Goal: Task Accomplishment & Management: Manage account settings

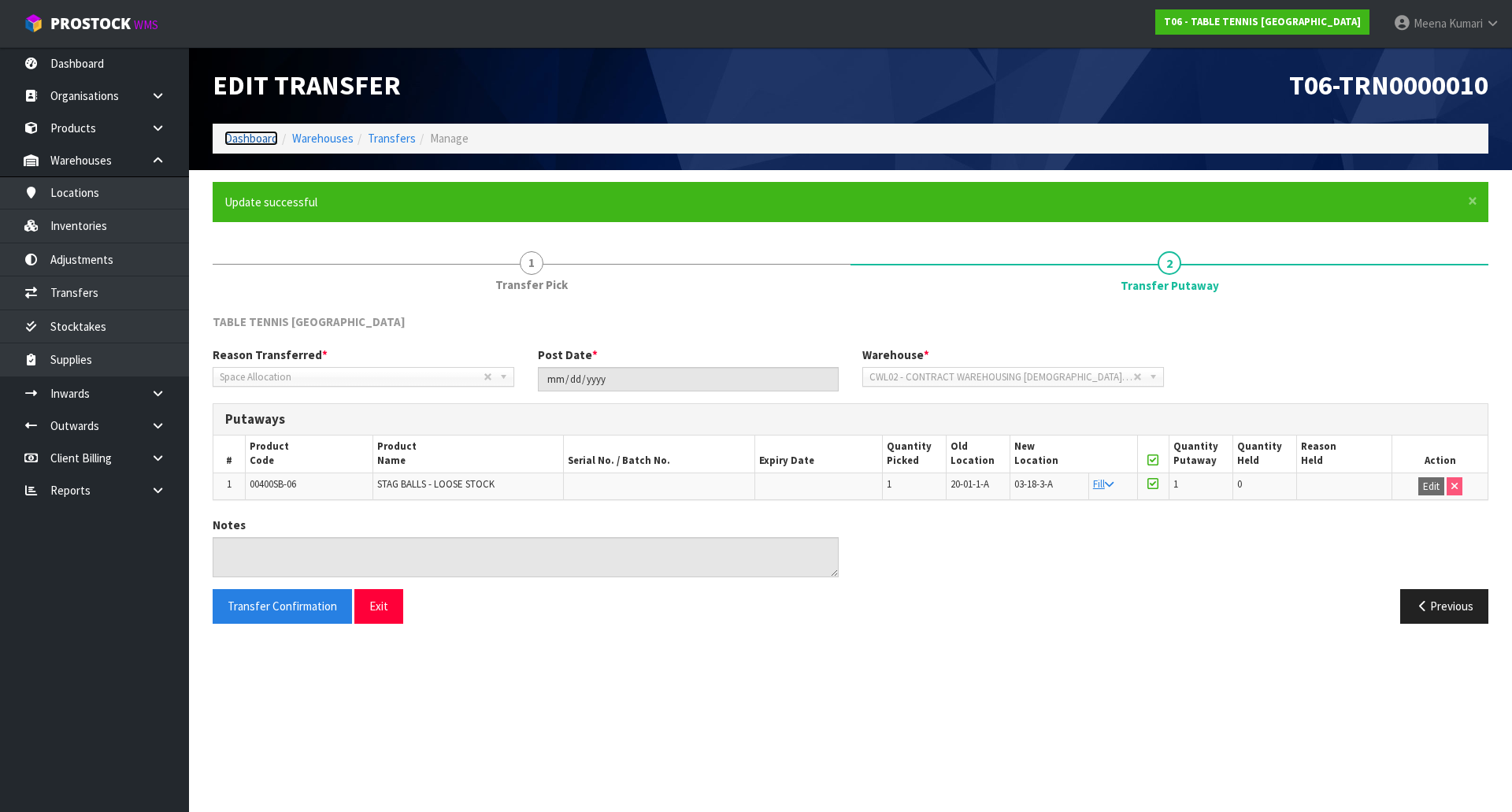
click at [269, 146] on link "Dashboard" at bounding box center [251, 138] width 53 height 15
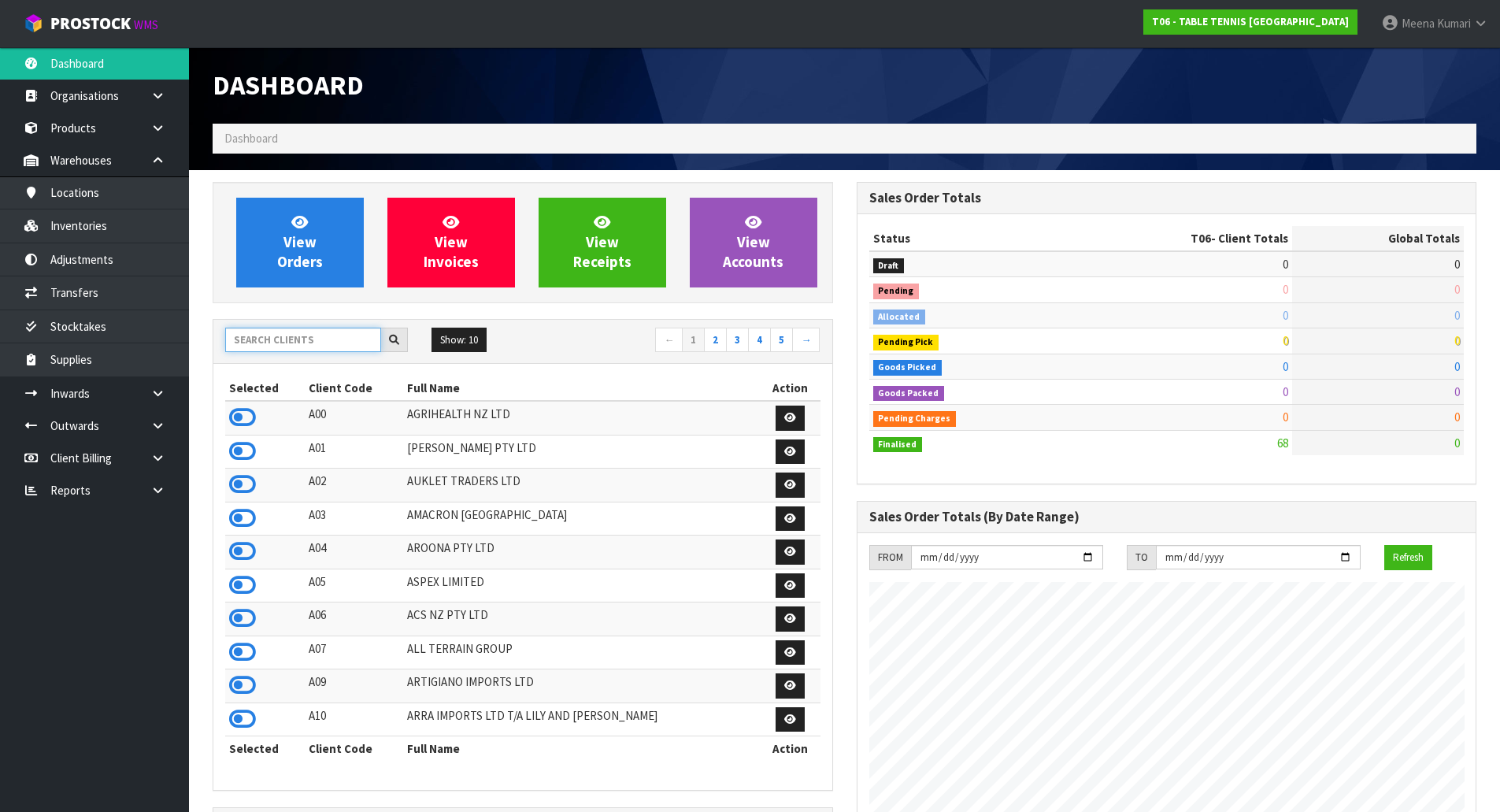
click at [286, 341] on input "text" at bounding box center [303, 339] width 156 height 24
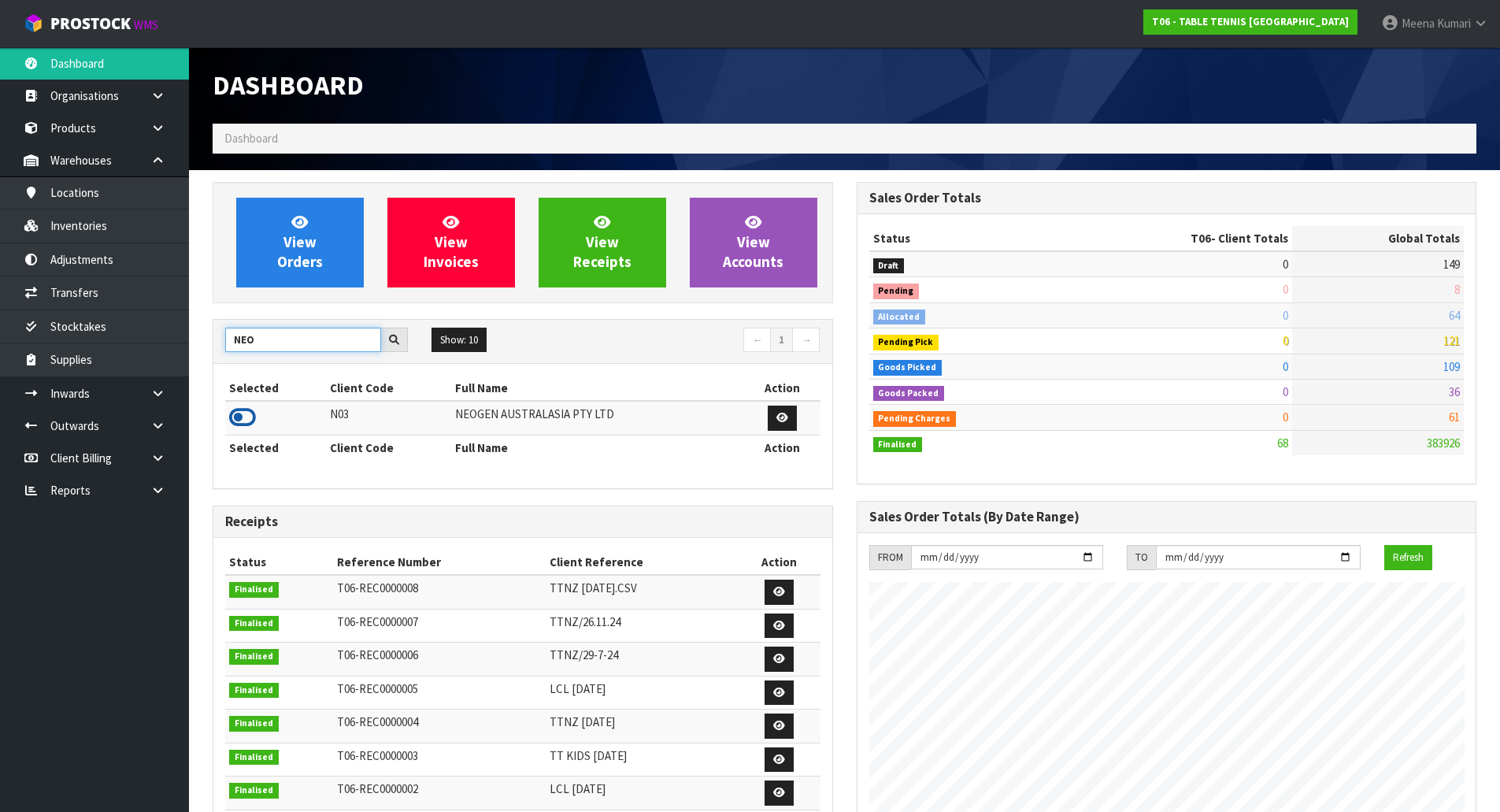
type input "NEO"
click at [249, 414] on icon at bounding box center [242, 417] width 27 height 24
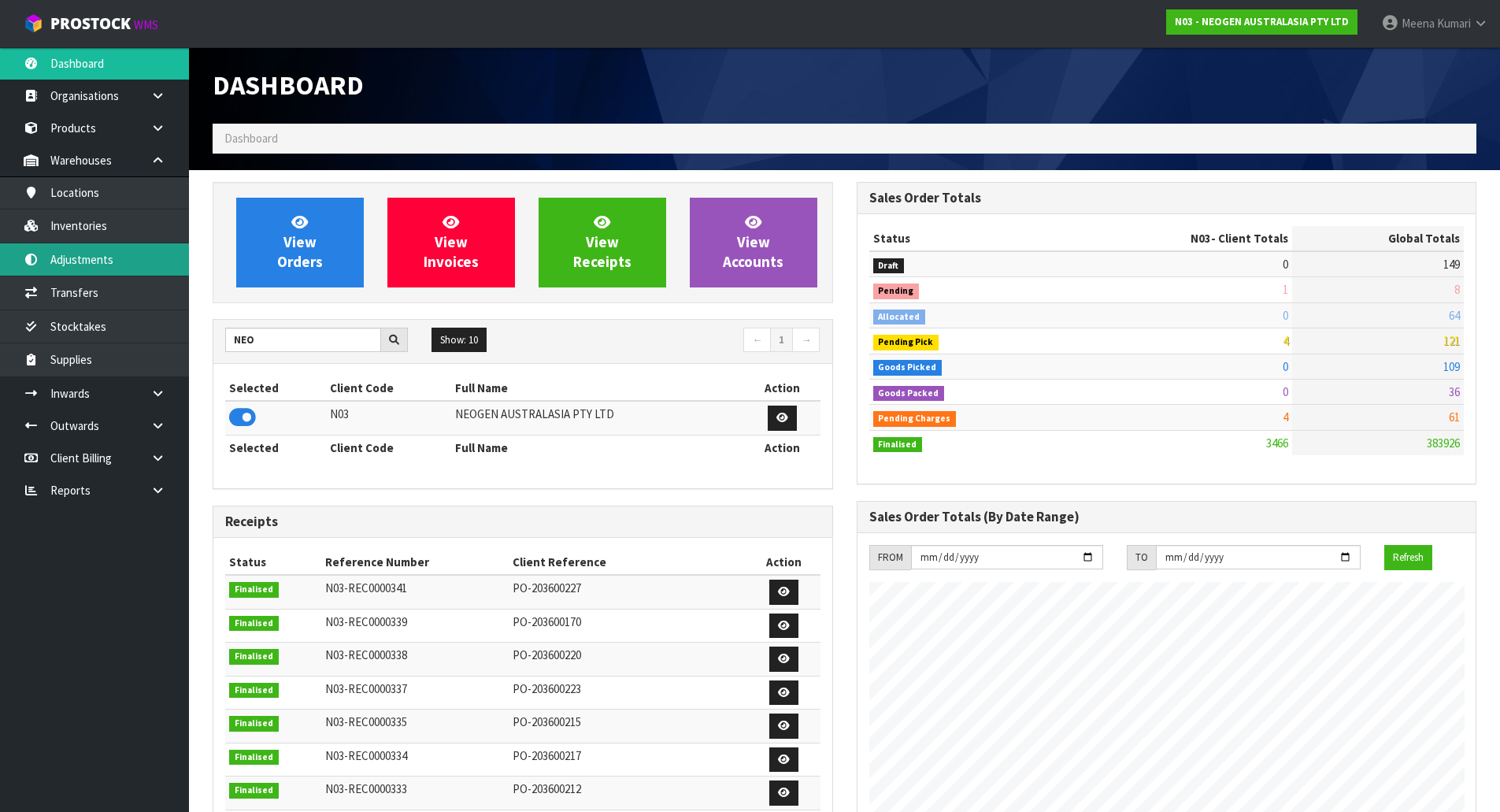
scroll to position [1193, 643]
click at [134, 245] on link "Adjustments" at bounding box center [95, 259] width 189 height 32
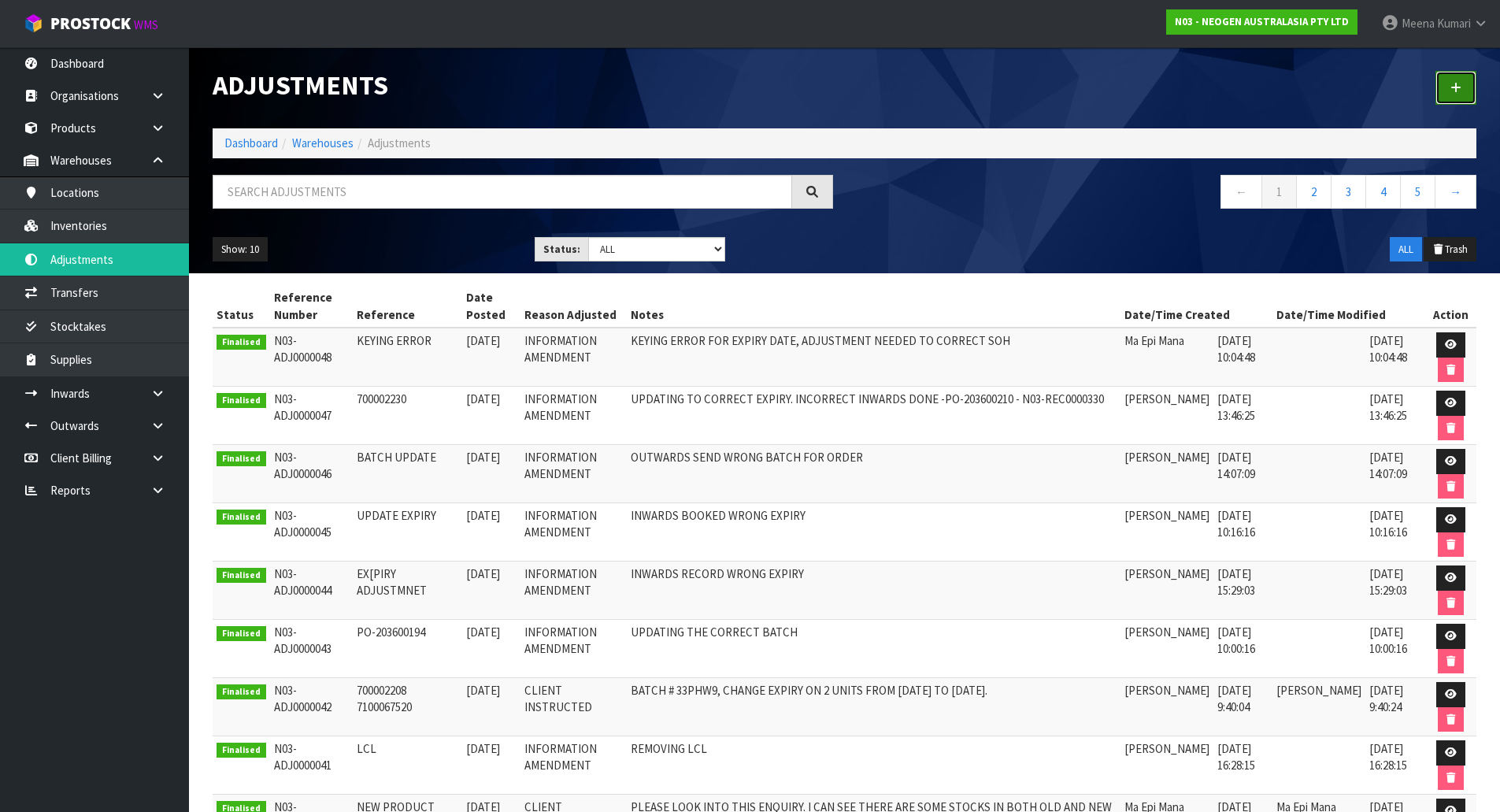
click at [1461, 80] on link at bounding box center [1455, 88] width 41 height 34
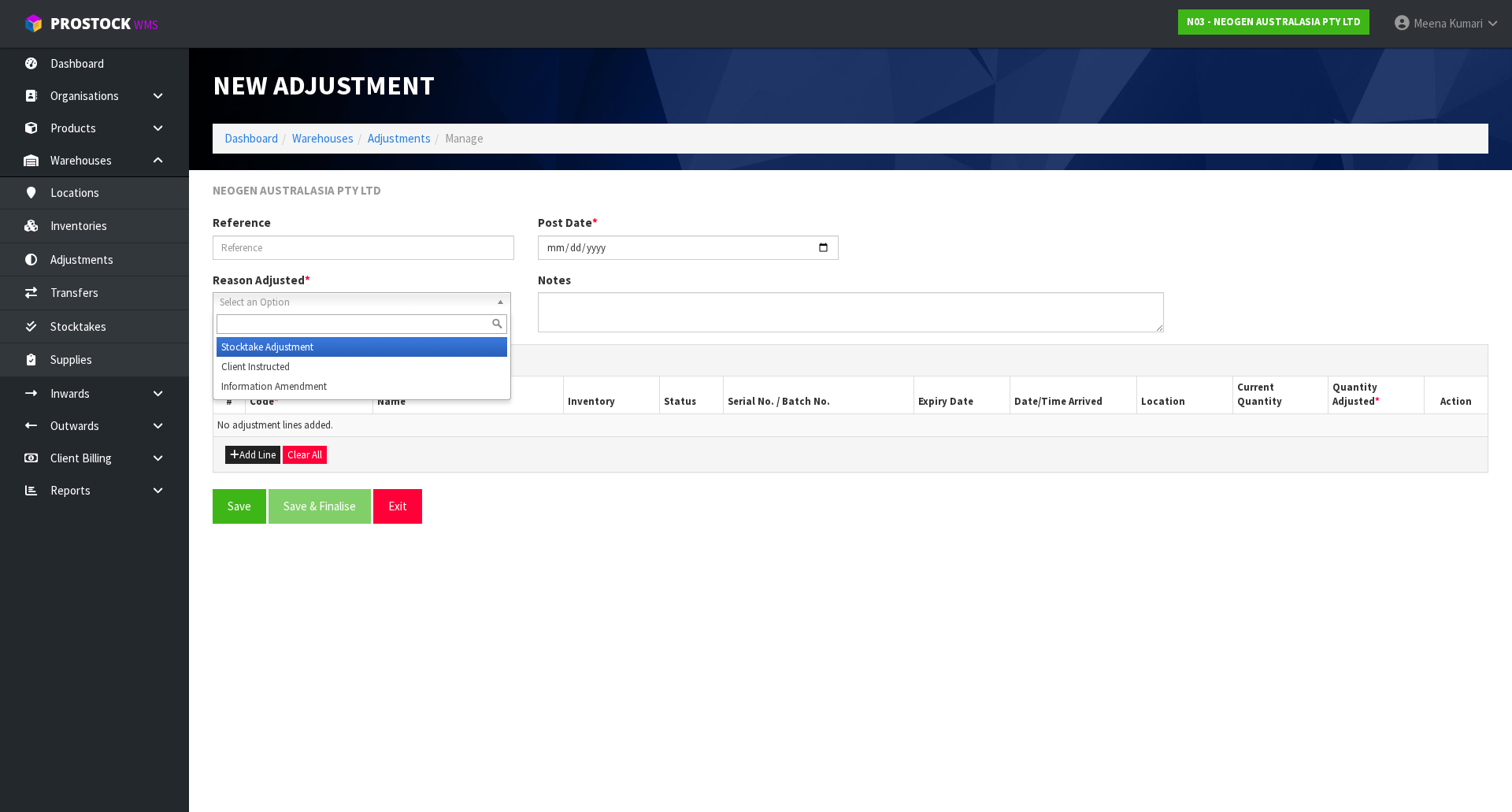
click at [434, 293] on span "Select an Option" at bounding box center [355, 302] width 270 height 19
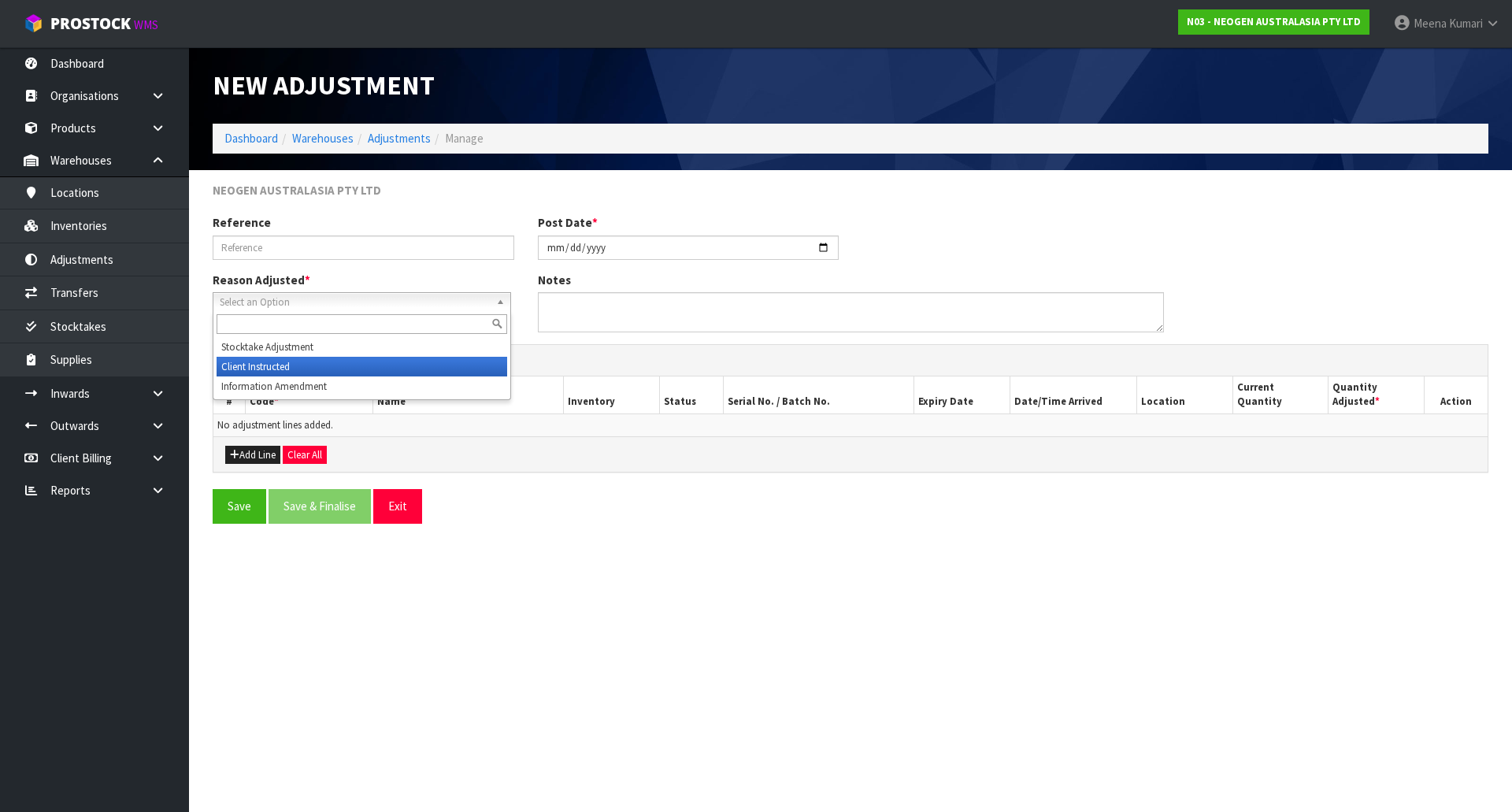
click at [401, 365] on li "Client Instructed" at bounding box center [361, 365] width 290 height 19
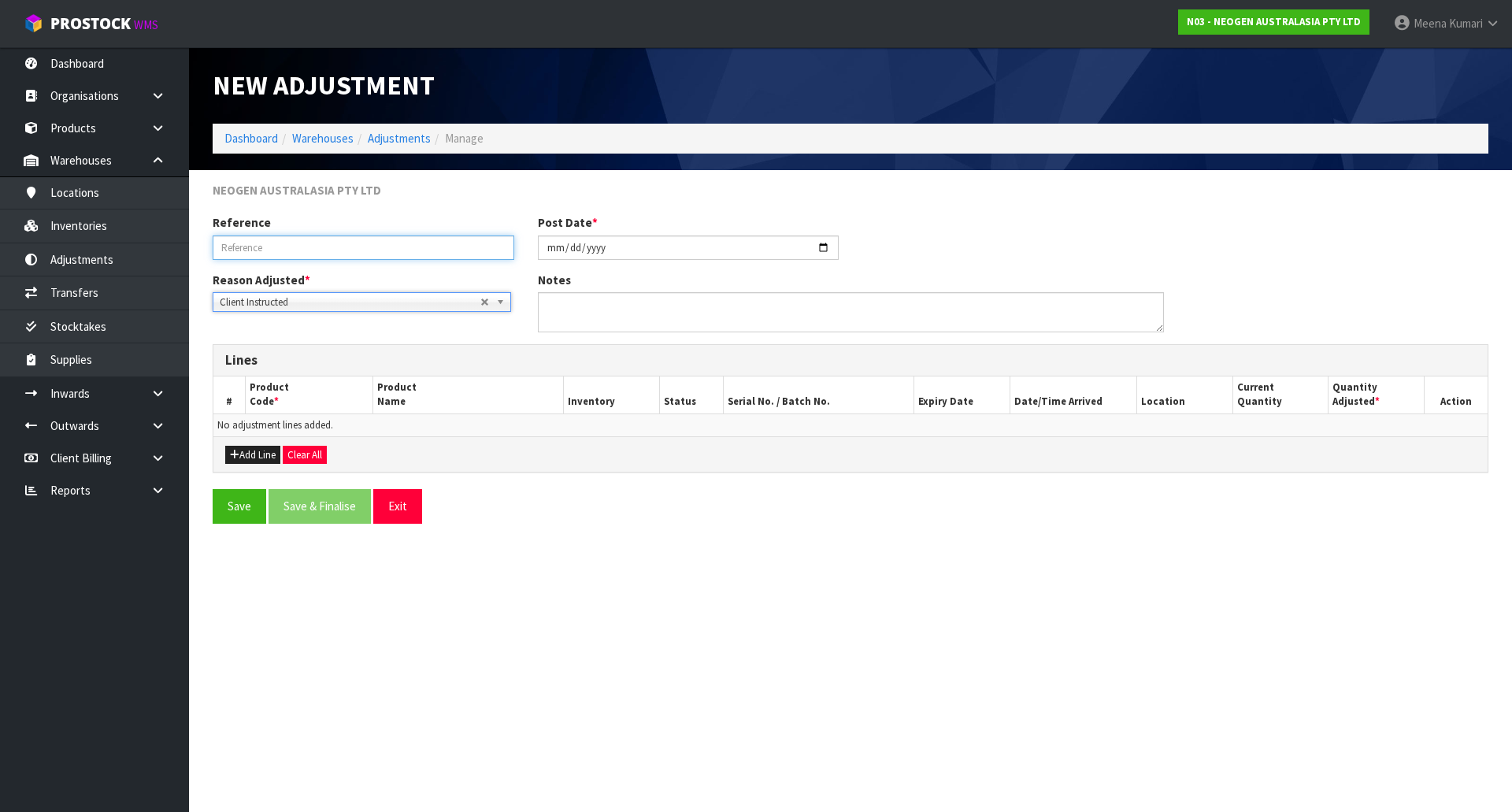
click at [365, 240] on input "text" at bounding box center [363, 247] width 301 height 24
type input "EXPIRY UPDATE"
click at [271, 458] on button "Add Line" at bounding box center [252, 455] width 55 height 19
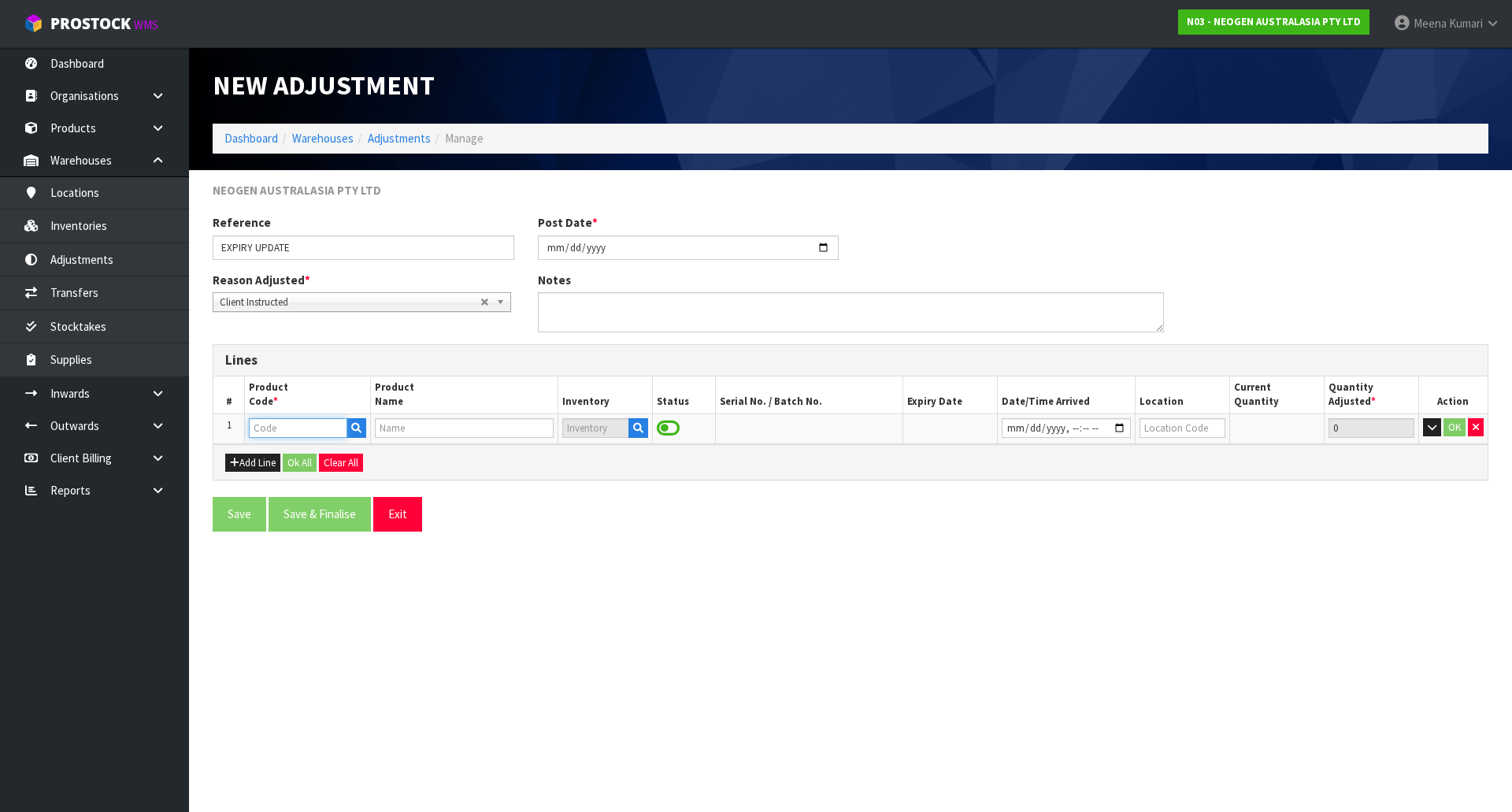
click at [304, 427] on input "text" at bounding box center [298, 427] width 98 height 19
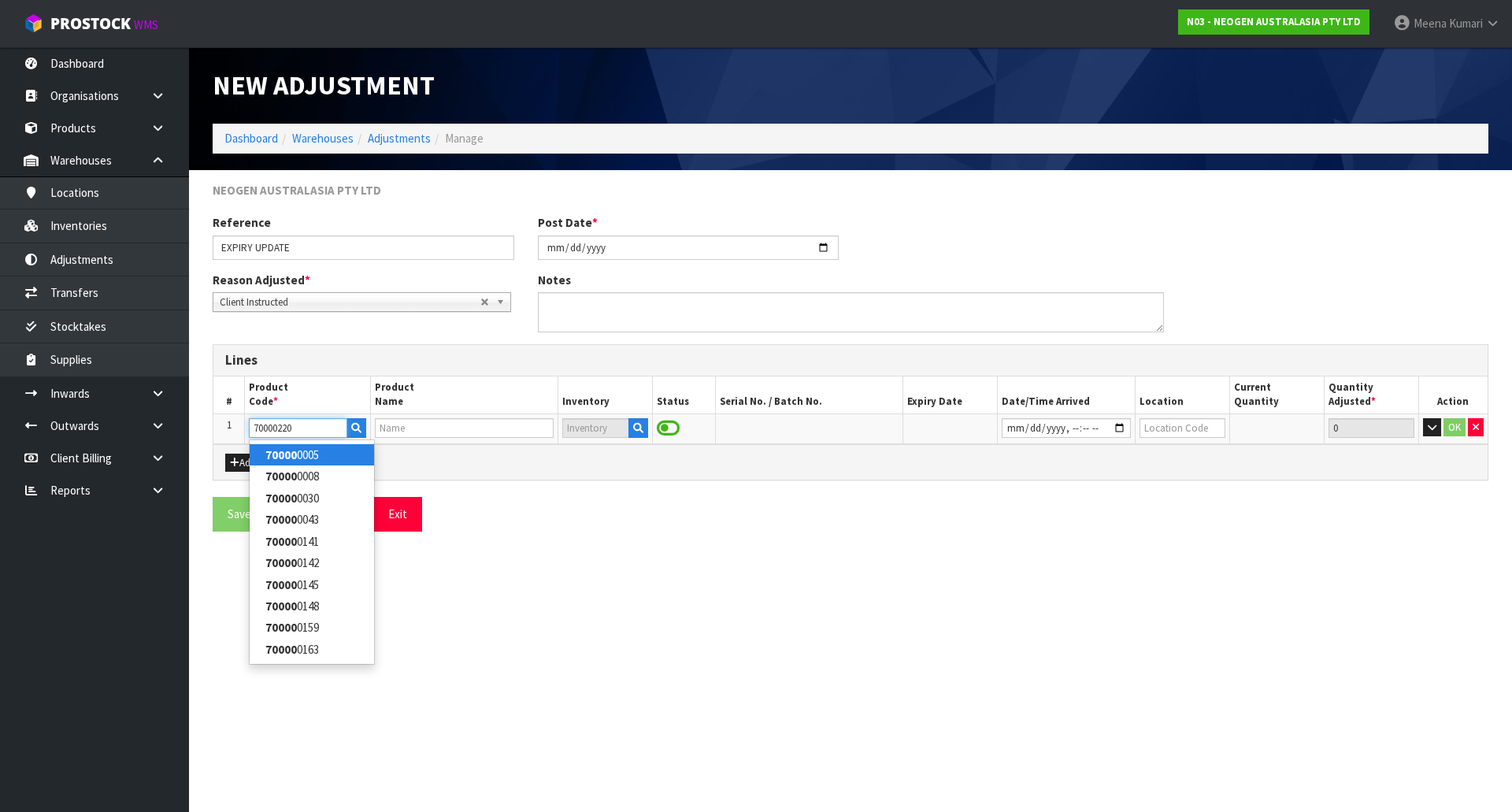
type input "700002209"
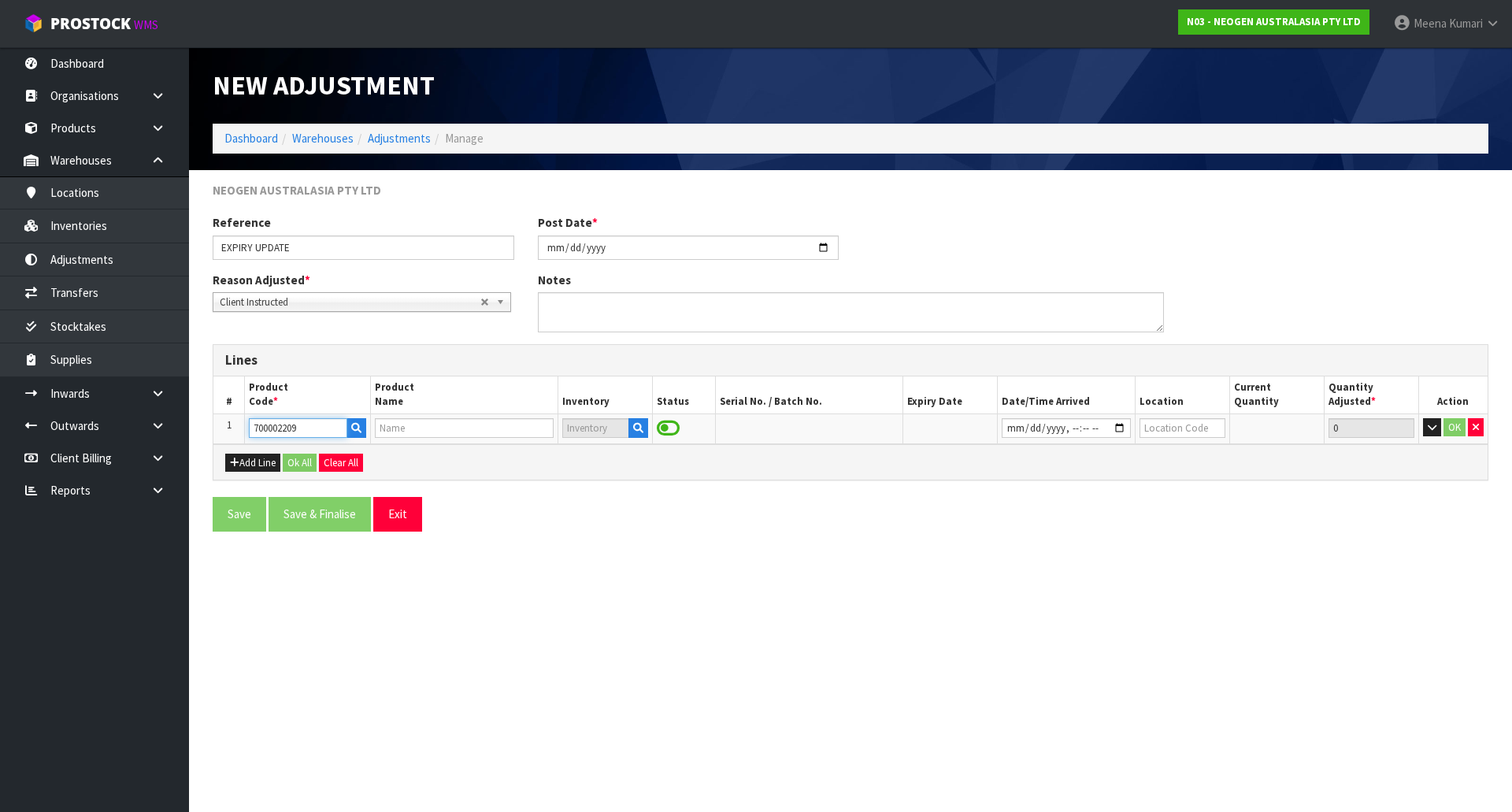
type input "7100067521 - PRO100 SURFACE PROTEIN PLUS 100/CS"
type input "700002209"
click at [641, 425] on button "button" at bounding box center [635, 428] width 19 height 20
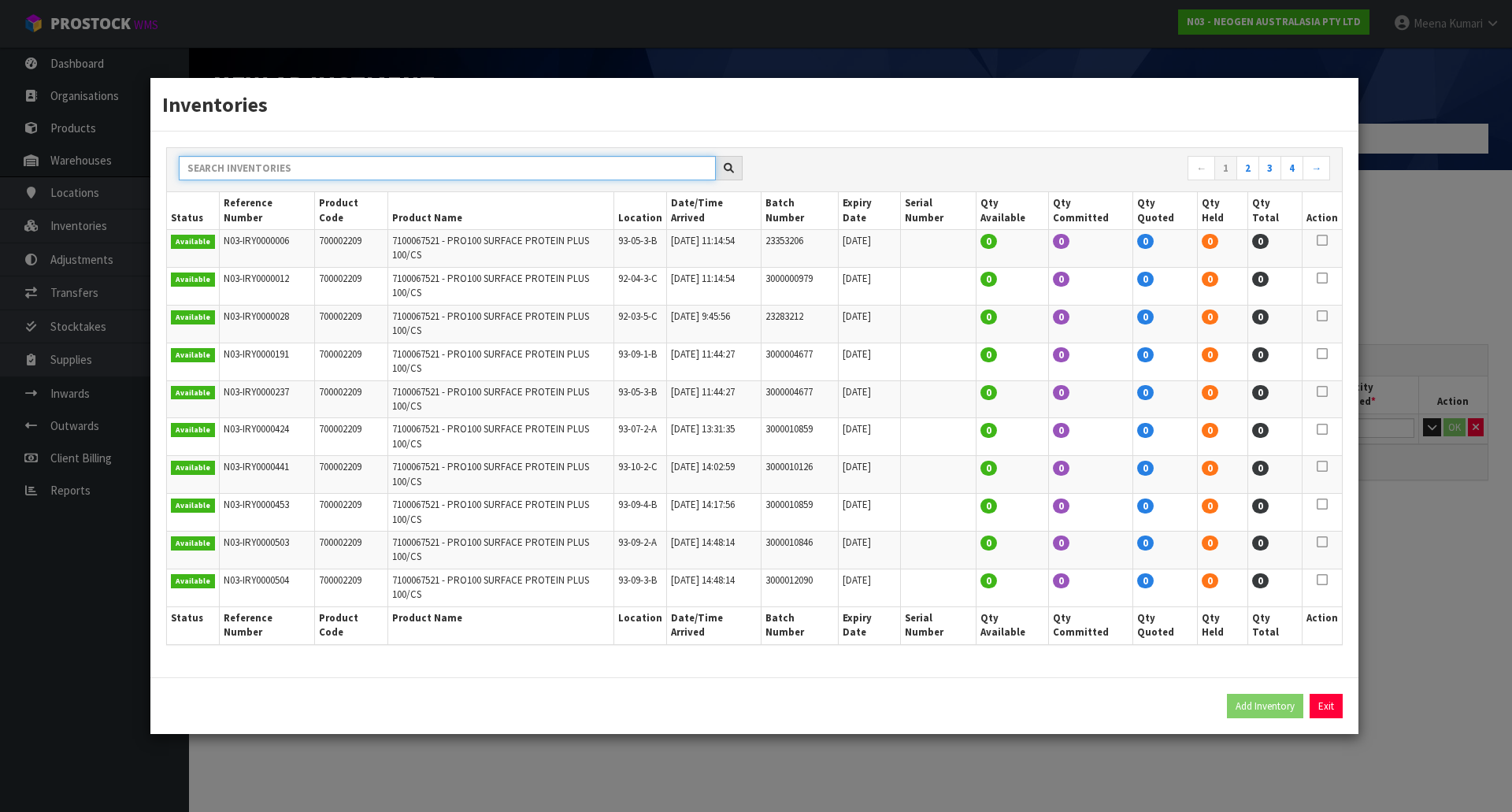
click at [675, 181] on input "text" at bounding box center [447, 168] width 537 height 24
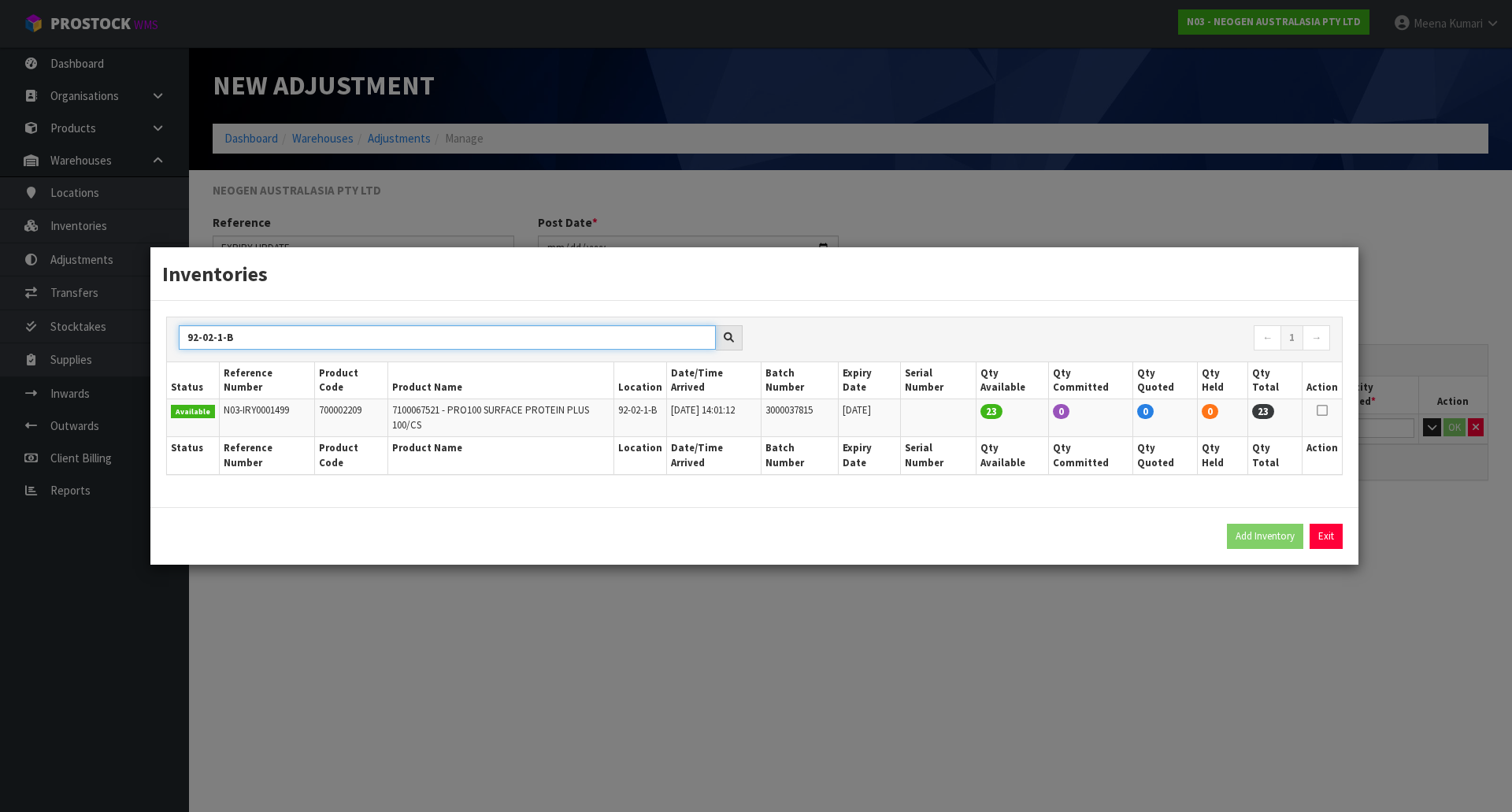
type input "92-02-1-B"
click at [1326, 409] on td at bounding box center [1322, 418] width 41 height 38
click at [1320, 411] on icon at bounding box center [1321, 410] width 11 height 1
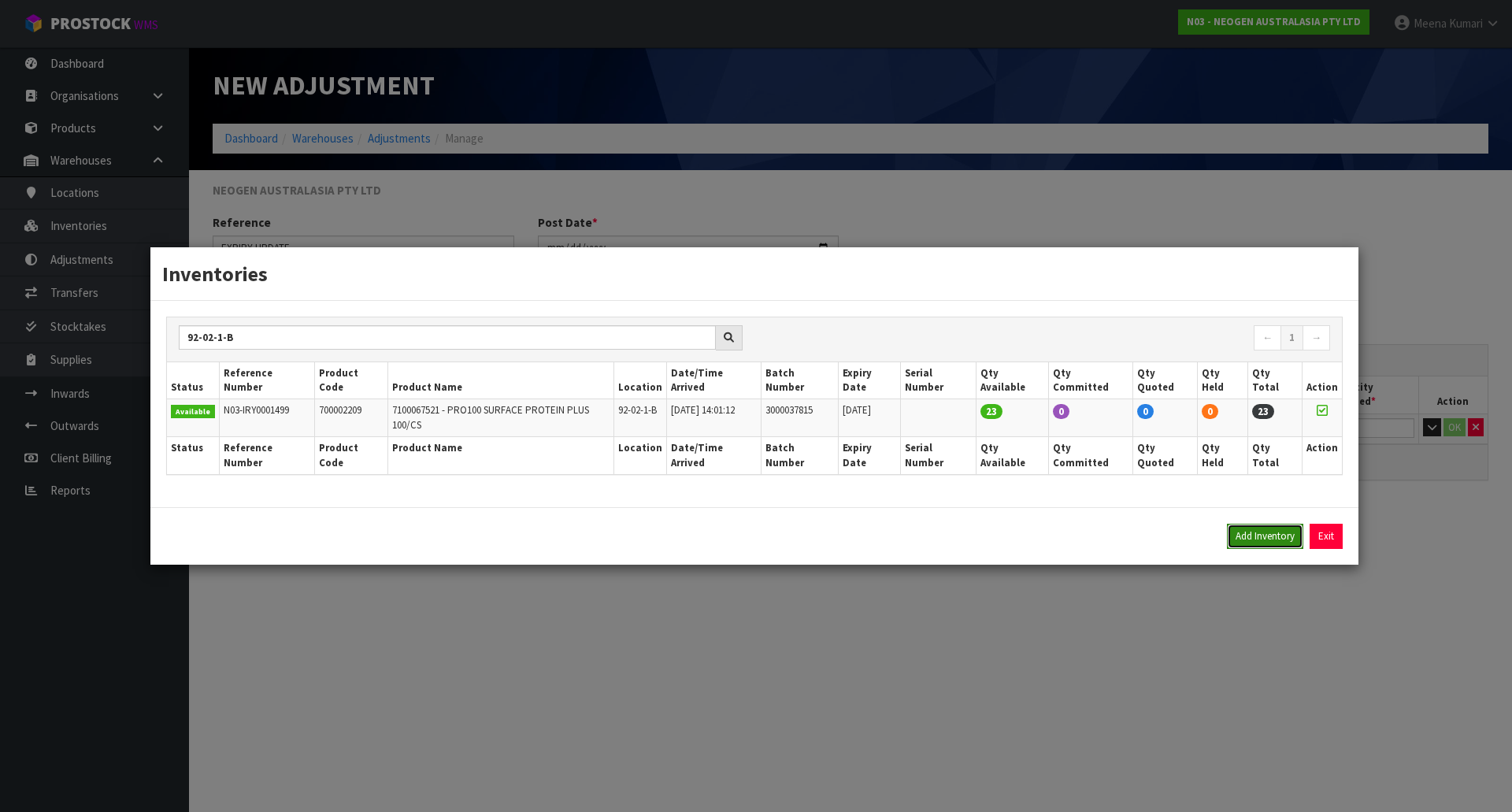
click at [1245, 523] on button "Add Inventory" at bounding box center [1265, 536] width 76 height 25
type input "N03-IRY0001499"
type input "2025-09-29T14:01:12"
type input "92-02-1-B"
type input "3000037815"
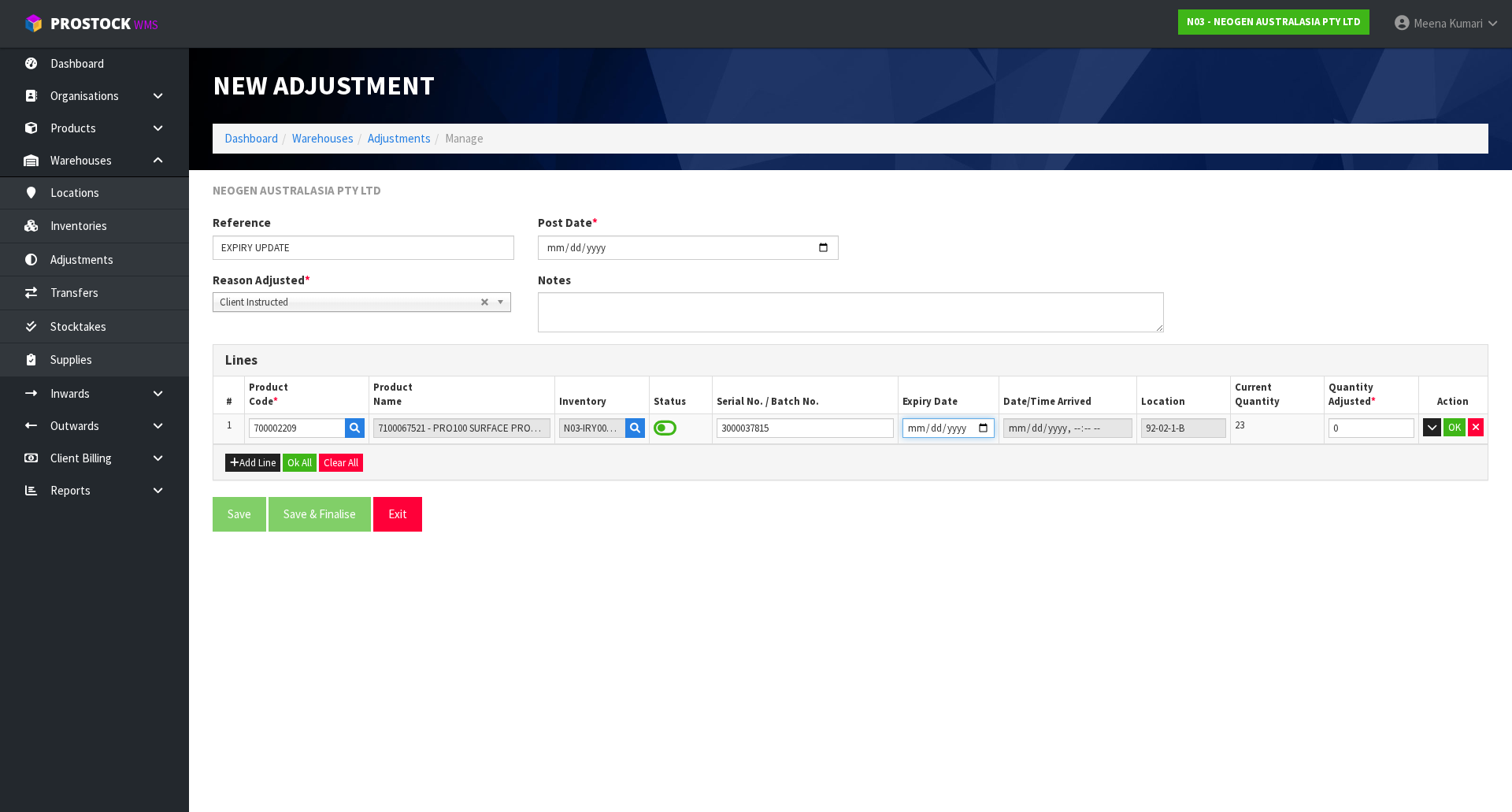
click at [943, 431] on input "2026-02-04" at bounding box center [948, 427] width 92 height 19
type input "2027-02-04"
click at [1454, 425] on button "OK" at bounding box center [1455, 427] width 22 height 19
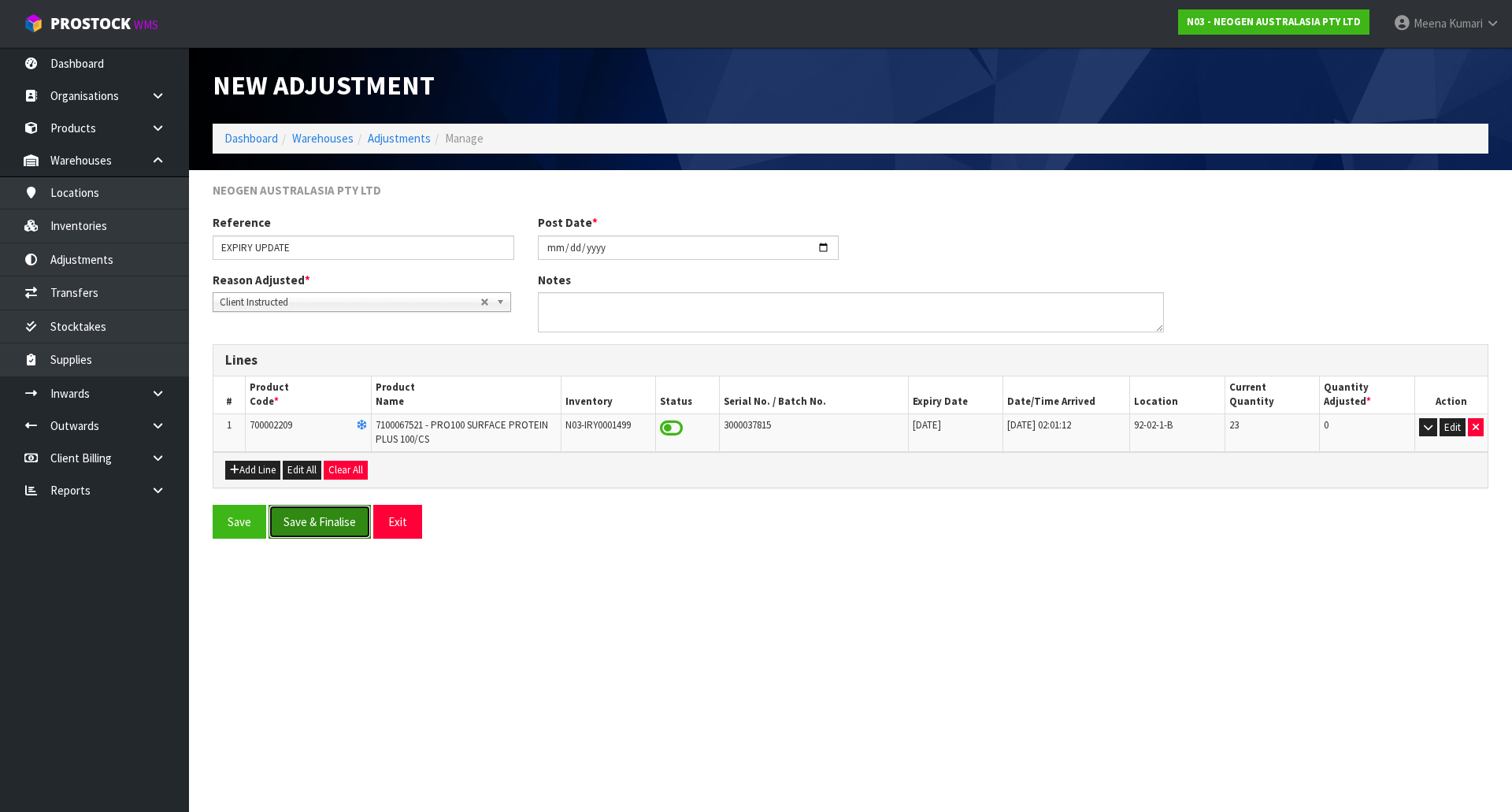
click at [313, 527] on button "Save & Finalise" at bounding box center [319, 522] width 102 height 34
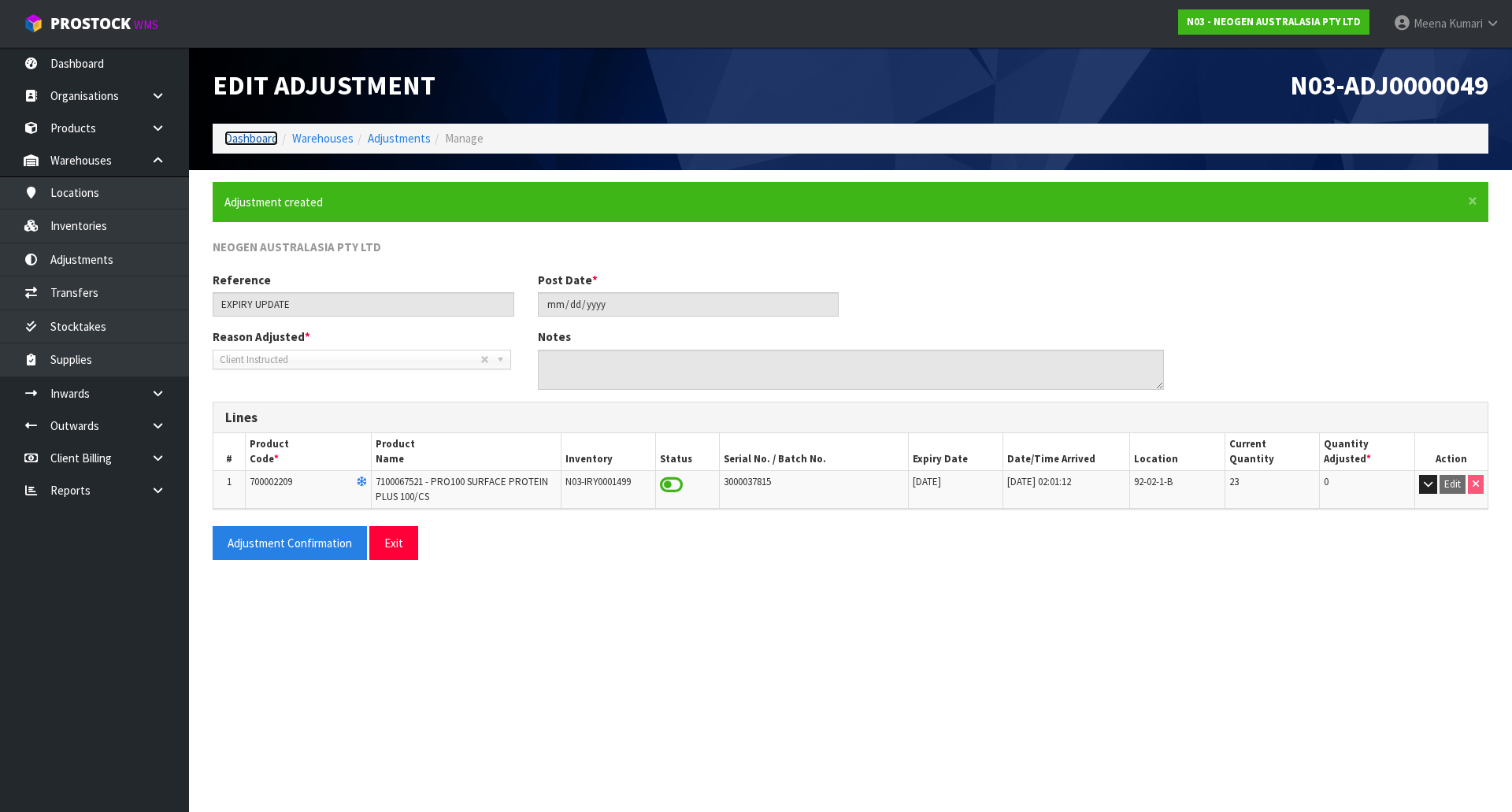
click at [249, 135] on link "Dashboard" at bounding box center [251, 138] width 53 height 15
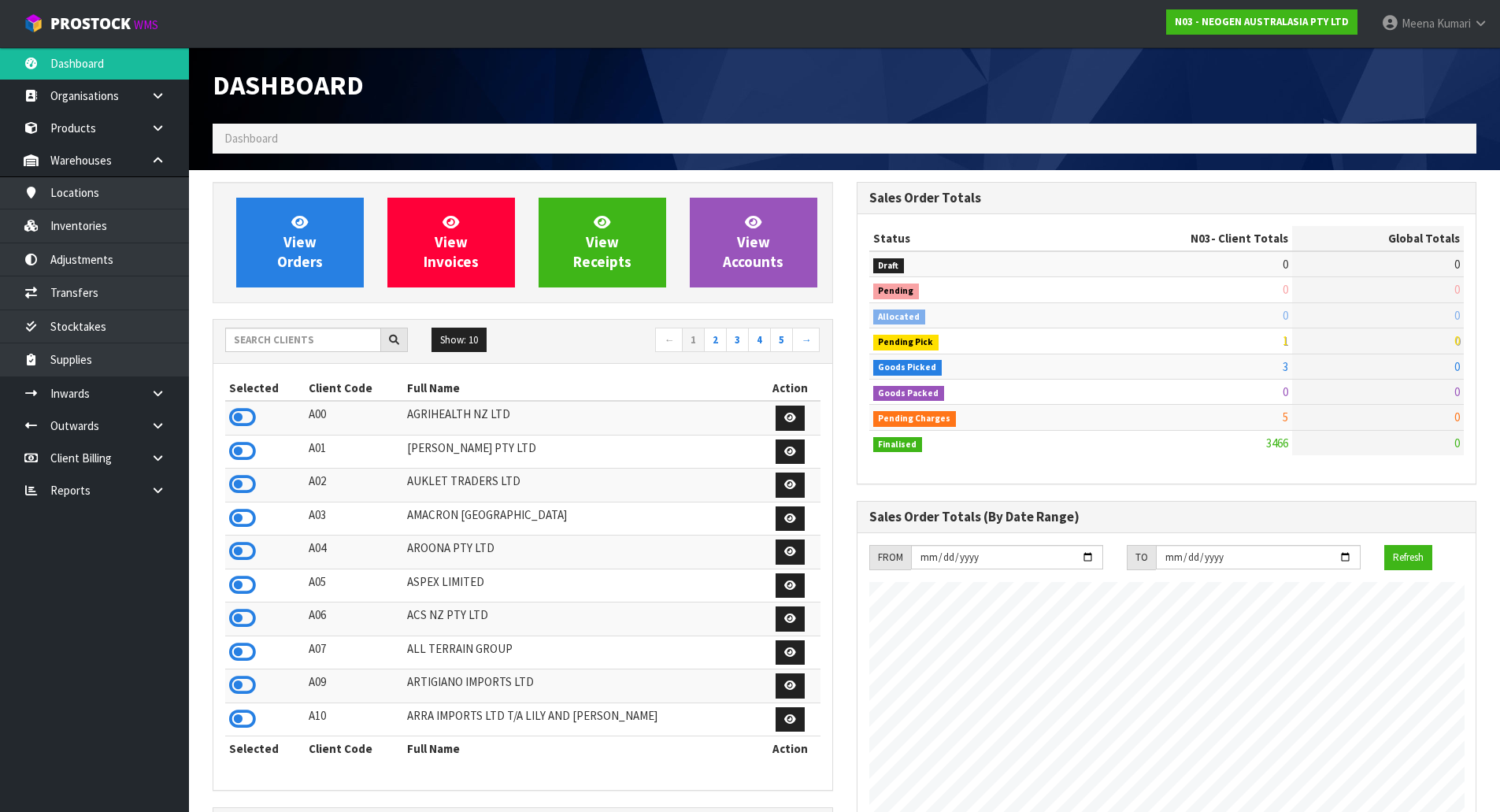
scroll to position [1193, 643]
click at [317, 338] on input "text" at bounding box center [303, 339] width 156 height 24
type input "P"
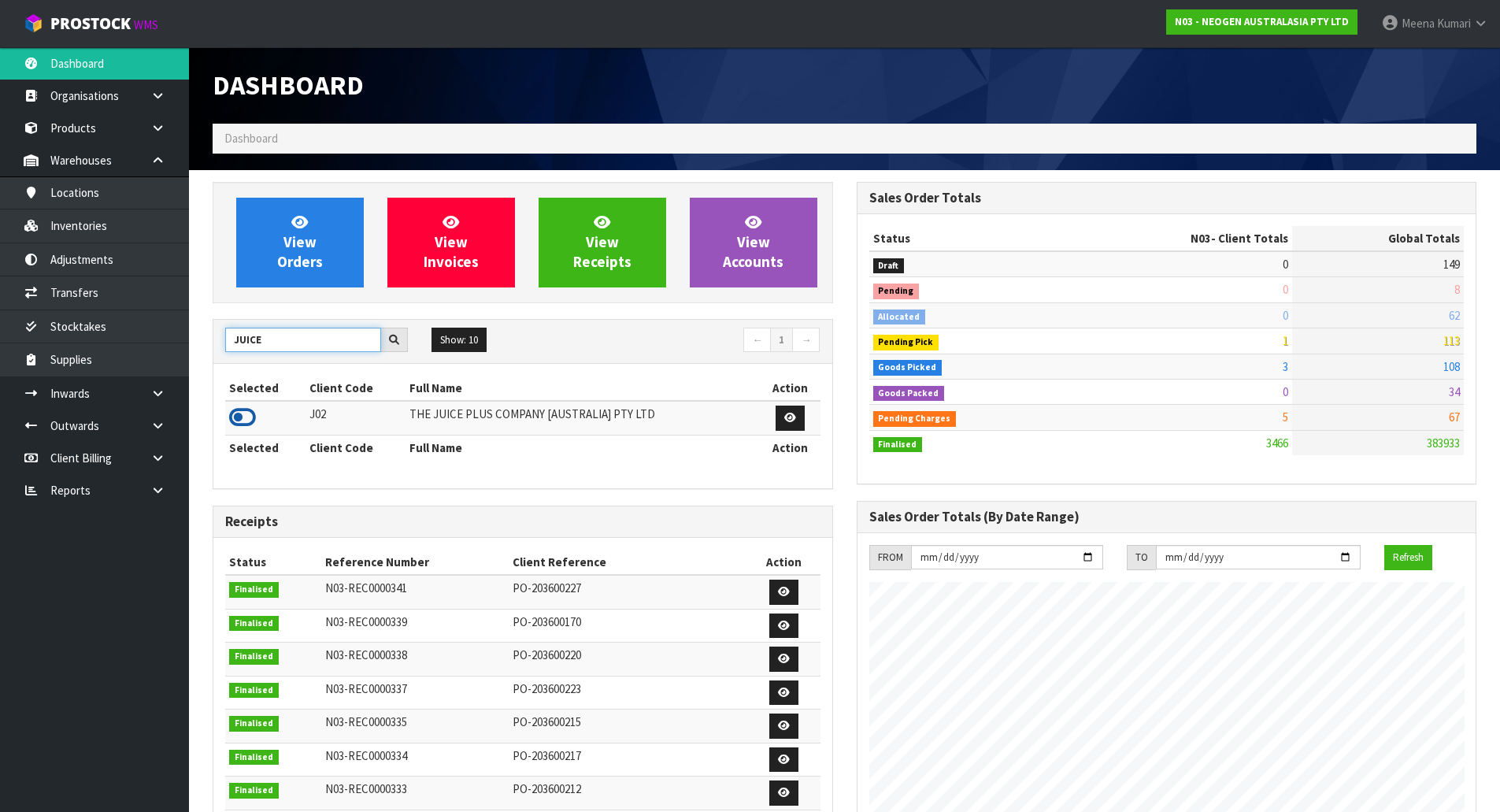
type input "JUICE"
click at [237, 421] on icon at bounding box center [242, 417] width 27 height 24
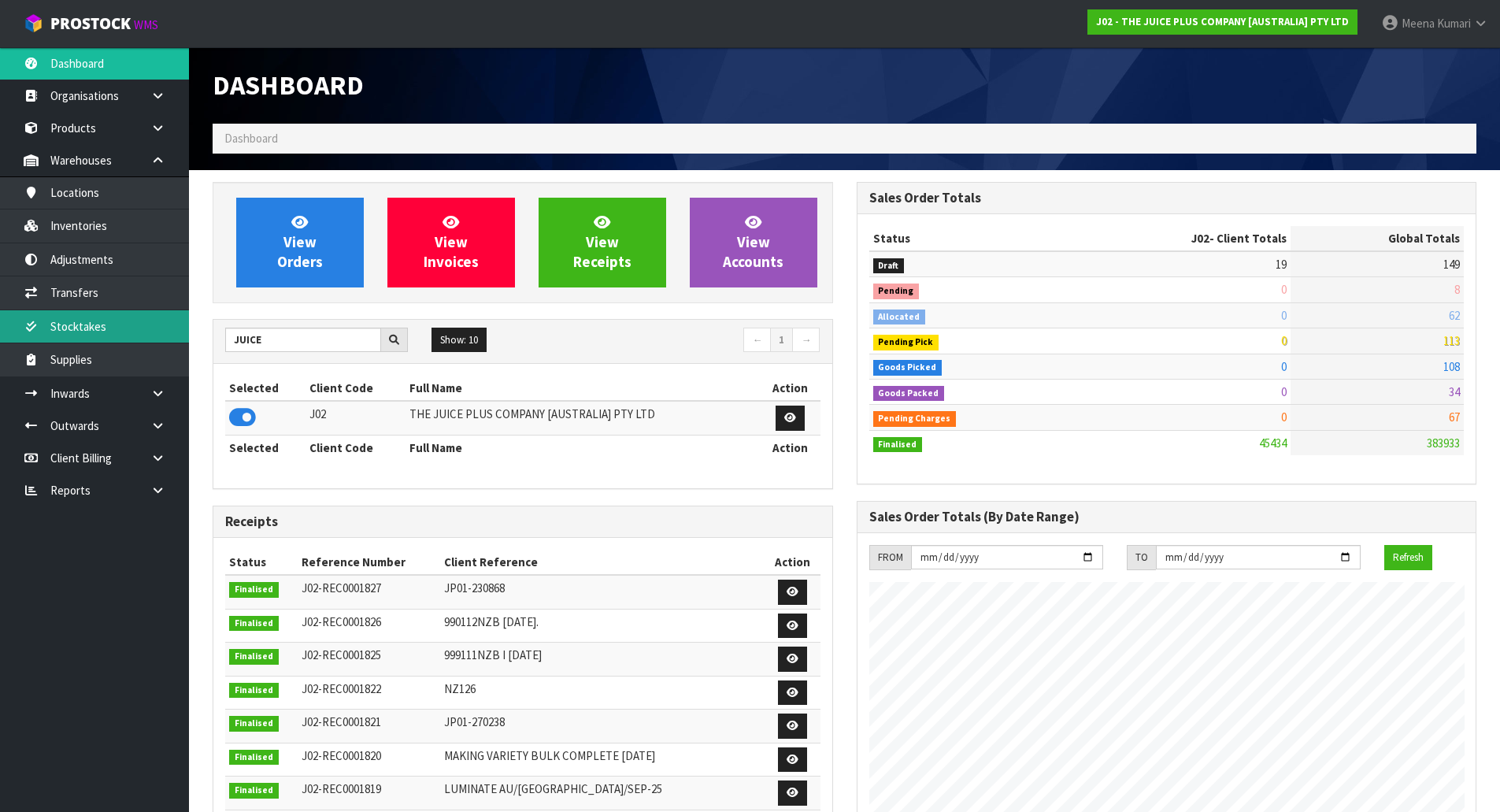
click at [166, 328] on link "Stocktakes" at bounding box center [95, 326] width 189 height 32
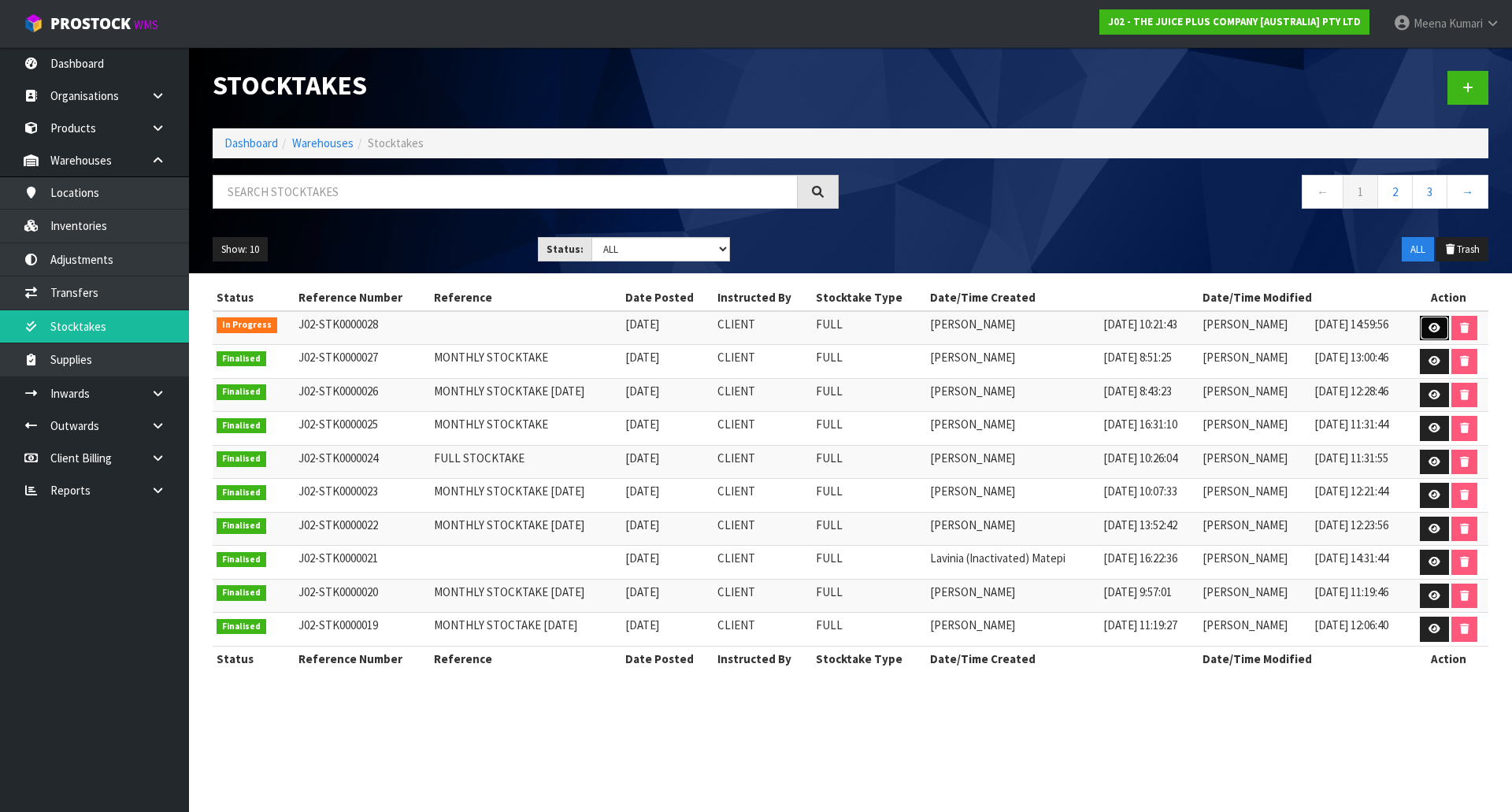
click at [1434, 332] on icon at bounding box center [1434, 328] width 12 height 10
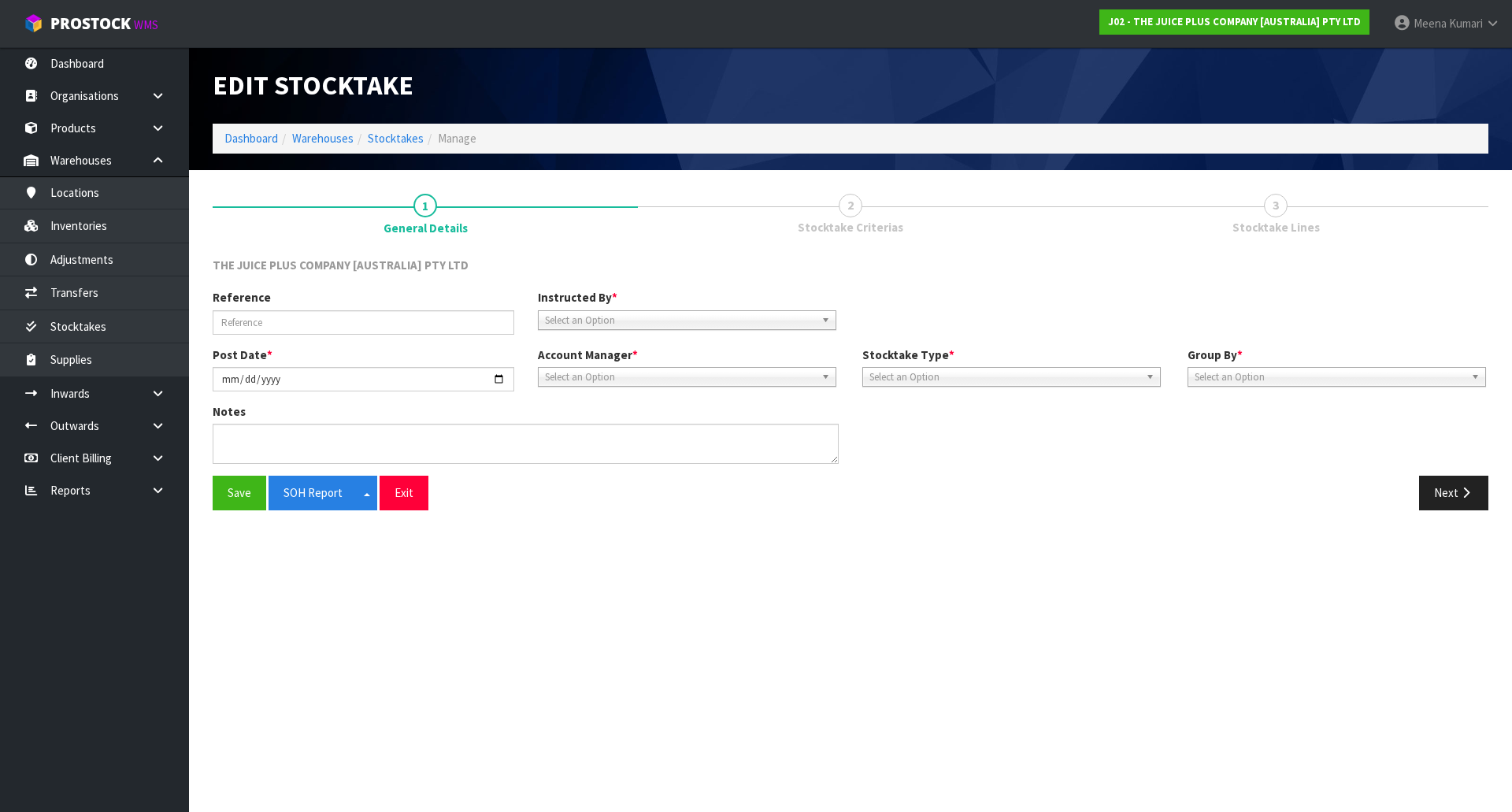
type input "2025-10-02"
click at [1440, 501] on button "Next" at bounding box center [1454, 492] width 69 height 34
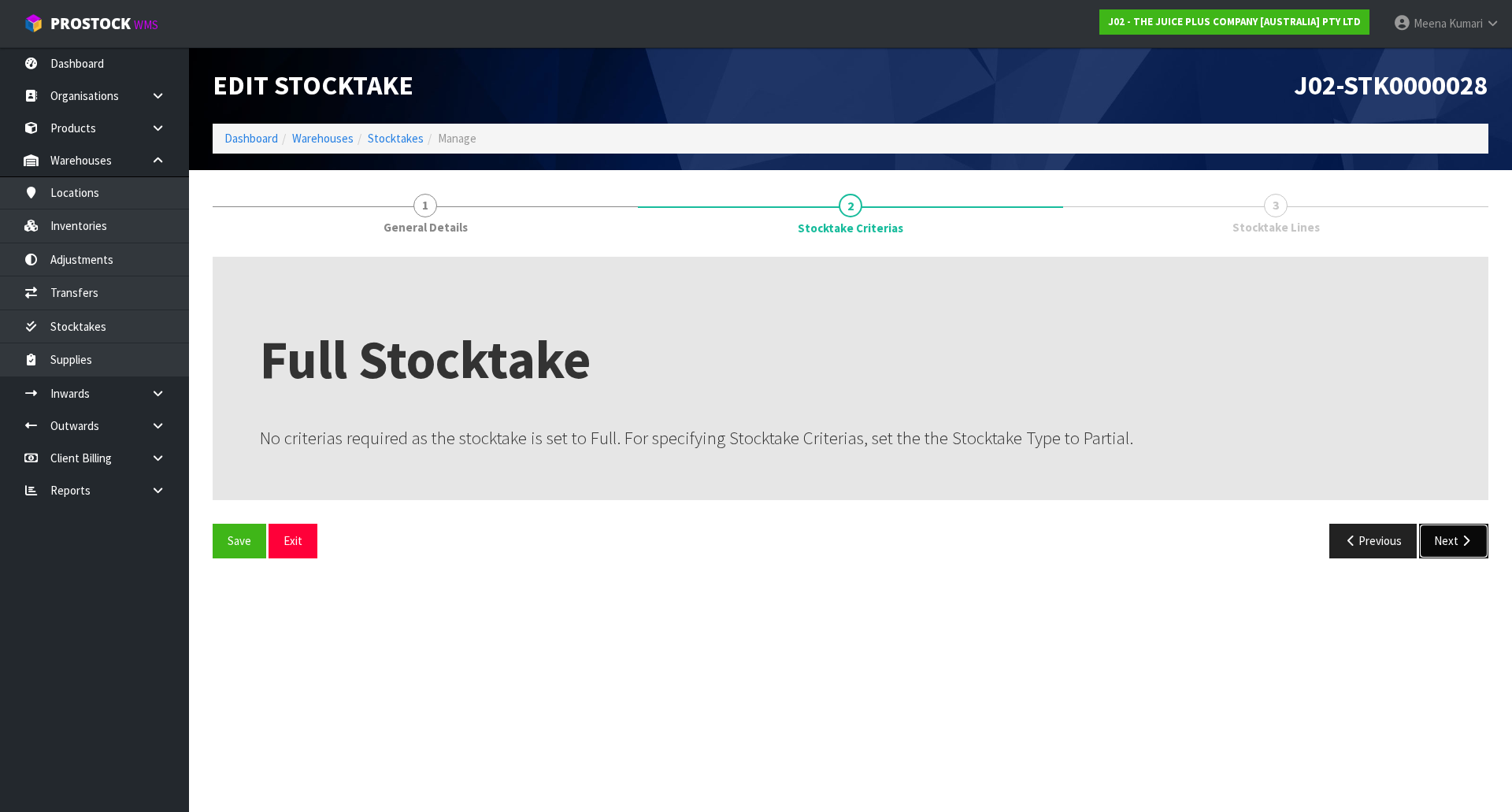
click at [1448, 546] on button "Next" at bounding box center [1454, 540] width 69 height 34
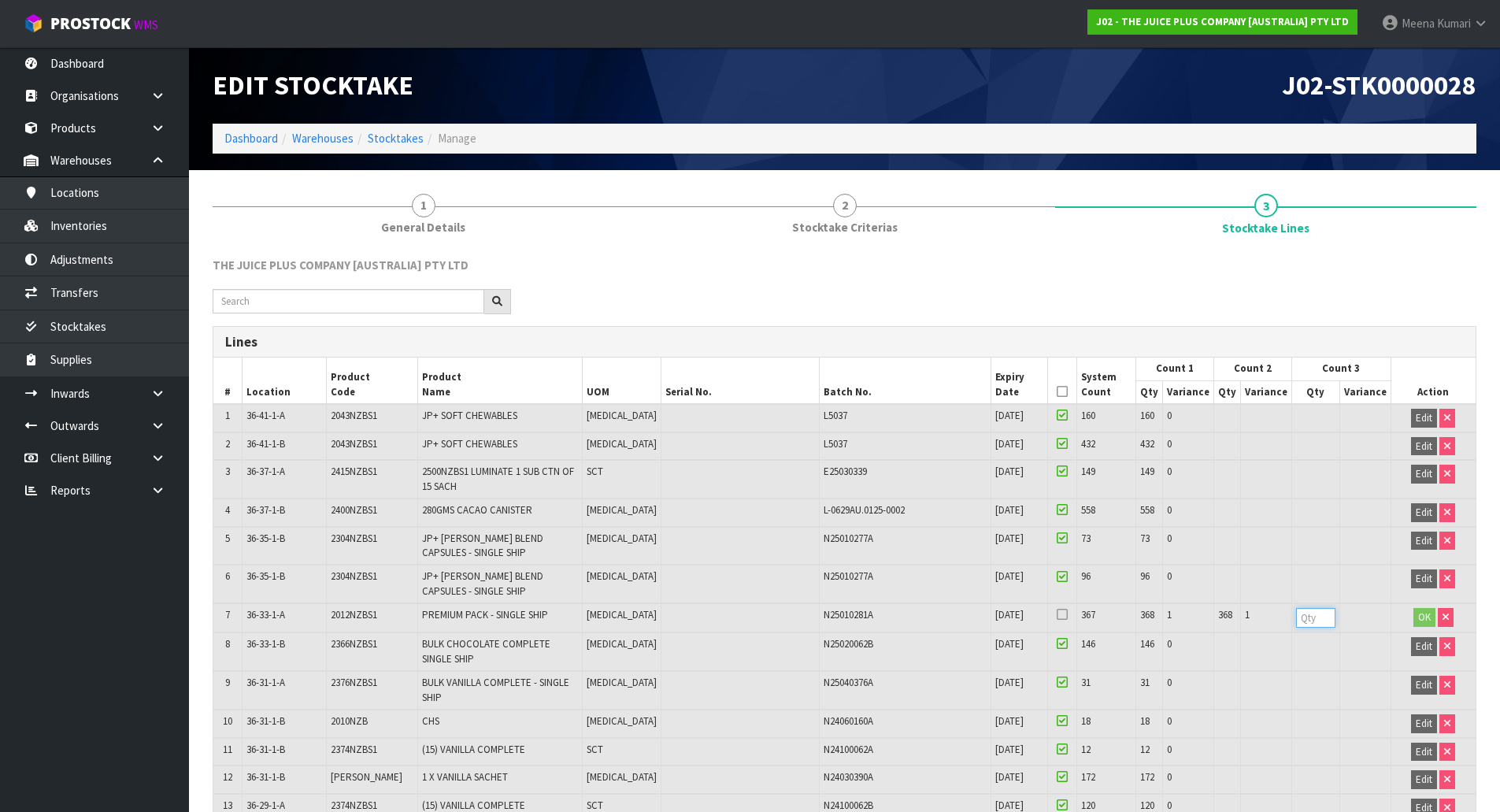
click at [1303, 616] on input "number" at bounding box center [1315, 617] width 40 height 19
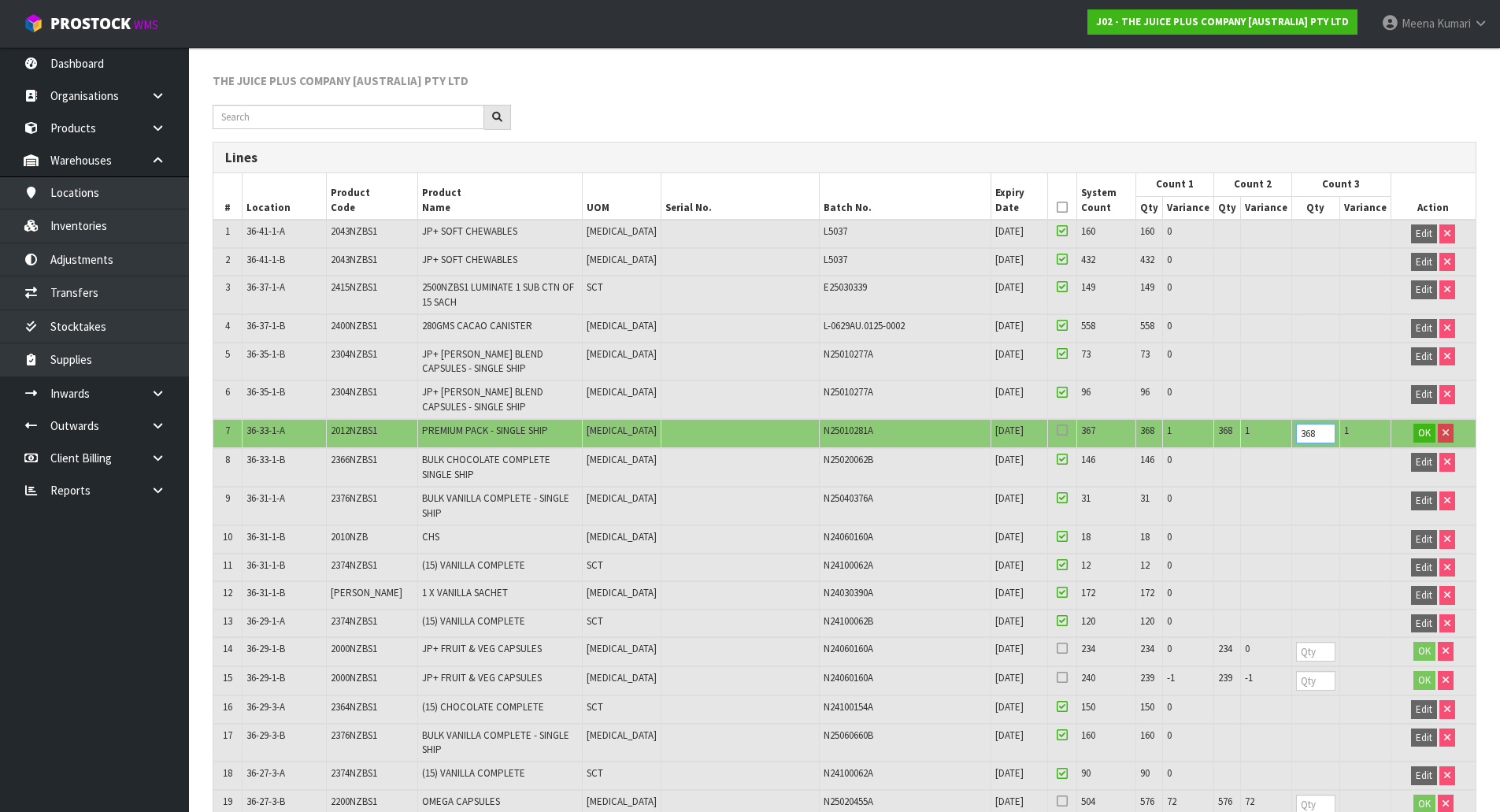
scroll to position [473, 0]
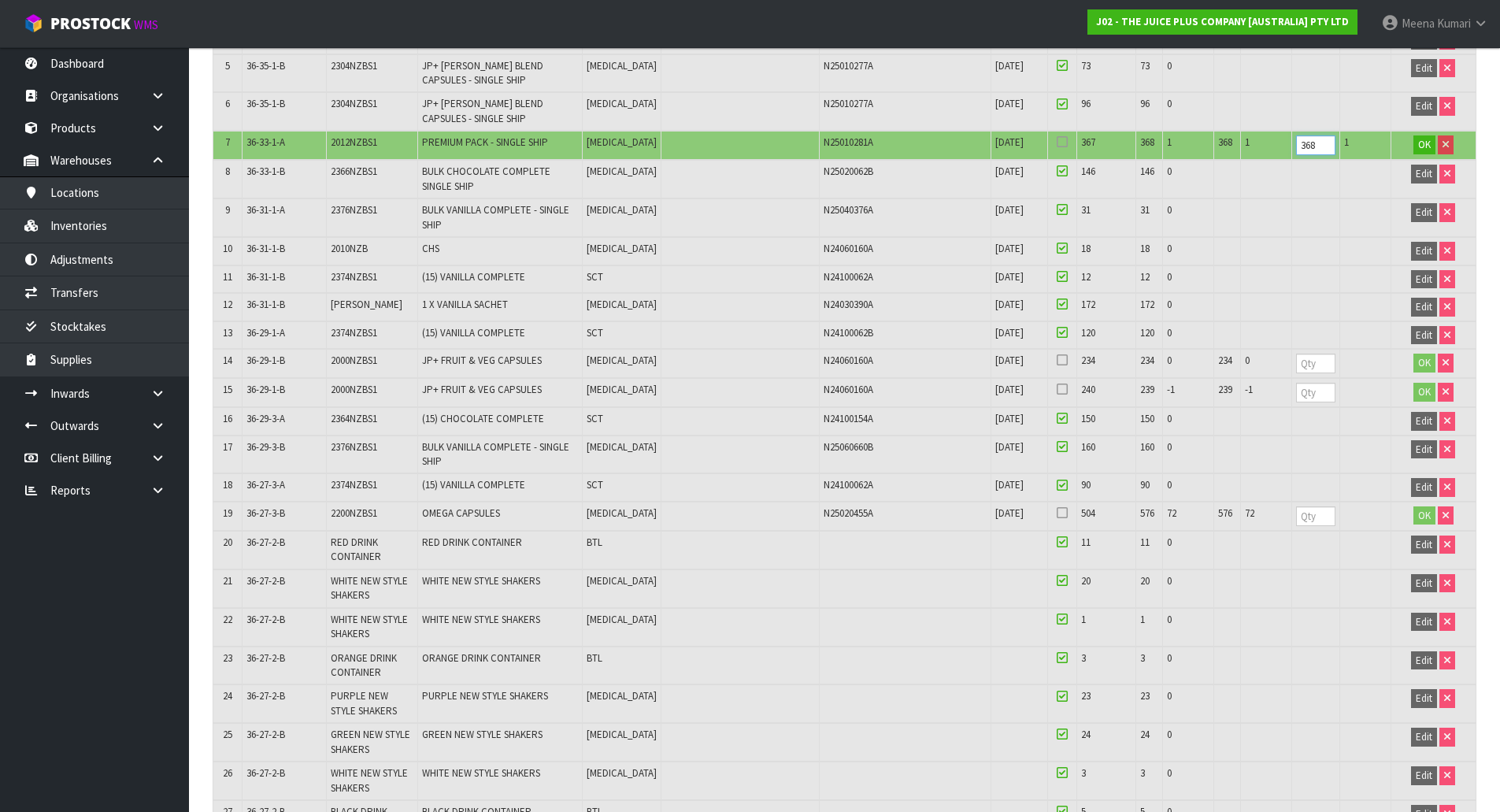
type input "368"
click at [1308, 362] on input "number" at bounding box center [1315, 363] width 40 height 19
click at [1306, 368] on input "number" at bounding box center [1315, 363] width 40 height 19
type input "234"
click at [1311, 386] on input "number" at bounding box center [1315, 392] width 40 height 19
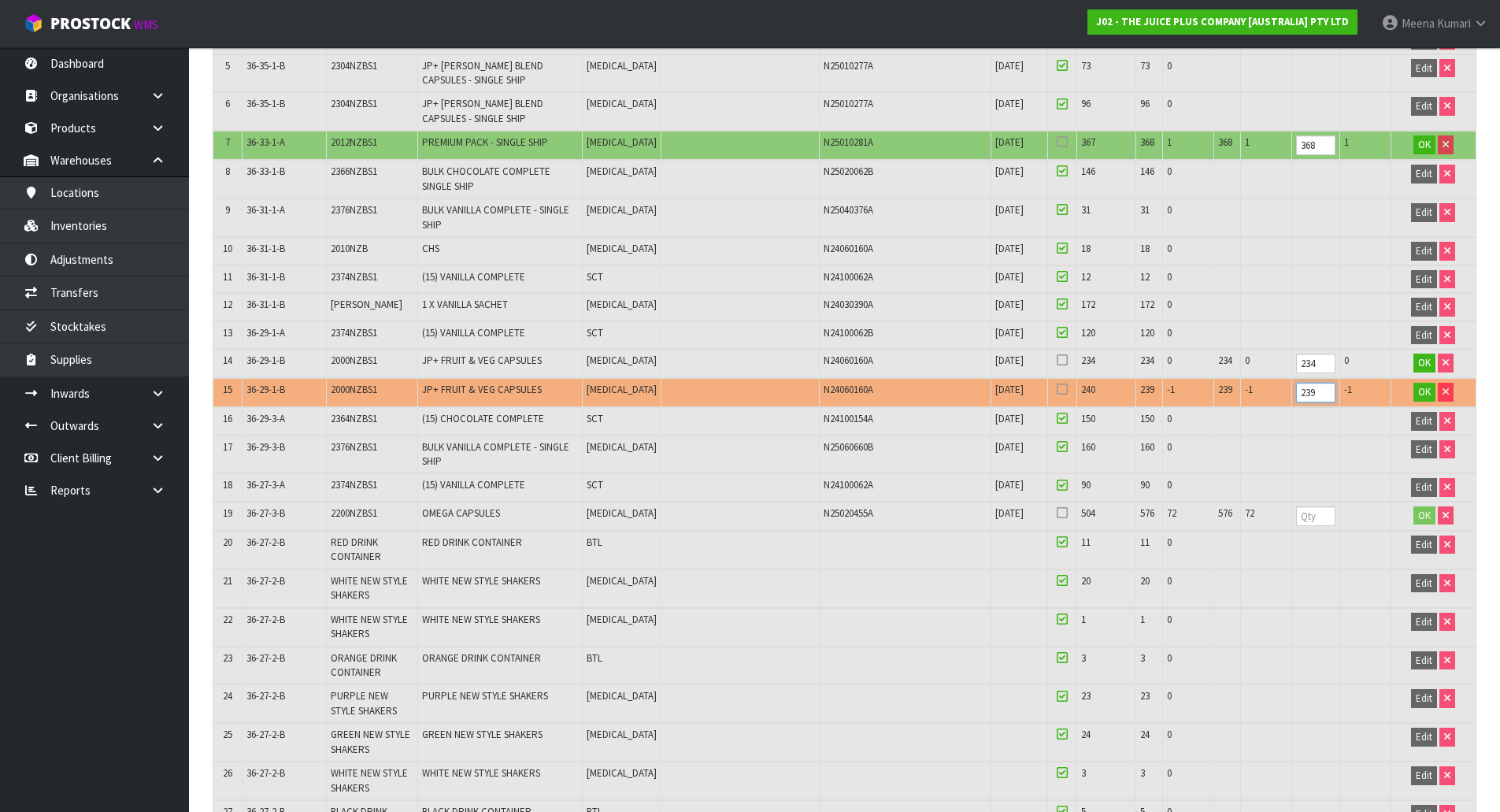
type input "239"
click at [1300, 518] on input "number" at bounding box center [1315, 516] width 40 height 19
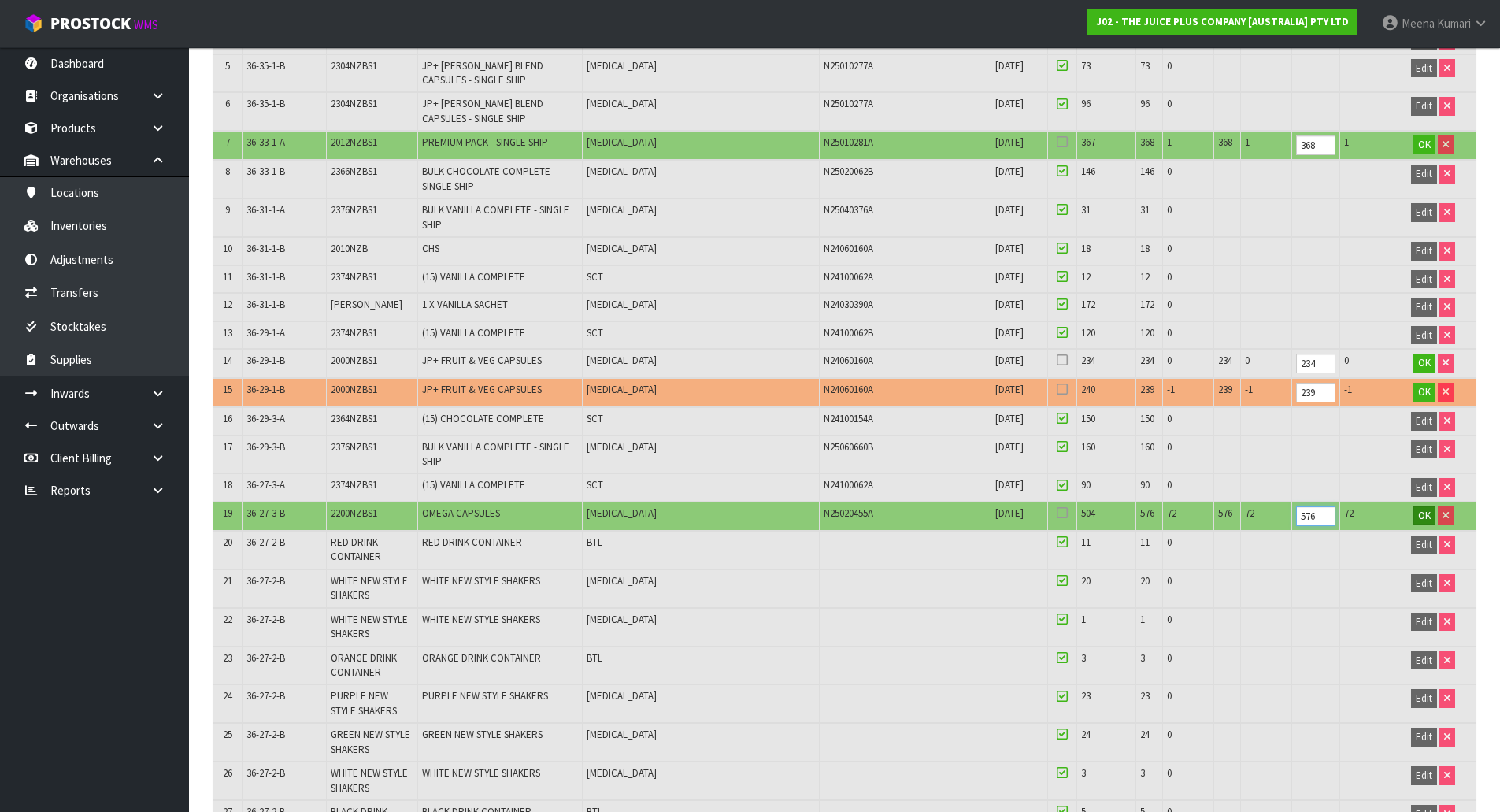
type input "576"
click at [1426, 516] on span "OK" at bounding box center [1424, 515] width 13 height 14
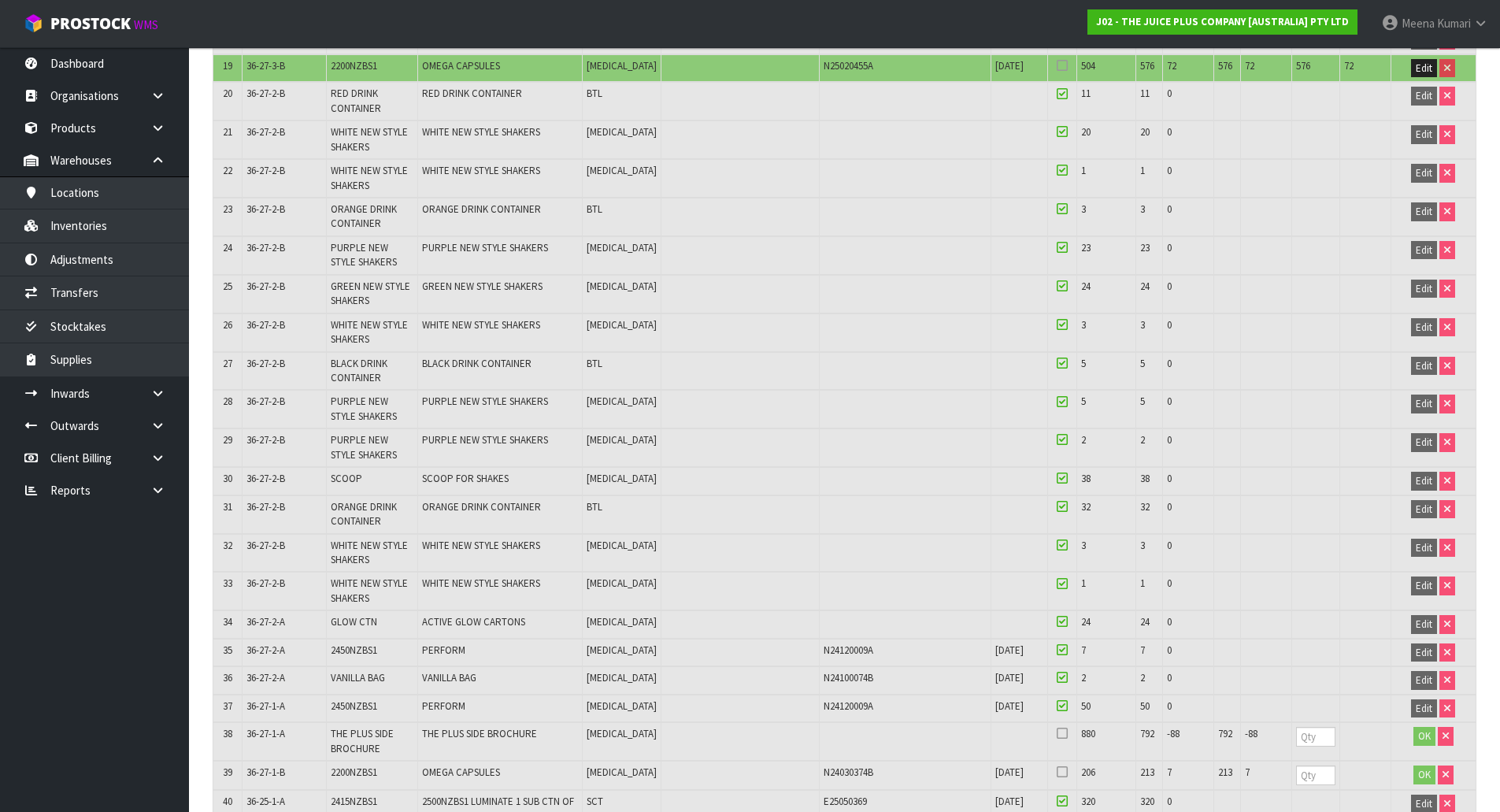
scroll to position [1102, 0]
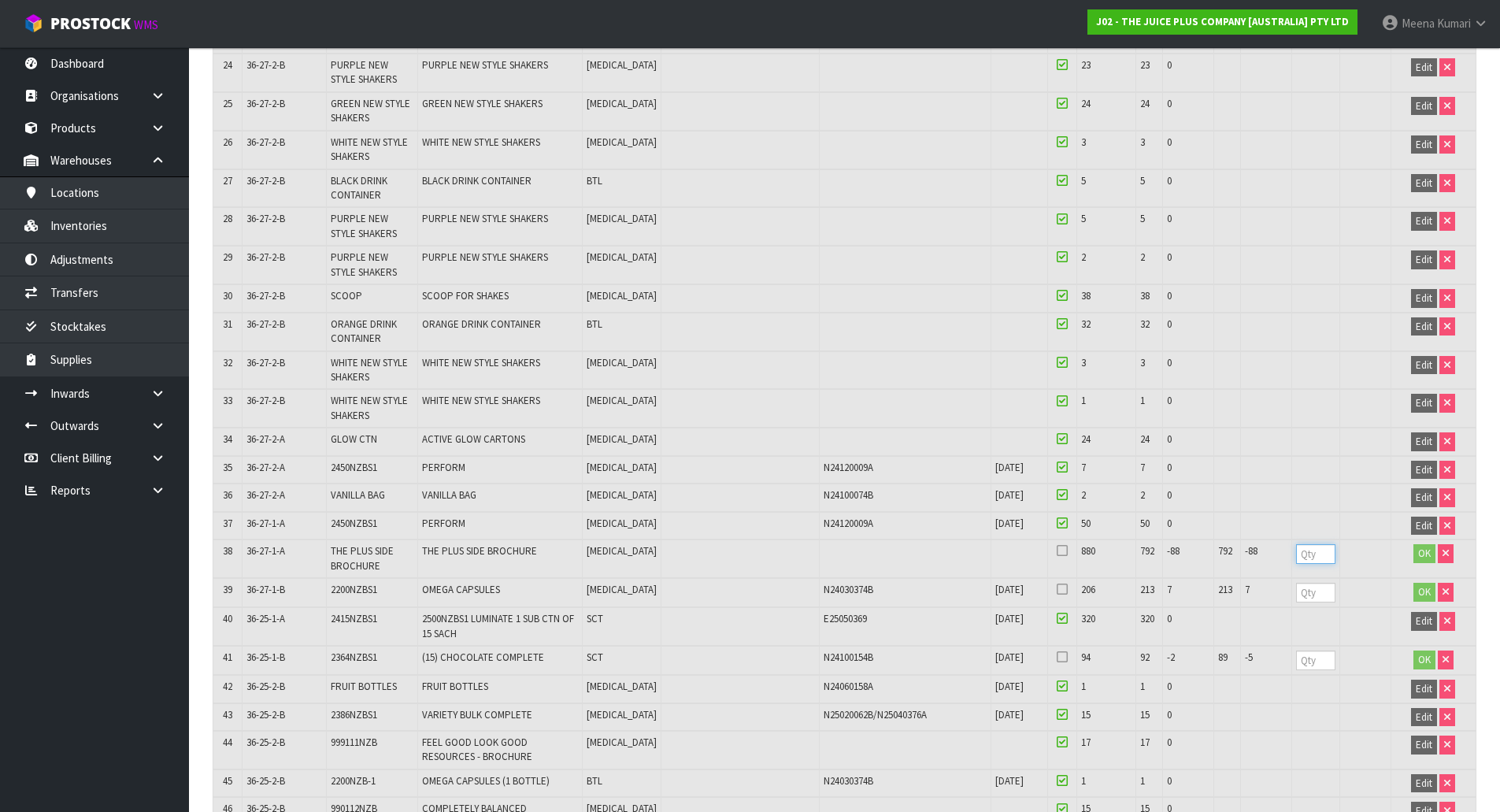
click at [1302, 555] on input "number" at bounding box center [1315, 553] width 40 height 19
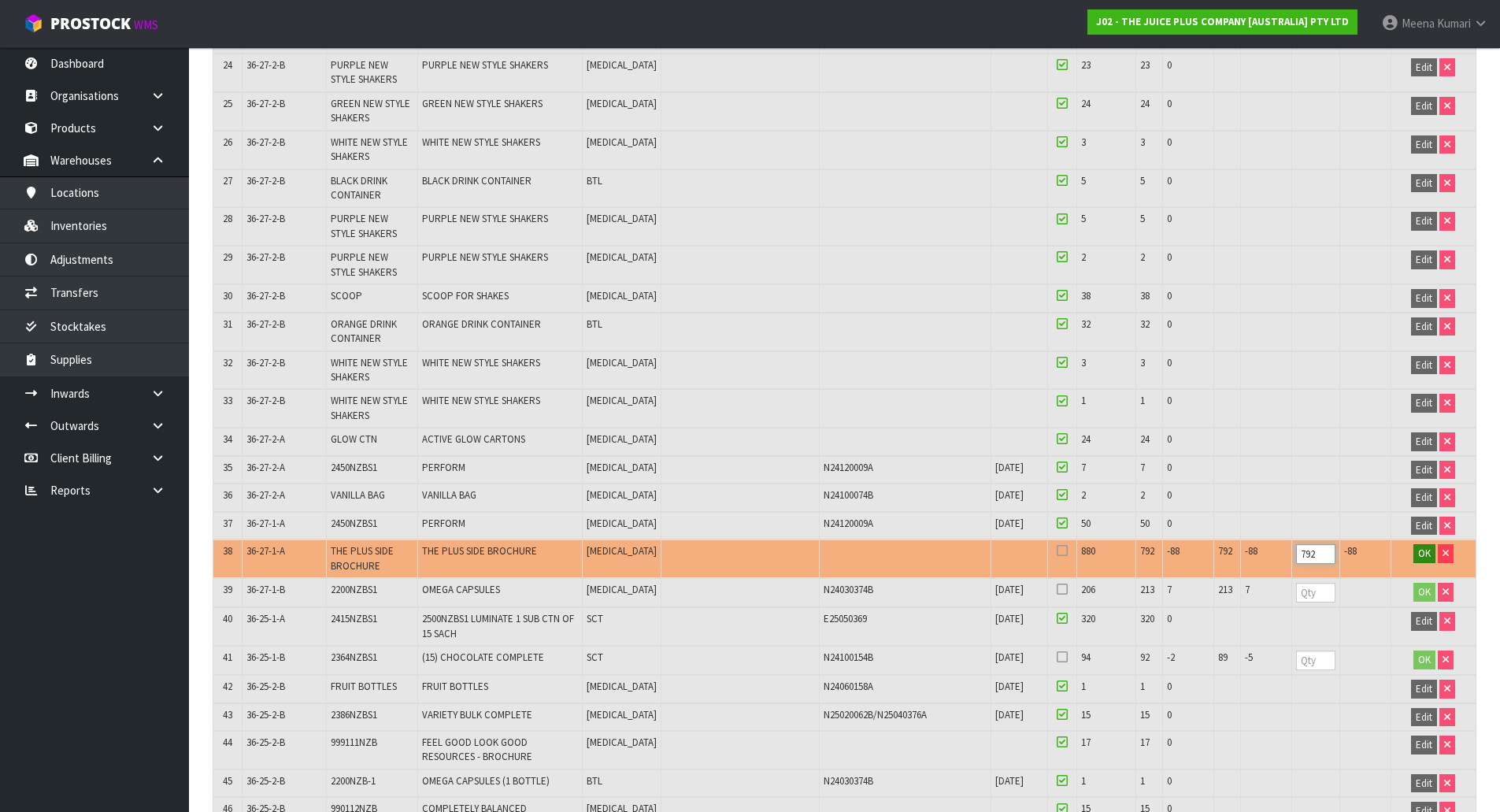
type input "792"
click at [1418, 548] on span "OK" at bounding box center [1424, 553] width 13 height 14
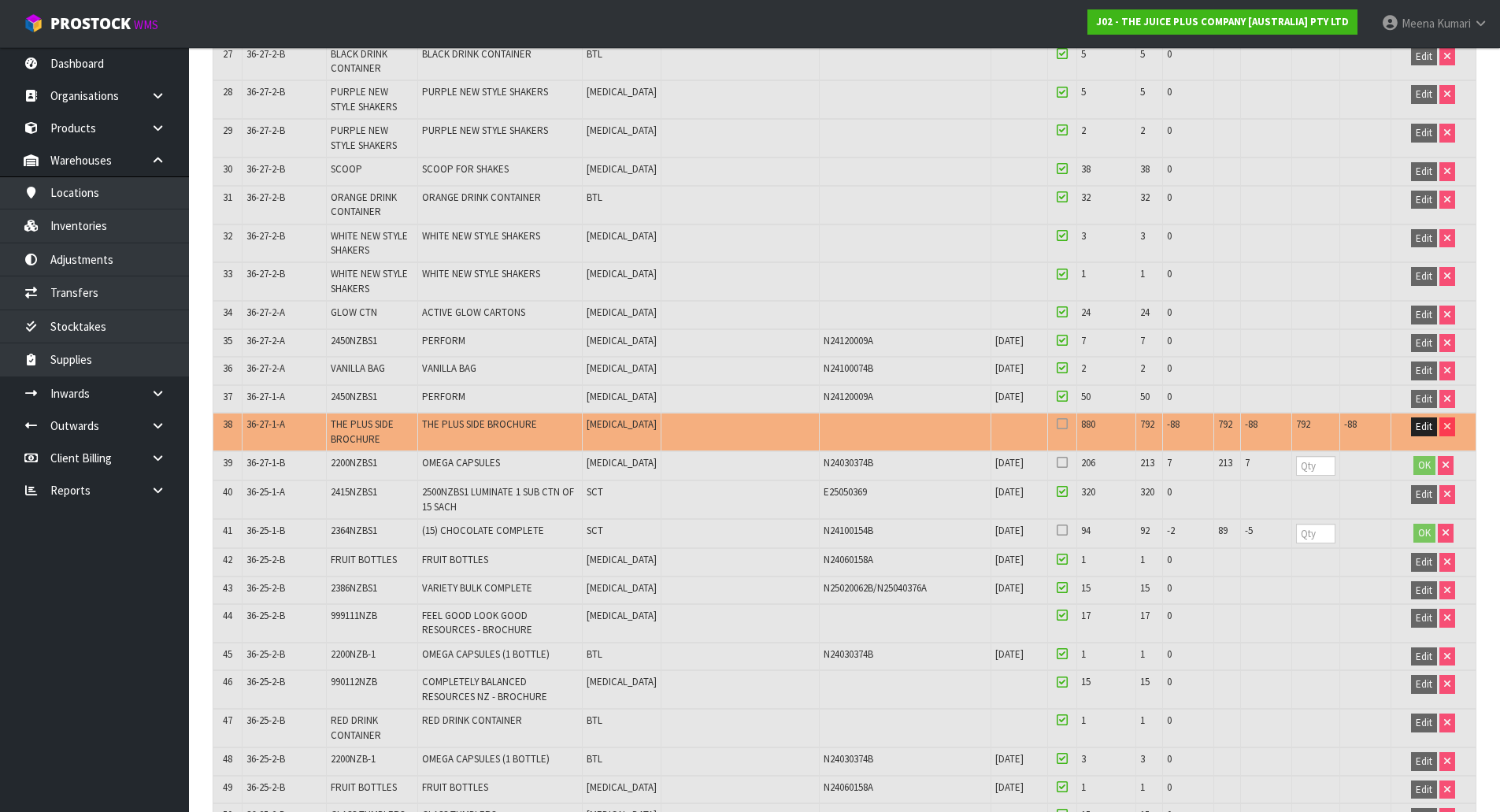
scroll to position [1417, 0]
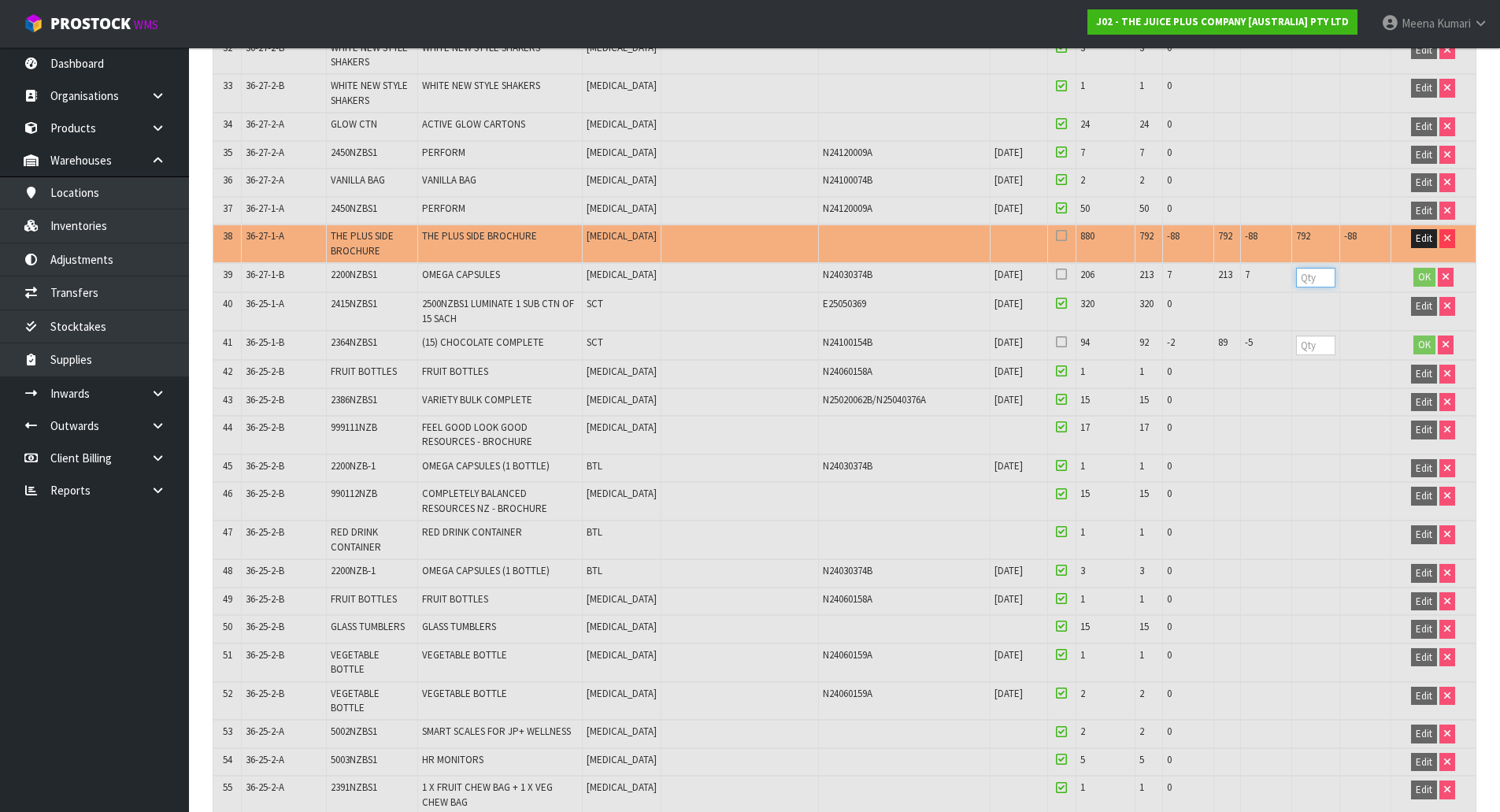
click at [1308, 280] on input "number" at bounding box center [1315, 277] width 40 height 19
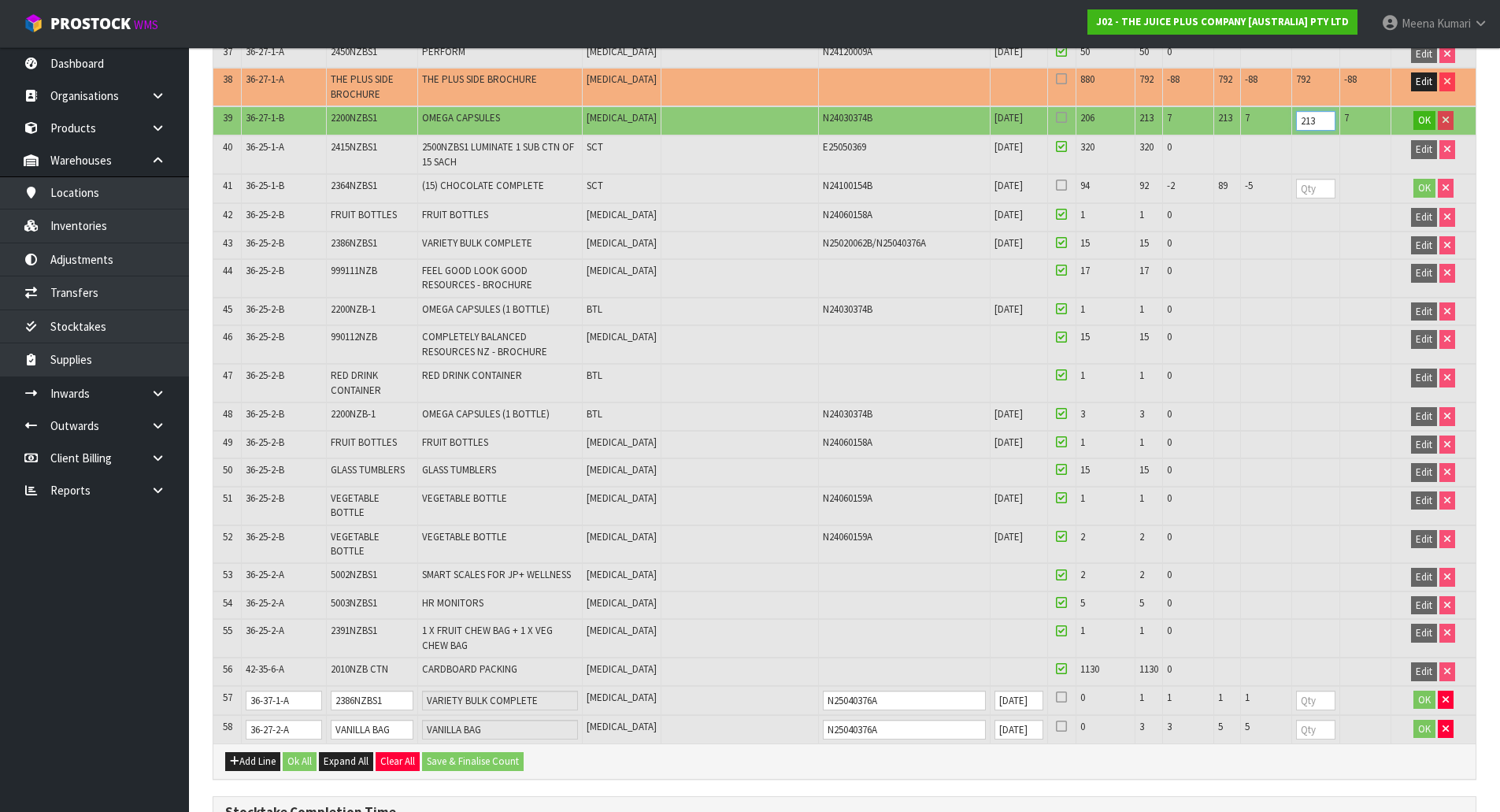
scroll to position [1574, 0]
type input "213"
click at [1311, 195] on input "number" at bounding box center [1315, 187] width 40 height 19
click at [1309, 192] on input "number" at bounding box center [1315, 187] width 40 height 19
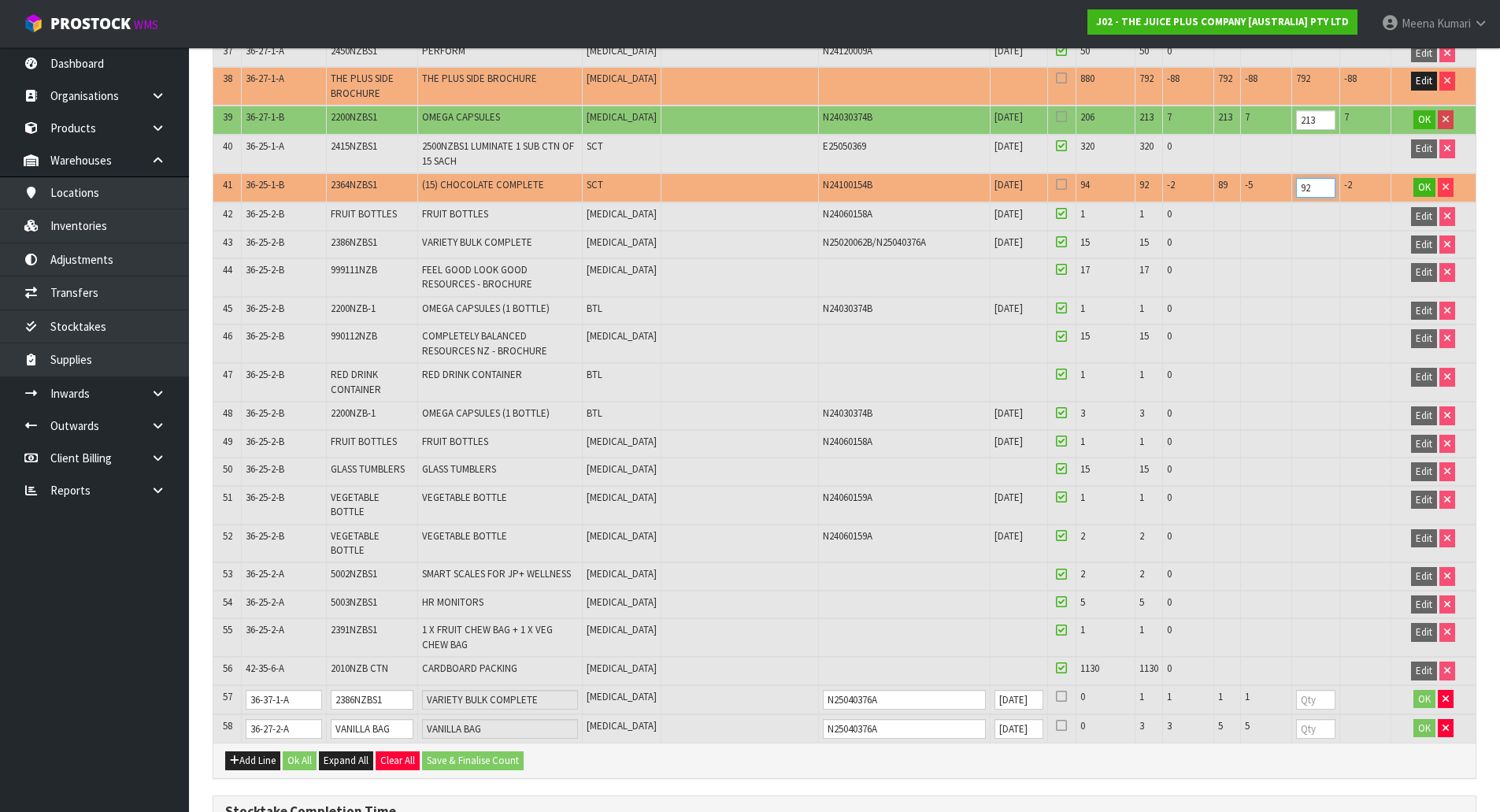
type input "92"
click at [1309, 700] on input "number" at bounding box center [1315, 699] width 40 height 19
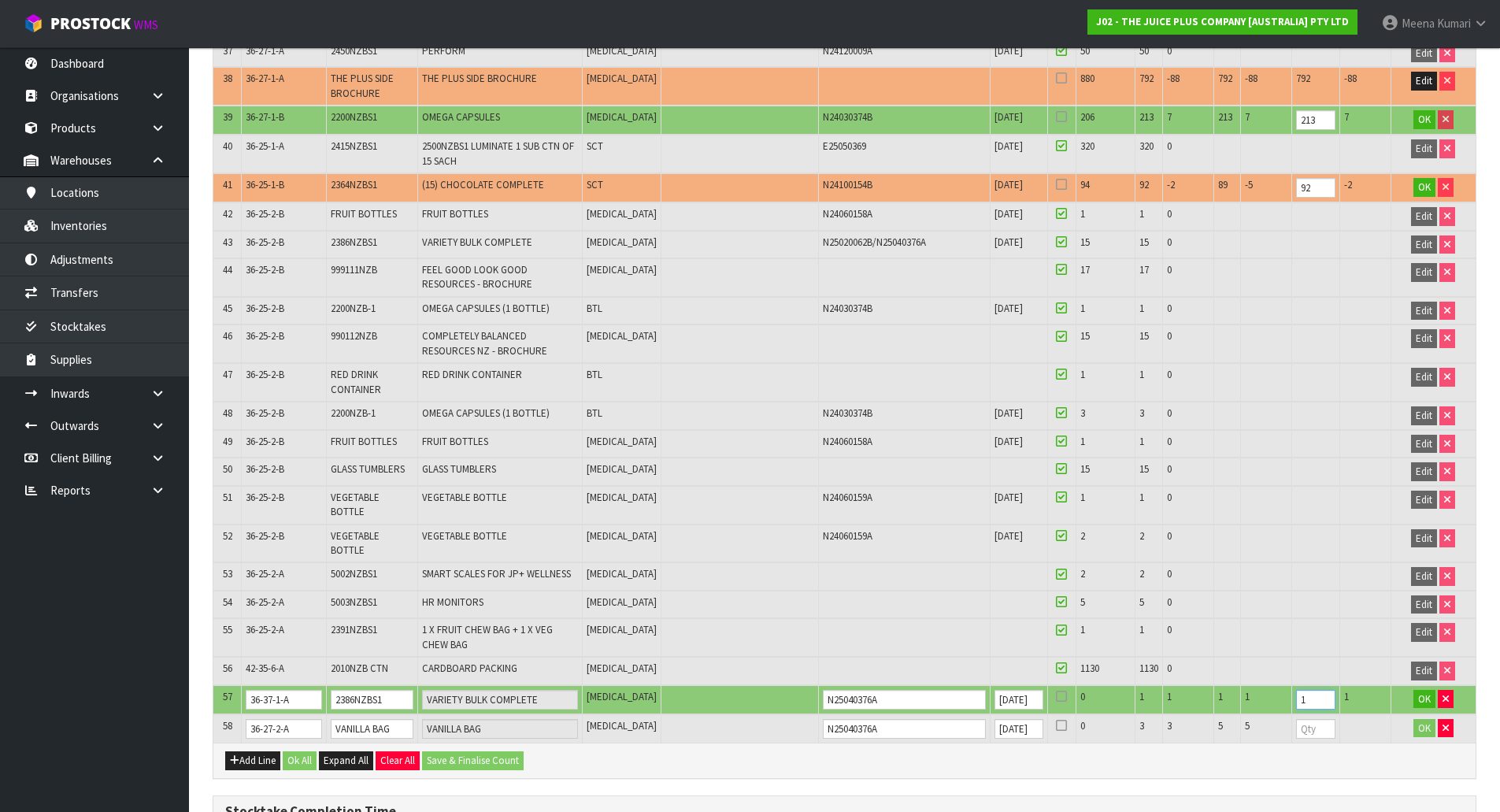
type input "1"
click at [1303, 729] on input "number" at bounding box center [1315, 728] width 40 height 19
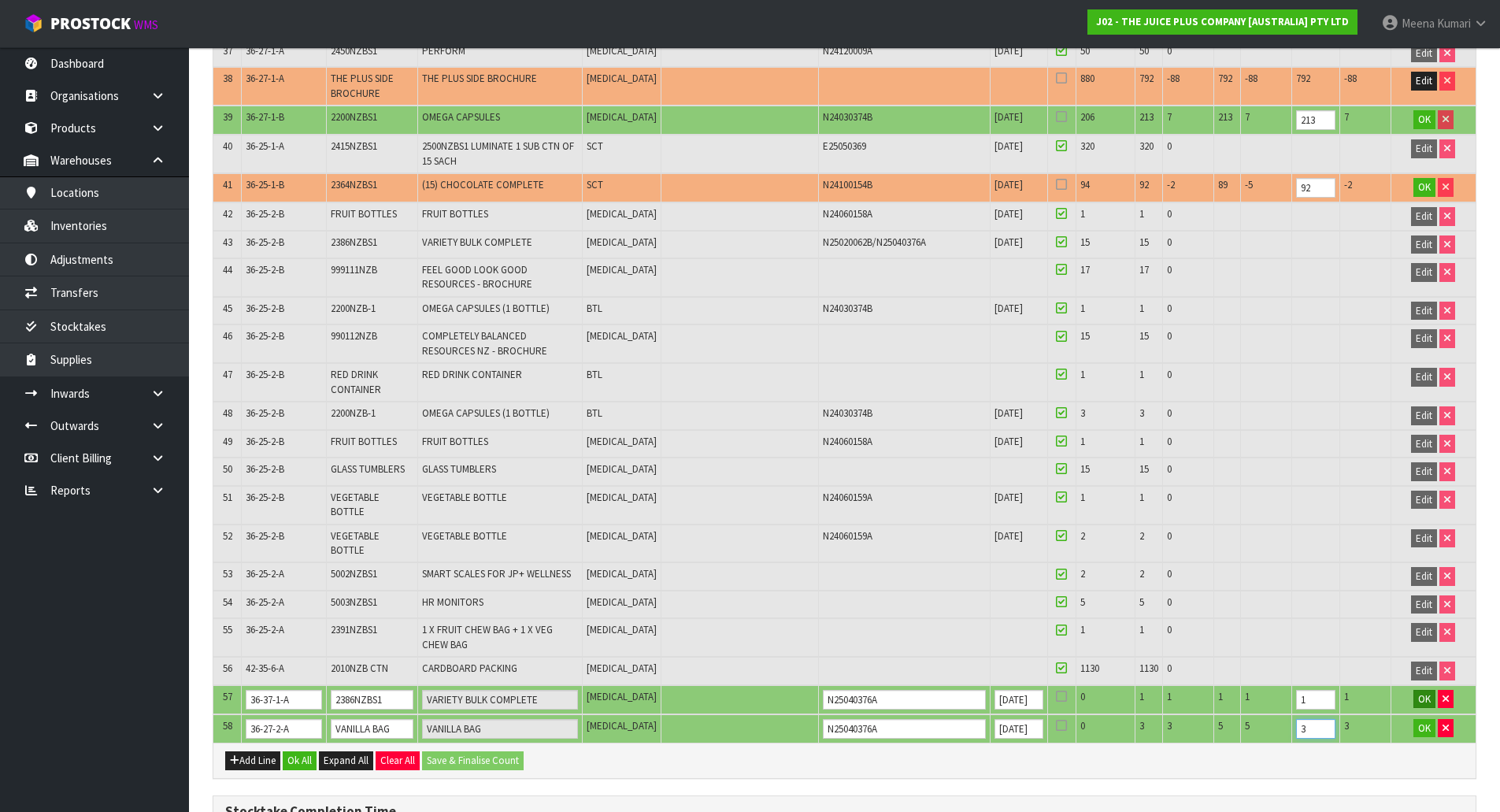
type input "3"
click at [1425, 699] on span "OK" at bounding box center [1424, 699] width 13 height 14
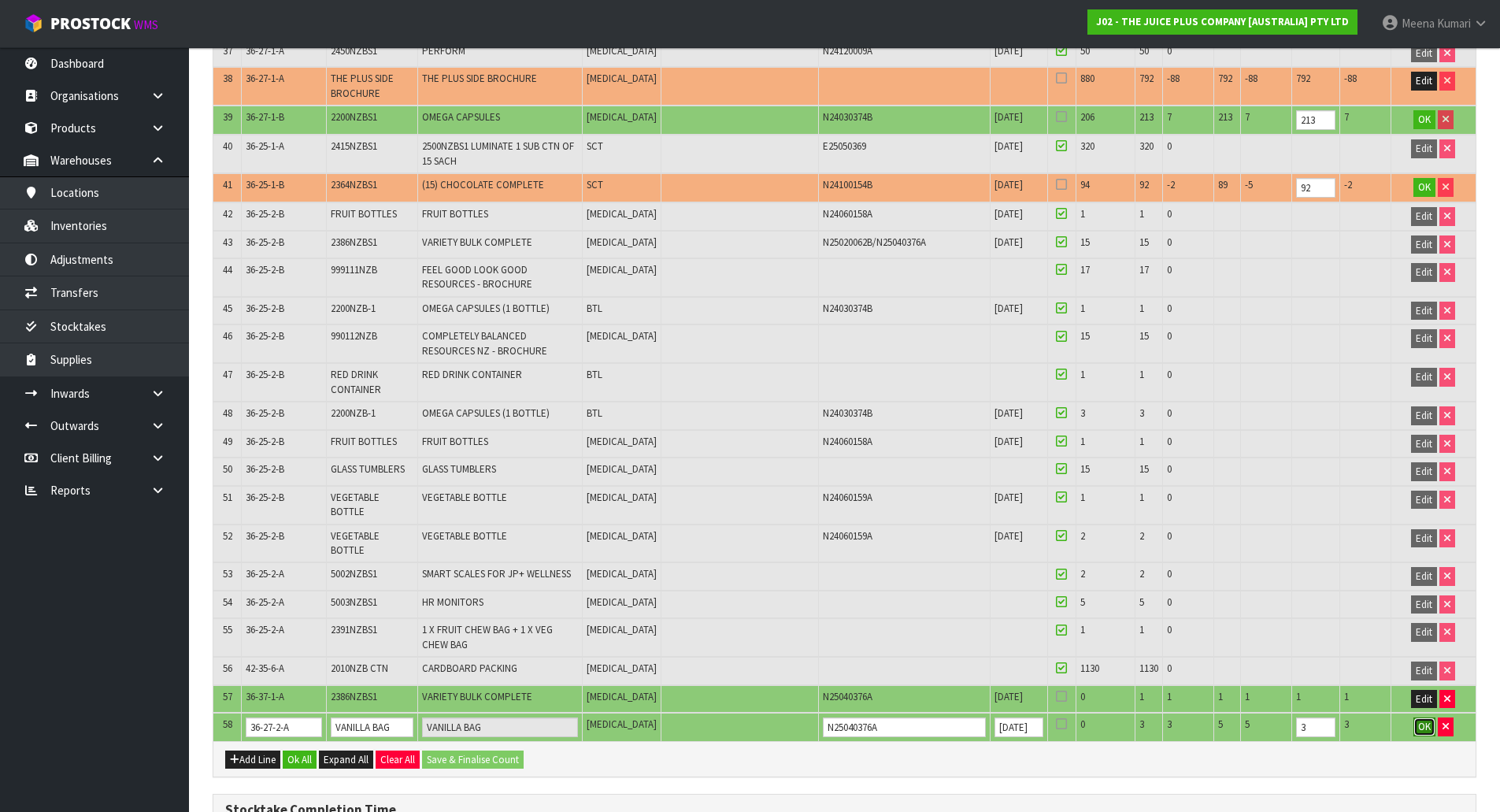
click at [1421, 730] on span "OK" at bounding box center [1424, 726] width 13 height 14
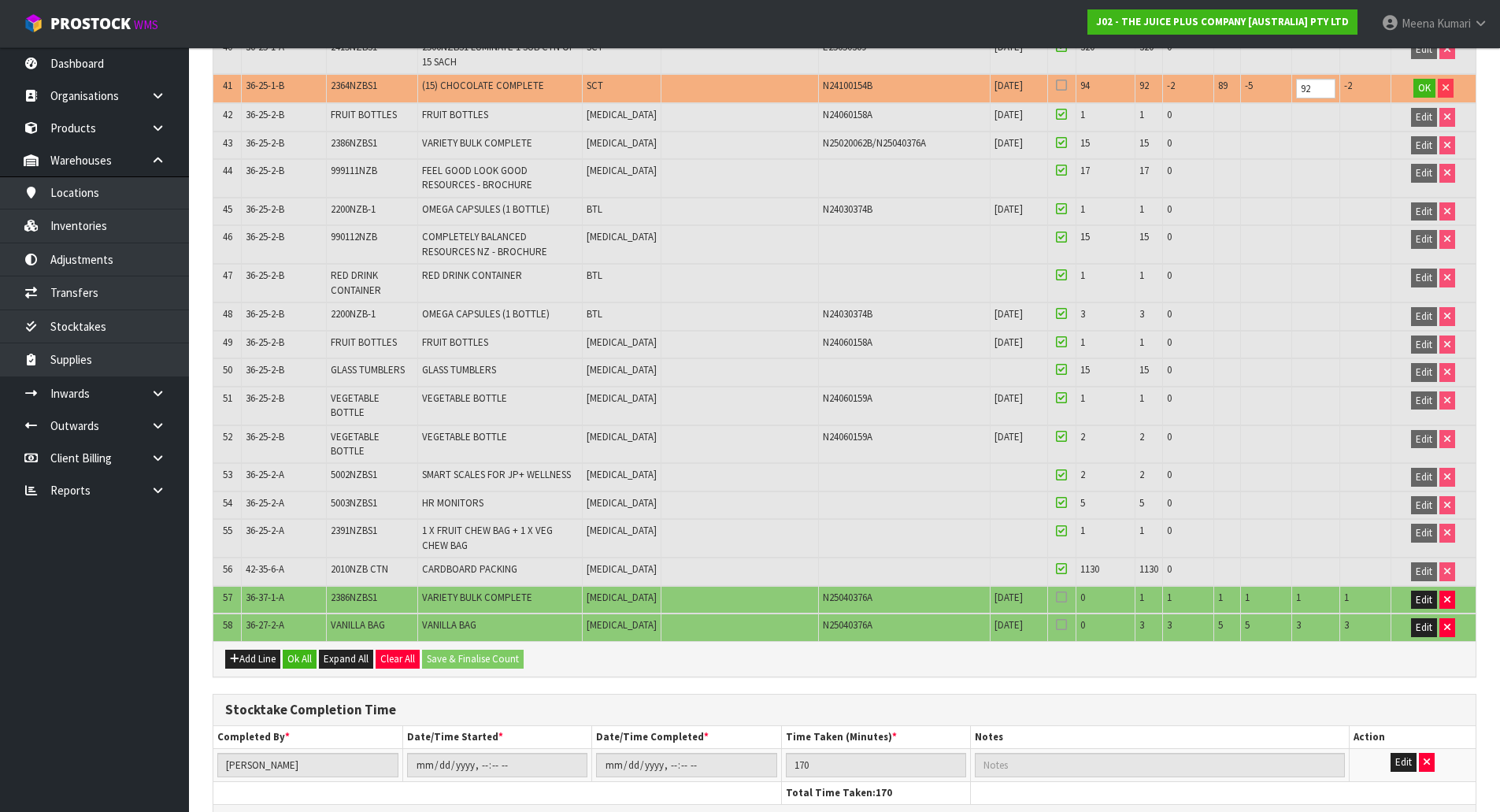
scroll to position [1777, 0]
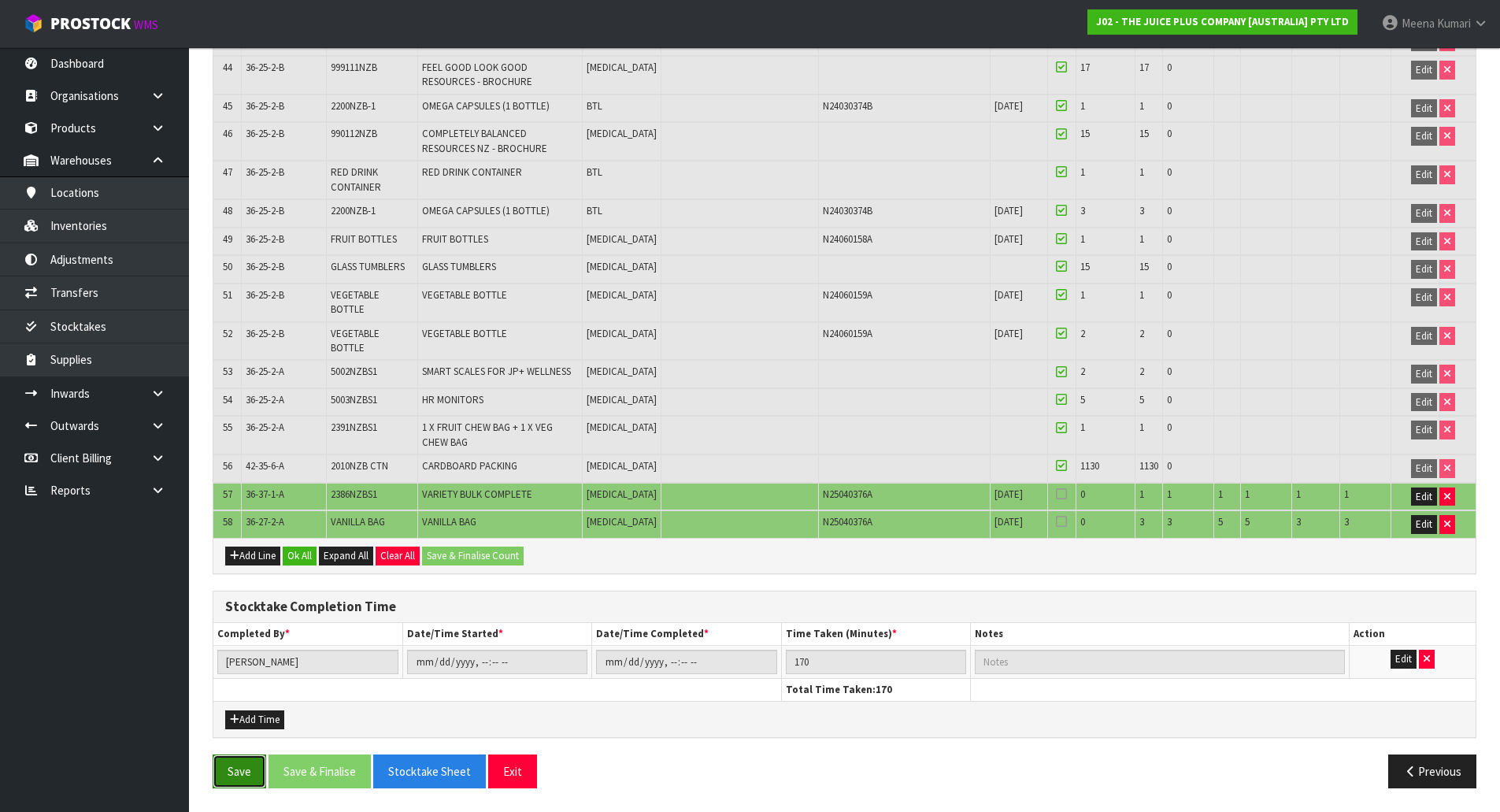
click at [237, 775] on button "Save" at bounding box center [239, 771] width 53 height 34
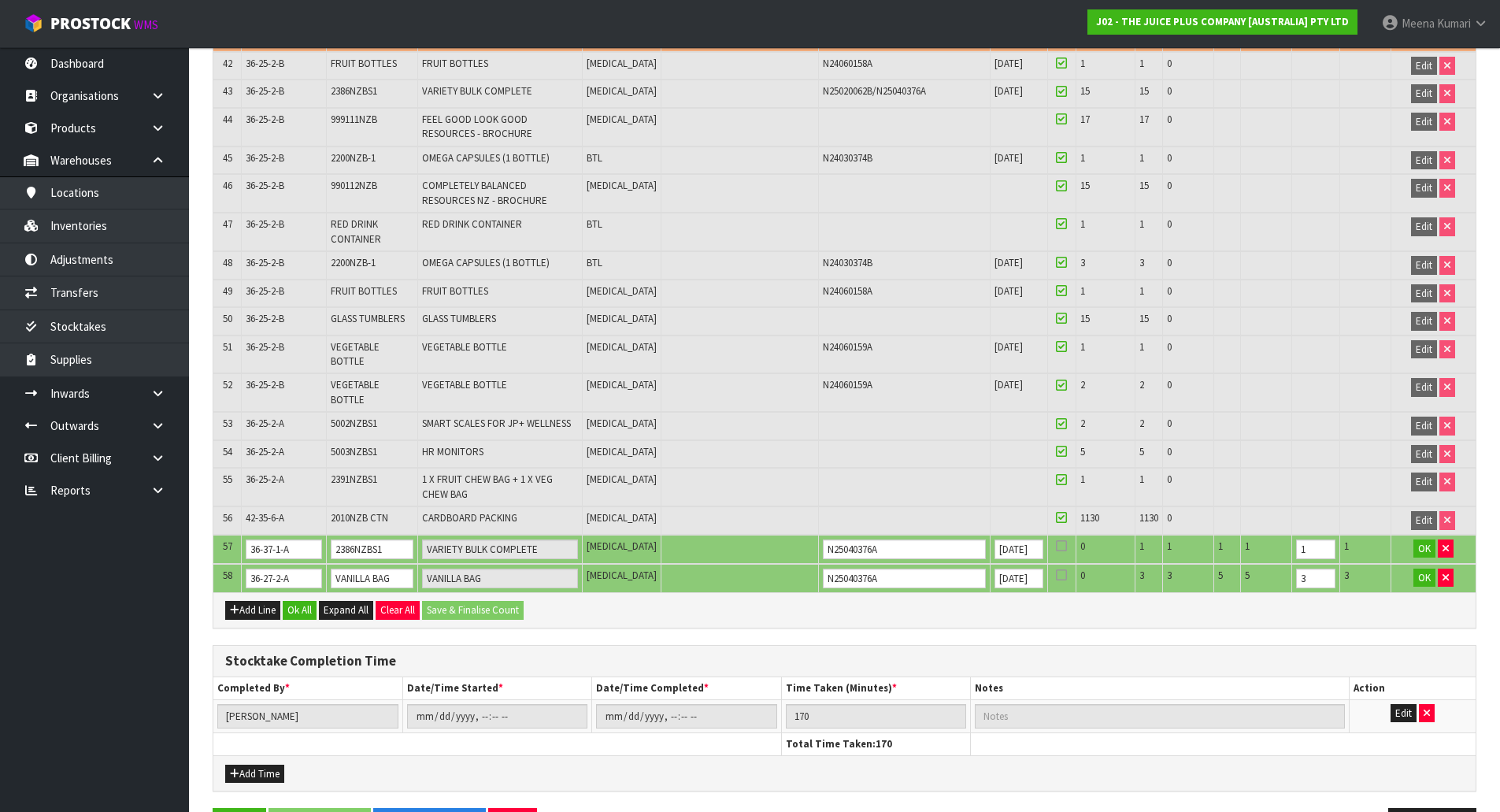
scroll to position [1838, 0]
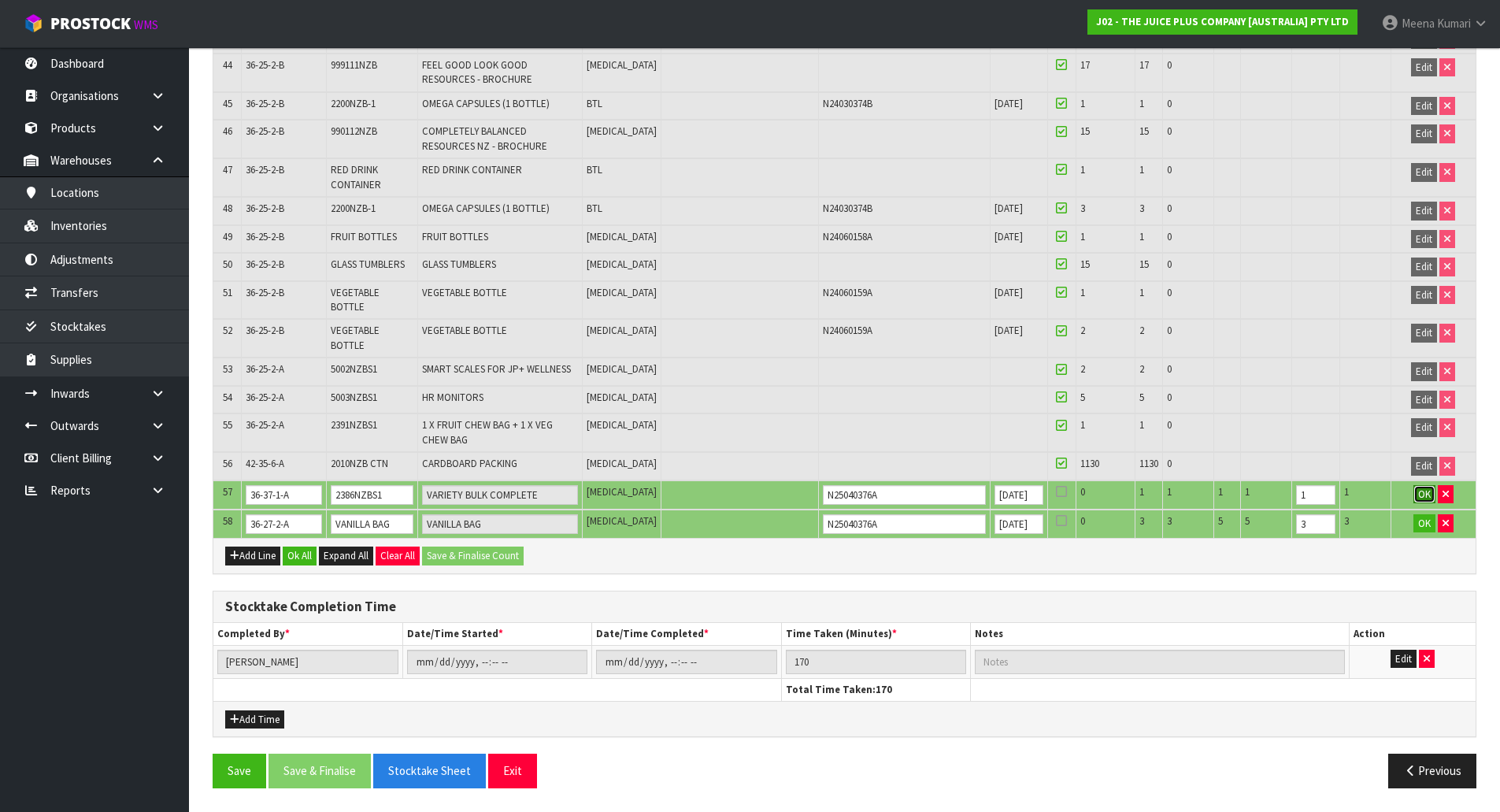
click at [1421, 494] on span "OK" at bounding box center [1424, 494] width 13 height 14
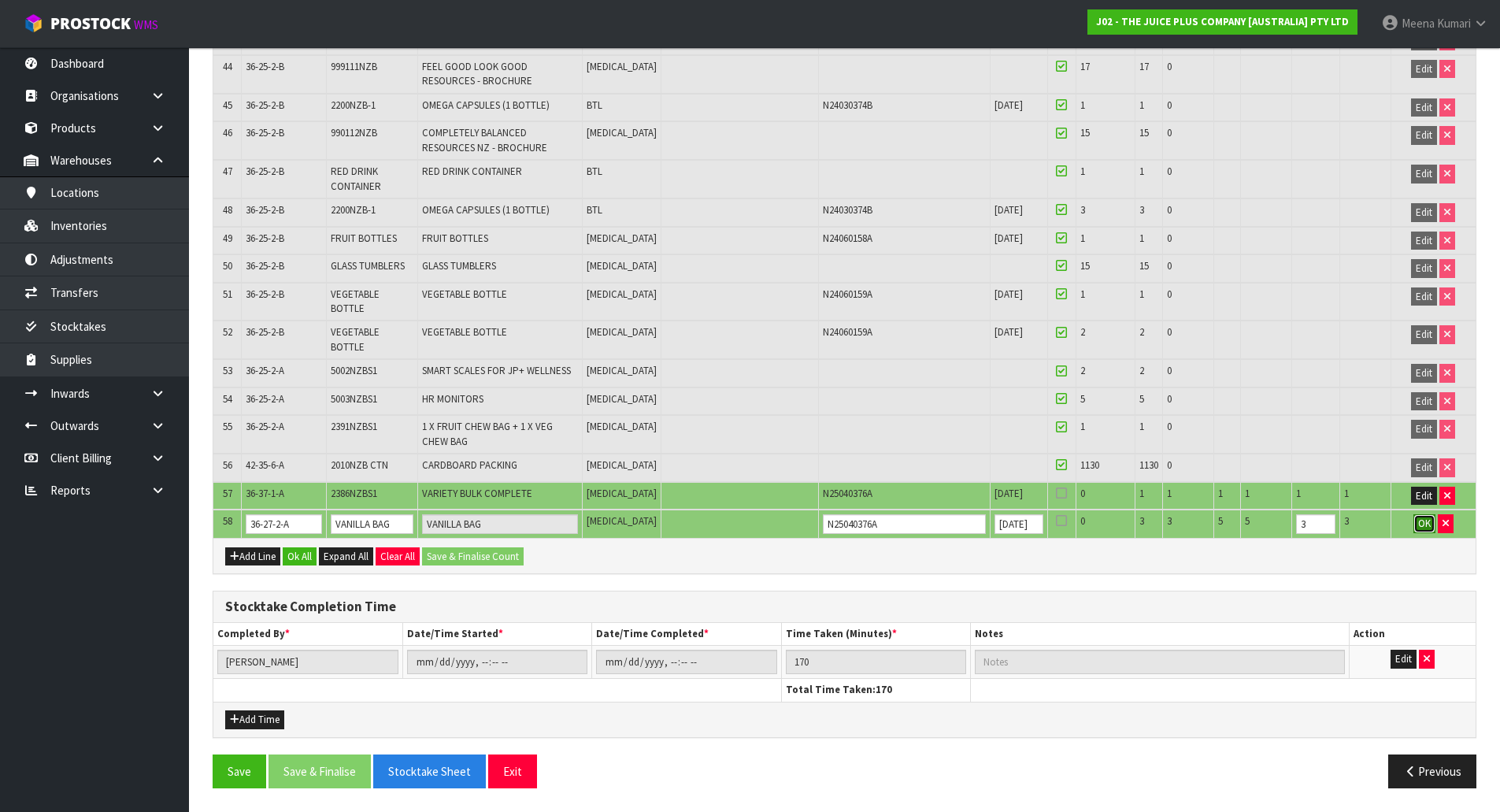
click at [1424, 528] on span "OK" at bounding box center [1424, 523] width 13 height 14
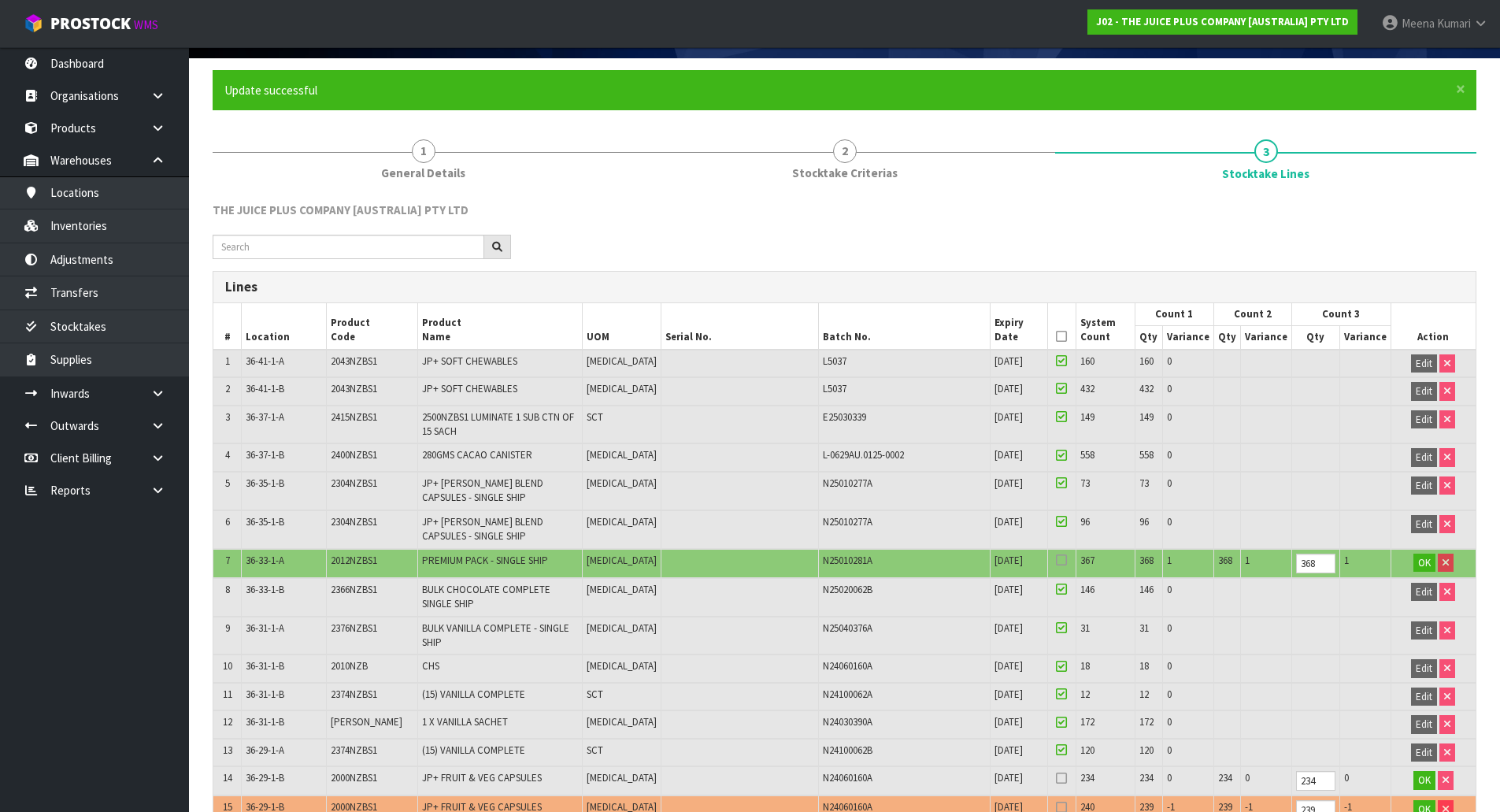
scroll to position [393, 0]
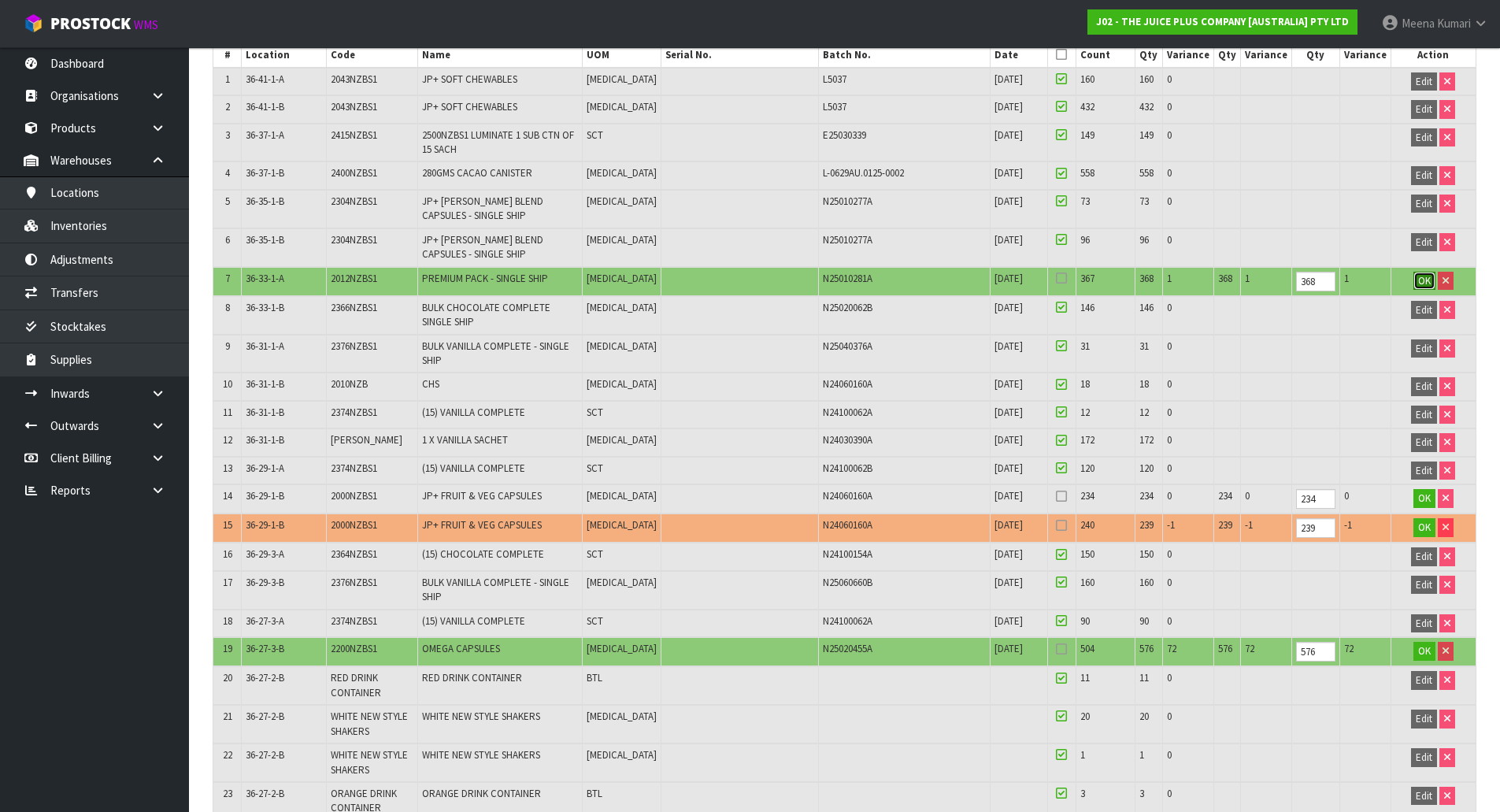
click at [1426, 278] on span "OK" at bounding box center [1424, 281] width 13 height 14
click at [1418, 495] on span "OK" at bounding box center [1424, 497] width 13 height 14
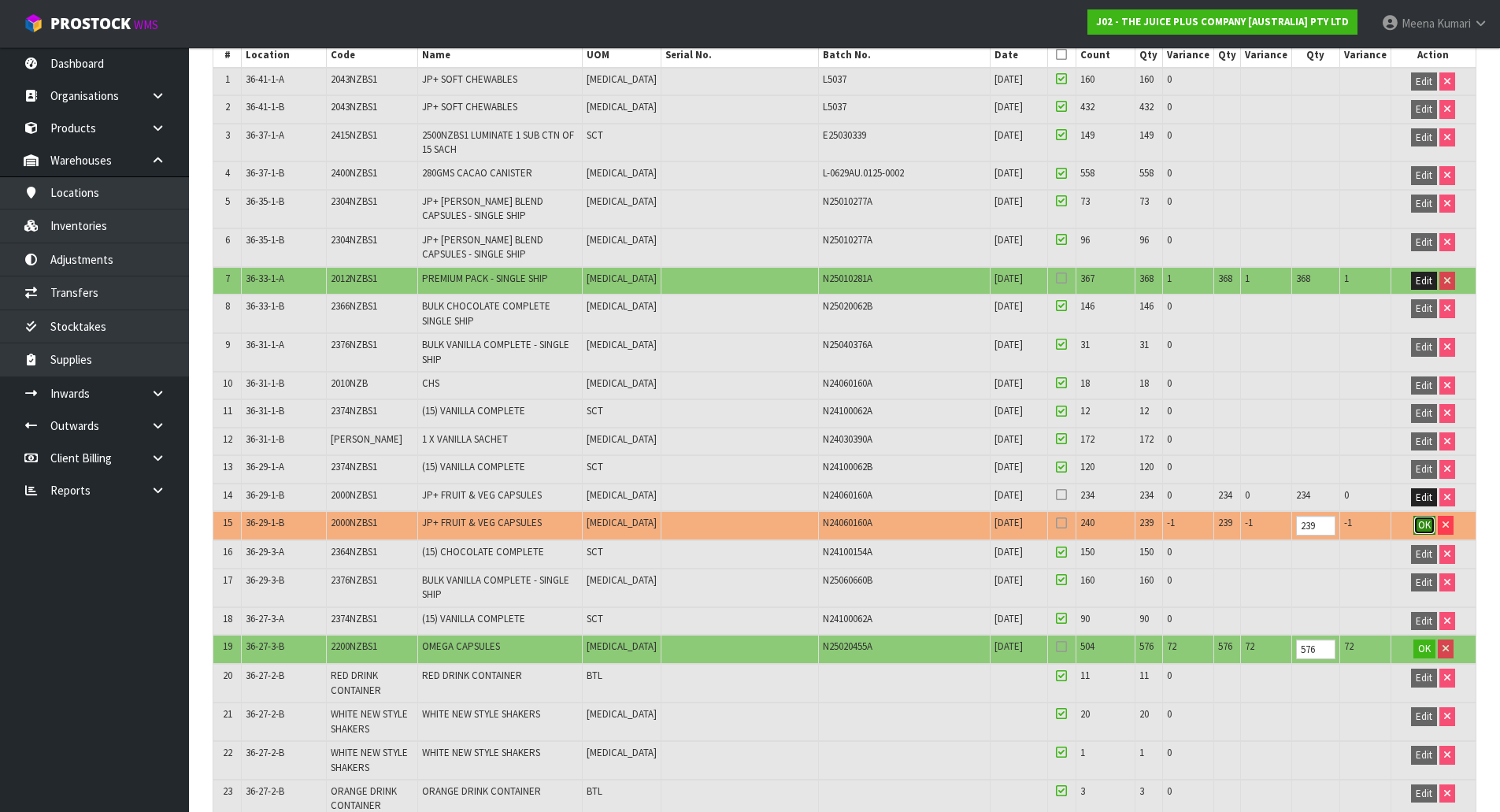
click at [1421, 517] on button "OK" at bounding box center [1424, 525] width 22 height 19
click at [1418, 649] on span "OK" at bounding box center [1424, 647] width 13 height 14
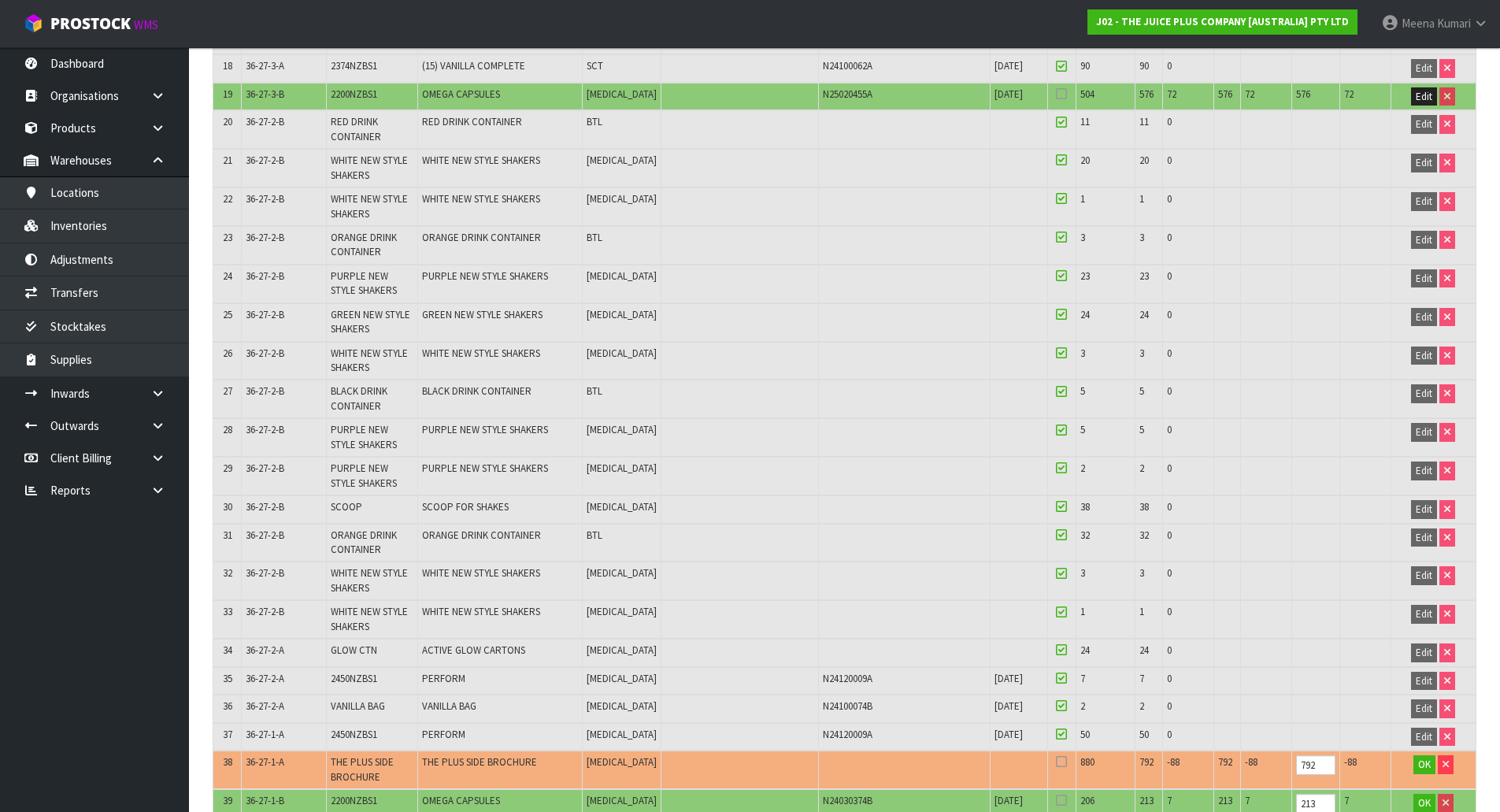
scroll to position [1339, 0]
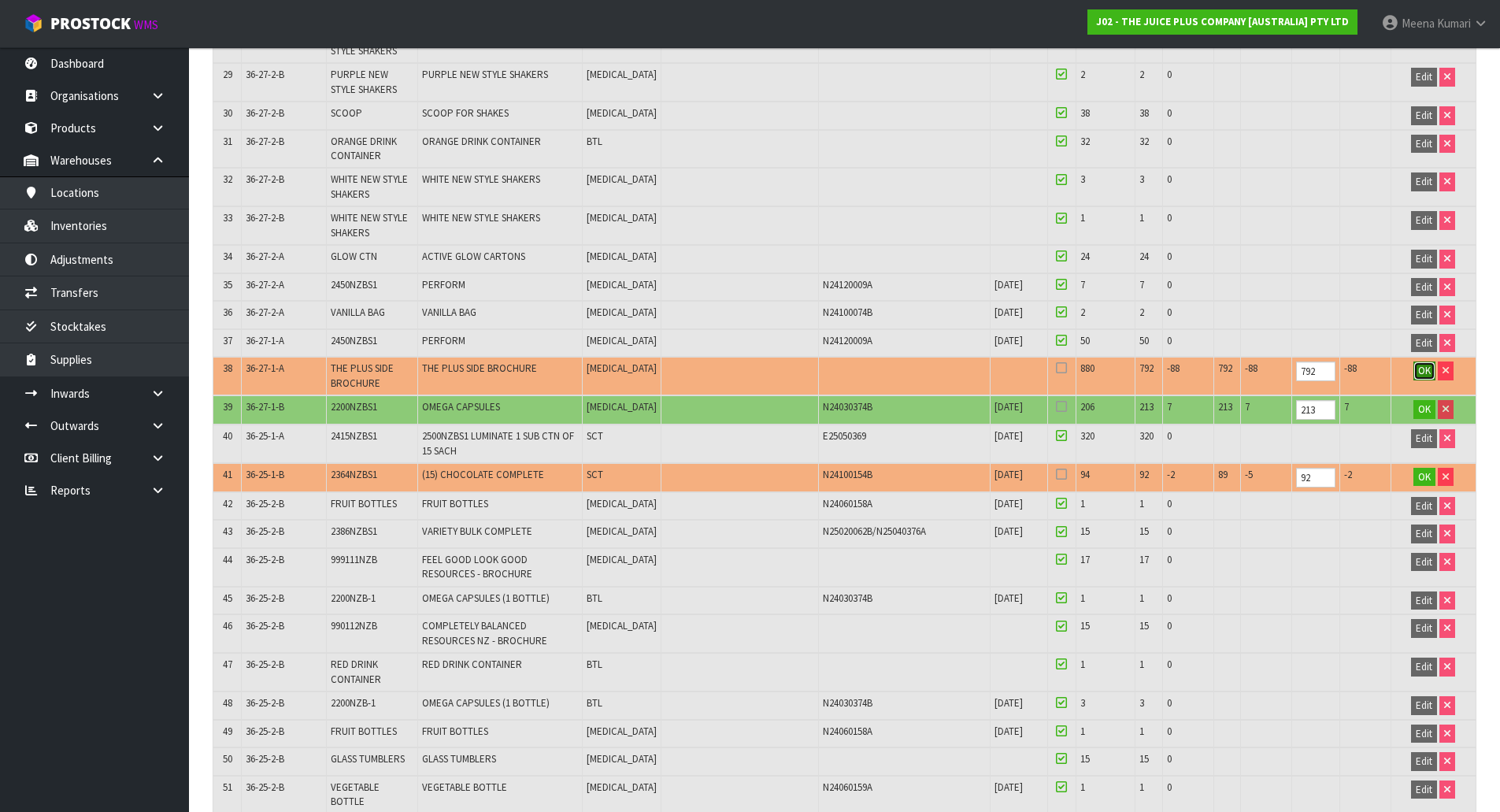
click at [1421, 368] on span "OK" at bounding box center [1424, 371] width 13 height 14
click at [1423, 406] on span "OK" at bounding box center [1424, 409] width 13 height 14
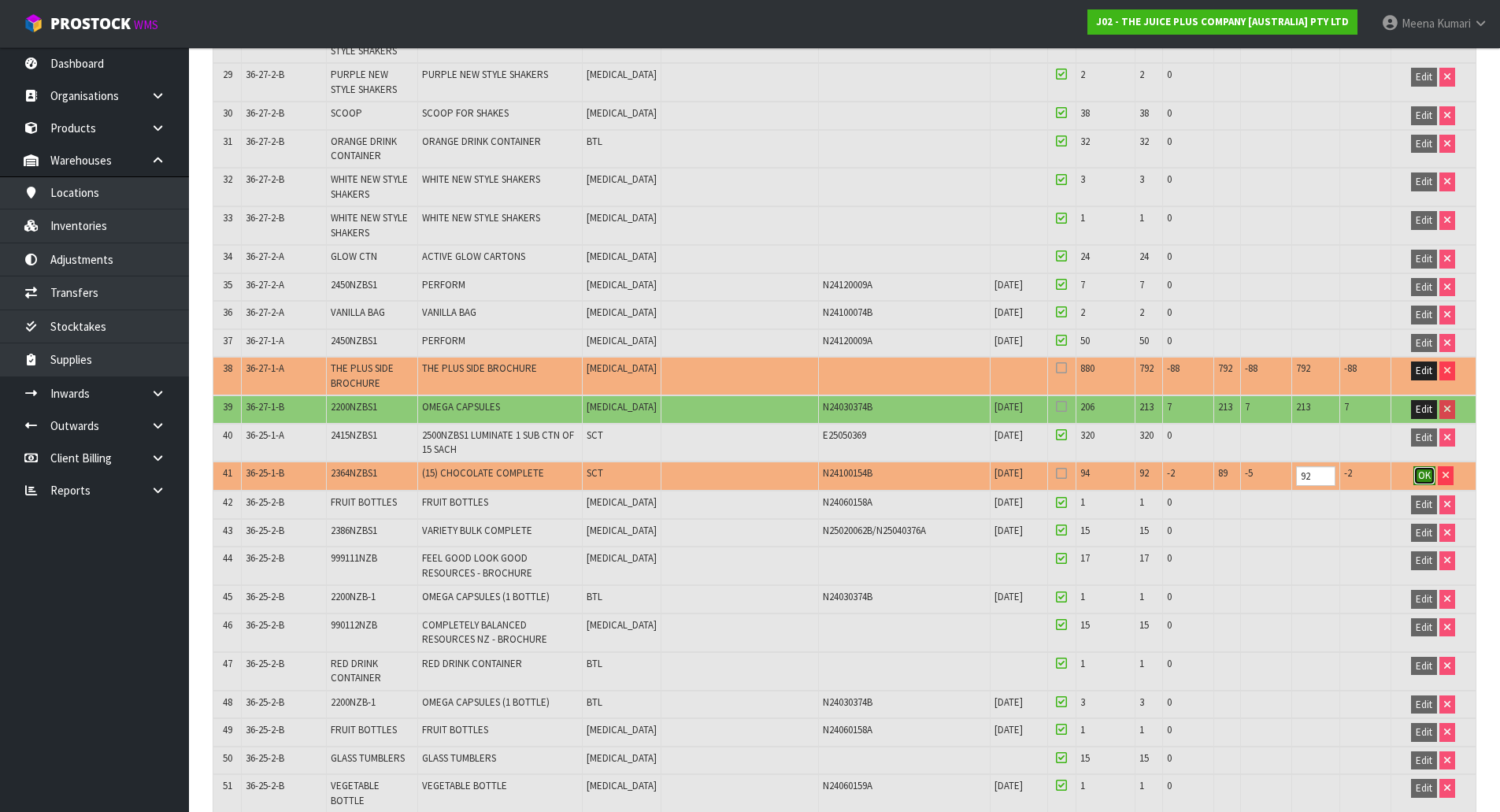
click at [1418, 474] on span "OK" at bounding box center [1424, 475] width 13 height 14
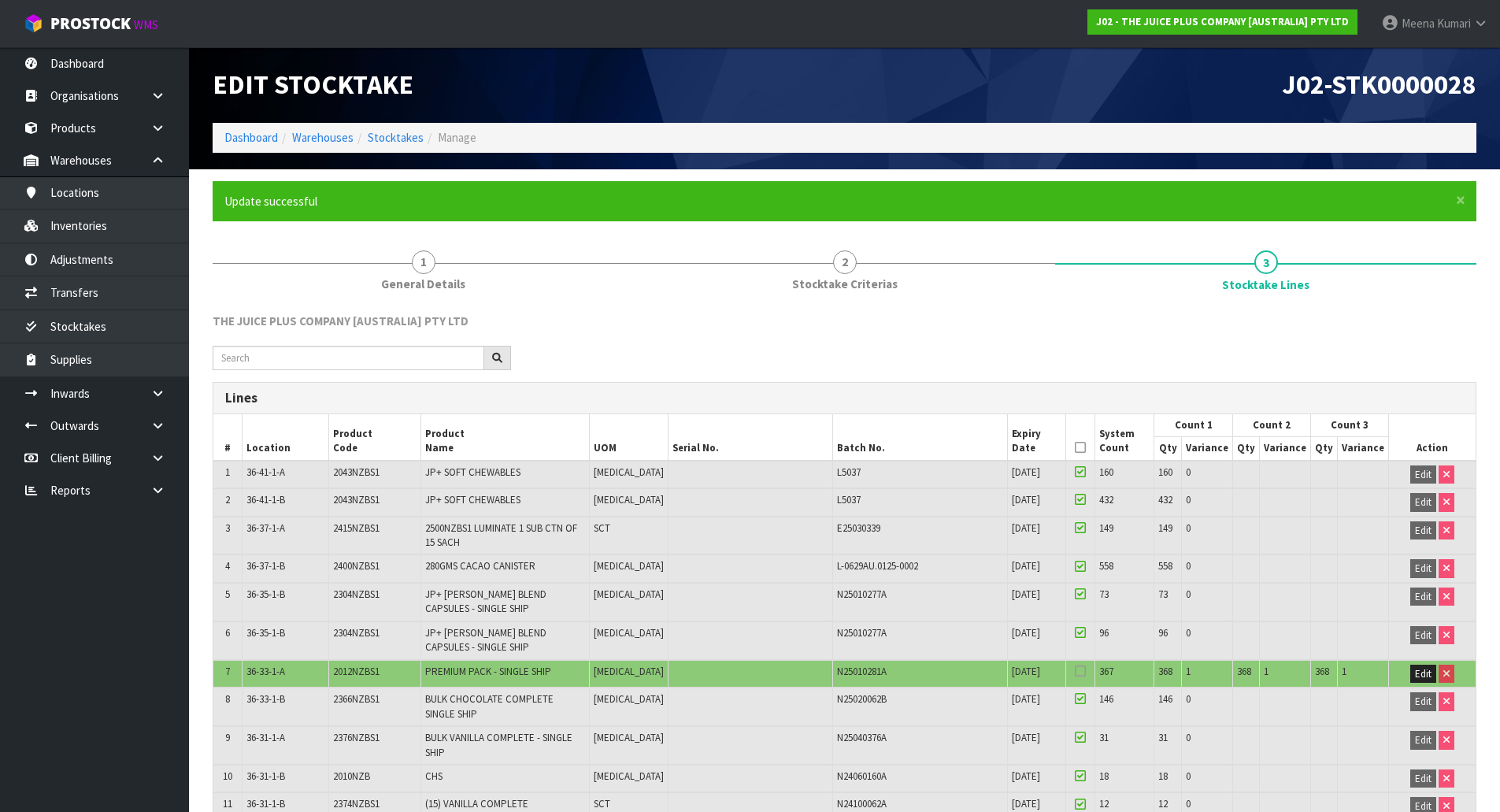
scroll to position [0, 0]
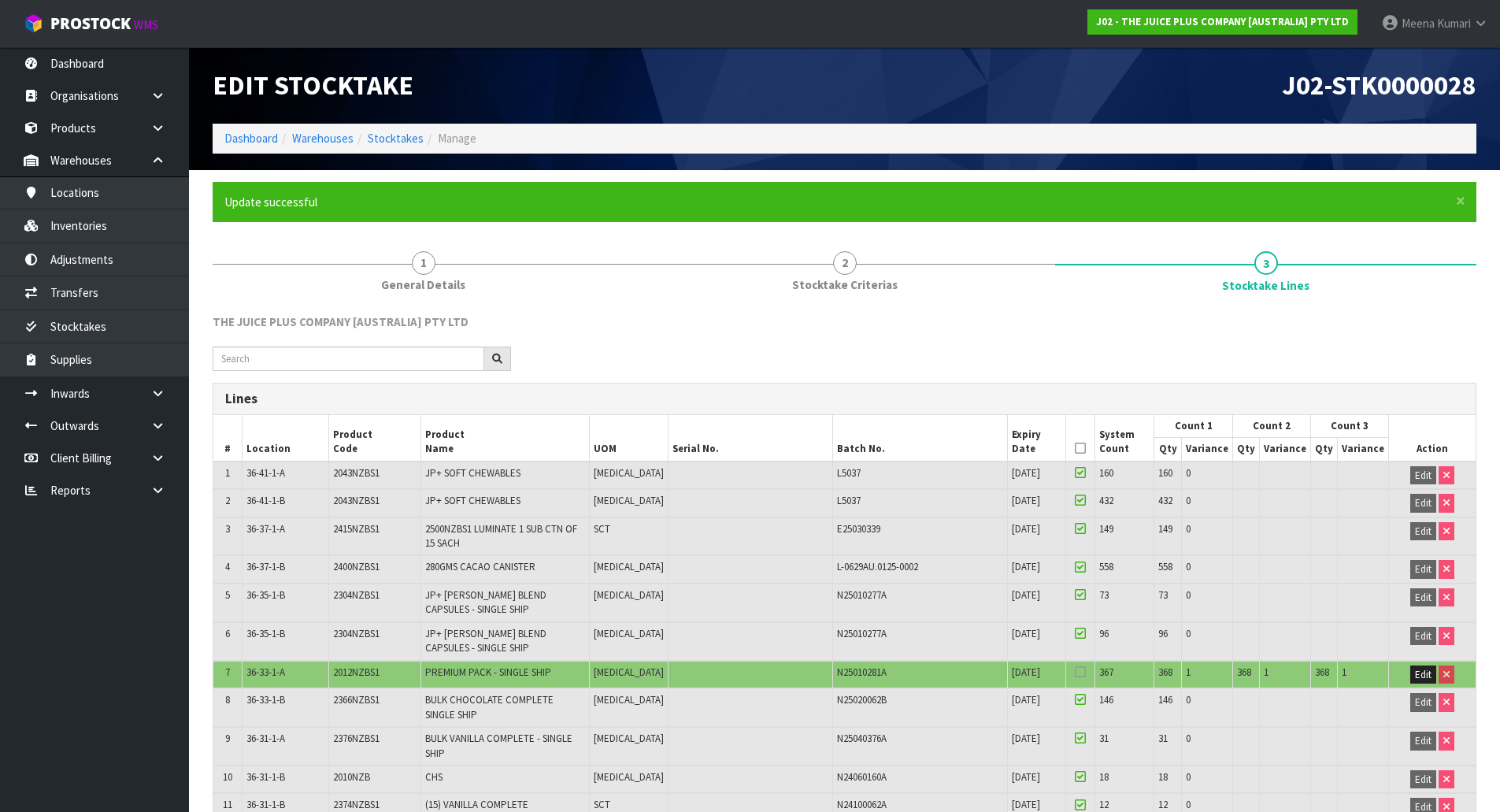
click at [1086, 449] on icon at bounding box center [1080, 448] width 11 height 1
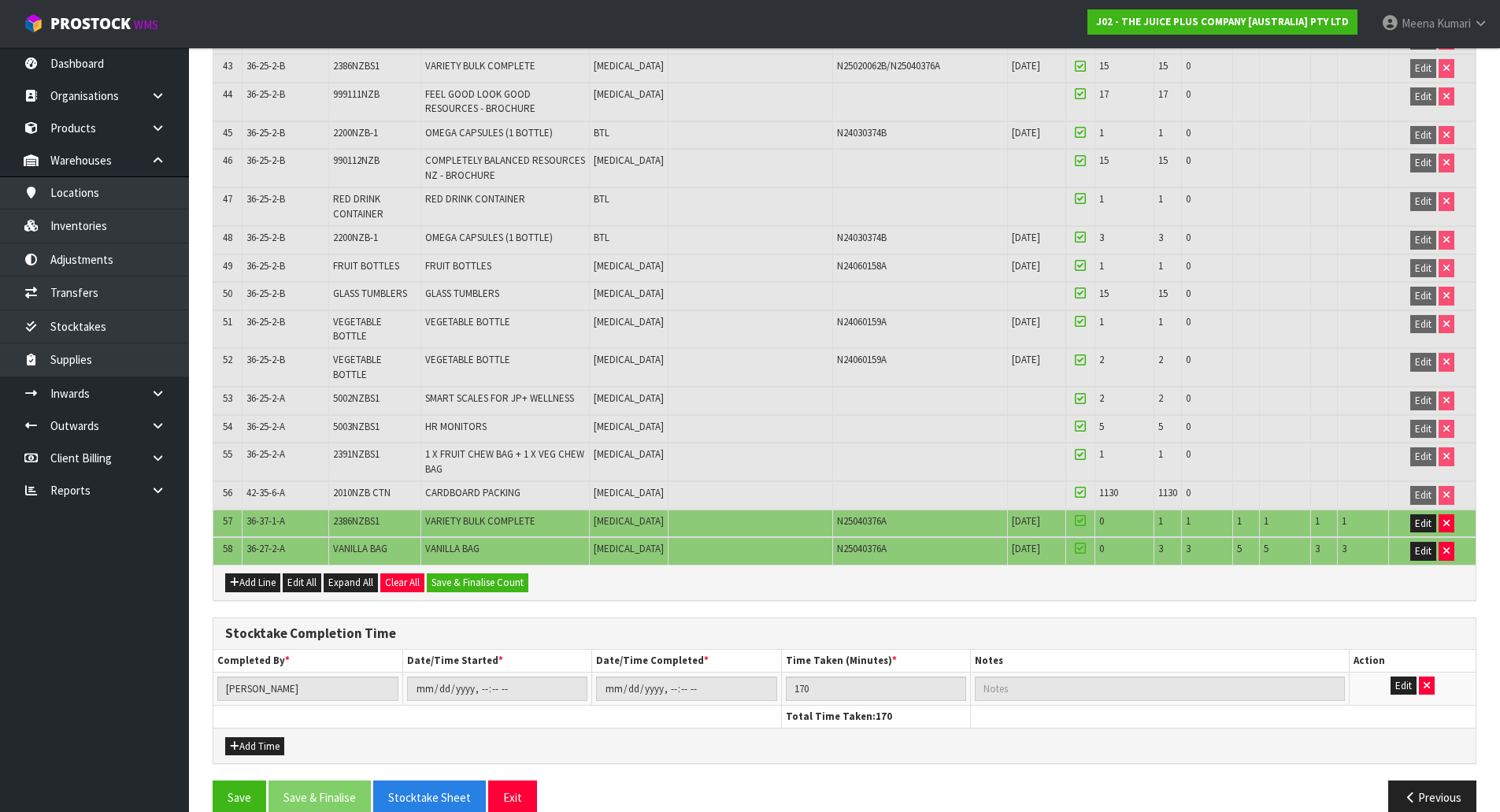
scroll to position [1806, 0]
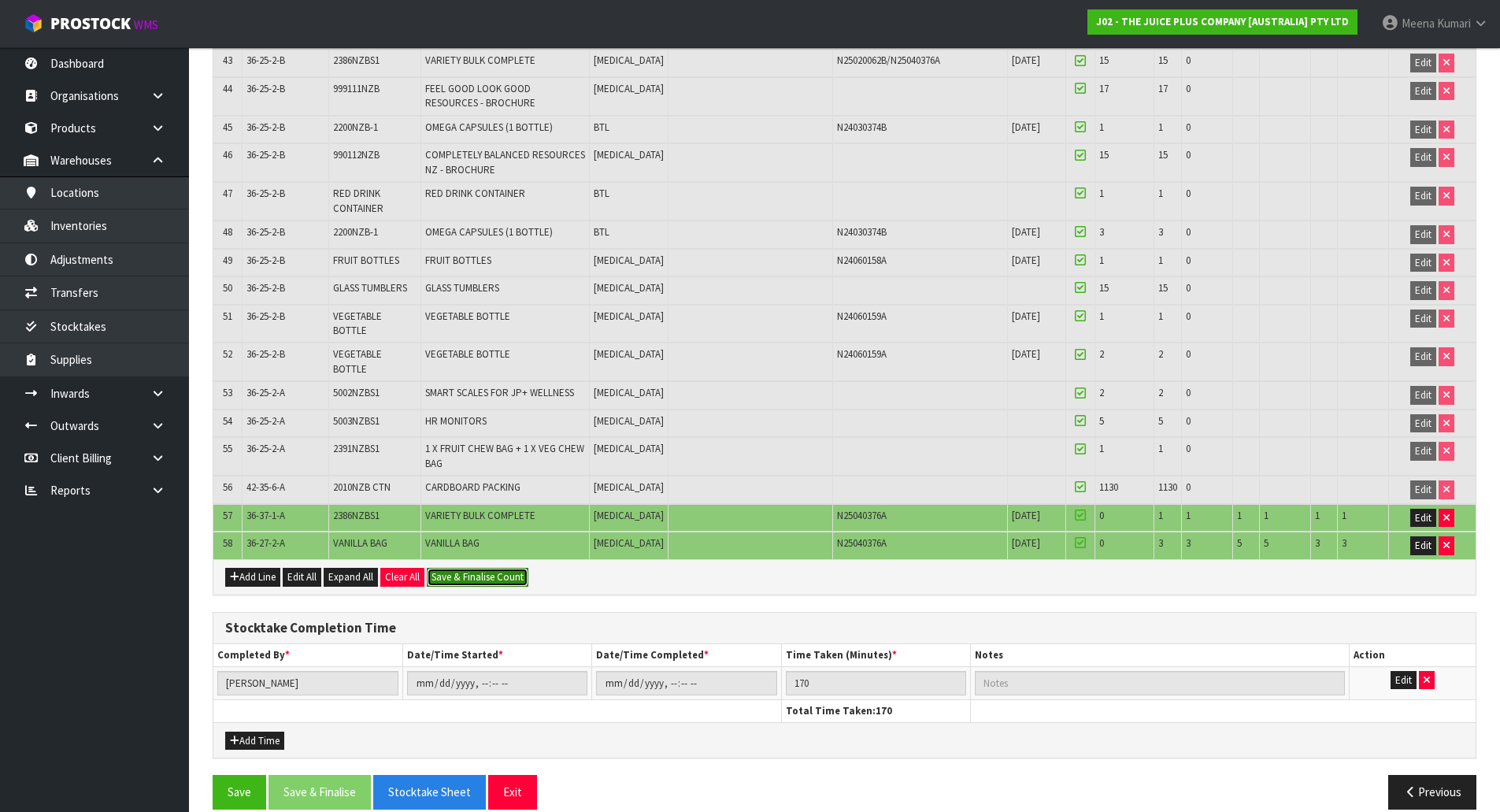
click at [499, 567] on button "Save & Finalise Count" at bounding box center [478, 577] width 101 height 19
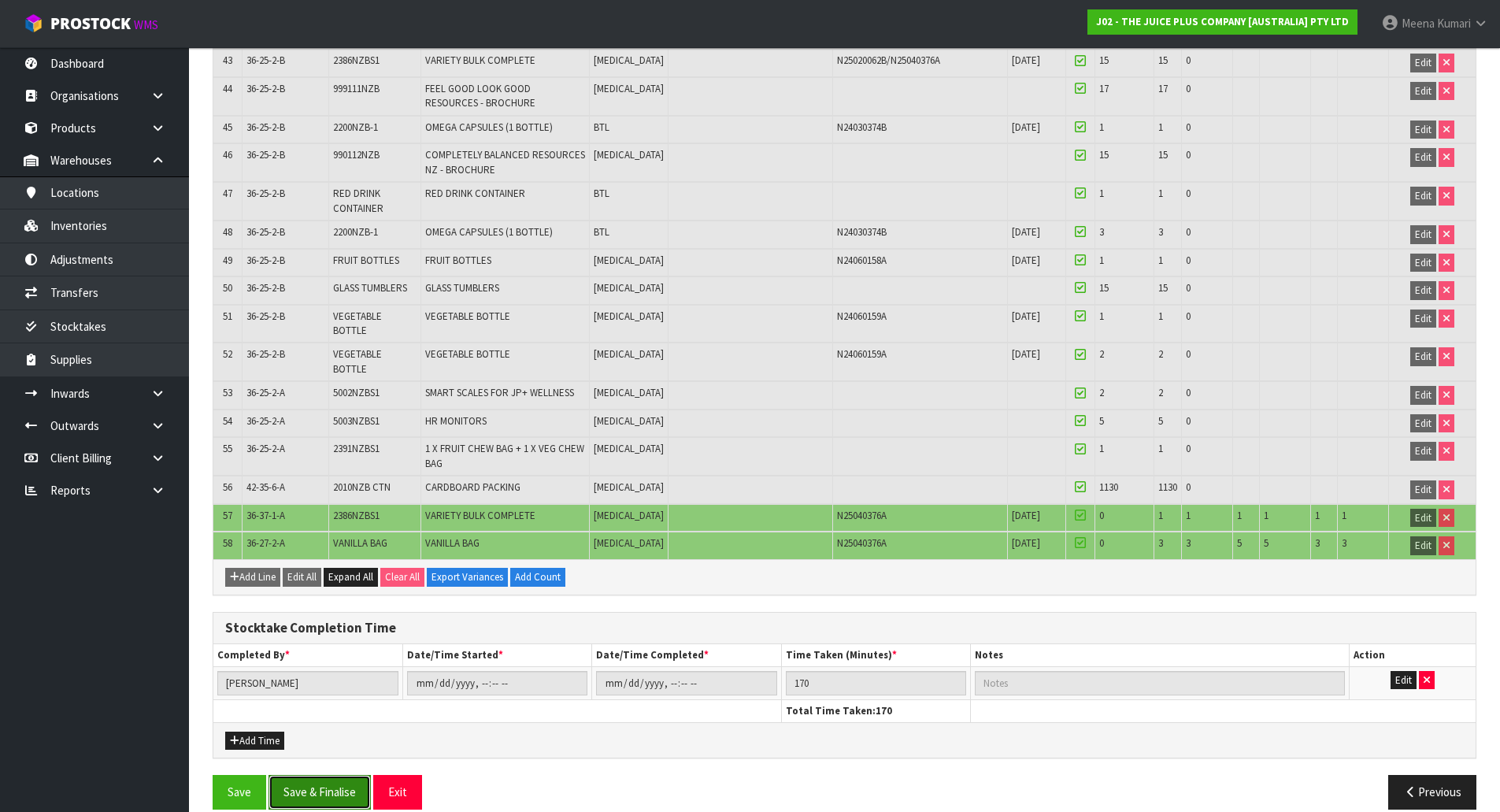
click at [335, 775] on button "Save & Finalise" at bounding box center [319, 792] width 102 height 34
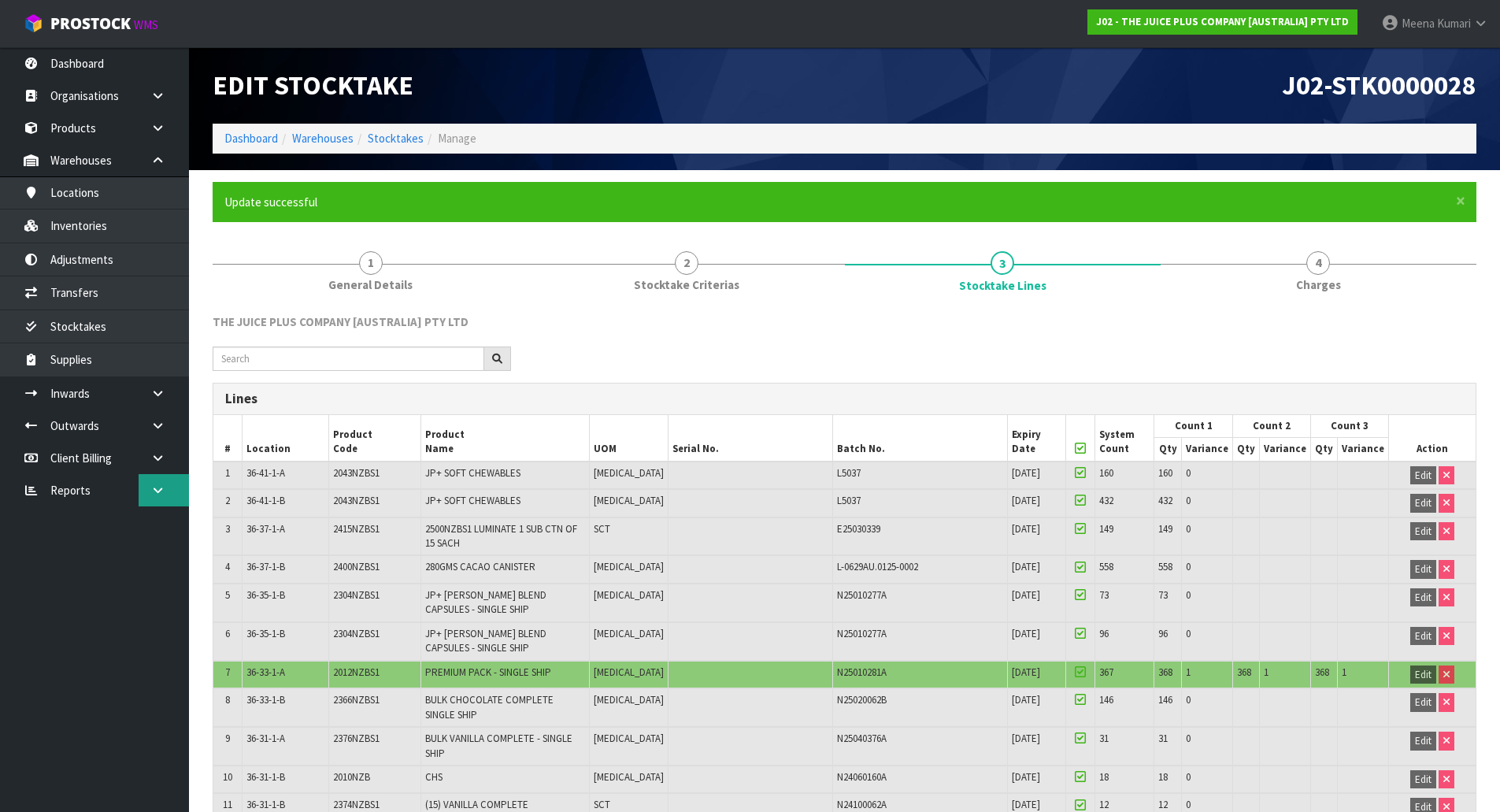
click at [167, 486] on link at bounding box center [164, 490] width 51 height 32
click at [92, 512] on link "Client" at bounding box center [95, 522] width 189 height 32
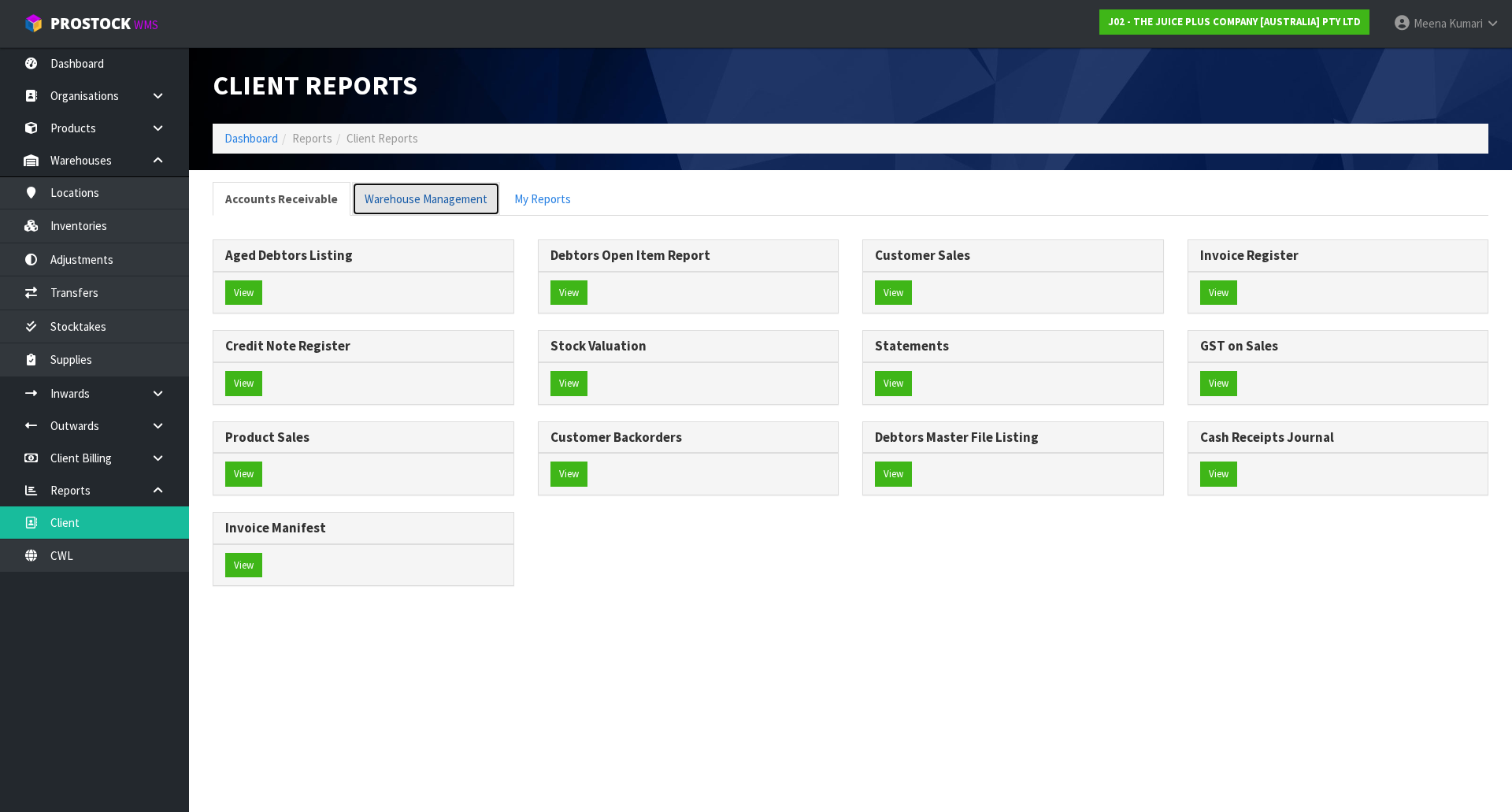
click at [448, 213] on link "Warehouse Management" at bounding box center [425, 198] width 148 height 34
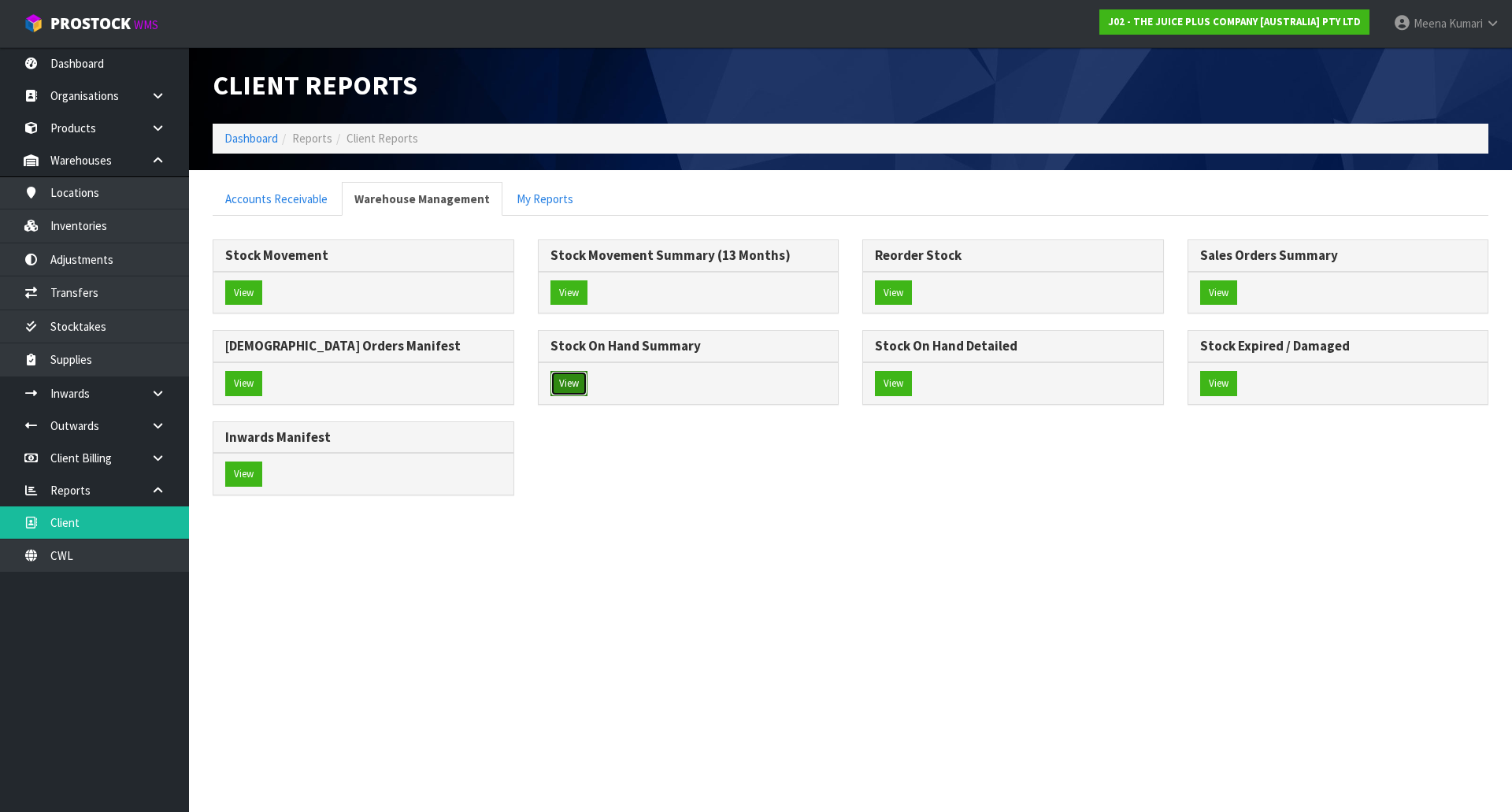
click at [579, 381] on button "View" at bounding box center [569, 383] width 37 height 25
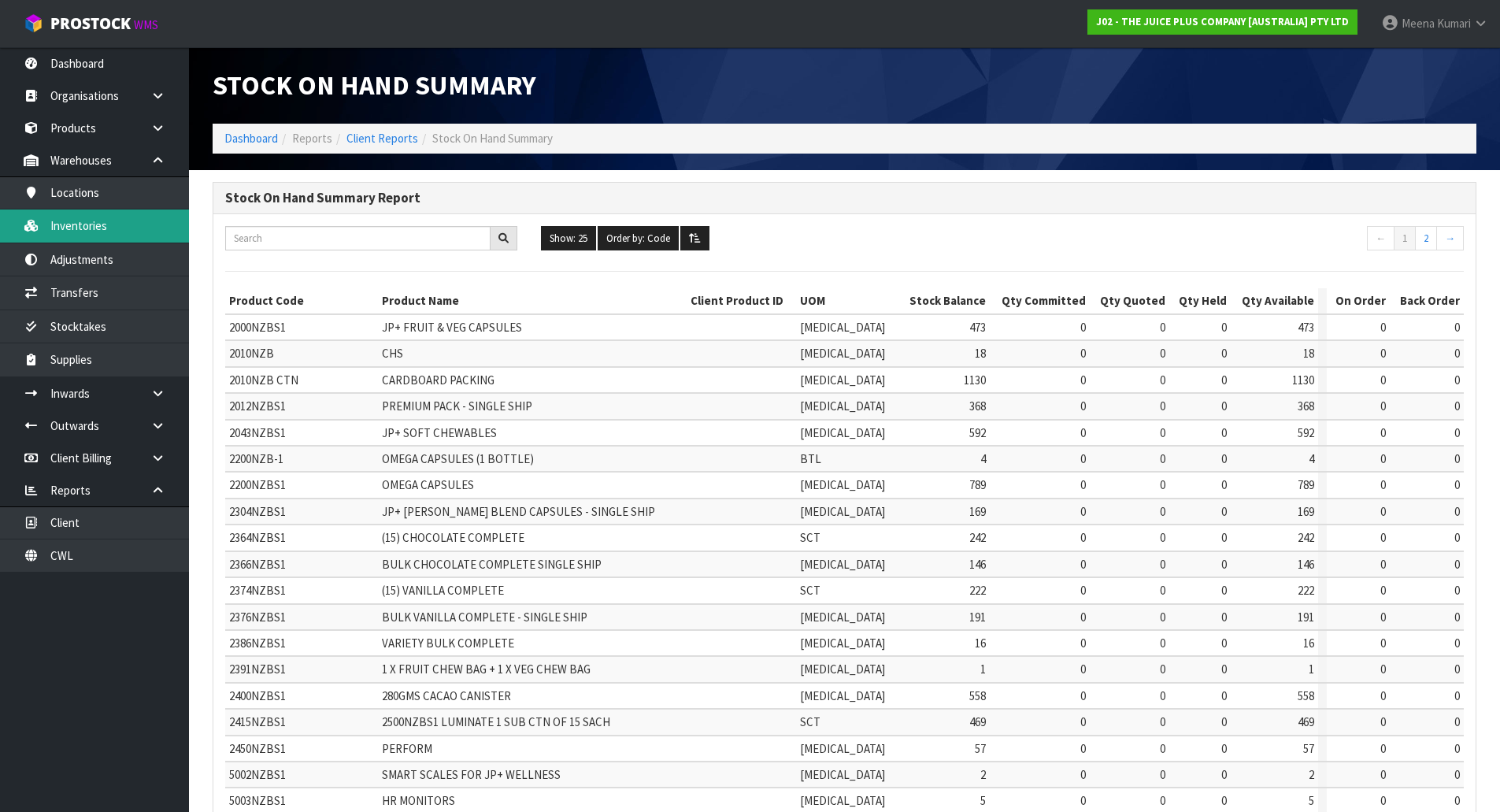
click at [110, 229] on link "Inventories" at bounding box center [95, 225] width 189 height 32
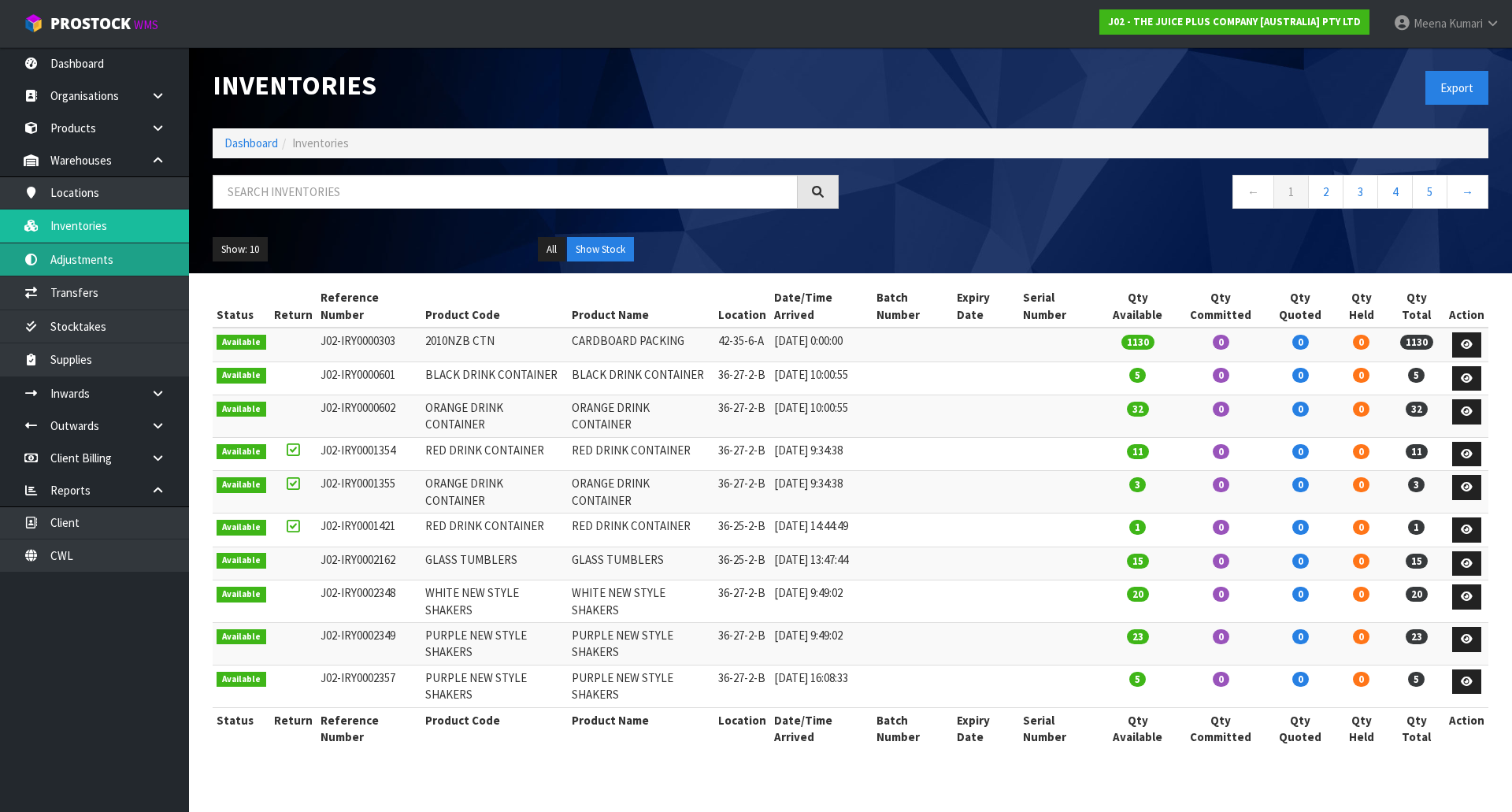
click at [107, 261] on body "Toggle navigation ProStock WMS J02 - THE JUICE PLUS COMPANY [AUSTRALIA] PTY LTD…" at bounding box center [756, 406] width 1512 height 812
click at [106, 261] on link "Adjustments" at bounding box center [95, 259] width 189 height 32
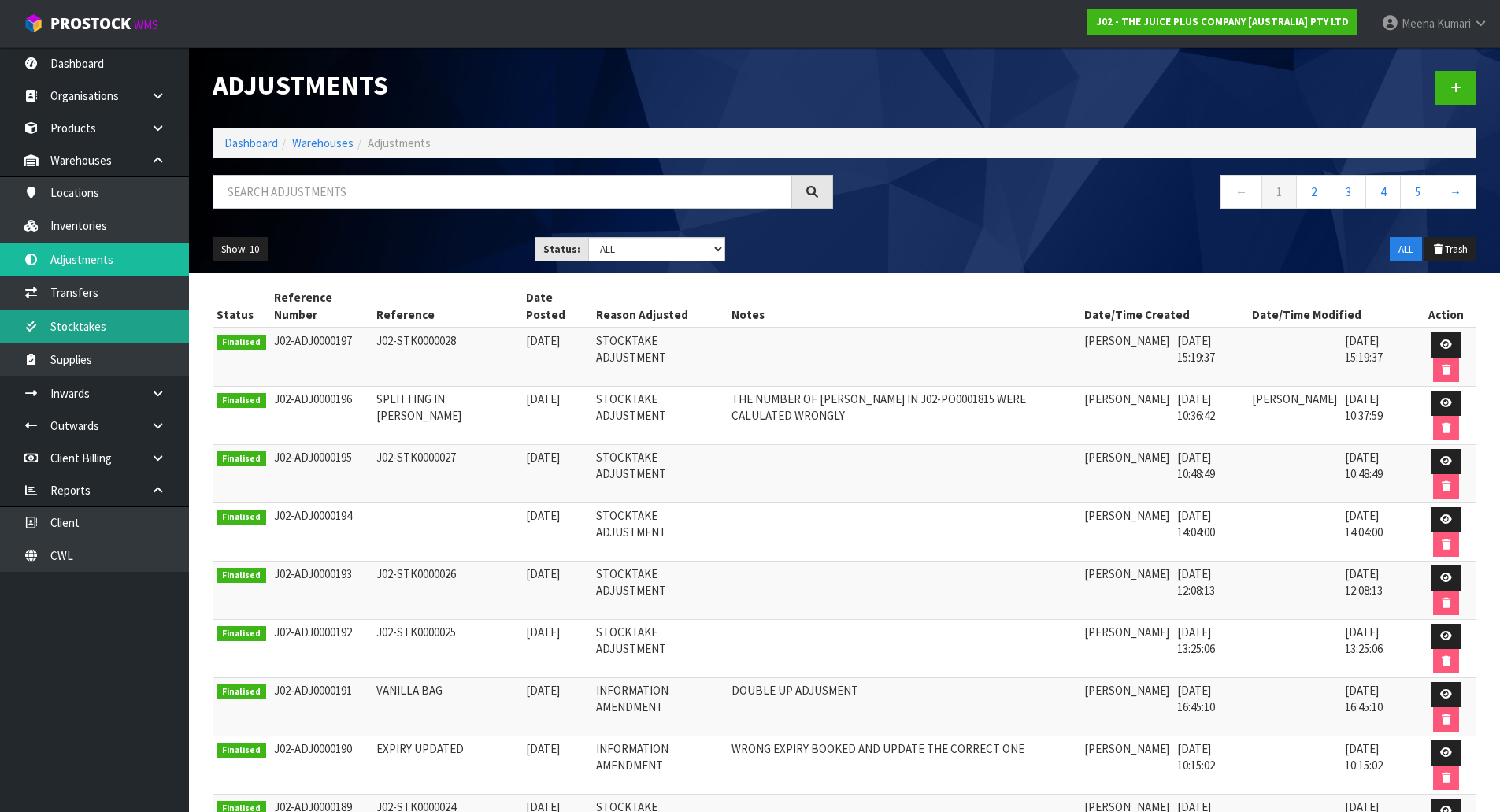
click at [100, 330] on link "Stocktakes" at bounding box center [95, 326] width 189 height 32
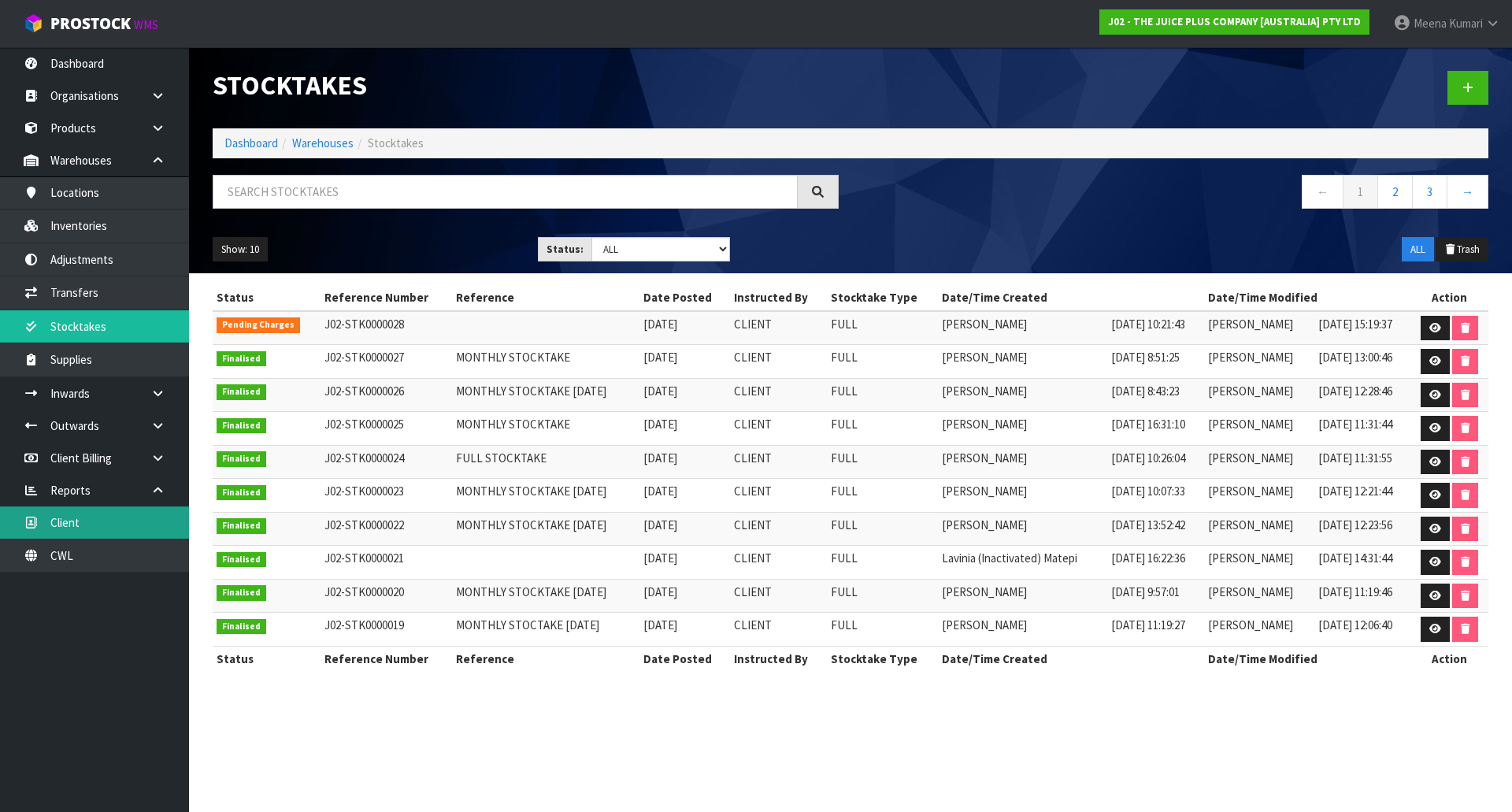
click at [110, 528] on link "Client" at bounding box center [95, 522] width 189 height 32
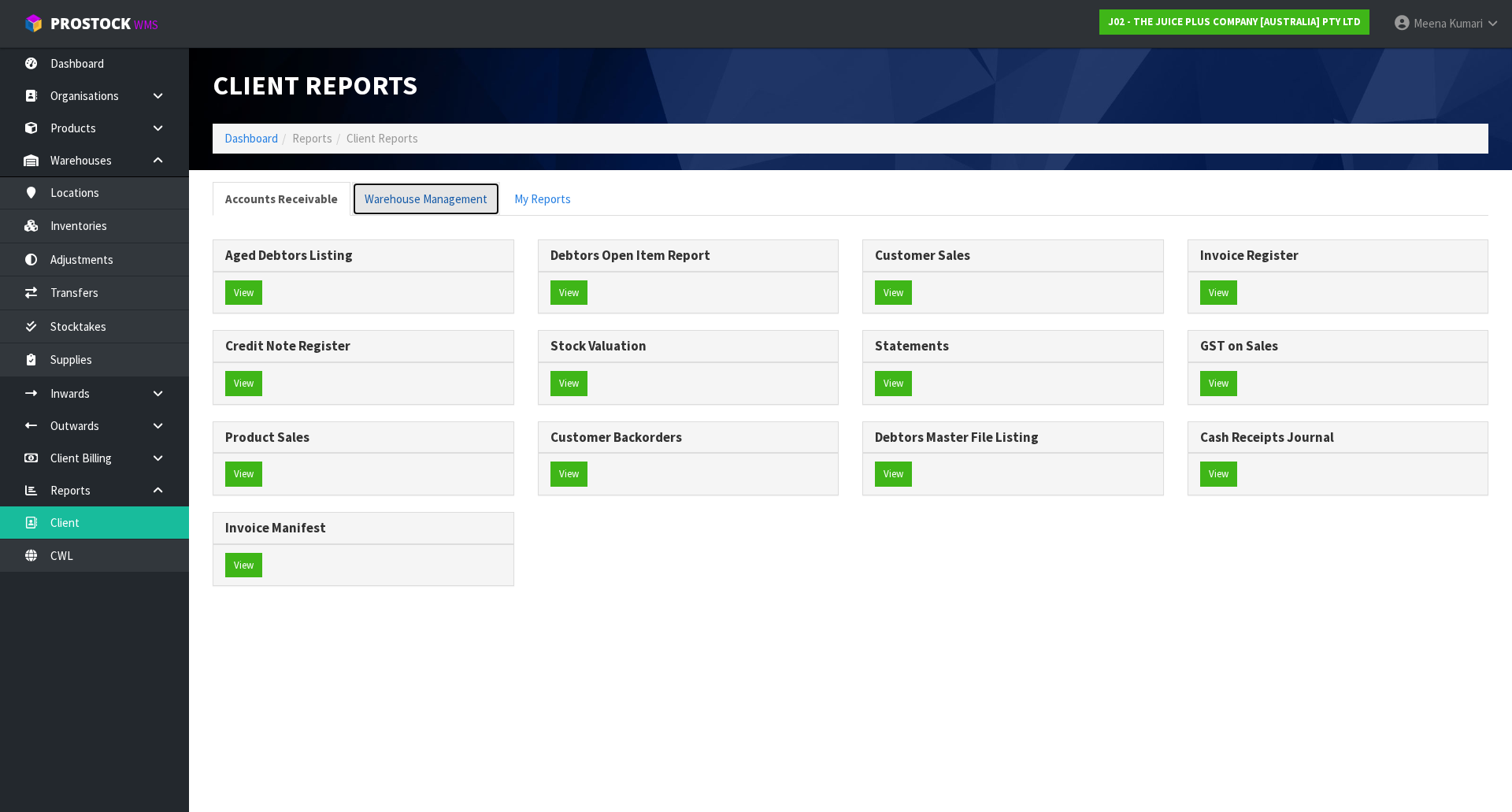
click at [399, 215] on link "Warehouse Management" at bounding box center [425, 198] width 148 height 34
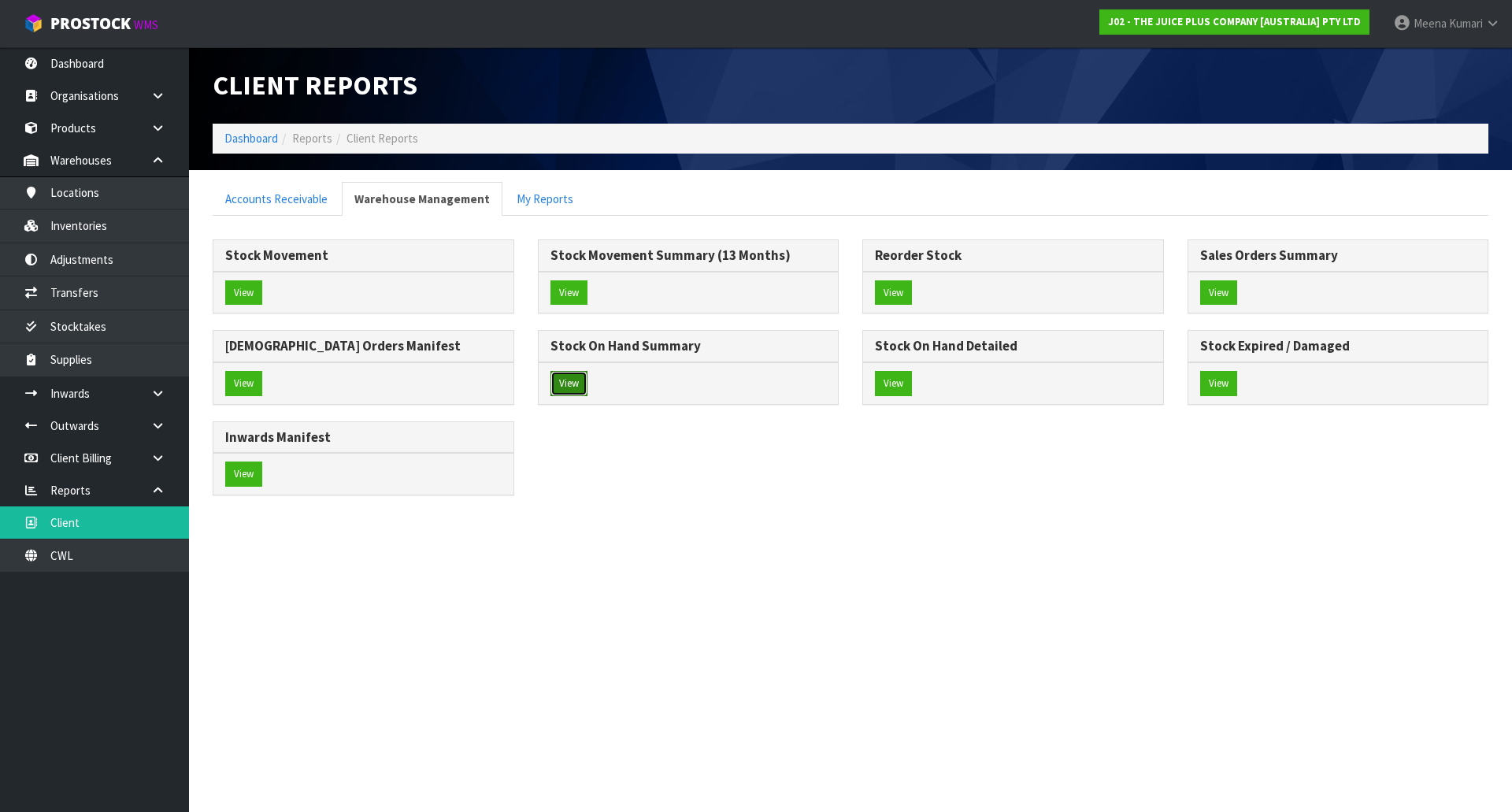
click at [572, 388] on button "View" at bounding box center [569, 383] width 37 height 25
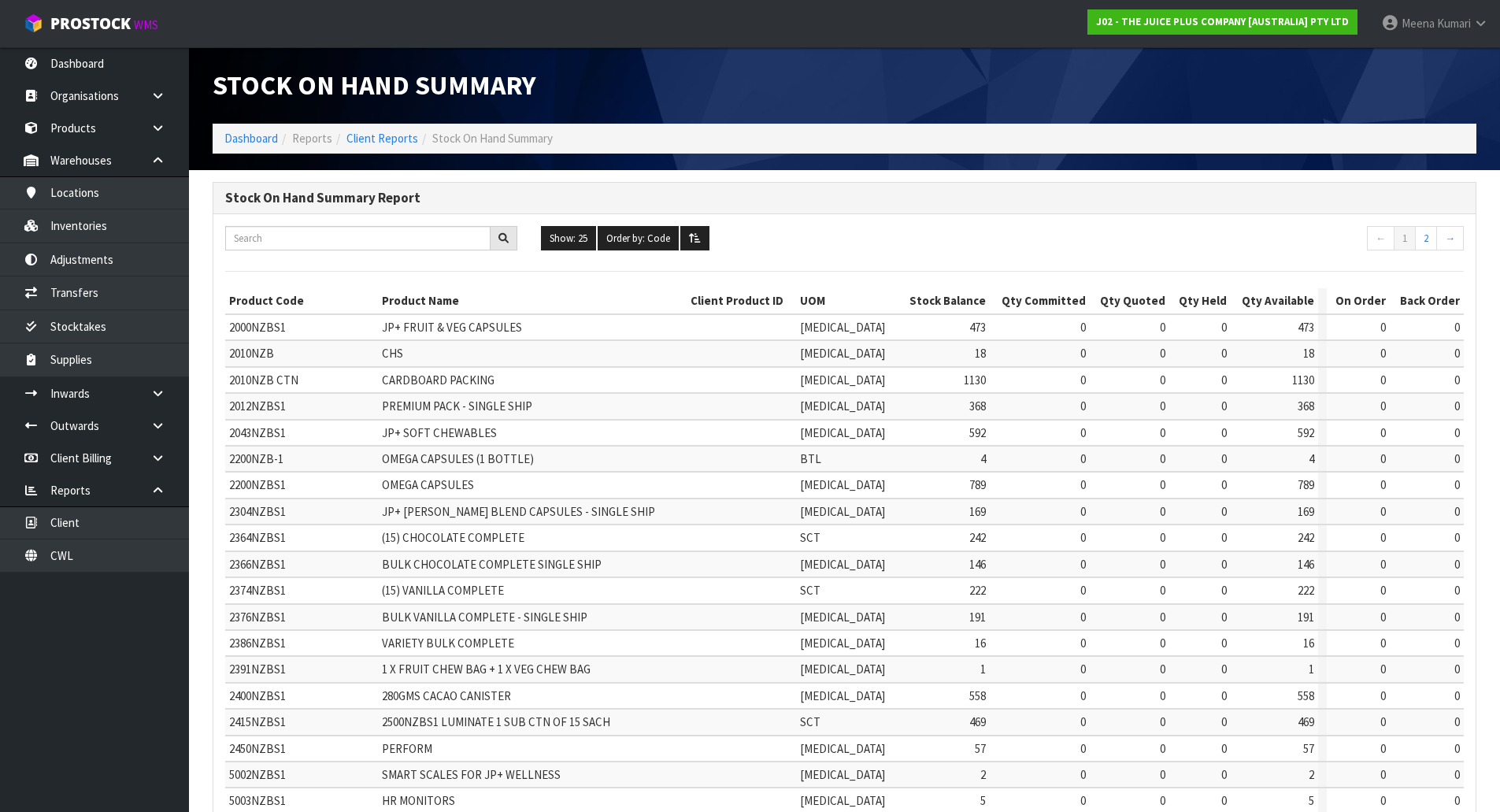
scroll to position [284, 0]
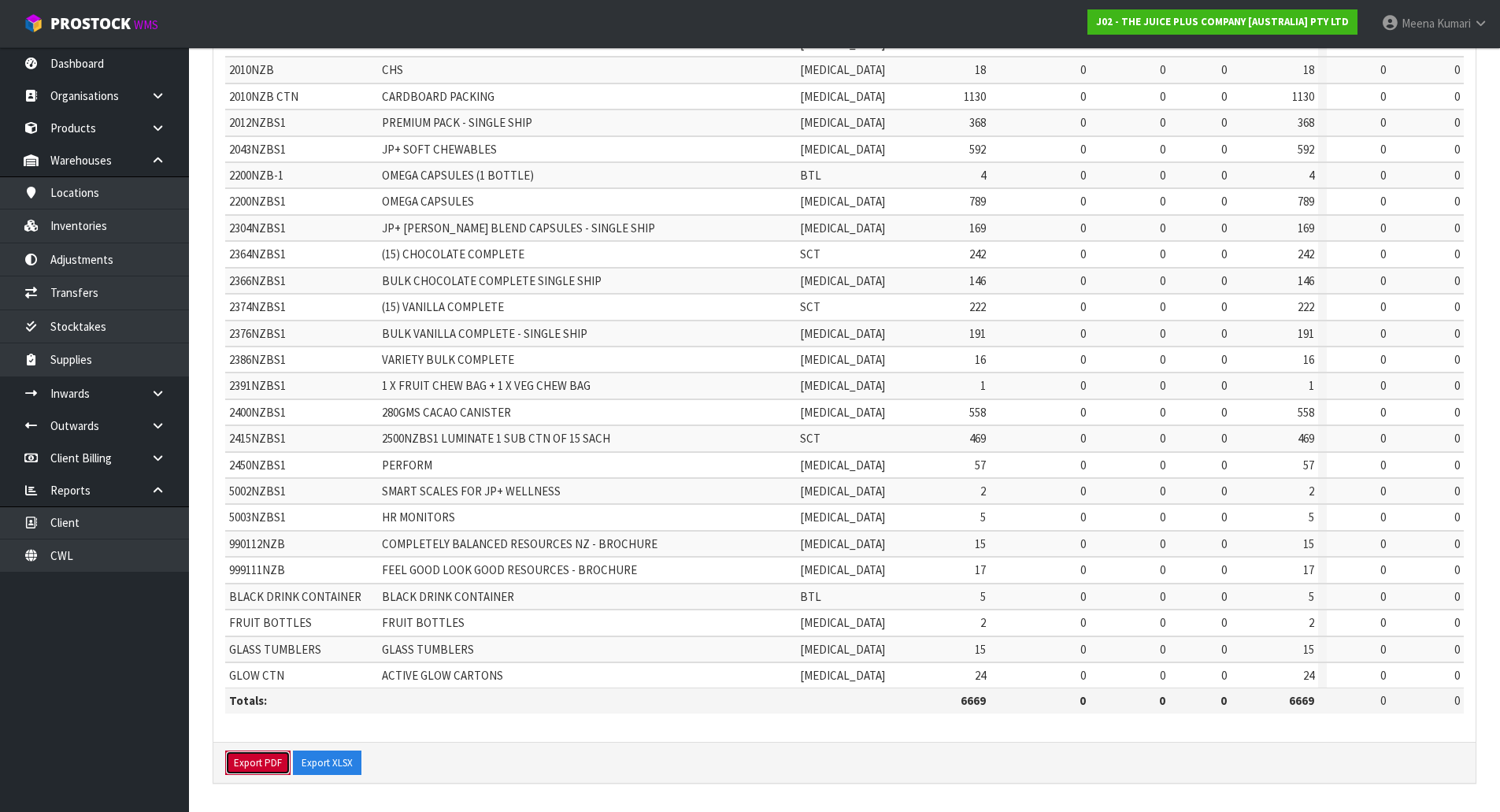
click at [237, 766] on button "Export PDF" at bounding box center [257, 763] width 65 height 25
click at [333, 755] on button "Export XLSX" at bounding box center [342, 763] width 68 height 25
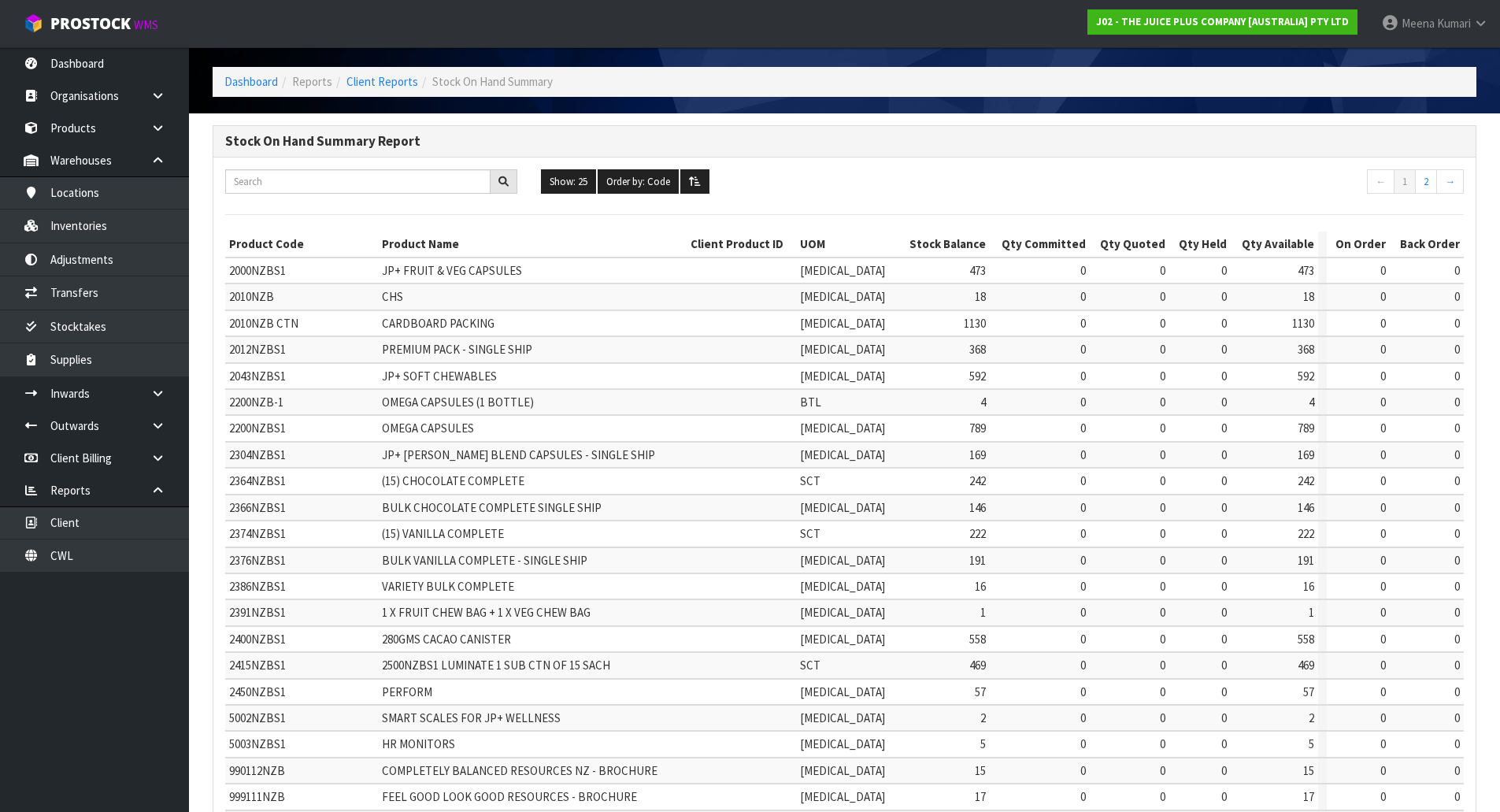
scroll to position [0, 0]
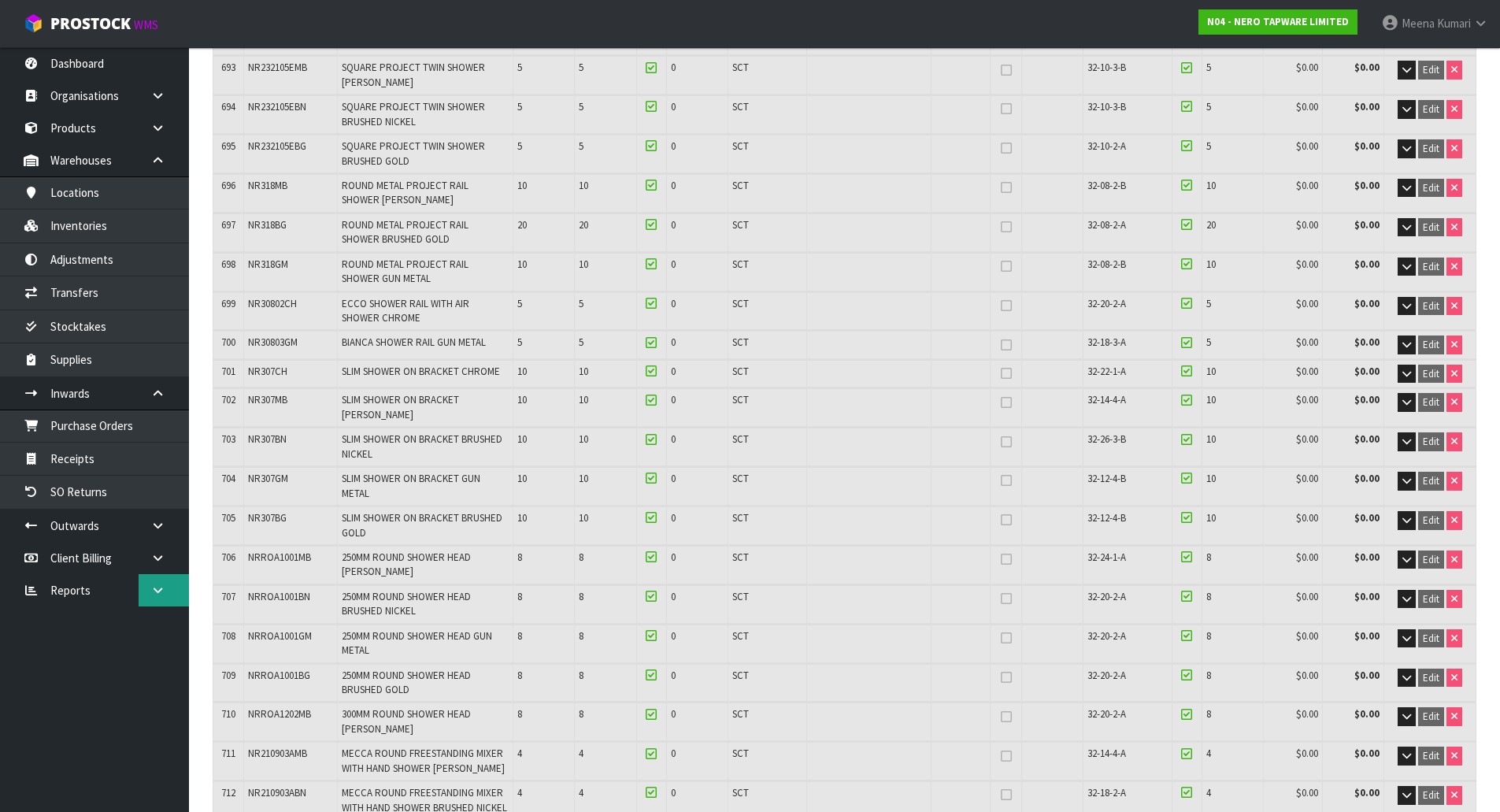
scroll to position [29044, 0]
click at [165, 588] on icon at bounding box center [158, 590] width 15 height 12
click at [136, 634] on link "Client" at bounding box center [95, 622] width 189 height 32
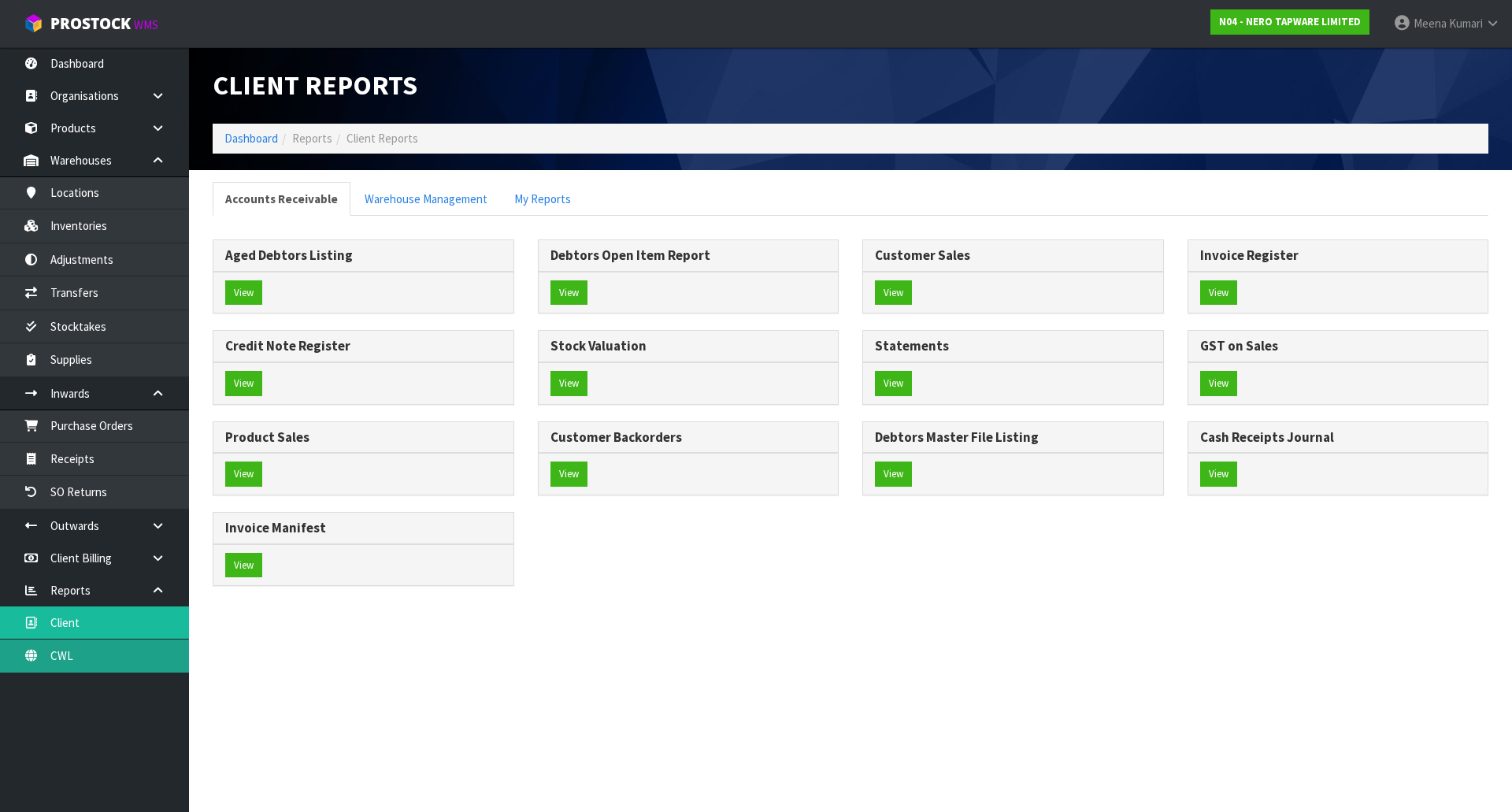
click at [86, 653] on link "CWL" at bounding box center [95, 655] width 189 height 32
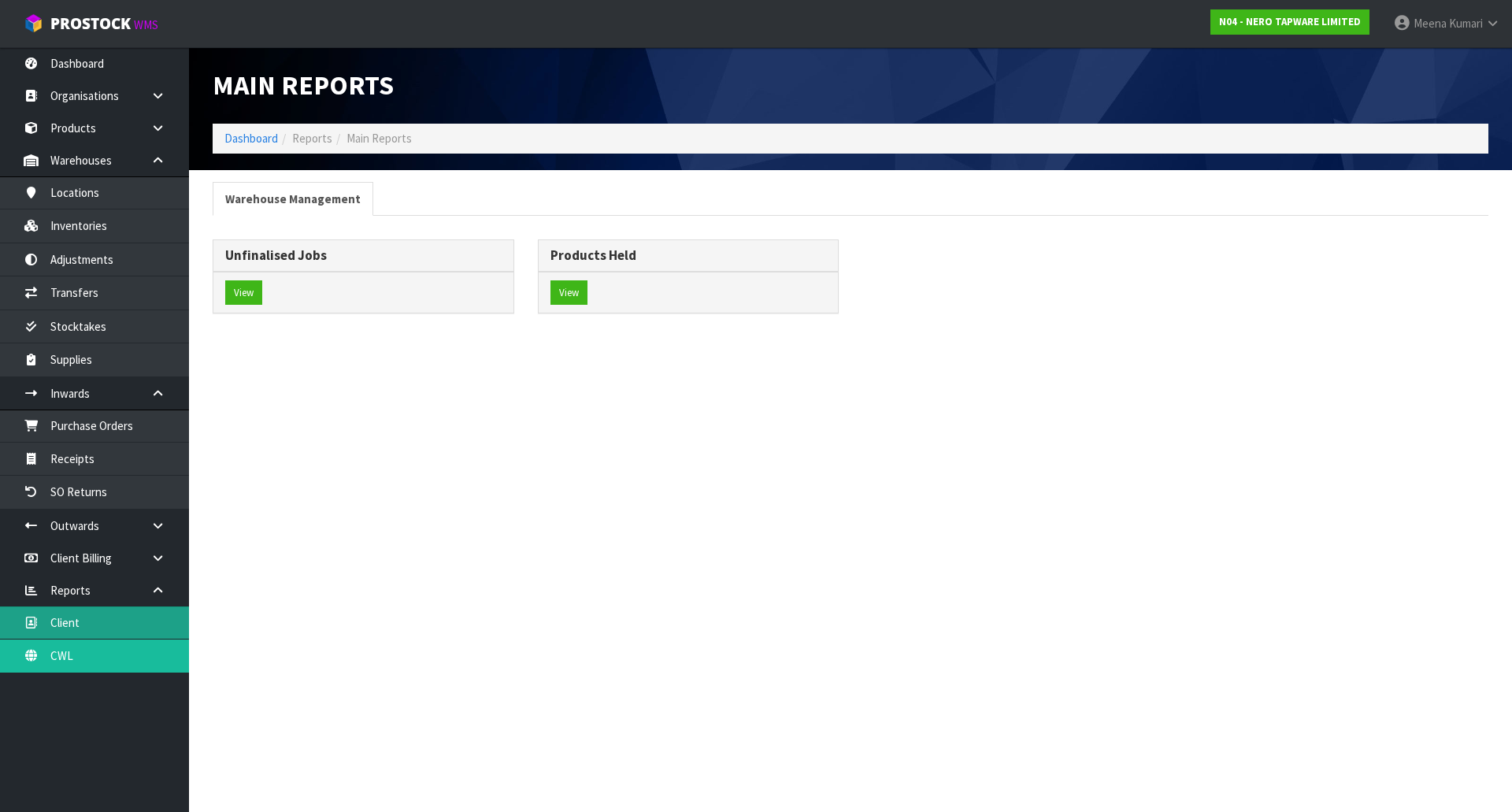
click at [79, 624] on link "Client" at bounding box center [95, 622] width 189 height 32
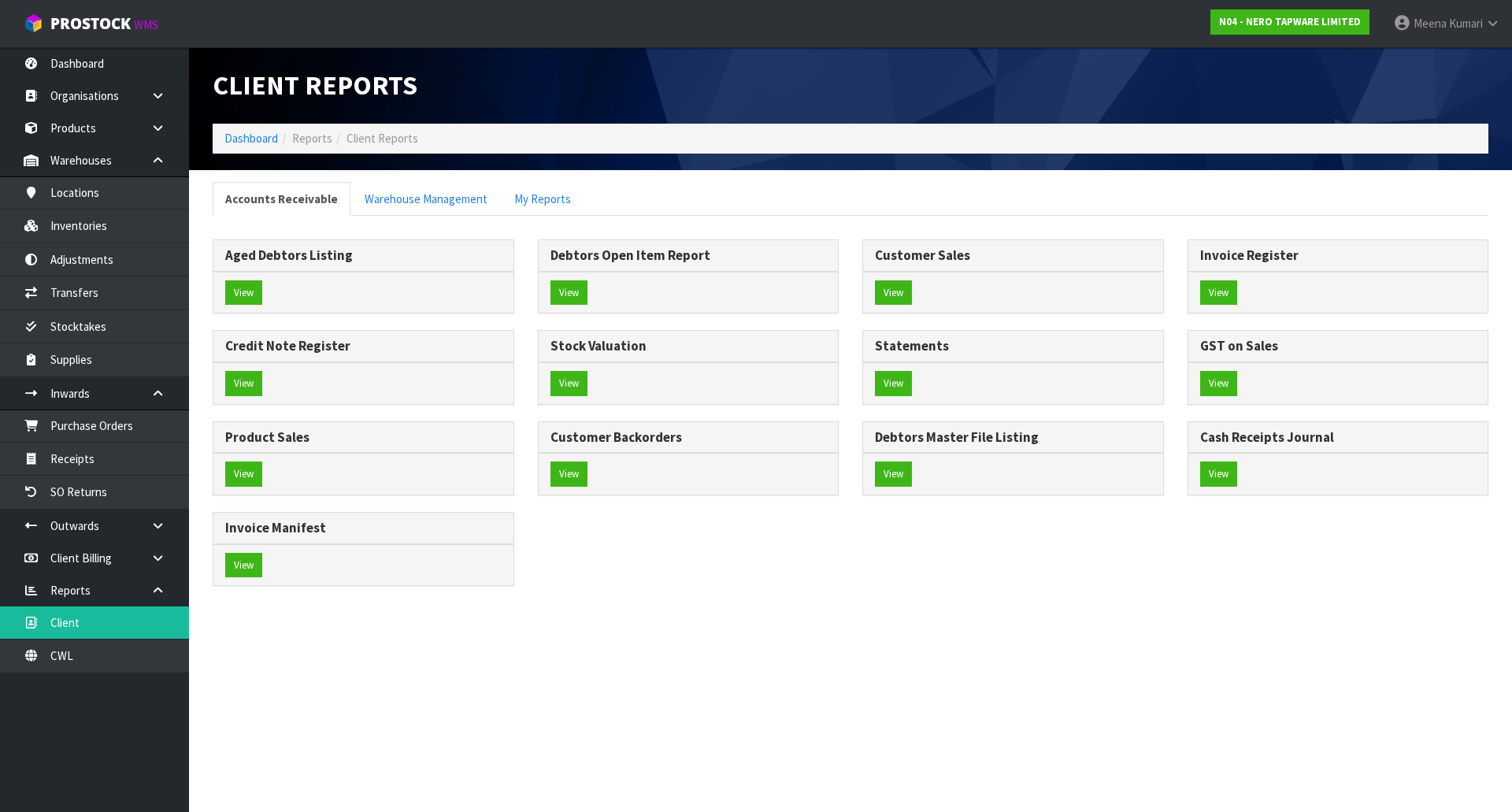
click at [401, 225] on div "Aged Debtors Listing View Debtors Open Item Report View Customer Sales" at bounding box center [850, 409] width 1276 height 387
click at [407, 214] on link "Warehouse Management" at bounding box center [425, 198] width 148 height 34
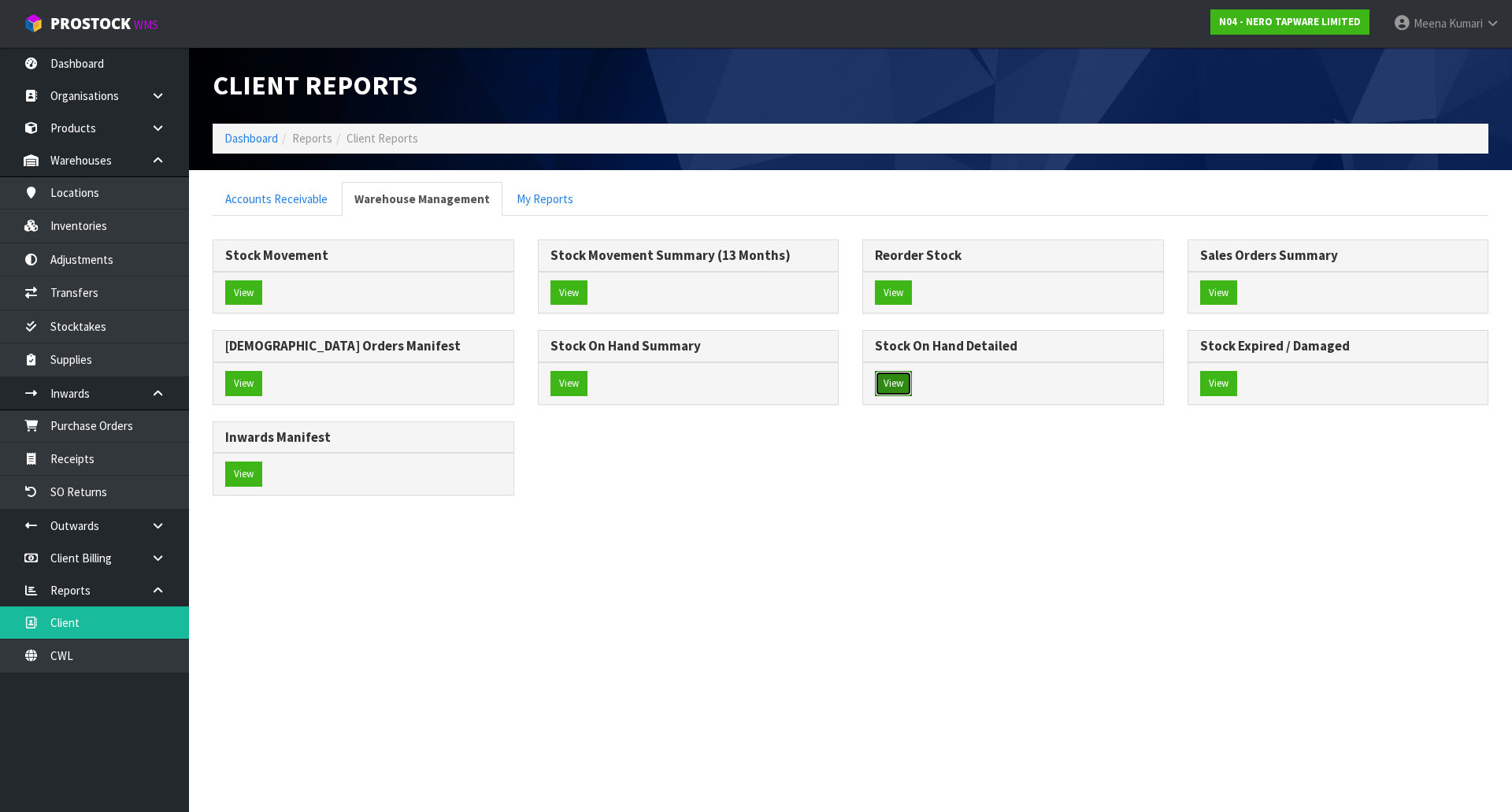
click at [888, 382] on button "View" at bounding box center [893, 383] width 37 height 25
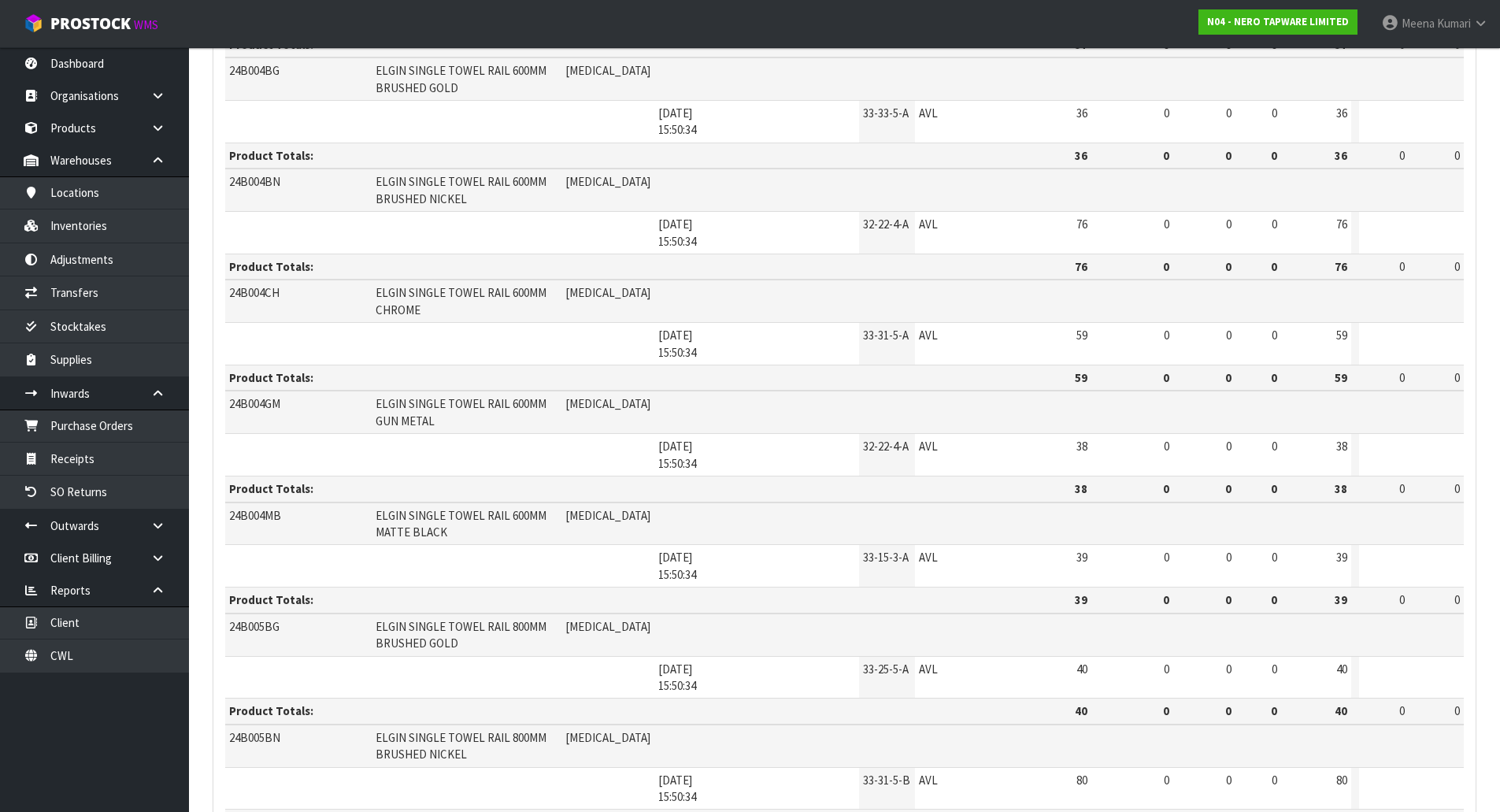
scroll to position [2297, 0]
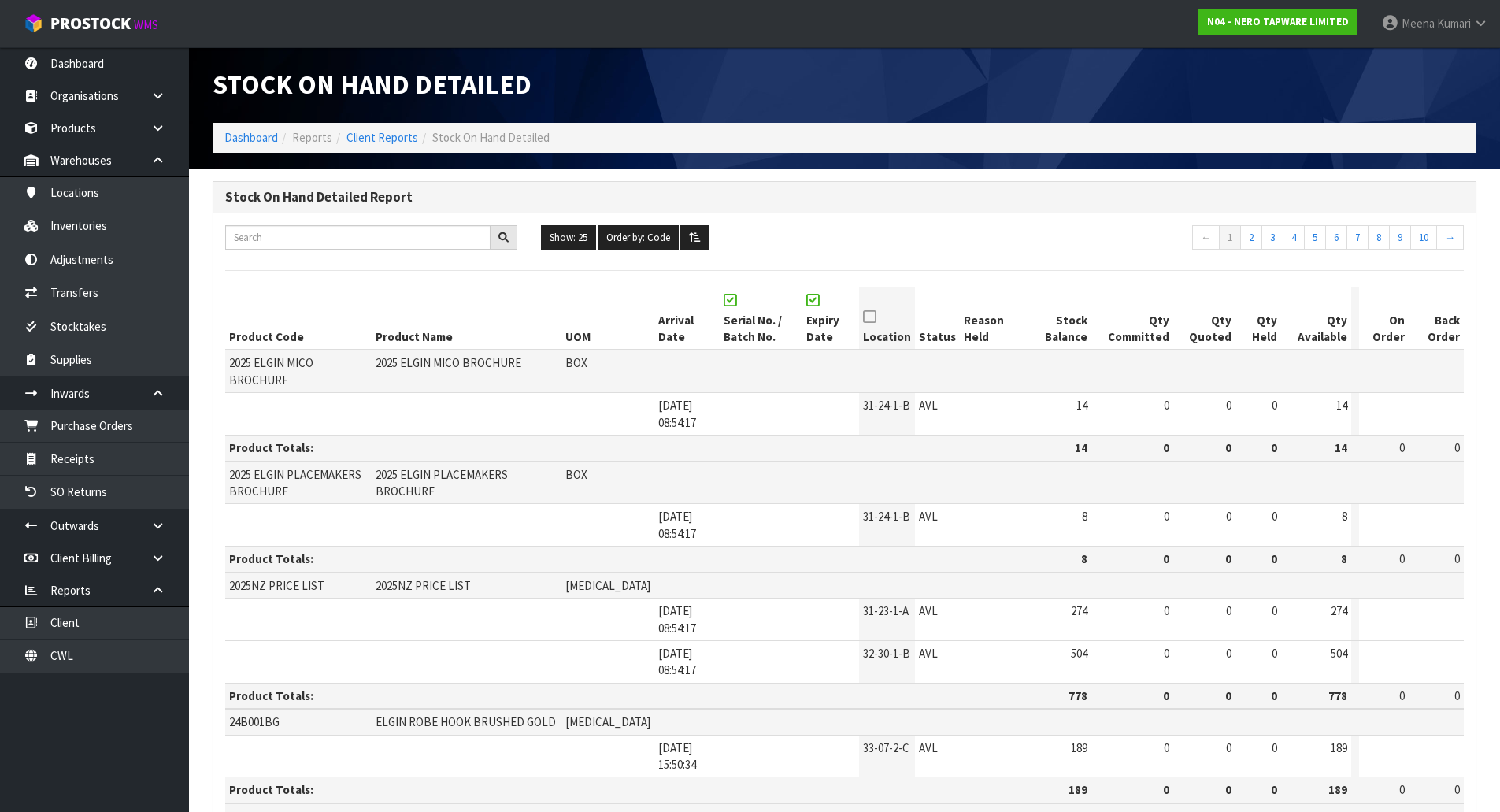
scroll to position [0, 0]
click at [1001, 102] on div "Stock On Hand Detailed" at bounding box center [844, 85] width 1287 height 76
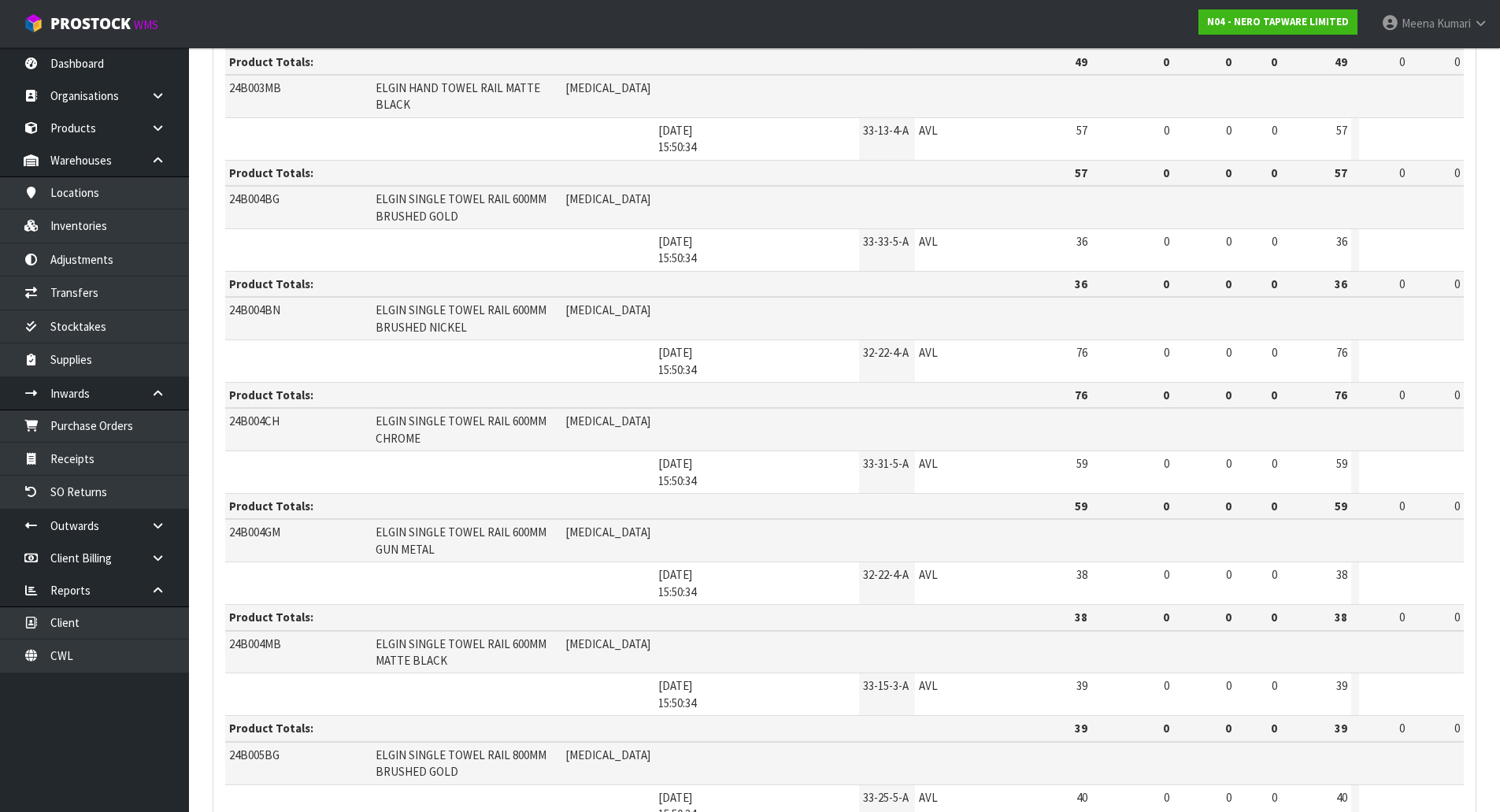
scroll to position [2297, 0]
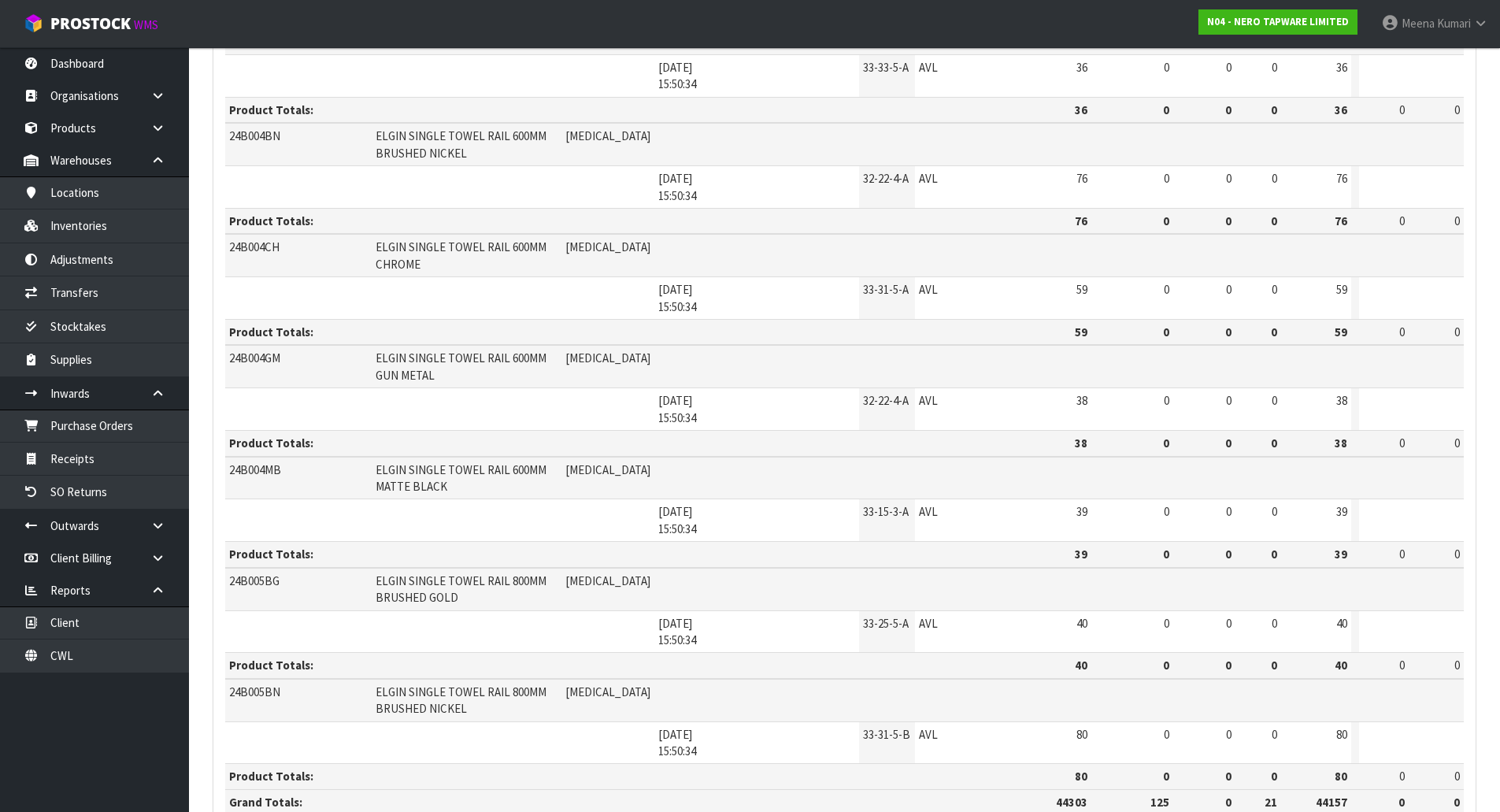
drag, startPoint x: 241, startPoint y: 757, endPoint x: -1112, endPoint y: 348, distance: 1413.5
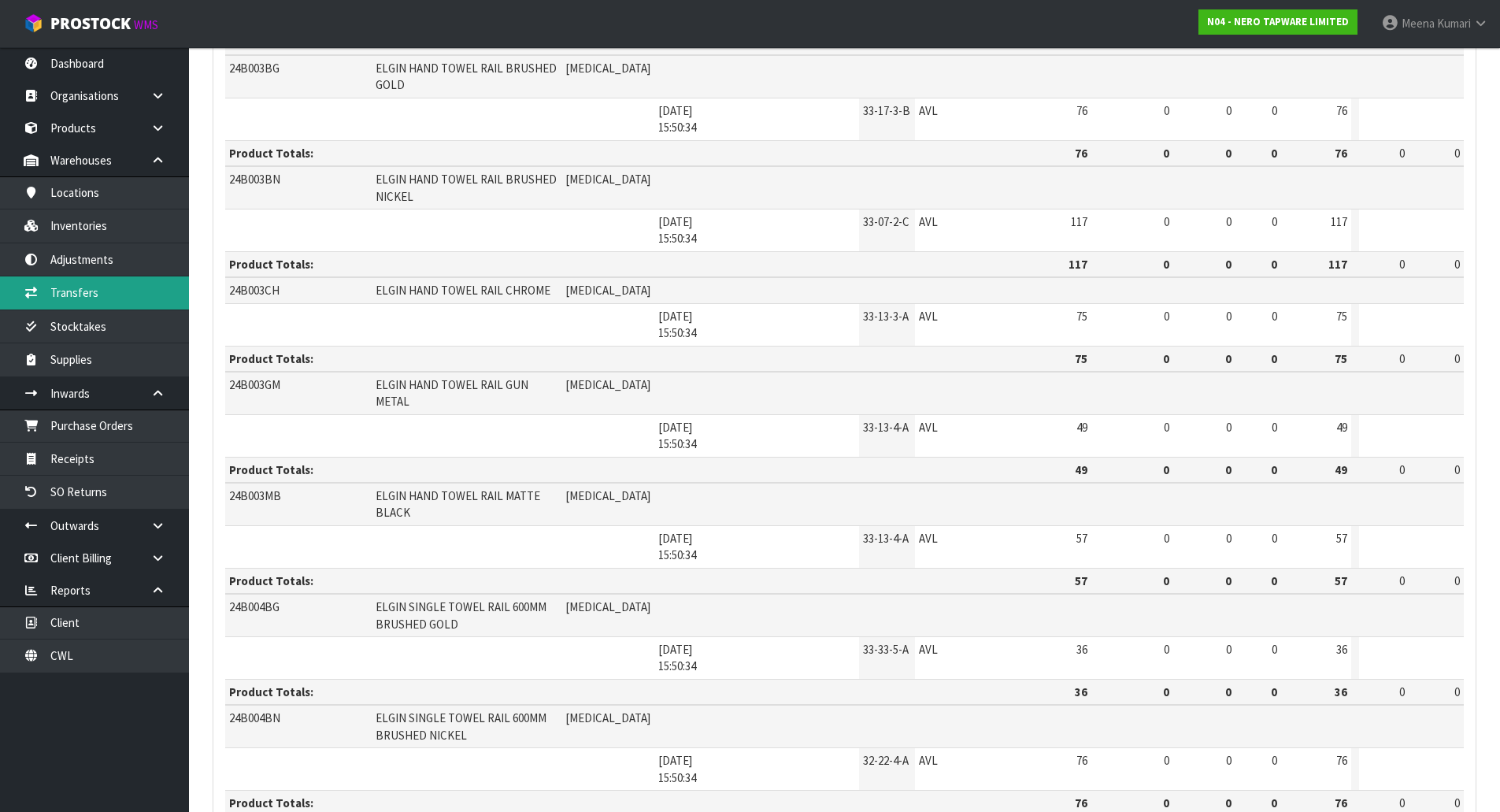
scroll to position [1509, 0]
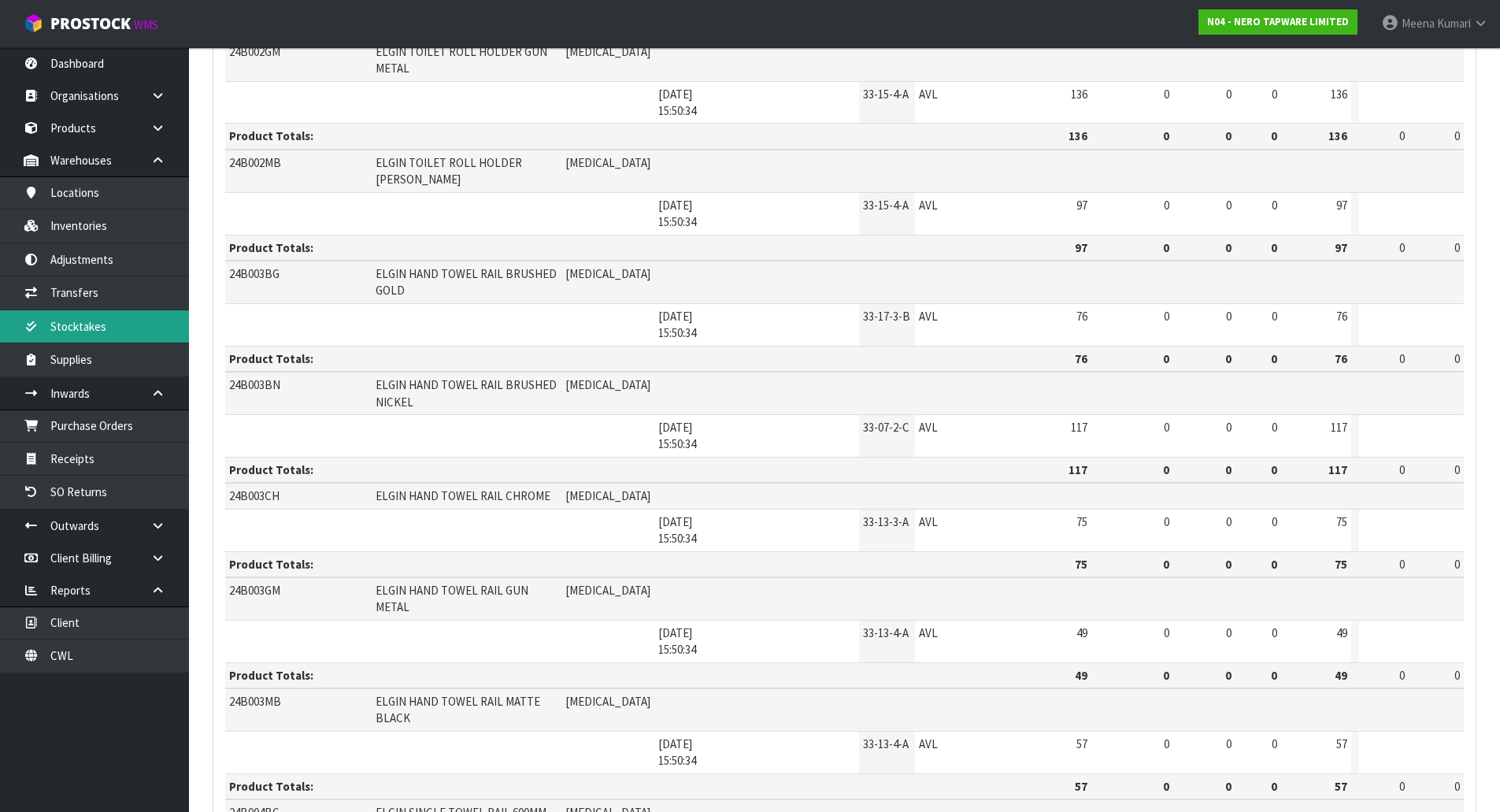
click at [158, 320] on link "Stocktakes" at bounding box center [95, 326] width 189 height 32
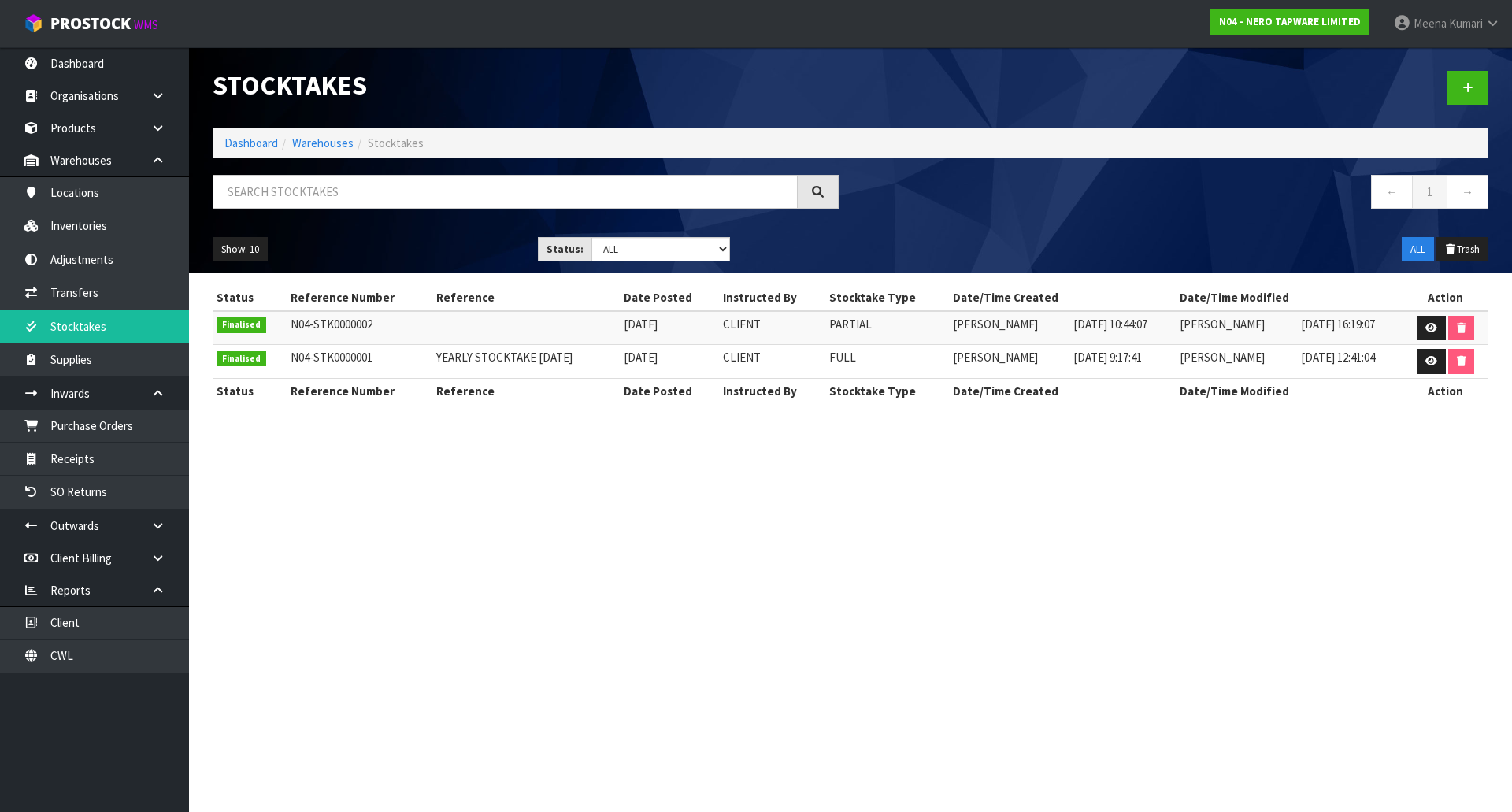
click at [1452, 56] on div at bounding box center [1174, 88] width 649 height 81
click at [1428, 326] on icon at bounding box center [1431, 328] width 12 height 10
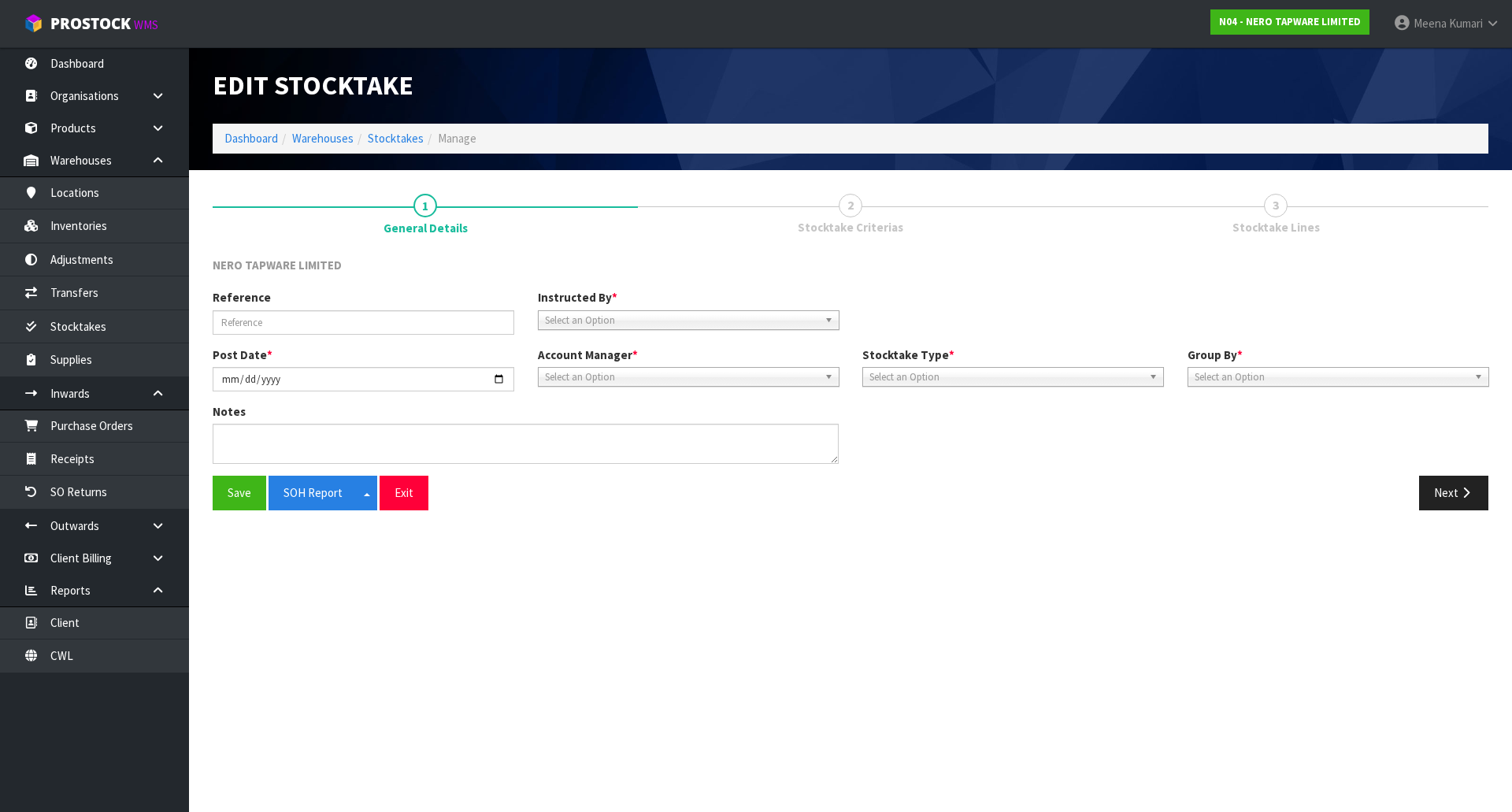
type input "2025-06-02"
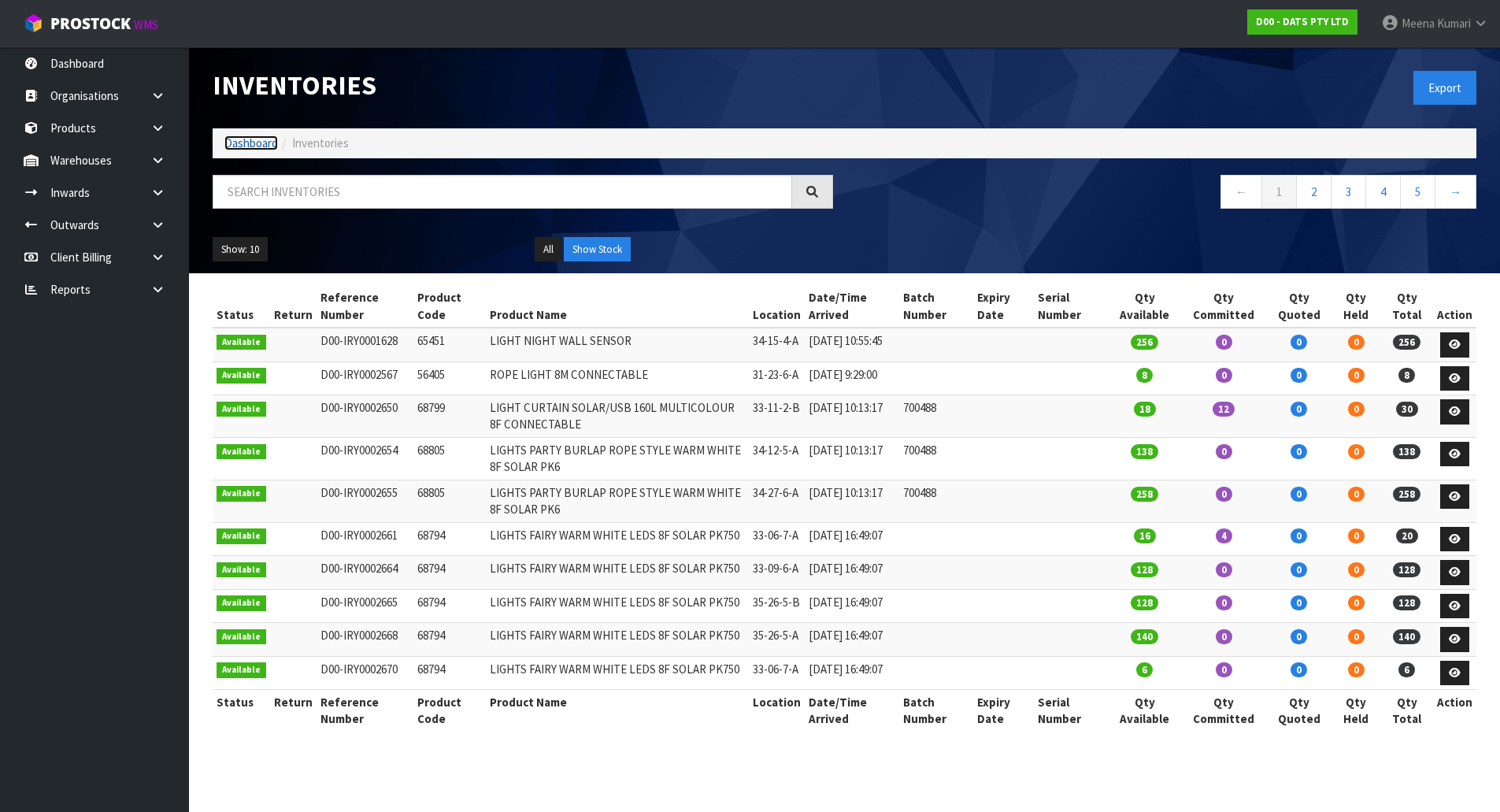
click at [244, 141] on link "Dashboard" at bounding box center [251, 143] width 53 height 15
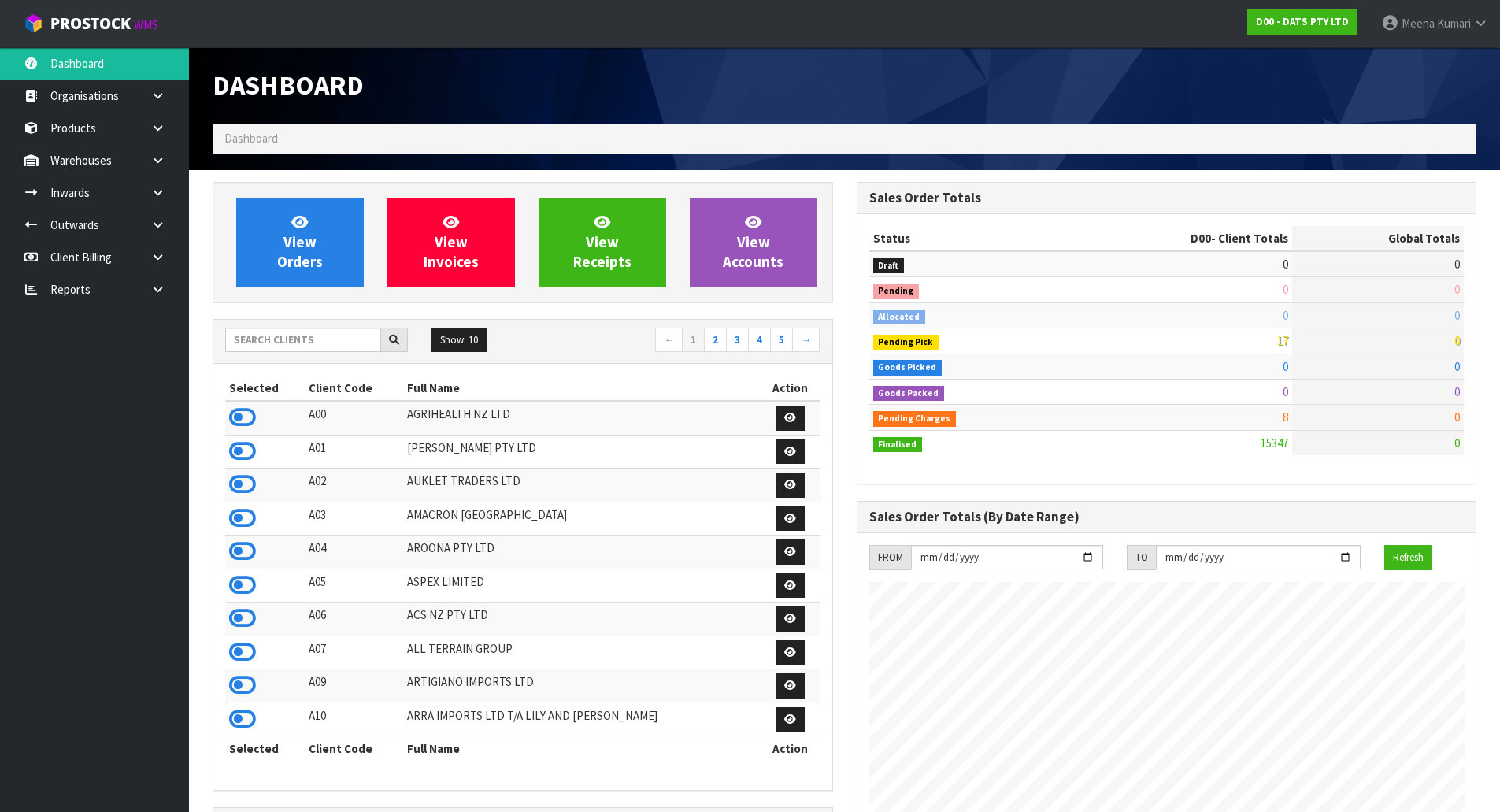
scroll to position [1193, 643]
click at [317, 345] on input "text" at bounding box center [303, 339] width 156 height 24
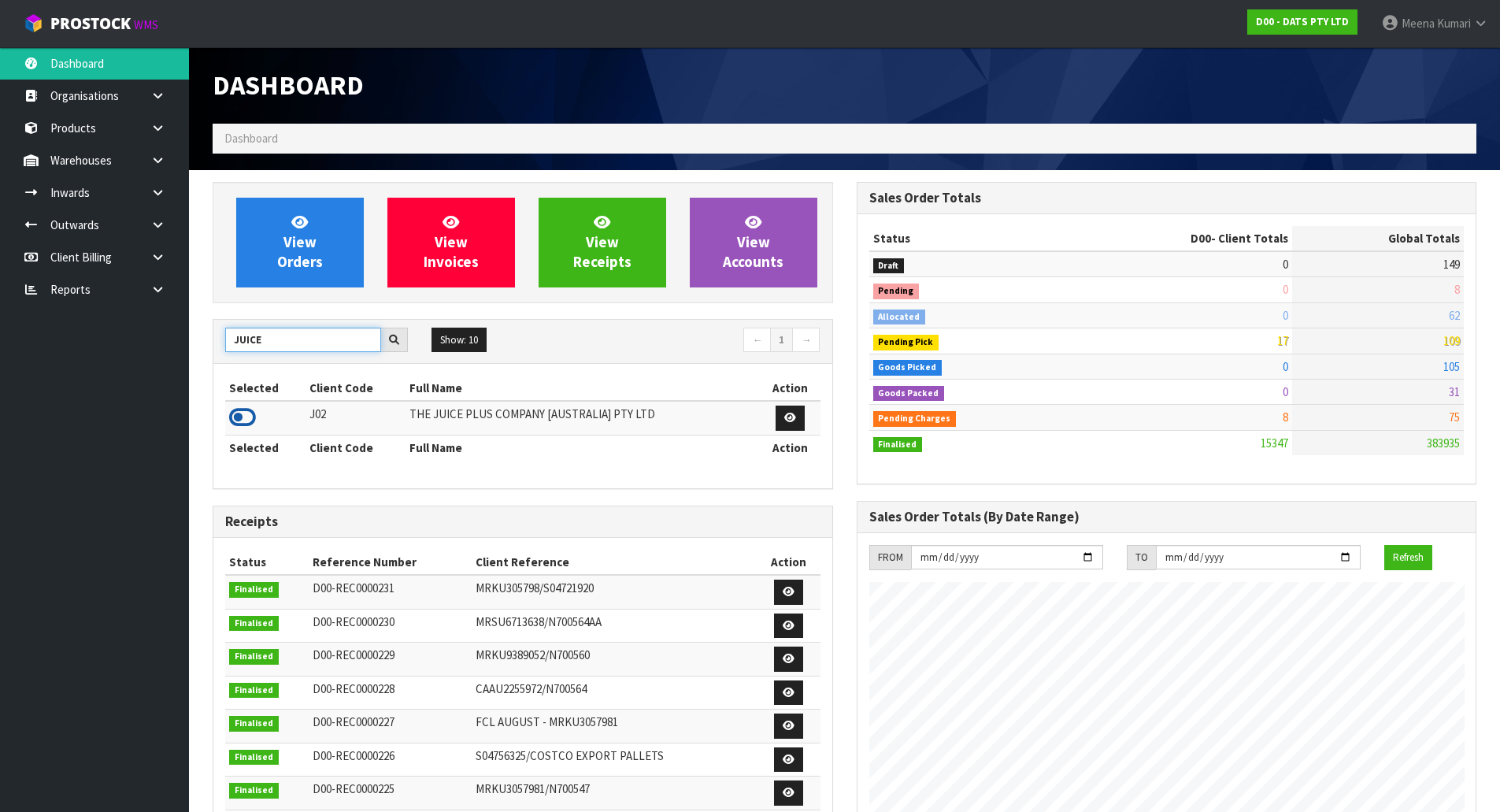
type input "JUICE"
click at [245, 415] on icon at bounding box center [242, 417] width 27 height 24
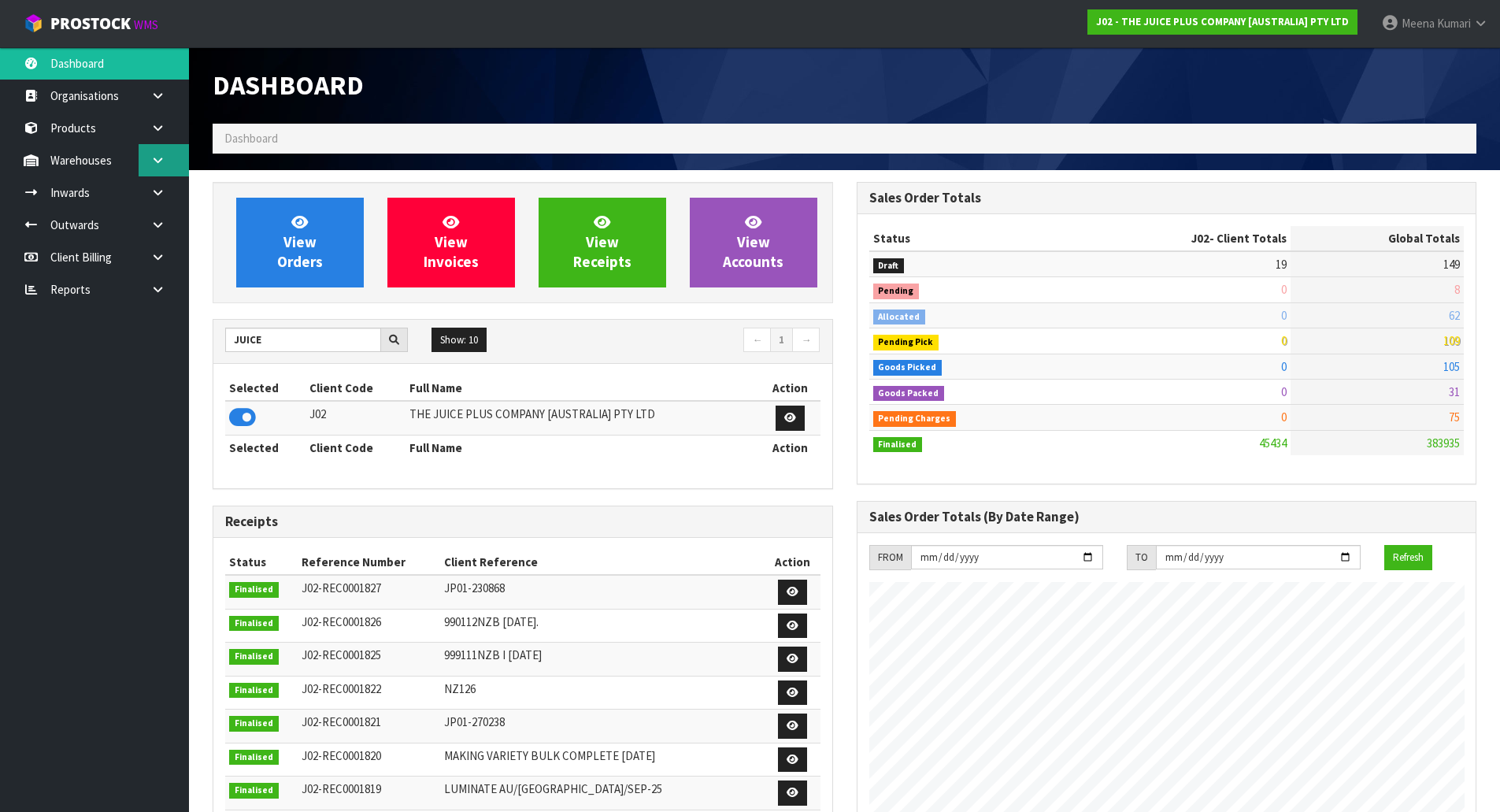
click at [161, 160] on icon at bounding box center [158, 160] width 15 height 12
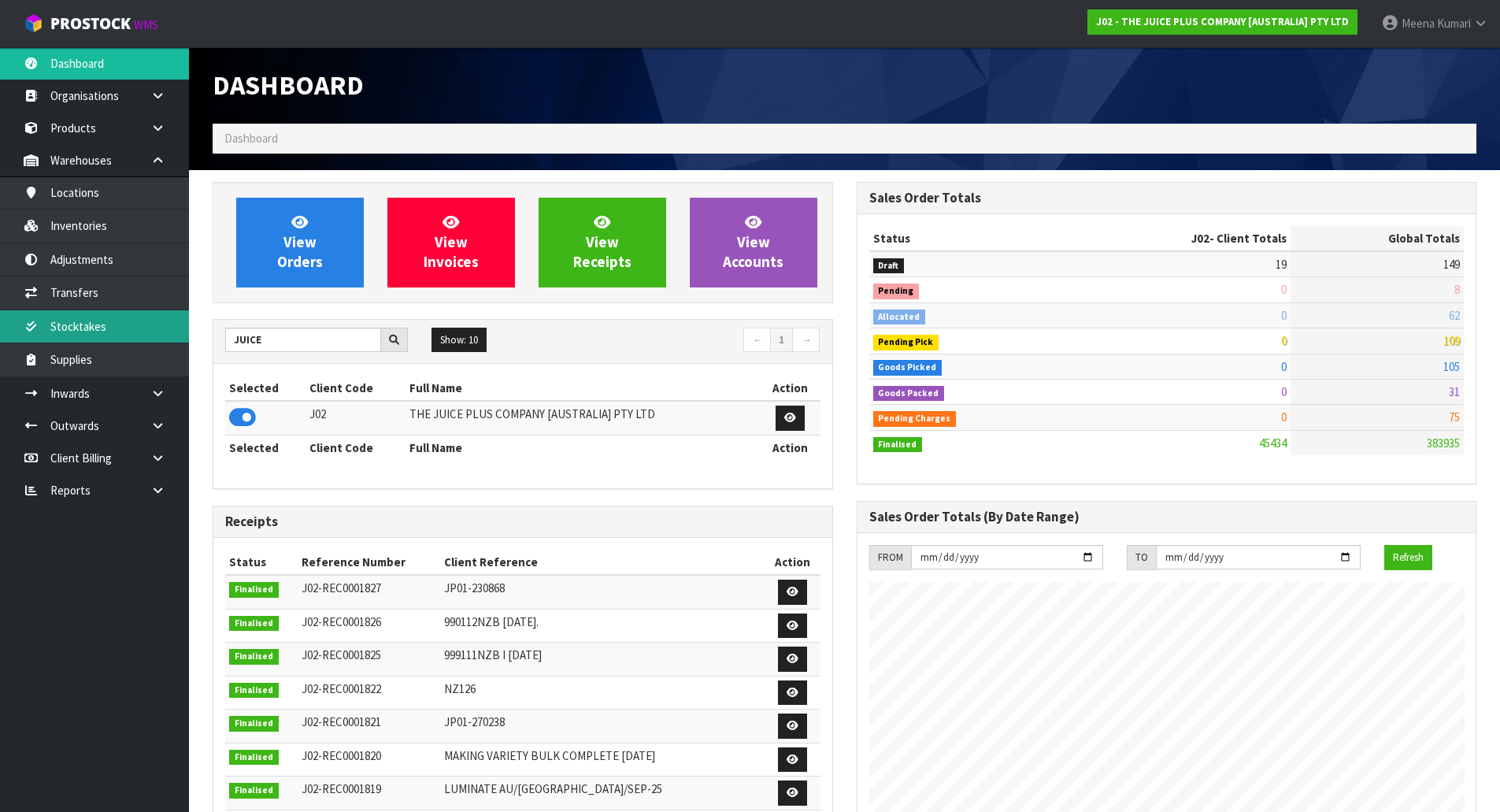
click at [143, 333] on link "Stocktakes" at bounding box center [95, 326] width 189 height 32
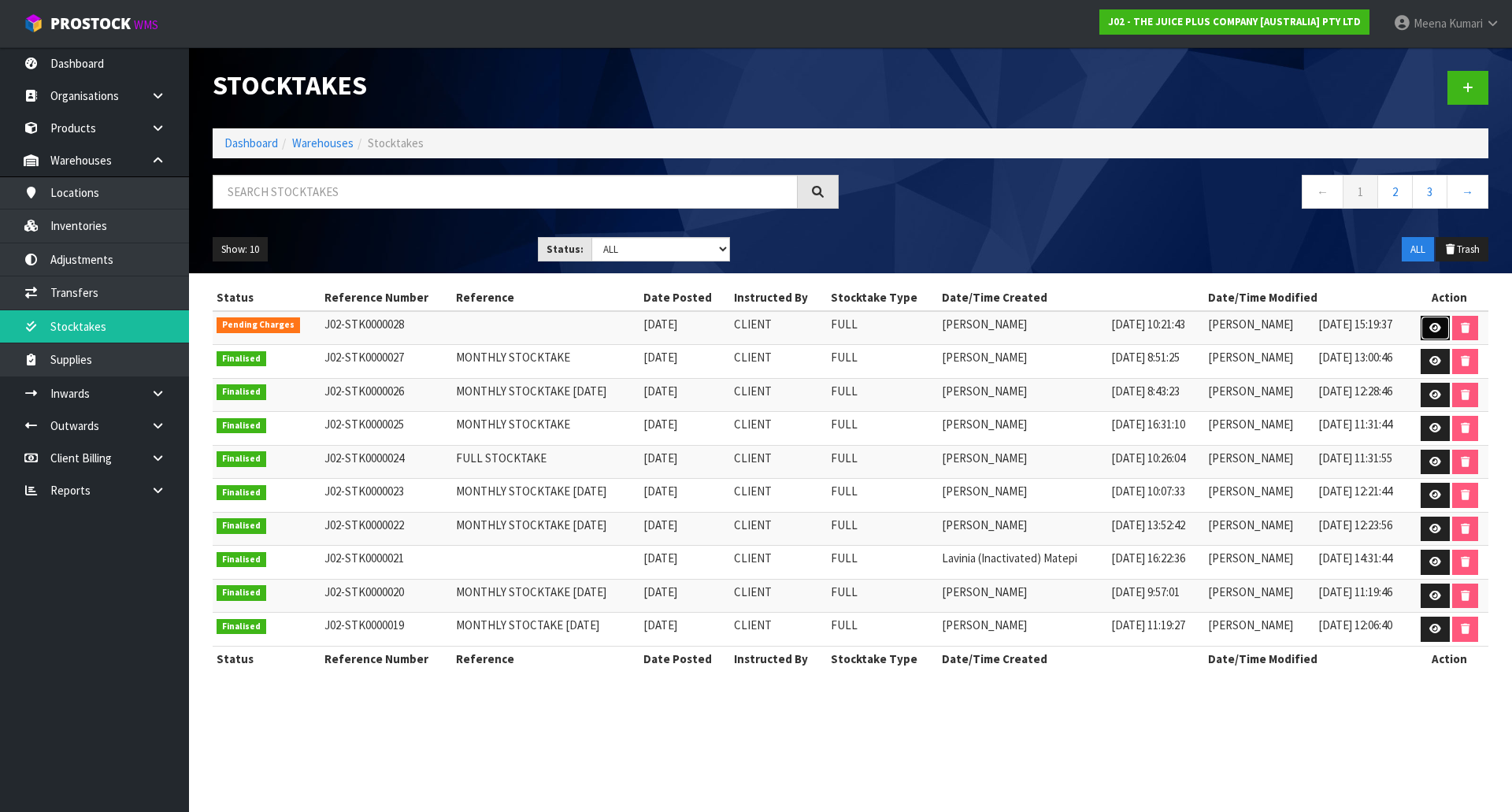
click at [1438, 329] on icon at bounding box center [1435, 328] width 12 height 10
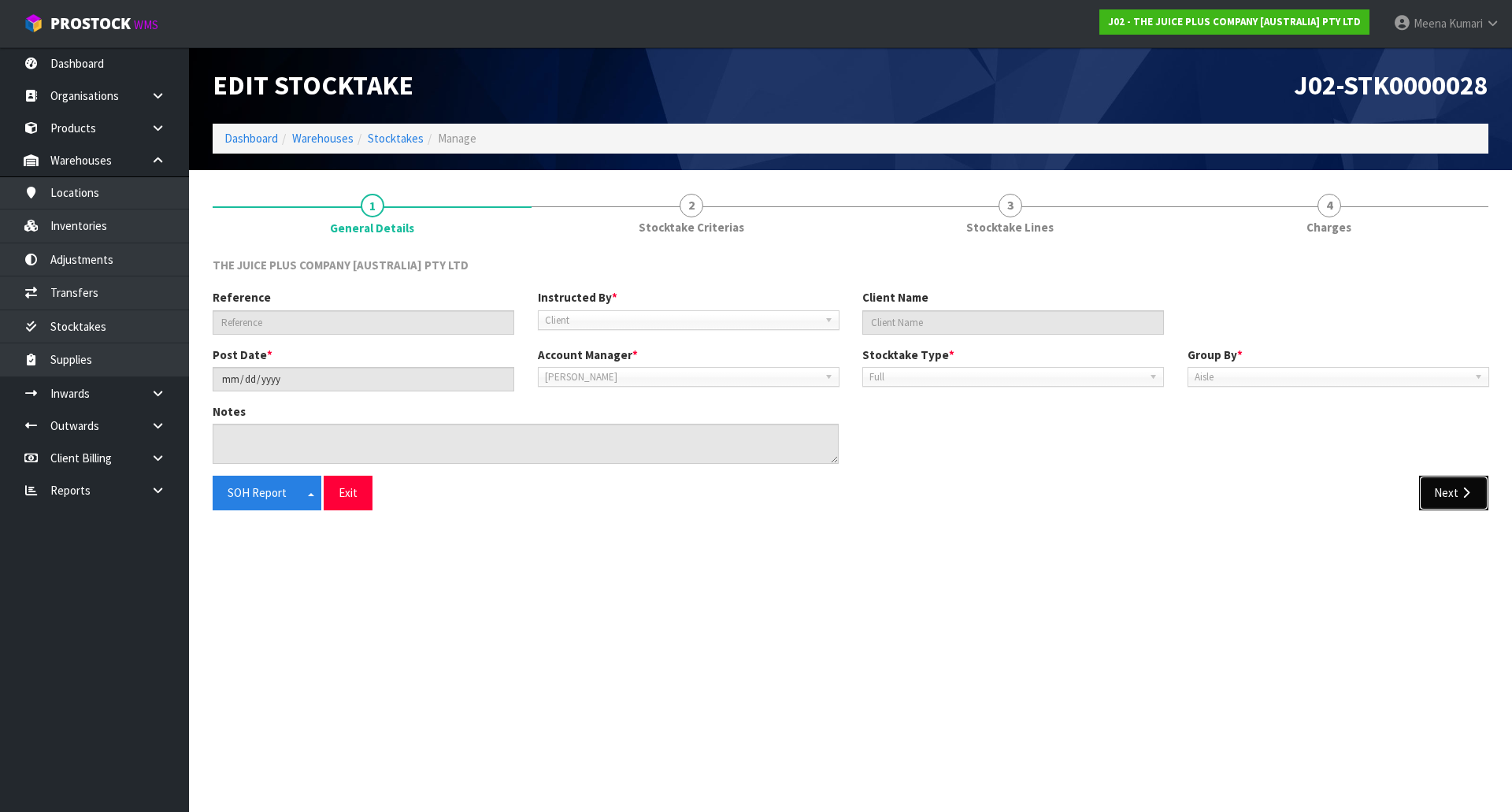
click at [1435, 496] on button "Next" at bounding box center [1454, 492] width 69 height 34
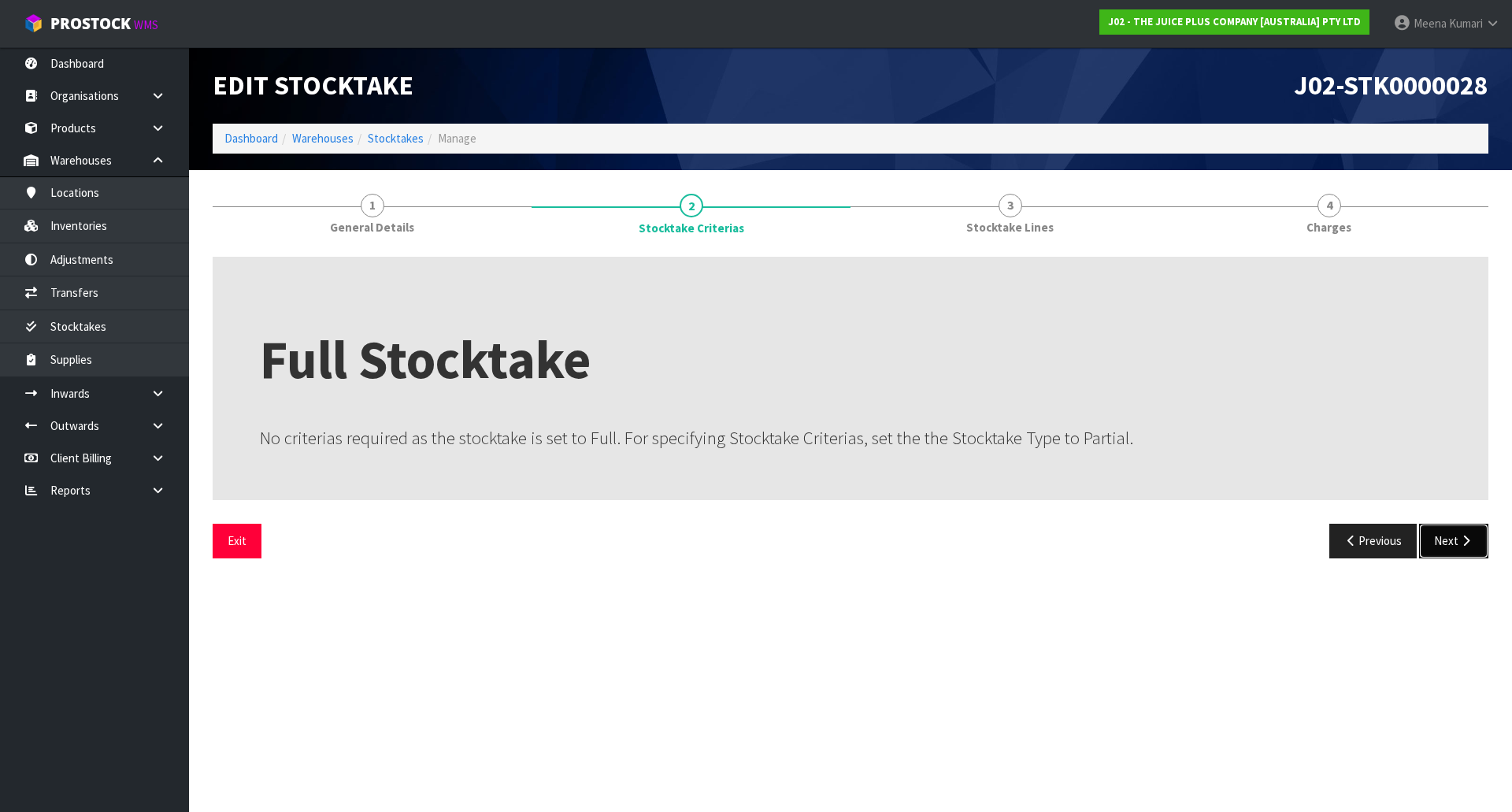
click at [1447, 537] on button "Next" at bounding box center [1454, 540] width 69 height 34
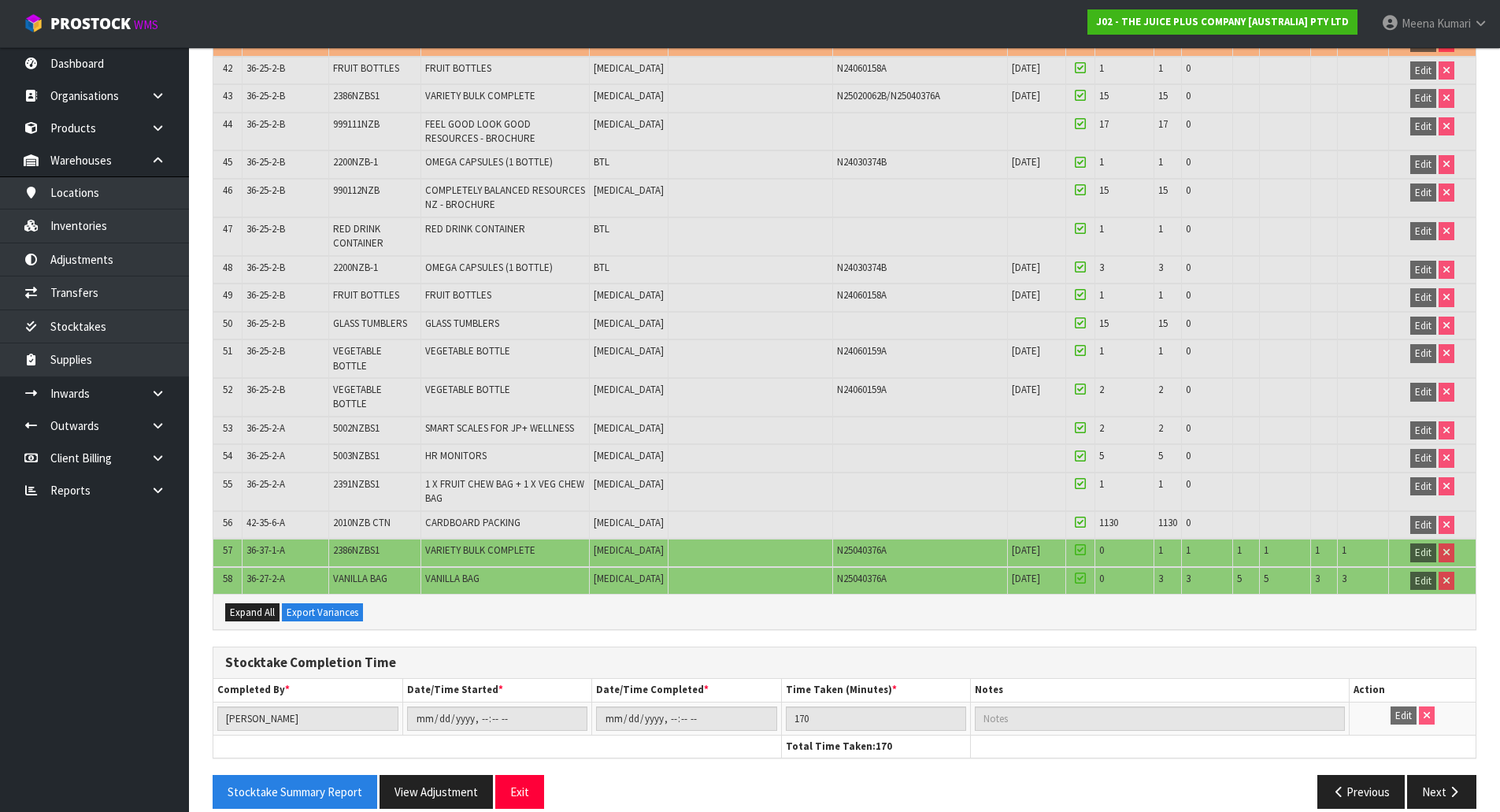
scroll to position [1321, 0]
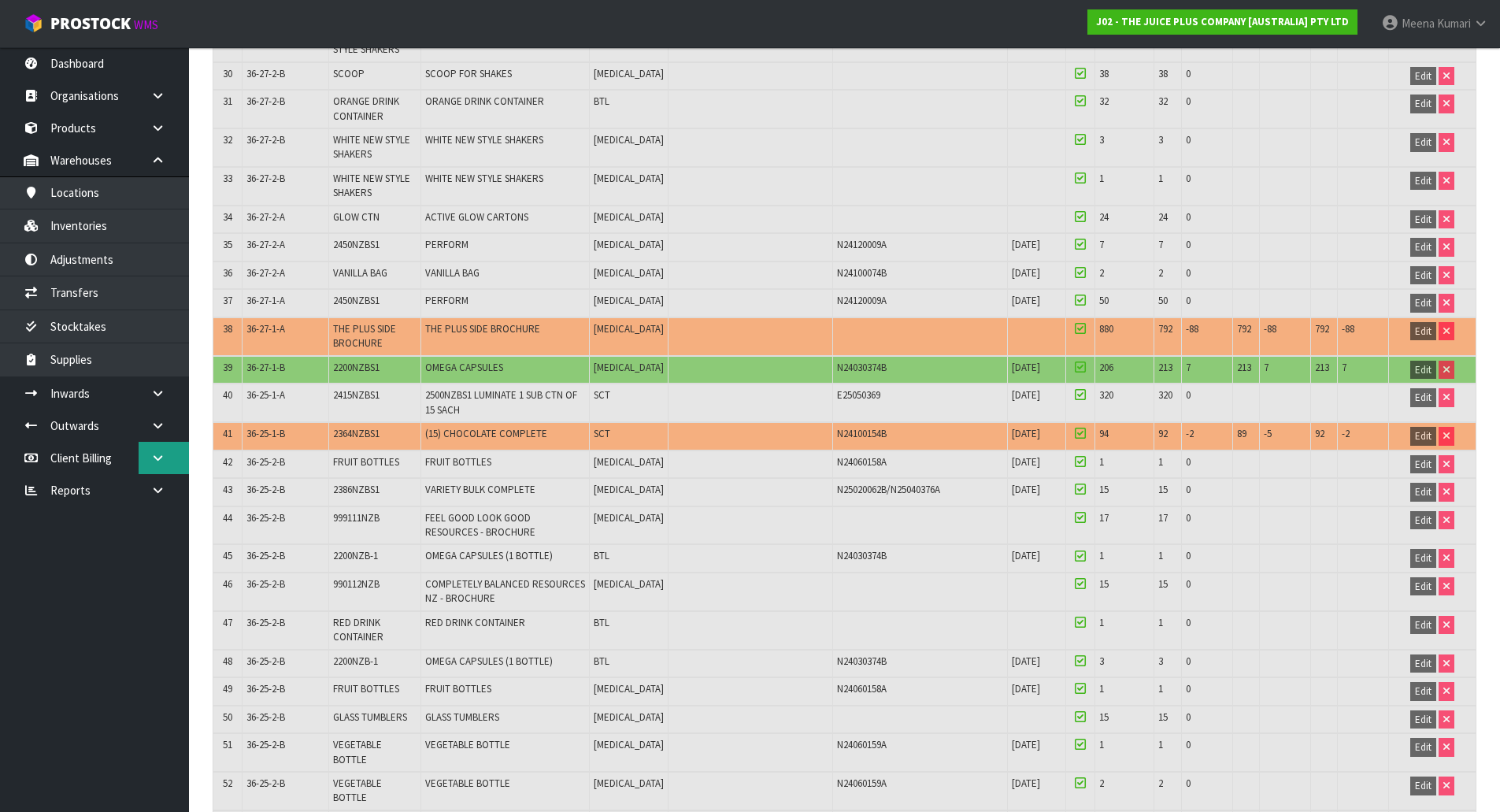
click at [169, 462] on link at bounding box center [164, 457] width 51 height 32
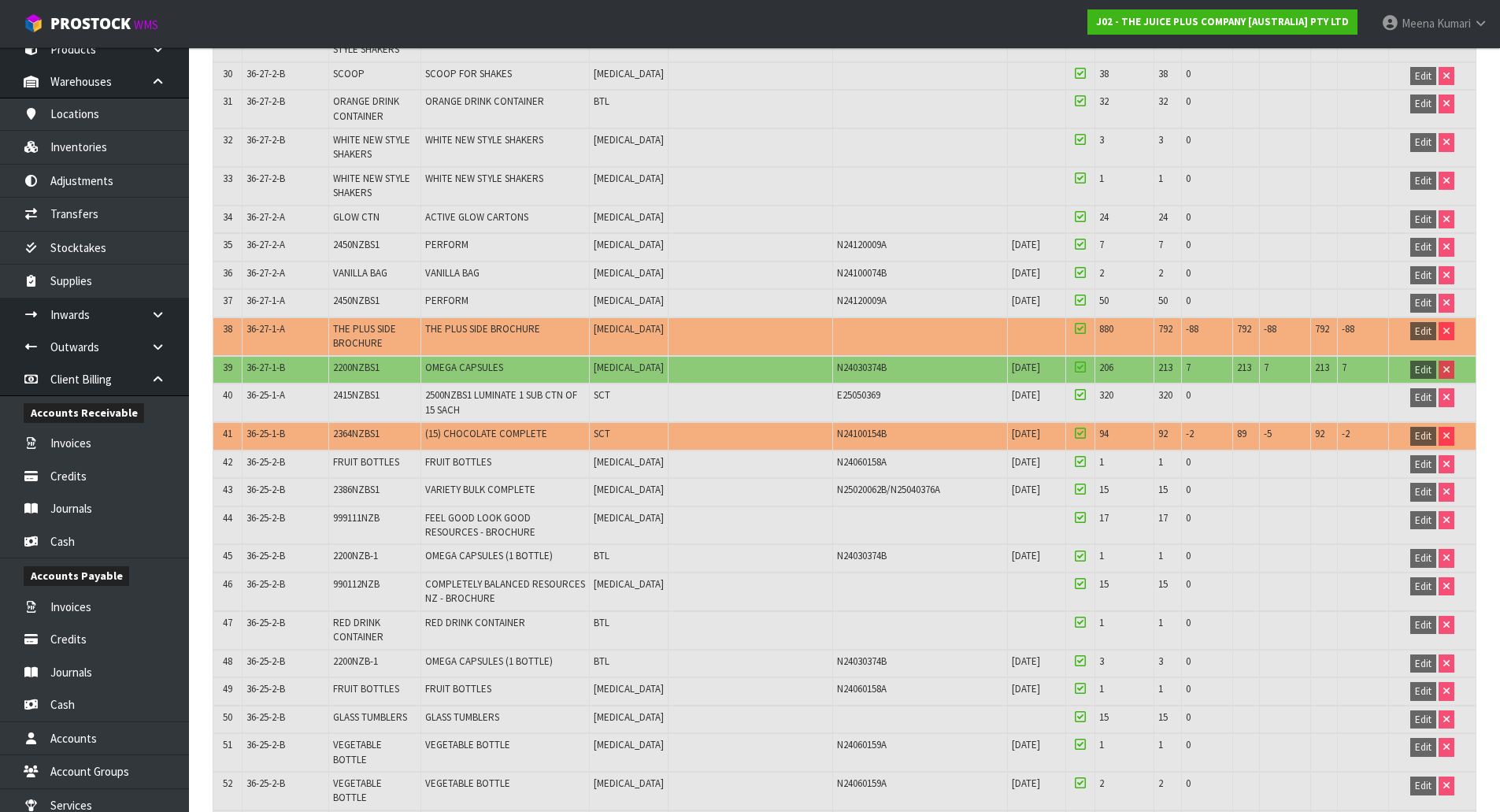
scroll to position [153, 0]
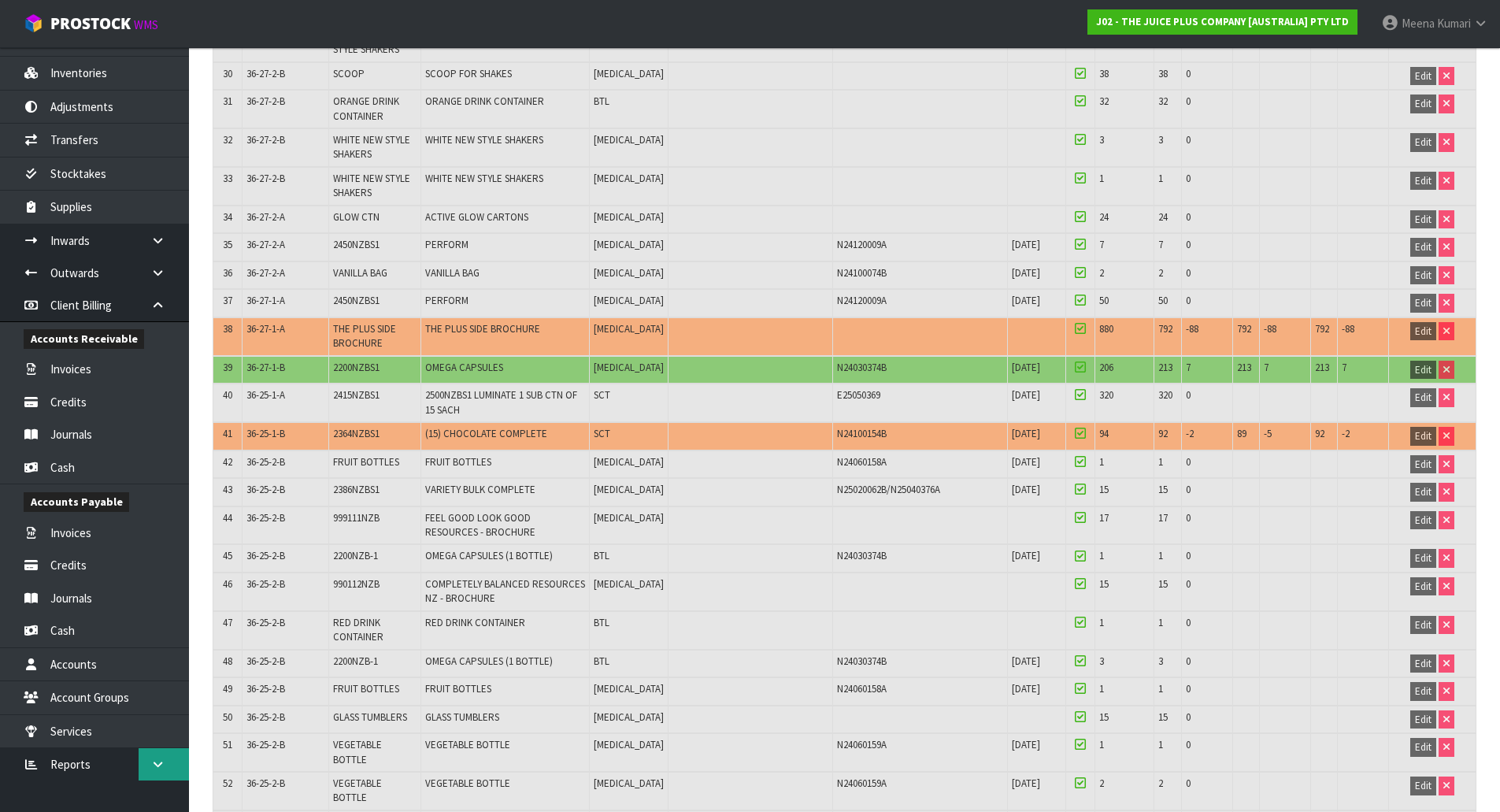
click at [152, 763] on icon at bounding box center [158, 764] width 15 height 12
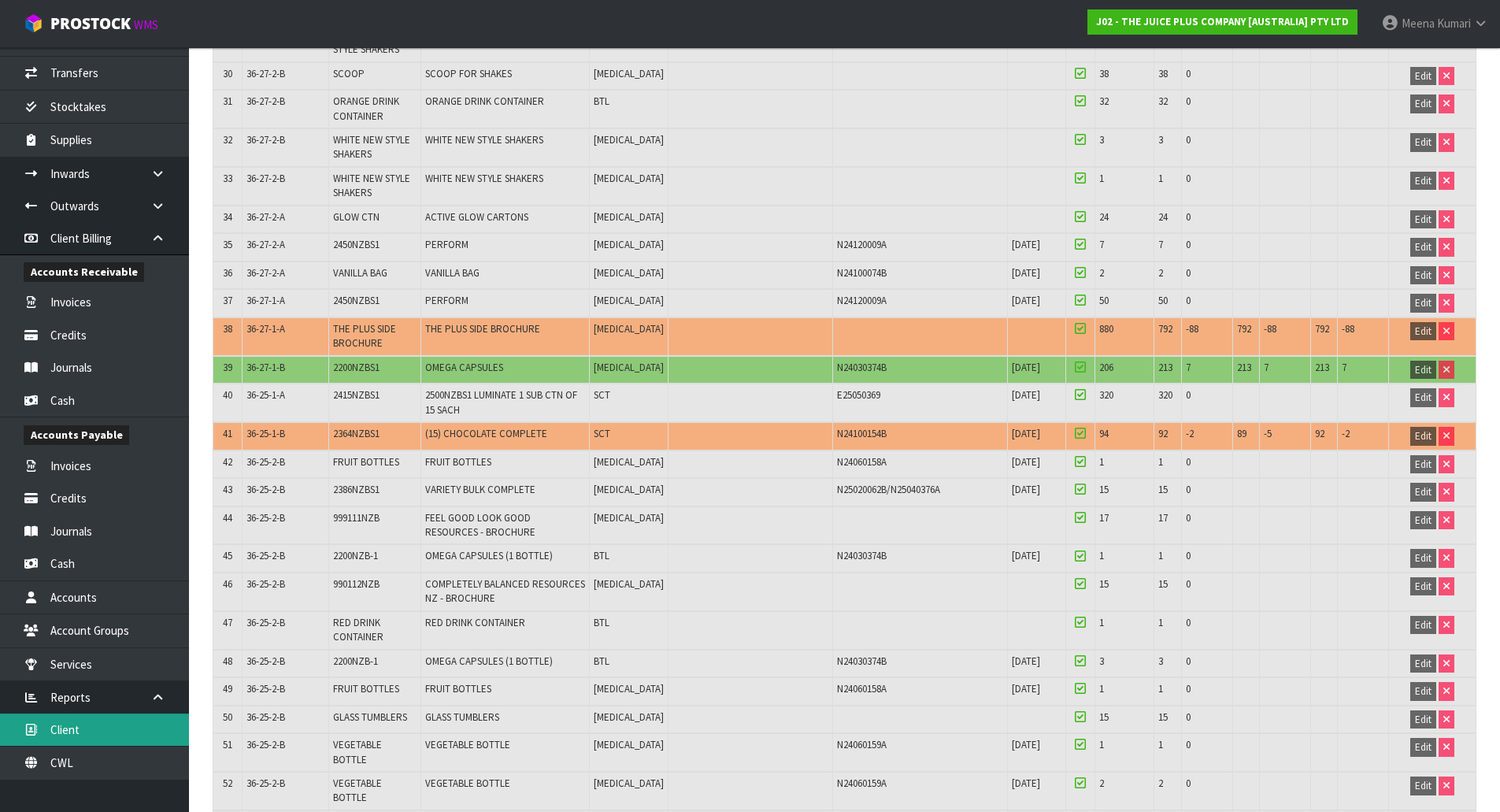
click at [120, 745] on link "Client" at bounding box center [95, 729] width 189 height 32
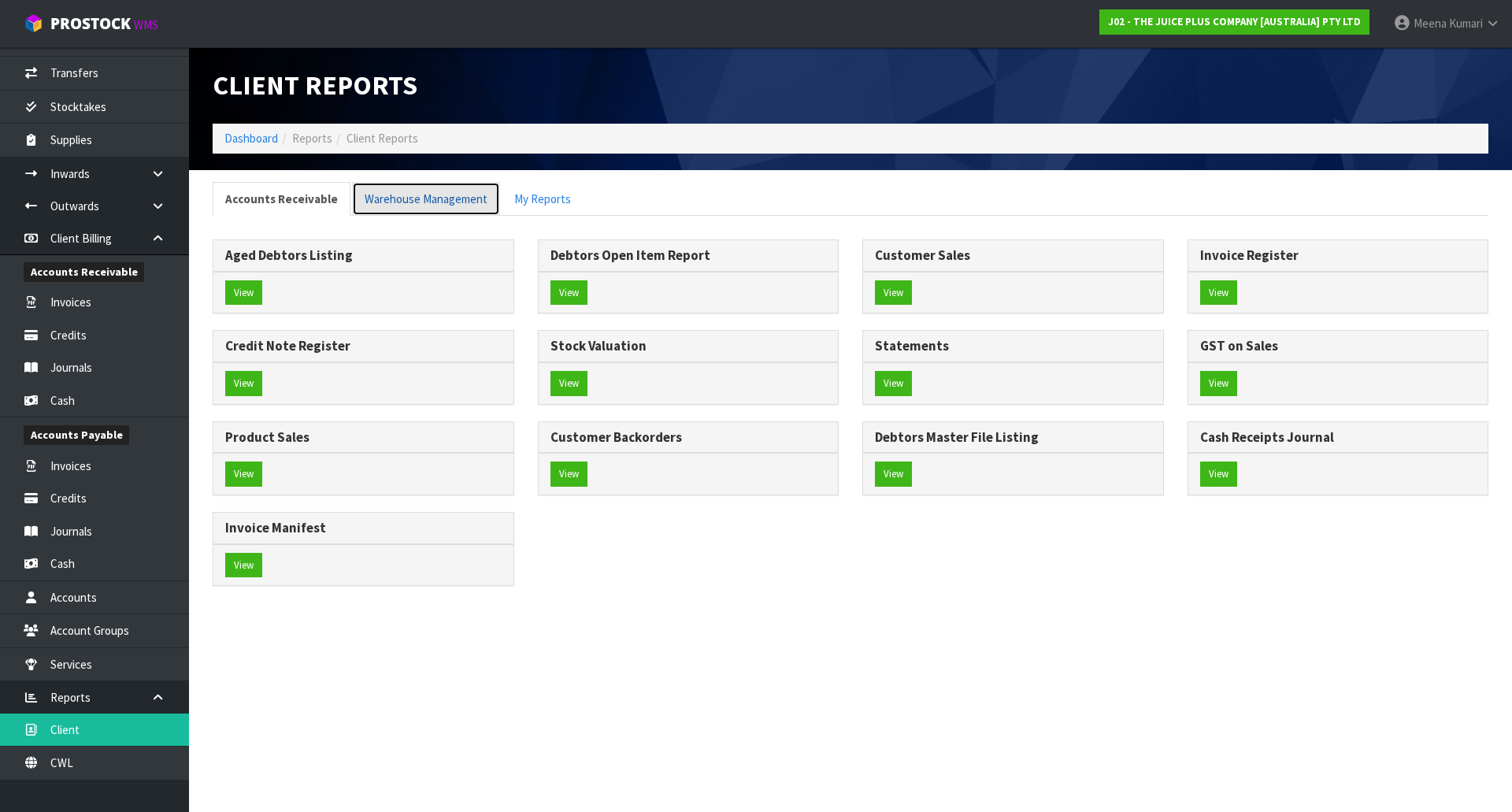
click at [458, 187] on link "Warehouse Management" at bounding box center [425, 198] width 148 height 34
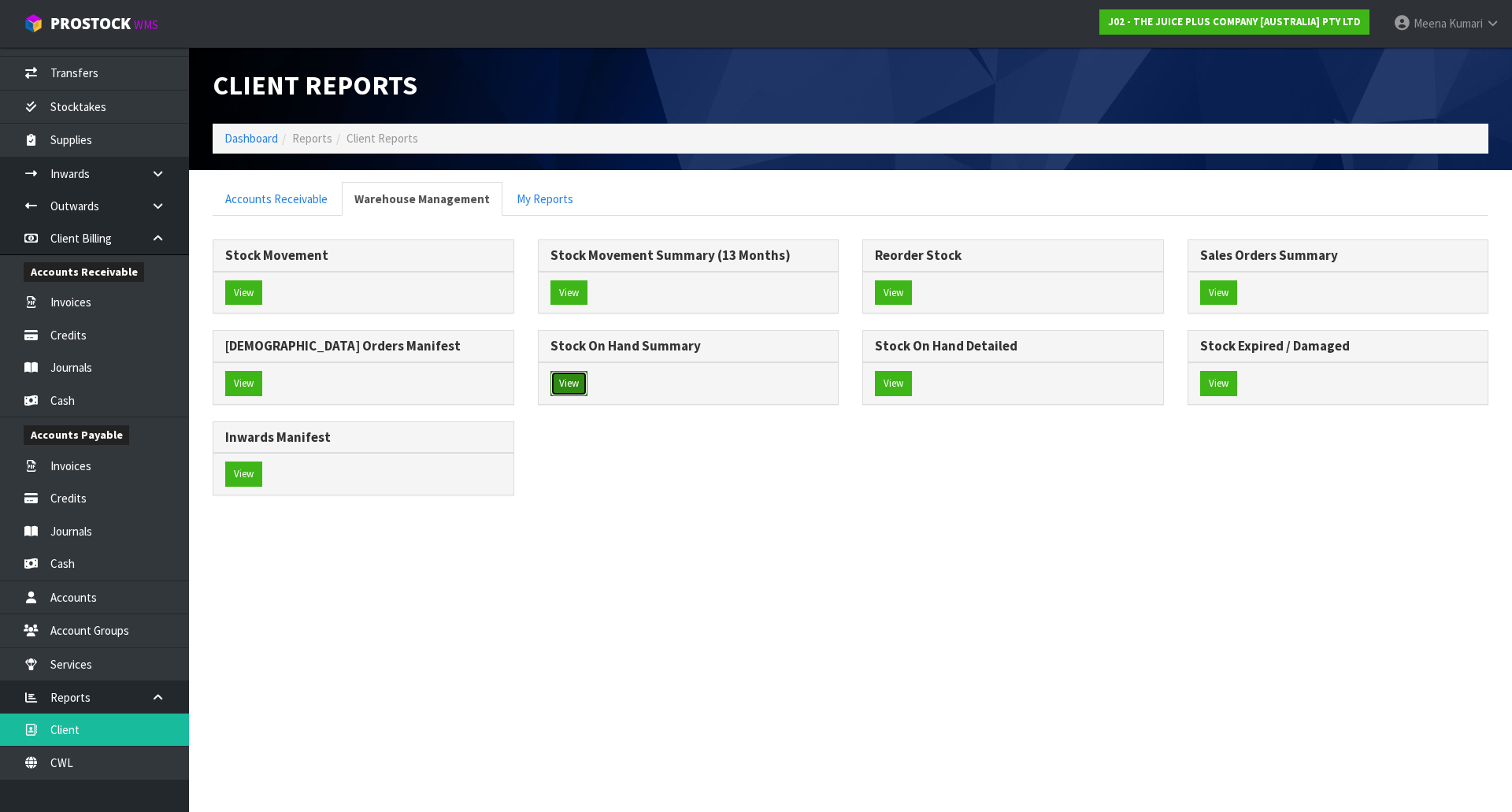
click at [583, 387] on button "View" at bounding box center [569, 383] width 37 height 25
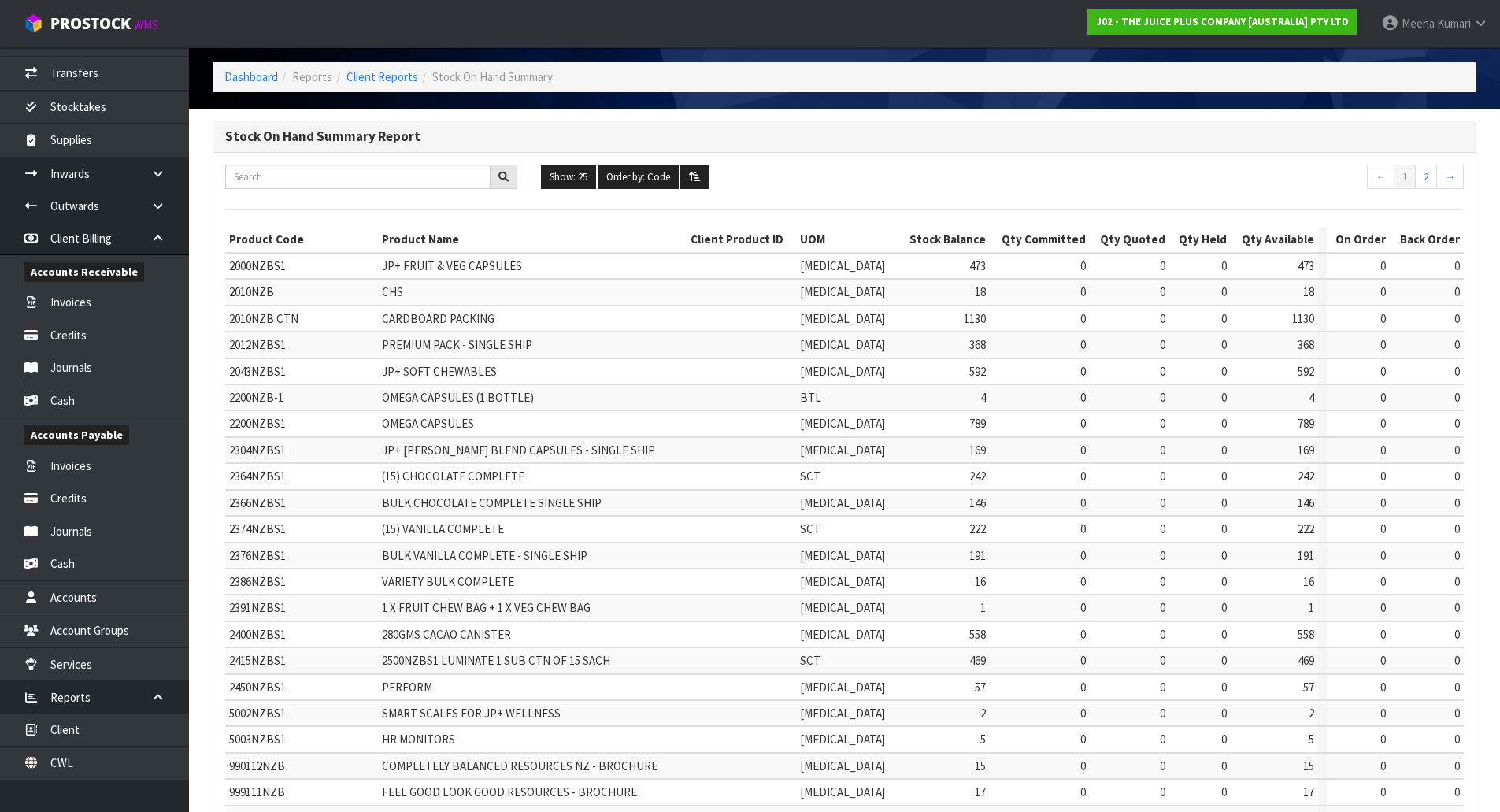
scroll to position [284, 0]
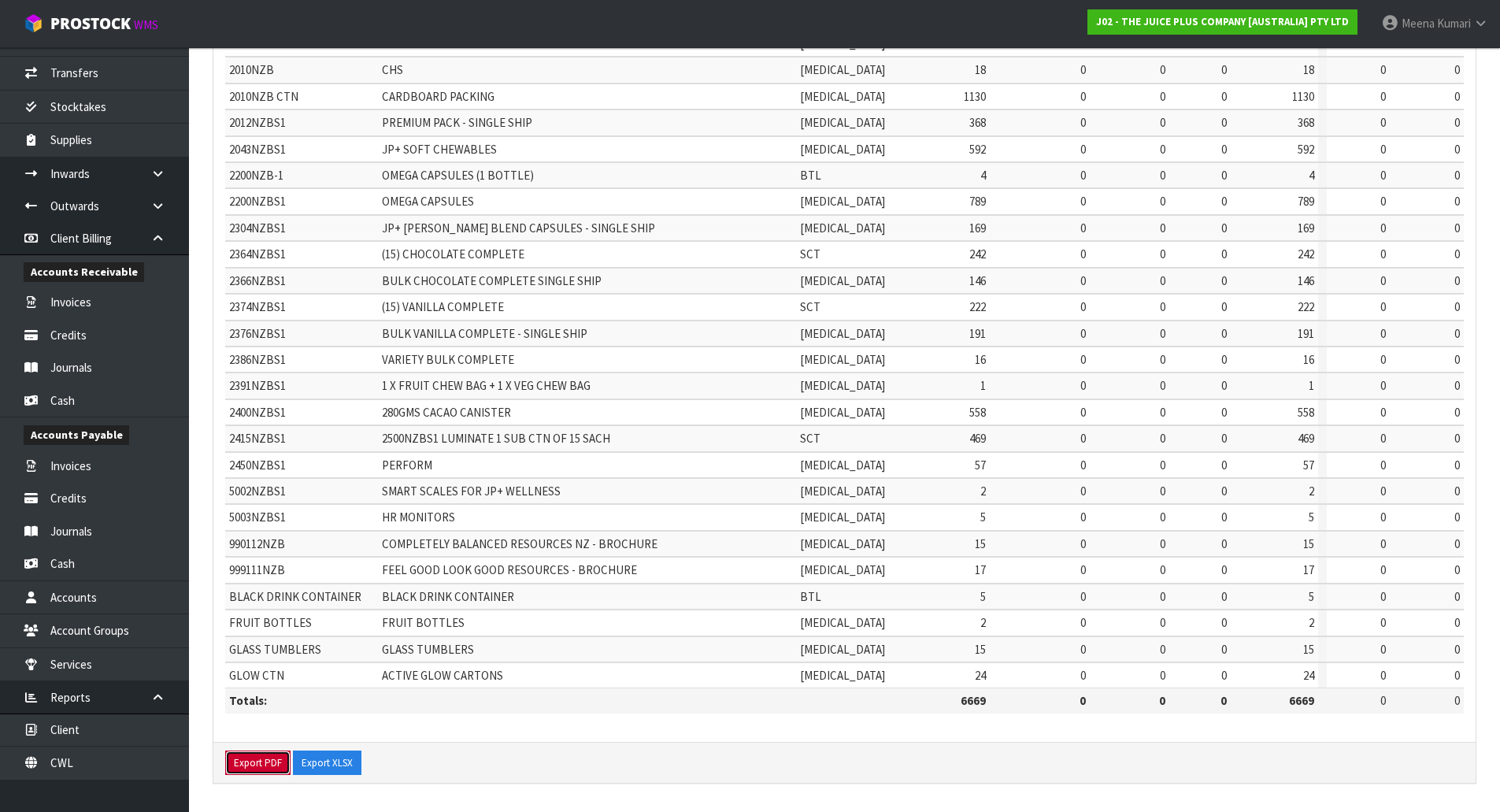
click at [241, 751] on button "Export PDF" at bounding box center [257, 763] width 65 height 25
click at [332, 774] on button "Export XLSX" at bounding box center [327, 763] width 68 height 25
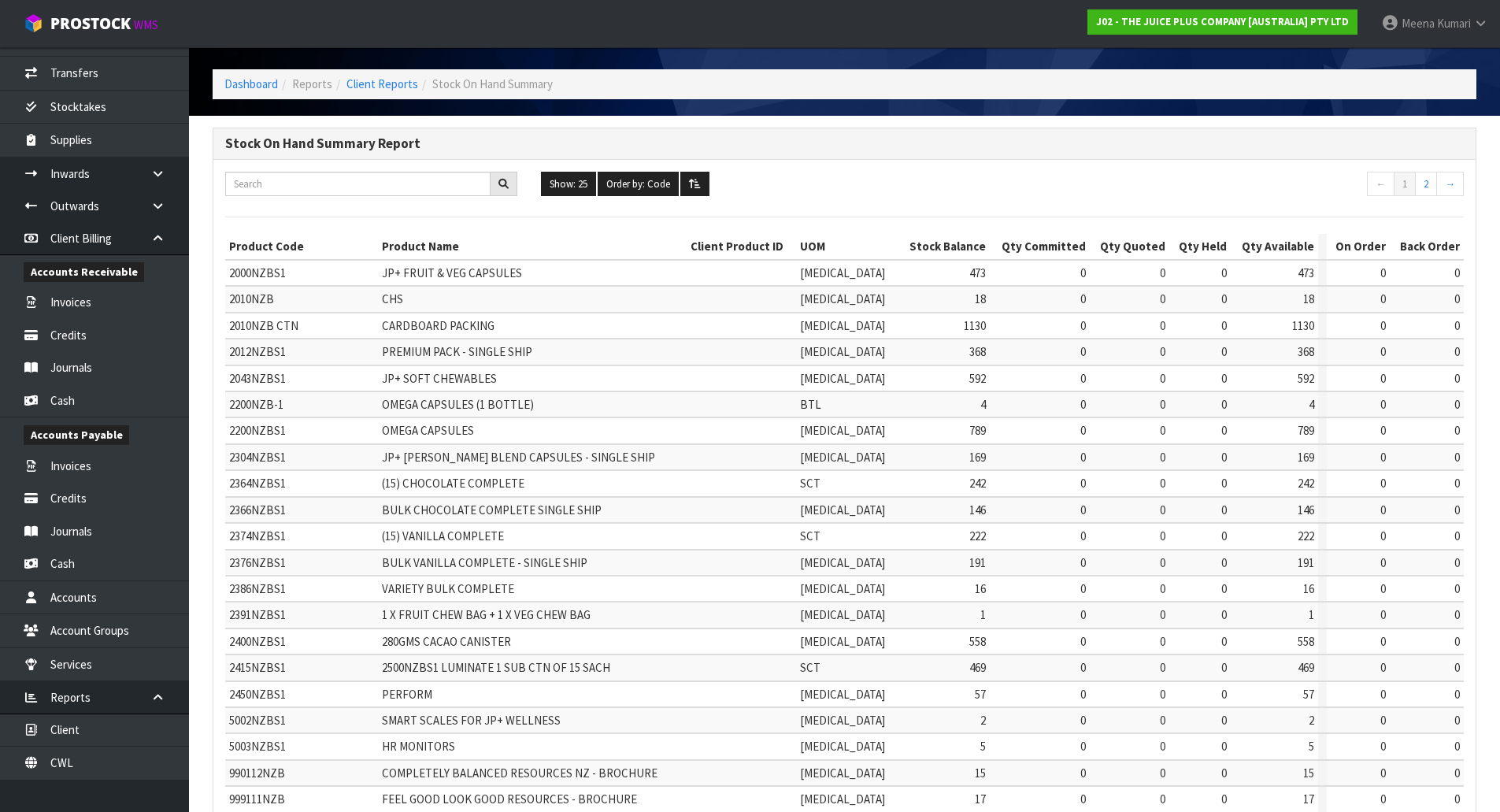
scroll to position [0, 0]
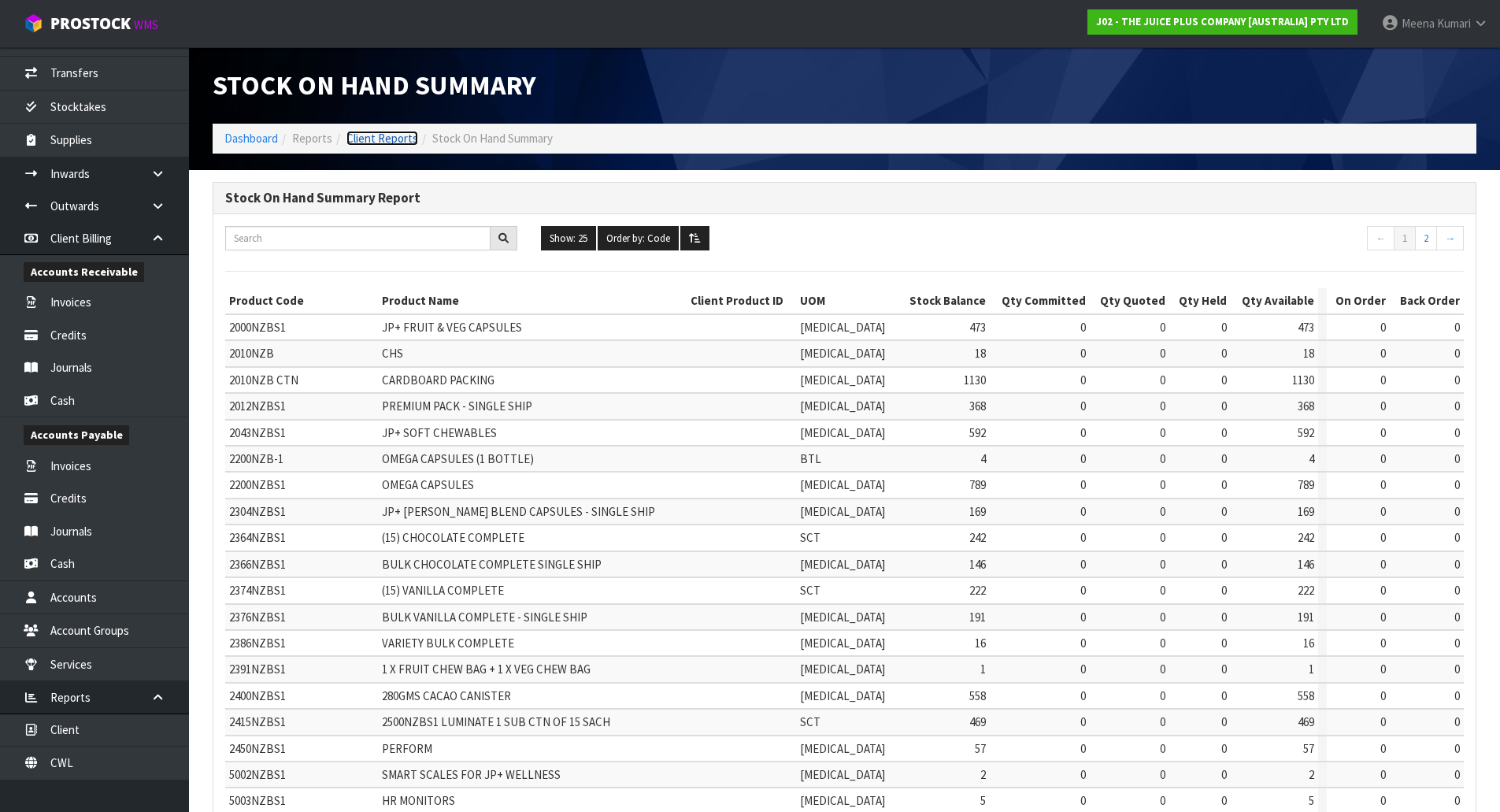
click at [396, 142] on link "Client Reports" at bounding box center [382, 138] width 72 height 15
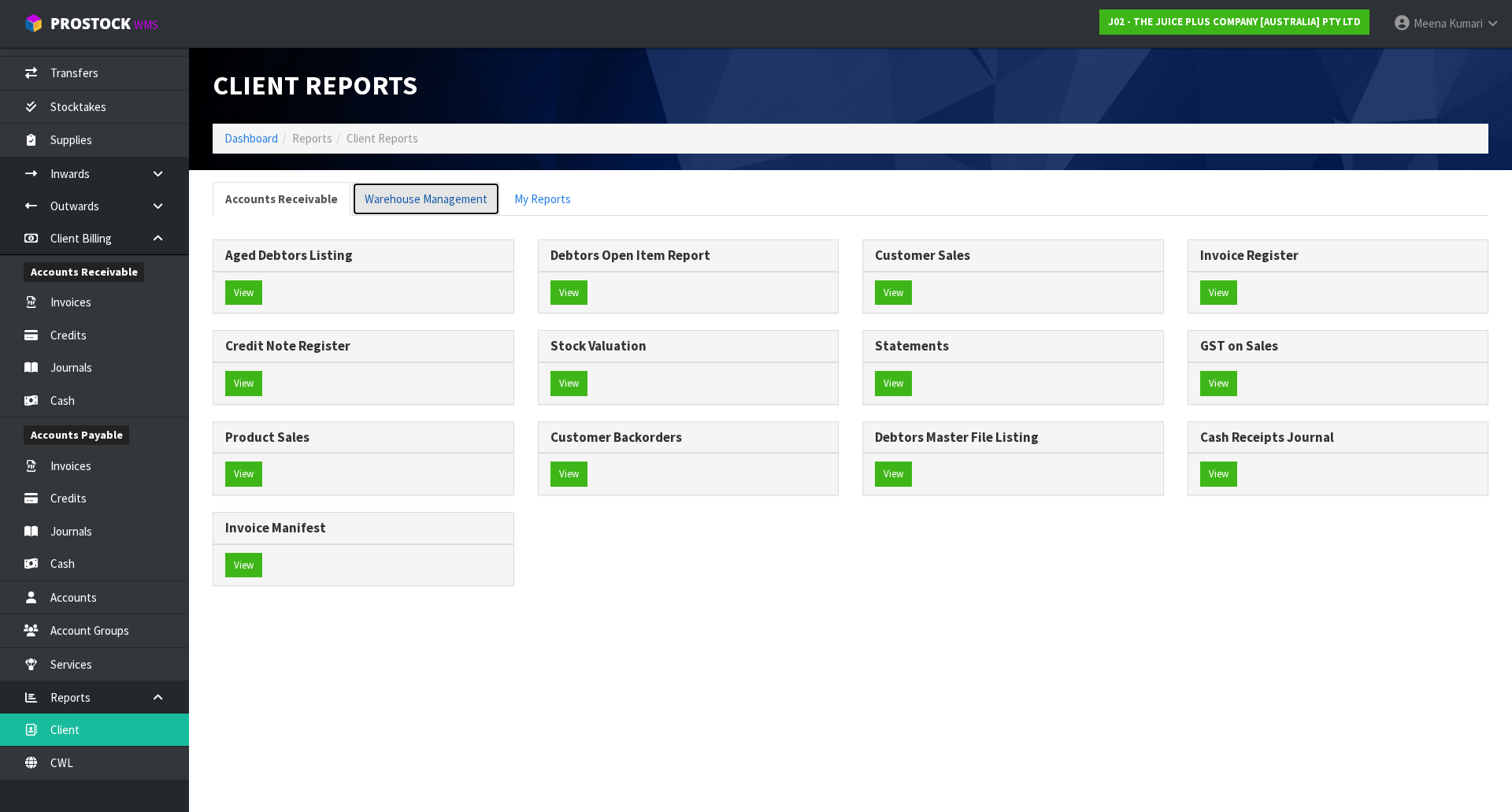
click at [462, 209] on link "Warehouse Management" at bounding box center [425, 198] width 148 height 34
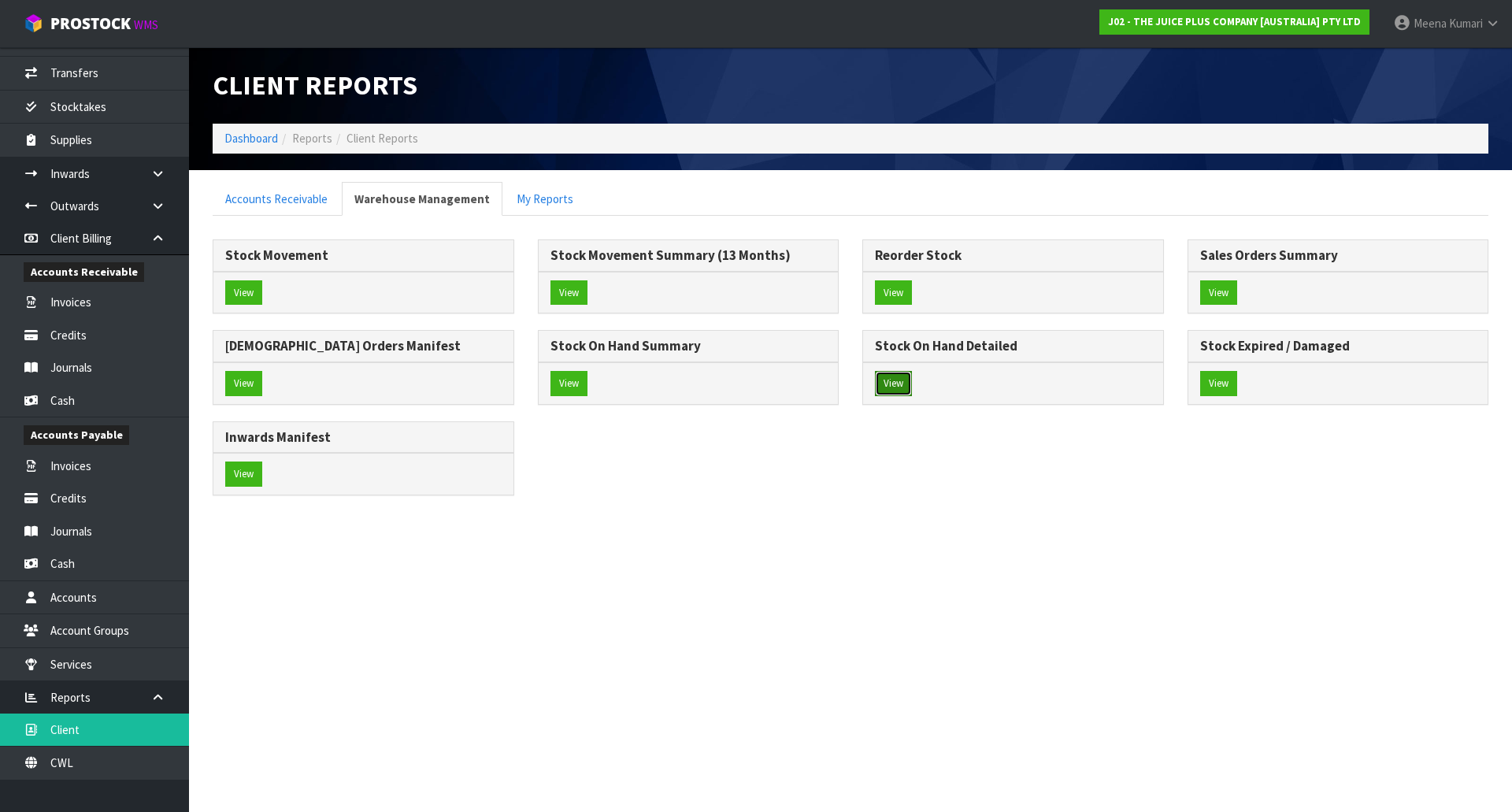
click at [884, 378] on button "View" at bounding box center [893, 383] width 37 height 25
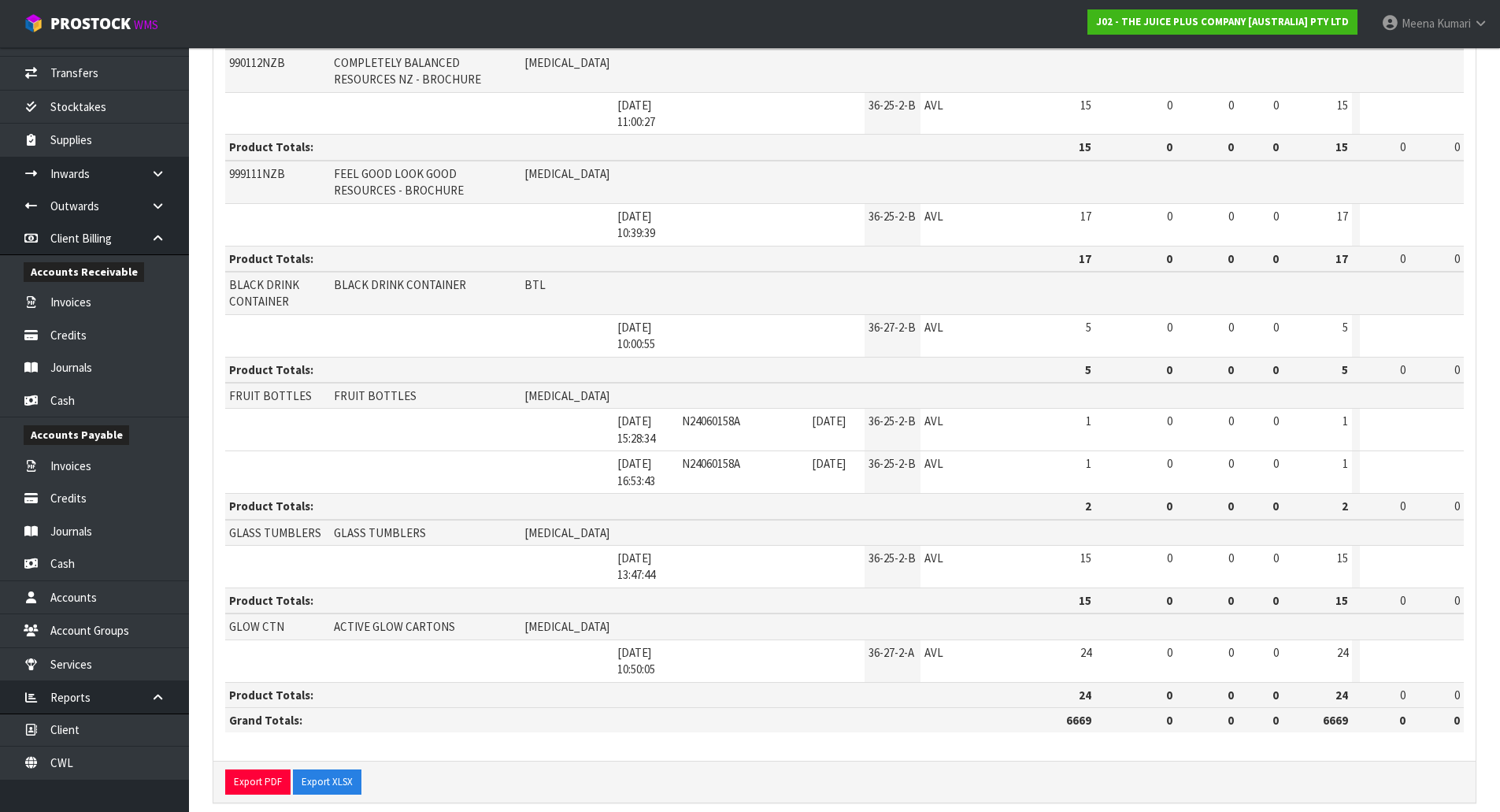
scroll to position [2687, 0]
click at [229, 766] on button "Export PDF" at bounding box center [257, 779] width 65 height 25
click at [322, 766] on button "Export XLSX" at bounding box center [327, 779] width 68 height 25
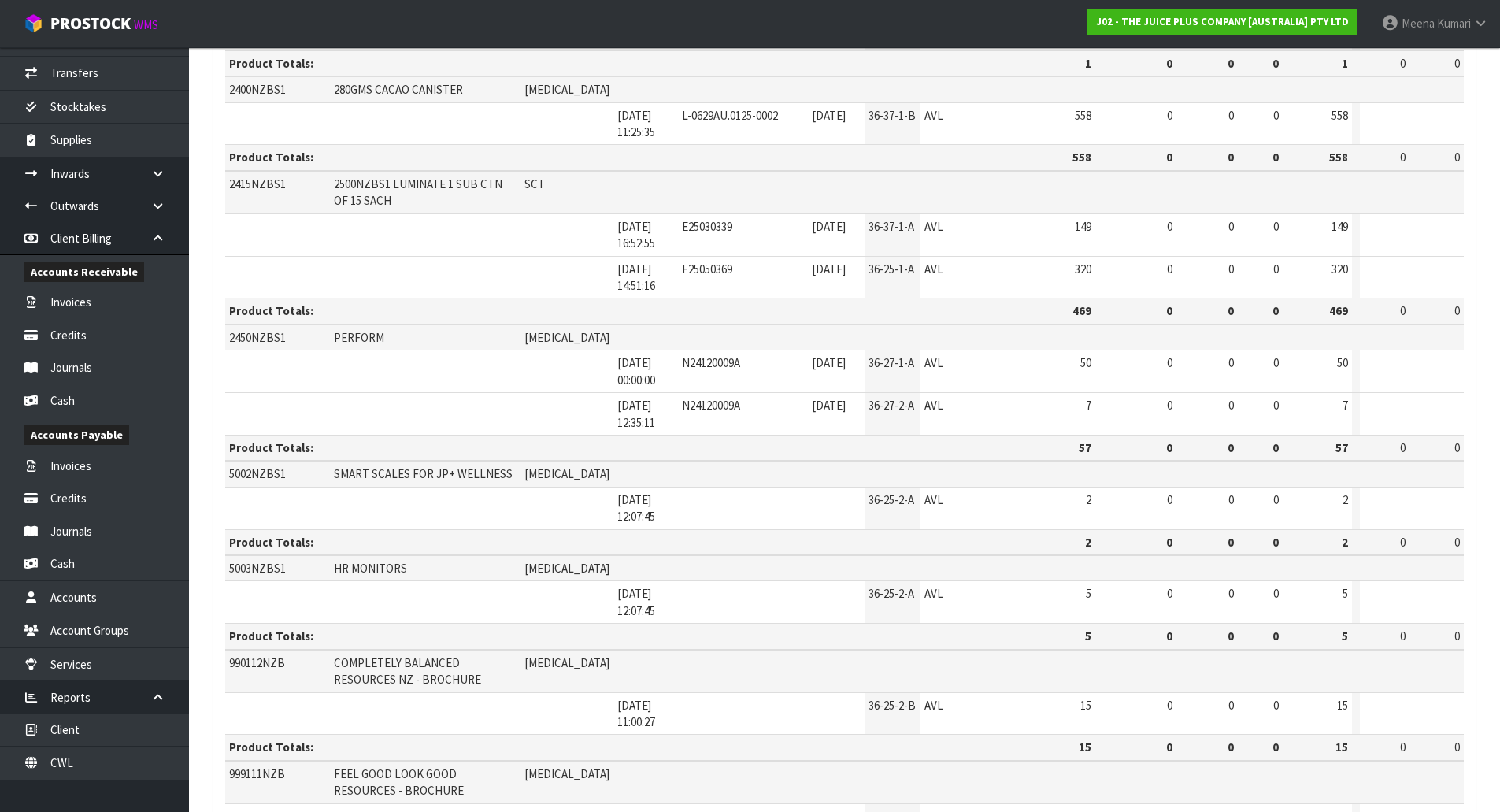
scroll to position [2057, 0]
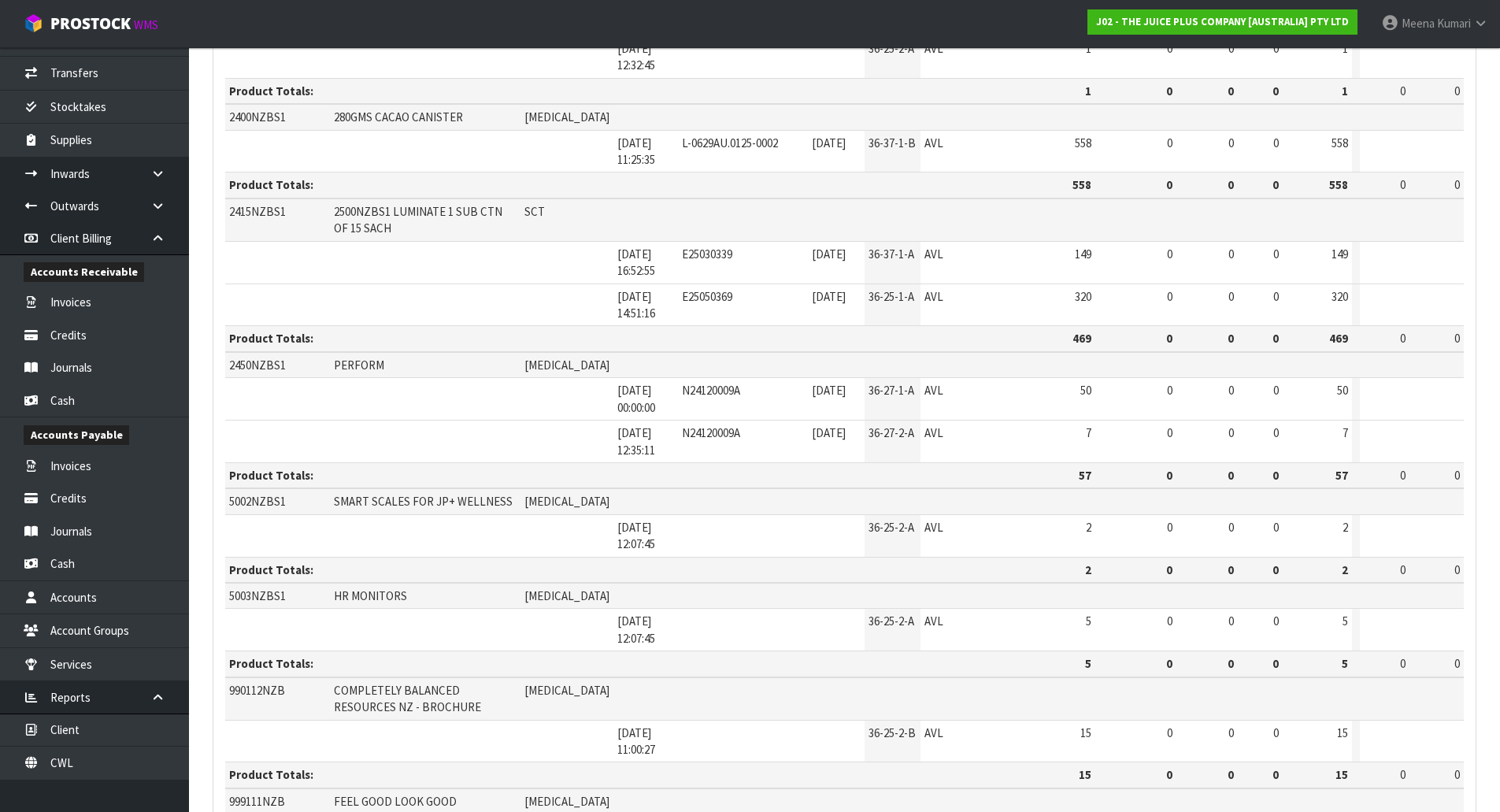
click at [426, 420] on td at bounding box center [420, 441] width 388 height 42
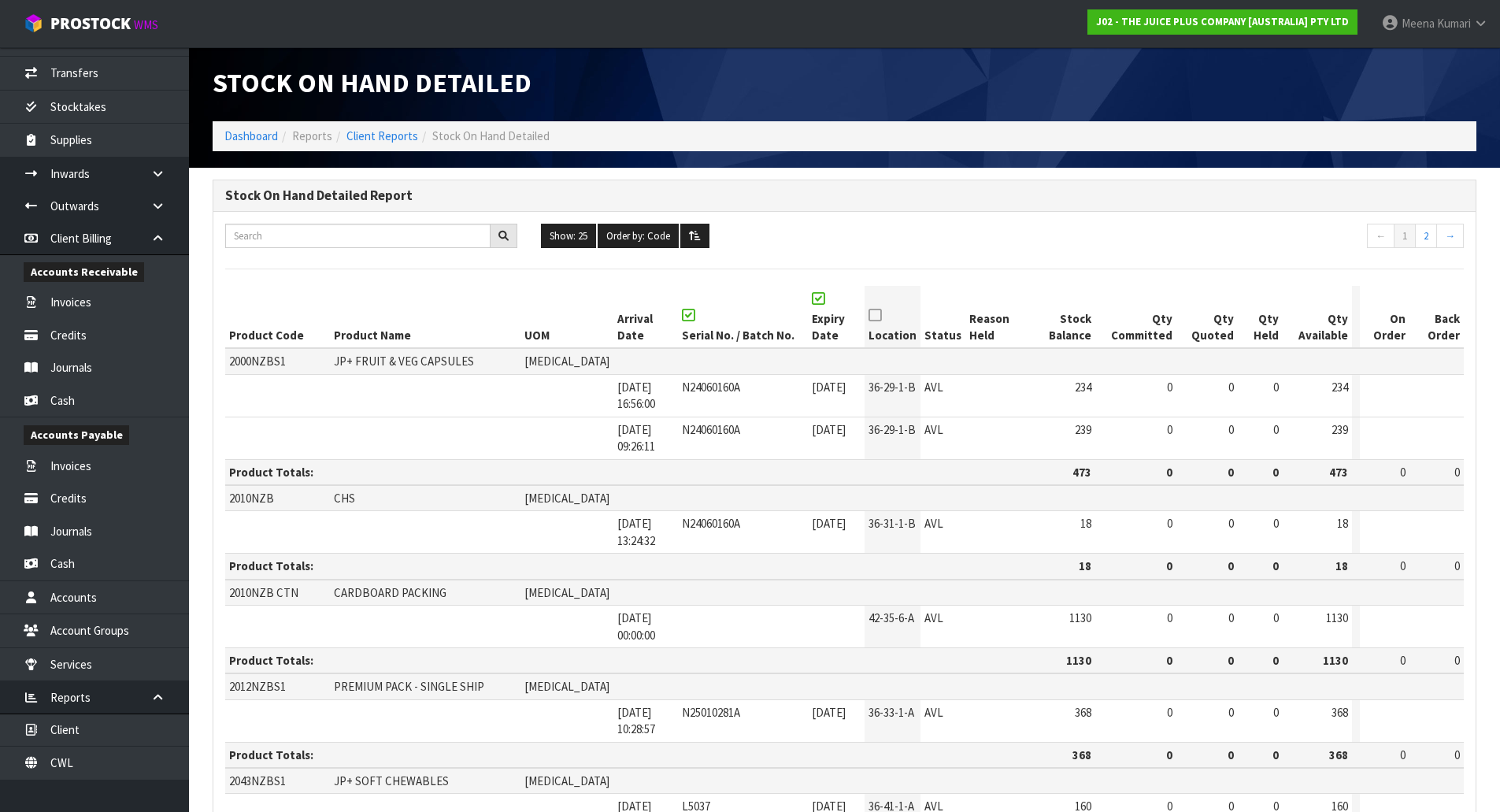
scroll to position [0, 0]
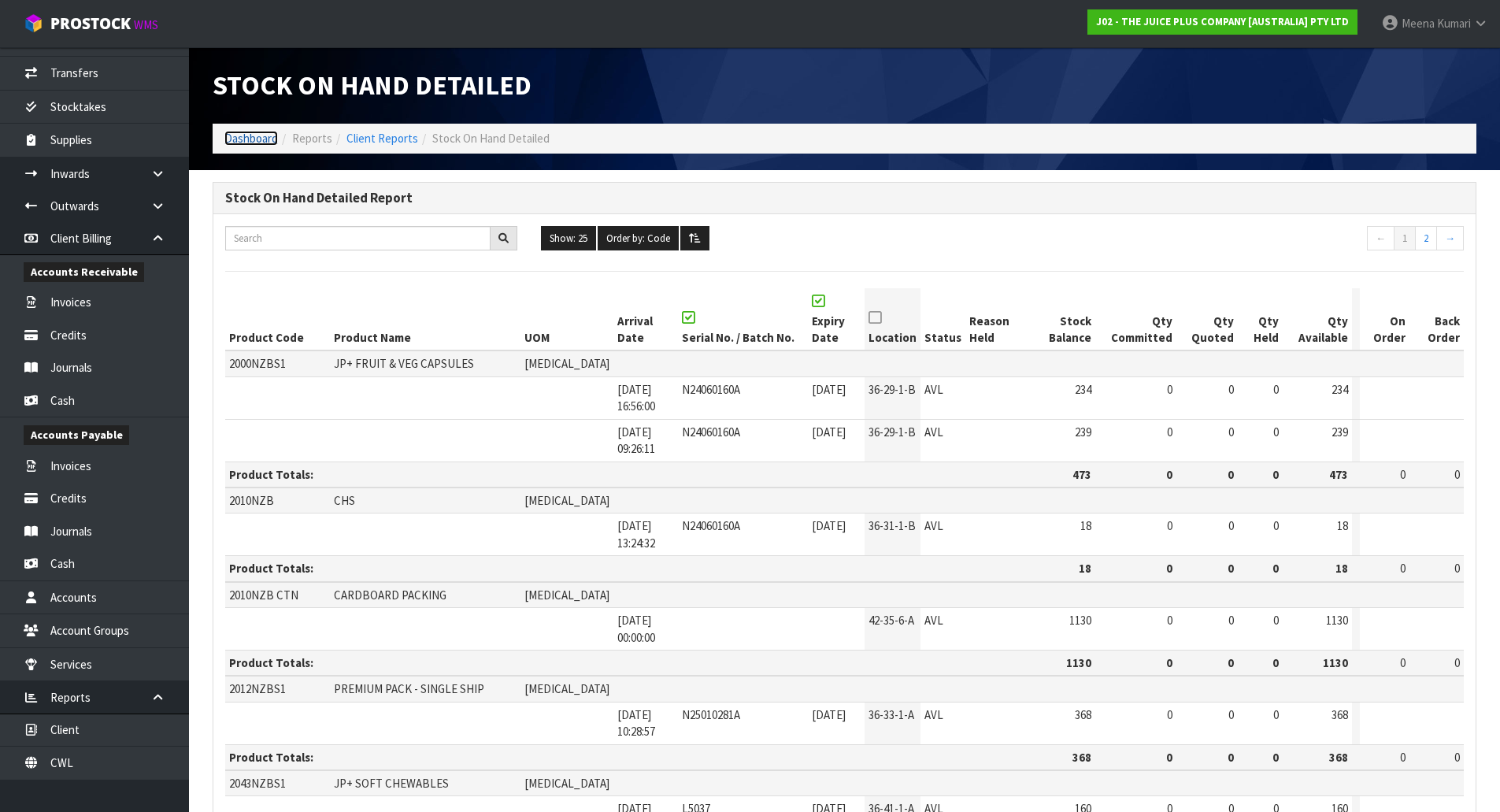
click at [262, 134] on link "Dashboard" at bounding box center [251, 138] width 53 height 15
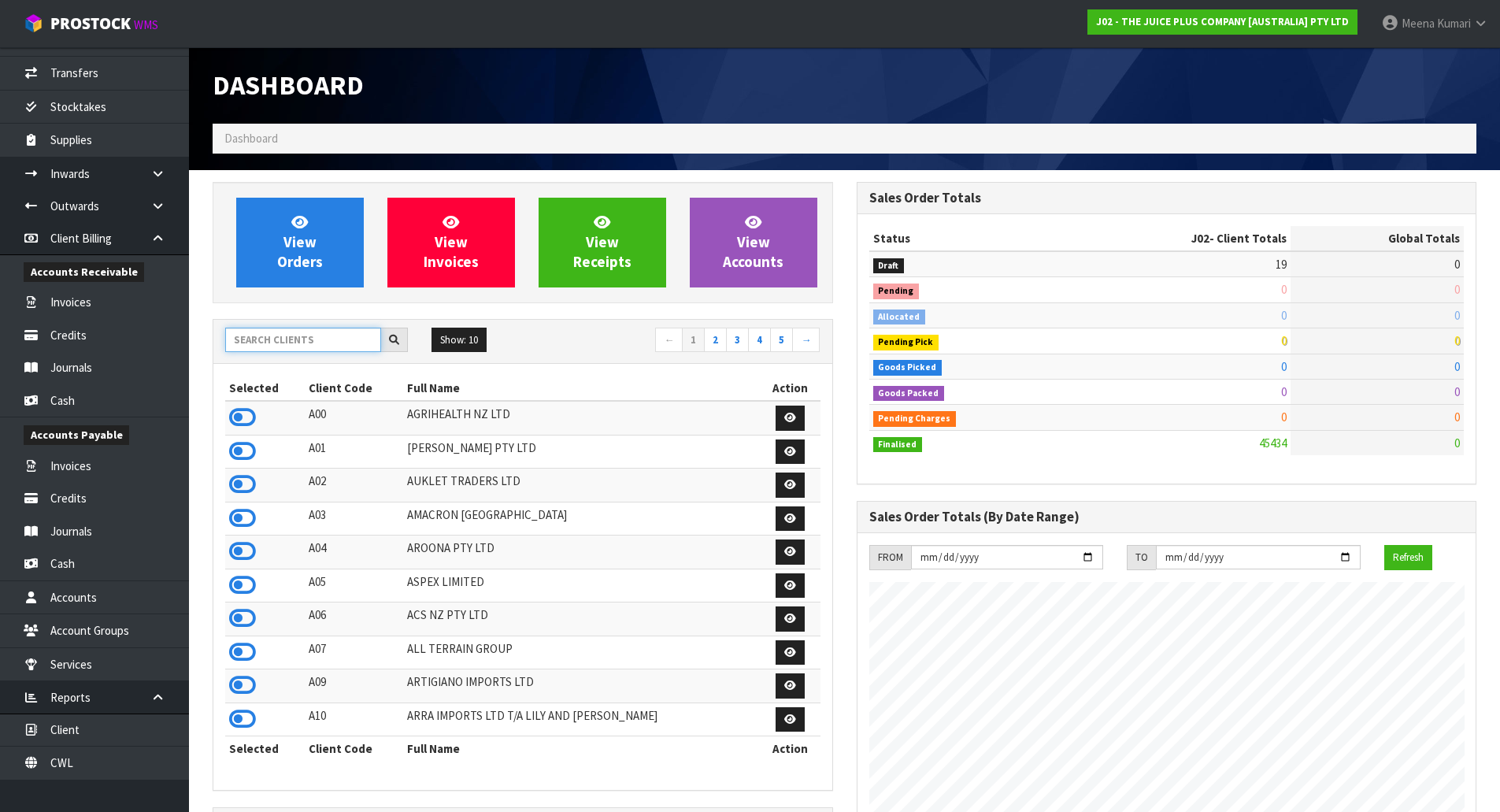
scroll to position [1193, 643]
click at [322, 347] on input "text" at bounding box center [303, 339] width 156 height 24
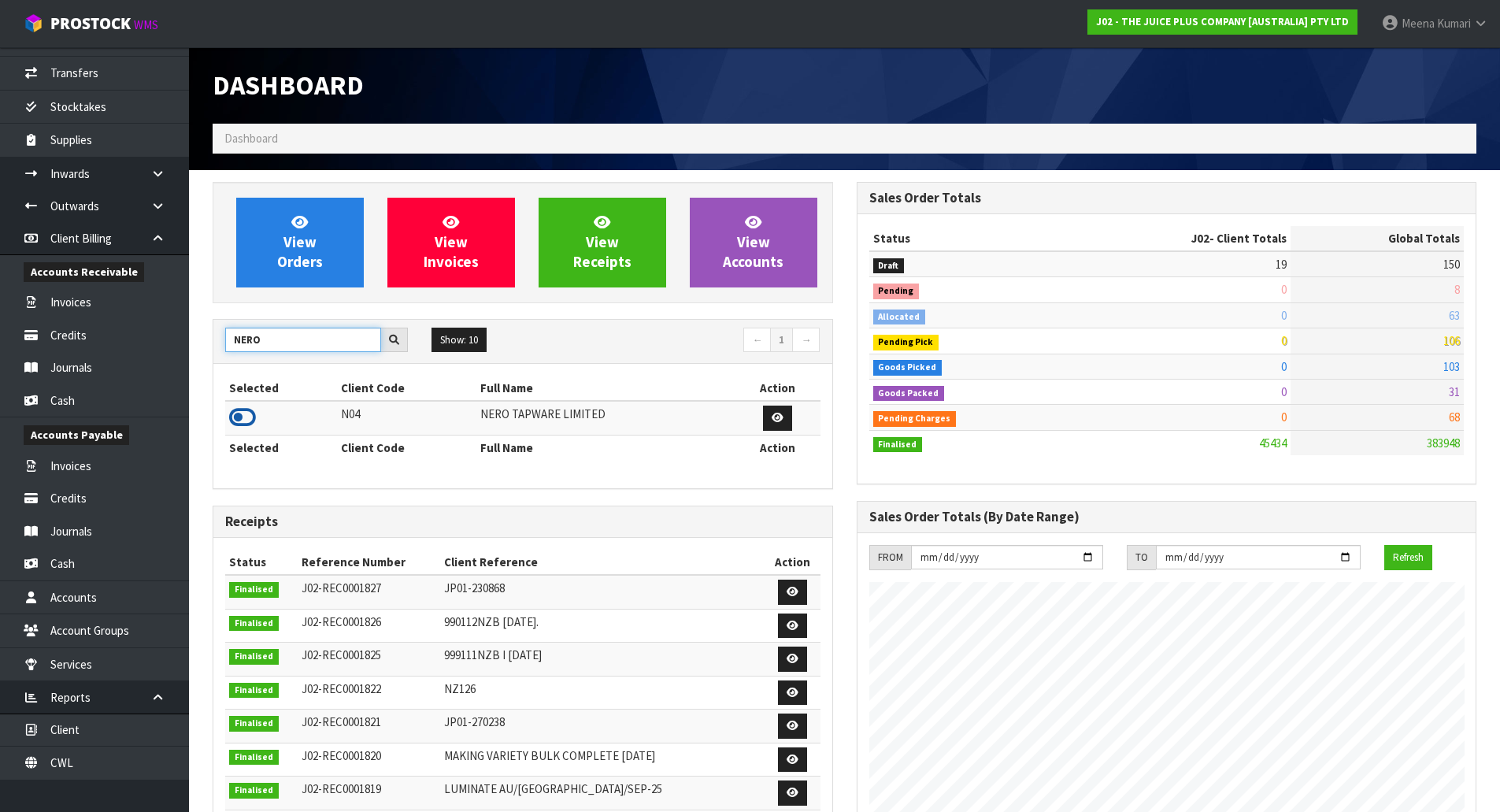
type input "NERO"
click at [242, 413] on icon at bounding box center [242, 417] width 27 height 24
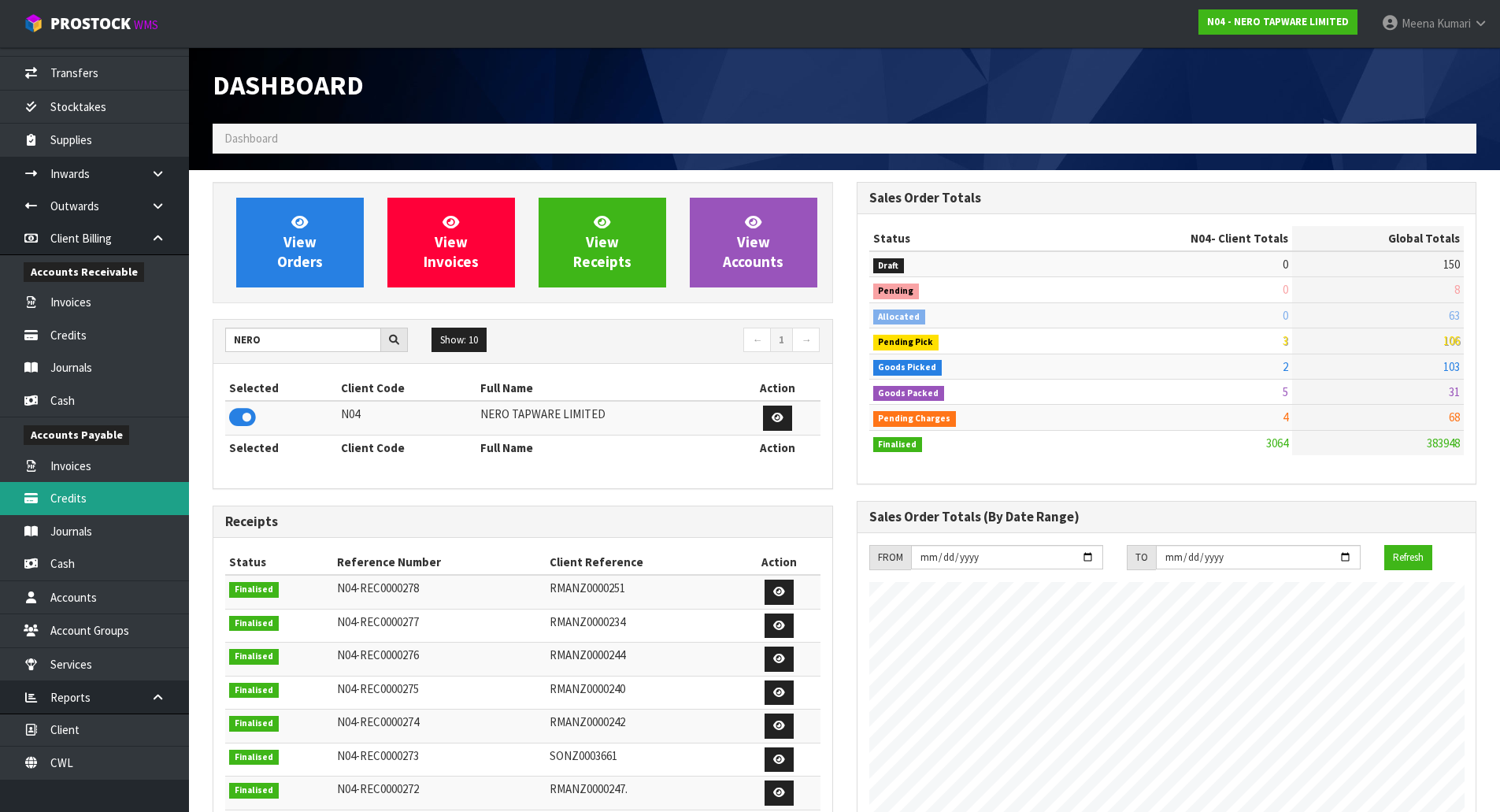
scroll to position [1244, 643]
click at [719, 89] on h1 "Dashboard" at bounding box center [523, 85] width 620 height 30
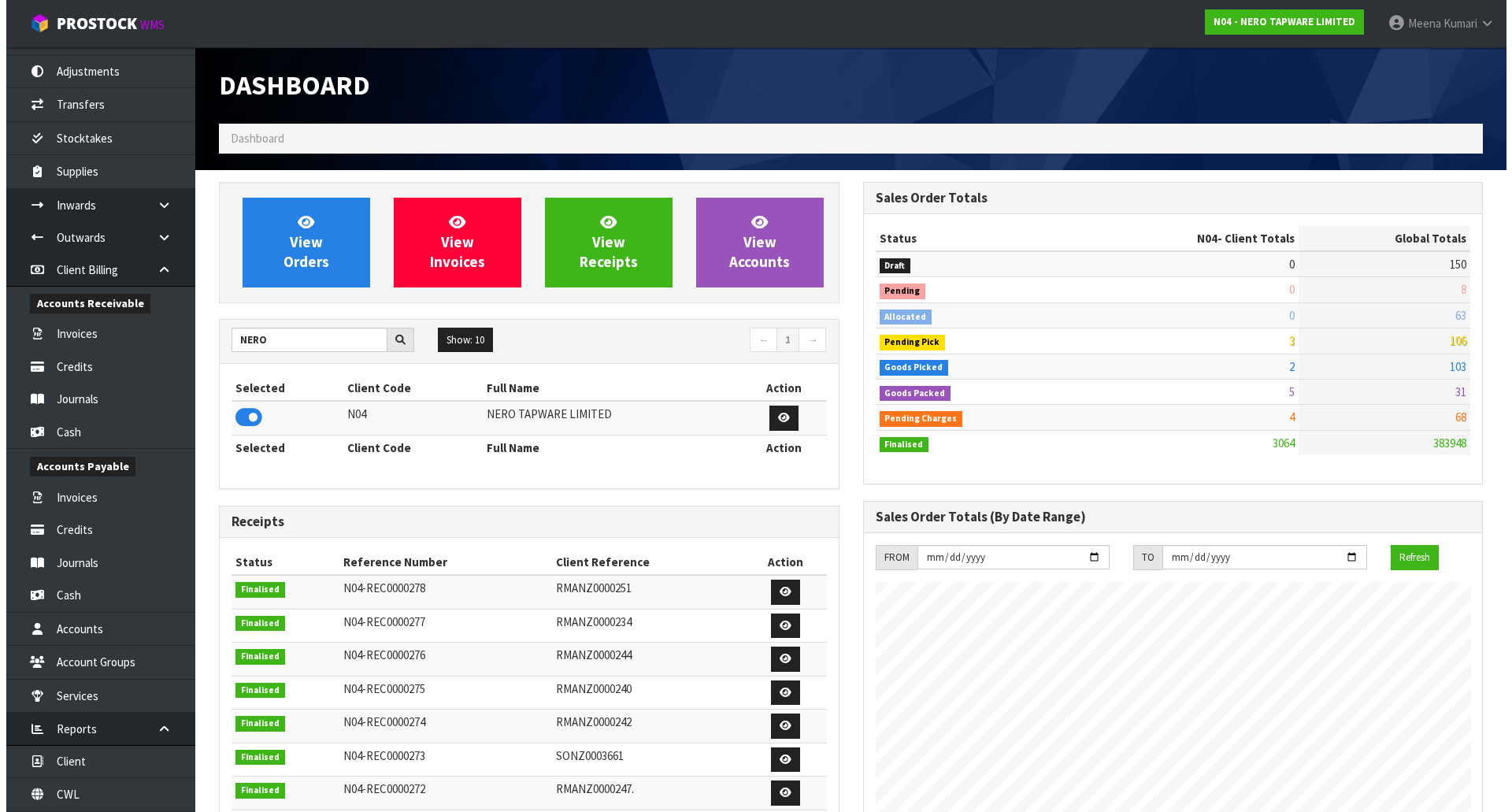
scroll to position [0, 0]
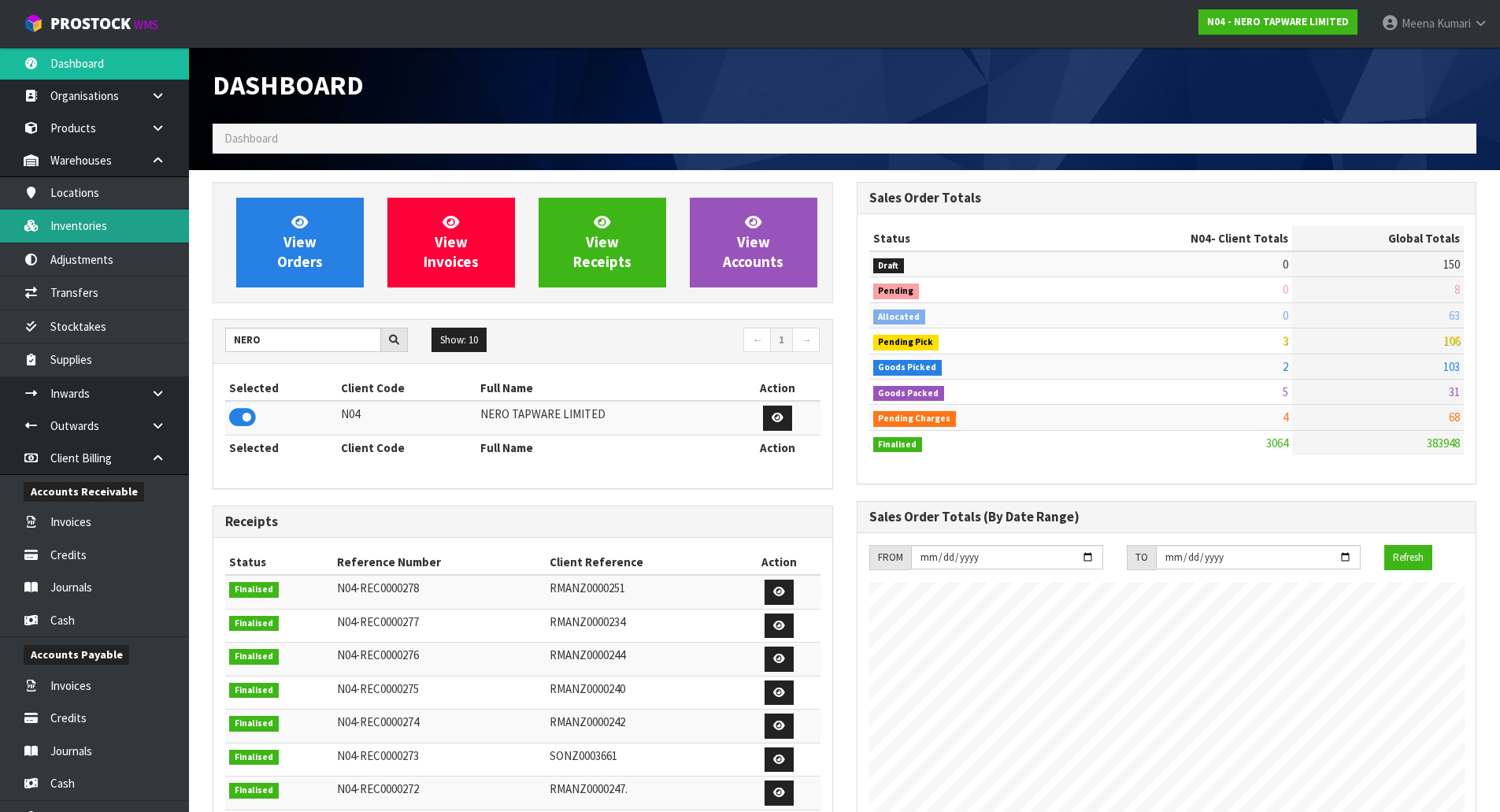
click at [105, 228] on link "Inventories" at bounding box center [95, 225] width 189 height 32
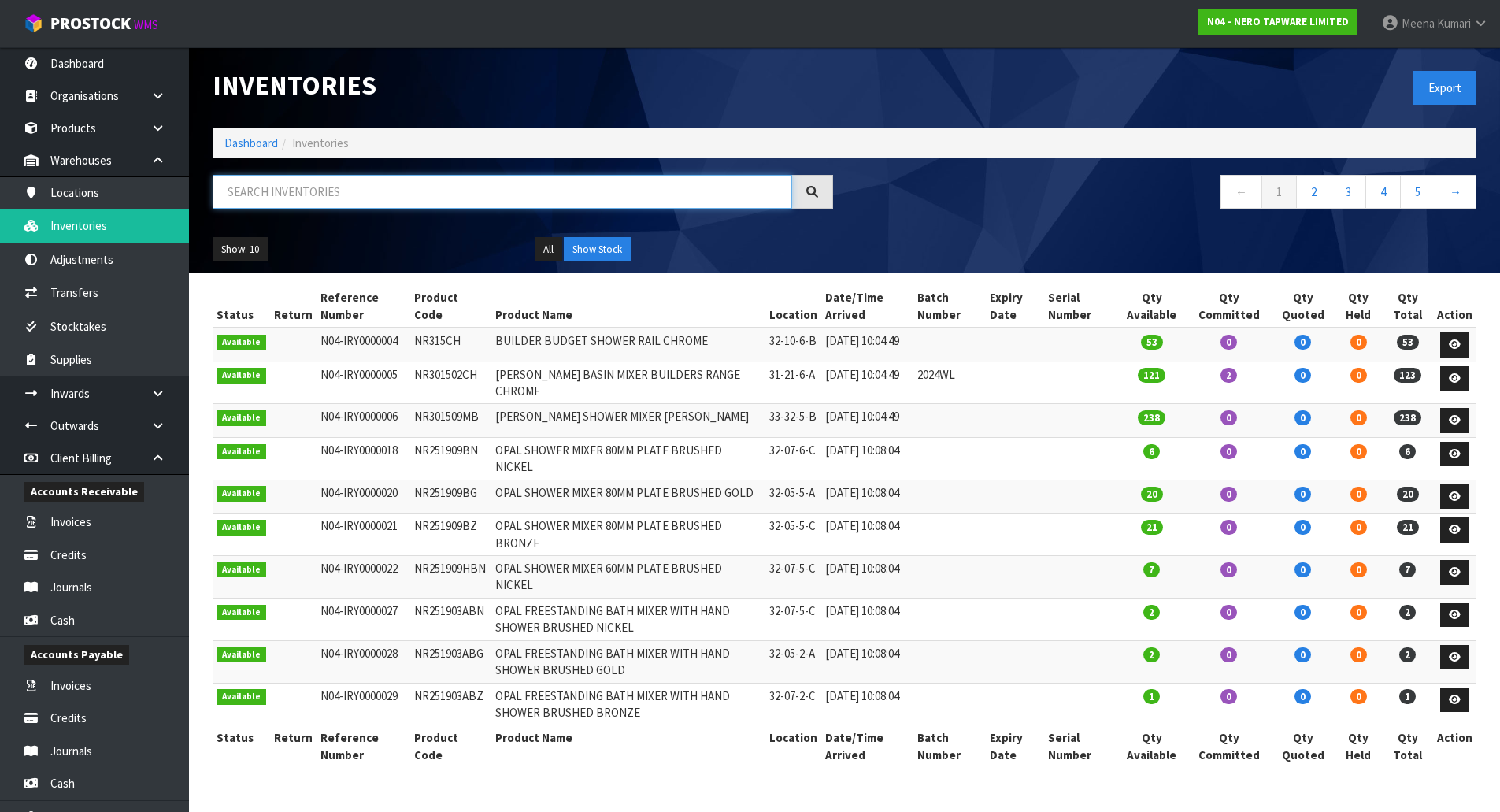
click at [357, 183] on input "text" at bounding box center [502, 192] width 579 height 34
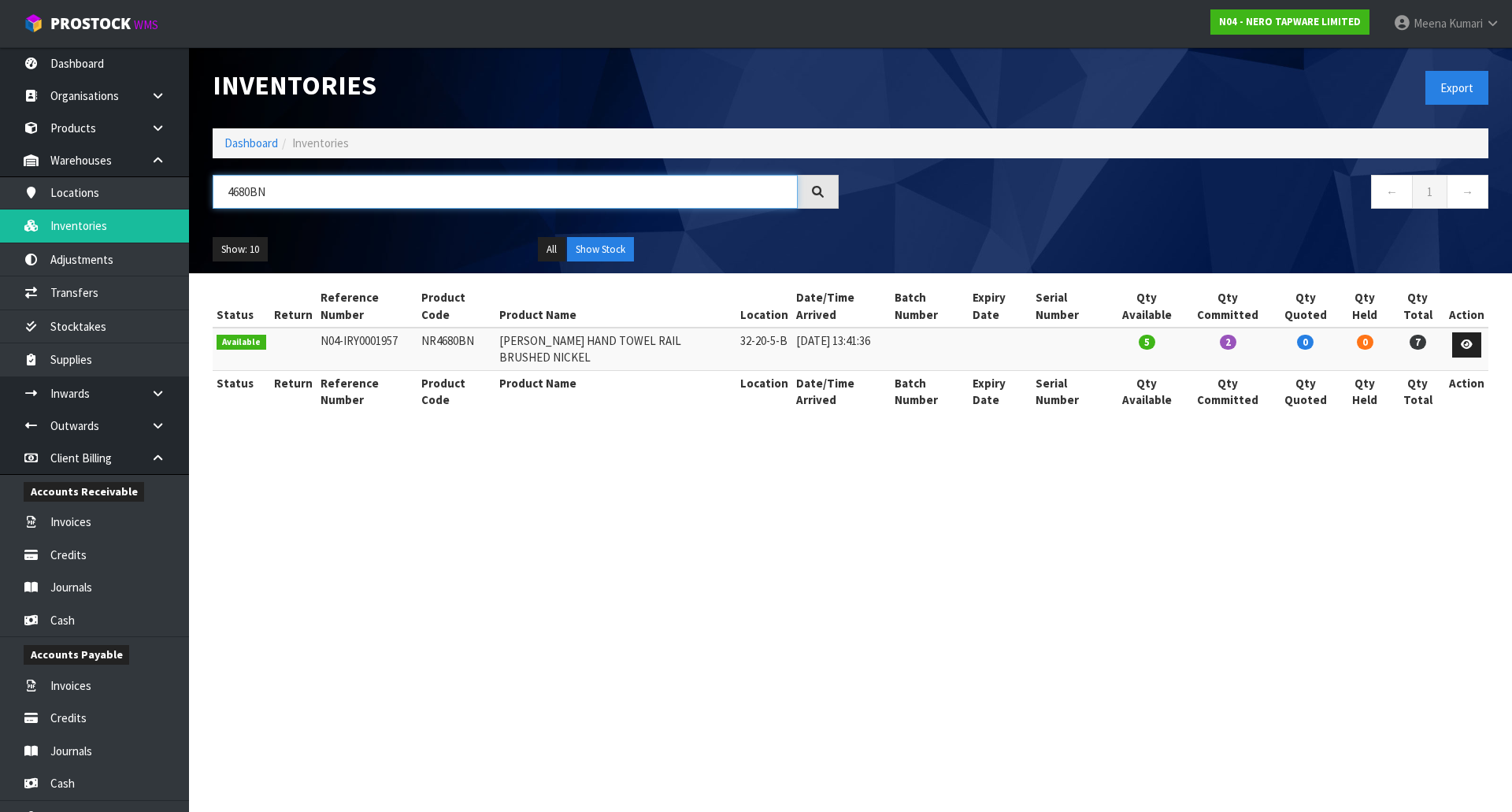
type input "4680BN"
click at [1475, 333] on link at bounding box center [1466, 345] width 30 height 25
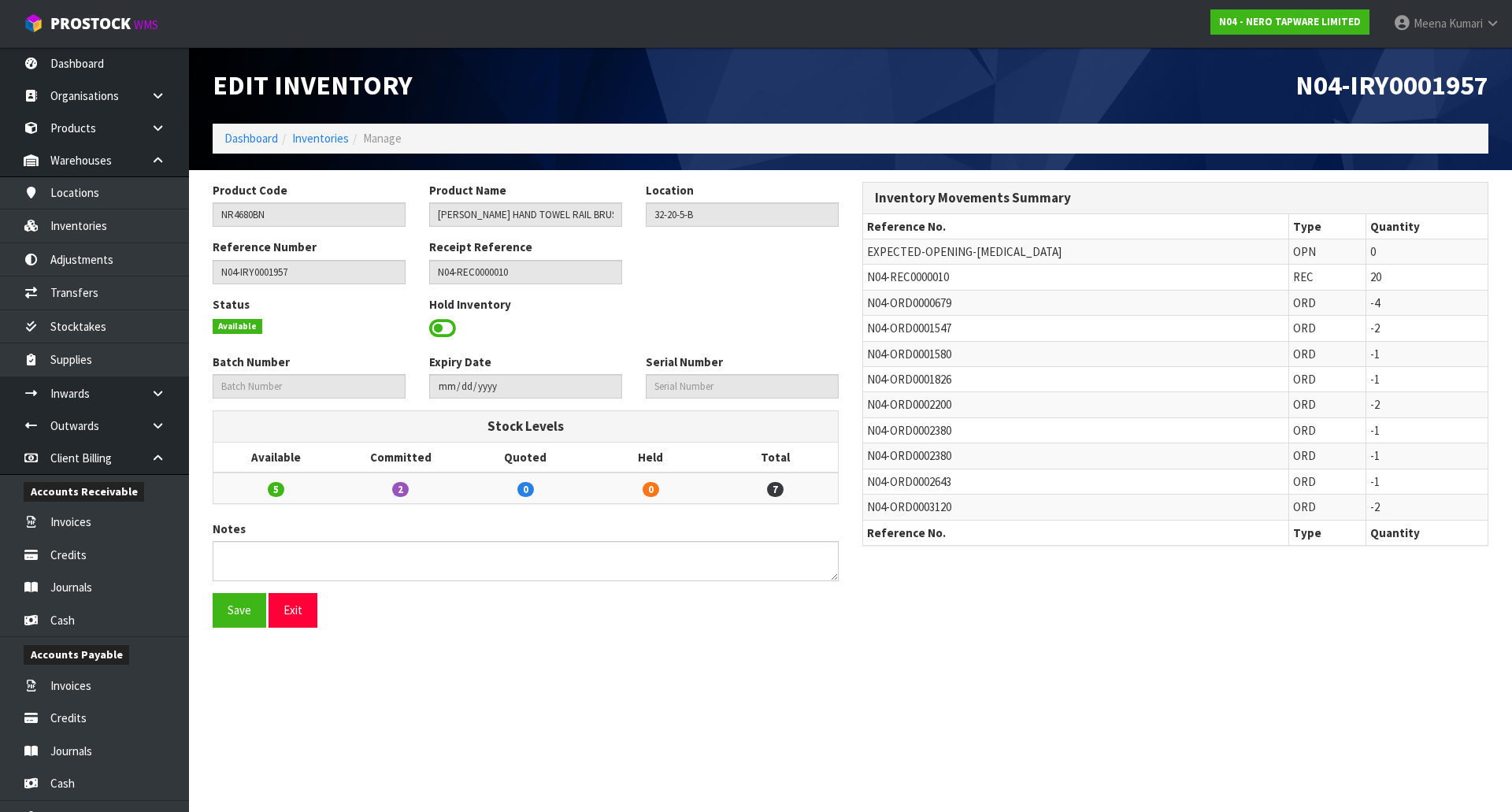
click at [885, 275] on span "N04-REC0000010" at bounding box center [908, 277] width 82 height 15
copy tr "N04-REC0000010"
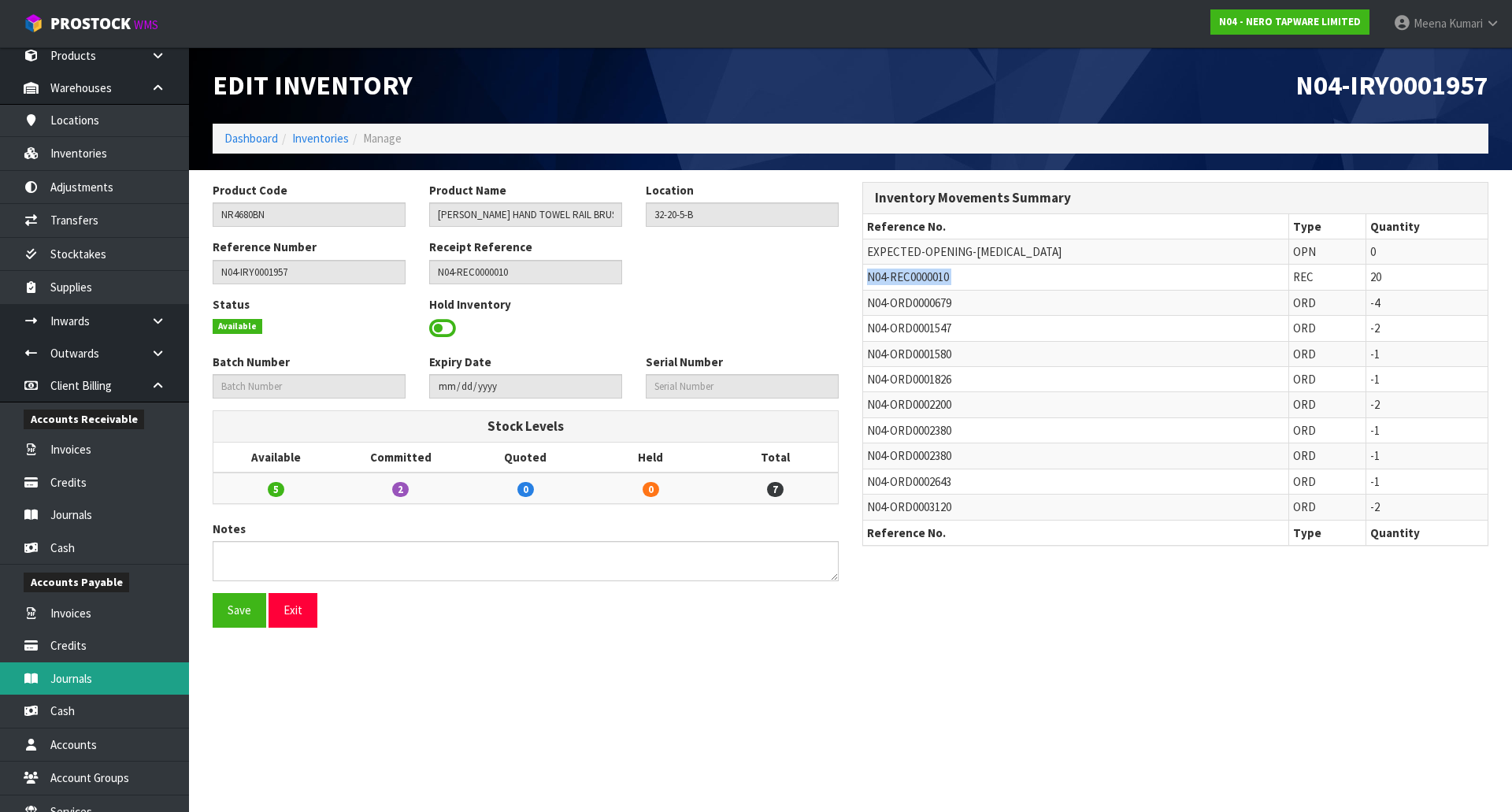
scroll to position [219, 0]
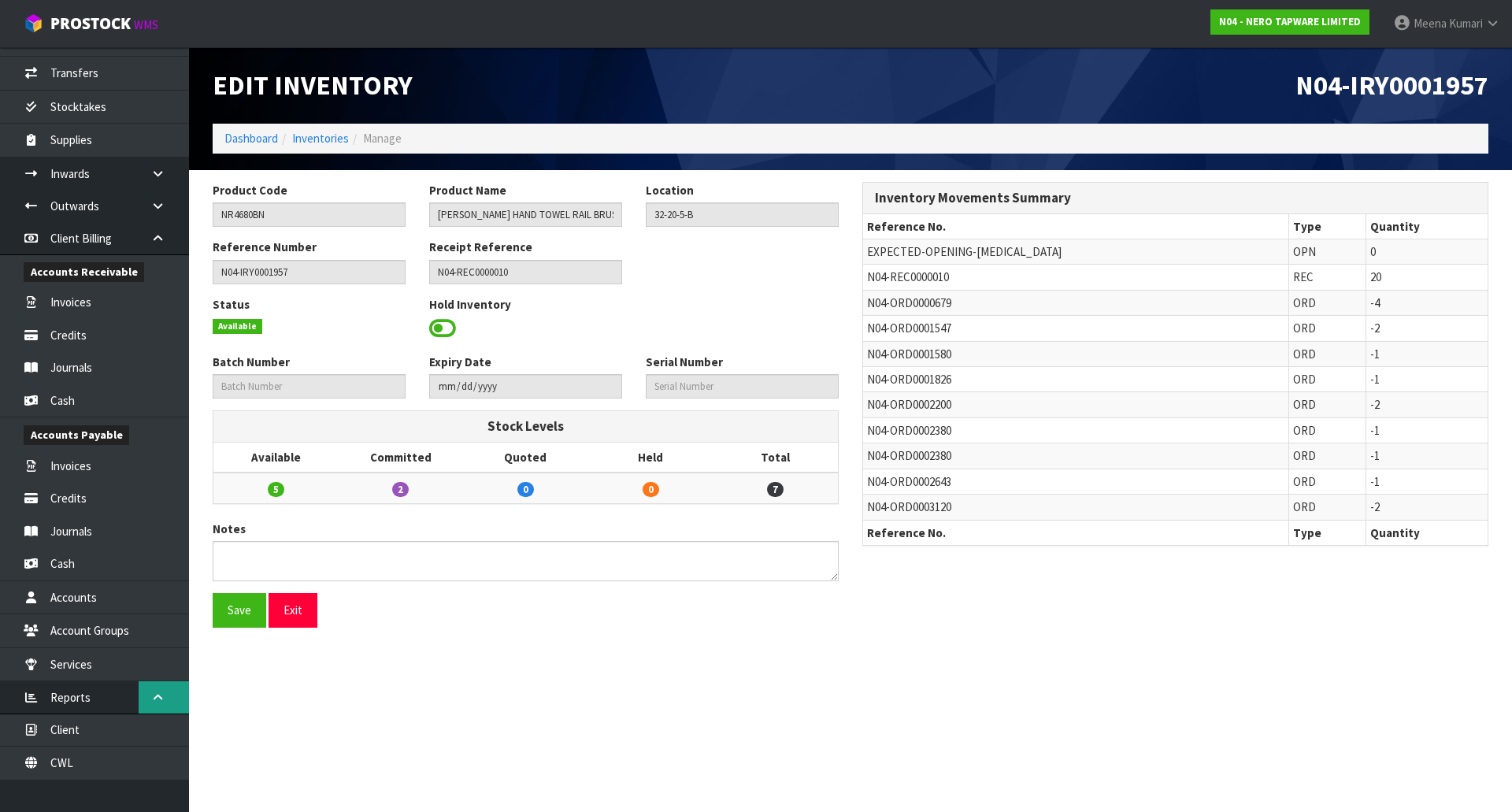
click at [157, 692] on icon at bounding box center [158, 697] width 15 height 12
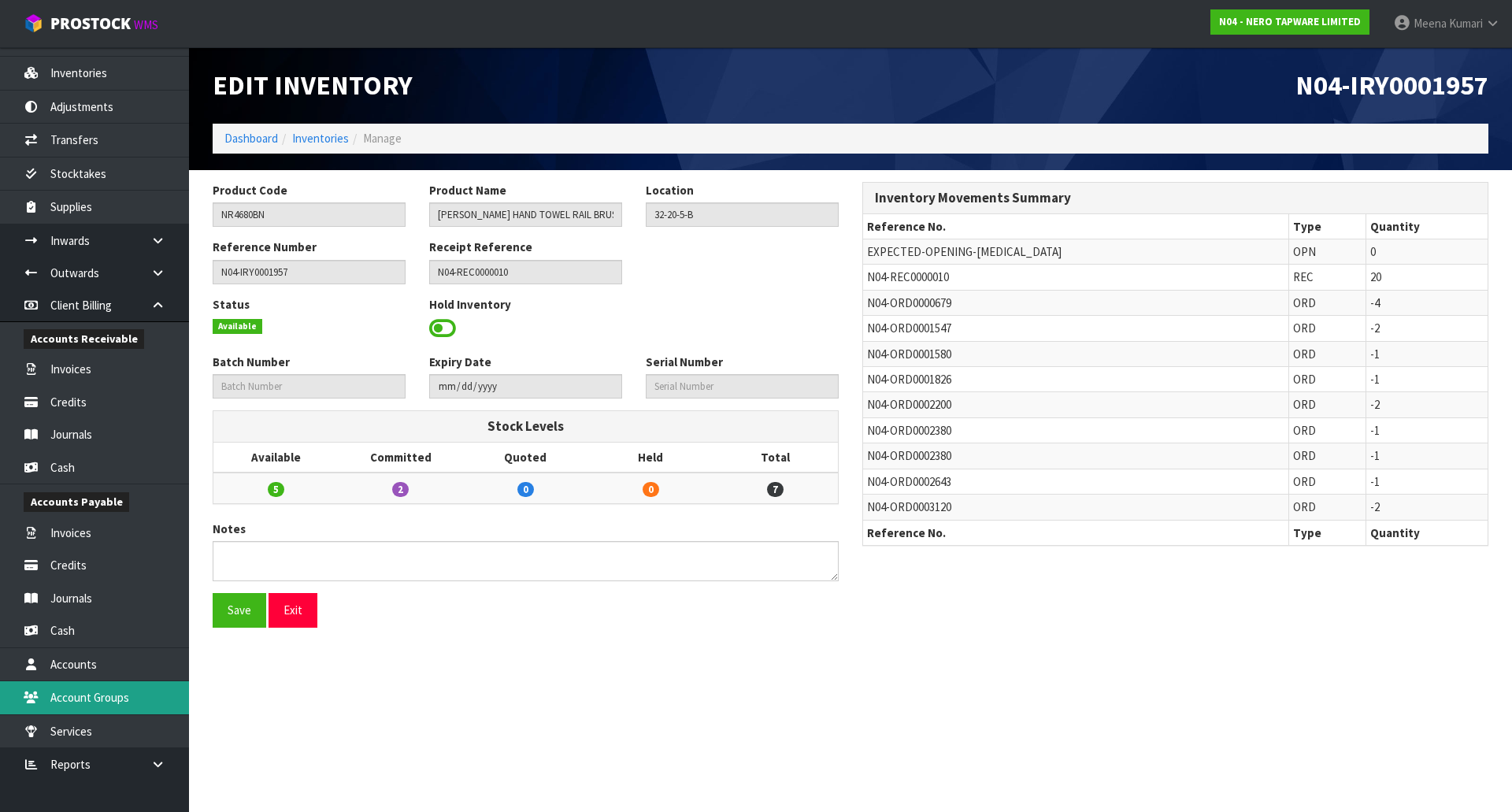
scroll to position [153, 0]
click at [153, 238] on icon at bounding box center [158, 241] width 15 height 12
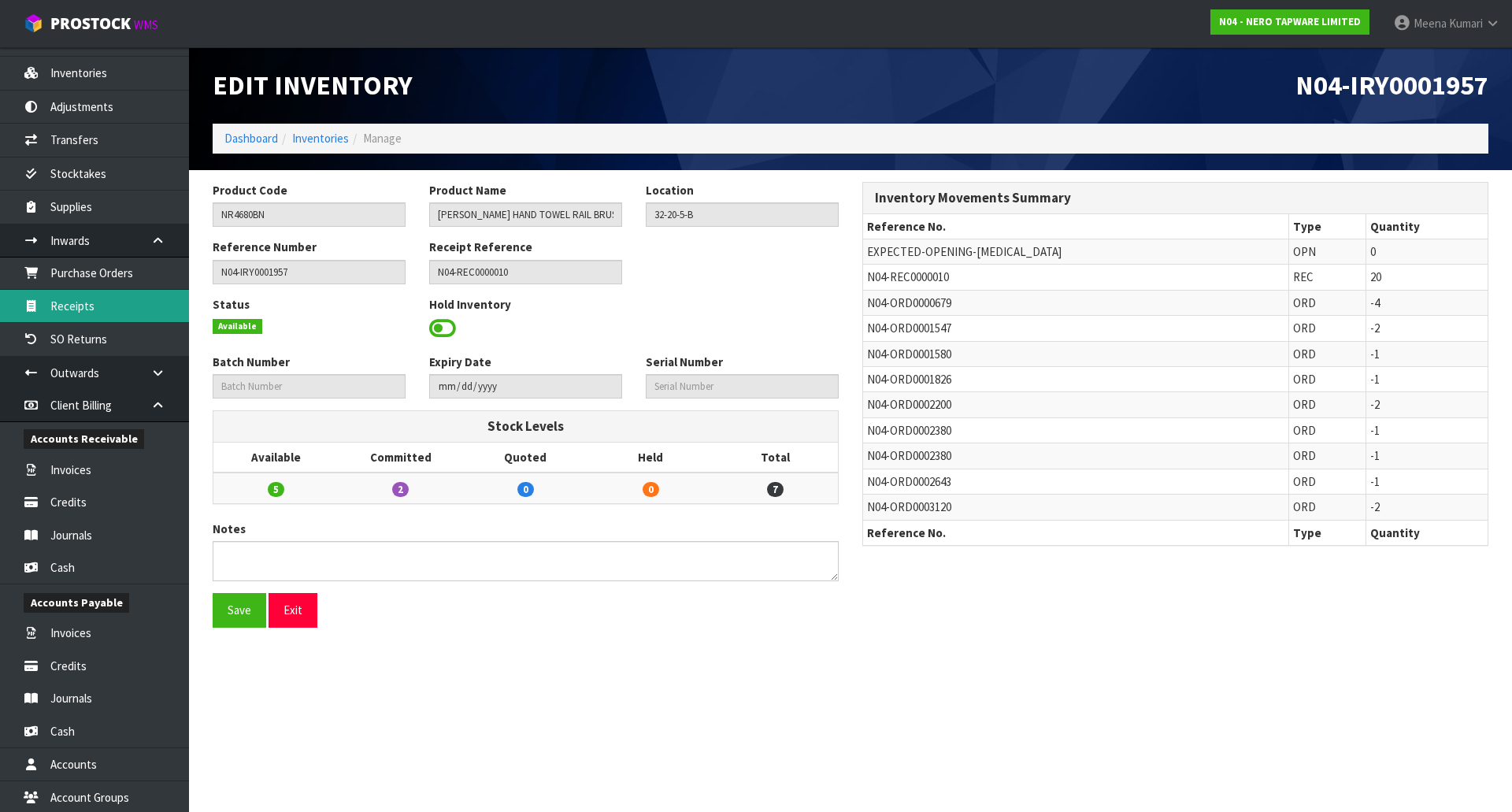
click at [139, 317] on link "Receipts" at bounding box center [95, 306] width 189 height 32
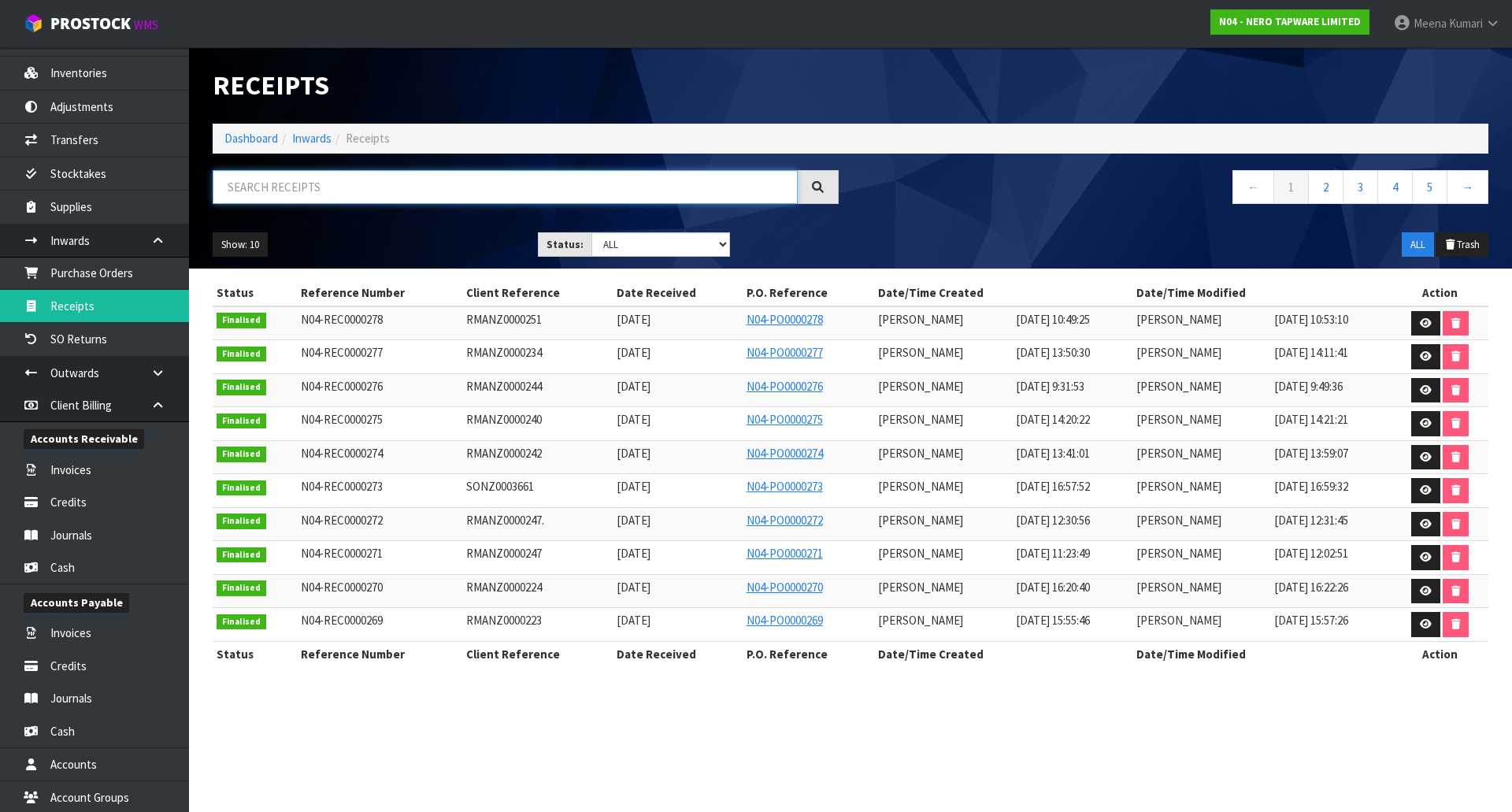
click at [338, 198] on input "text" at bounding box center [505, 187] width 585 height 34
paste input "N04-REC0000010"
type input "N04-REC0000010"
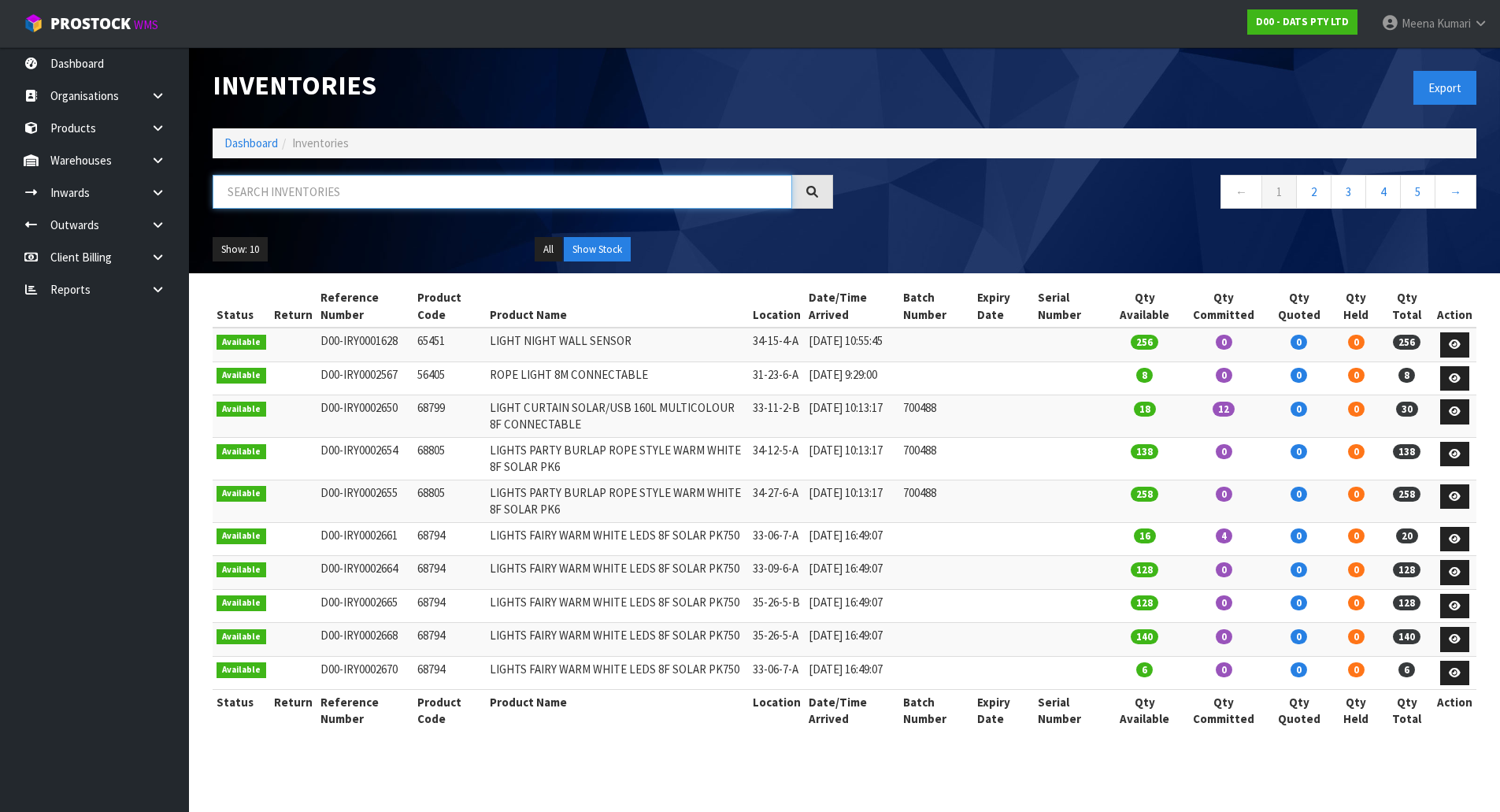
click at [284, 198] on input "text" at bounding box center [502, 192] width 579 height 34
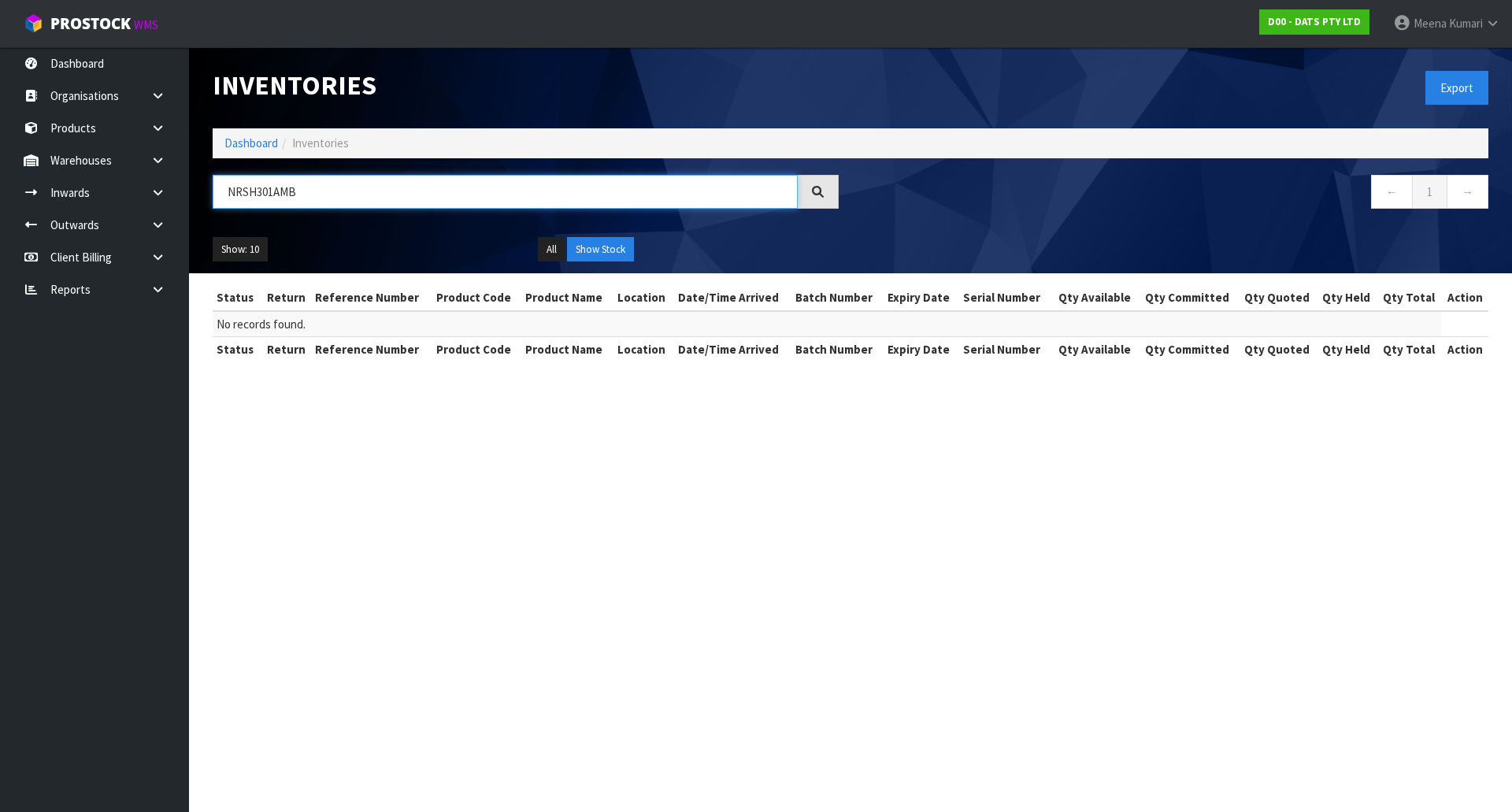
click at [307, 192] on input "NRSH301AMB" at bounding box center [505, 192] width 585 height 34
type input "NRSH301AMB"
click at [254, 138] on link "Dashboard" at bounding box center [251, 143] width 53 height 15
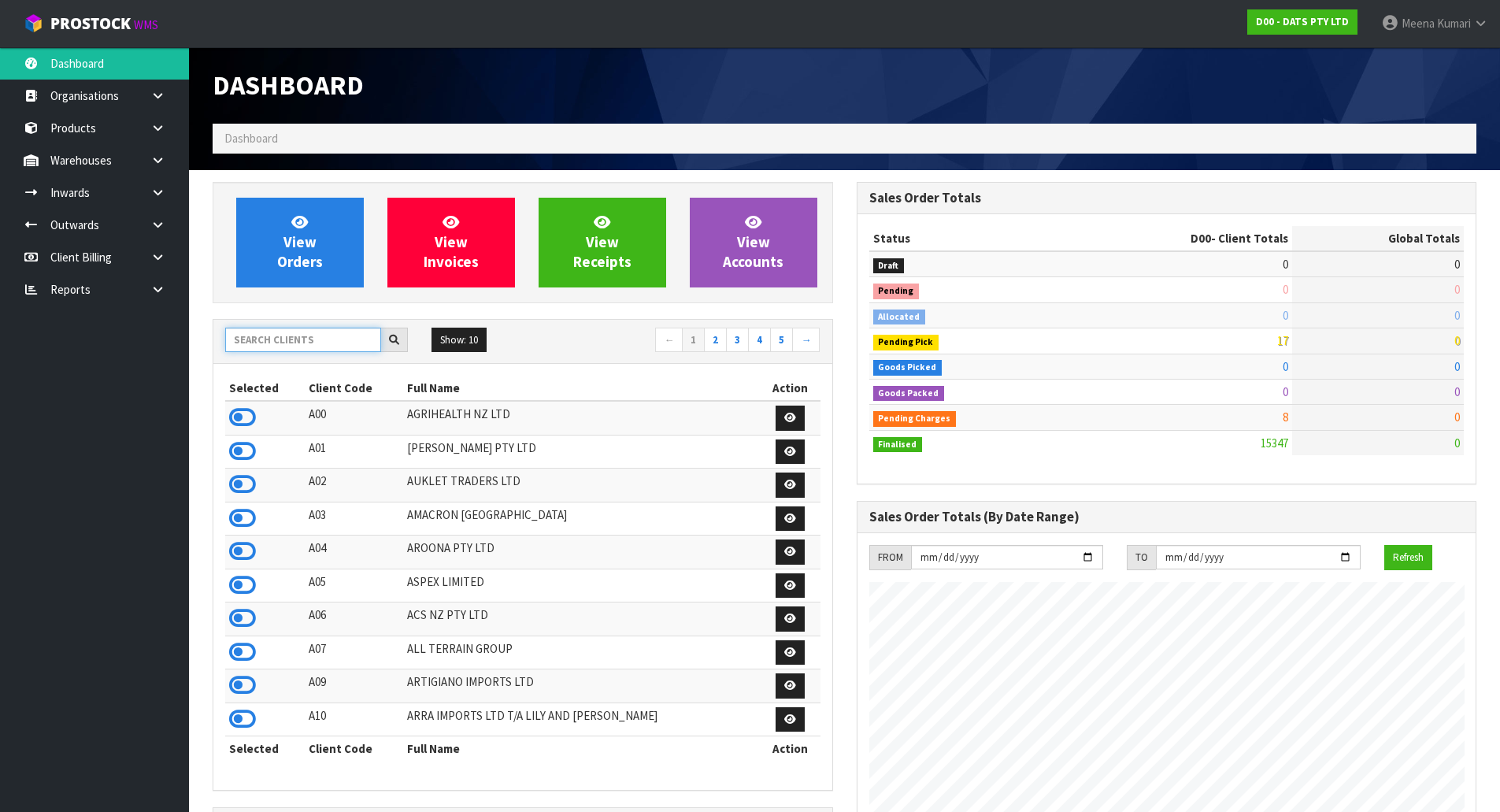
scroll to position [1193, 643]
click at [314, 338] on input "text" at bounding box center [303, 339] width 156 height 24
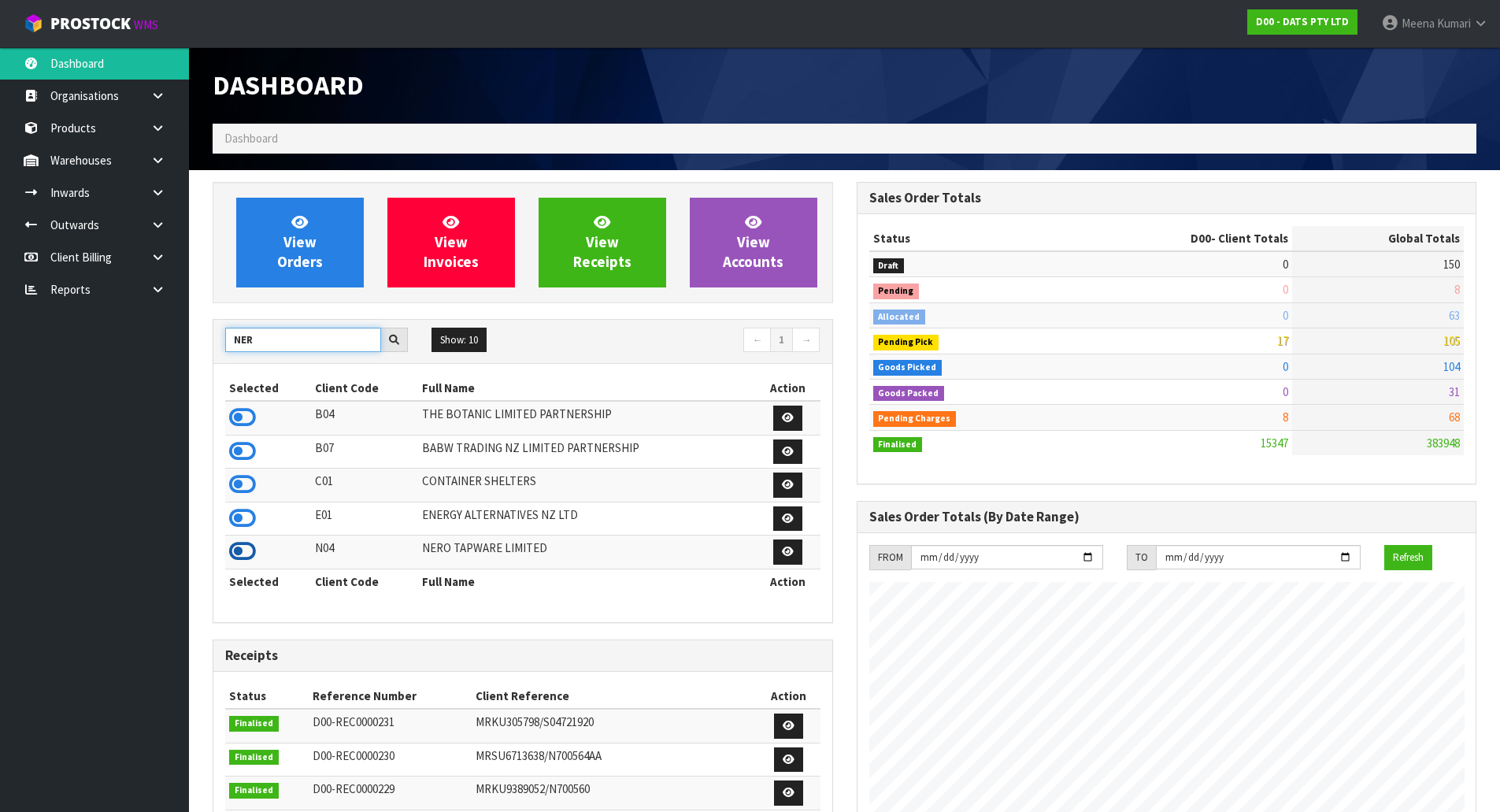
type input "NER"
click at [240, 555] on icon at bounding box center [242, 551] width 27 height 24
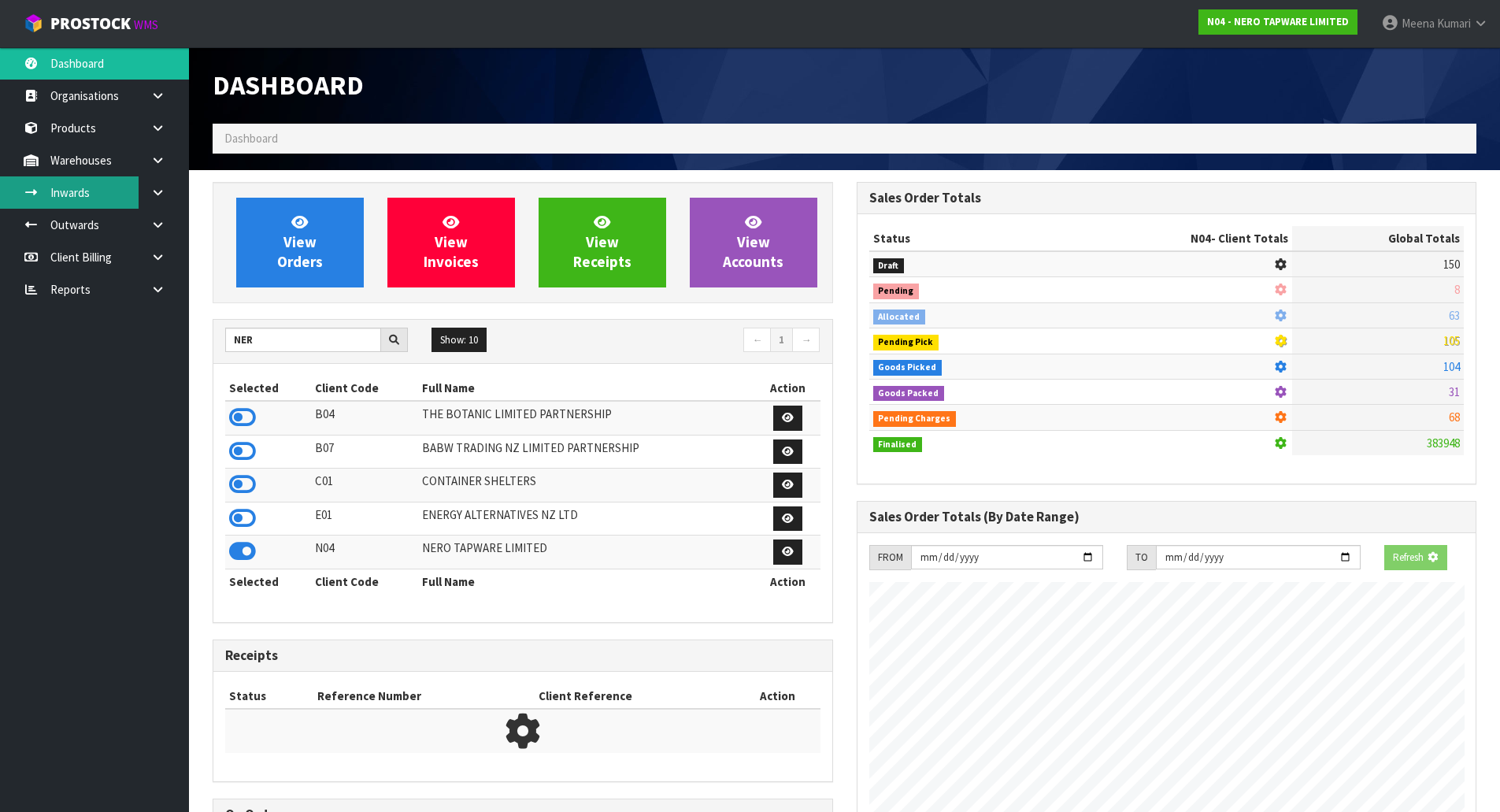
scroll to position [1226, 643]
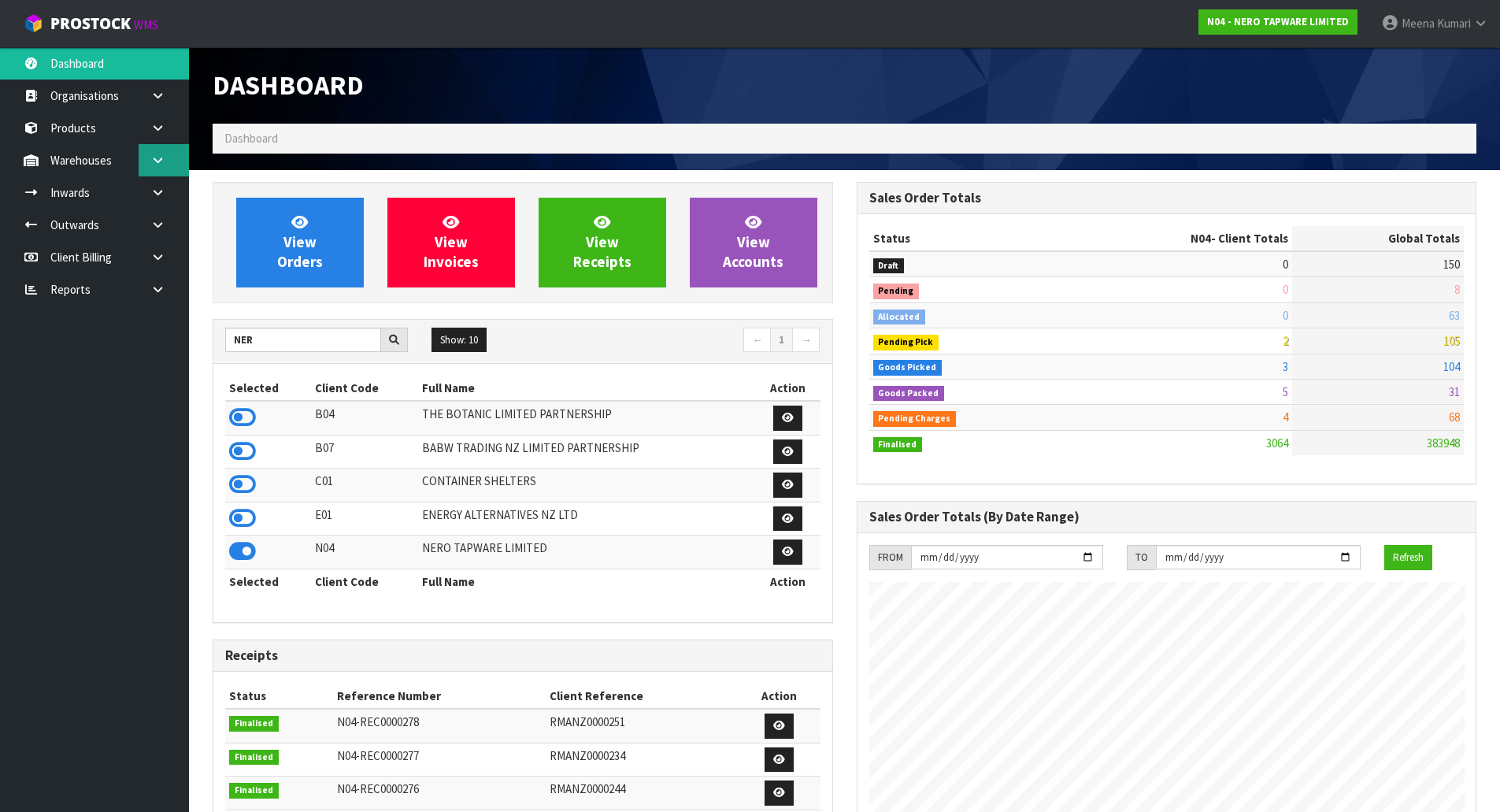
click at [161, 164] on icon at bounding box center [158, 160] width 15 height 12
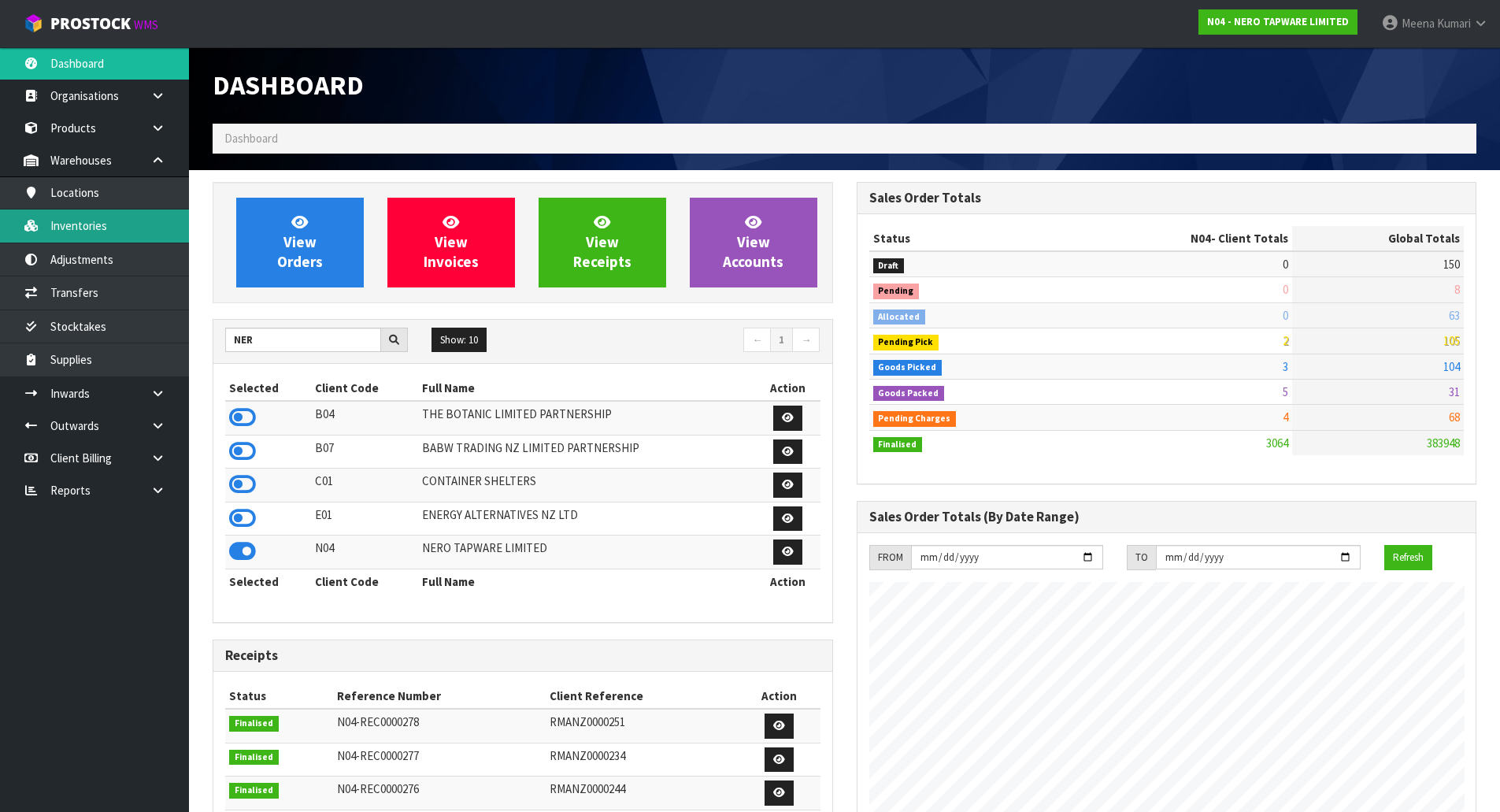
click at [132, 218] on link "Inventories" at bounding box center [95, 225] width 189 height 32
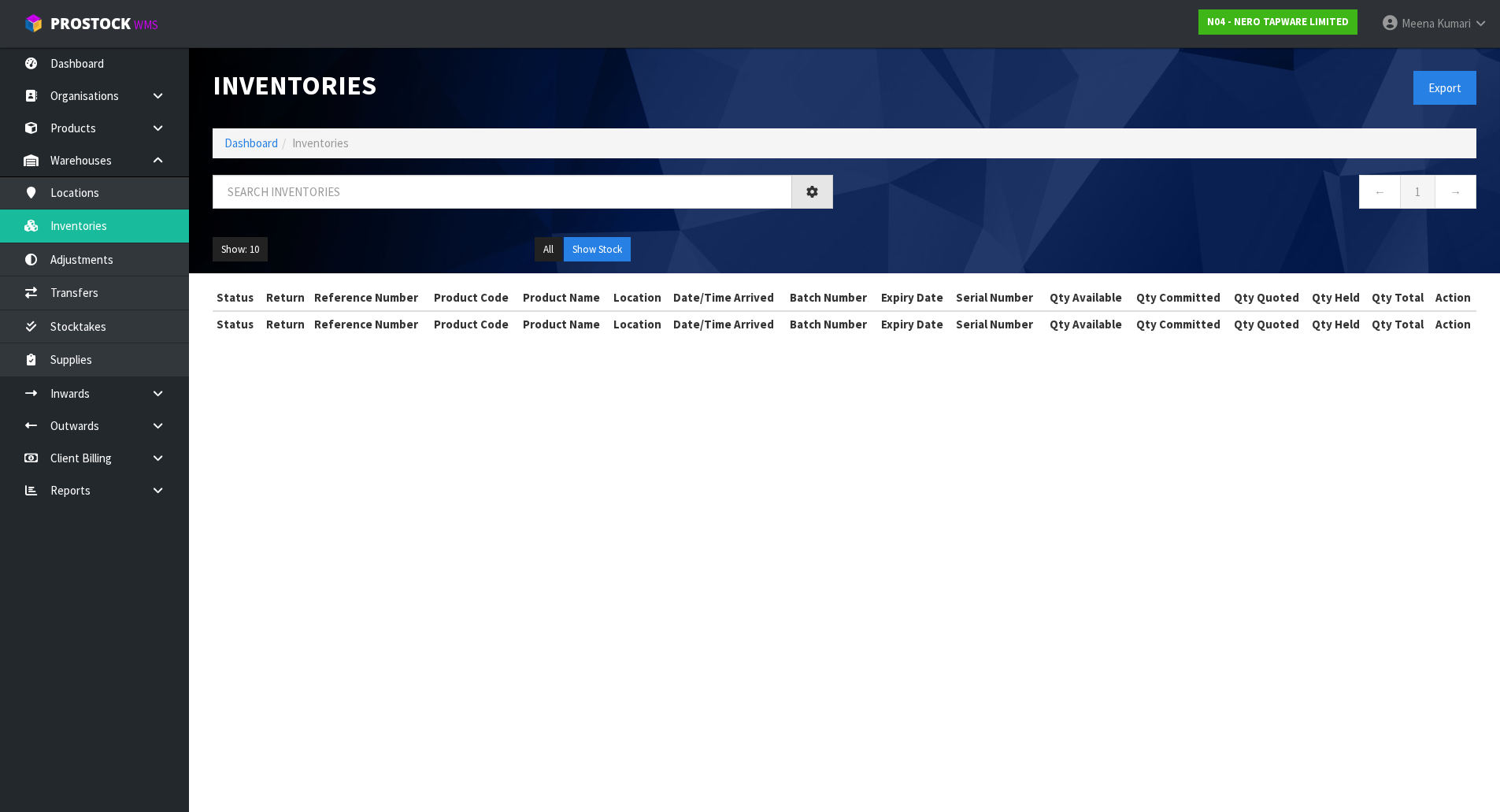
click at [387, 171] on div "Inventories Export Dashboard Inventories ← 1 → Show: 10 5 10 25 50 All Show Sto…" at bounding box center [844, 160] width 1287 height 226
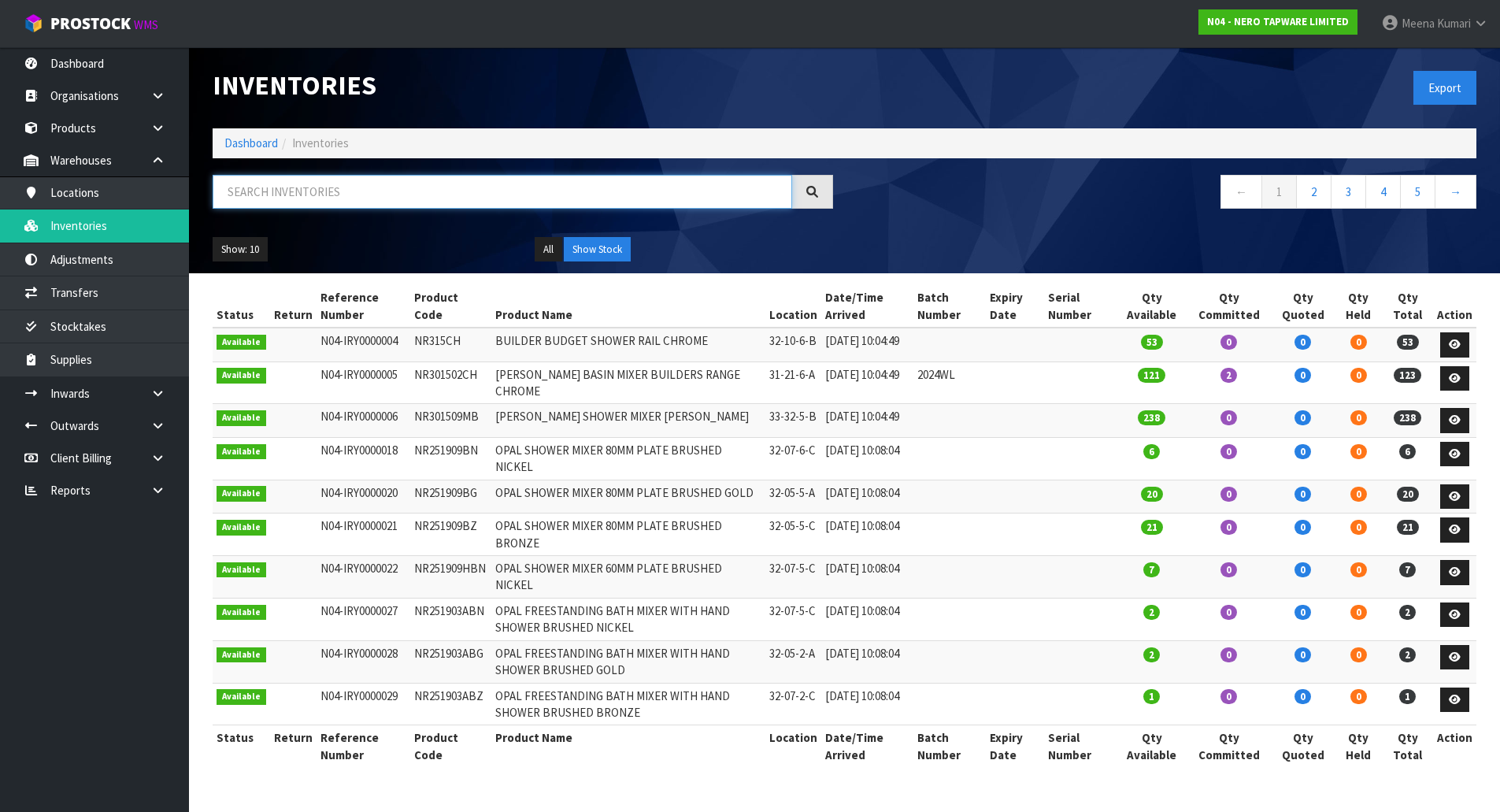
click at [375, 186] on input "text" at bounding box center [502, 192] width 579 height 34
paste input "NRSH301AMB"
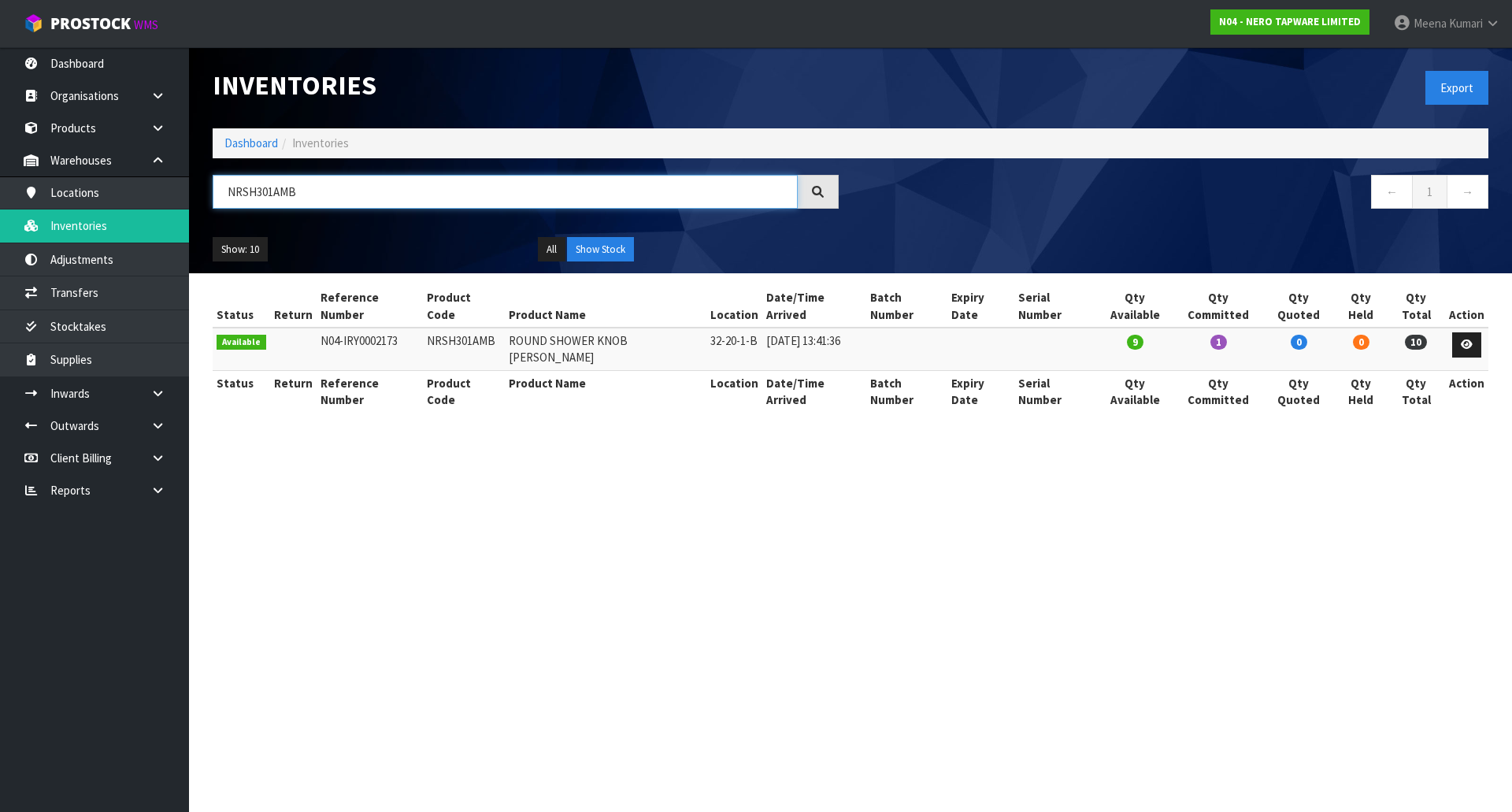
type input "NRSH301AMB"
click at [1475, 333] on link at bounding box center [1466, 345] width 30 height 25
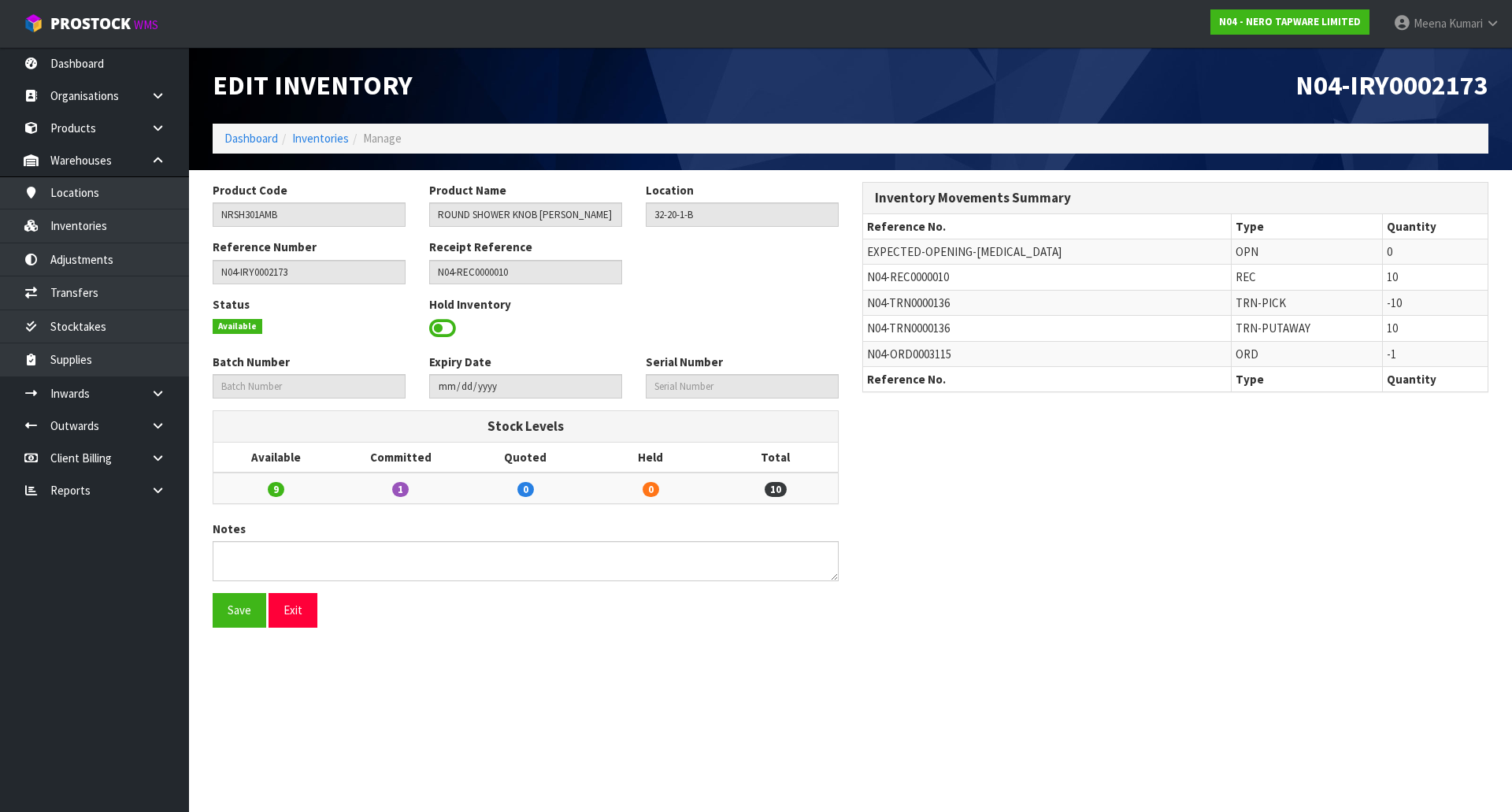
click at [934, 331] on span "N04-TRN0000136" at bounding box center [908, 328] width 83 height 15
copy tr "N04-TRN0000136"
click at [84, 290] on link "Transfers" at bounding box center [95, 292] width 189 height 32
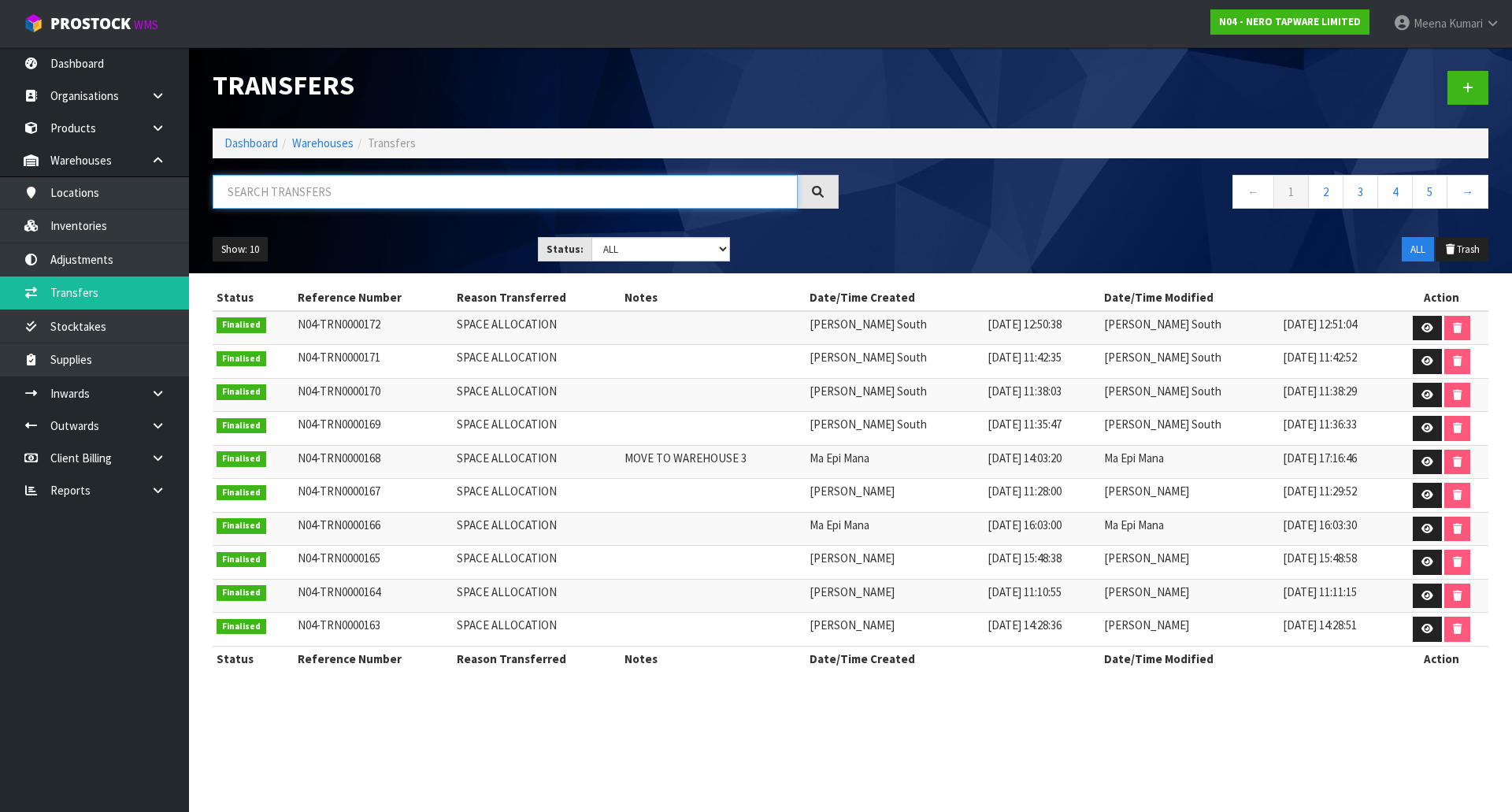
click at [395, 200] on input "text" at bounding box center [505, 192] width 585 height 34
paste input "N04-TRN0000136"
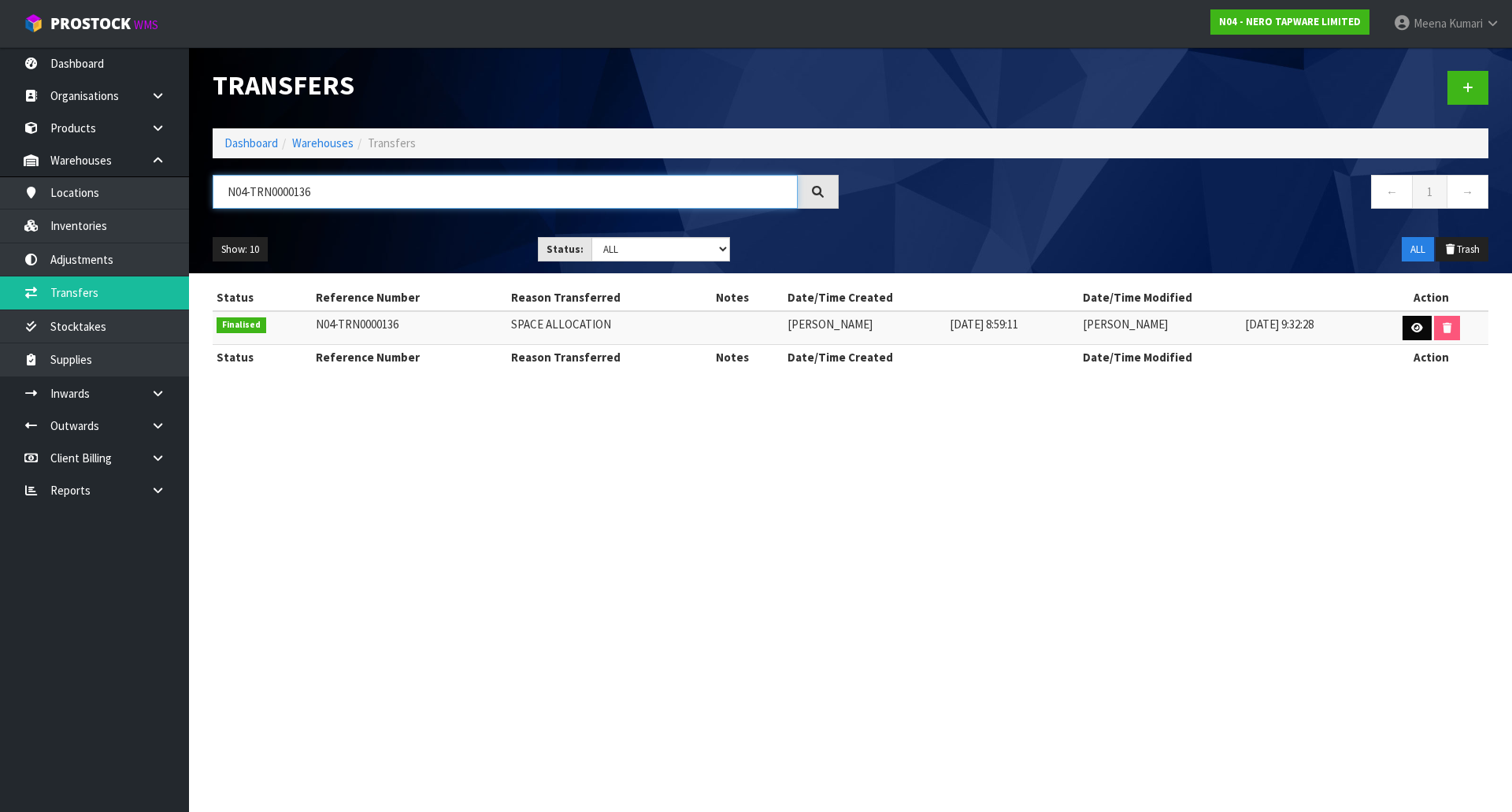
type input "N04-TRN0000136"
click at [1413, 322] on link at bounding box center [1417, 328] width 30 height 25
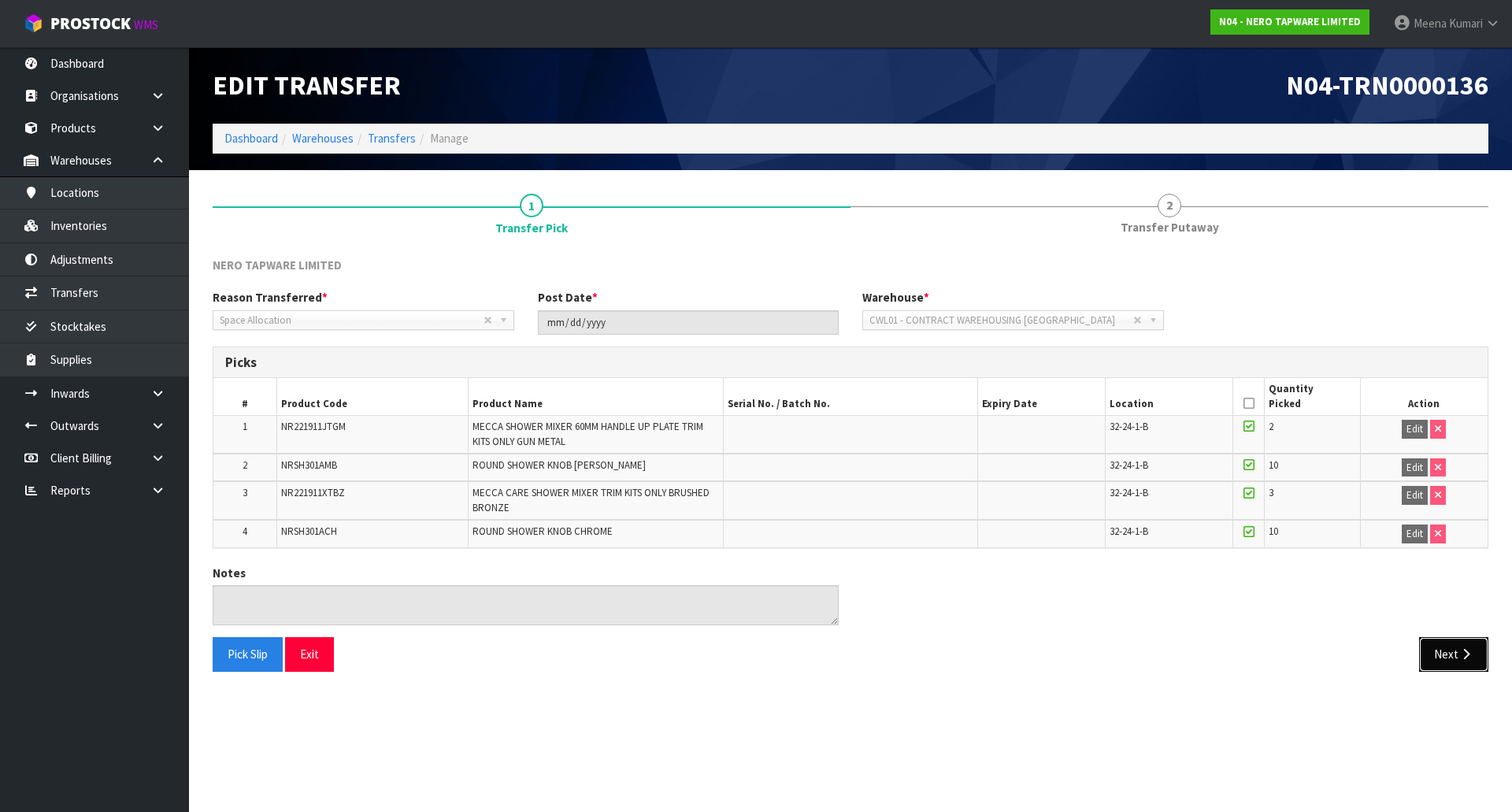
click at [1458, 669] on button "Next" at bounding box center [1454, 654] width 69 height 34
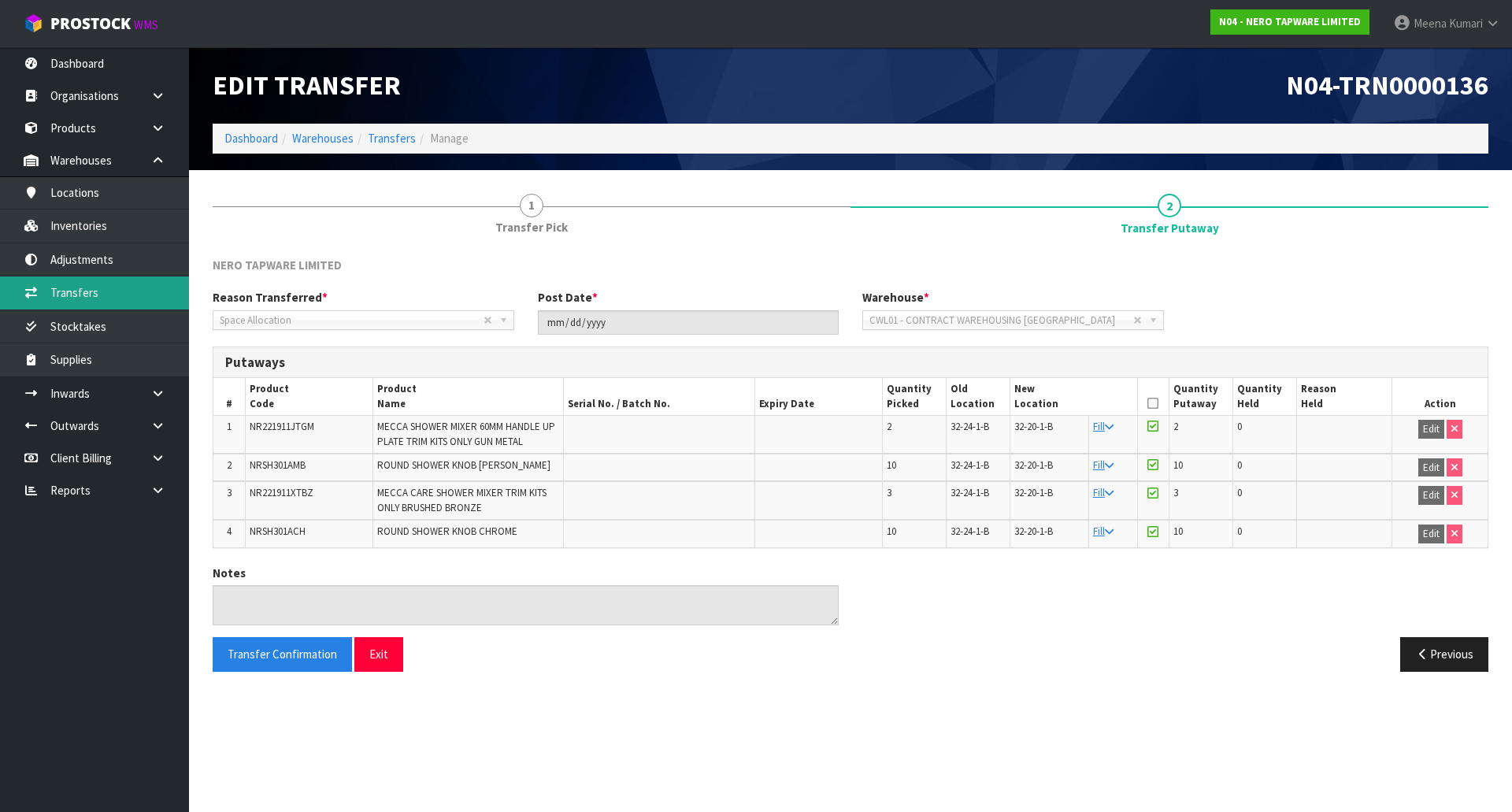
click at [122, 307] on link "Transfers" at bounding box center [95, 292] width 189 height 32
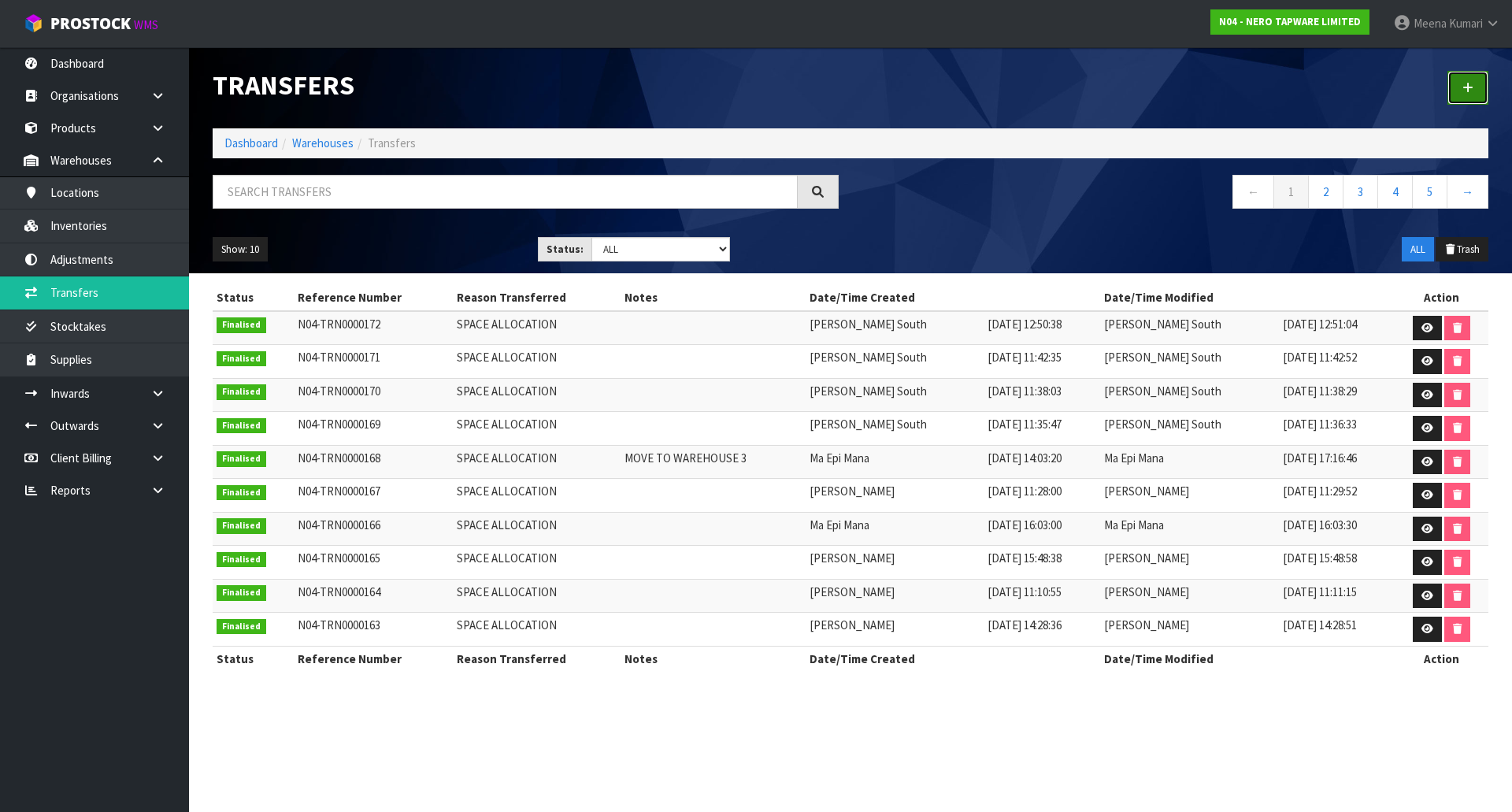
click at [1462, 79] on link at bounding box center [1467, 88] width 41 height 34
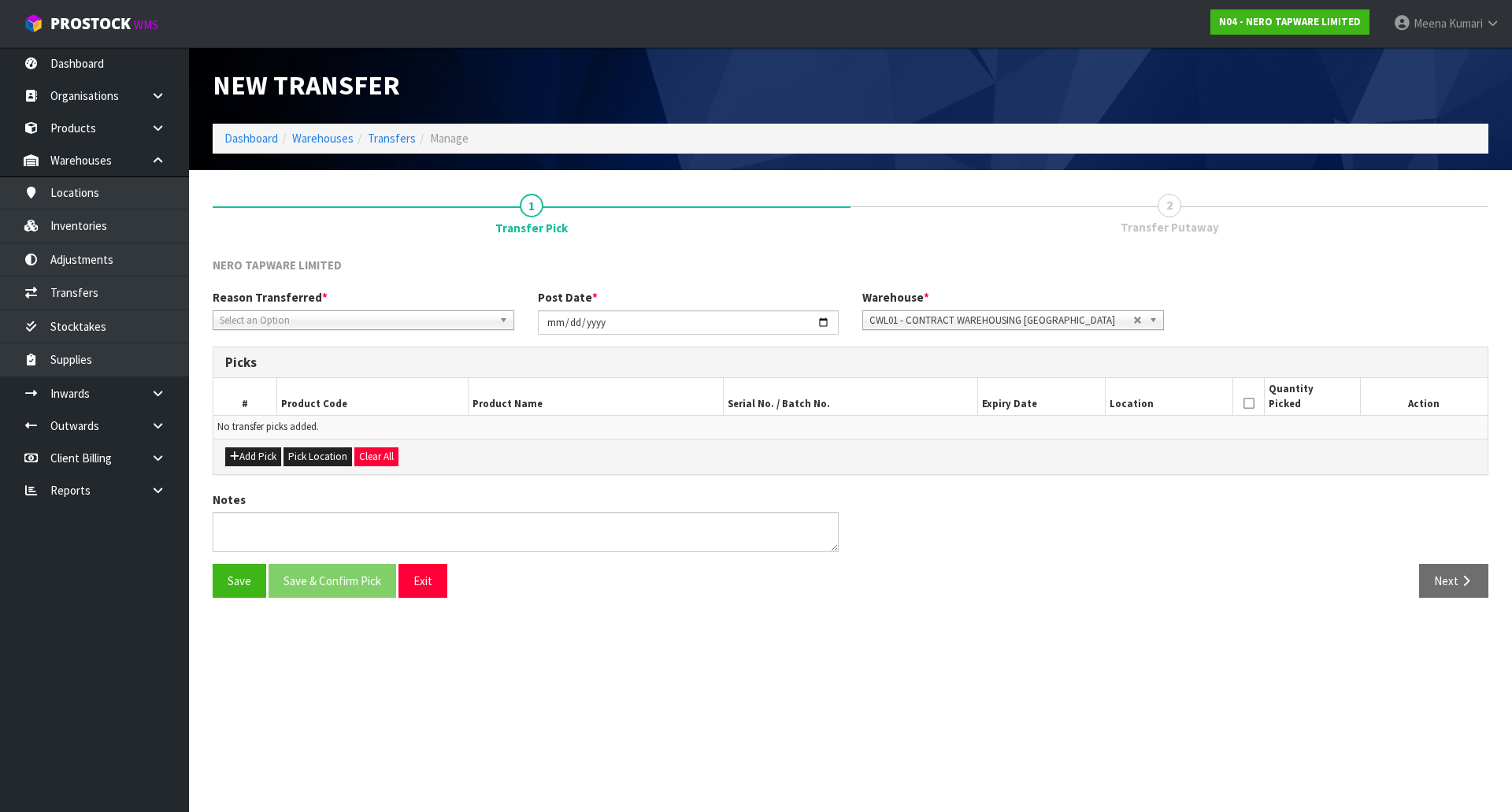
click at [278, 321] on span "Select an Option" at bounding box center [356, 320] width 274 height 19
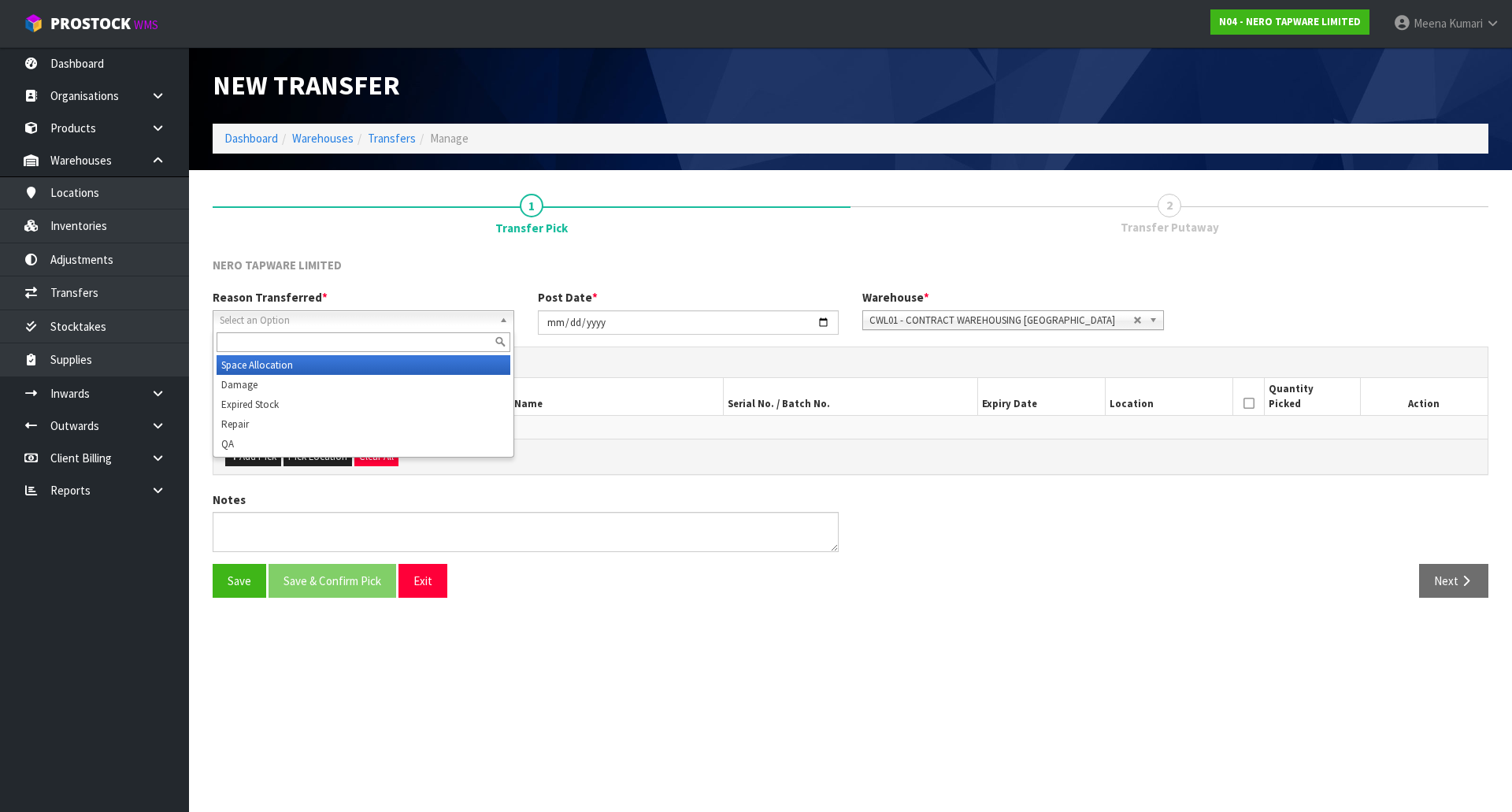
click at [276, 364] on li "Space Allocation" at bounding box center [363, 365] width 294 height 19
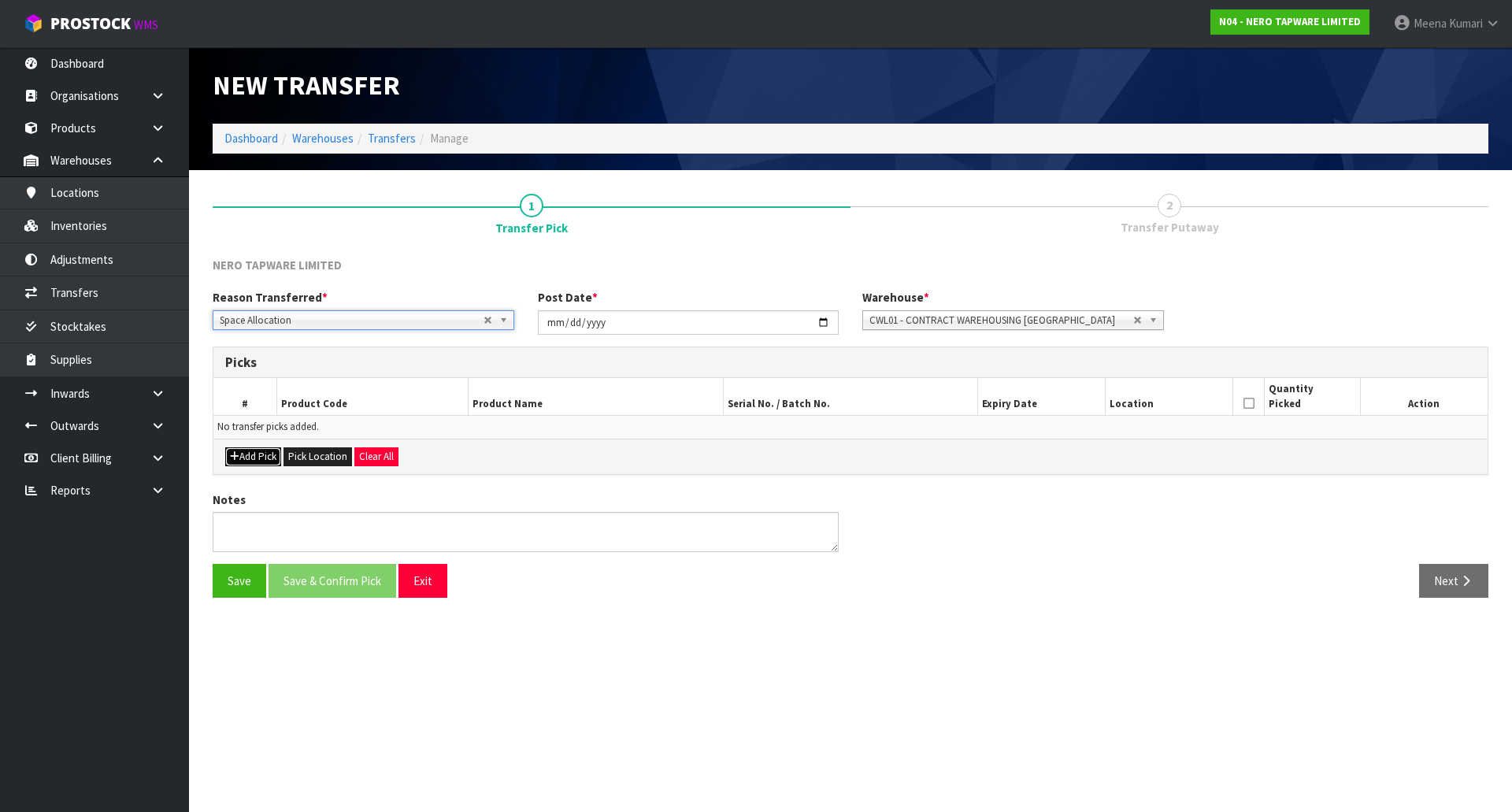
click at [244, 457] on button "Add Pick" at bounding box center [253, 457] width 56 height 19
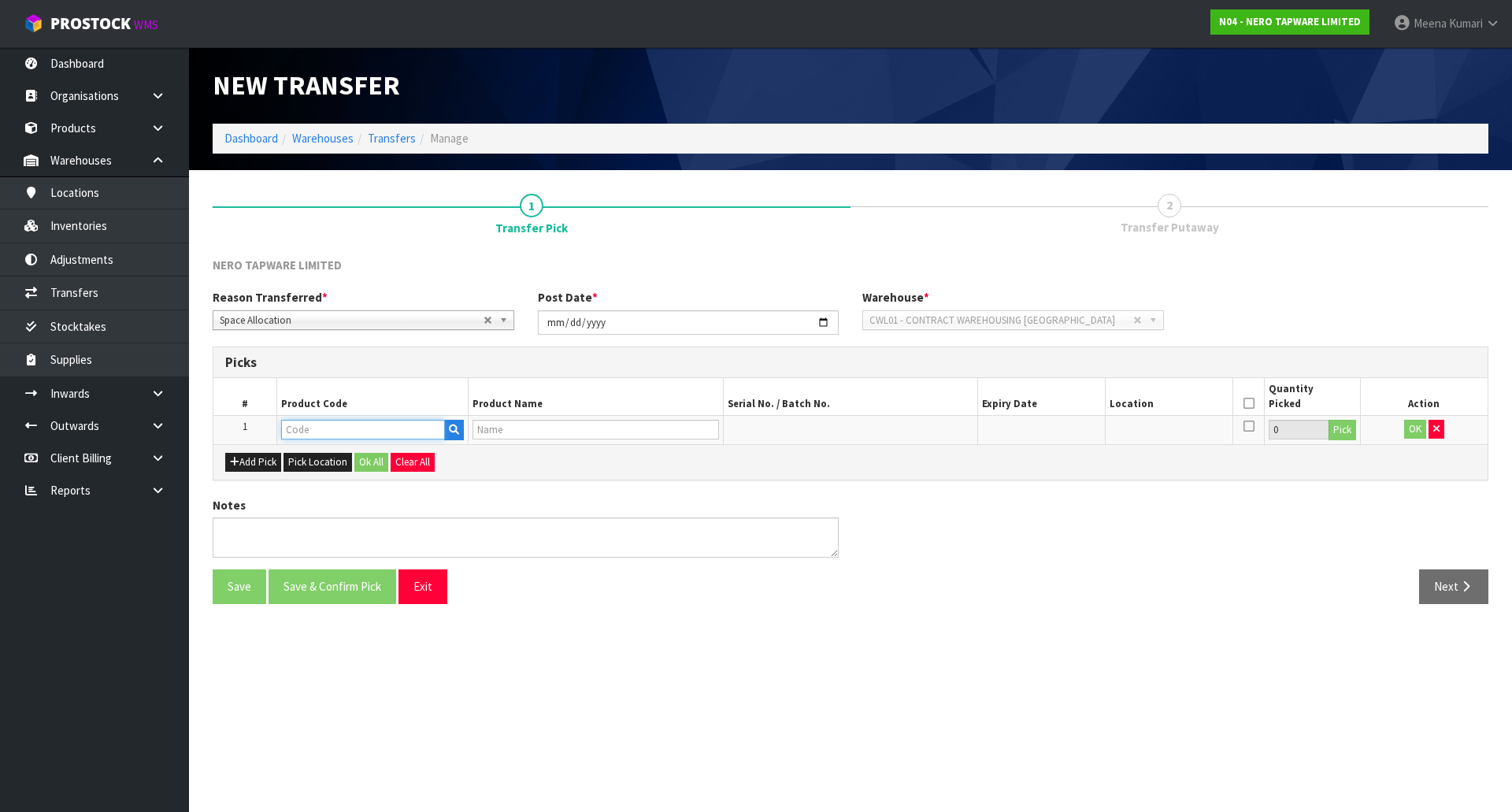
click at [312, 430] on input "text" at bounding box center [363, 429] width 164 height 19
type input "NRSH301AMB"
type input "ROUND SHOWER KNOB [PERSON_NAME]"
type input "NRSH301AMB"
click at [1335, 429] on button "Pick" at bounding box center [1341, 430] width 28 height 20
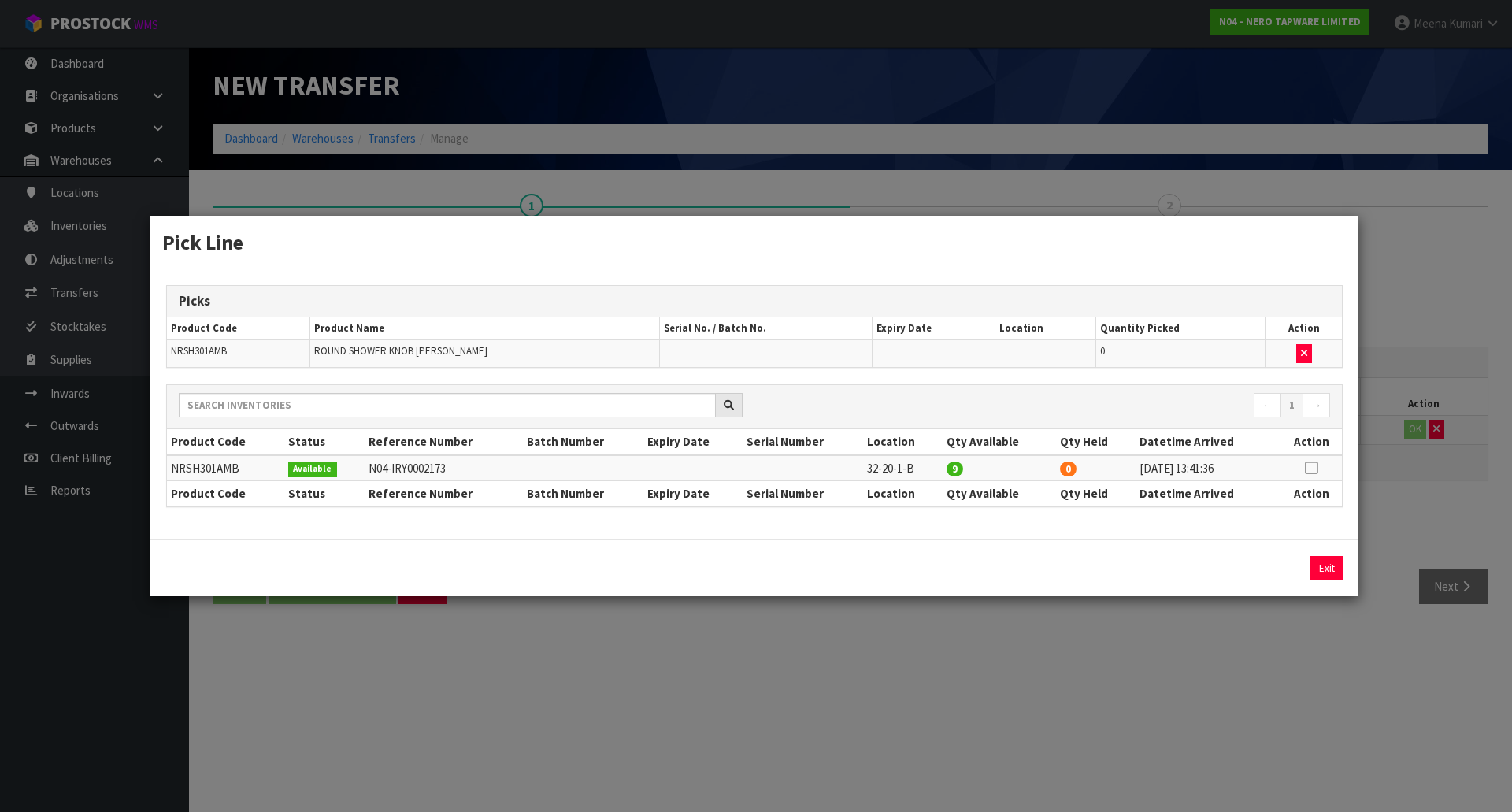
click at [1321, 468] on td at bounding box center [1311, 468] width 62 height 26
click at [1309, 468] on icon at bounding box center [1310, 468] width 13 height 1
click at [1277, 570] on button "Assign Pick" at bounding box center [1273, 567] width 64 height 24
type input "9"
click at [1271, 672] on div "Pick Line Picks Product Code Product Name Serial No. / Batch No. Expiry Date Lo…" at bounding box center [756, 406] width 1512 height 812
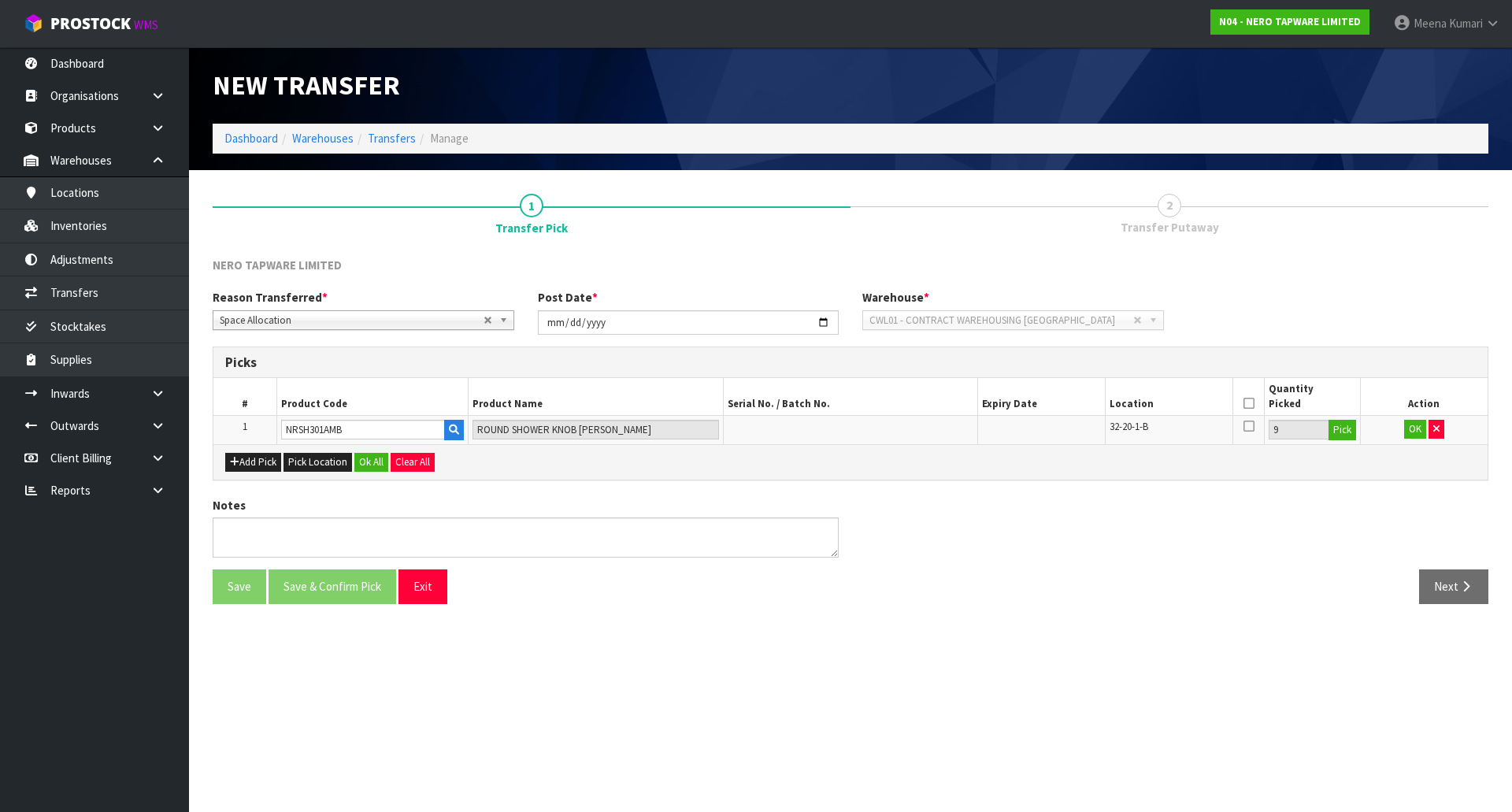
click at [1247, 403] on icon at bounding box center [1249, 403] width 11 height 1
click at [1422, 430] on button "OK" at bounding box center [1415, 429] width 22 height 19
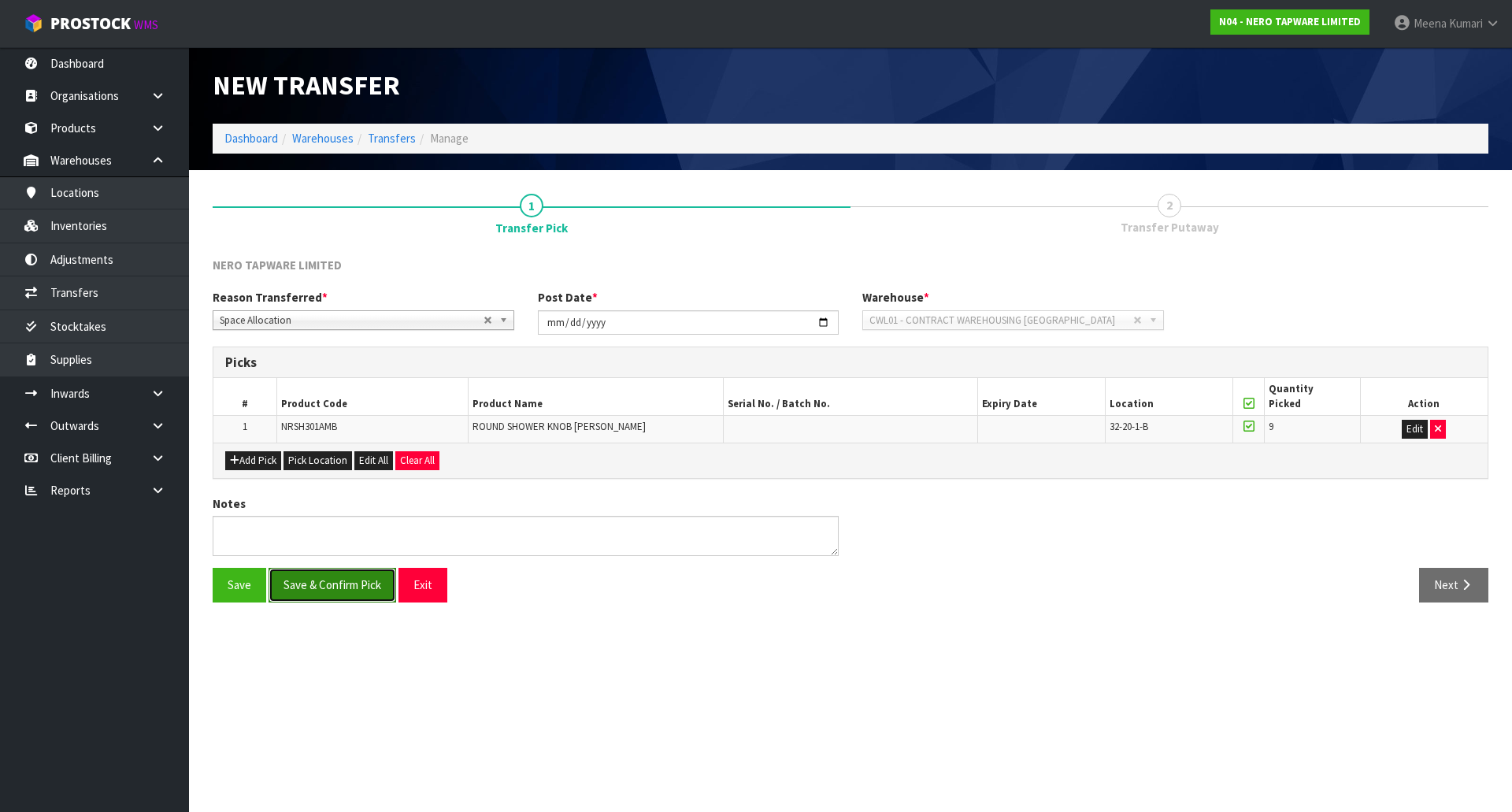
click at [342, 584] on button "Save & Confirm Pick" at bounding box center [332, 584] width 127 height 34
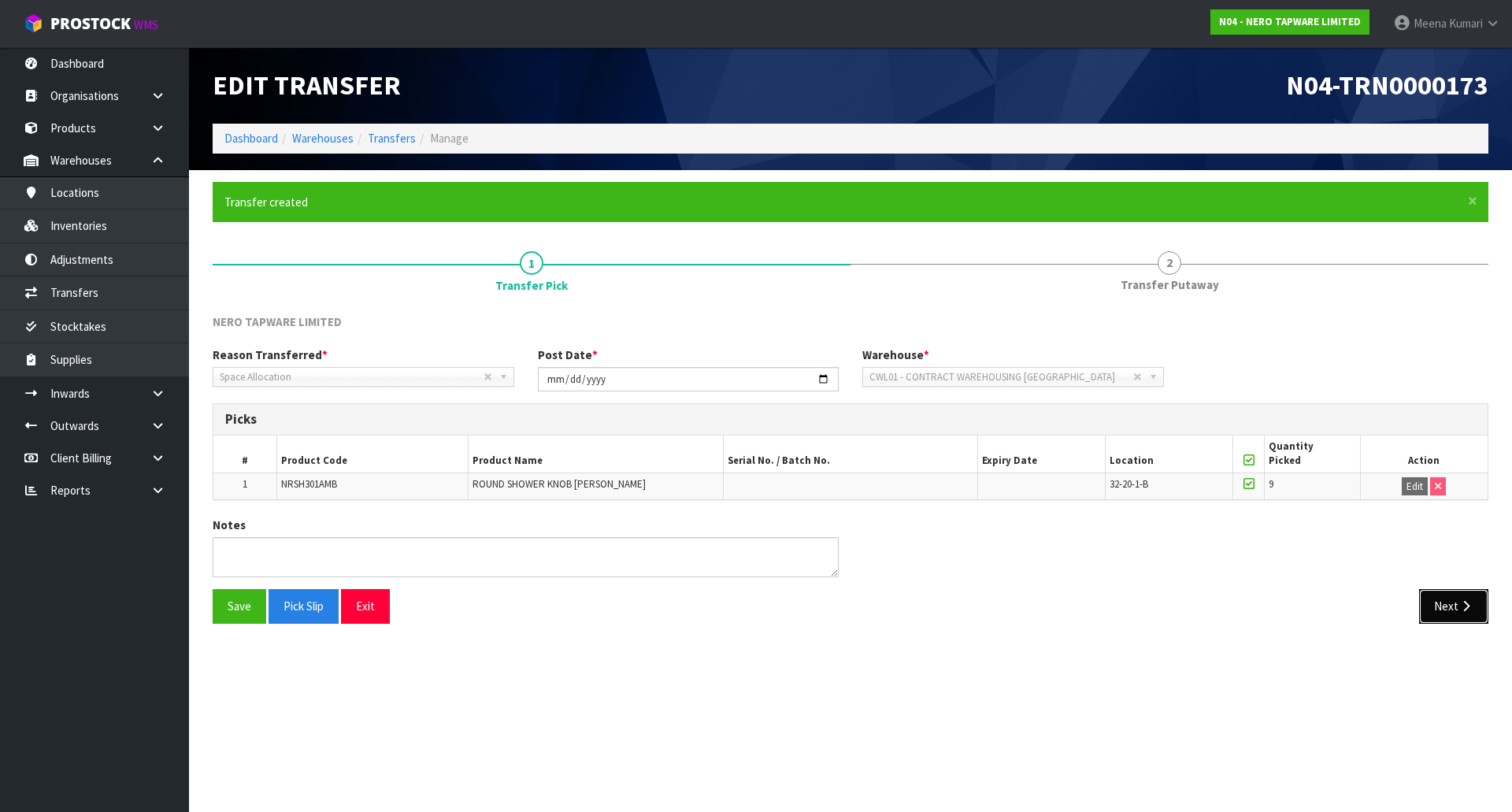
click at [1453, 607] on button "Next" at bounding box center [1454, 606] width 69 height 34
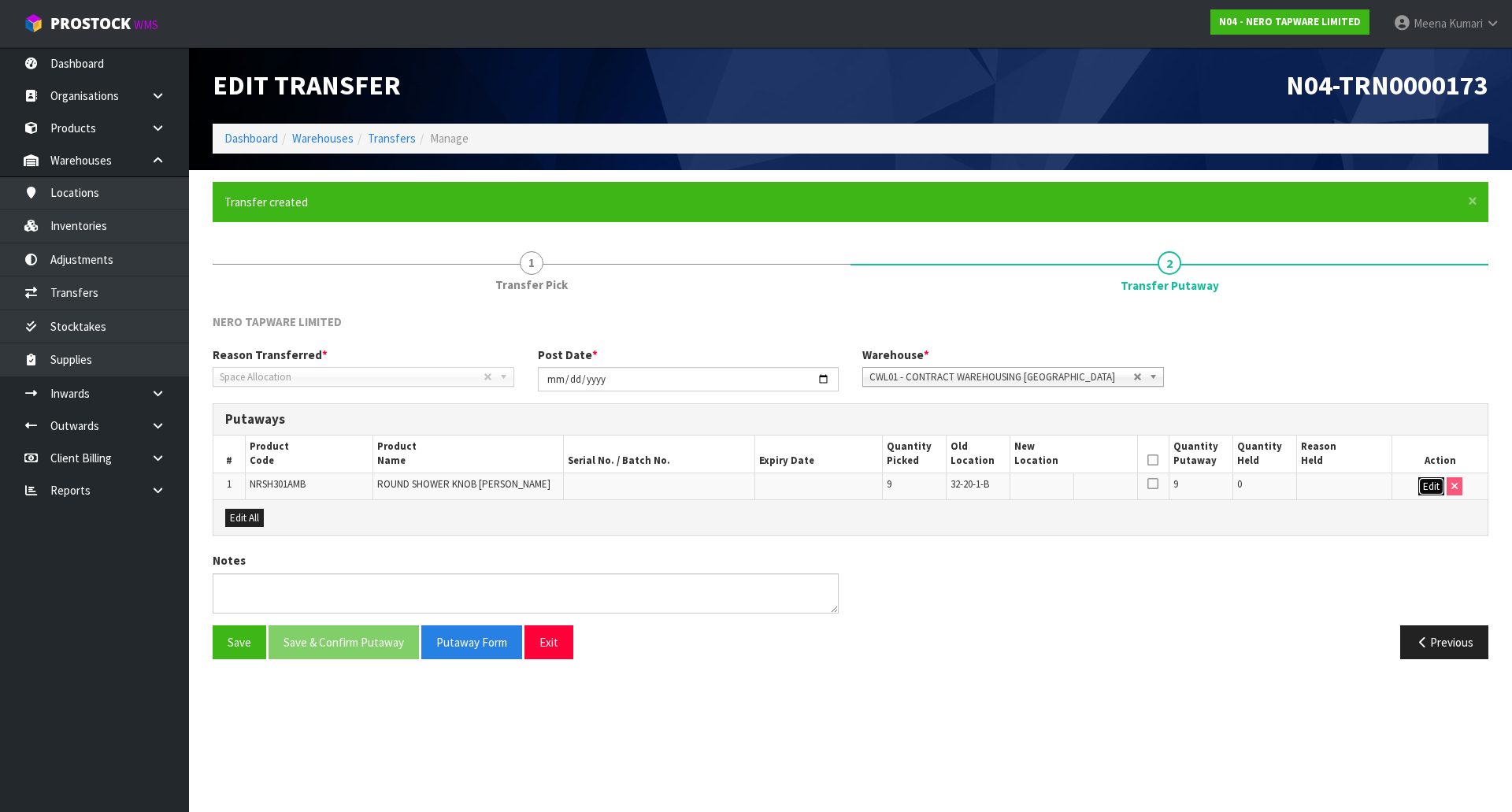
click at [1432, 489] on button "Edit" at bounding box center [1431, 486] width 26 height 19
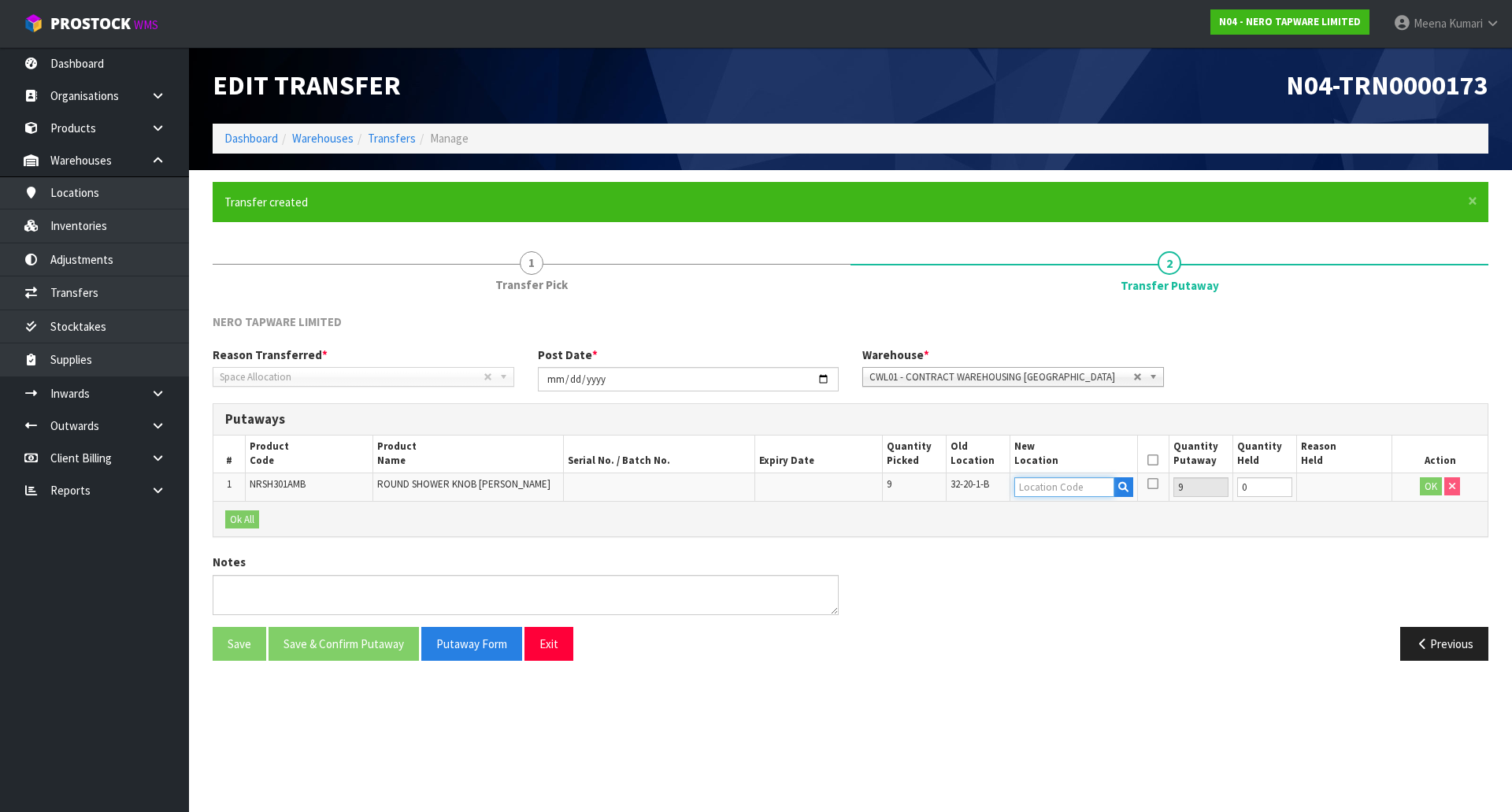
click at [1057, 479] on input "text" at bounding box center [1064, 486] width 100 height 19
type input "32-24-1-B"
click at [1427, 479] on button "OK" at bounding box center [1431, 486] width 22 height 19
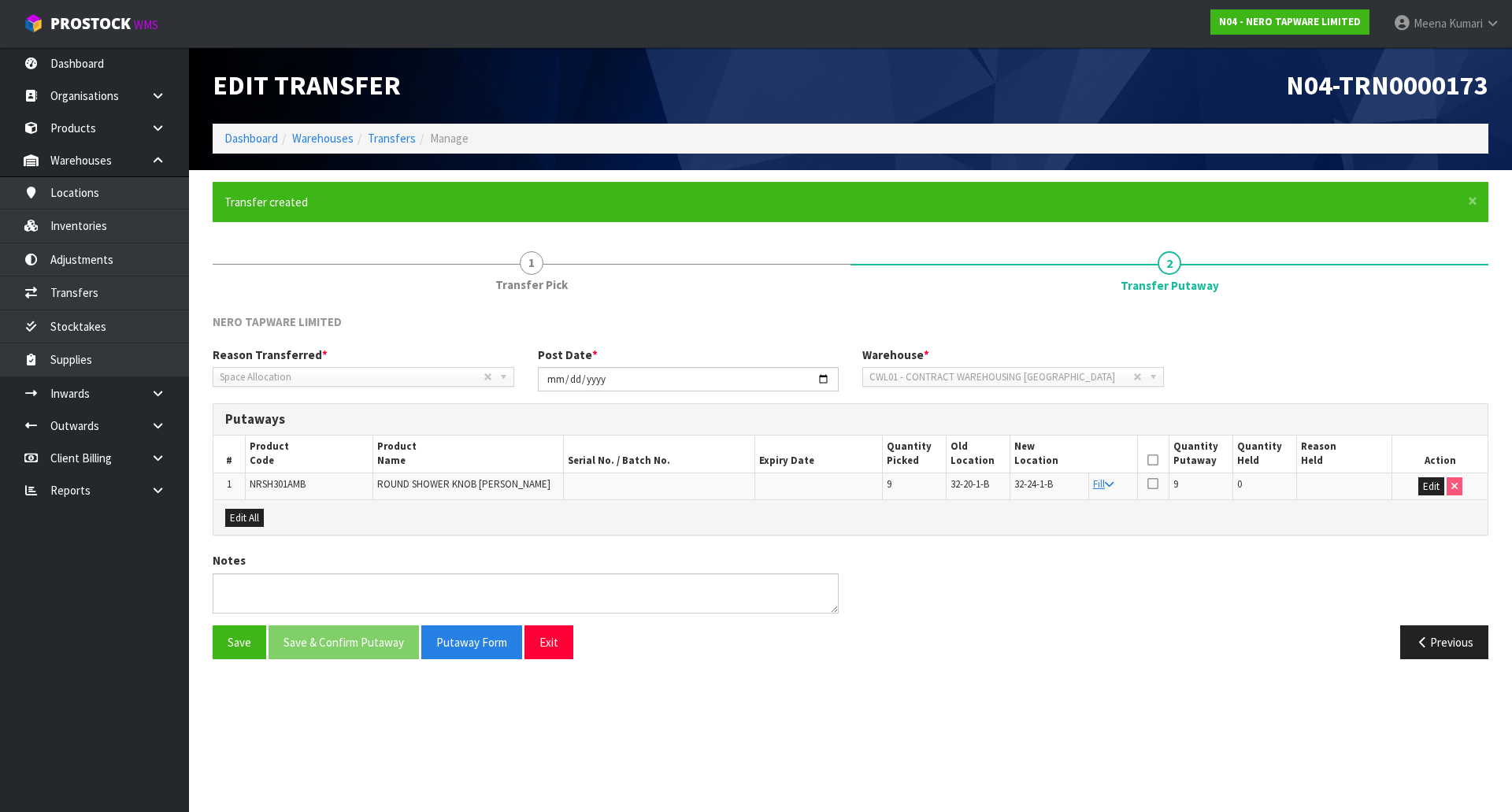
click at [1152, 460] on icon at bounding box center [1152, 460] width 11 height 1
click at [336, 634] on button "Save & Confirm Putaway" at bounding box center [344, 642] width 150 height 34
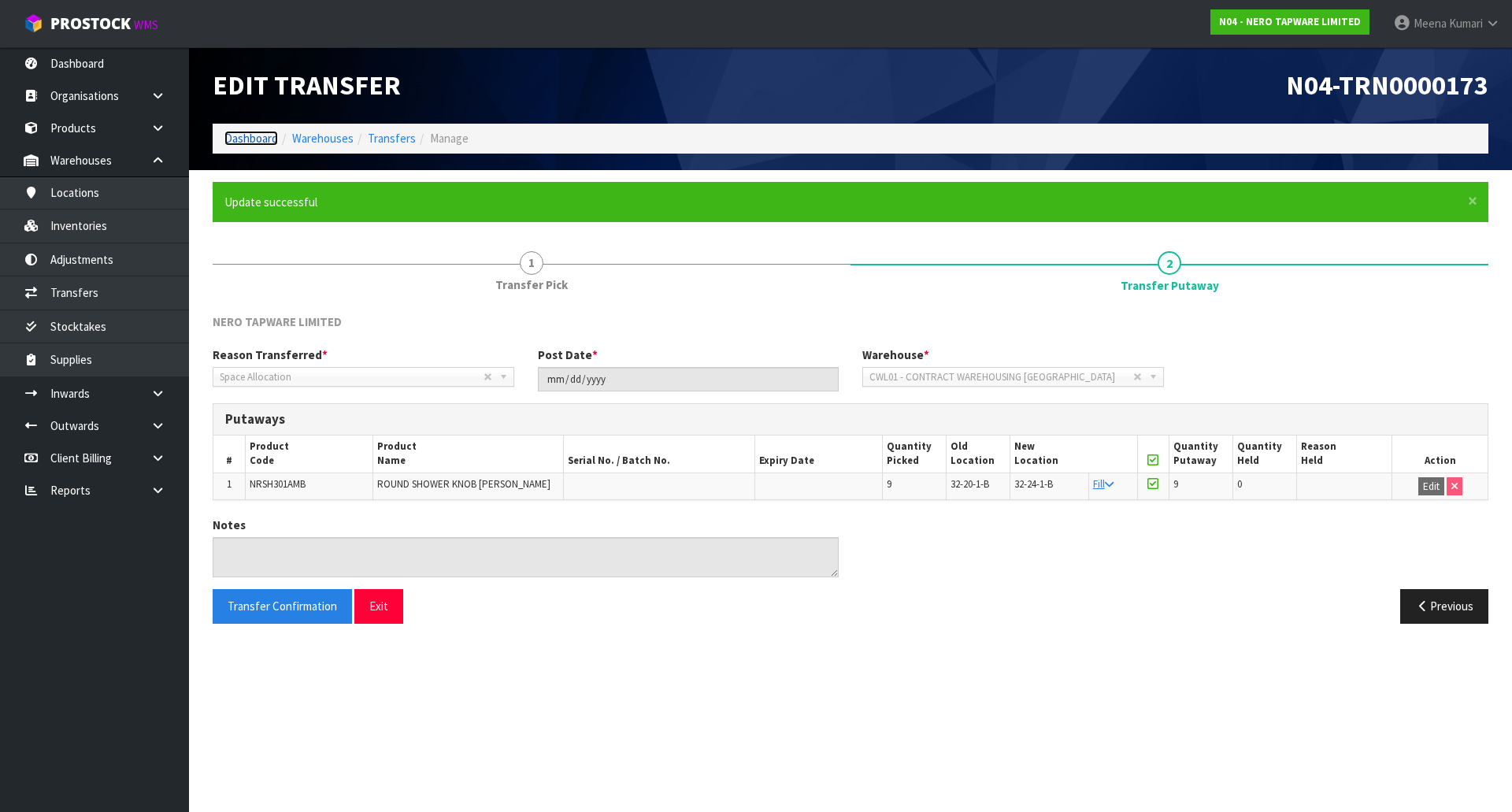
click at [249, 136] on link "Dashboard" at bounding box center [251, 138] width 53 height 15
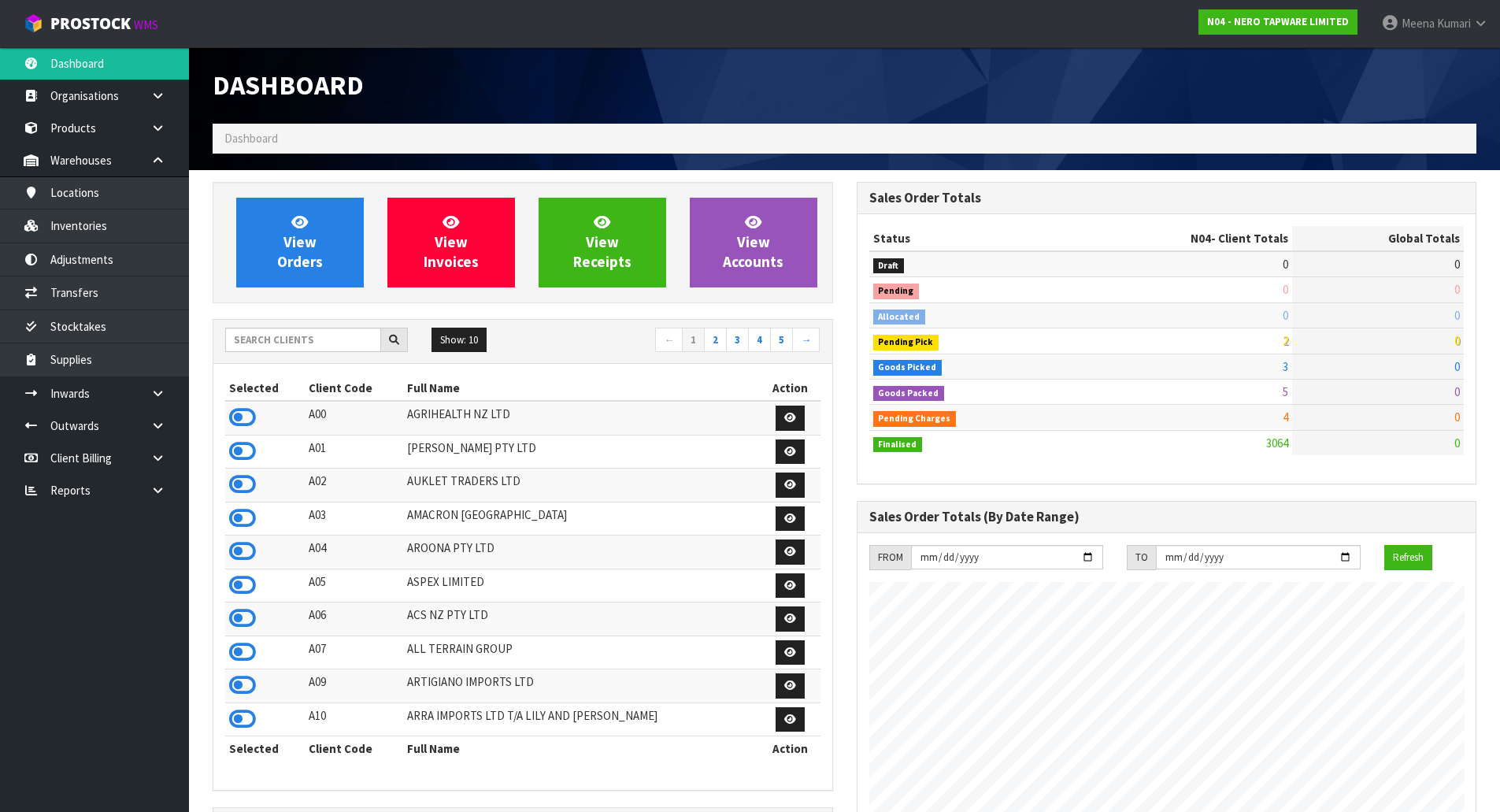
scroll to position [1226, 643]
click at [300, 343] on input "text" at bounding box center [303, 339] width 156 height 24
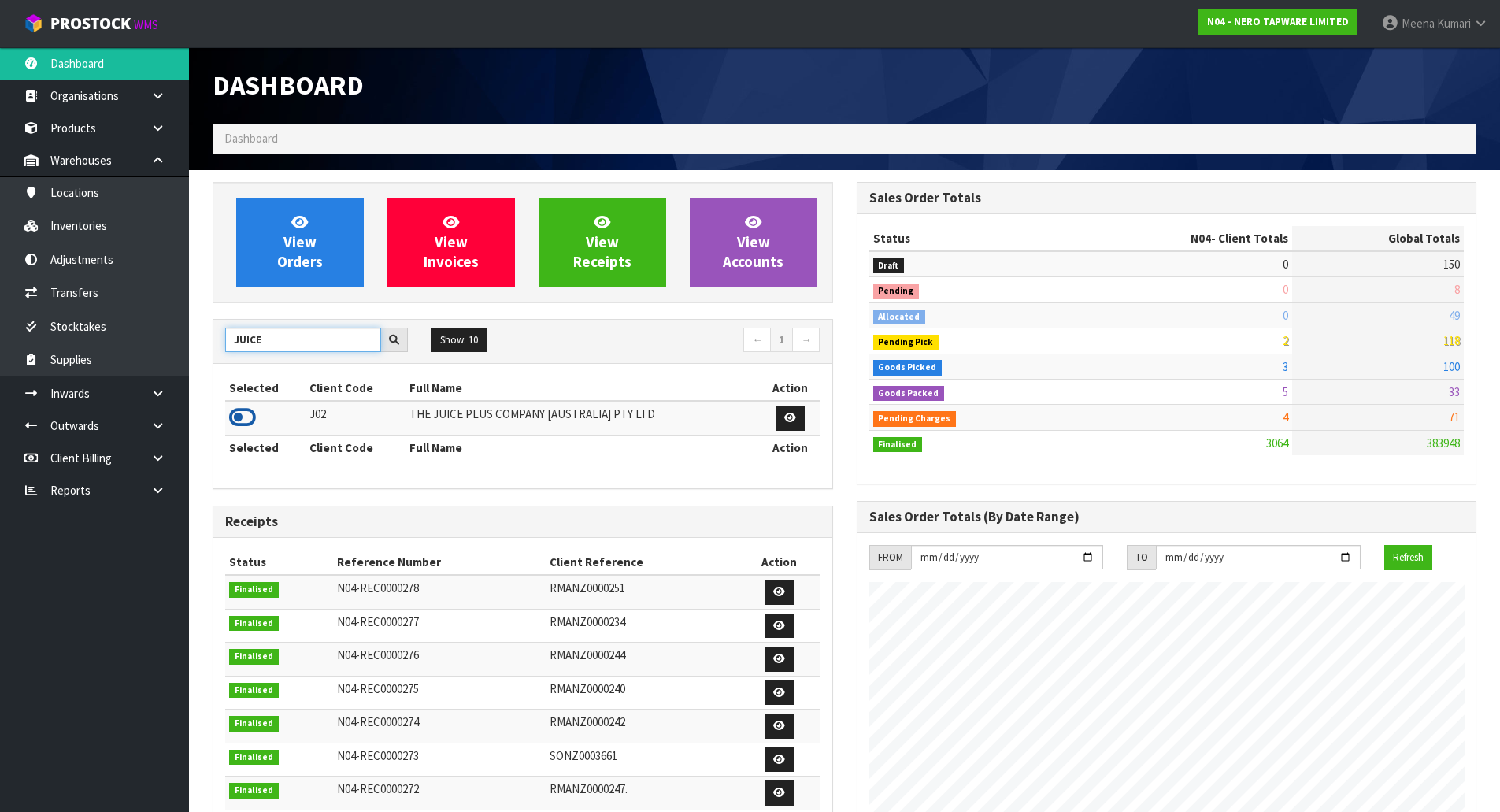
type input "JUICE"
click at [251, 410] on icon at bounding box center [242, 417] width 27 height 24
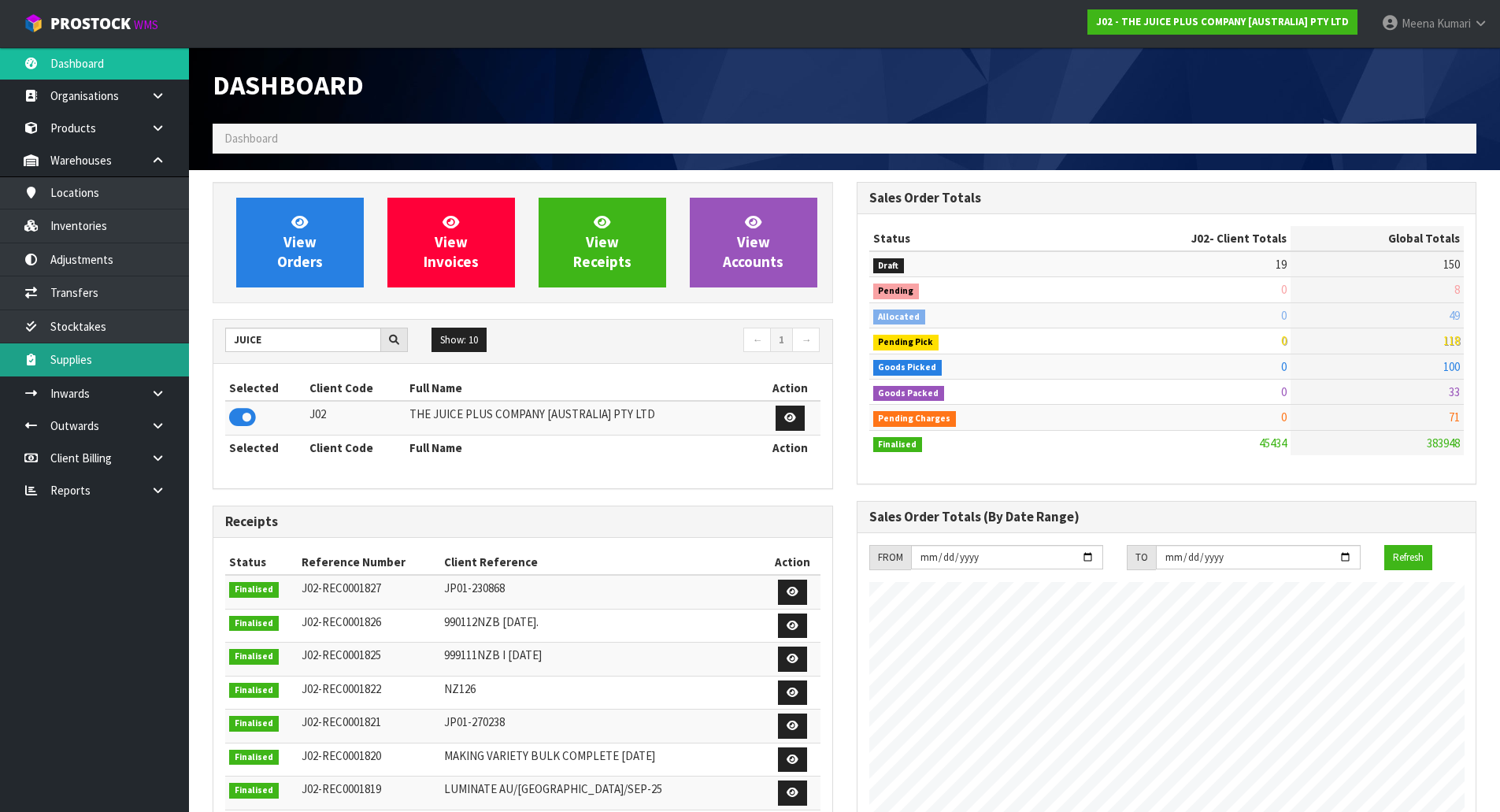
scroll to position [1193, 643]
click at [171, 391] on link at bounding box center [164, 393] width 51 height 32
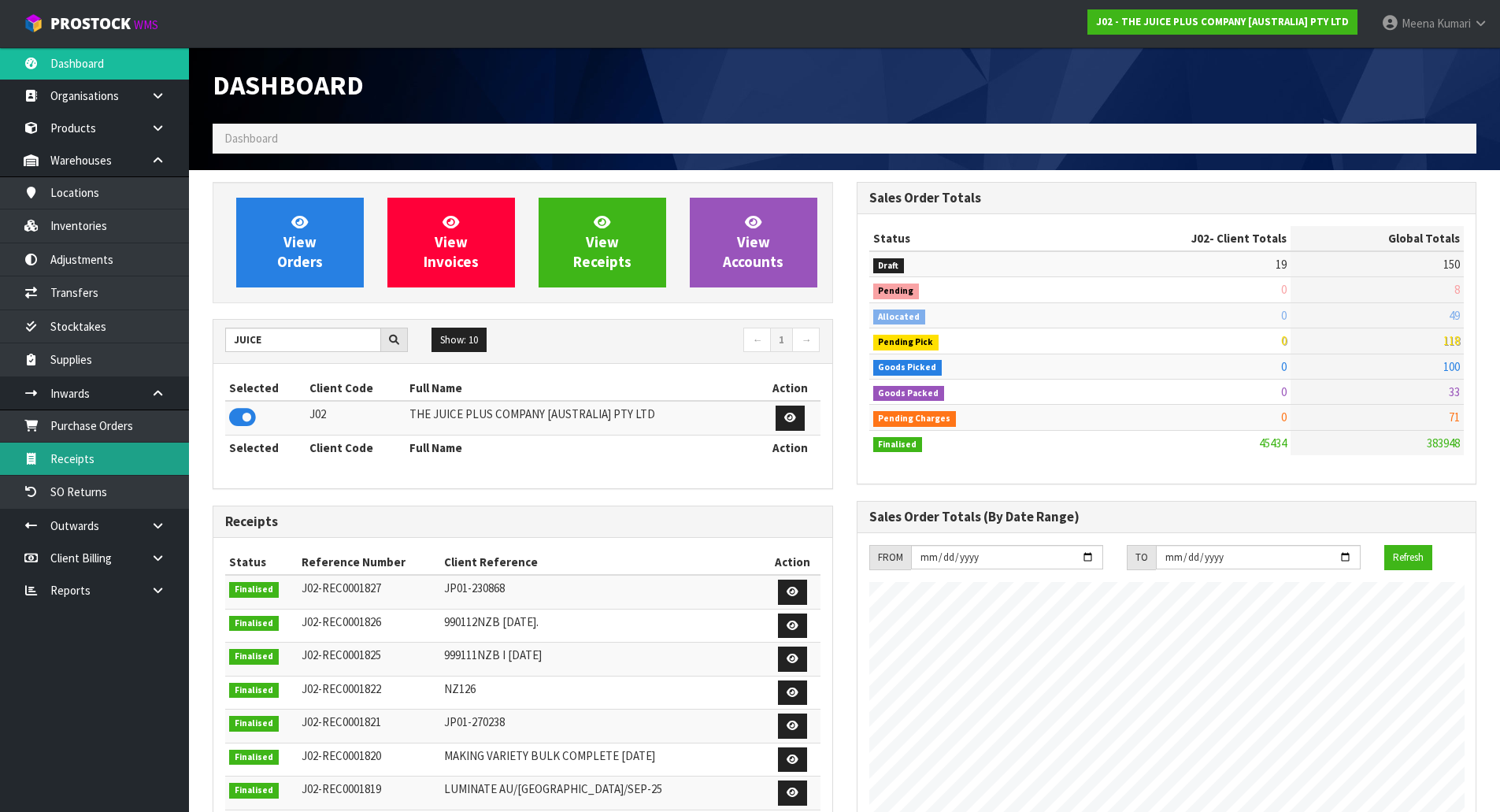
click at [138, 444] on link "Receipts" at bounding box center [95, 458] width 189 height 32
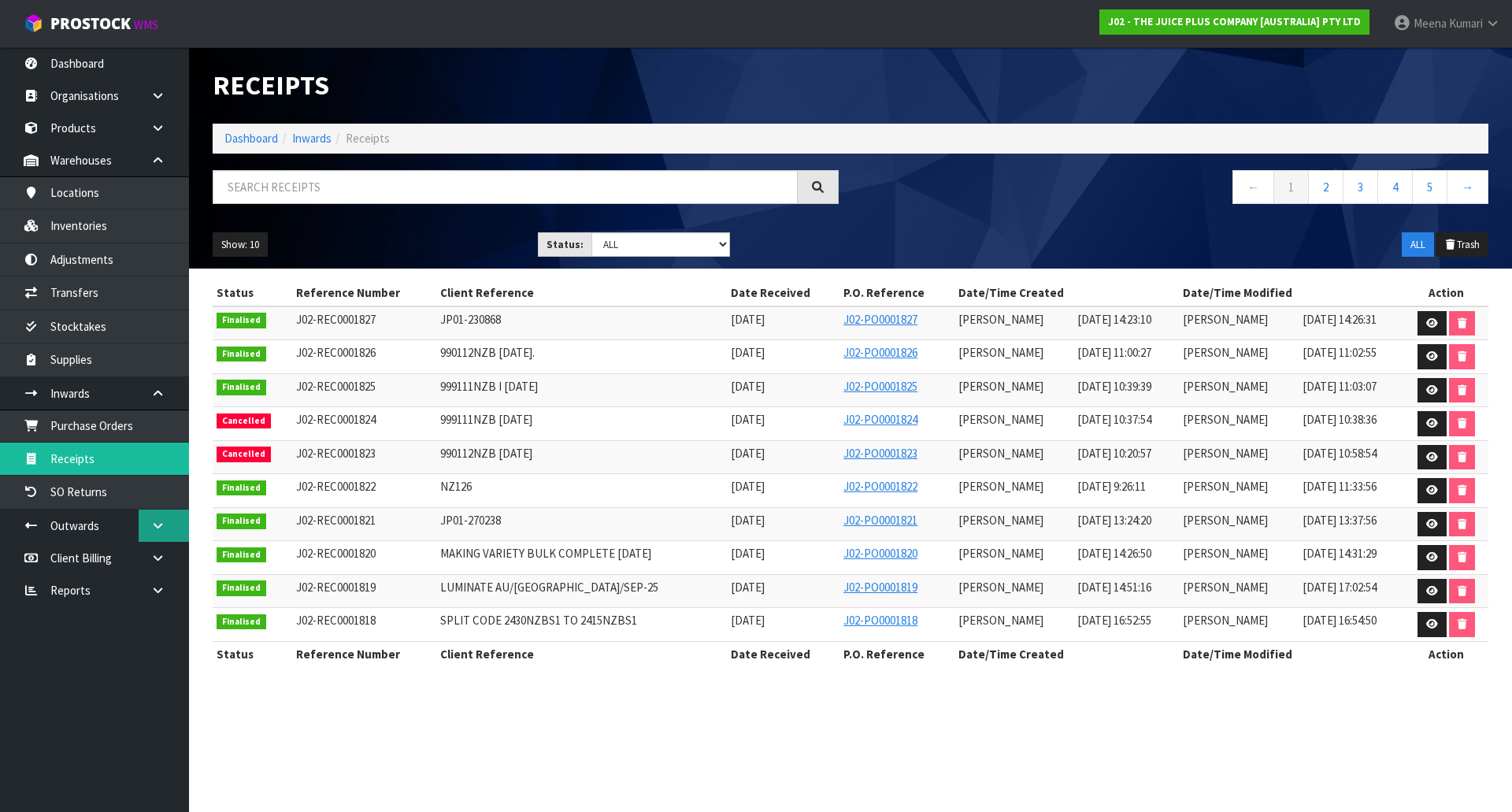
click at [158, 533] on link at bounding box center [164, 525] width 51 height 32
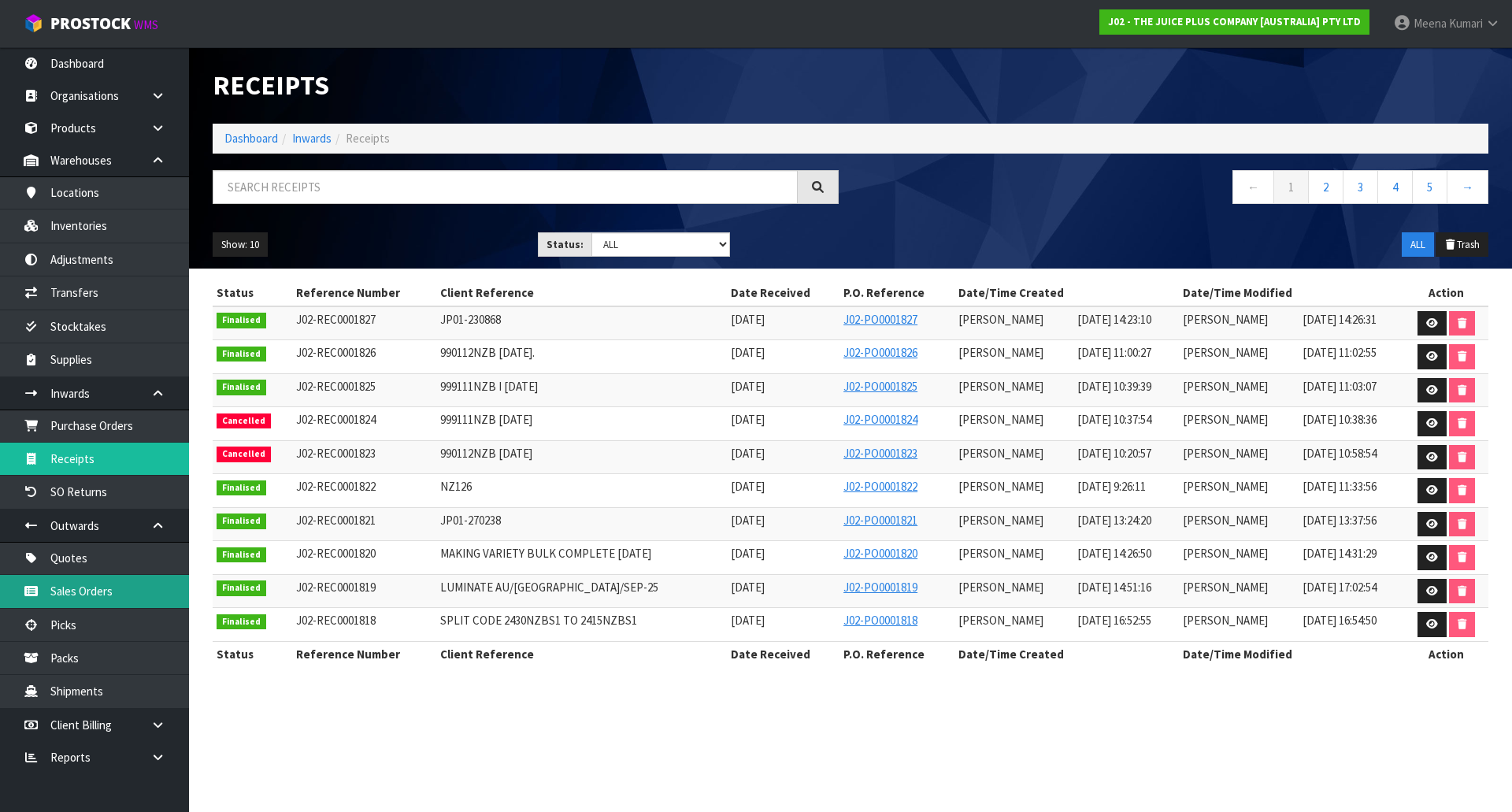
click at [114, 590] on link "Sales Orders" at bounding box center [95, 591] width 189 height 32
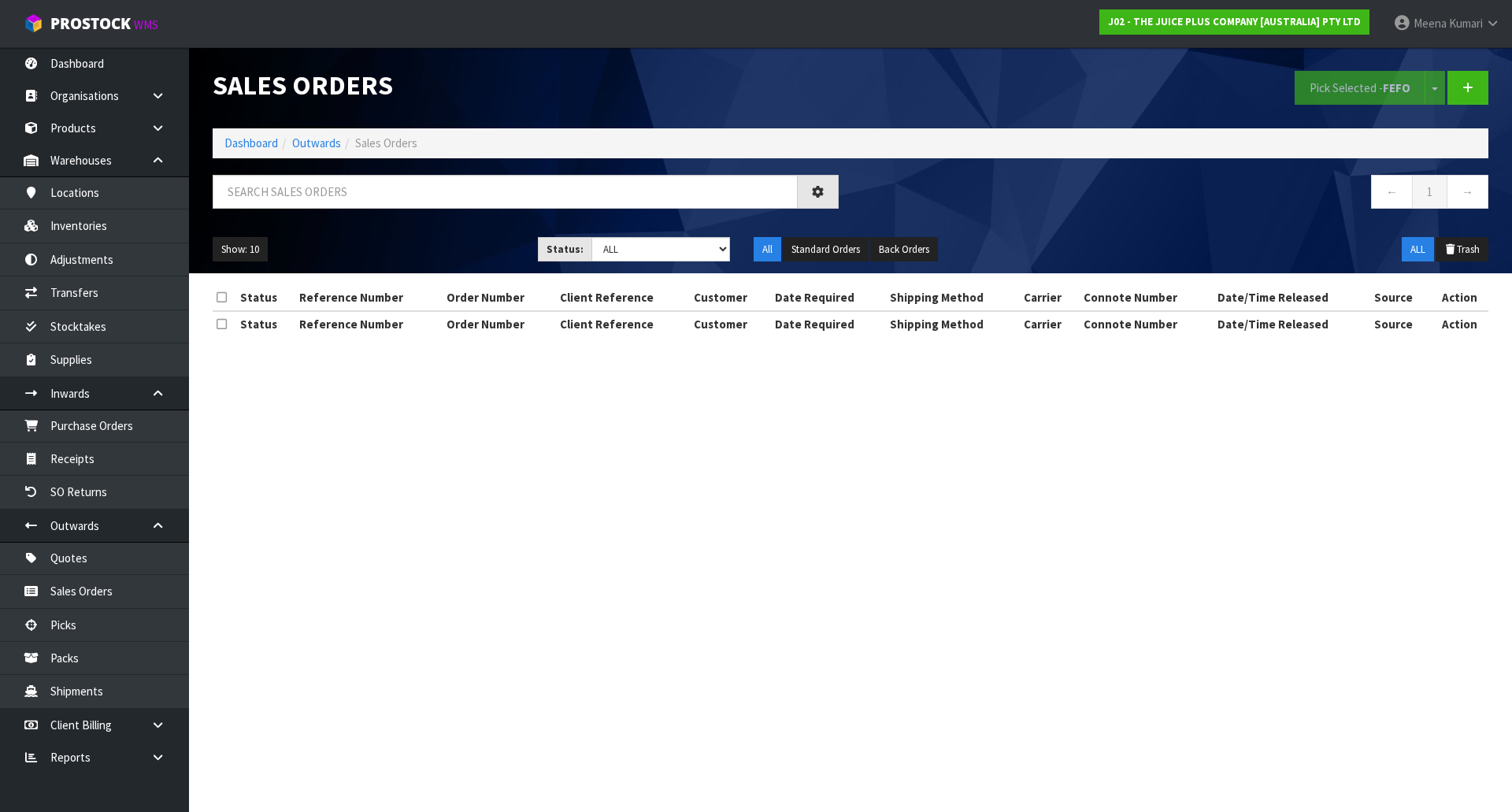
click at [331, 173] on div "Sales Orders Pick Selected - FEFO Split button! FIFO - First In First Out FEFO …" at bounding box center [850, 160] width 1299 height 226
click at [323, 188] on input "text" at bounding box center [505, 192] width 585 height 34
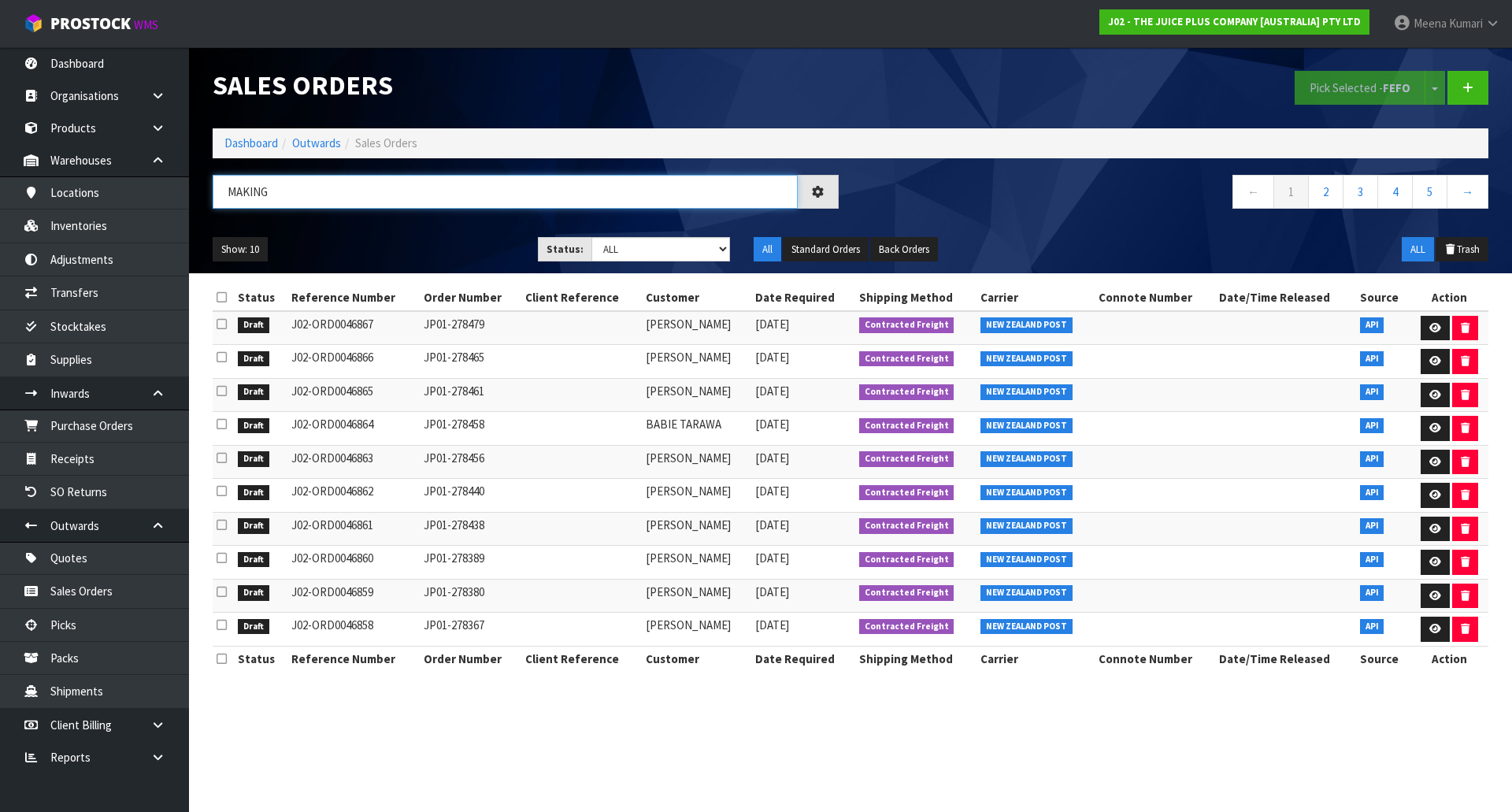
type input "MAKING"
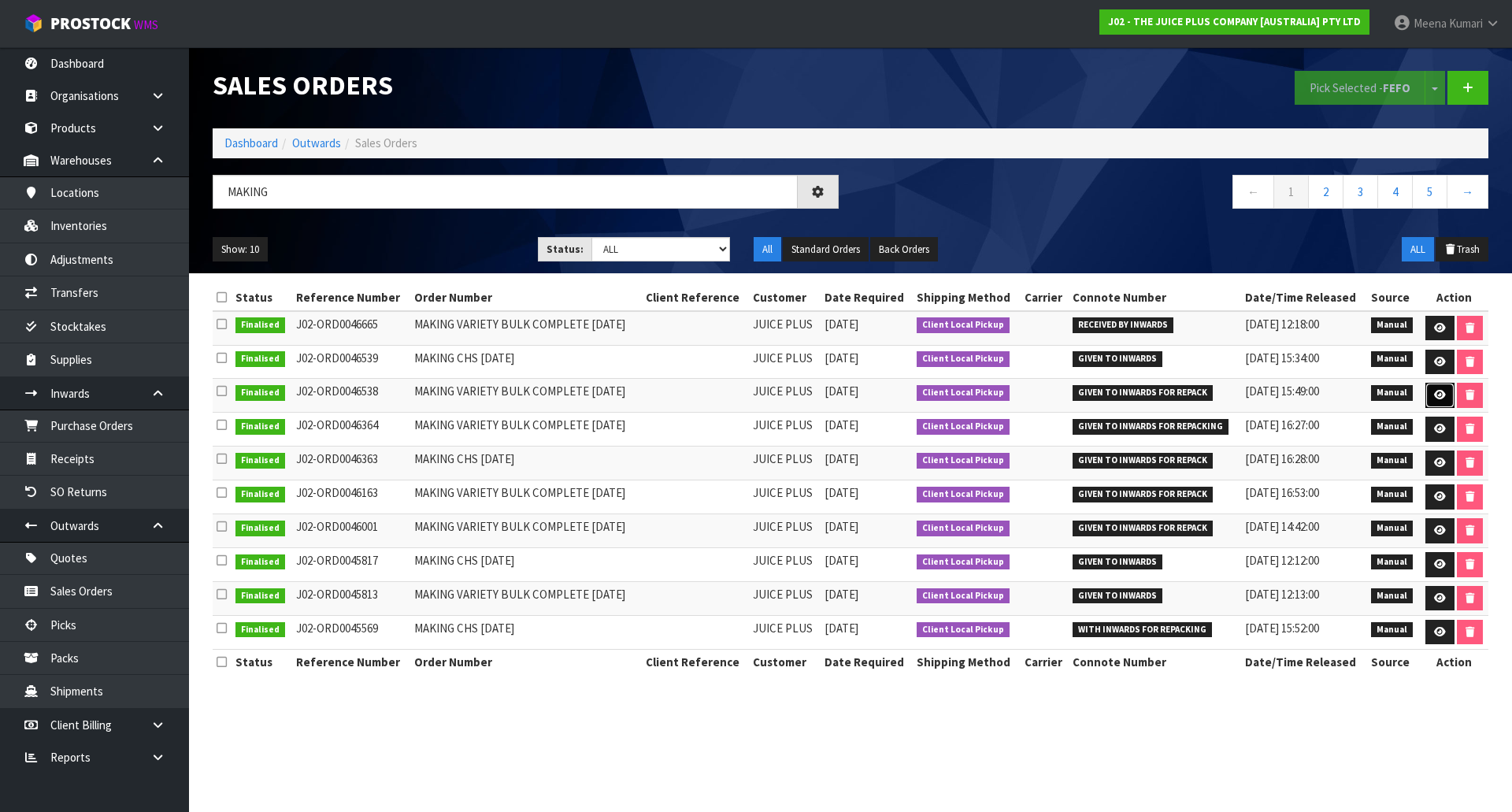
click at [1437, 391] on icon at bounding box center [1439, 395] width 12 height 10
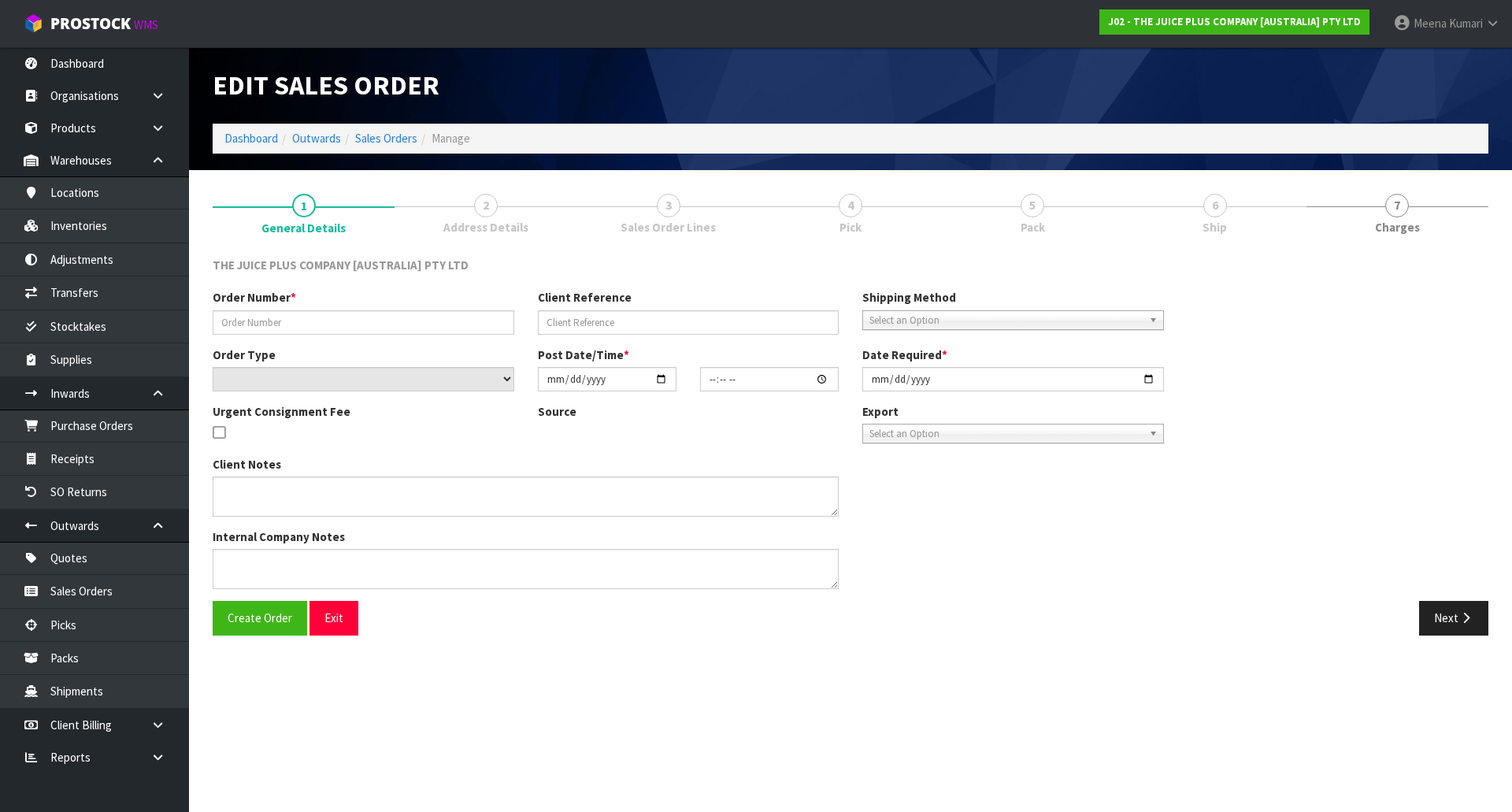
type input "MAKING VARIETY BULK COMPLETE 02.09.25"
select select "number:0"
type input "2025-09-02"
type input "11:14:00.000"
type input "2025-09-02"
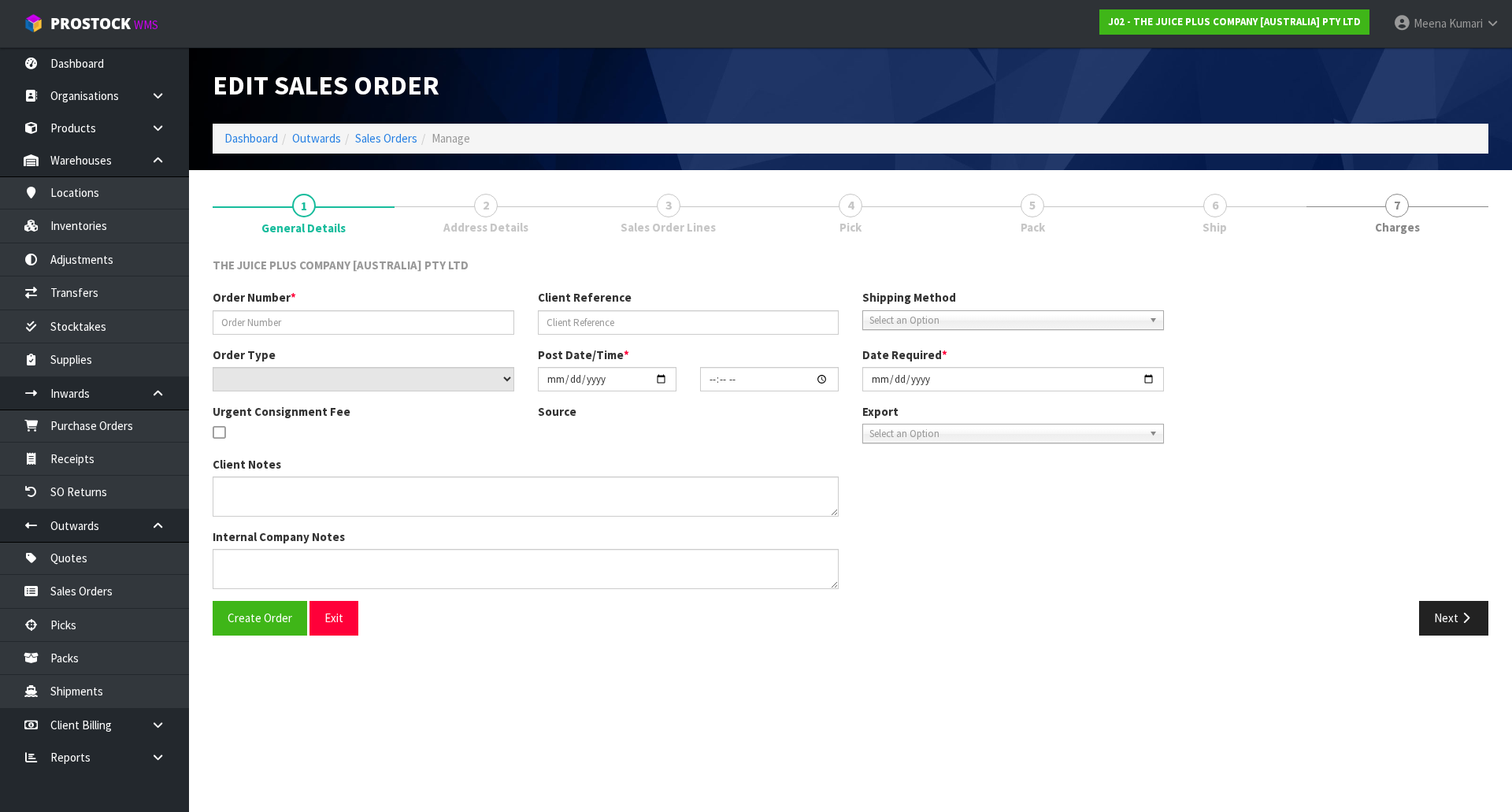
type textarea "2 BAGS OF VANILLA + 2 BAGS OF CHOCOLATE"
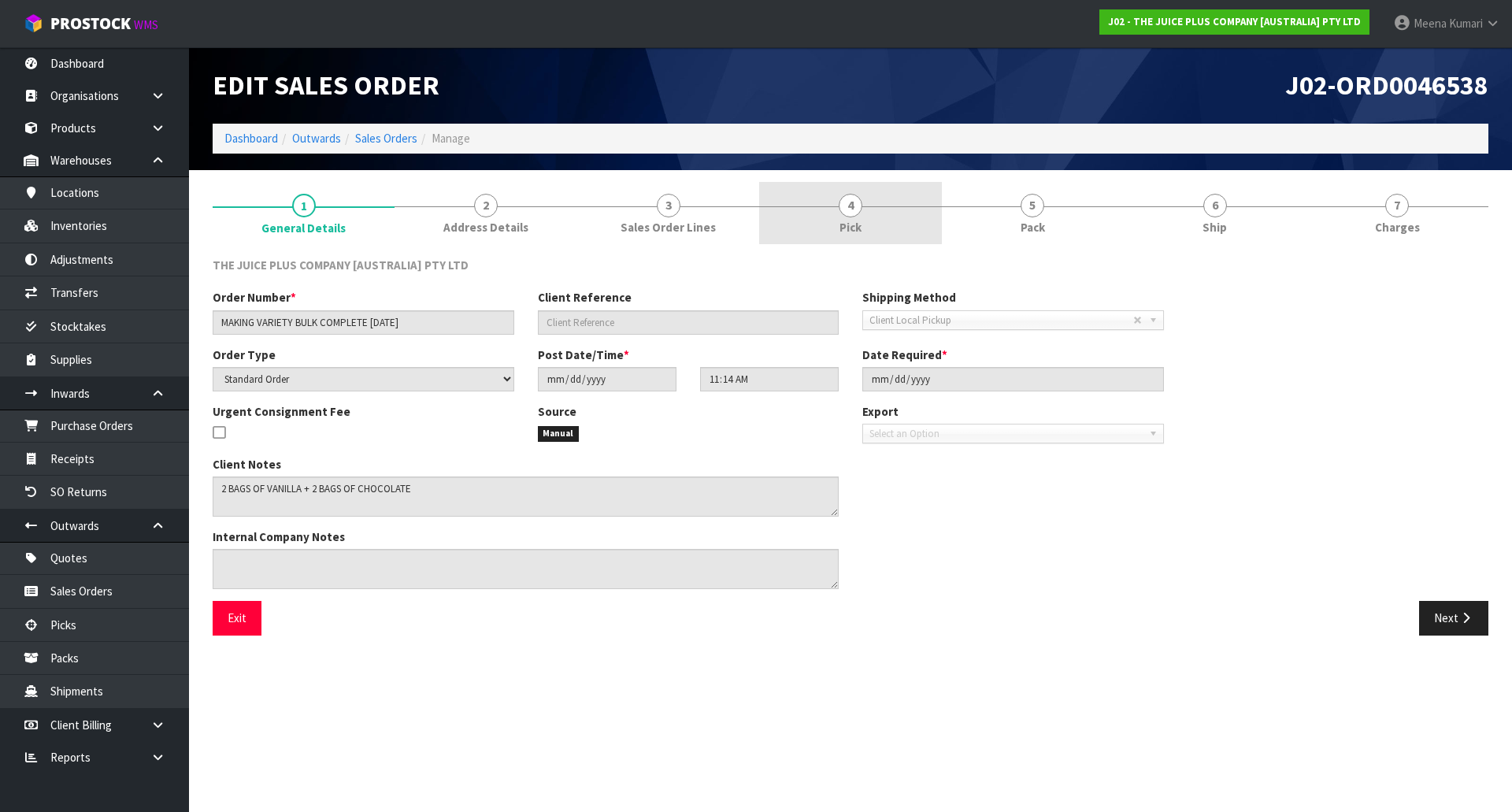
click at [883, 227] on link "4 Pick" at bounding box center [849, 213] width 182 height 62
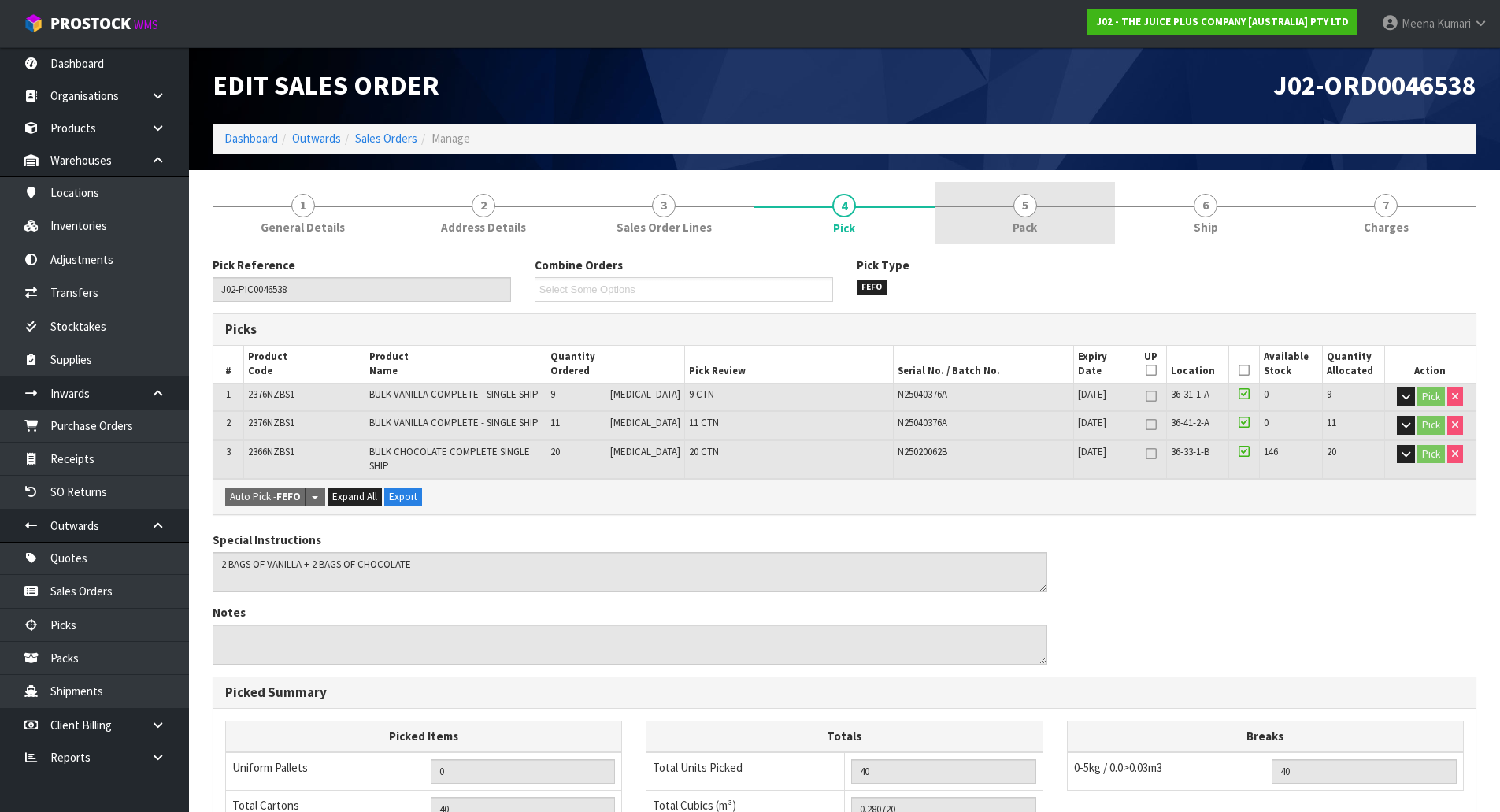
click at [964, 230] on link "5 Pack" at bounding box center [1025, 213] width 181 height 62
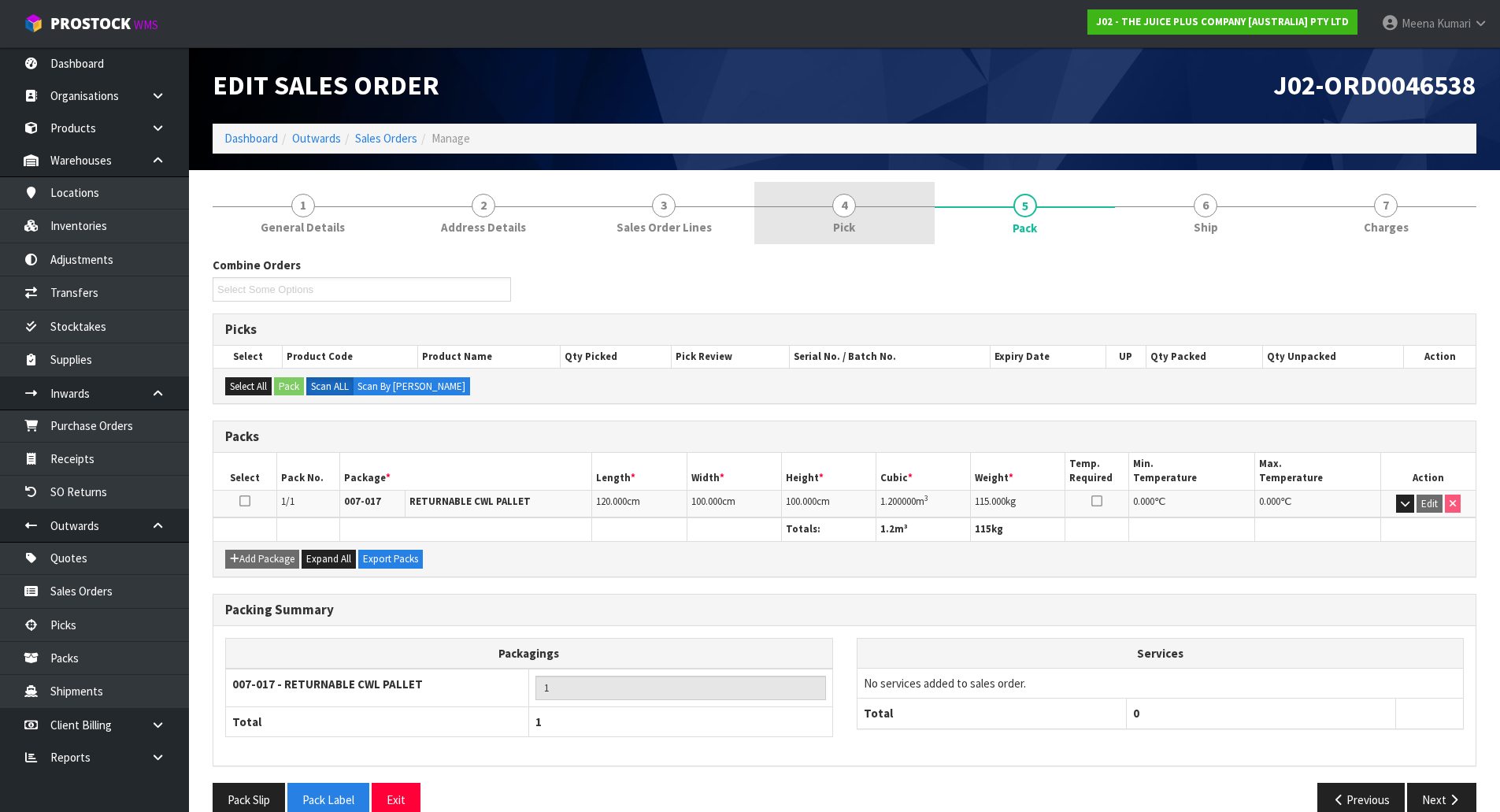
click at [807, 203] on link "4 Pick" at bounding box center [844, 213] width 181 height 62
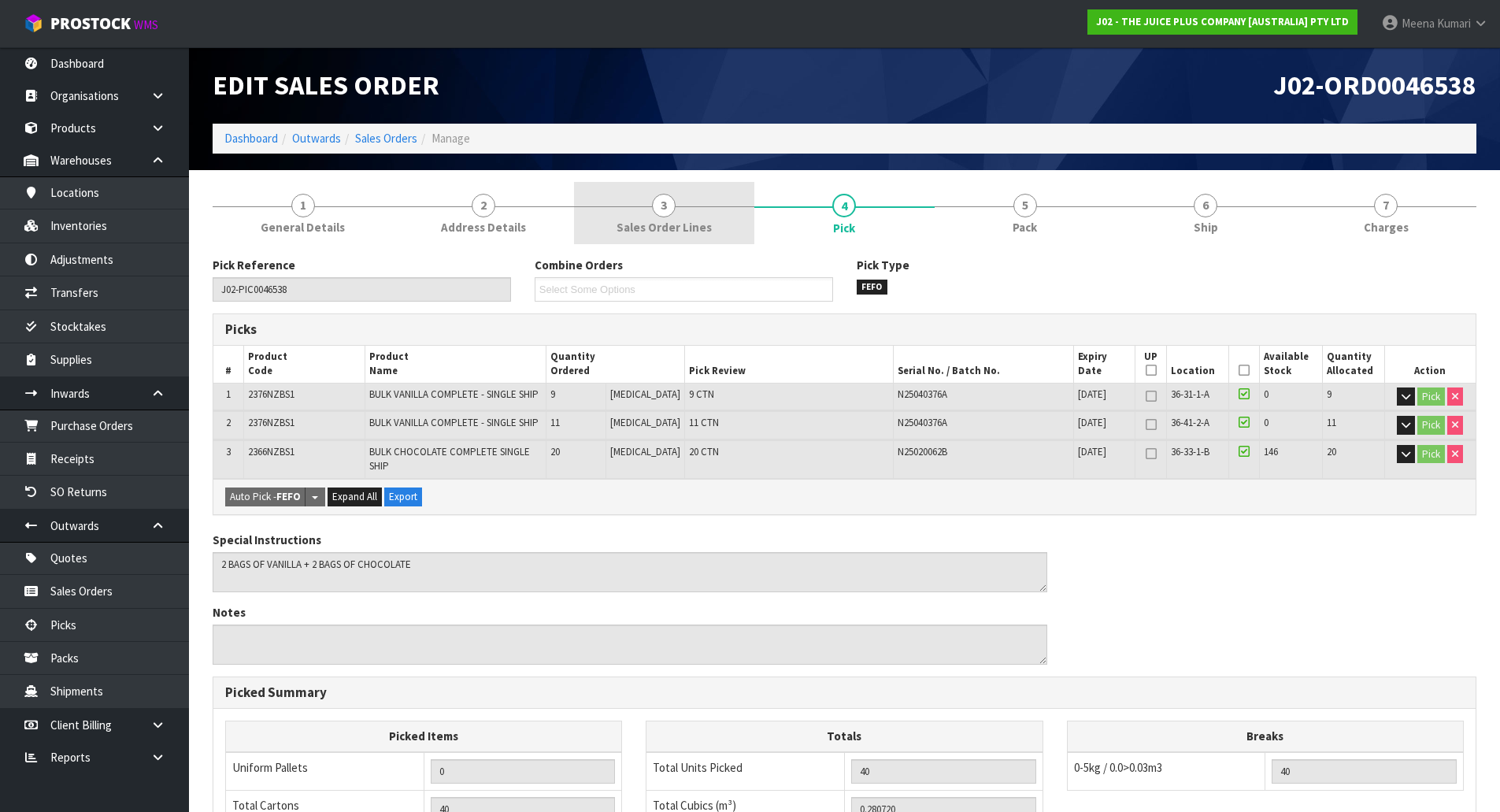
click at [688, 199] on link "3 Sales Order Lines" at bounding box center [664, 213] width 181 height 62
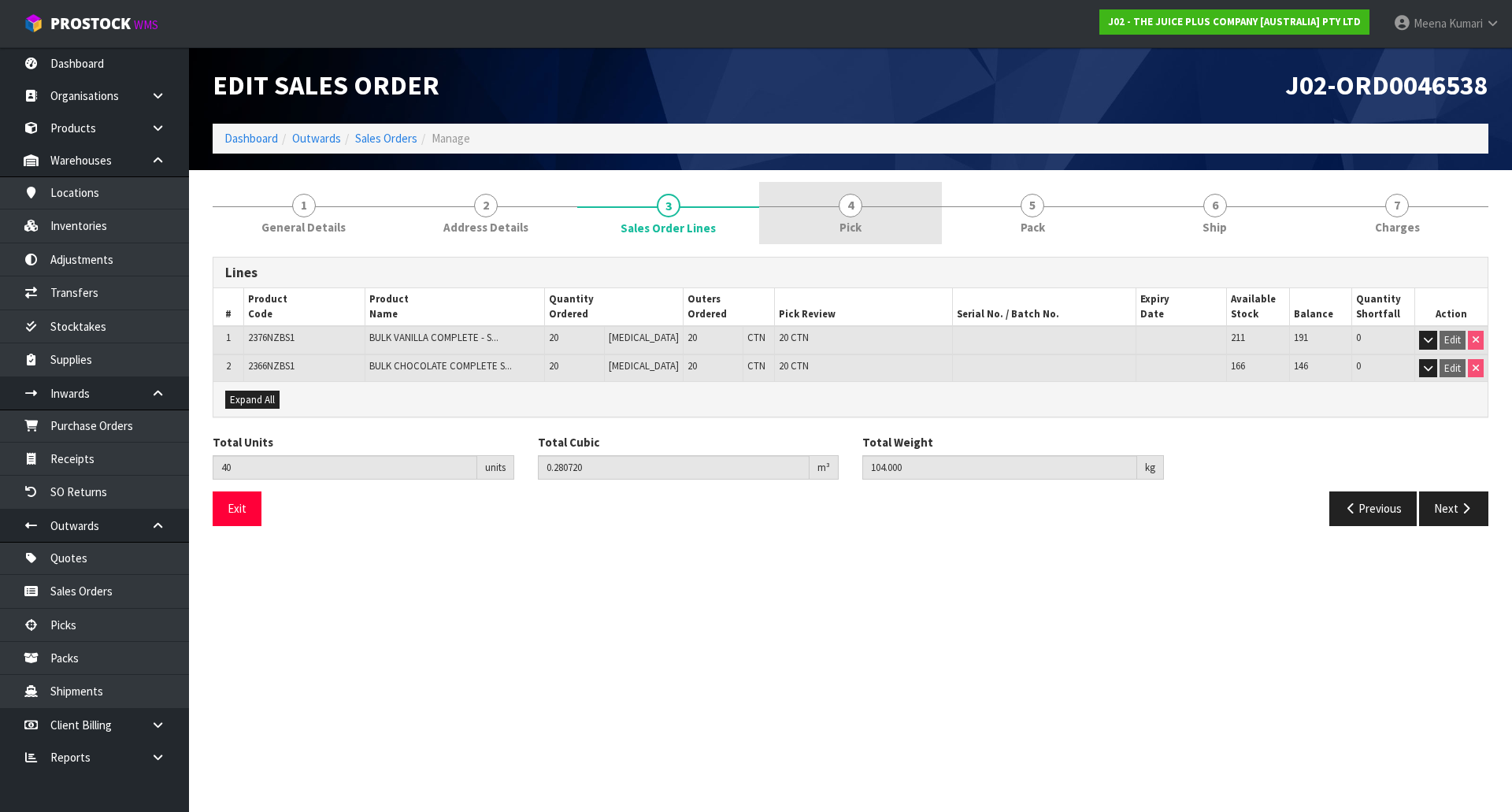
click at [907, 193] on link "4 Pick" at bounding box center [849, 213] width 182 height 62
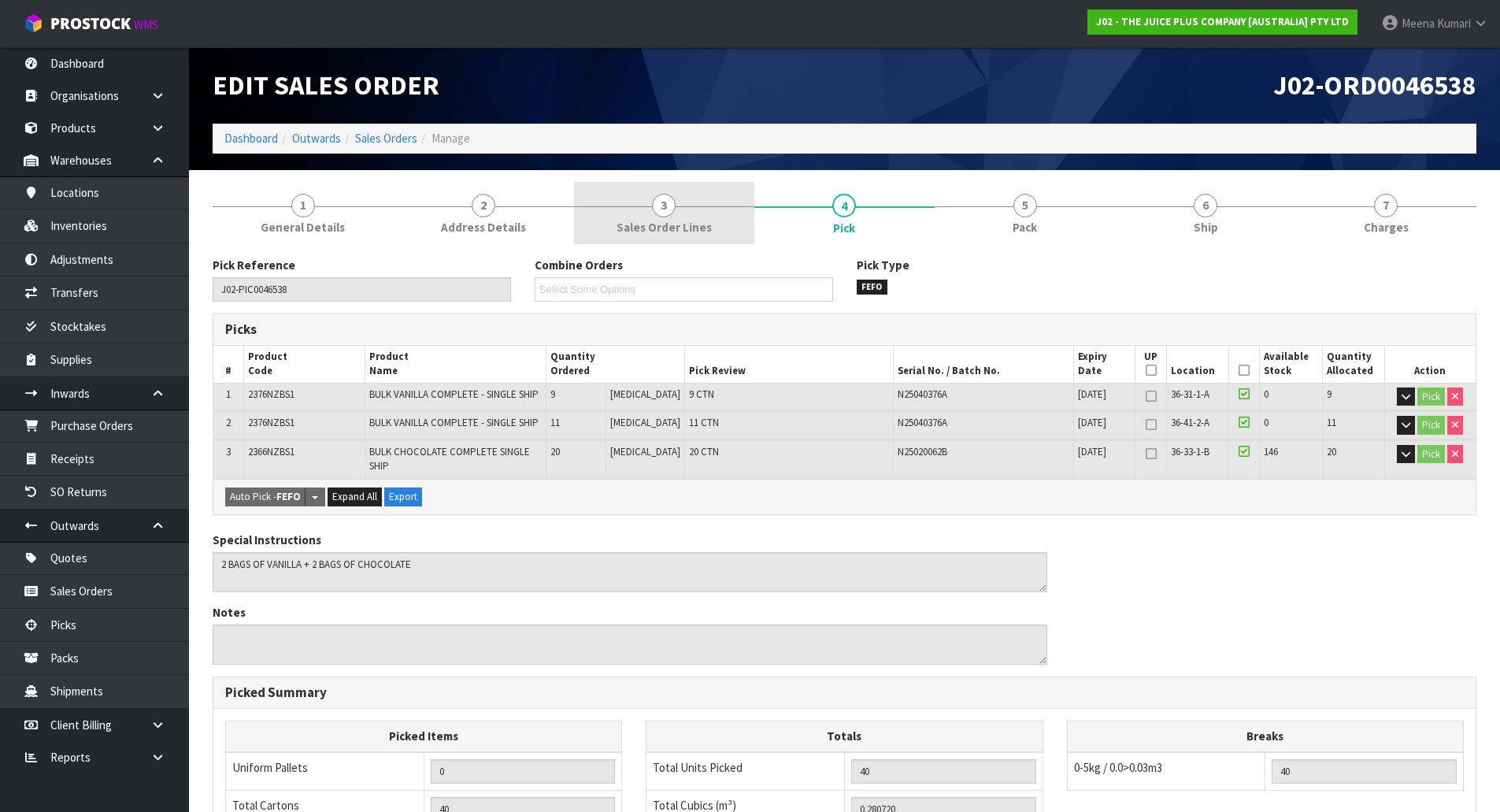
click at [705, 194] on link "3 Sales Order Lines" at bounding box center [664, 213] width 181 height 62
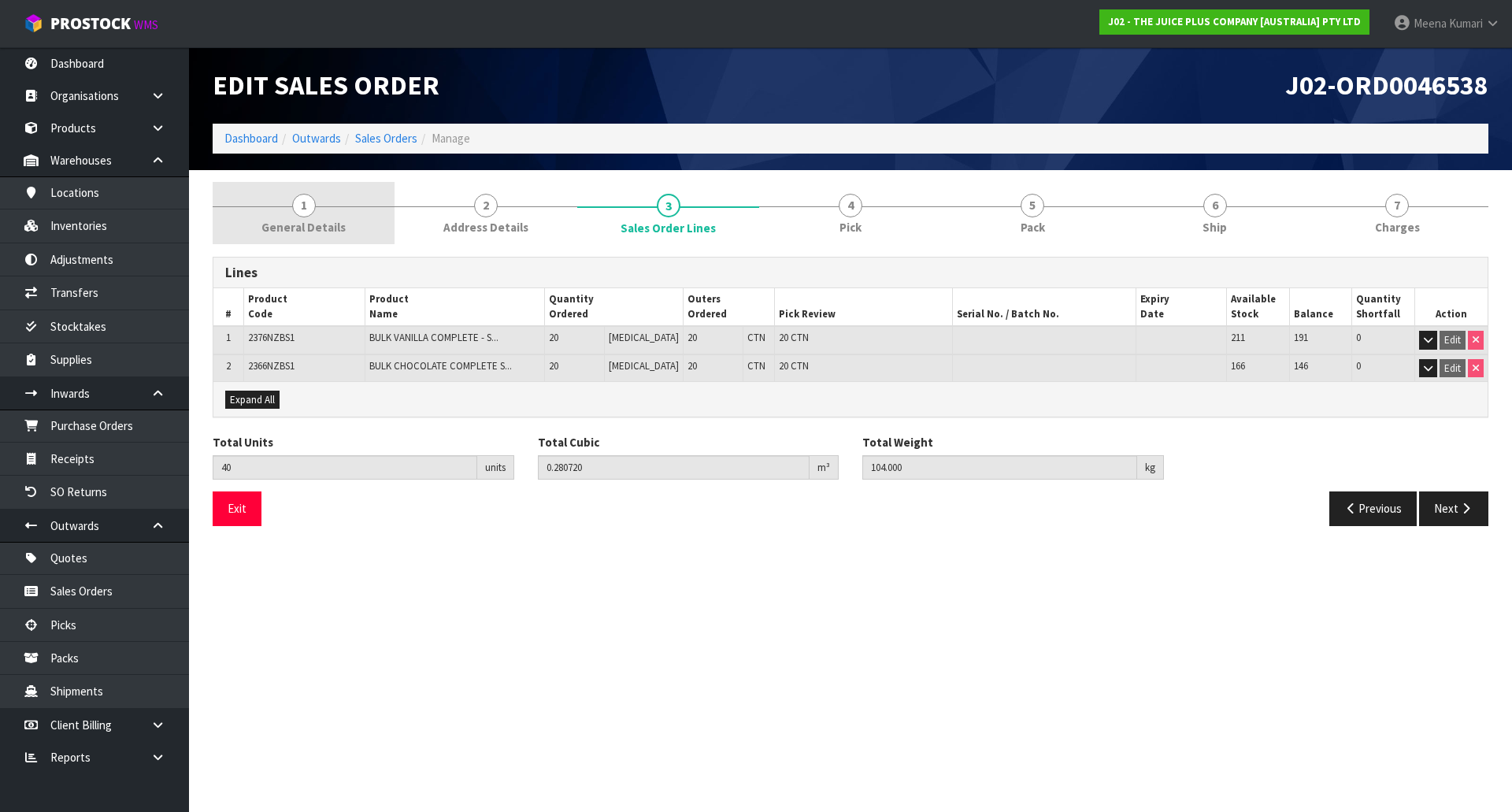
click at [319, 204] on link "1 General Details" at bounding box center [303, 213] width 182 height 62
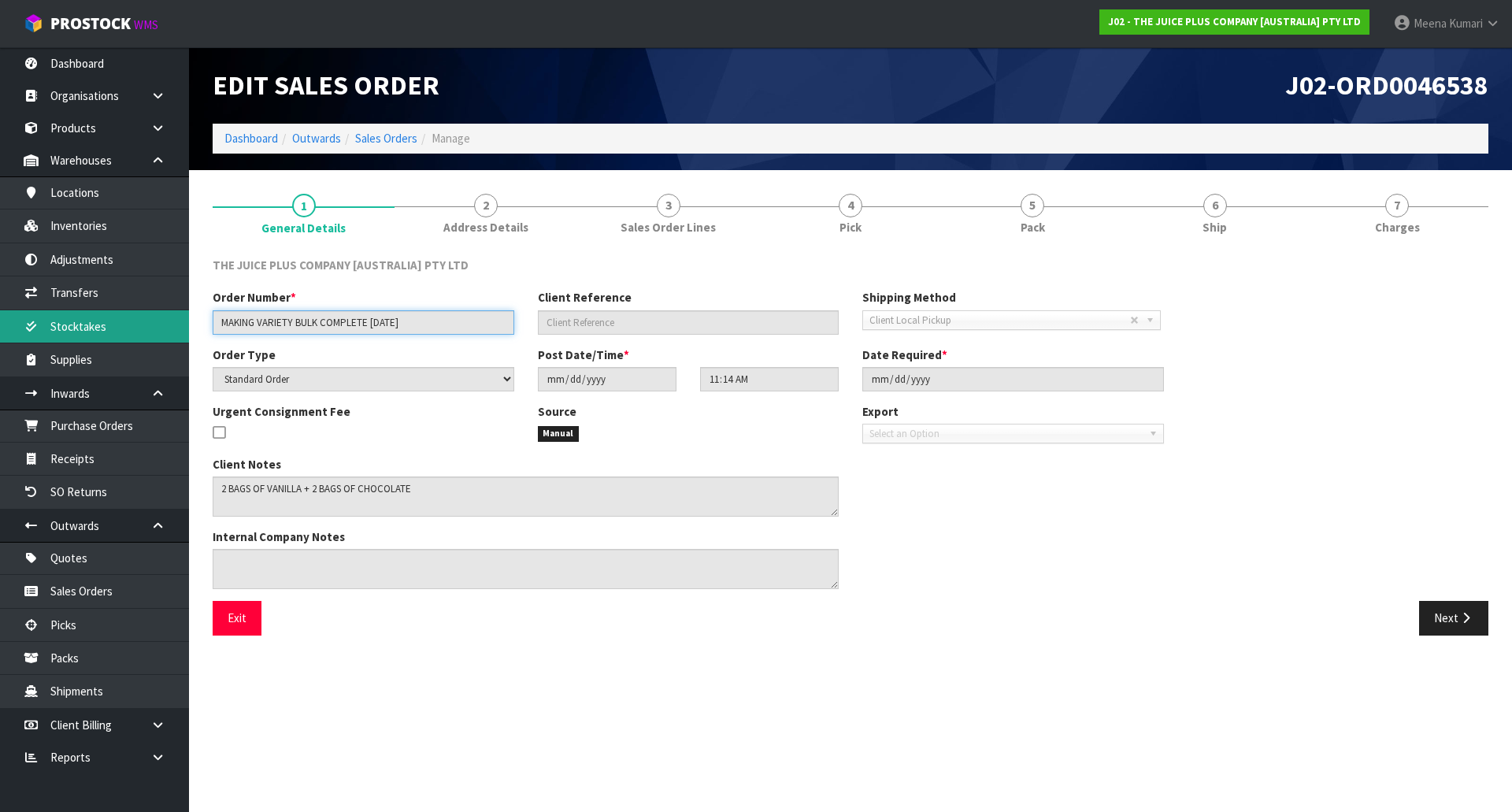
drag, startPoint x: 415, startPoint y: 323, endPoint x: 92, endPoint y: 328, distance: 323.0
click at [92, 328] on body "Toggle navigation ProStock WMS J02 - THE JUICE PLUS COMPANY [AUSTRALIA] PTY LTD…" at bounding box center [756, 406] width 1512 height 812
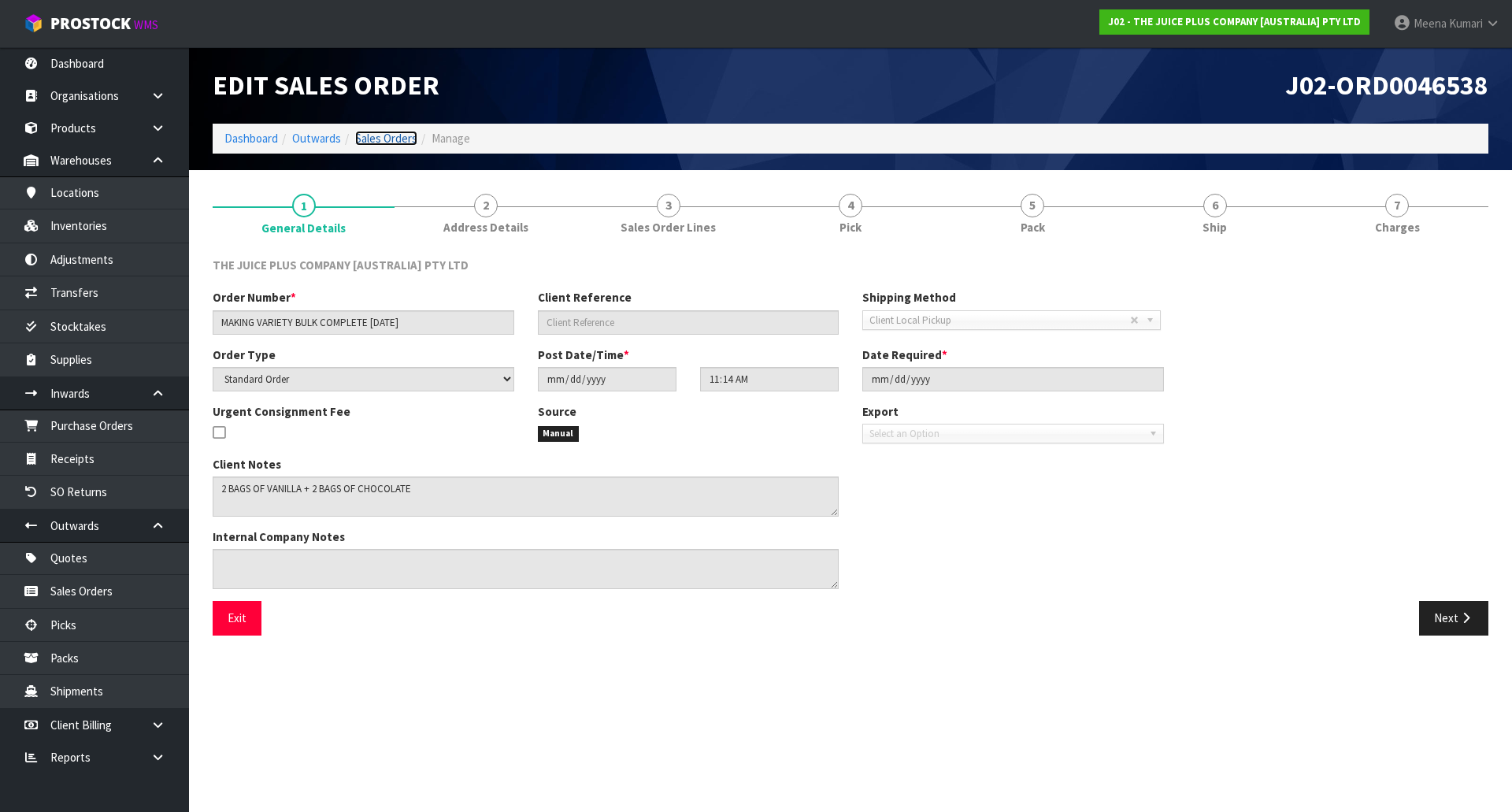
click at [392, 140] on link "Sales Orders" at bounding box center [387, 138] width 62 height 15
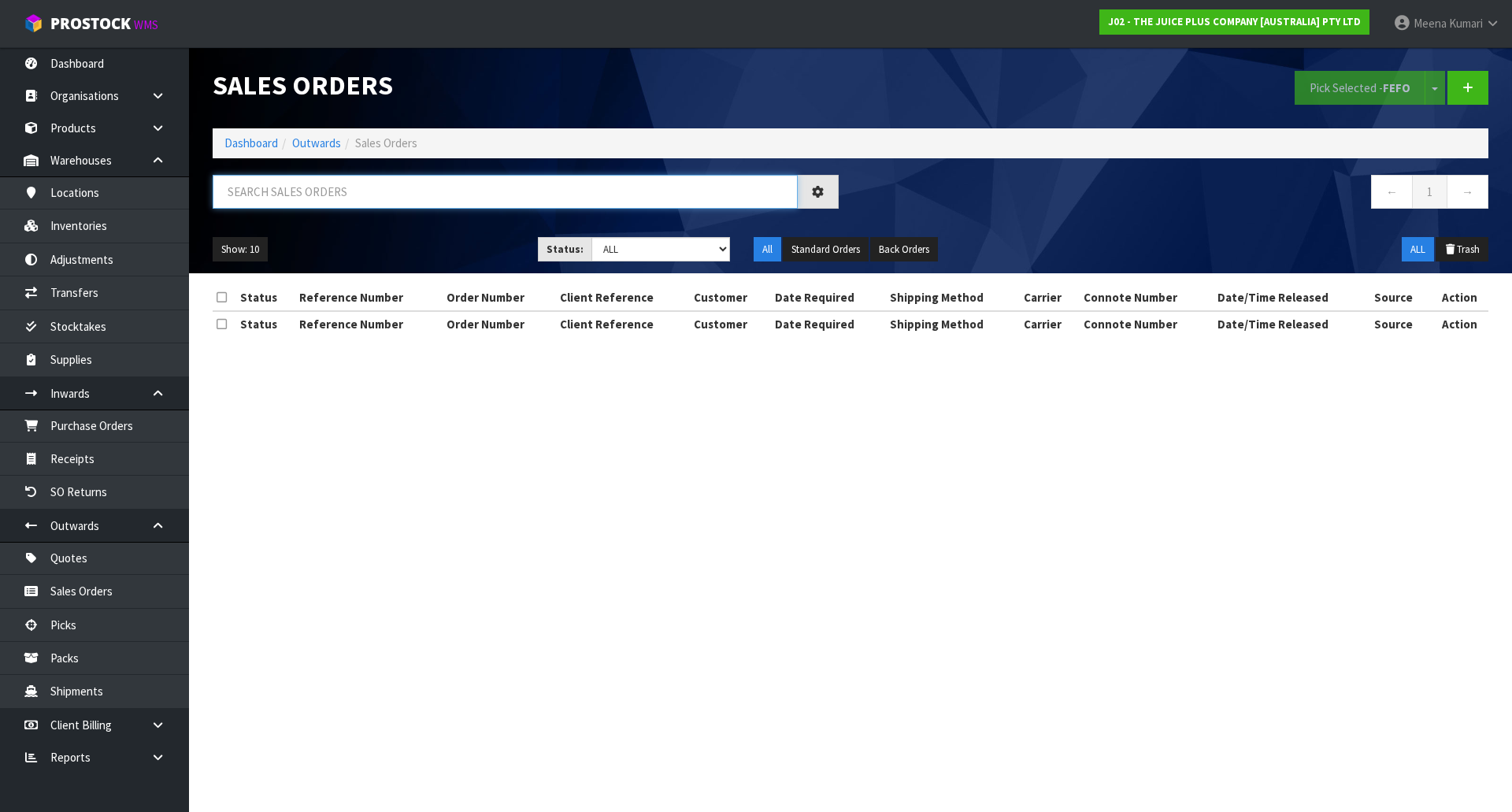
click at [340, 181] on input "text" at bounding box center [505, 192] width 585 height 34
type input "MAKING"
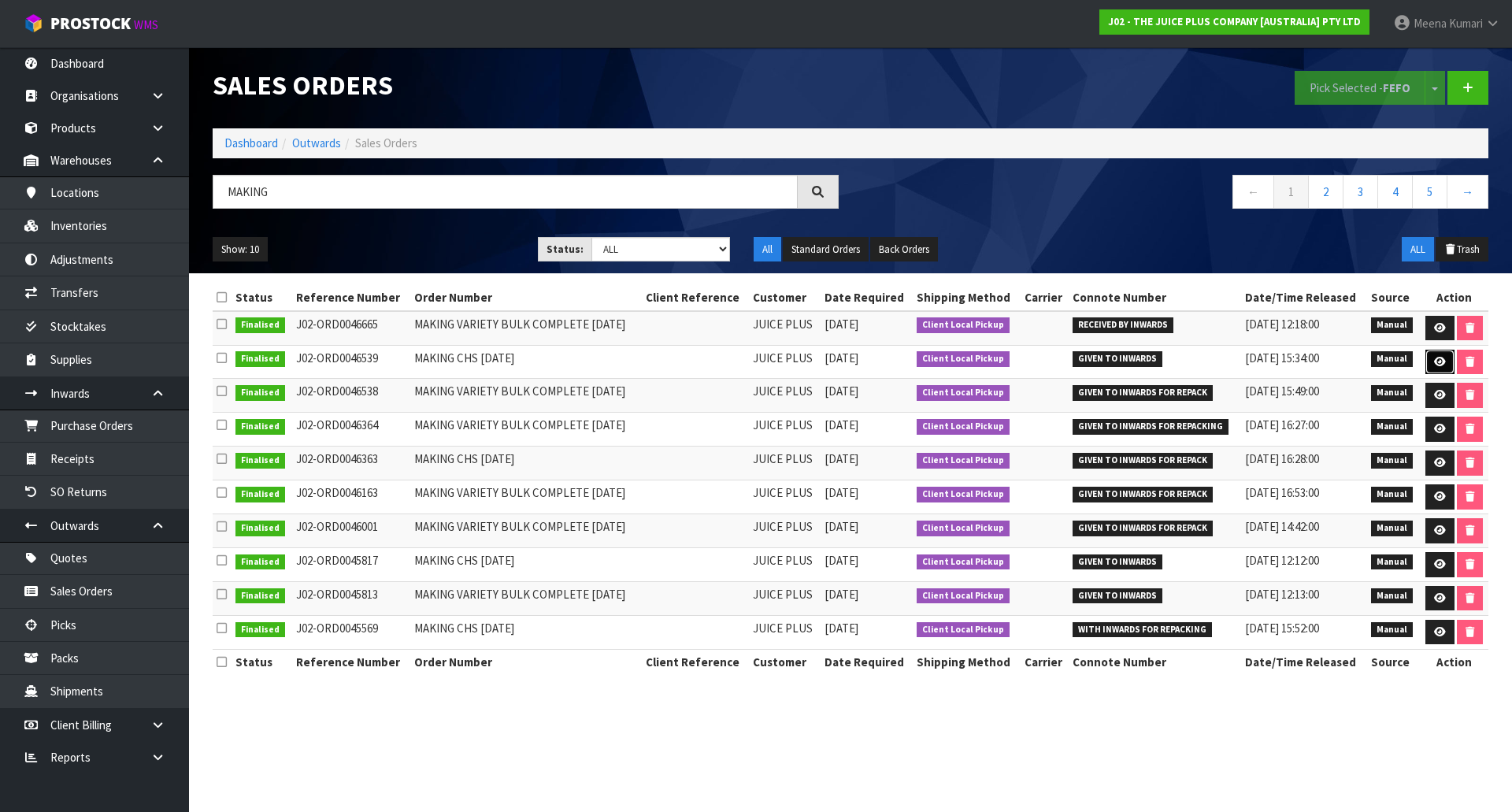
click at [1437, 360] on icon at bounding box center [1439, 361] width 12 height 10
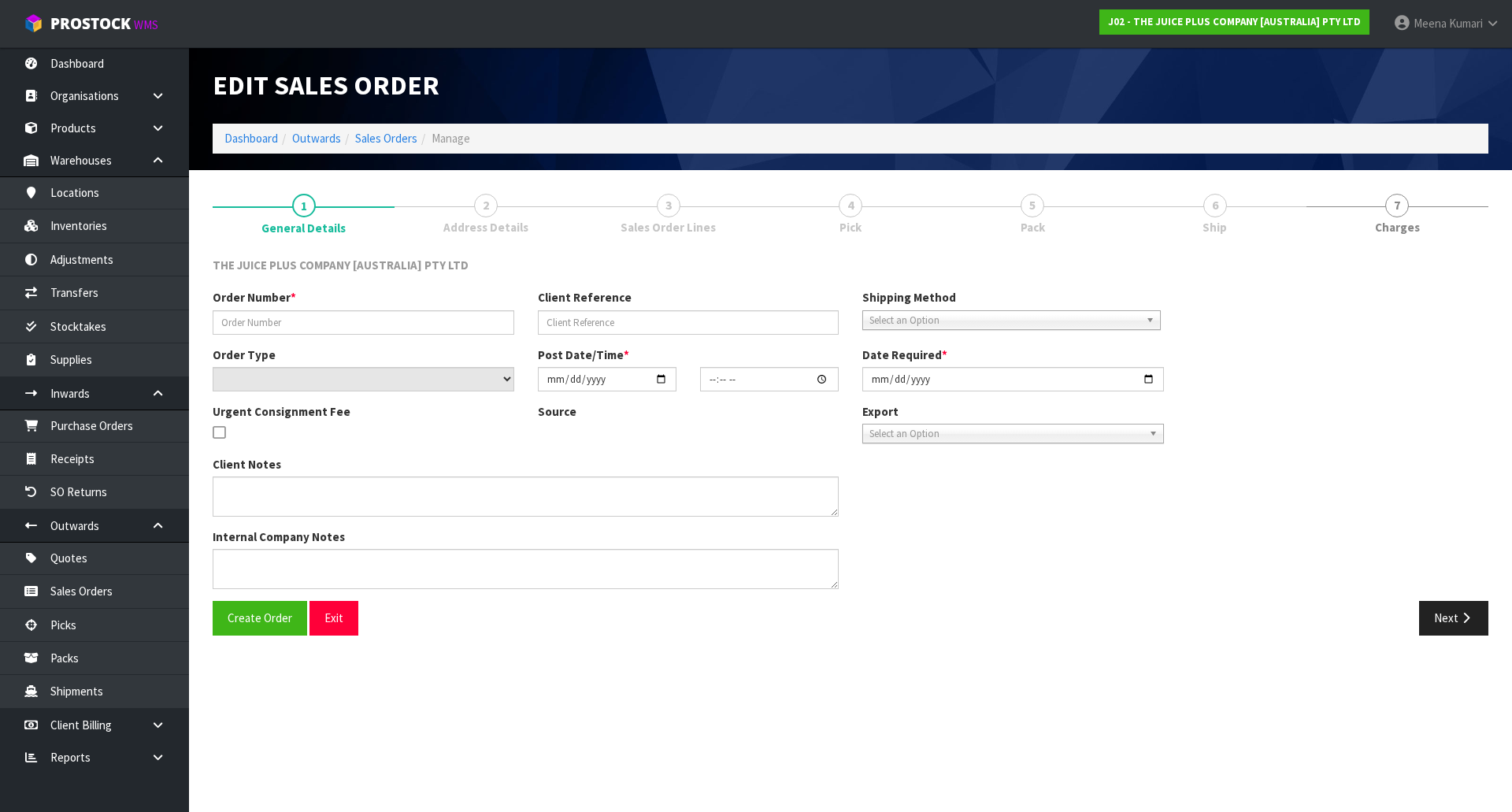
type input "MAKING CHS 02.09.25"
select select "number:0"
type input "2025-09-02"
type input "11:17:00.000"
type input "2025-09-02"
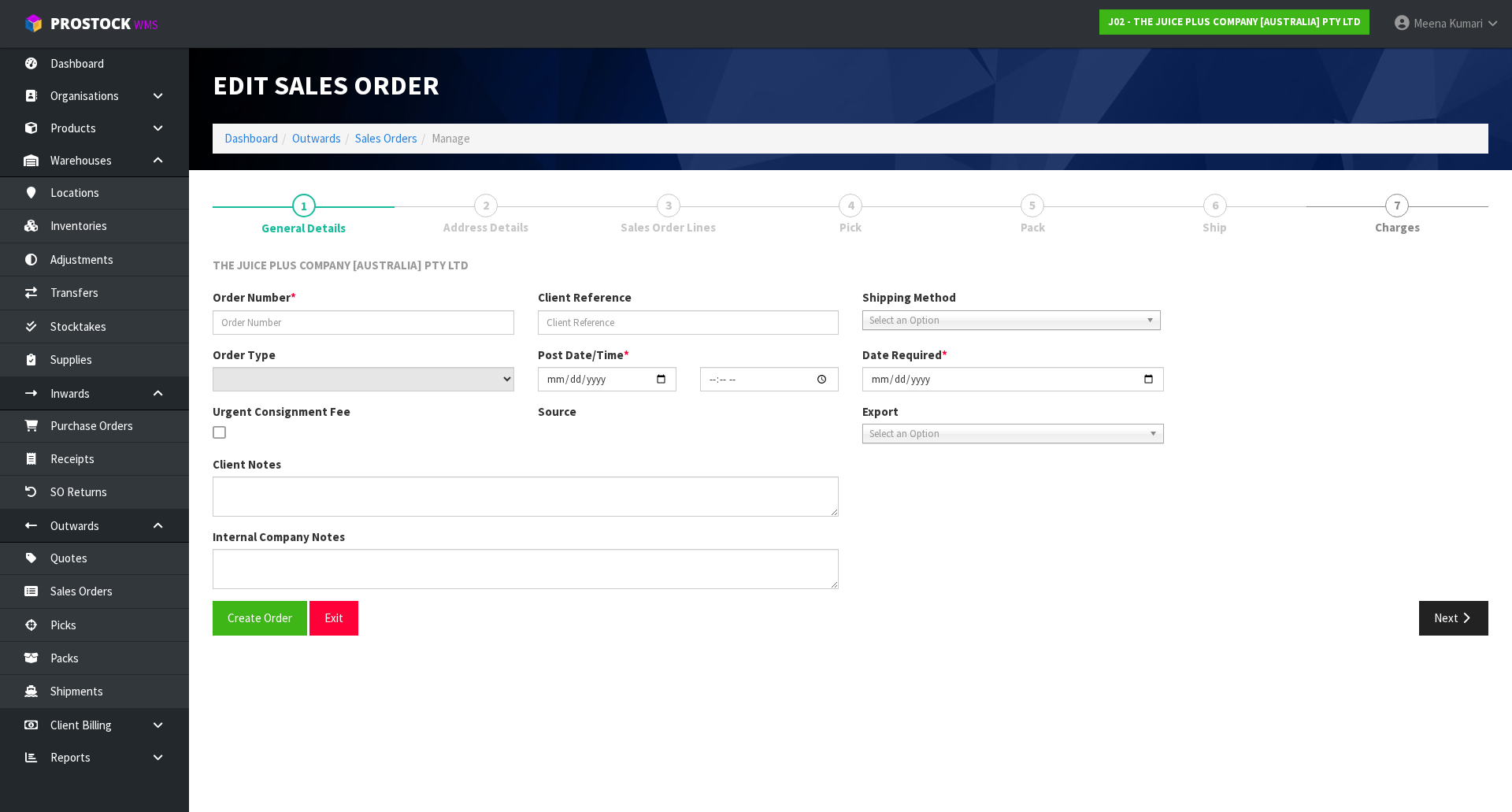
type textarea "INSTRUCTIONS: CHS: FOR THE FRUIT AND VEGETABLE BOTTLES, A LABEL NEEDS TO BE ADD…"
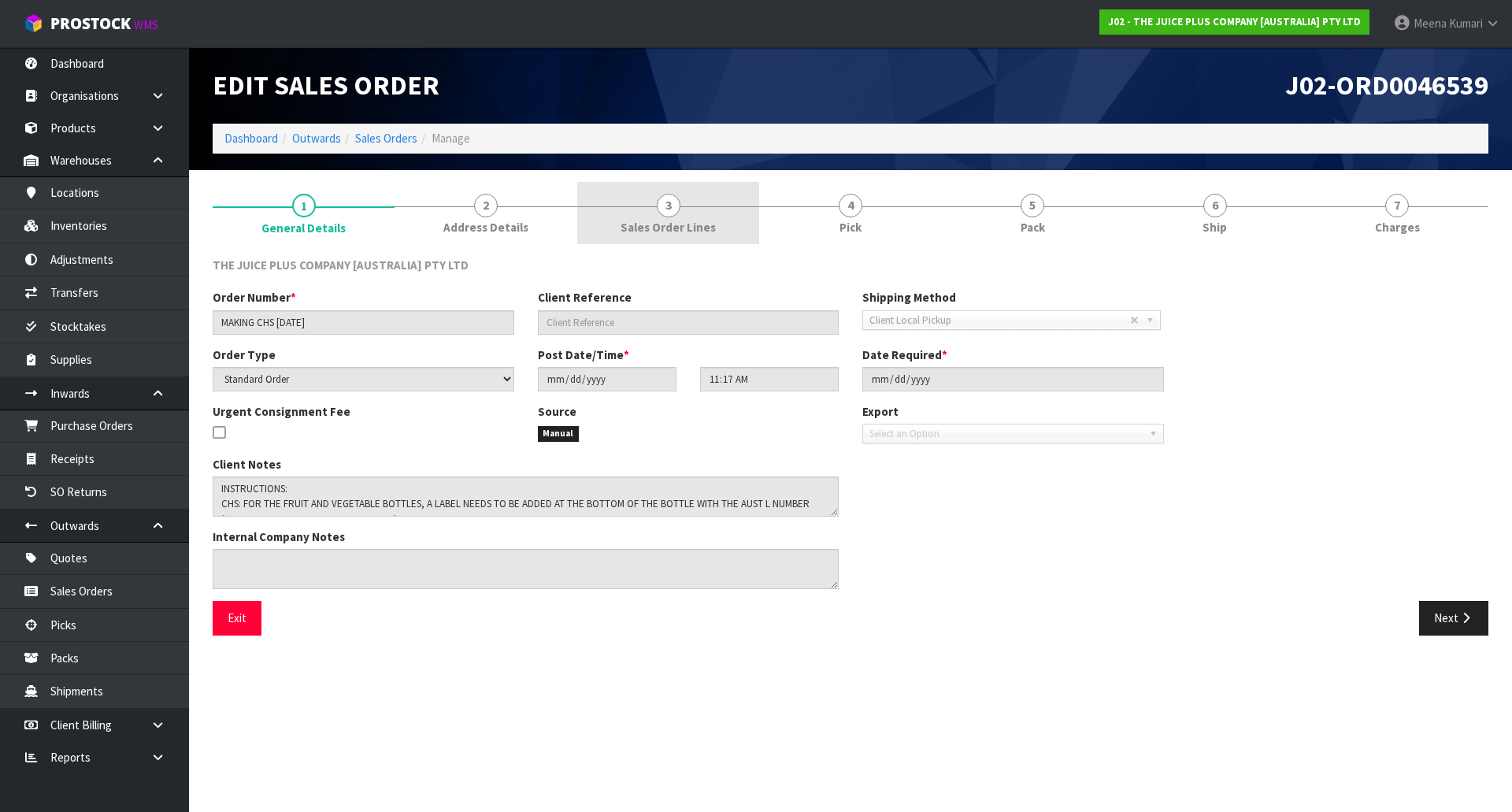
click at [684, 198] on link "3 Sales Order Lines" at bounding box center [668, 213] width 182 height 62
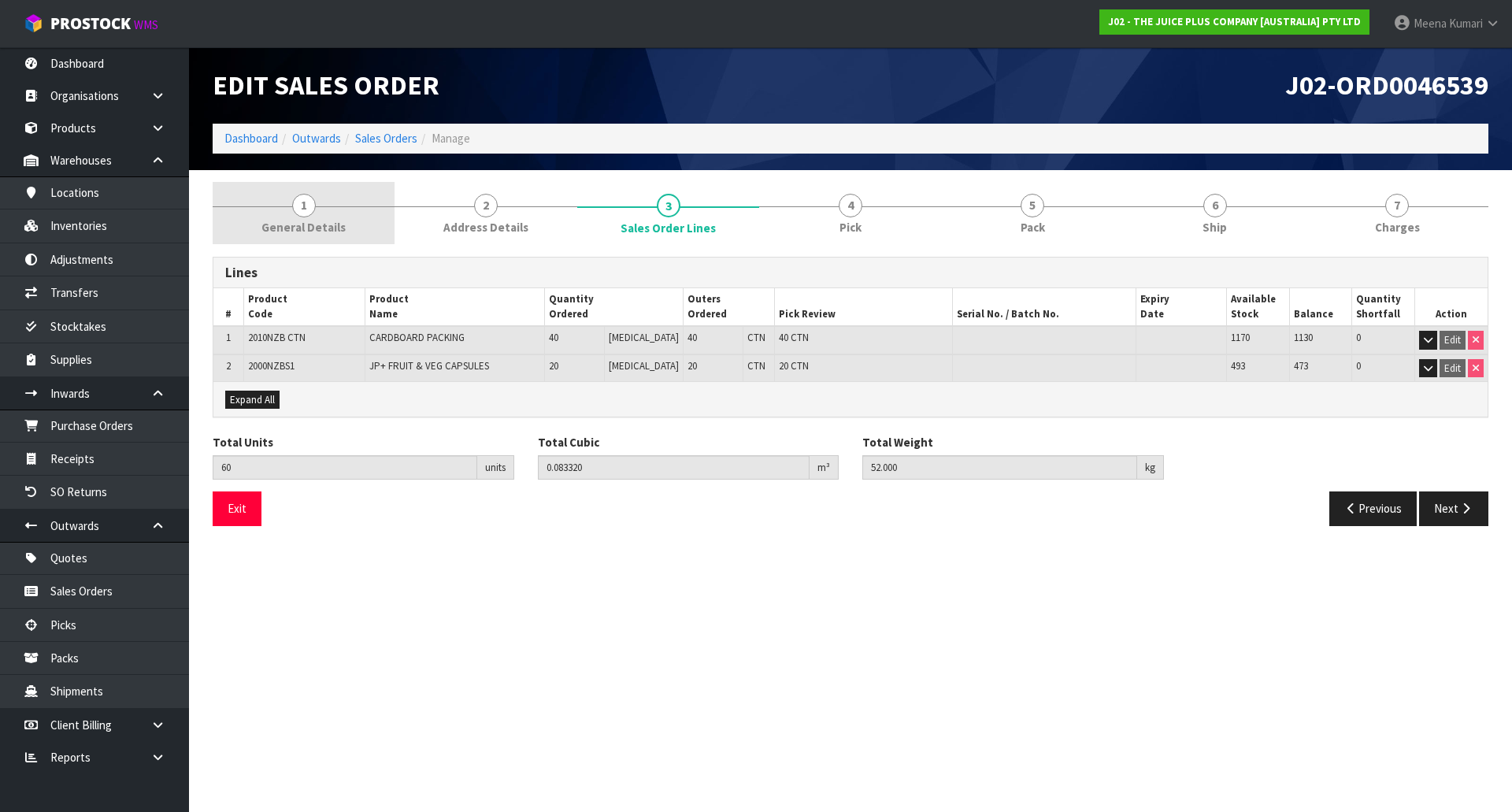
click at [345, 203] on link "1 General Details" at bounding box center [303, 213] width 182 height 62
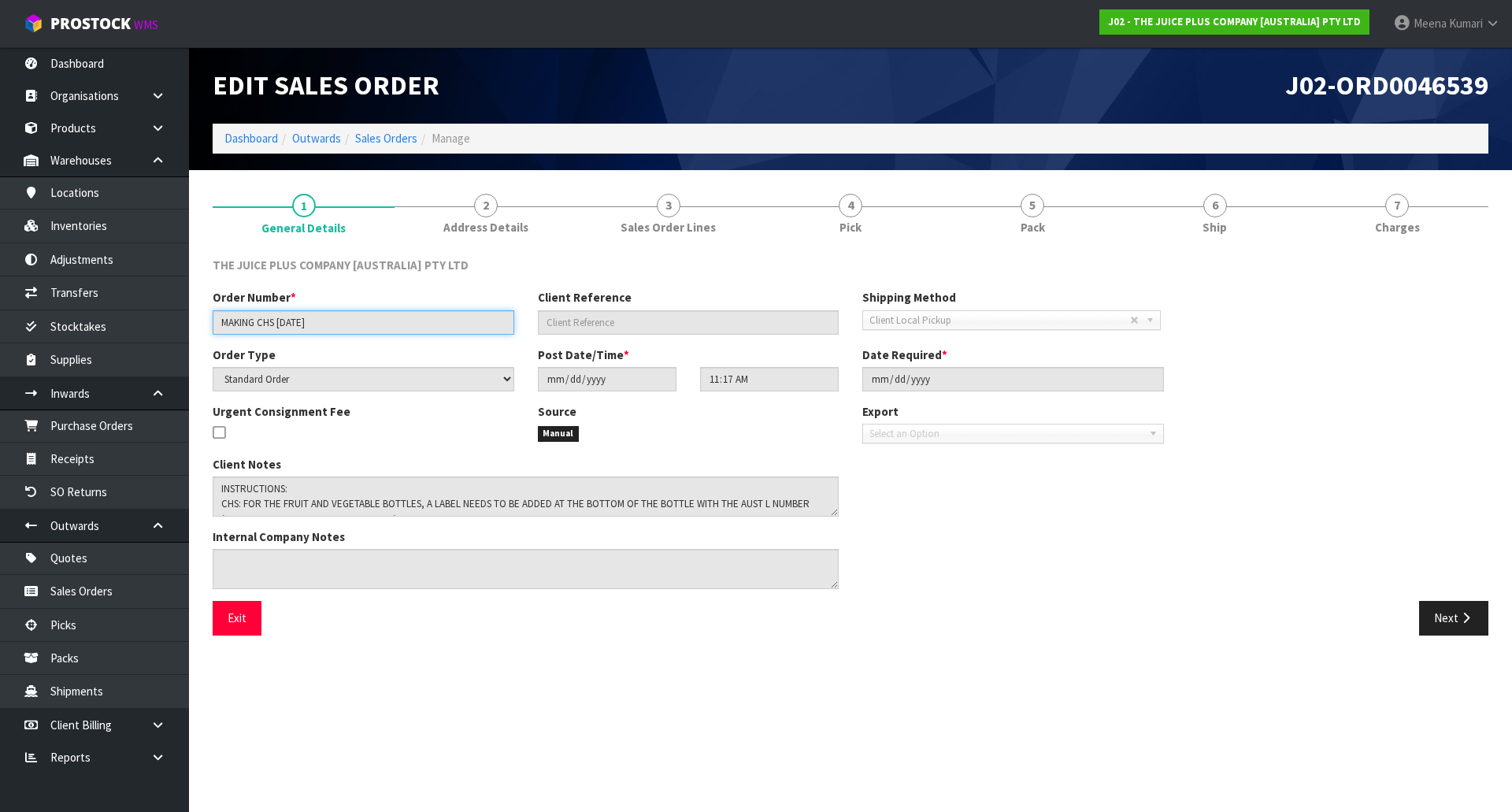
click at [349, 320] on input "MAKING CHS 02.09.25" at bounding box center [363, 322] width 301 height 24
click at [402, 138] on link "Sales Orders" at bounding box center [387, 138] width 62 height 15
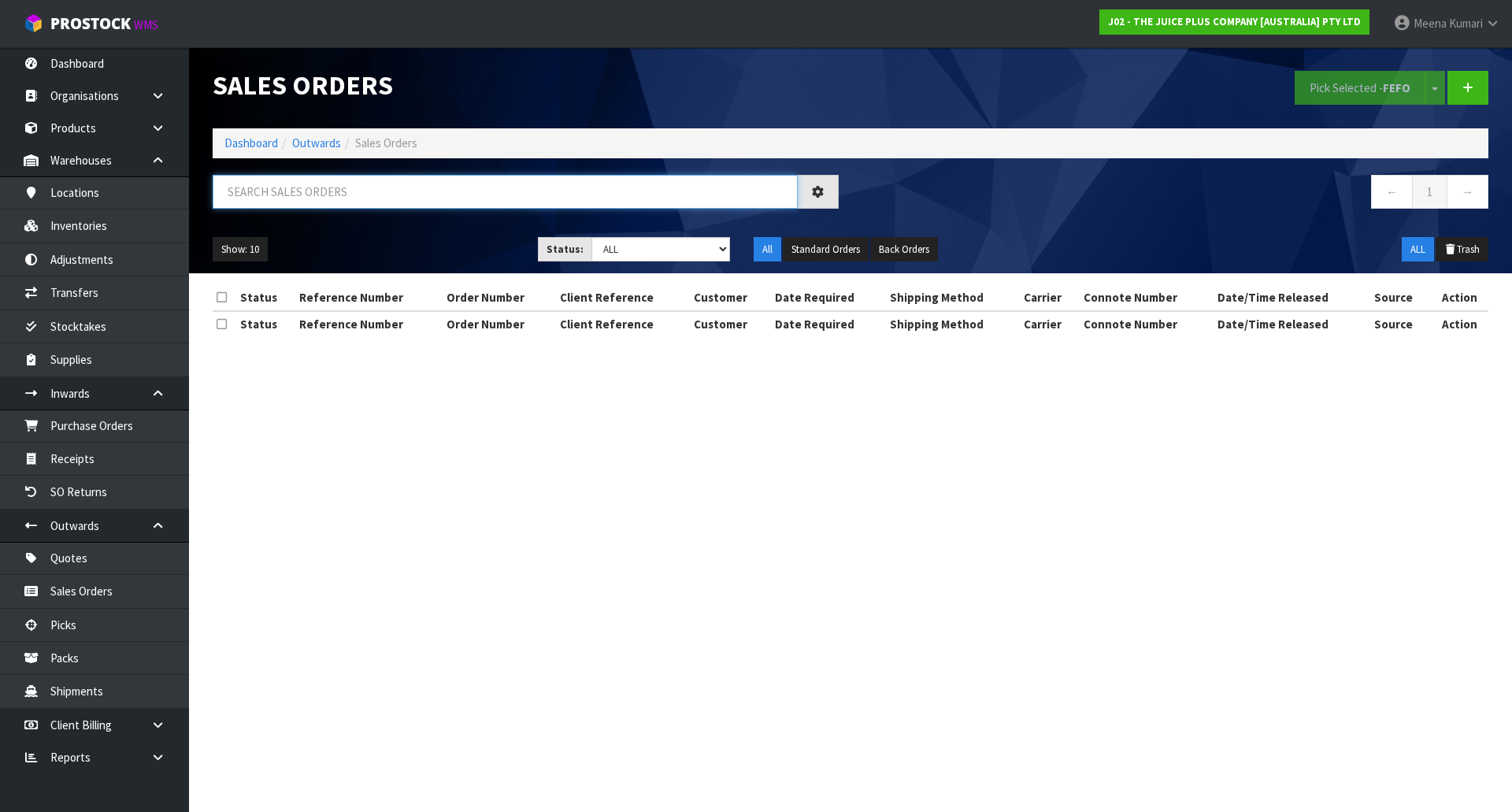
click at [380, 198] on input "text" at bounding box center [505, 192] width 585 height 34
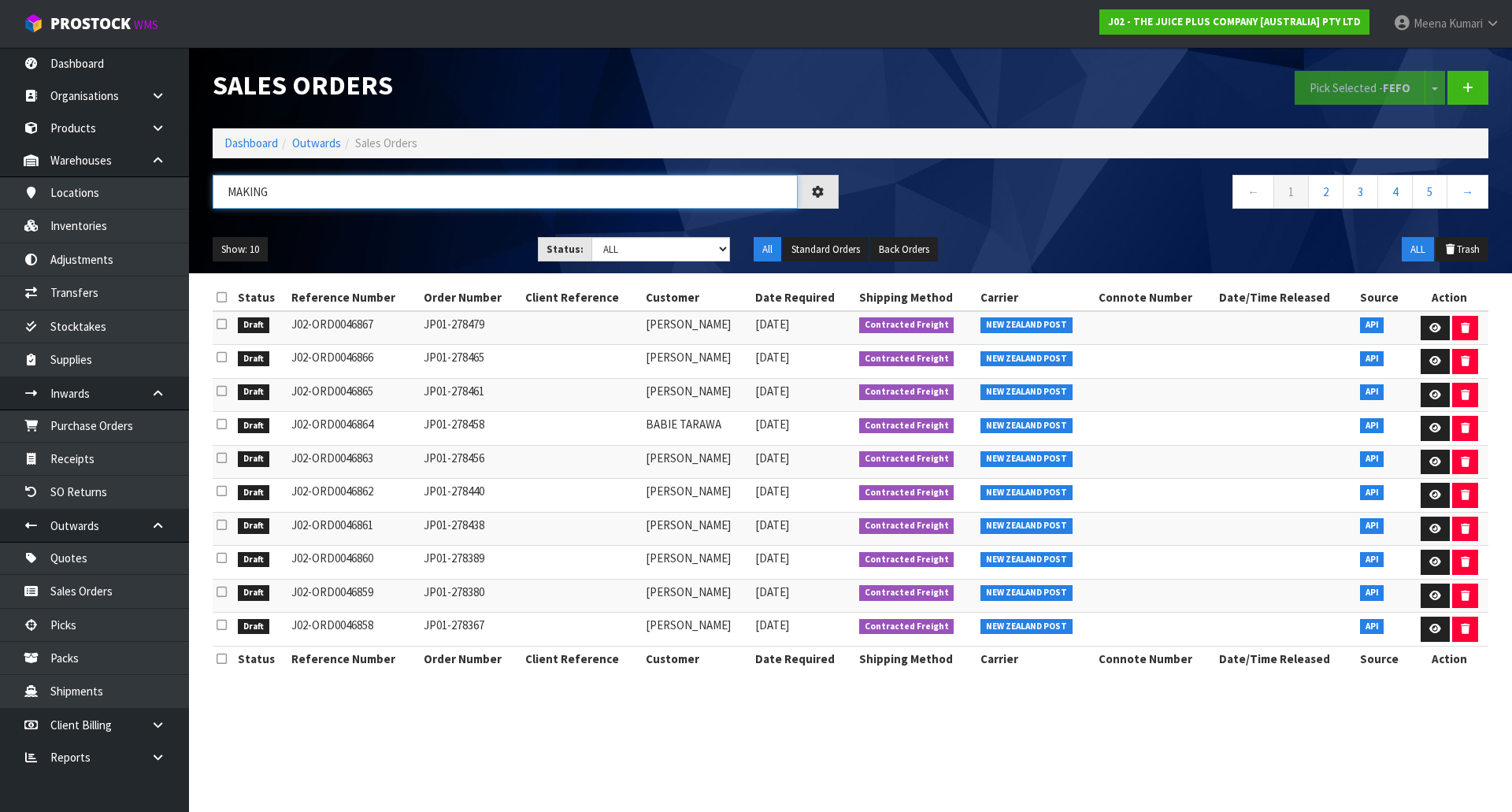
type input "MAKING"
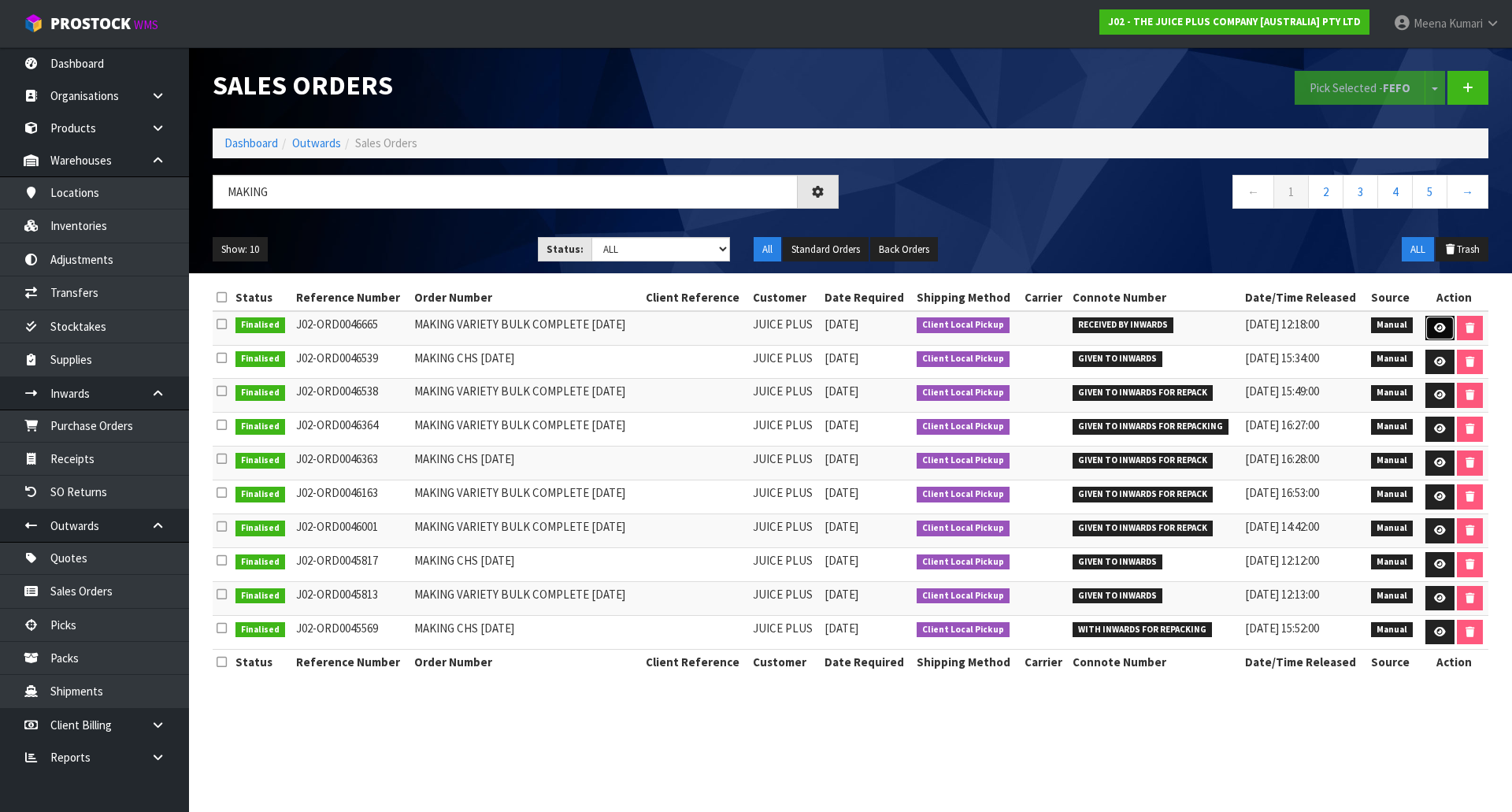
click at [1439, 328] on icon at bounding box center [1439, 328] width 12 height 10
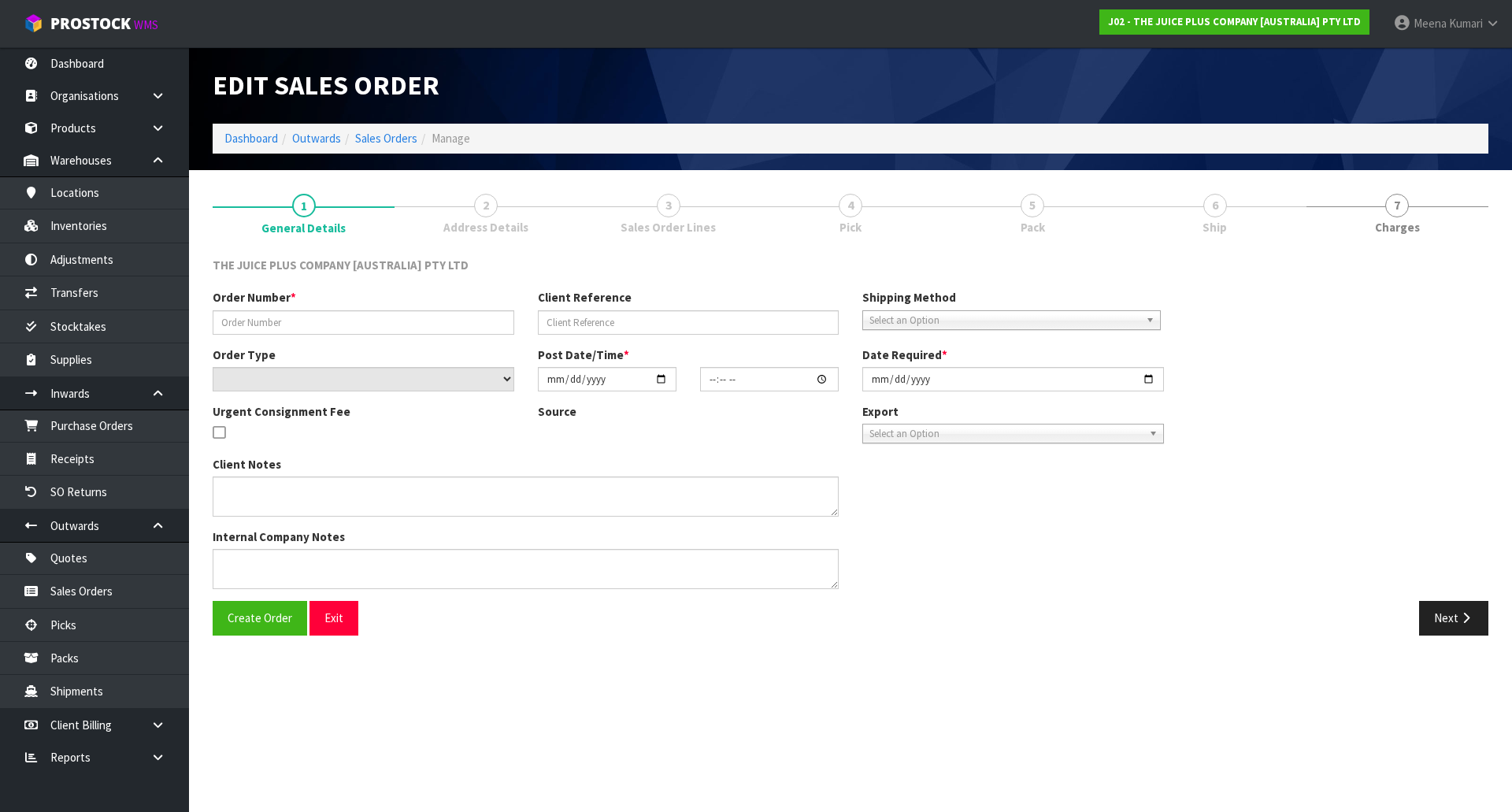
type input "MAKING VARIETY BULK COMPLETE [DATE]"
select select "number:0"
type input "2025-09-15"
type input "09:35:00.000"
type input "2025-09-15"
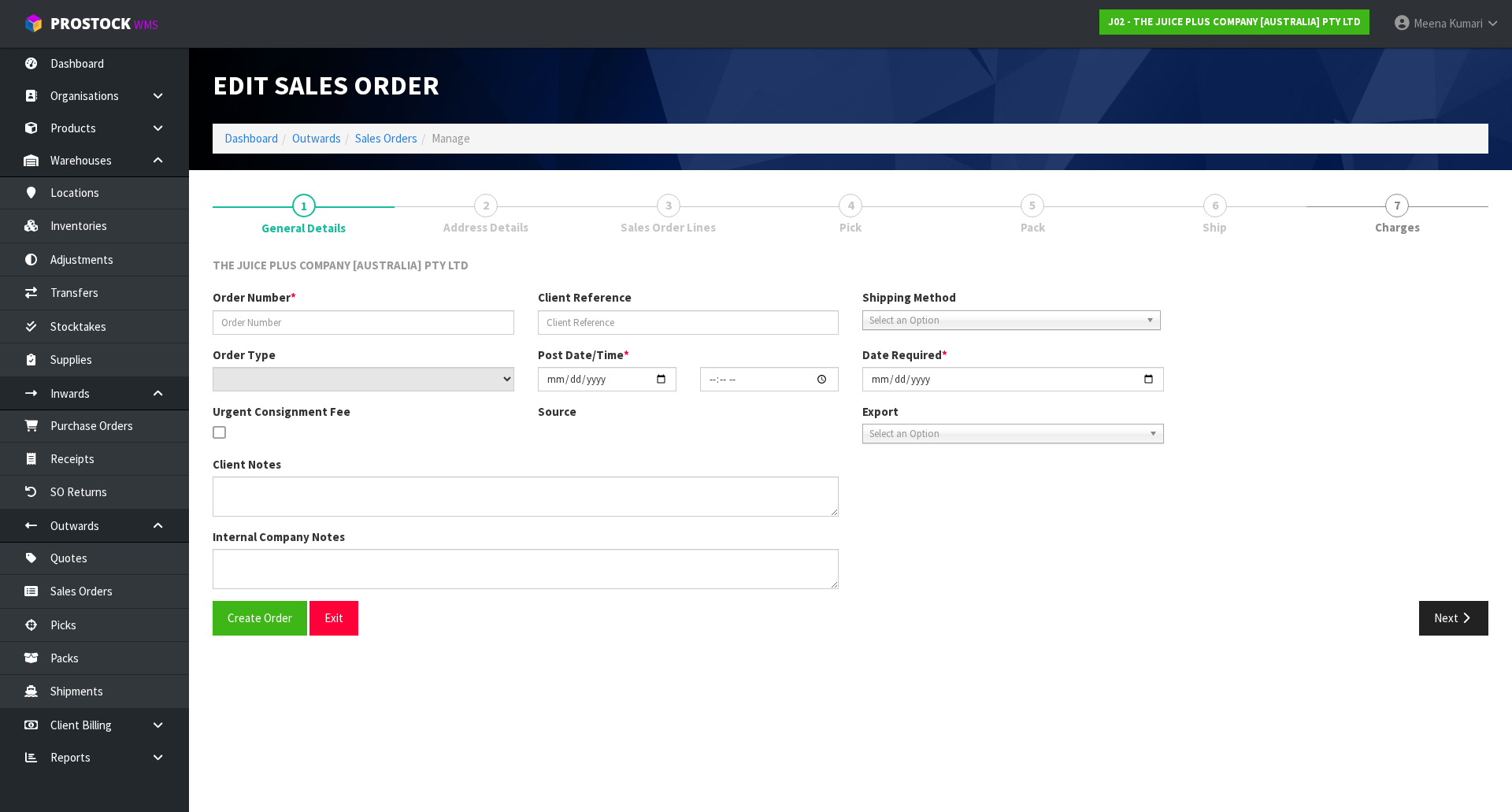
type textarea "2 BAGS OF VANILLA + 2 BAGS OF CHOCOLATE"
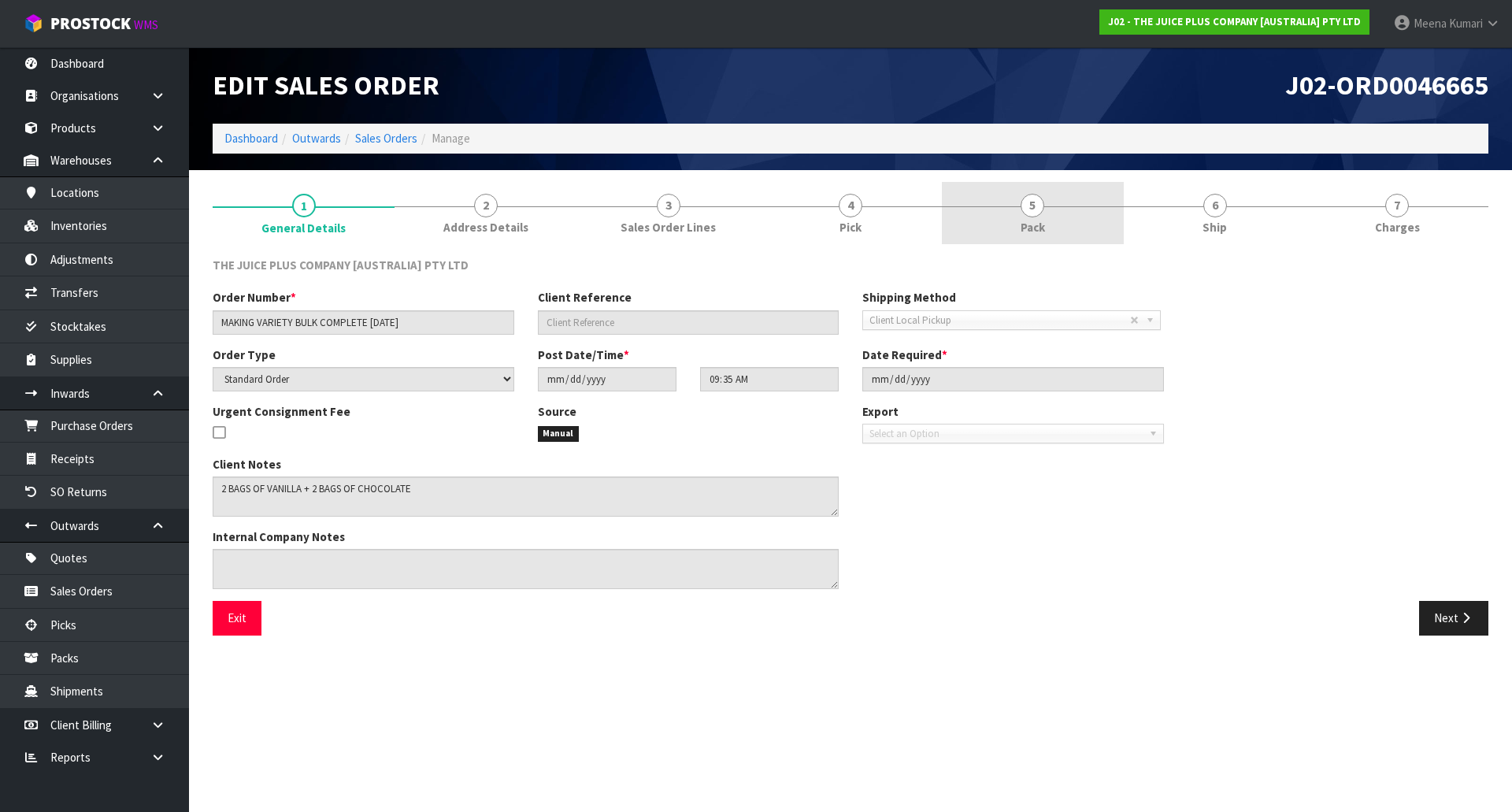
click at [1099, 204] on link "5 Pack" at bounding box center [1032, 213] width 182 height 62
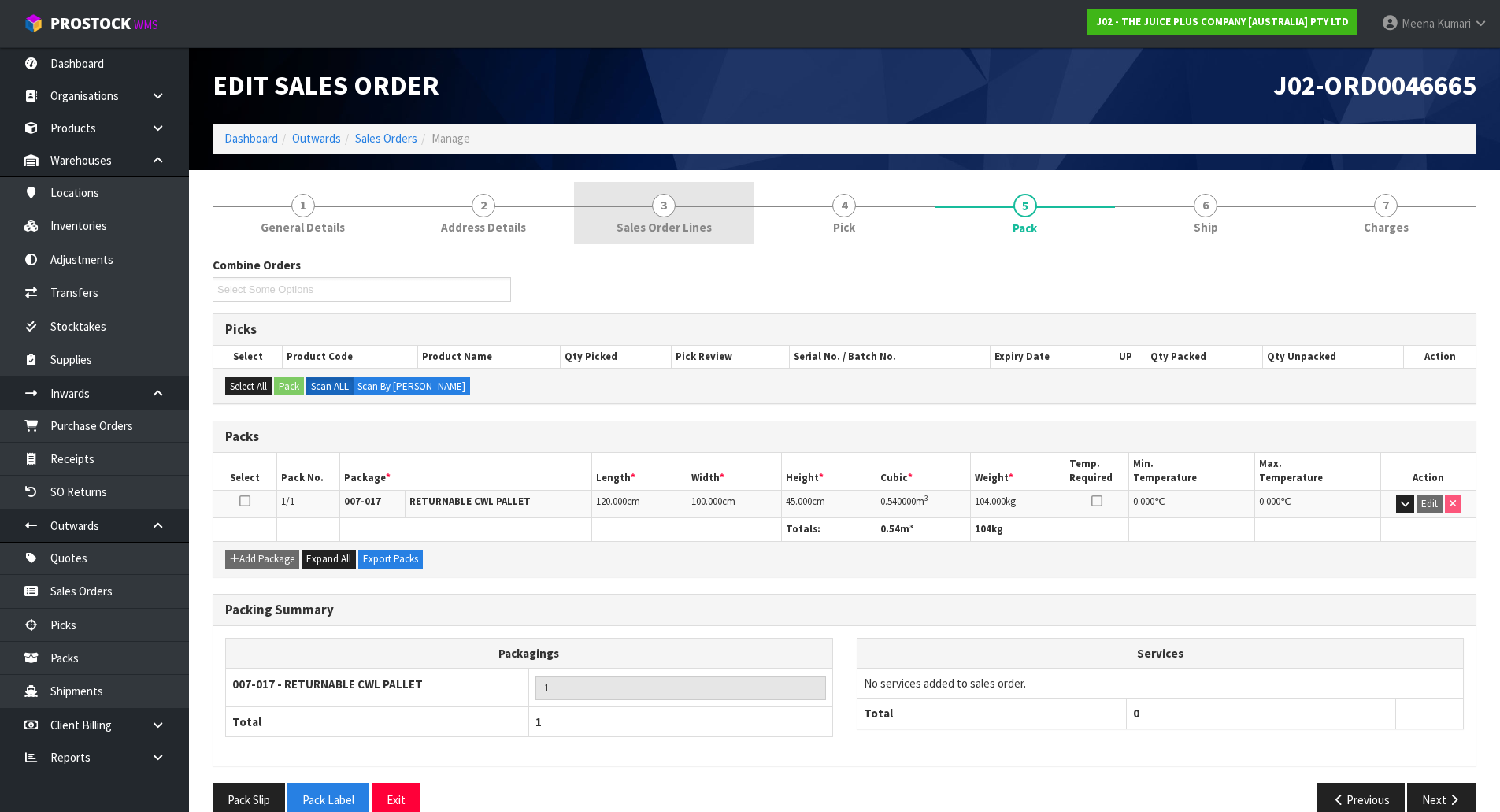
click at [636, 192] on link "3 Sales Order Lines" at bounding box center [664, 213] width 181 height 62
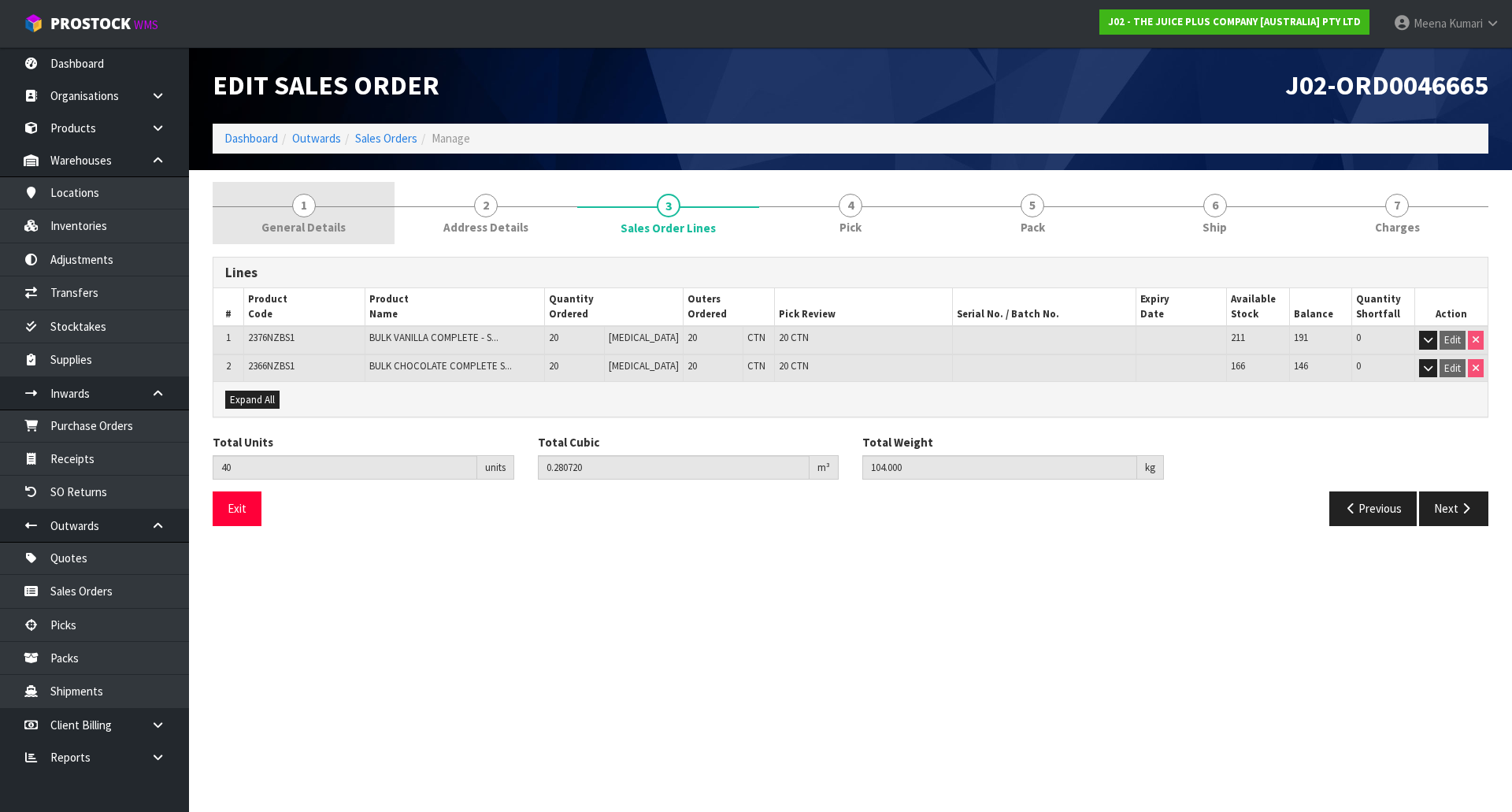
click at [343, 225] on span "General Details" at bounding box center [304, 227] width 84 height 17
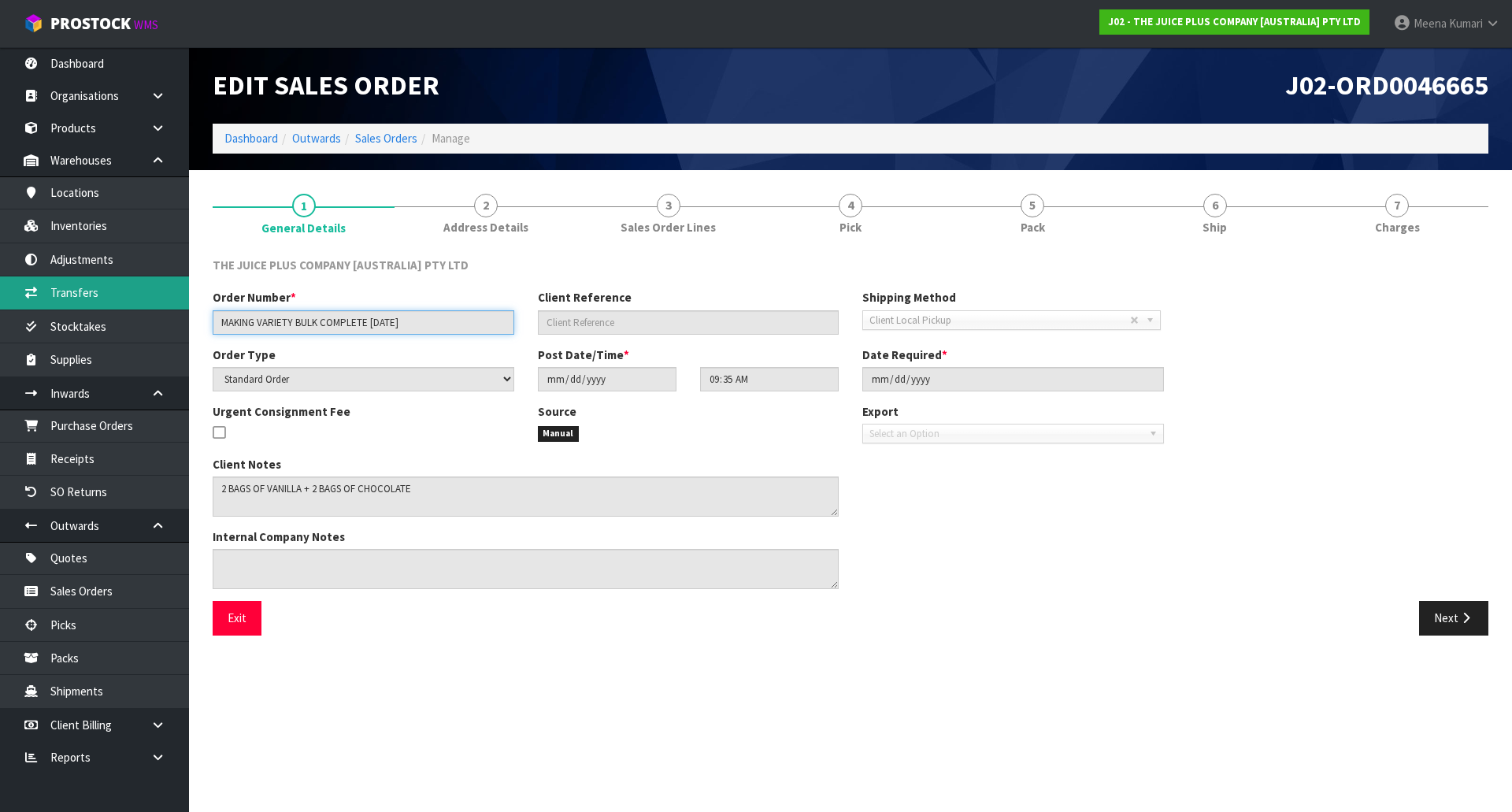
drag, startPoint x: 411, startPoint y: 321, endPoint x: 130, endPoint y: 286, distance: 283.2
click at [130, 286] on body "Toggle navigation ProStock WMS J02 - THE JUICE PLUS COMPANY [AUSTRALIA] PTY LTD…" at bounding box center [756, 406] width 1512 height 812
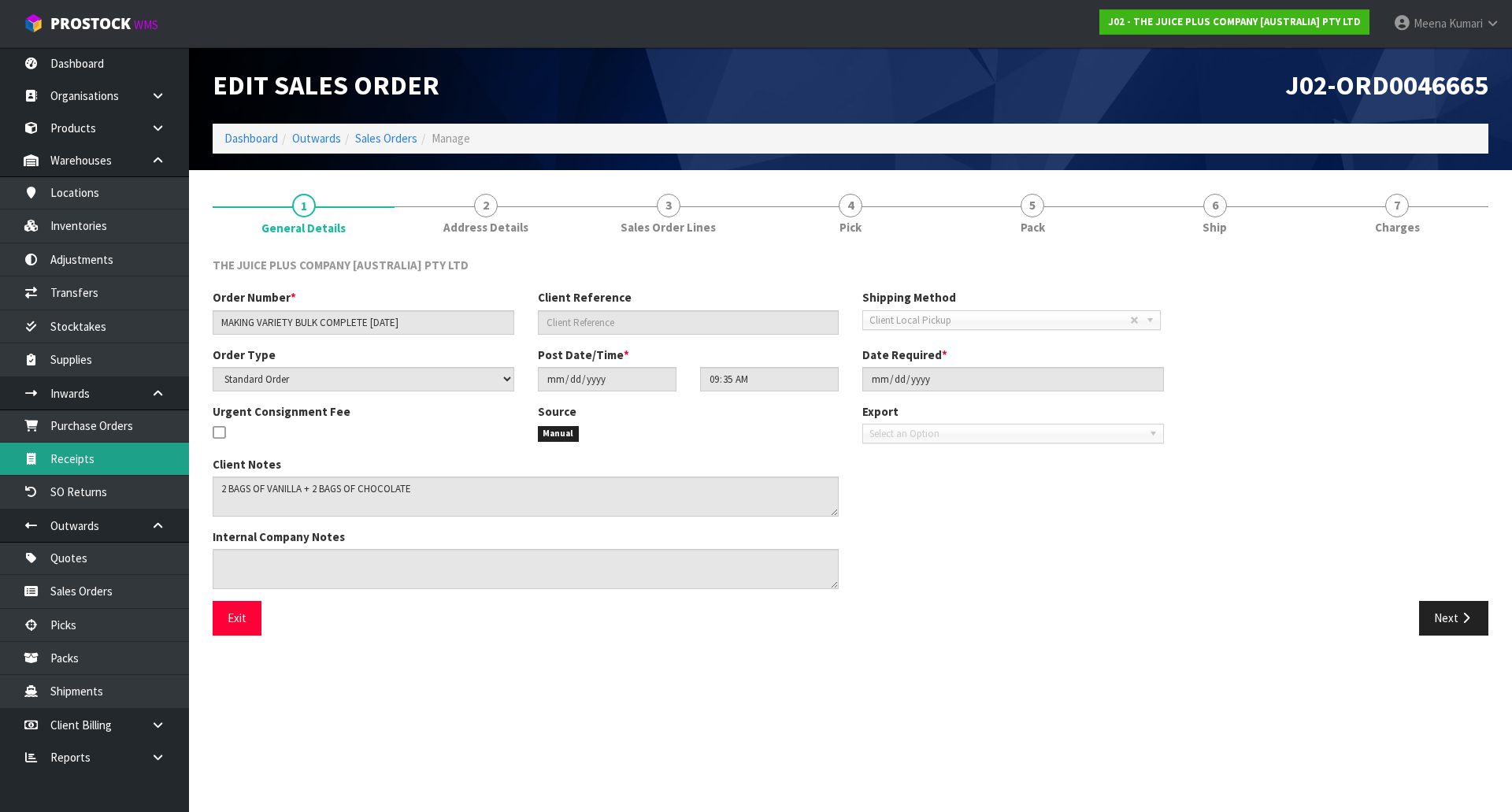
click at [84, 471] on link "Receipts" at bounding box center [95, 458] width 189 height 32
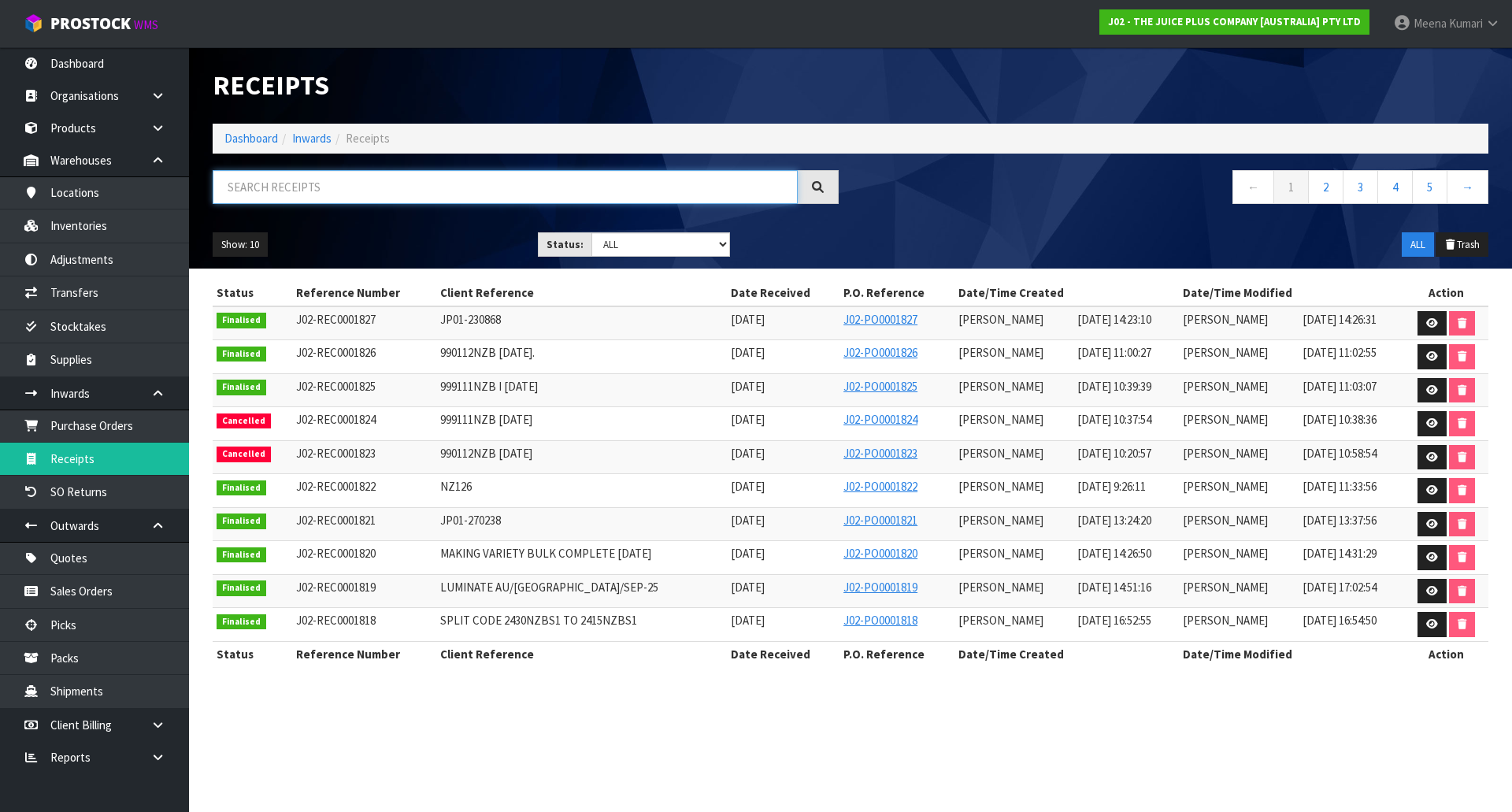
click at [415, 203] on input "text" at bounding box center [505, 187] width 585 height 34
click at [1328, 191] on link "2" at bounding box center [1325, 187] width 35 height 34
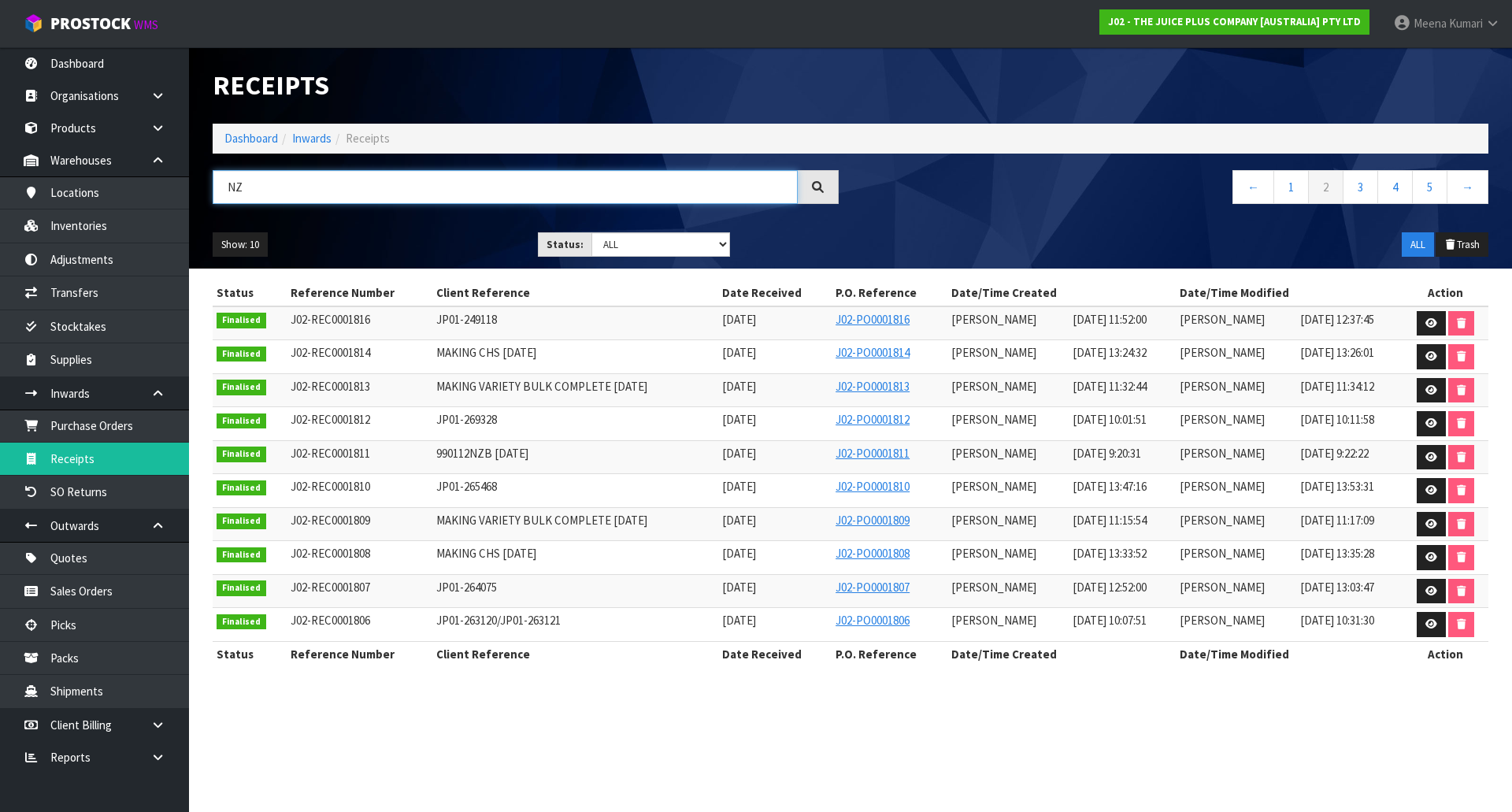
click at [424, 192] on input "NZ" at bounding box center [505, 187] width 585 height 34
type input "NZ1"
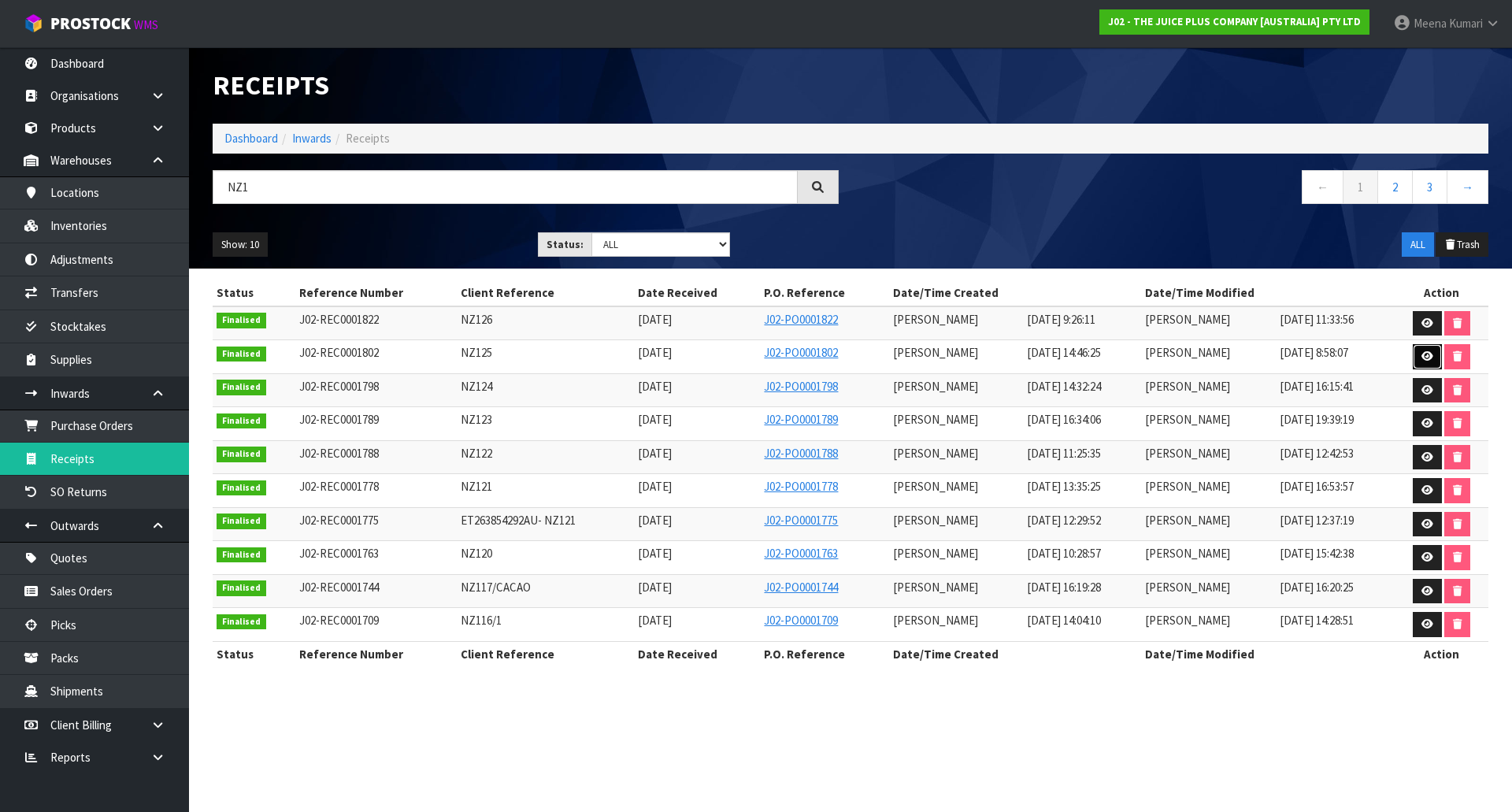
click at [1430, 355] on icon at bounding box center [1427, 356] width 12 height 10
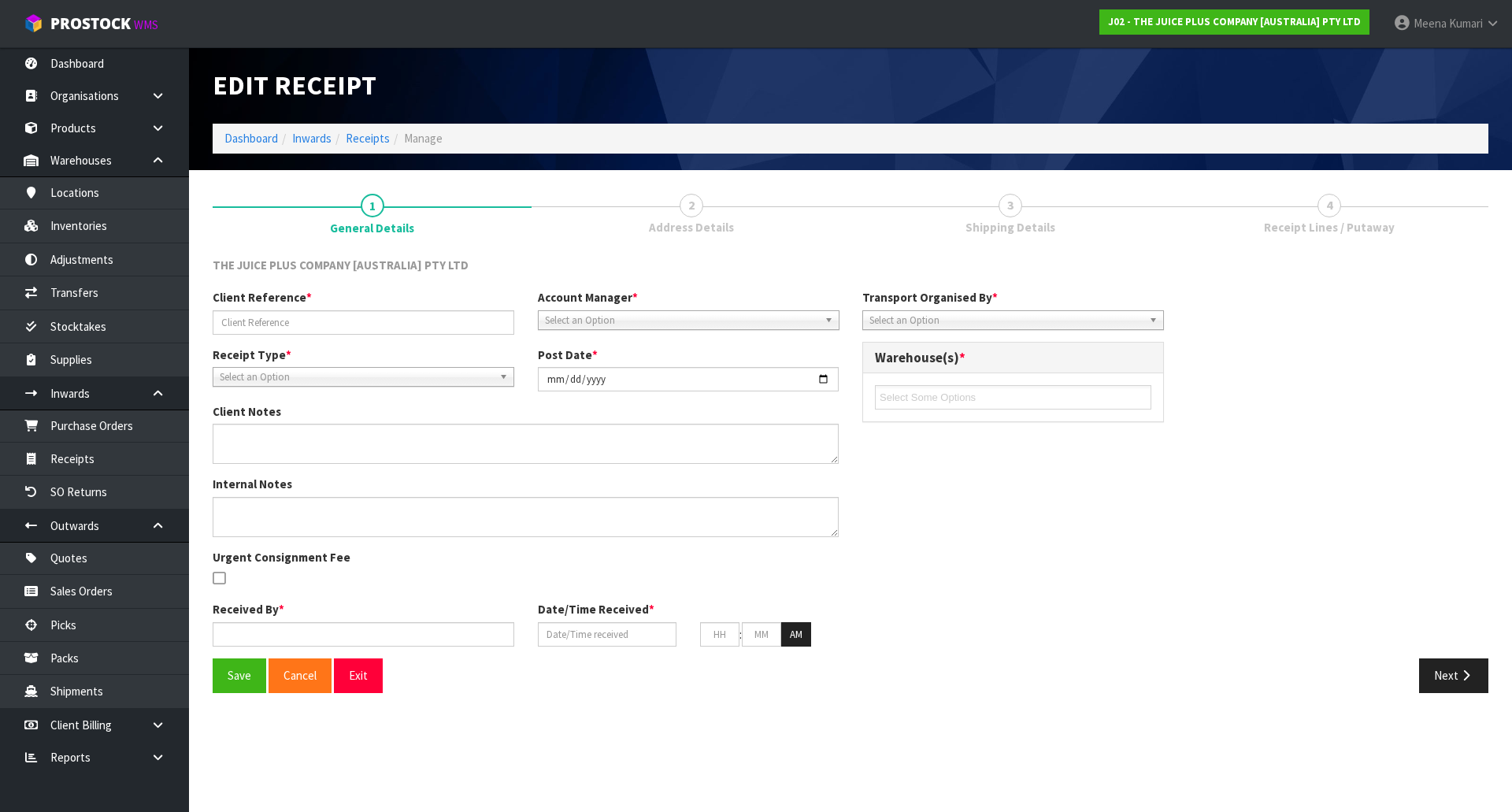
type input "NZ125"
type input "[DATE]"
type input "[PERSON_NAME]"
type input "[DATE]"
type input "02"
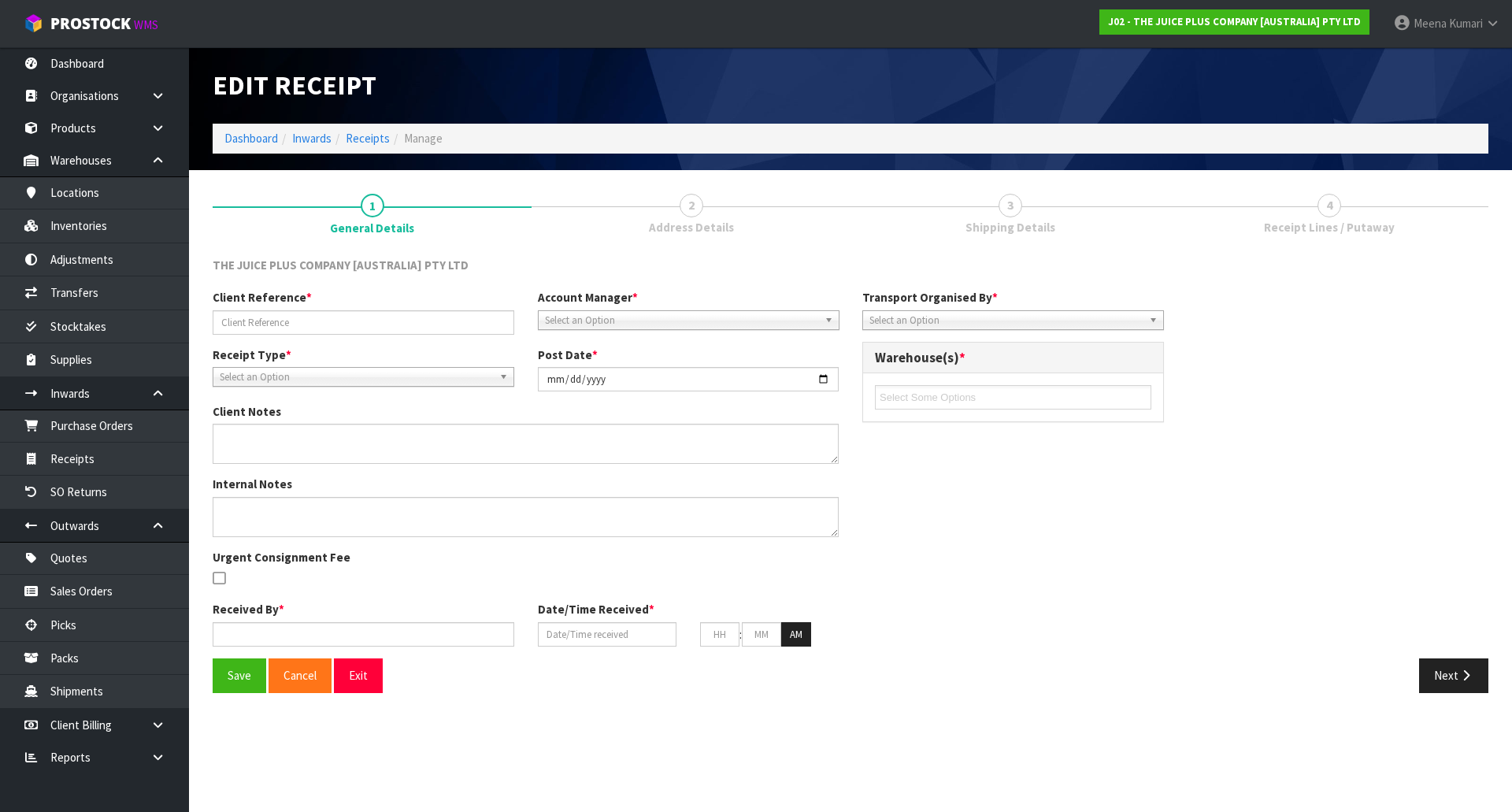
type input "46"
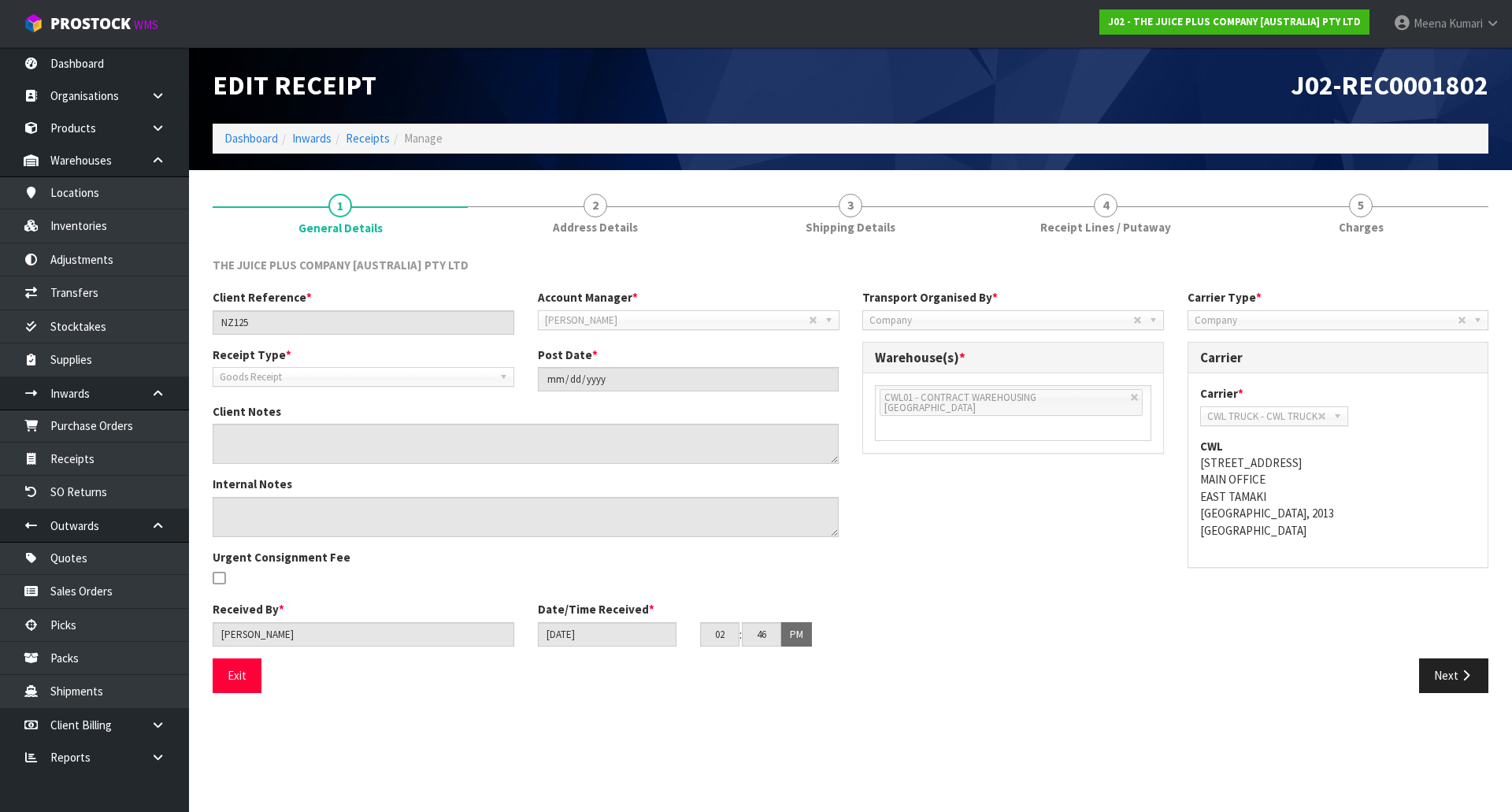
click at [1184, 257] on div "THE JUICE PLUS COMPANY [AUSTRALIA] PTY LTD" at bounding box center [850, 273] width 1299 height 32
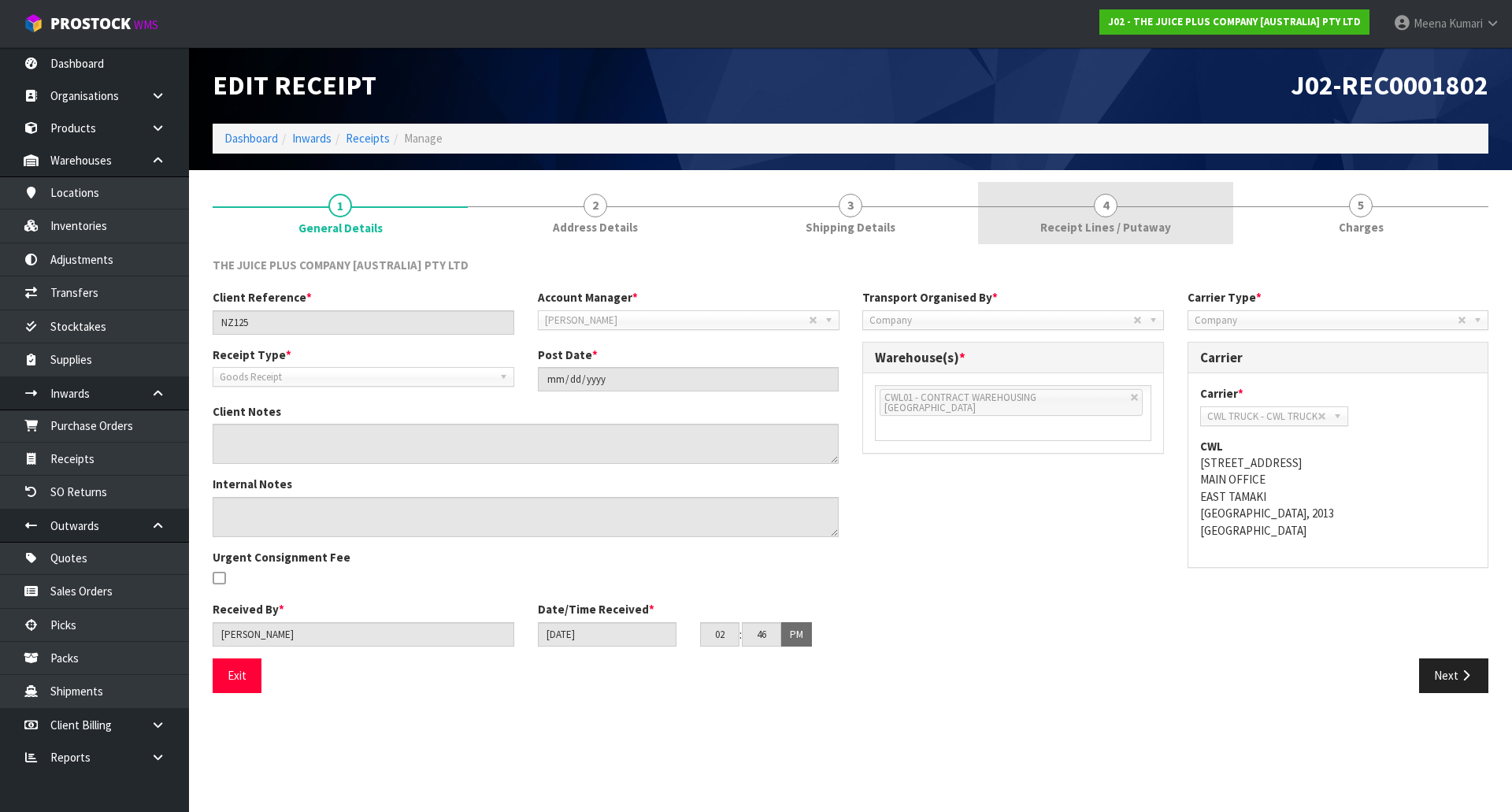
click at [1138, 230] on span "Receipt Lines / Putaway" at bounding box center [1105, 227] width 131 height 17
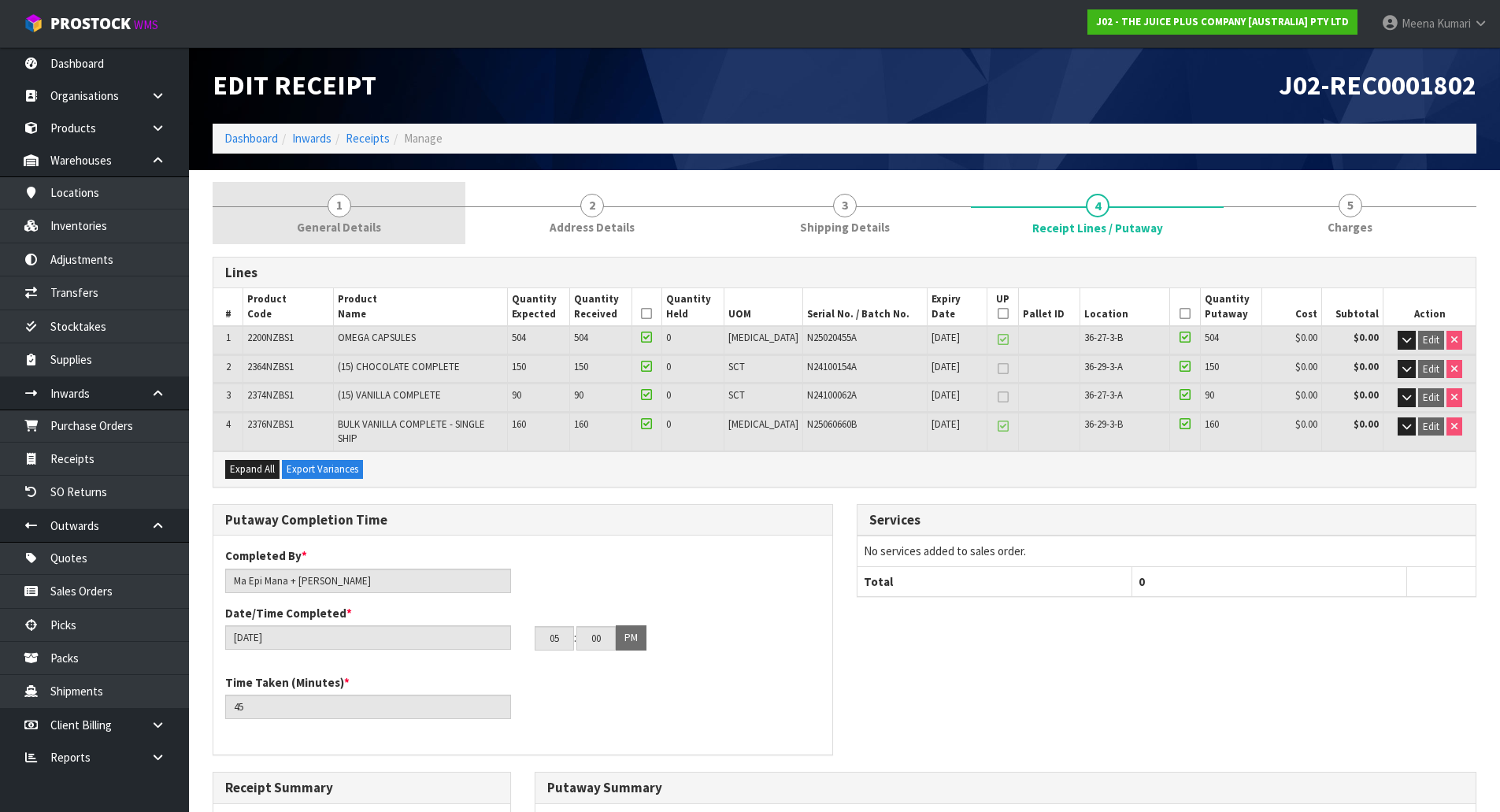
click at [387, 201] on link "1 General Details" at bounding box center [338, 213] width 252 height 62
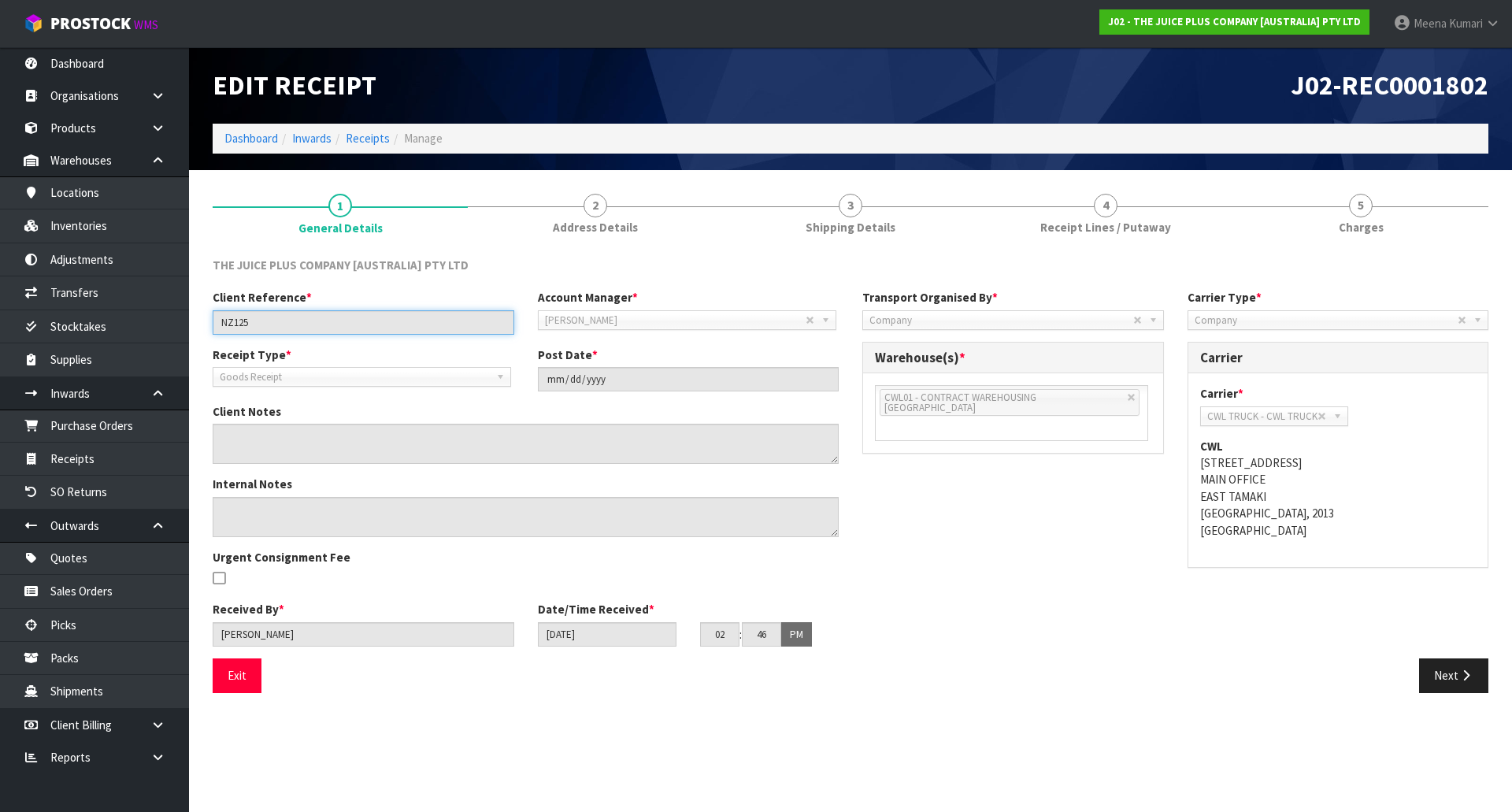
click at [356, 323] on input "NZ125" at bounding box center [363, 322] width 301 height 24
click at [363, 140] on link "Receipts" at bounding box center [367, 138] width 44 height 15
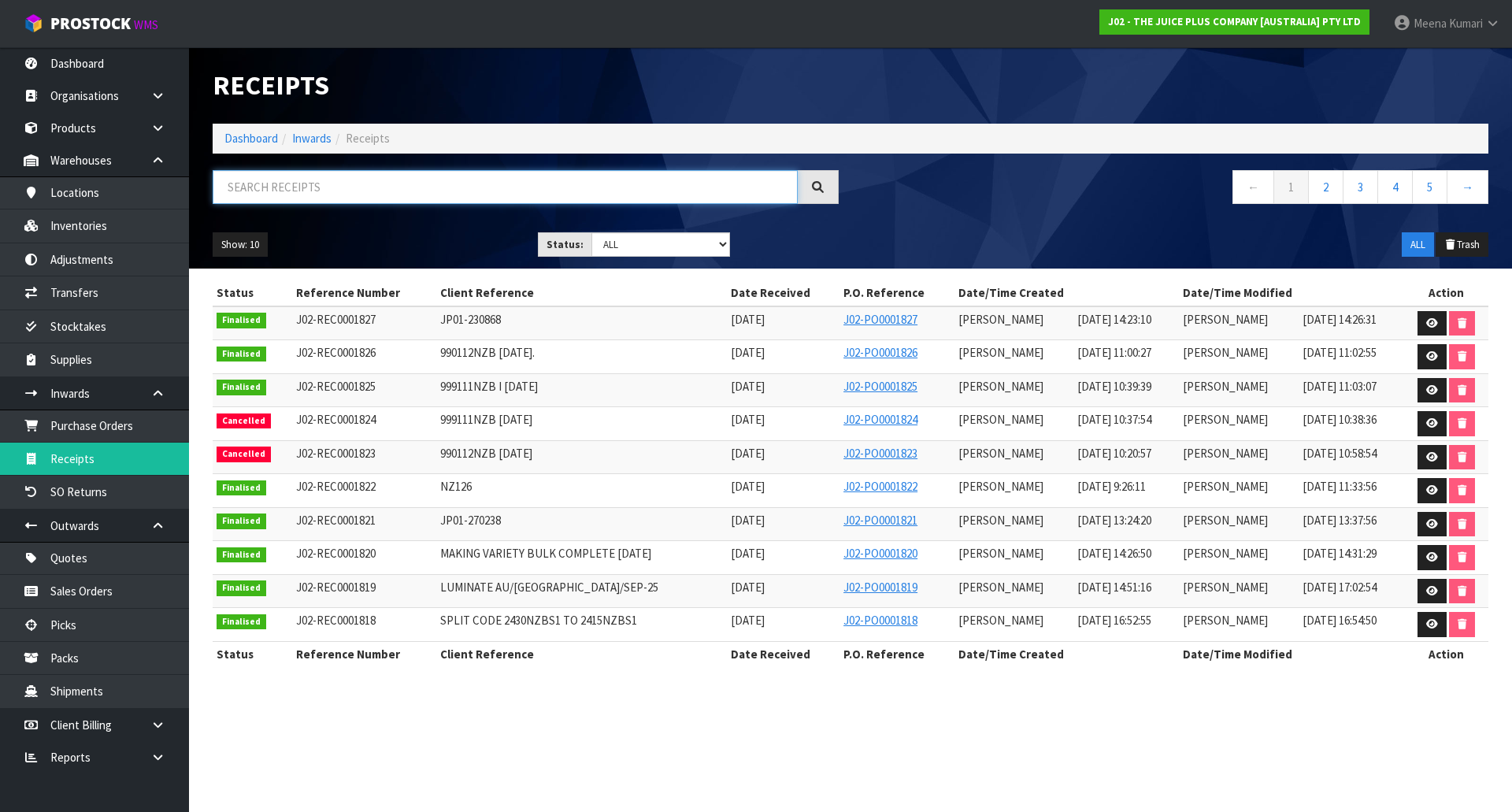
click at [363, 198] on input "text" at bounding box center [505, 187] width 585 height 34
paste input "NZ125"
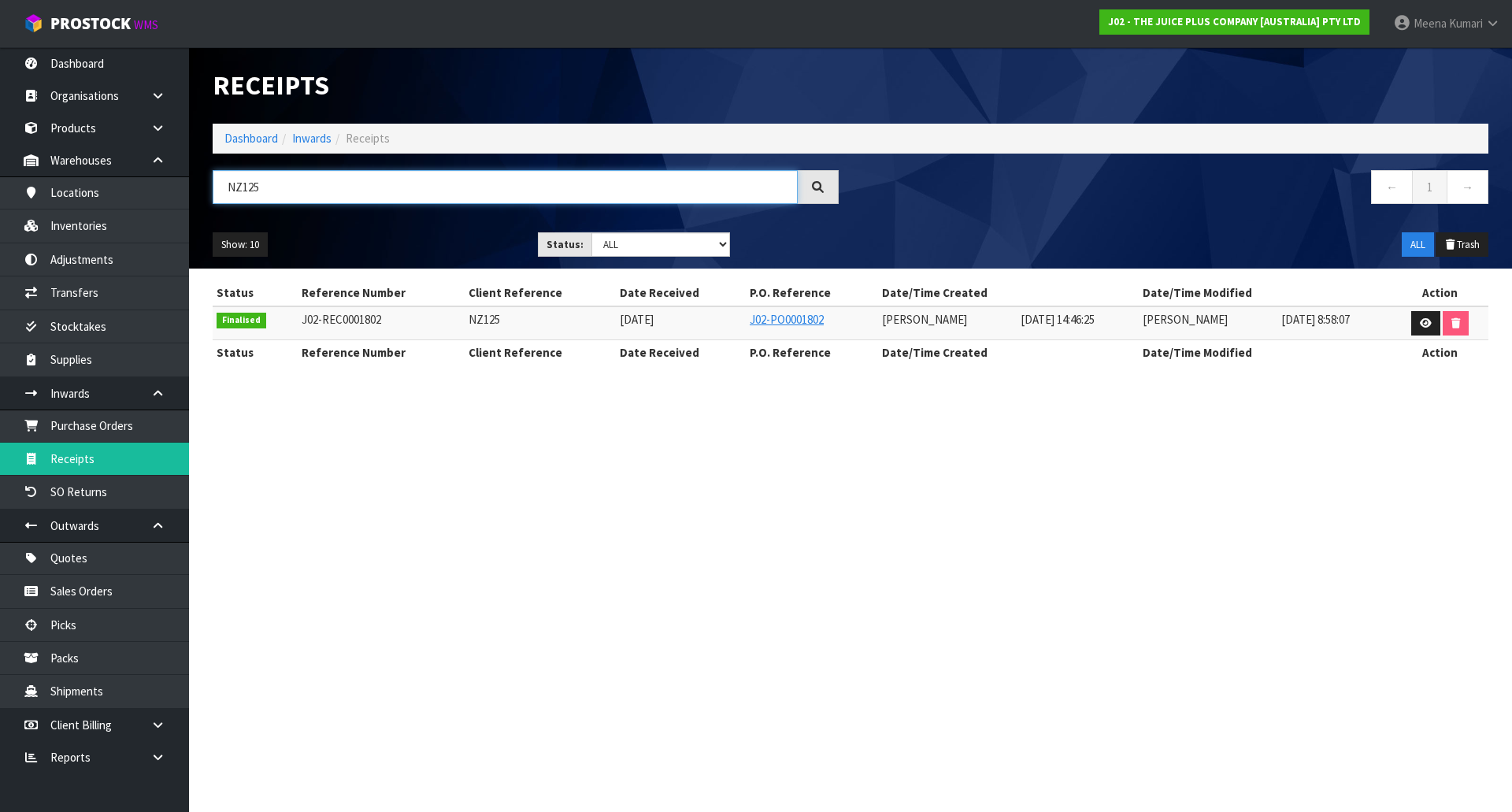
click at [368, 181] on input "NZ125" at bounding box center [505, 187] width 585 height 34
type input "NZ12"
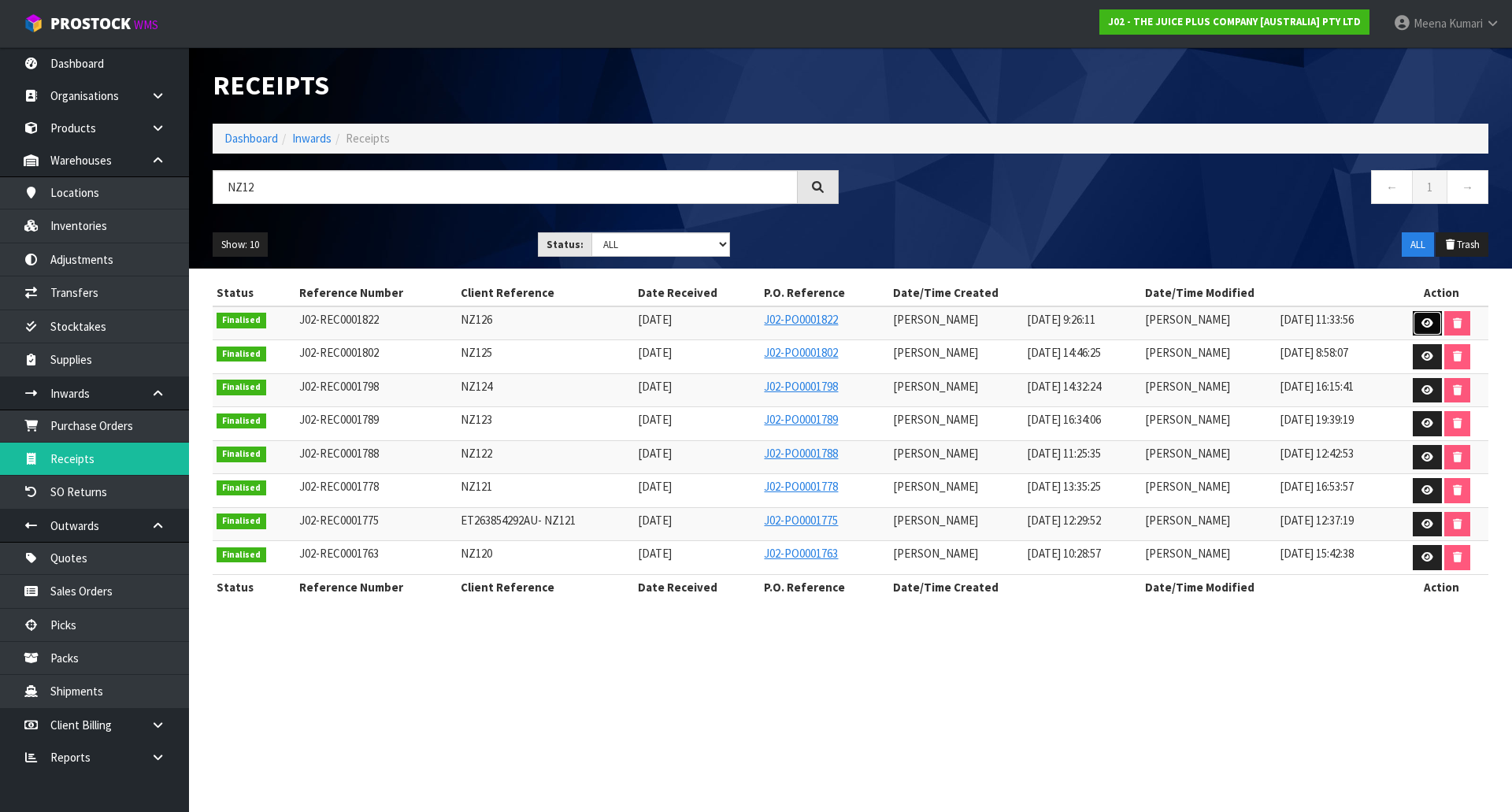
click at [1431, 318] on icon at bounding box center [1427, 323] width 12 height 10
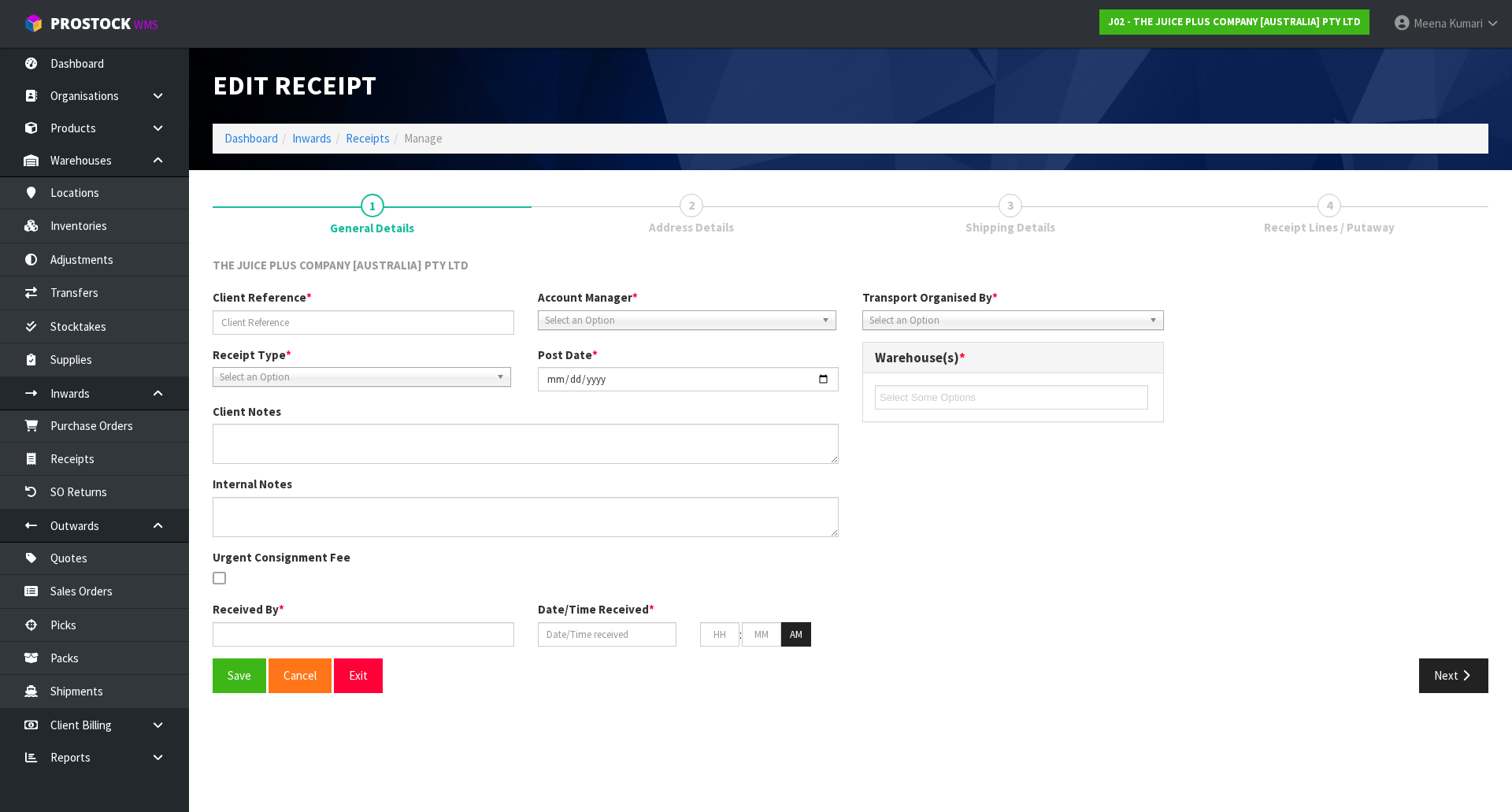
type input "NZ126"
type input "[DATE]"
type textarea "CHARGE MINIMUM FREIGHT"
type input "[PERSON_NAME]"
type input "[DATE]"
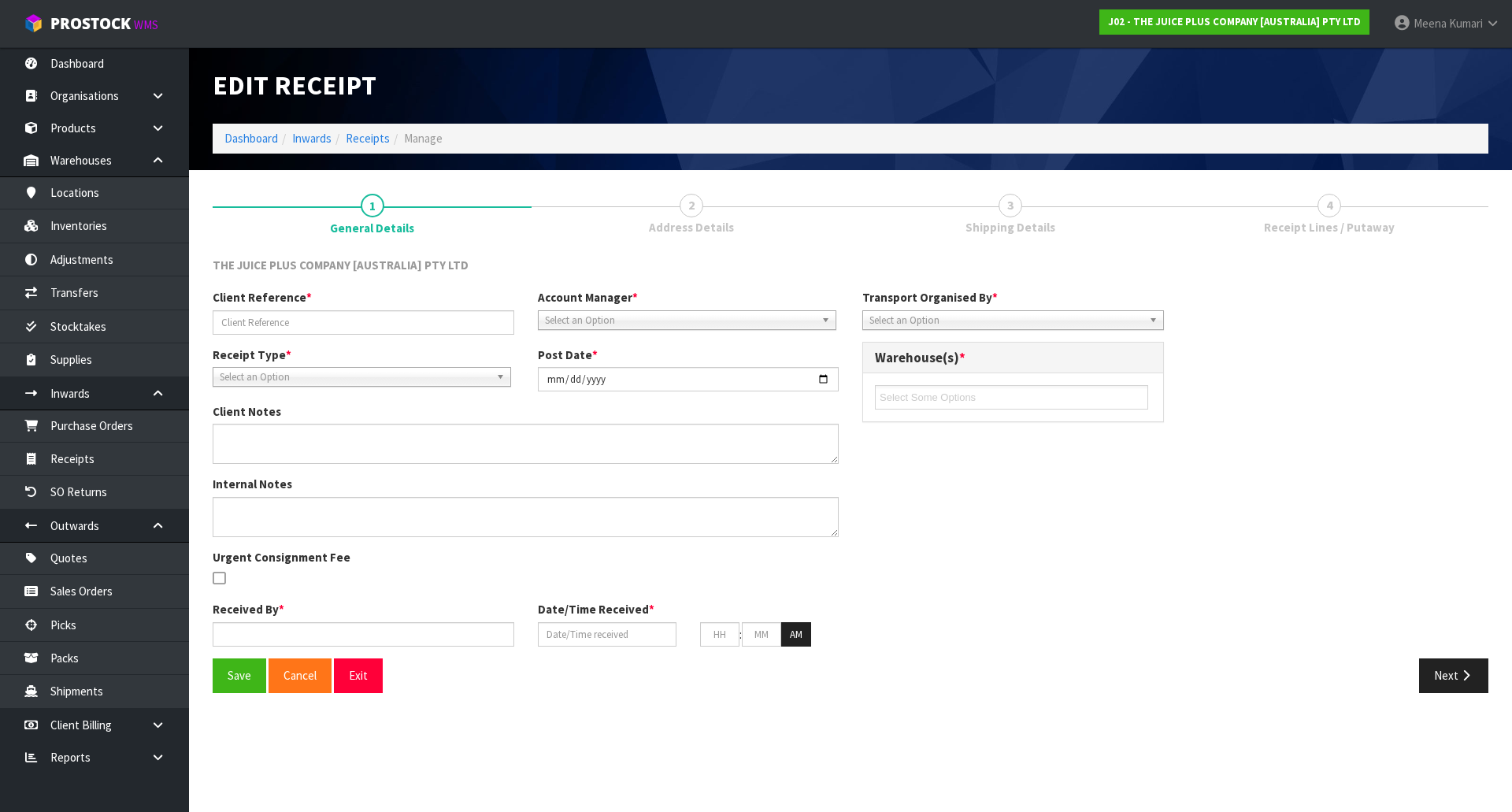
type input "09"
type input "26"
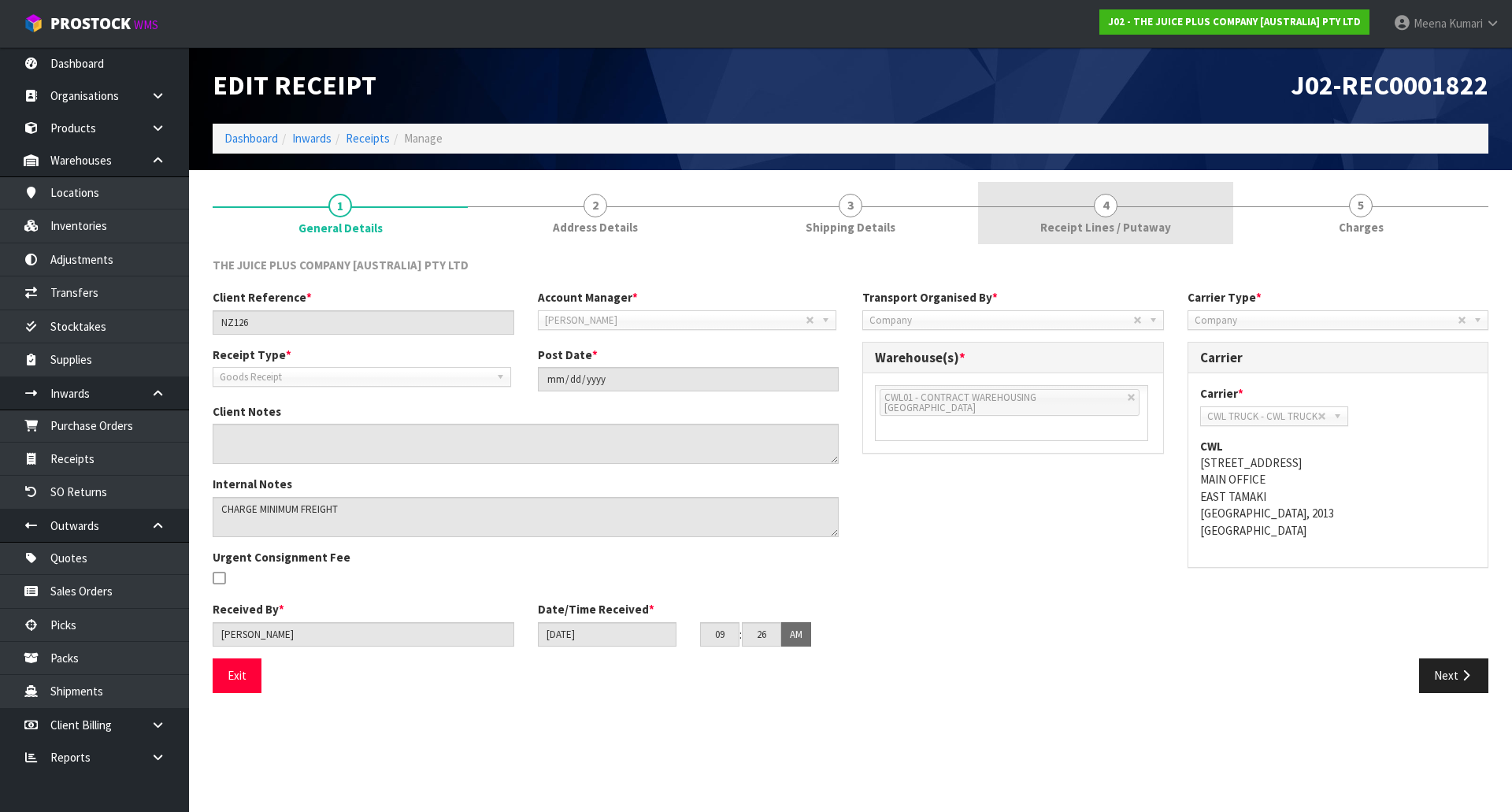
click at [1076, 227] on span "Receipt Lines / Putaway" at bounding box center [1105, 227] width 131 height 17
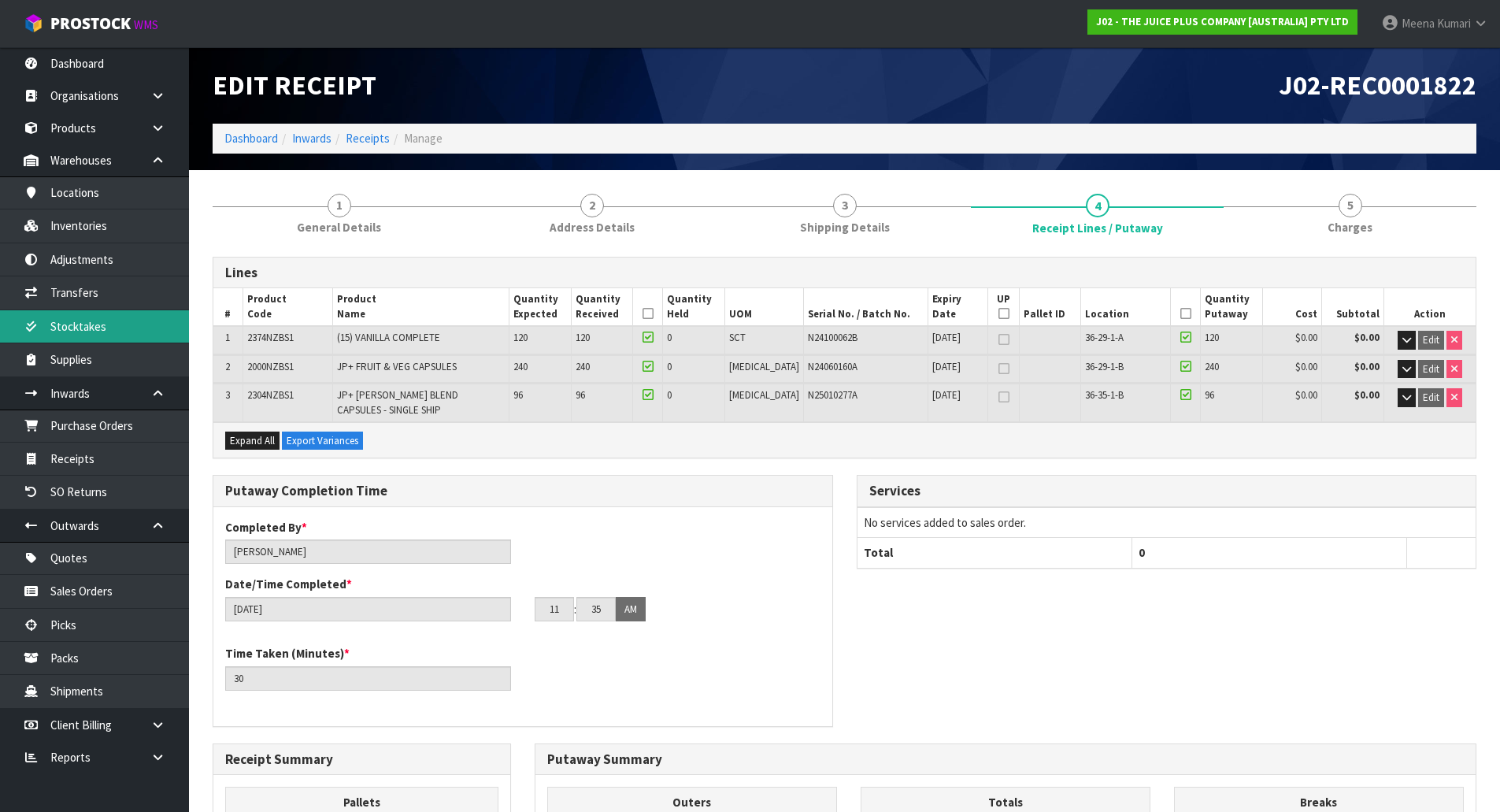
click at [64, 327] on link "Stocktakes" at bounding box center [95, 326] width 189 height 32
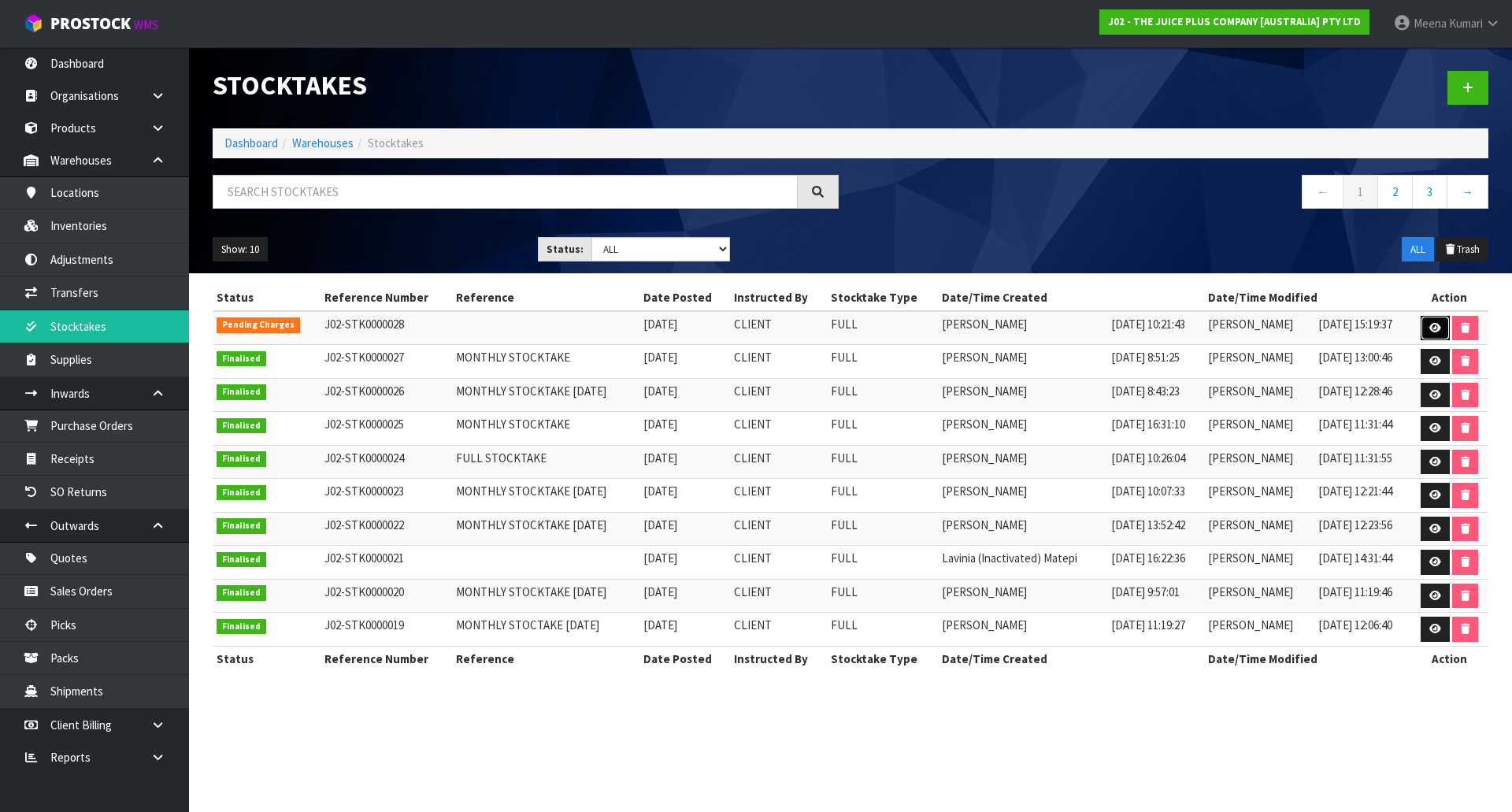
click at [1433, 328] on icon at bounding box center [1435, 328] width 12 height 10
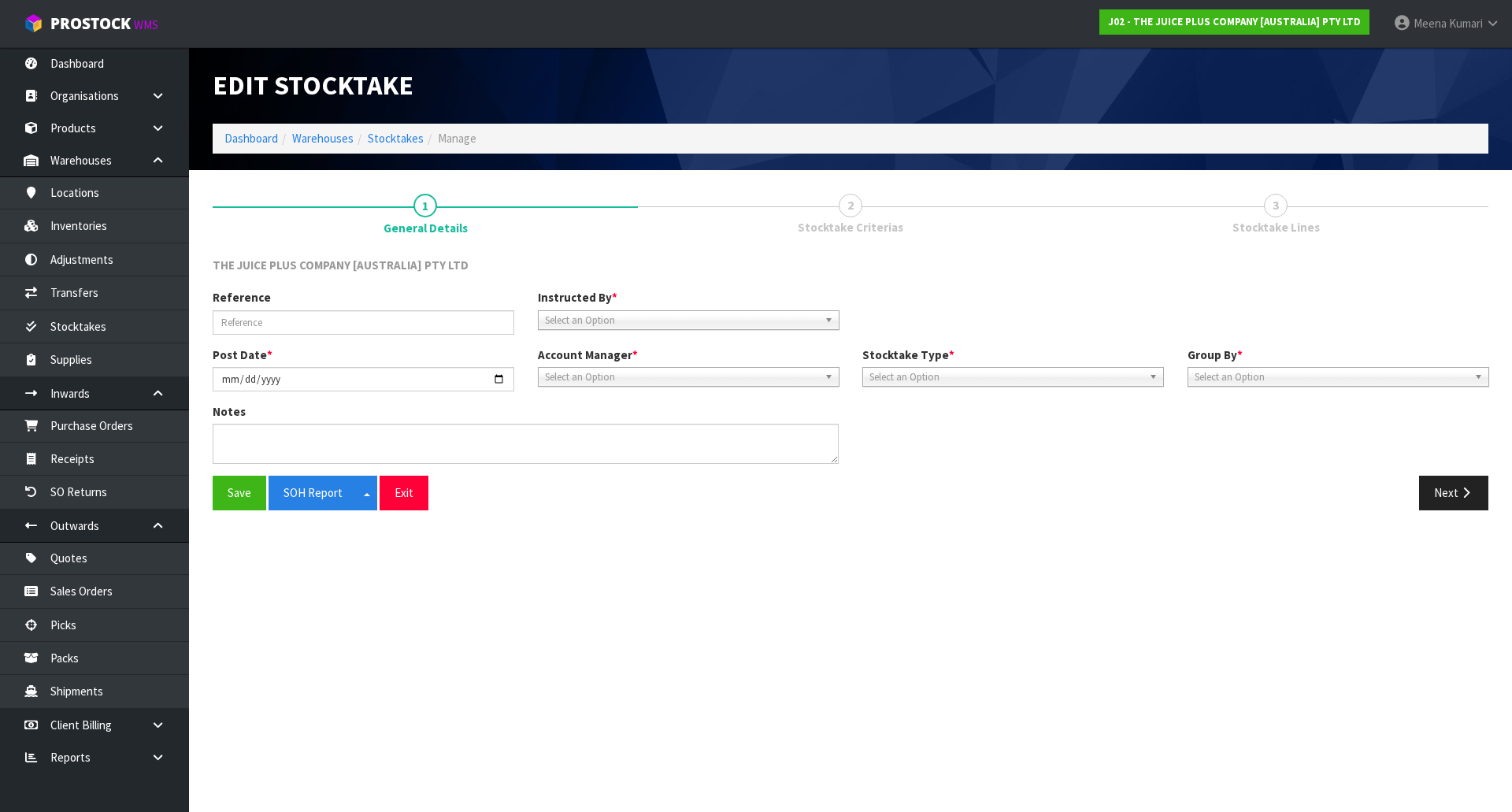
type input "2025-10-02"
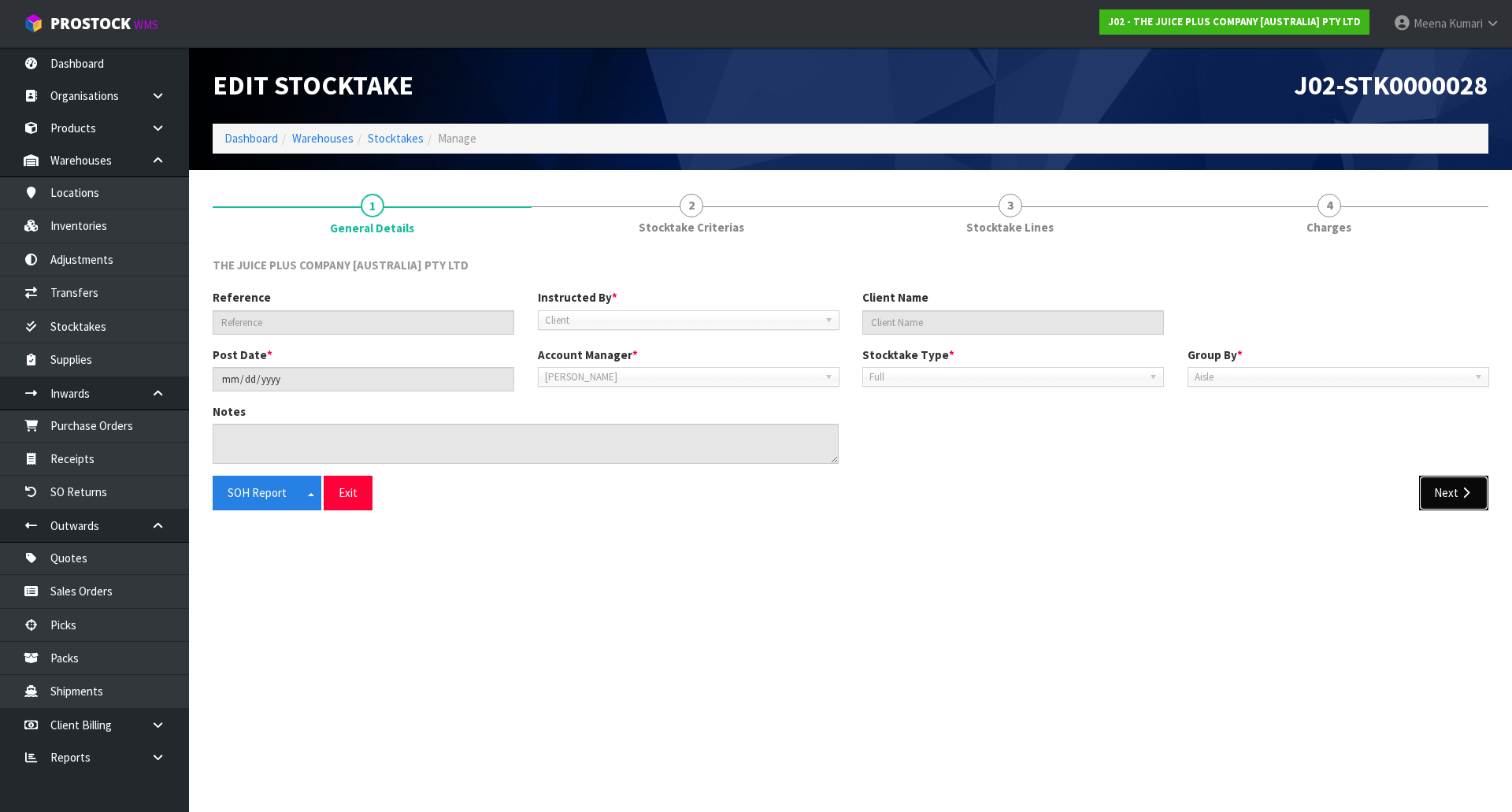
click at [1460, 493] on icon "button" at bounding box center [1466, 492] width 15 height 12
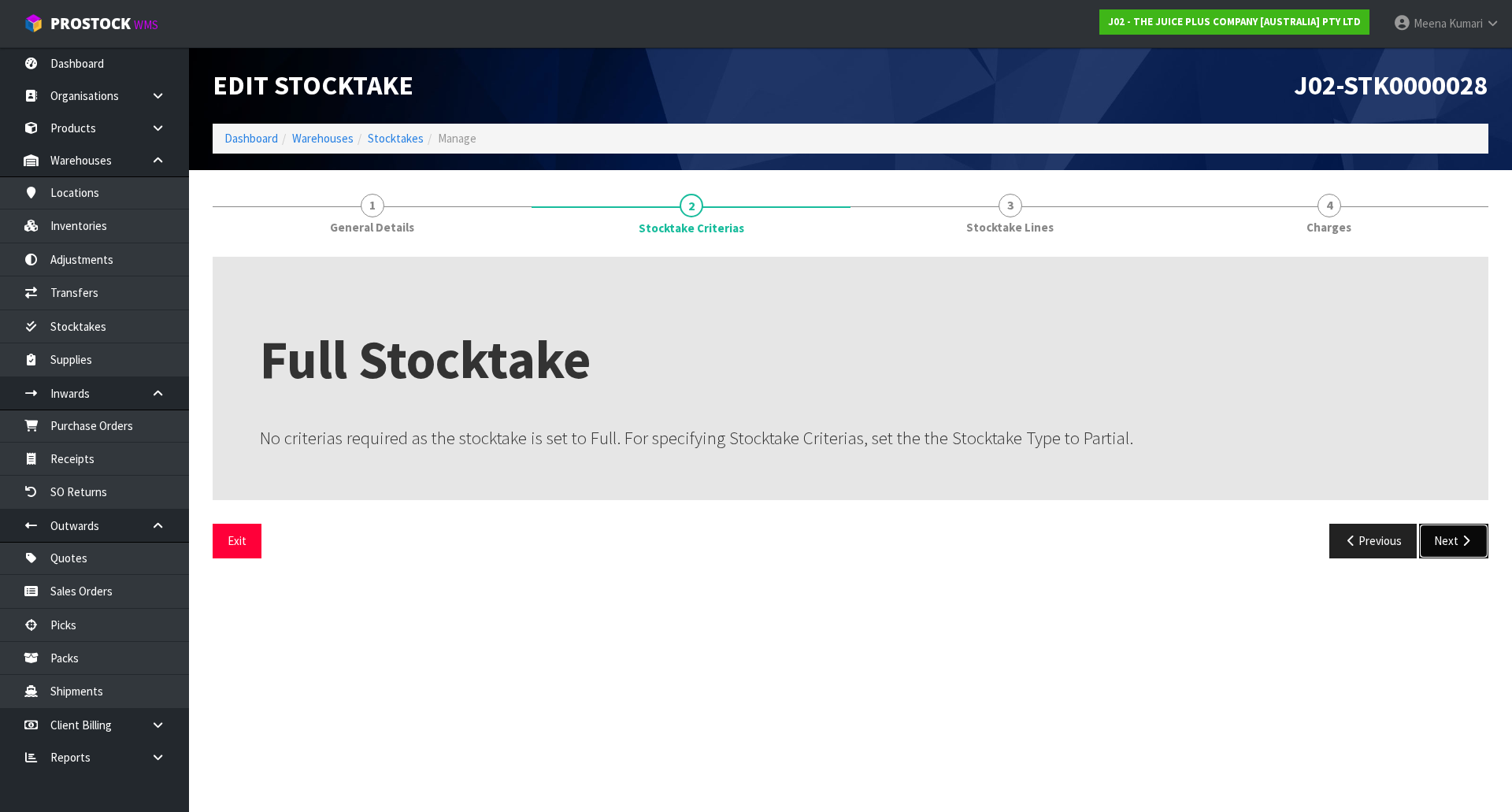
click at [1455, 539] on button "Next" at bounding box center [1454, 540] width 69 height 34
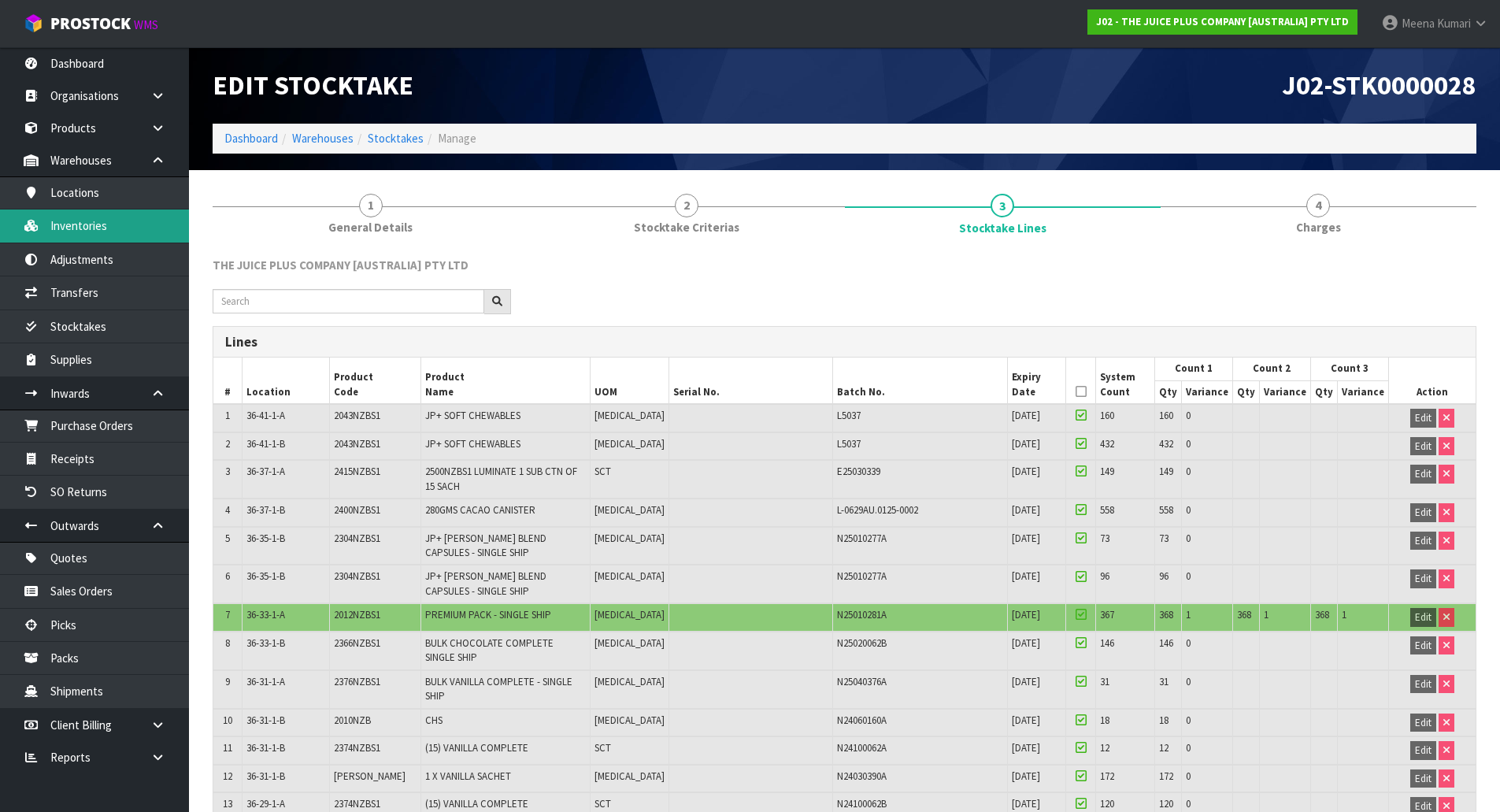
click at [118, 232] on link "Inventories" at bounding box center [95, 225] width 189 height 32
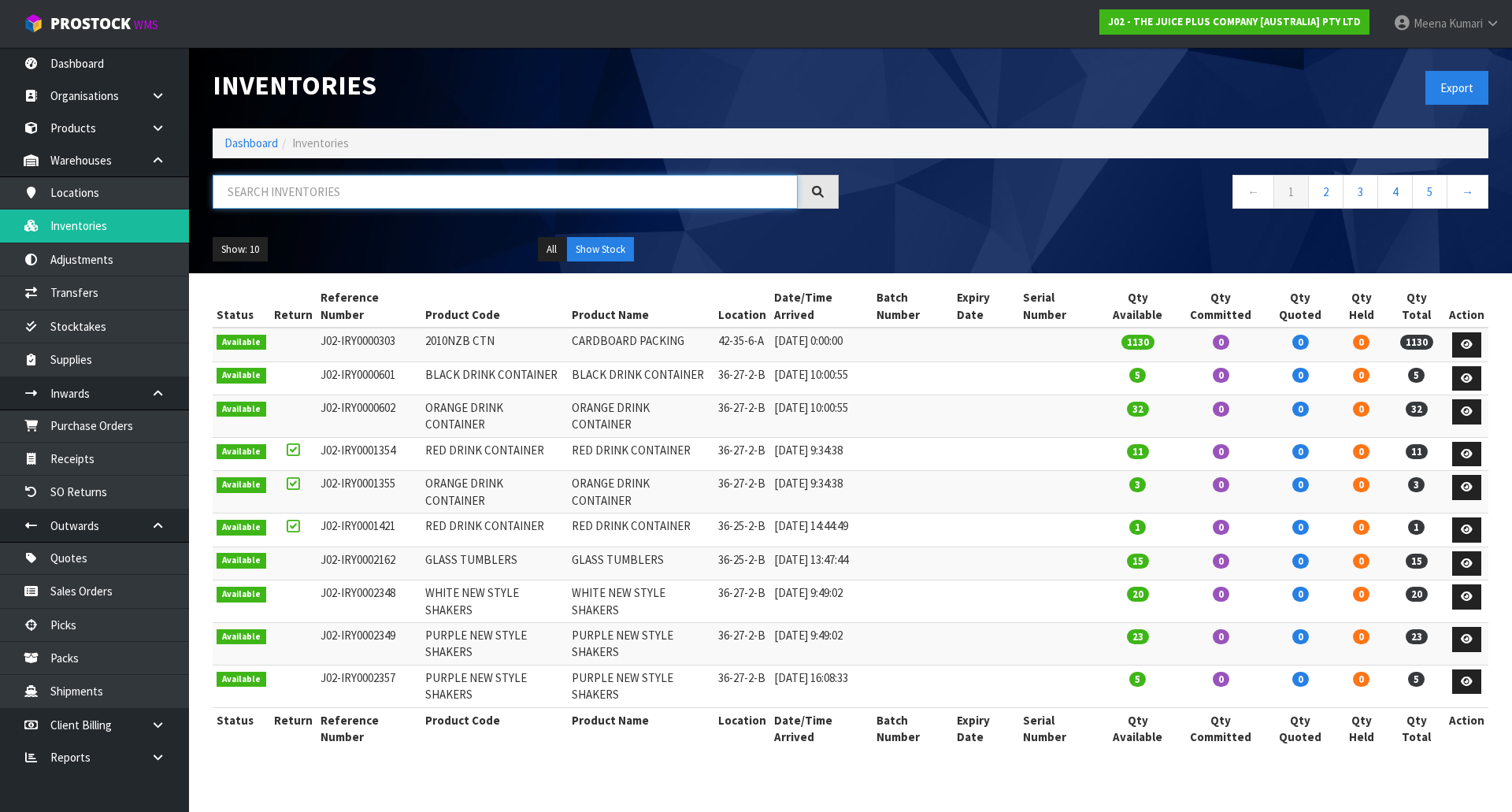
click at [374, 189] on input "text" at bounding box center [505, 192] width 585 height 34
paste input "2430NZBS1"
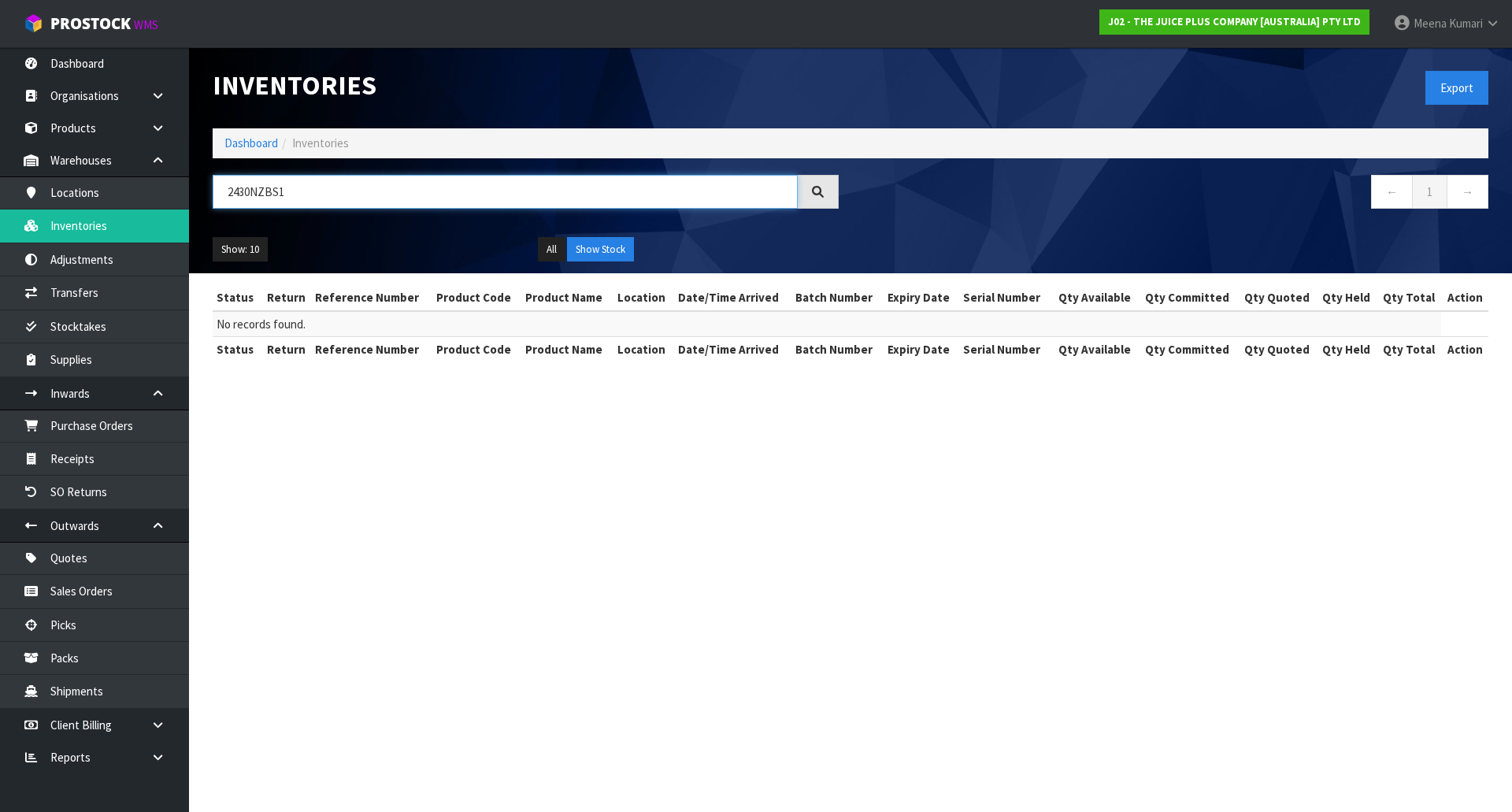
type input "2430NZBS1"
click at [535, 251] on div "All Show Stock" at bounding box center [688, 250] width 325 height 25
click at [550, 243] on button "All" at bounding box center [551, 250] width 28 height 25
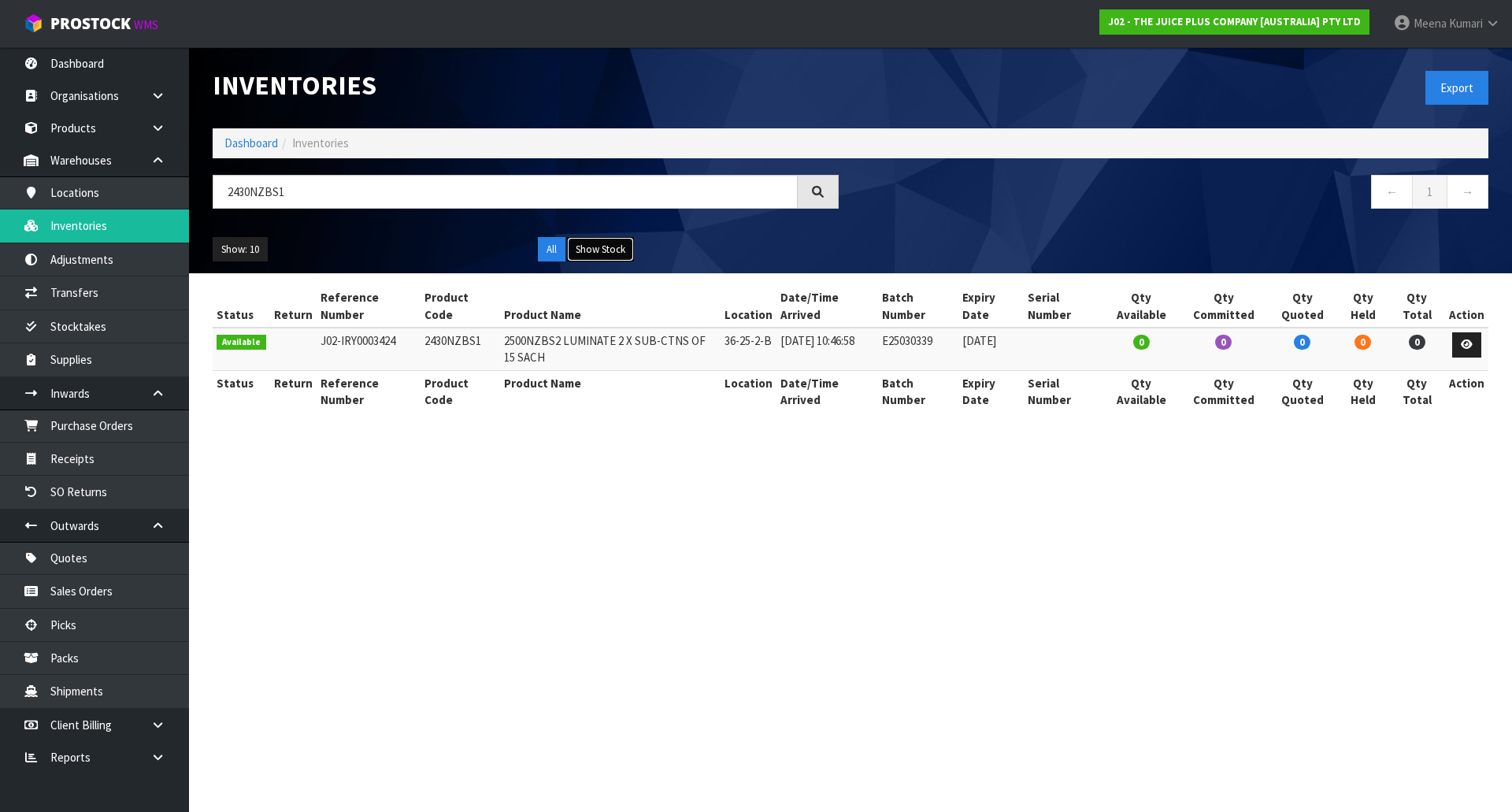
click at [602, 247] on button "Show Stock" at bounding box center [600, 250] width 67 height 25
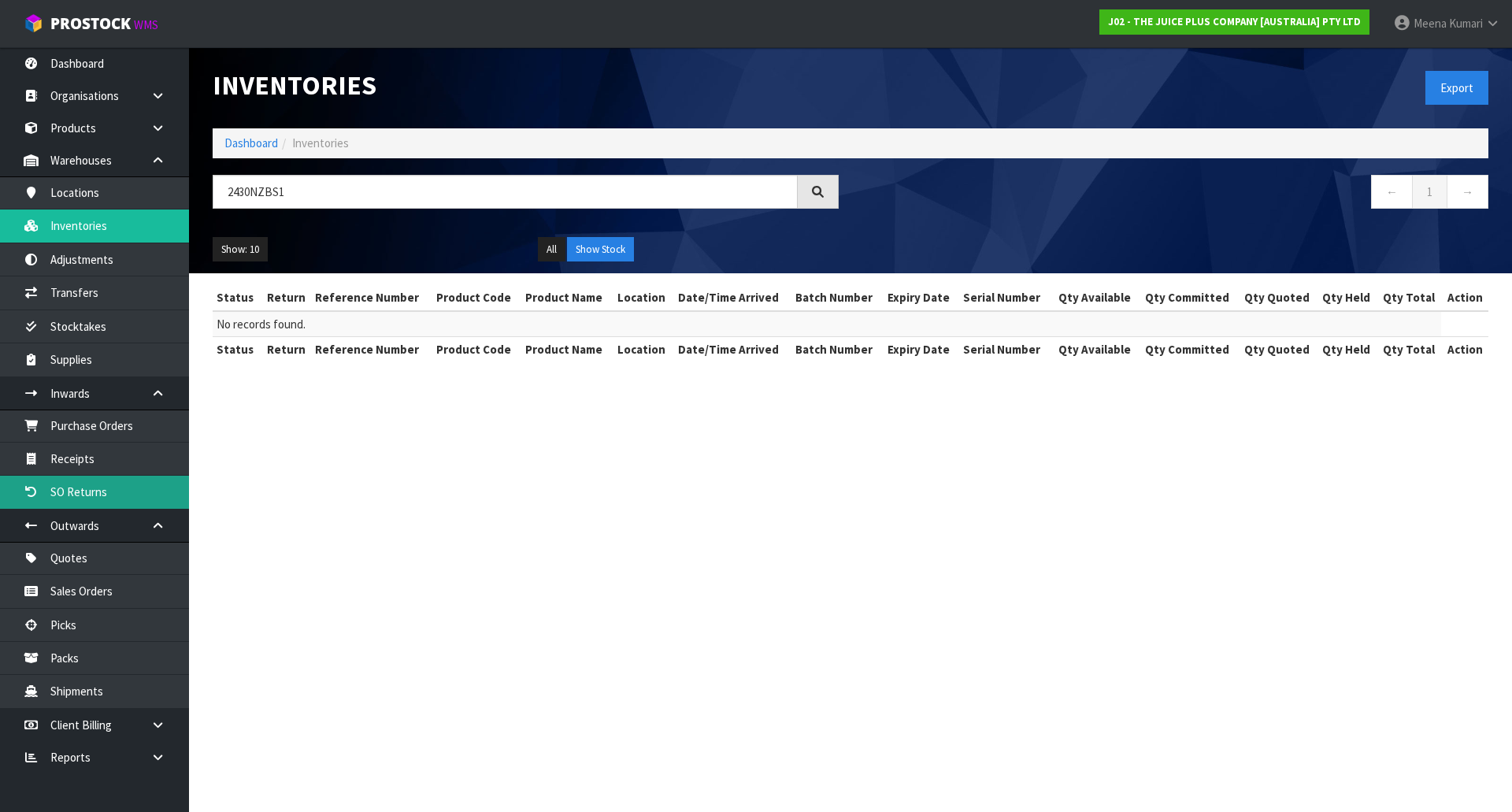
click at [128, 475] on link "SO Returns" at bounding box center [95, 491] width 189 height 32
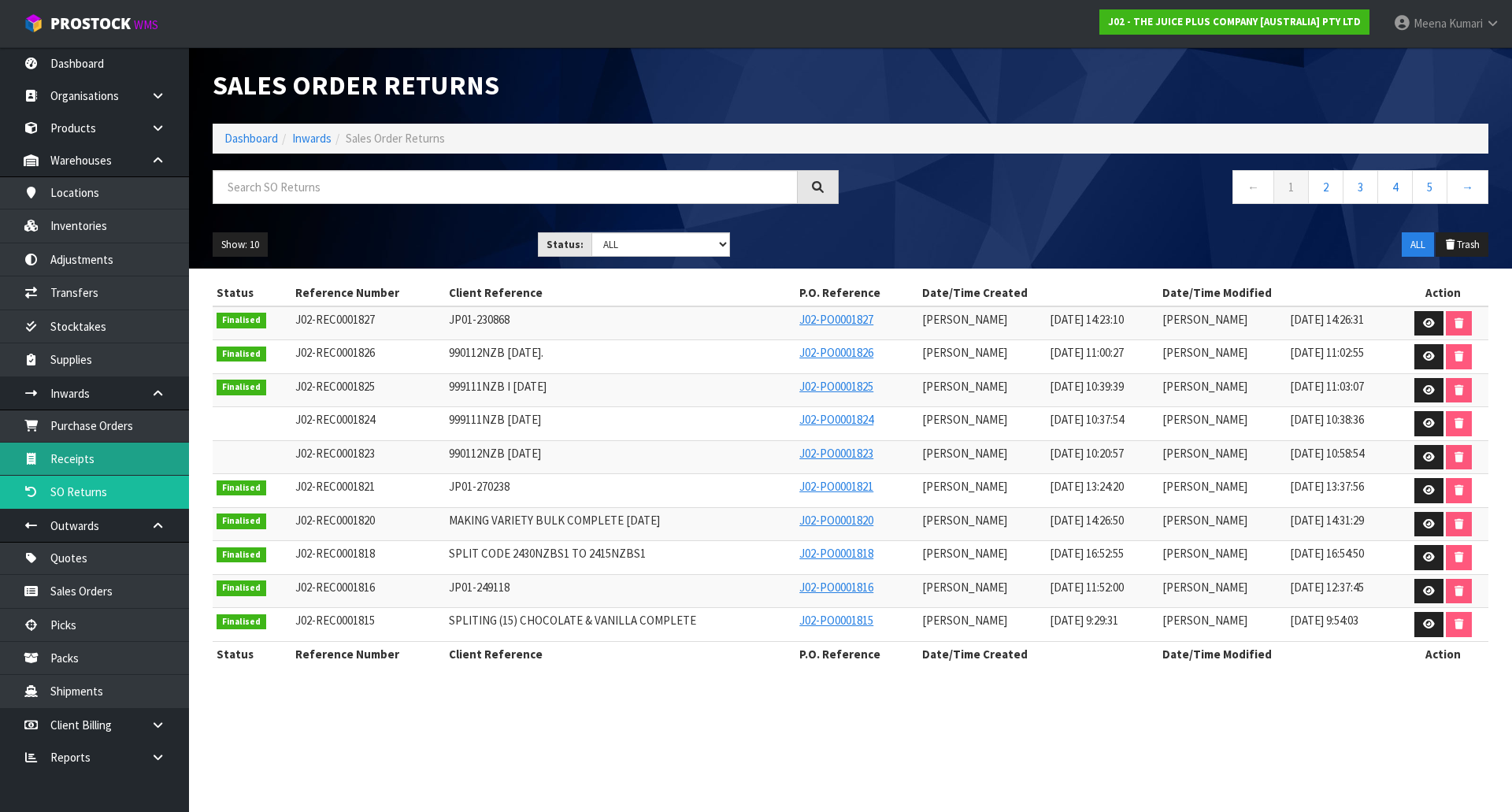
click at [137, 458] on link "Receipts" at bounding box center [95, 458] width 189 height 32
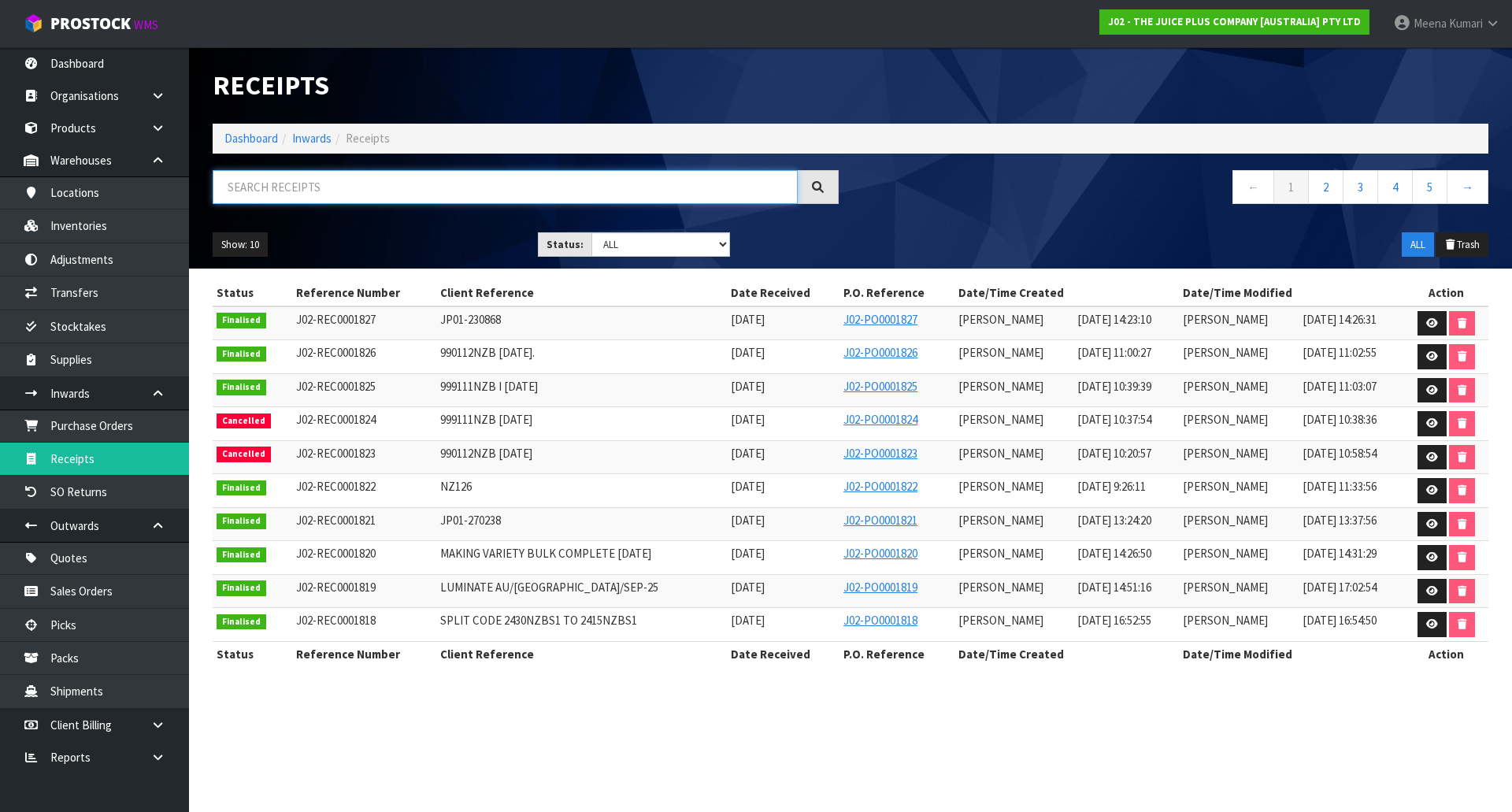
click at [346, 186] on input "text" at bounding box center [505, 187] width 585 height 34
type input "NZ1"
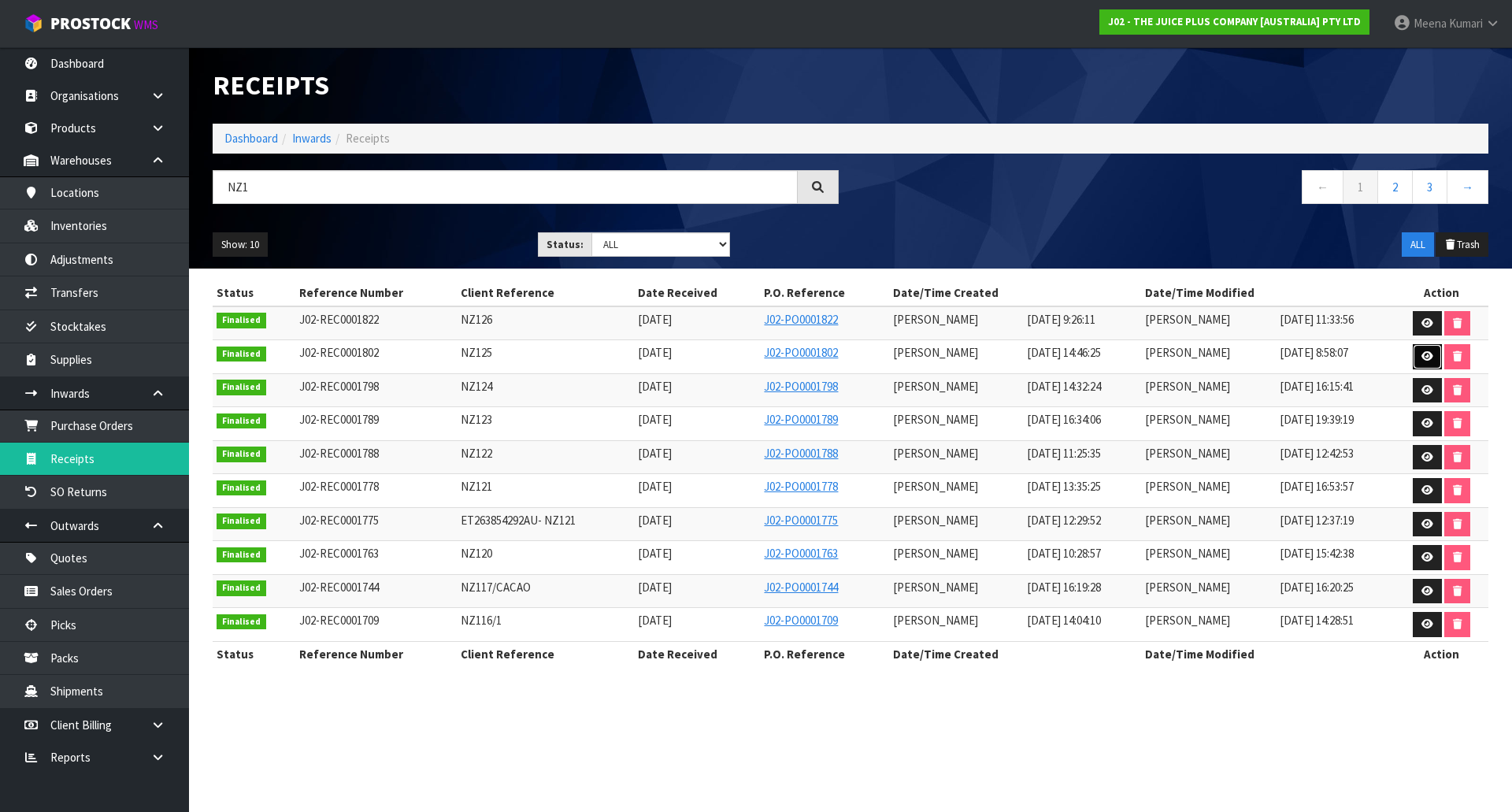
click at [1428, 354] on icon at bounding box center [1427, 356] width 12 height 10
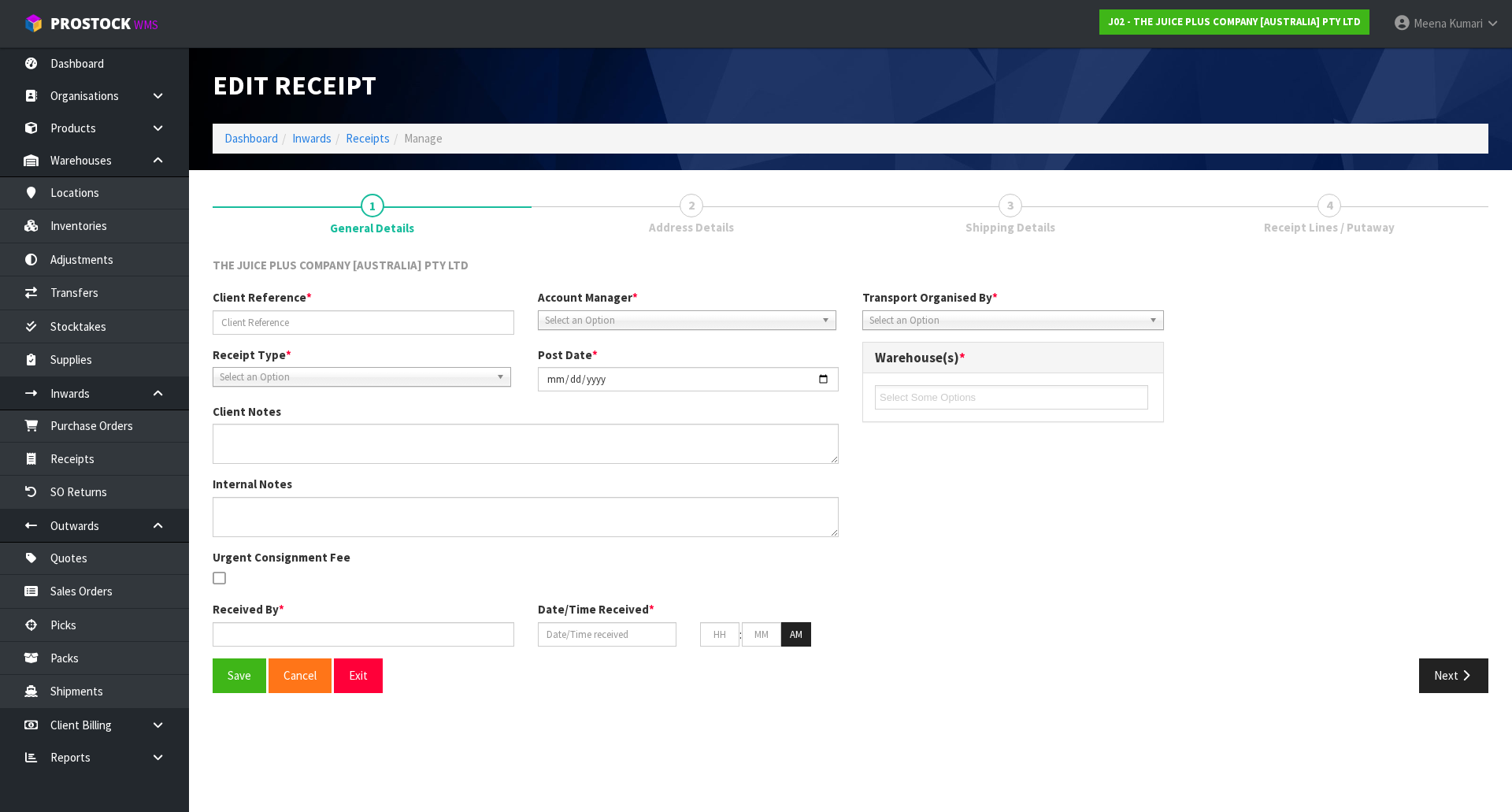
type input "NZ125"
type input "[DATE]"
type input "[PERSON_NAME]"
type input "[DATE]"
type input "02"
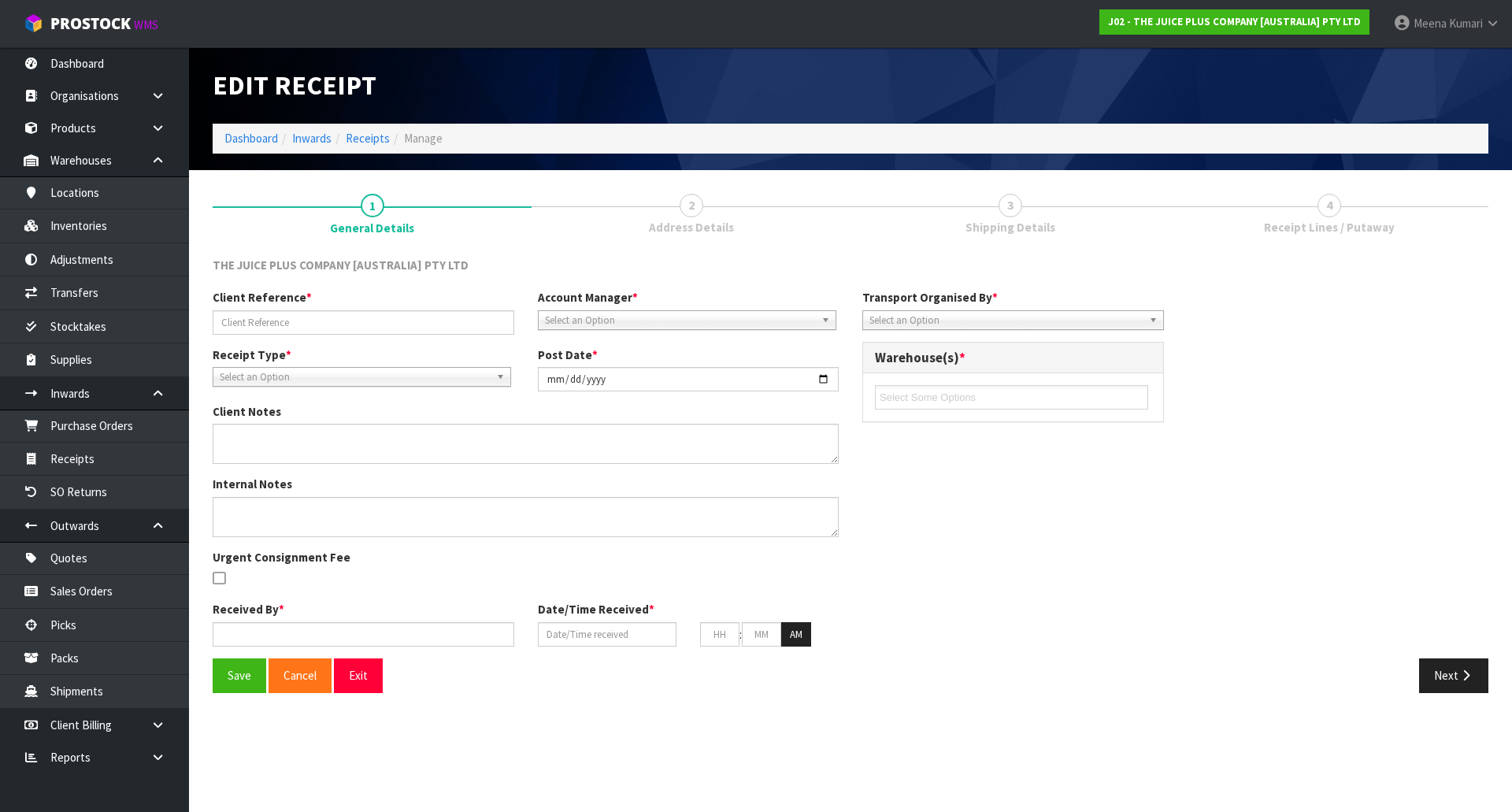
type input "46"
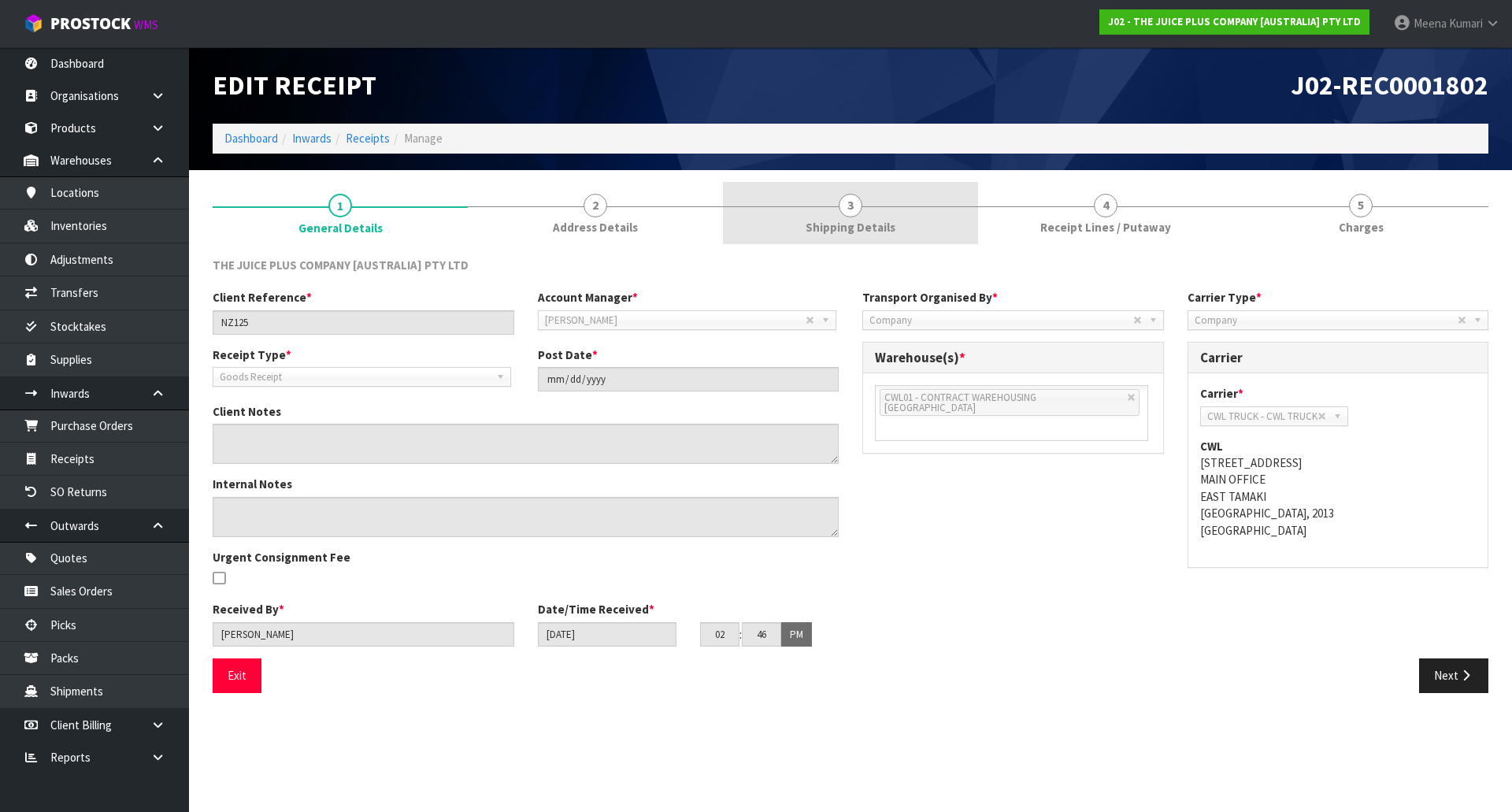
click at [886, 241] on link "3 Shipping Details" at bounding box center [850, 213] width 255 height 62
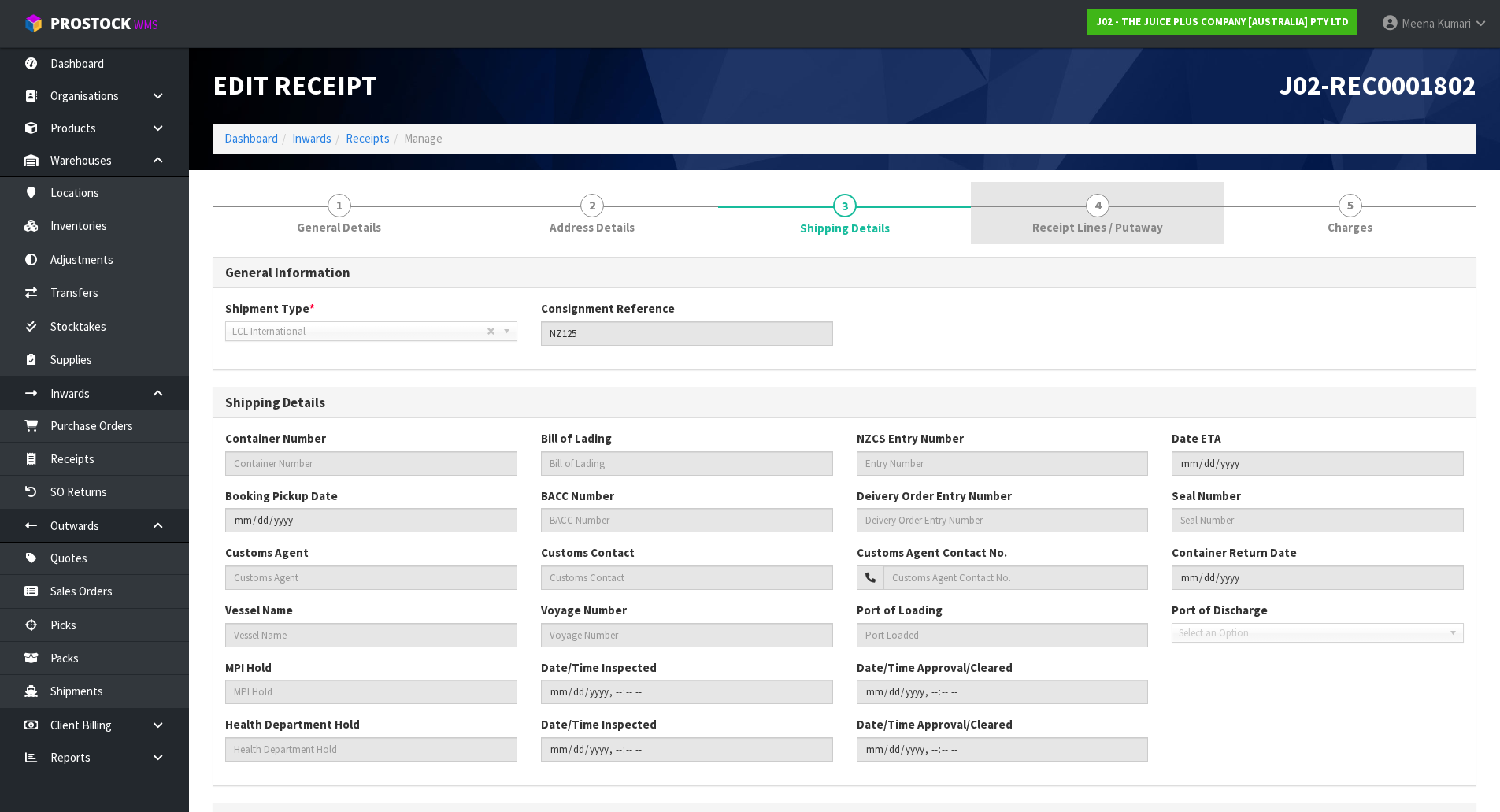
click at [1089, 233] on span "Receipt Lines / Putaway" at bounding box center [1097, 227] width 131 height 17
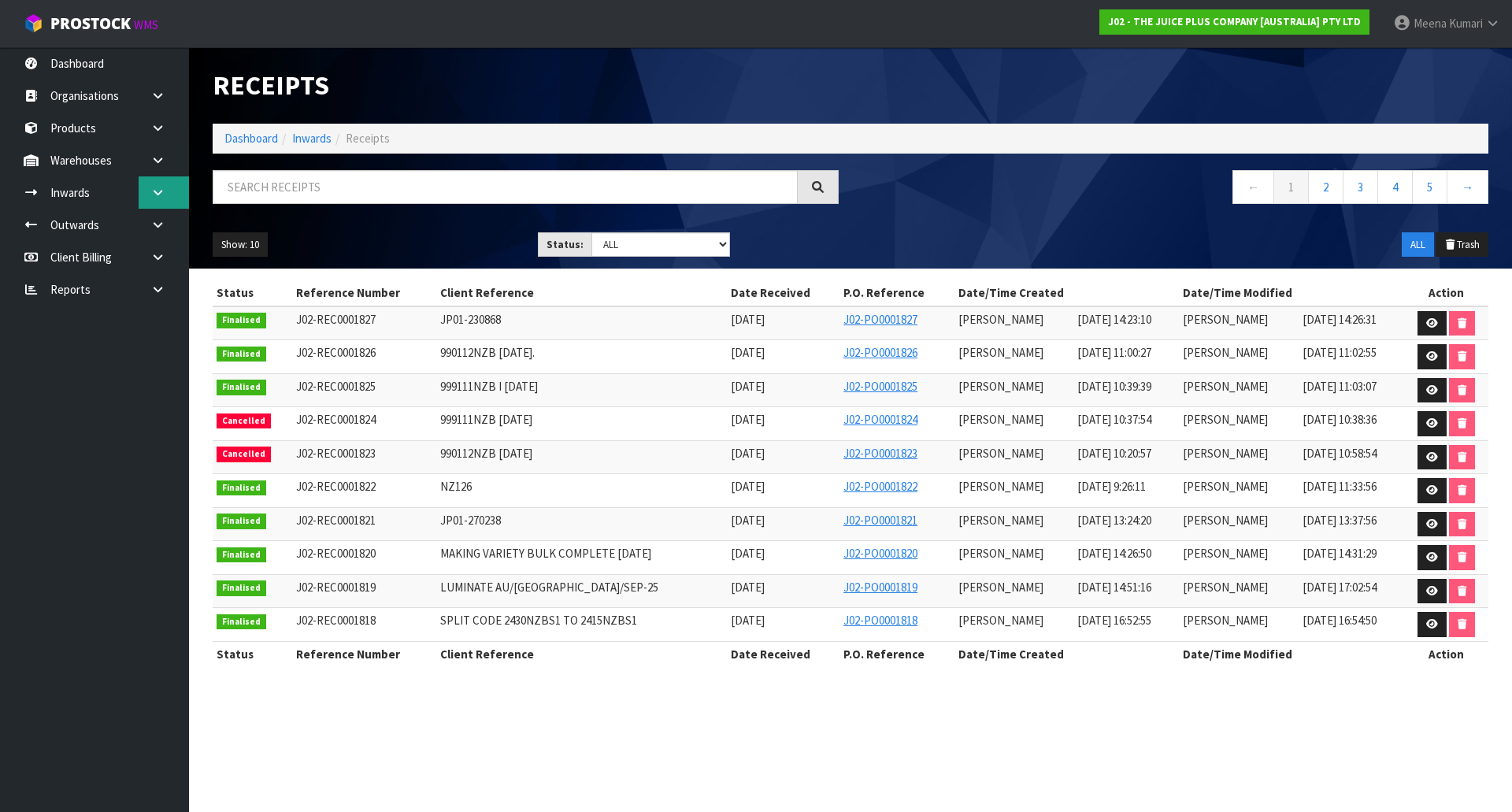
click at [164, 206] on link at bounding box center [164, 192] width 51 height 32
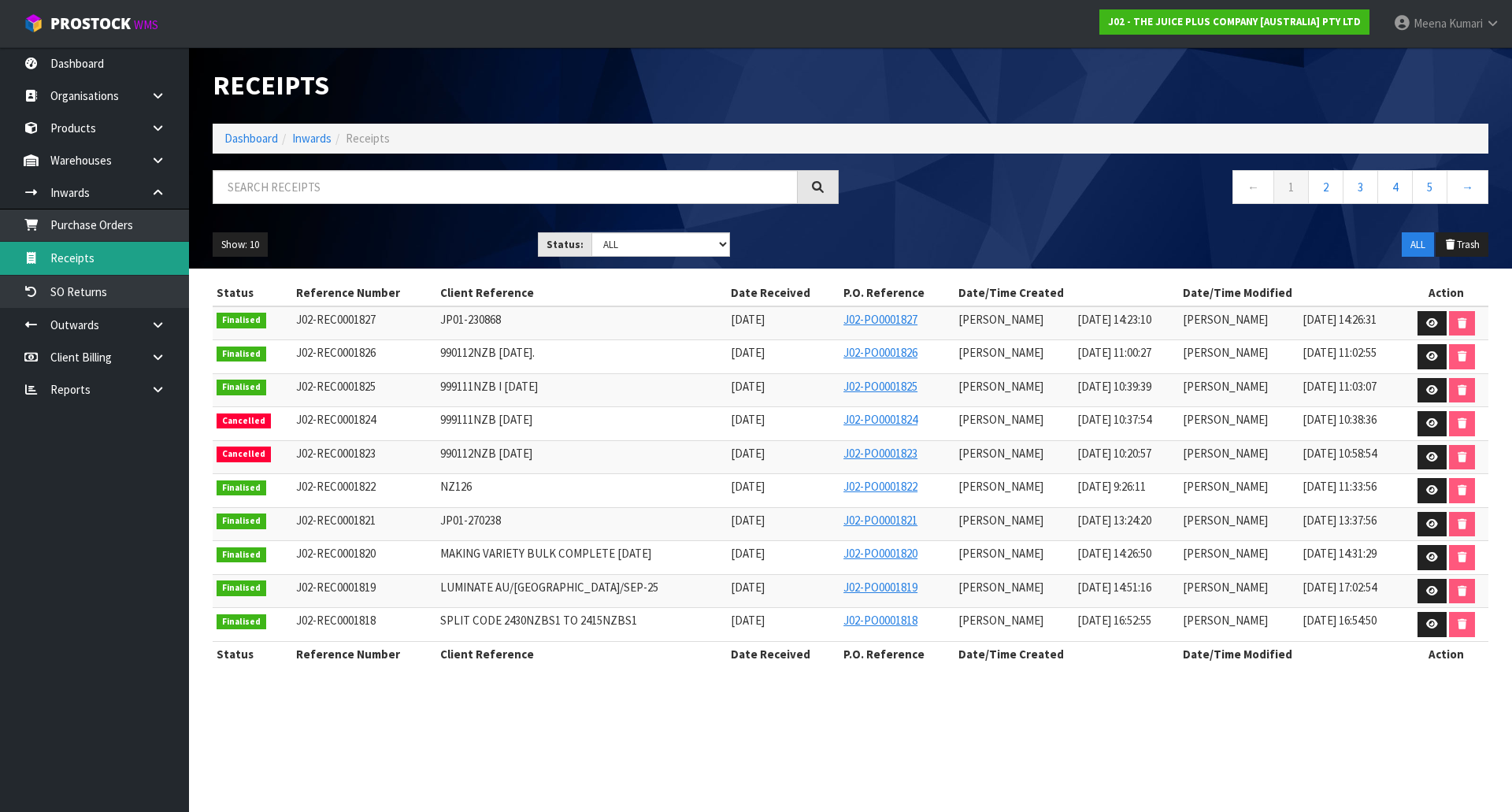
click at [149, 258] on link "Receipts" at bounding box center [95, 257] width 189 height 32
click at [327, 186] on input "text" at bounding box center [505, 187] width 585 height 34
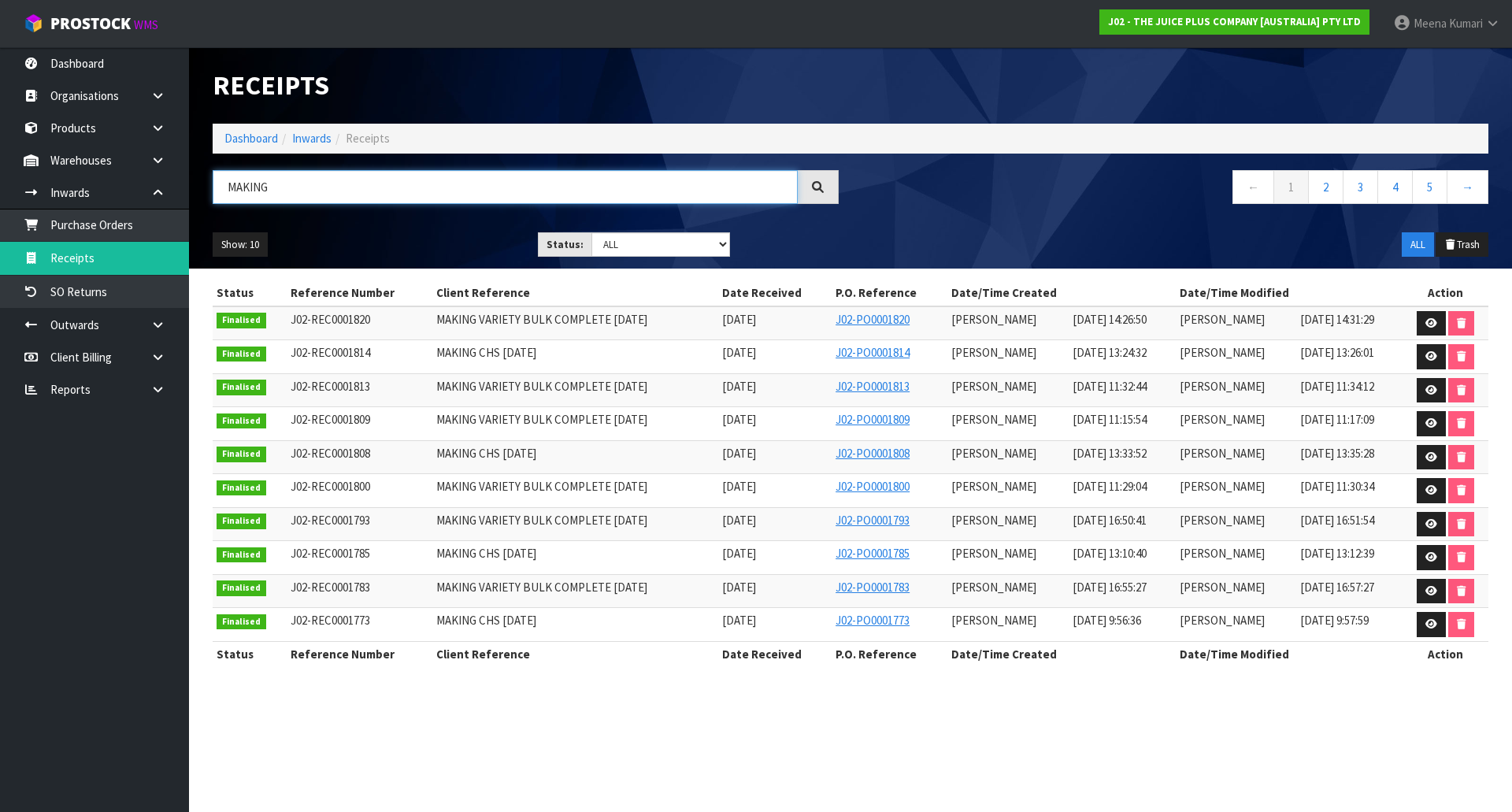
click at [292, 192] on input "MAKING" at bounding box center [505, 187] width 585 height 34
paste input "VARIETY BULK COMPLETE [DATE]"
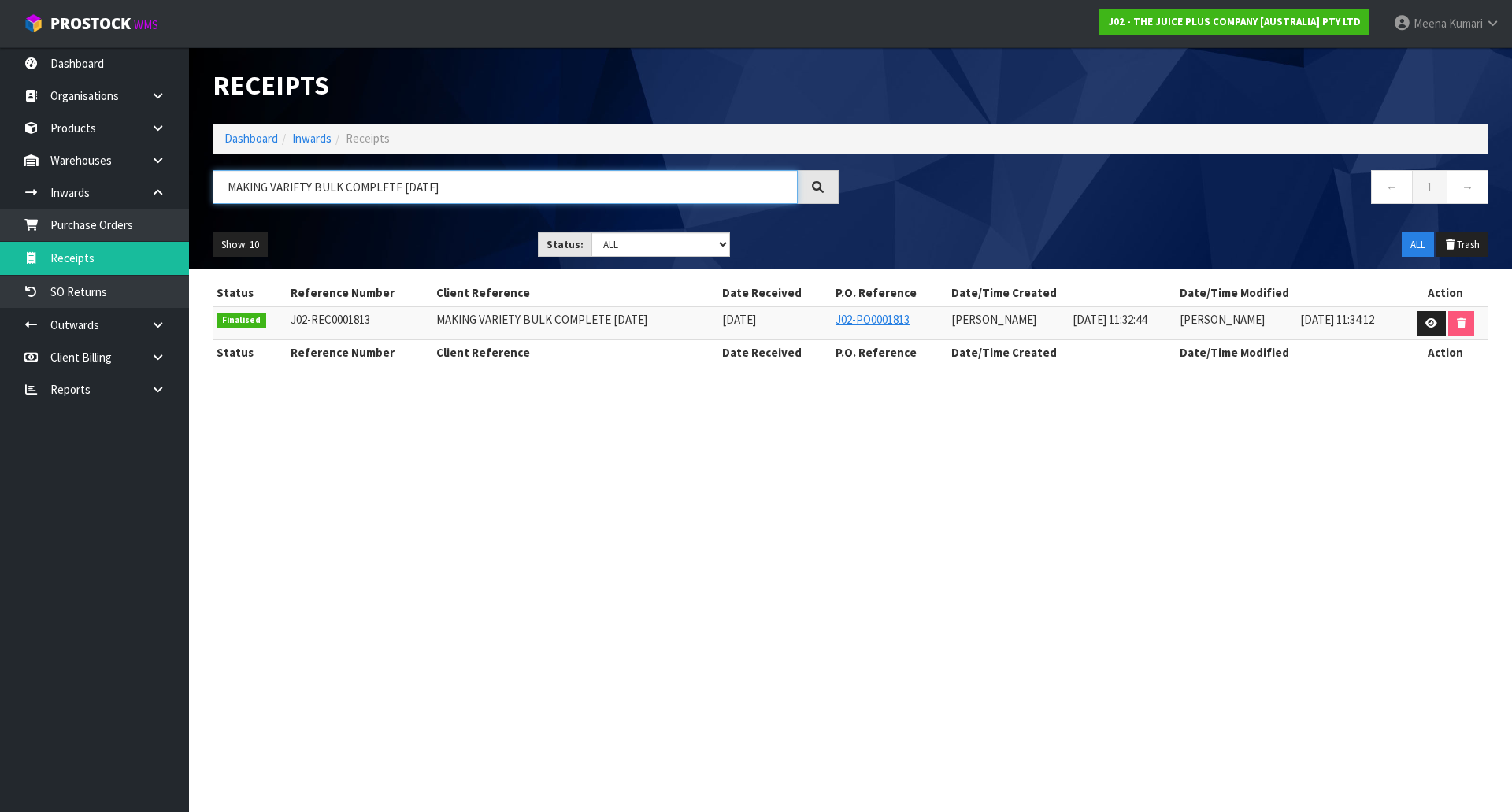
type input "MAKING VARIETY BULK COMPLETE [DATE]"
click at [1434, 320] on icon at bounding box center [1431, 323] width 12 height 10
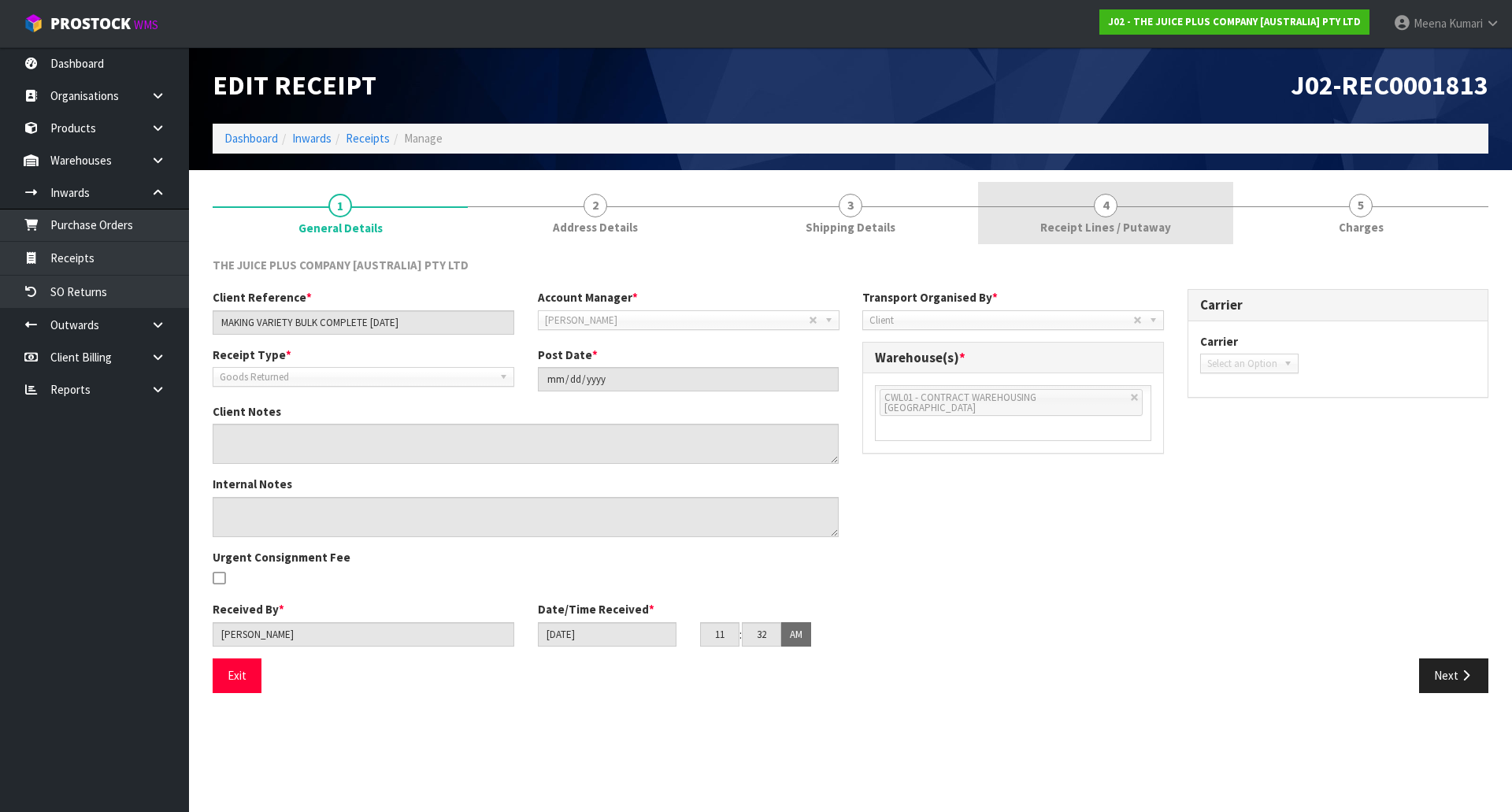
click at [992, 228] on link "4 Receipt Lines / Putaway" at bounding box center [1105, 213] width 255 height 62
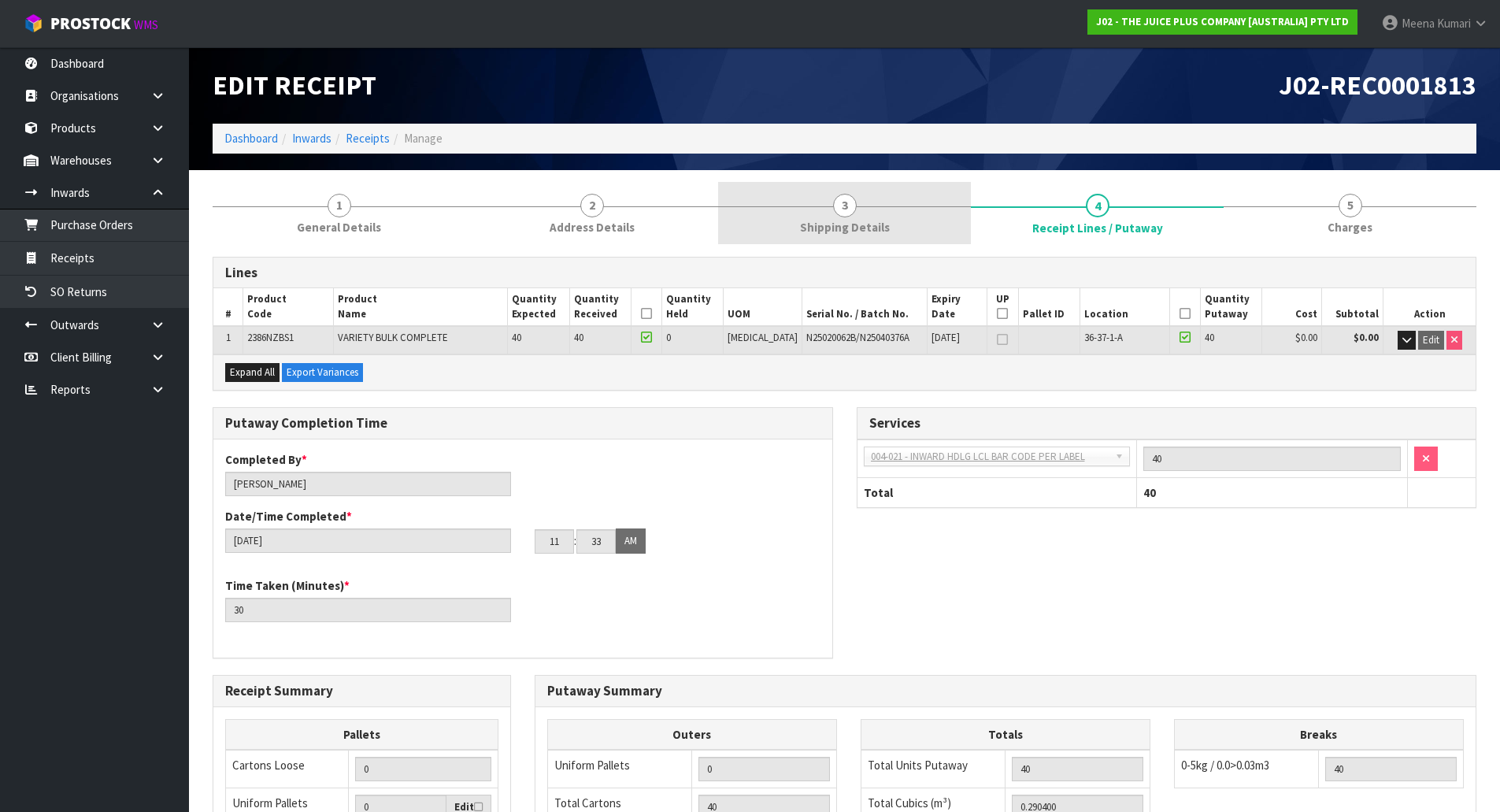
click at [865, 223] on span "Shipping Details" at bounding box center [845, 227] width 89 height 17
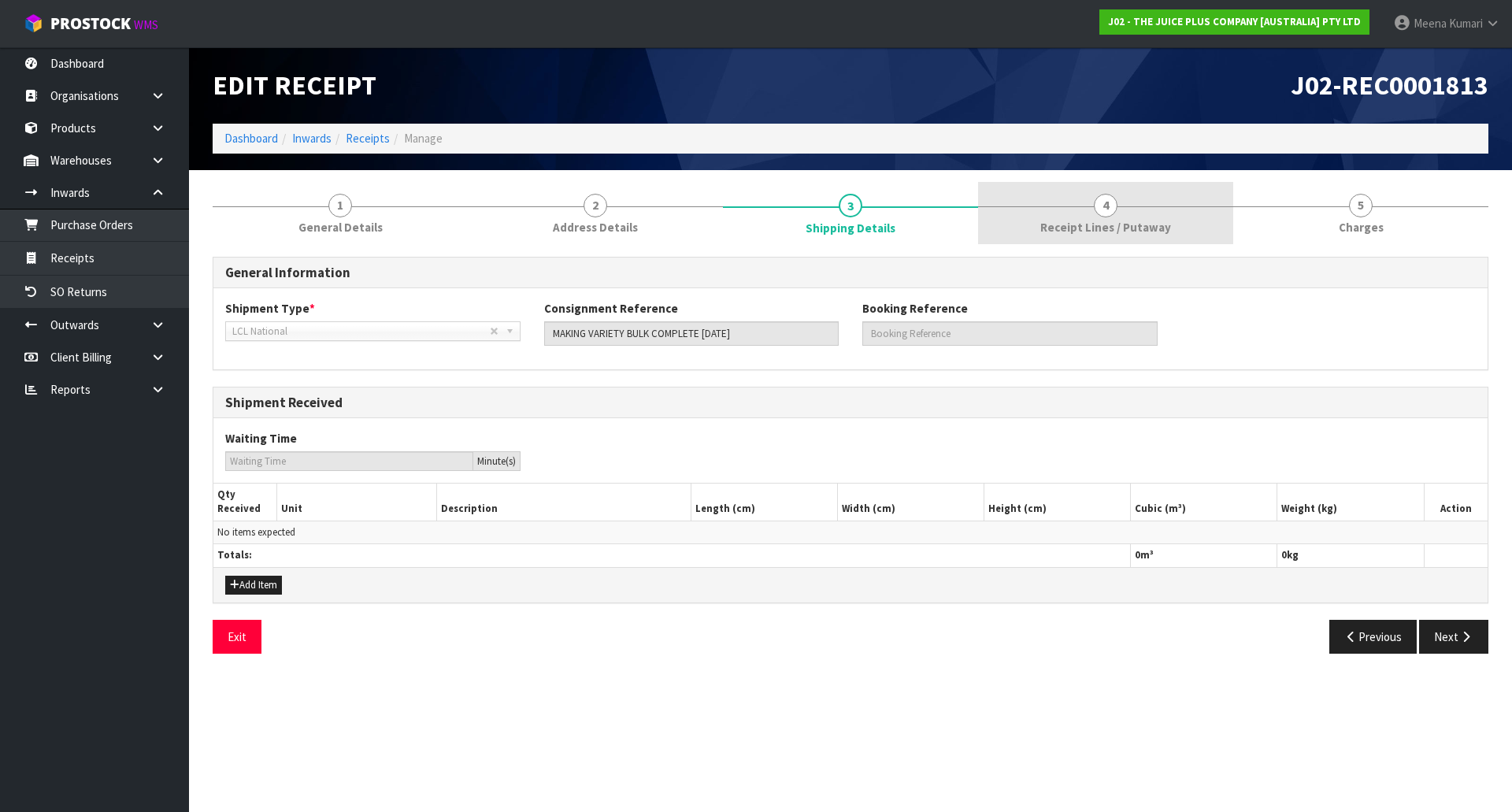
click at [1048, 240] on link "4 Receipt Lines / Putaway" at bounding box center [1105, 213] width 255 height 62
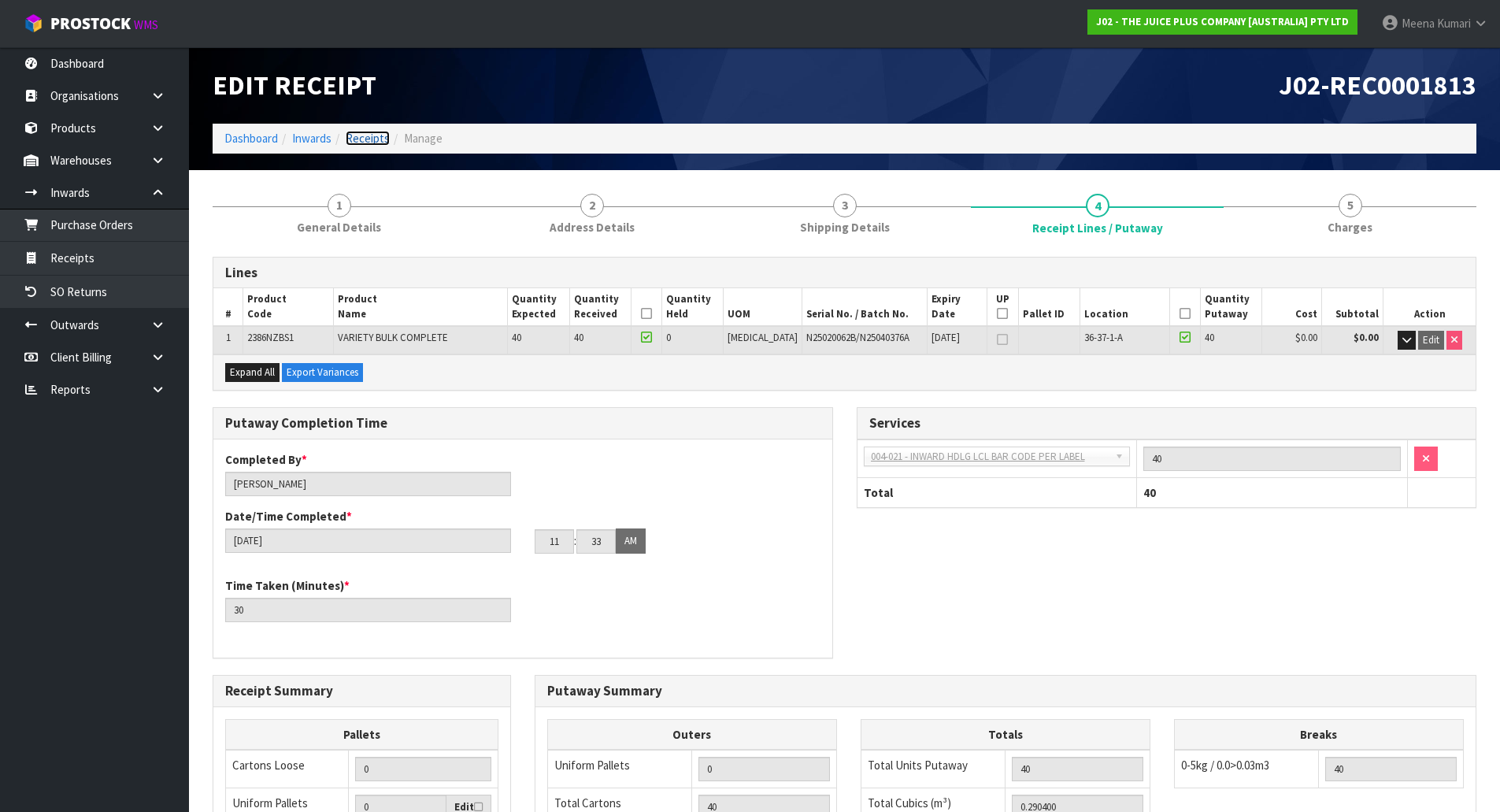
click at [373, 143] on link "Receipts" at bounding box center [367, 138] width 44 height 15
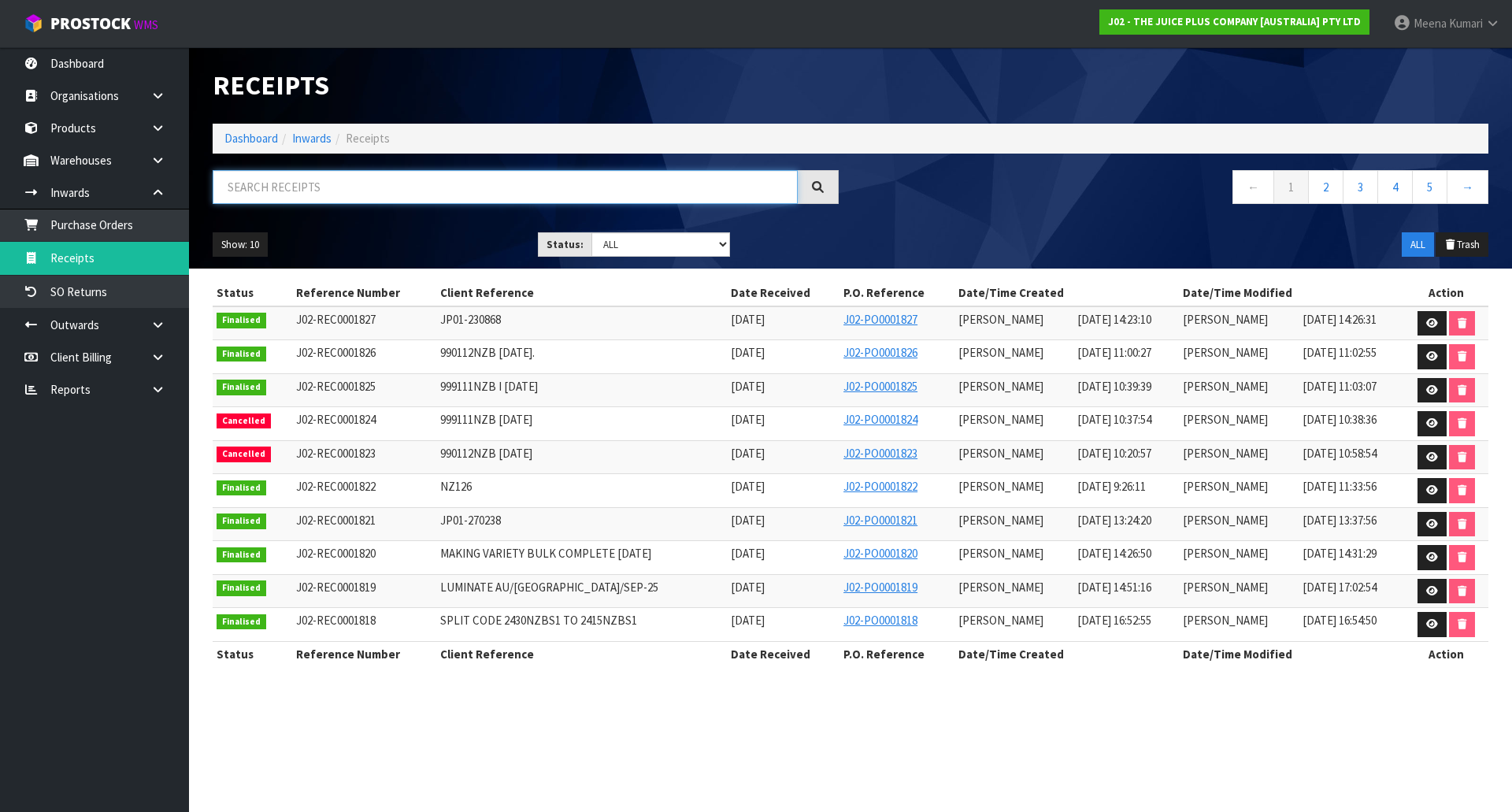
click at [373, 181] on input "text" at bounding box center [505, 187] width 585 height 34
paste input "MAKING CHS [DATE]"
type input "MAKING CHS [DATE]"
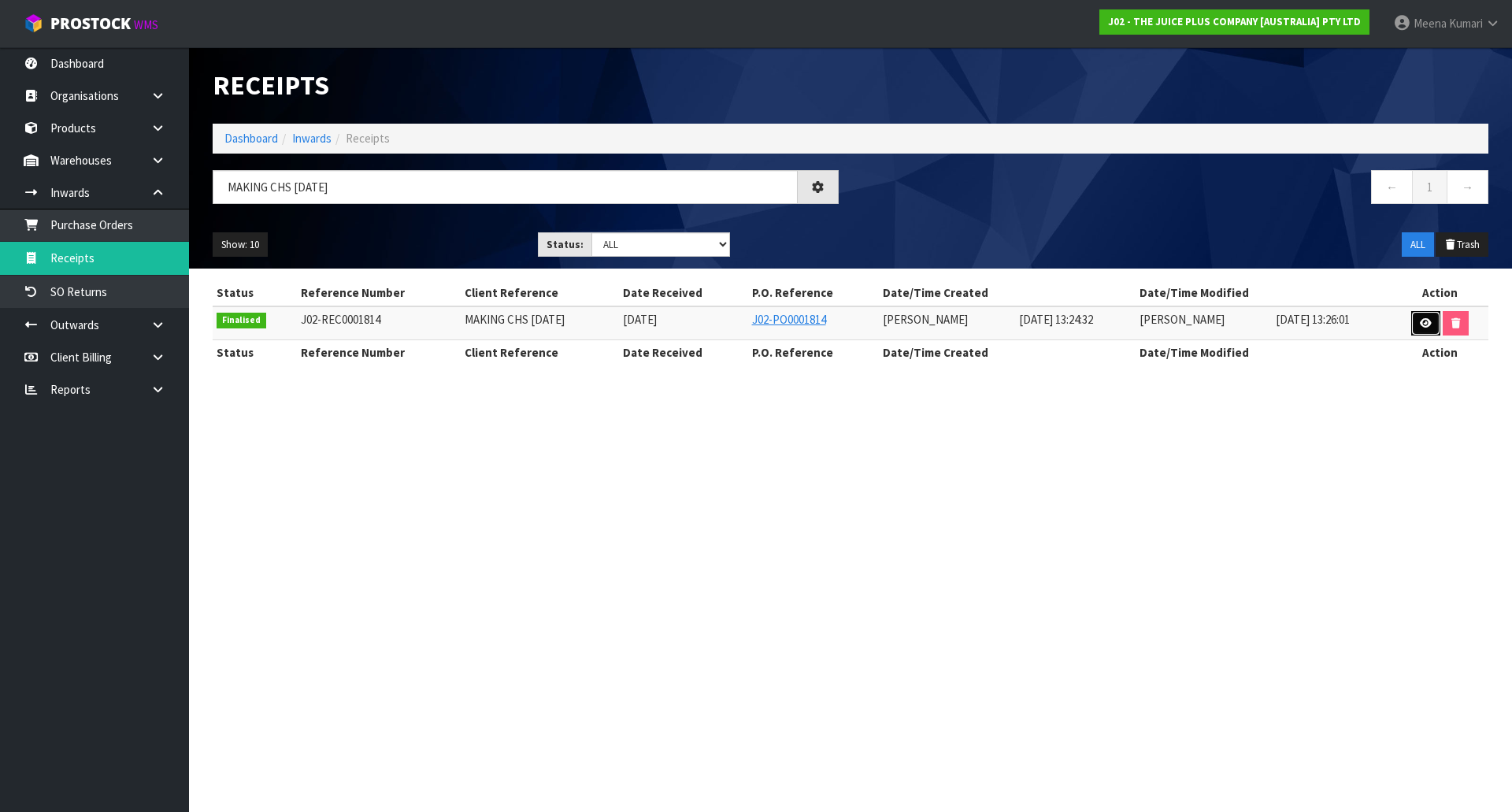
click at [1428, 322] on icon at bounding box center [1426, 323] width 12 height 10
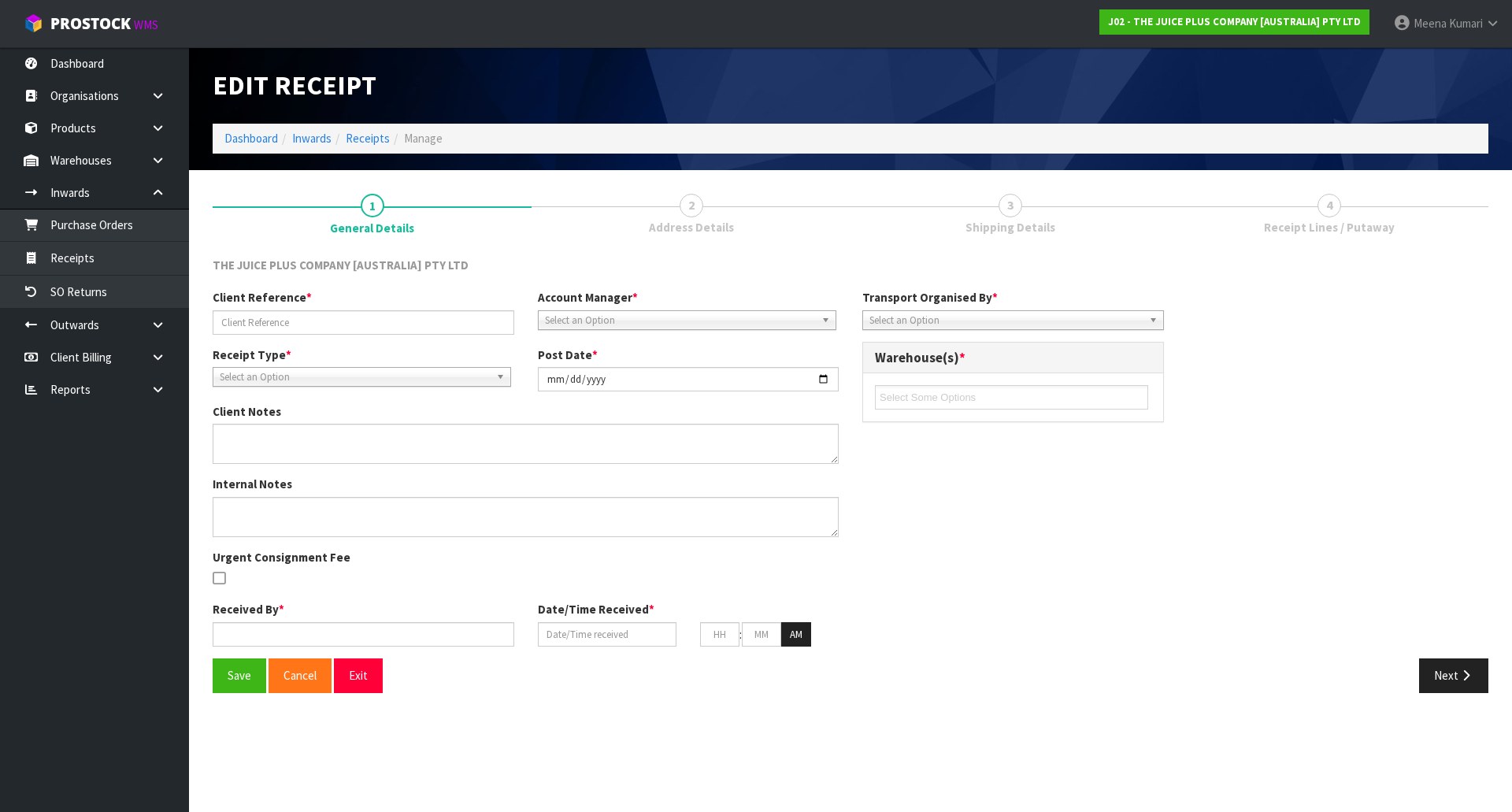
type input "MAKING CHS [DATE]"
type input "[DATE]"
type input "[PERSON_NAME]"
type input "[DATE]"
type input "01"
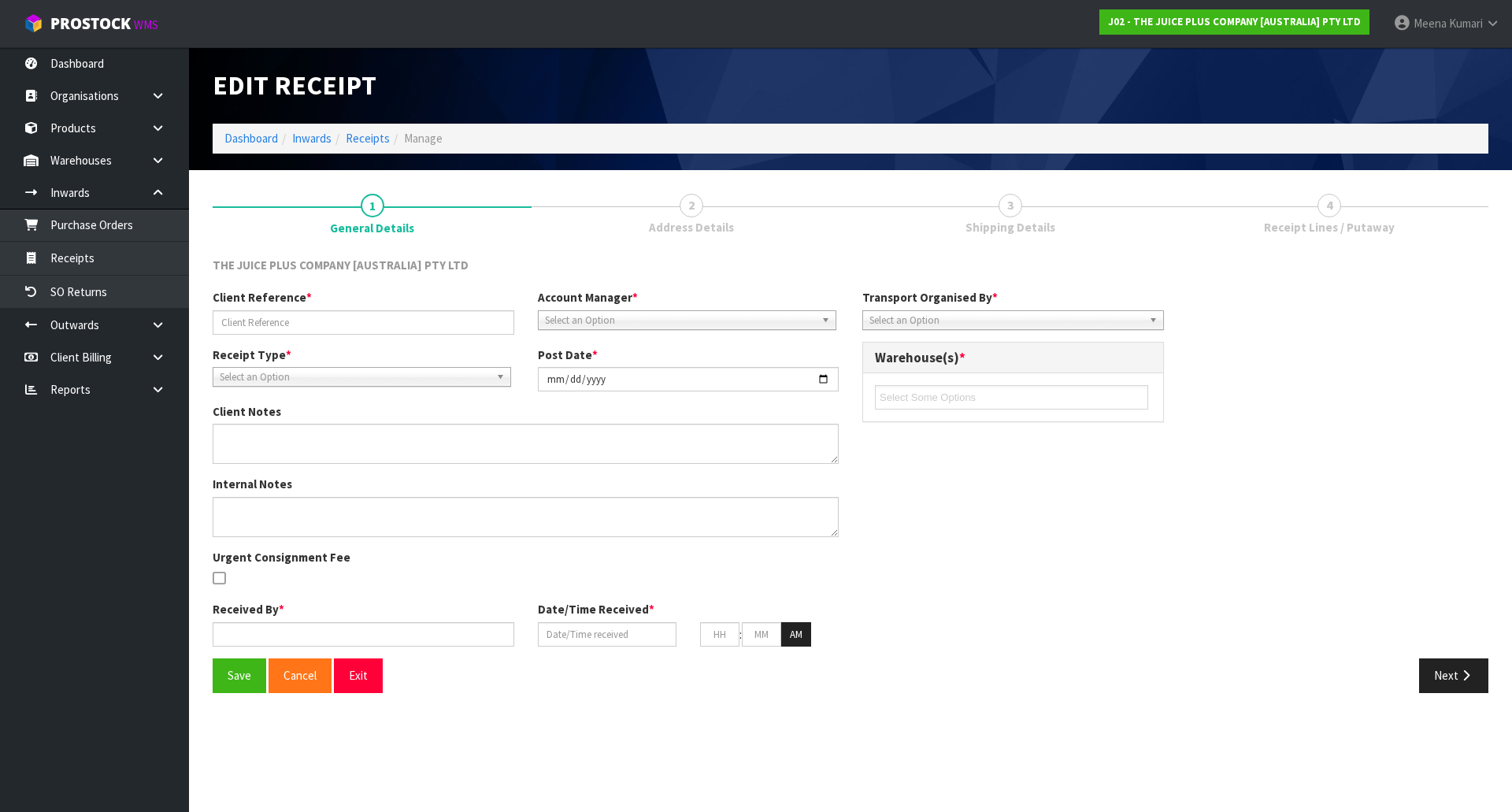
type input "24"
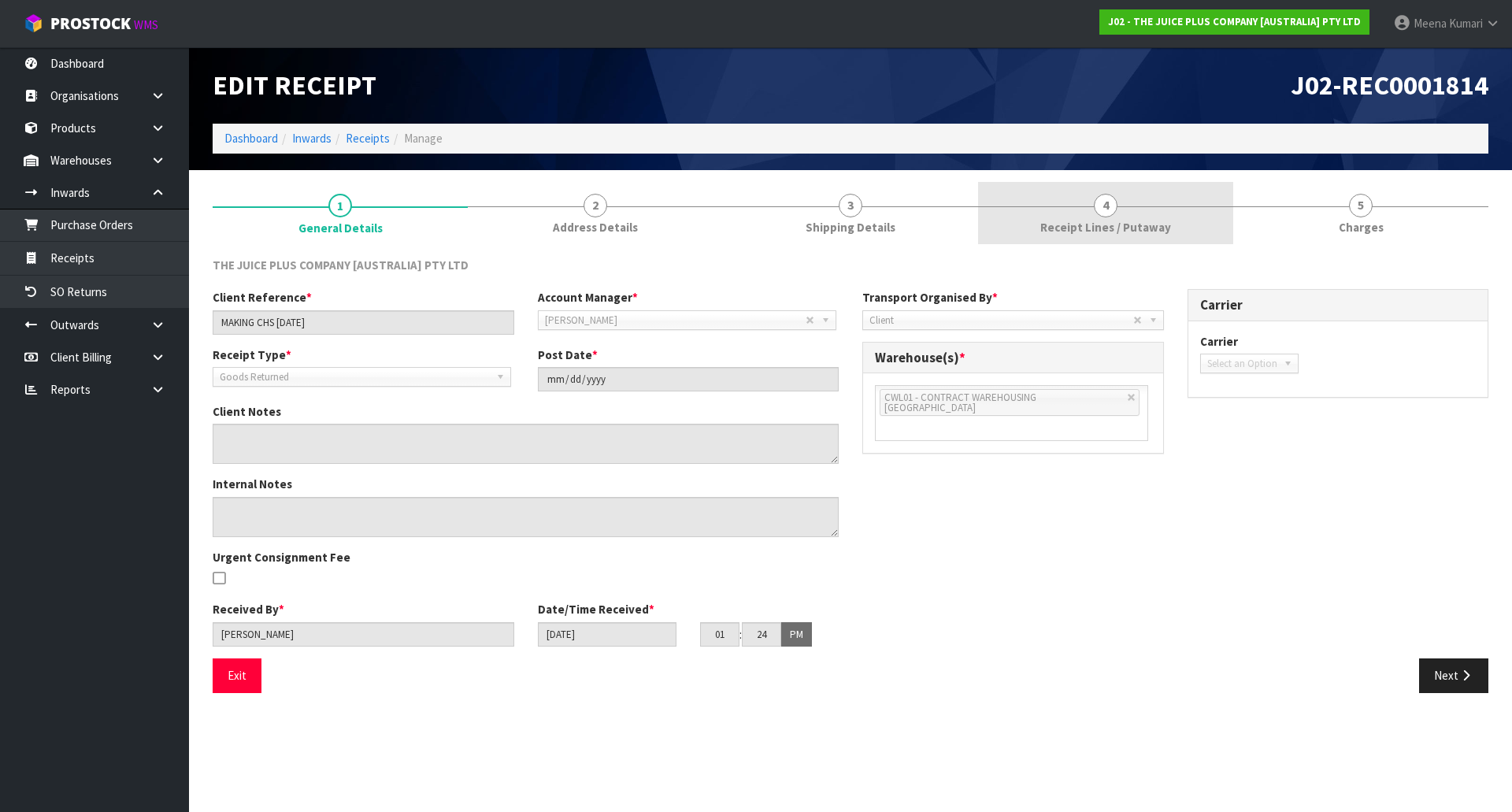
click at [1103, 225] on span "Receipt Lines / Putaway" at bounding box center [1105, 227] width 131 height 17
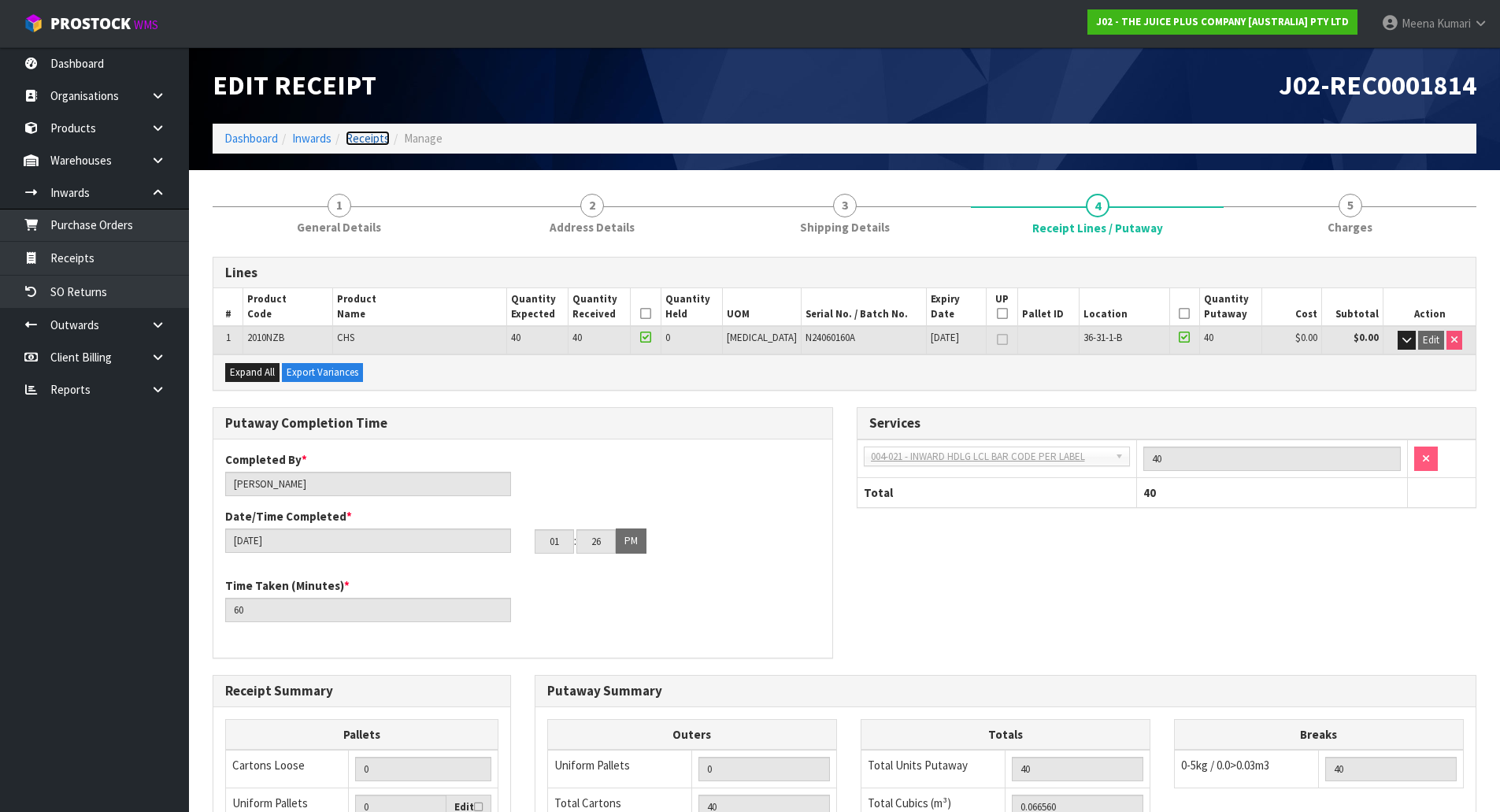
click at [368, 139] on link "Receipts" at bounding box center [367, 138] width 44 height 15
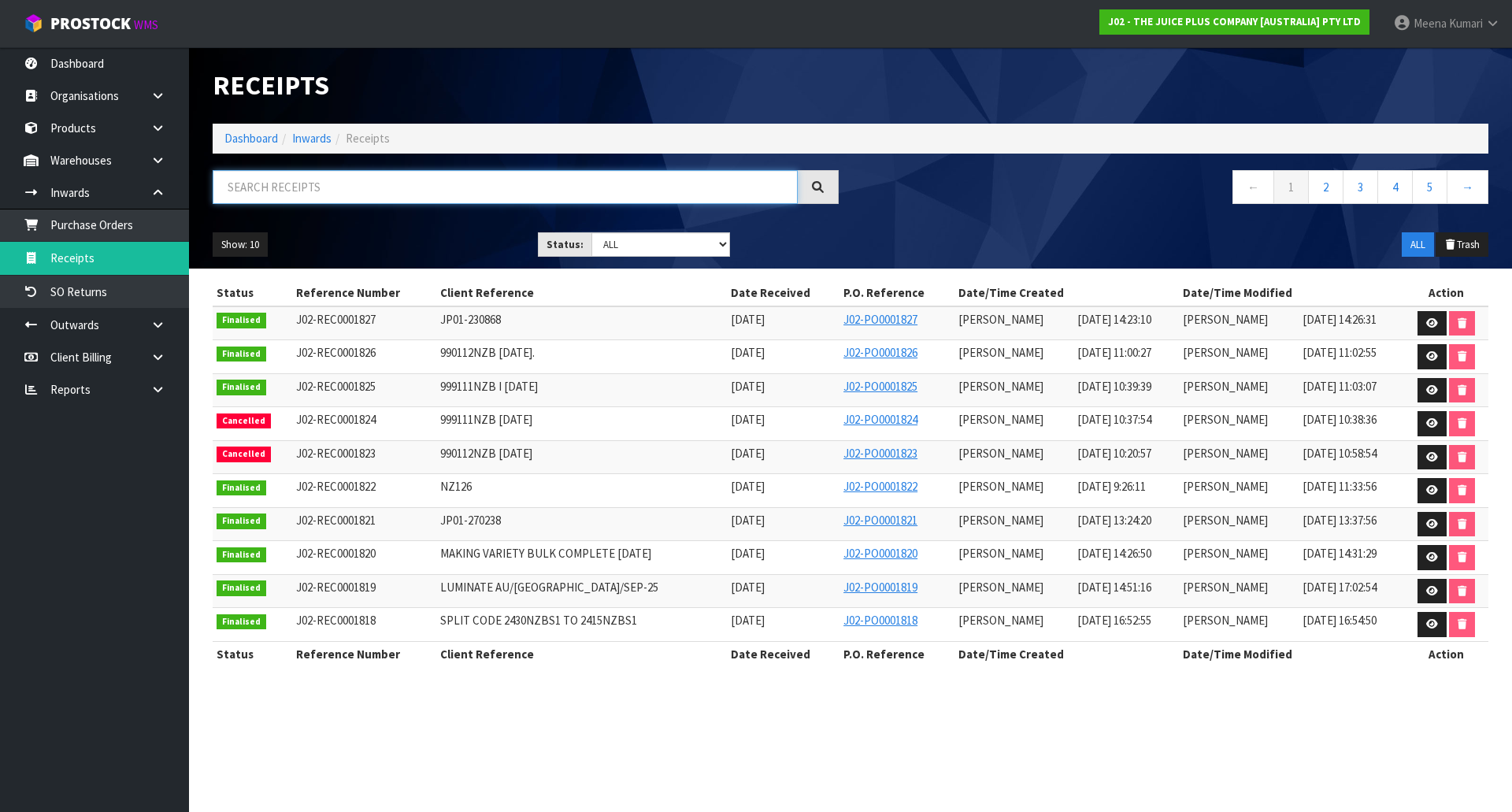
click at [339, 193] on input "text" at bounding box center [505, 187] width 585 height 34
click at [322, 191] on input "text" at bounding box center [505, 187] width 585 height 34
paste input "MAKING VARIETY BULK COMPLETE [DATE]"
type input "MAKING VARIETY BULK COMPLETE [DATE]"
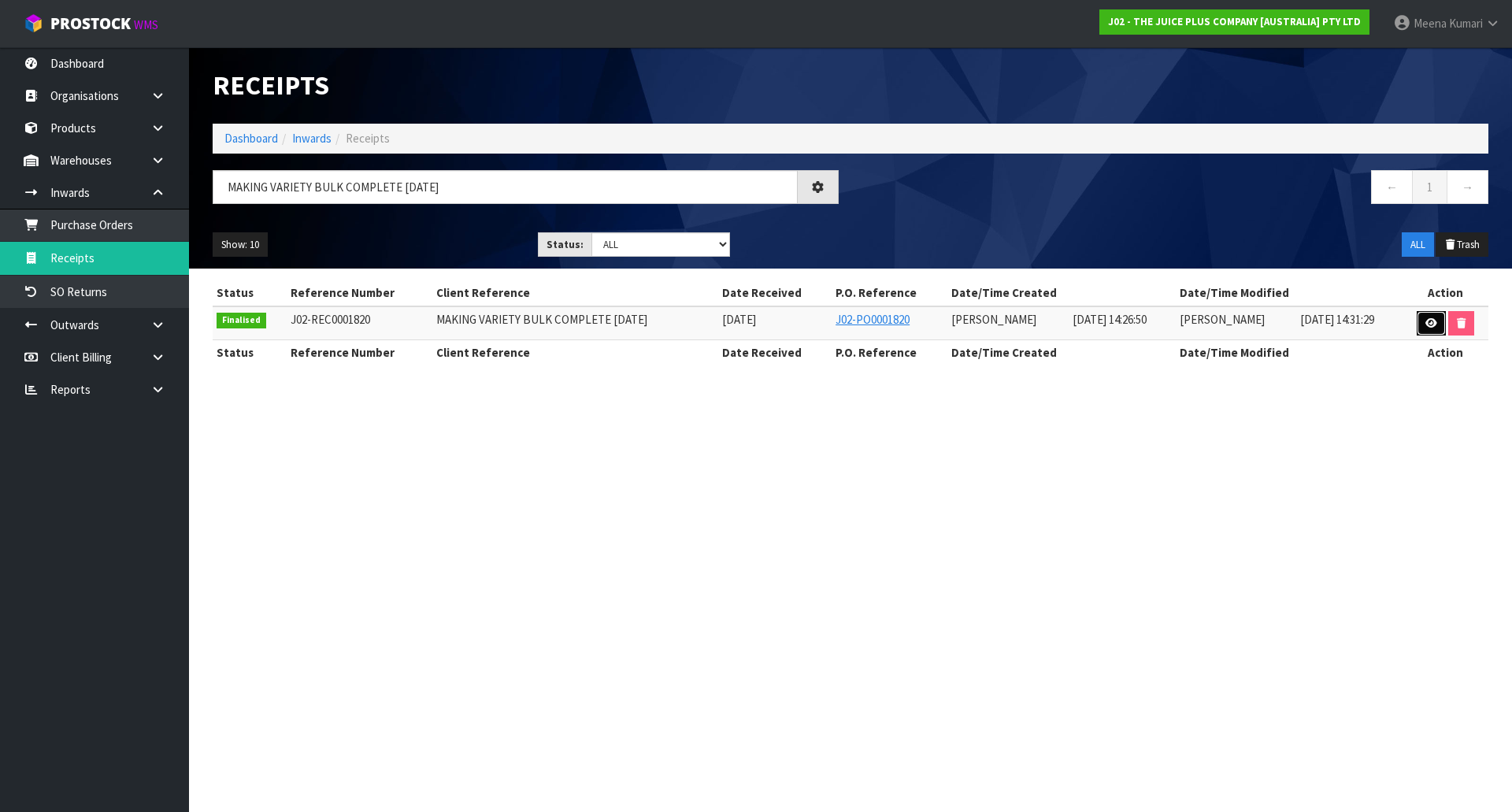
click at [1428, 318] on icon at bounding box center [1431, 323] width 12 height 10
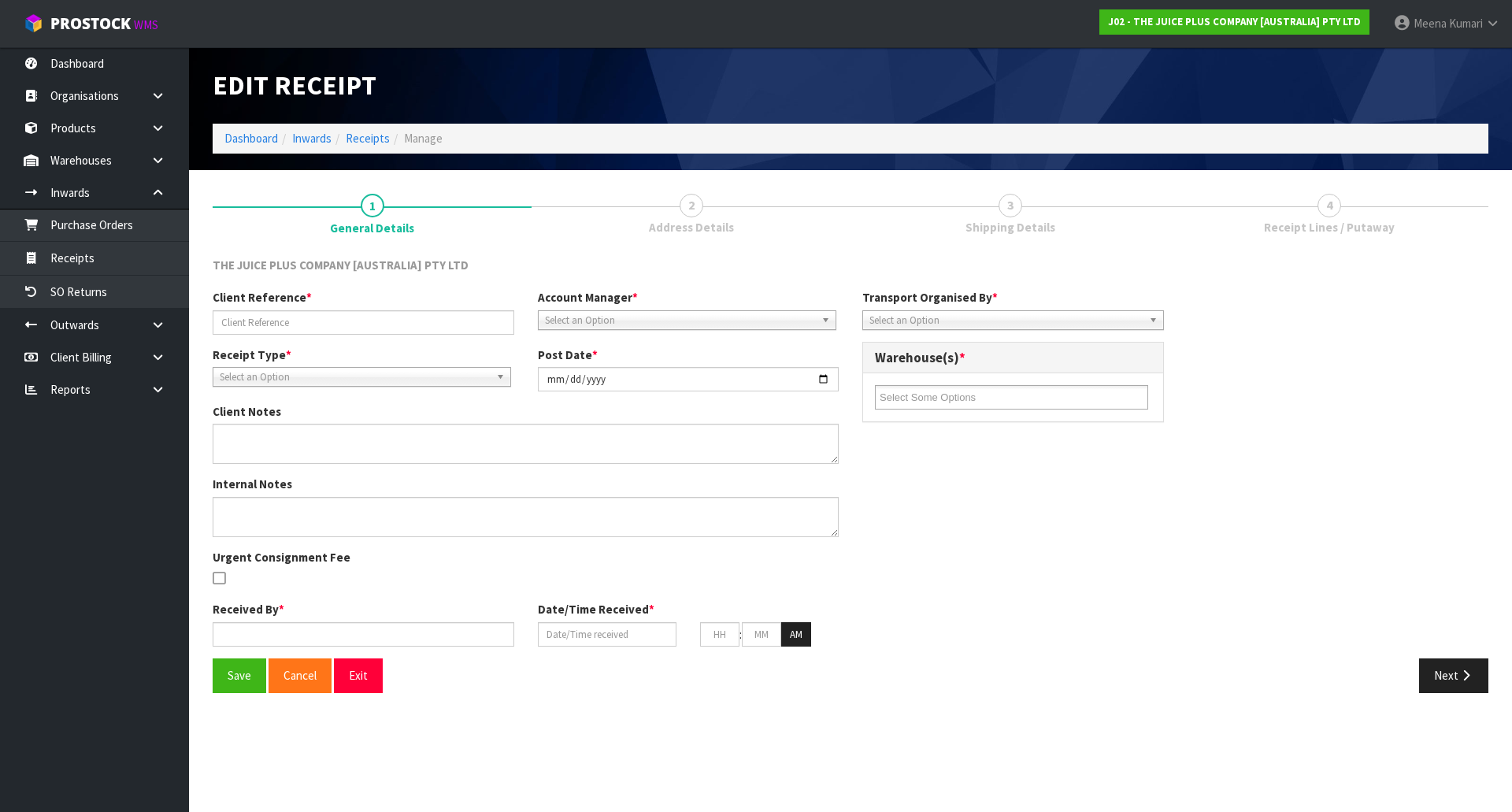
type input "MAKING VARIETY BULK COMPLETE [DATE]"
type input "[DATE]"
type input "[PERSON_NAME]"
type input "[DATE]"
type input "02"
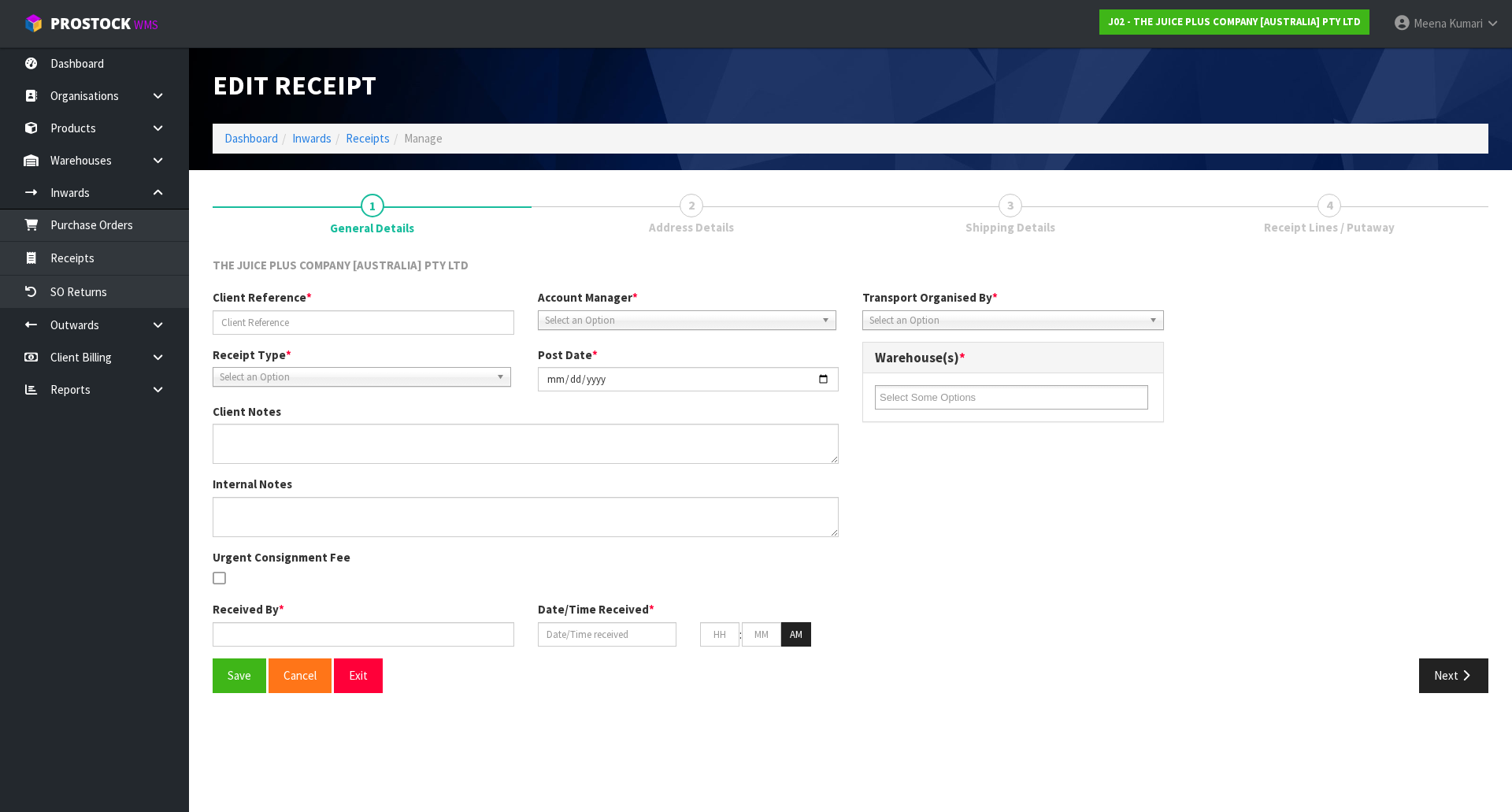
type input "26"
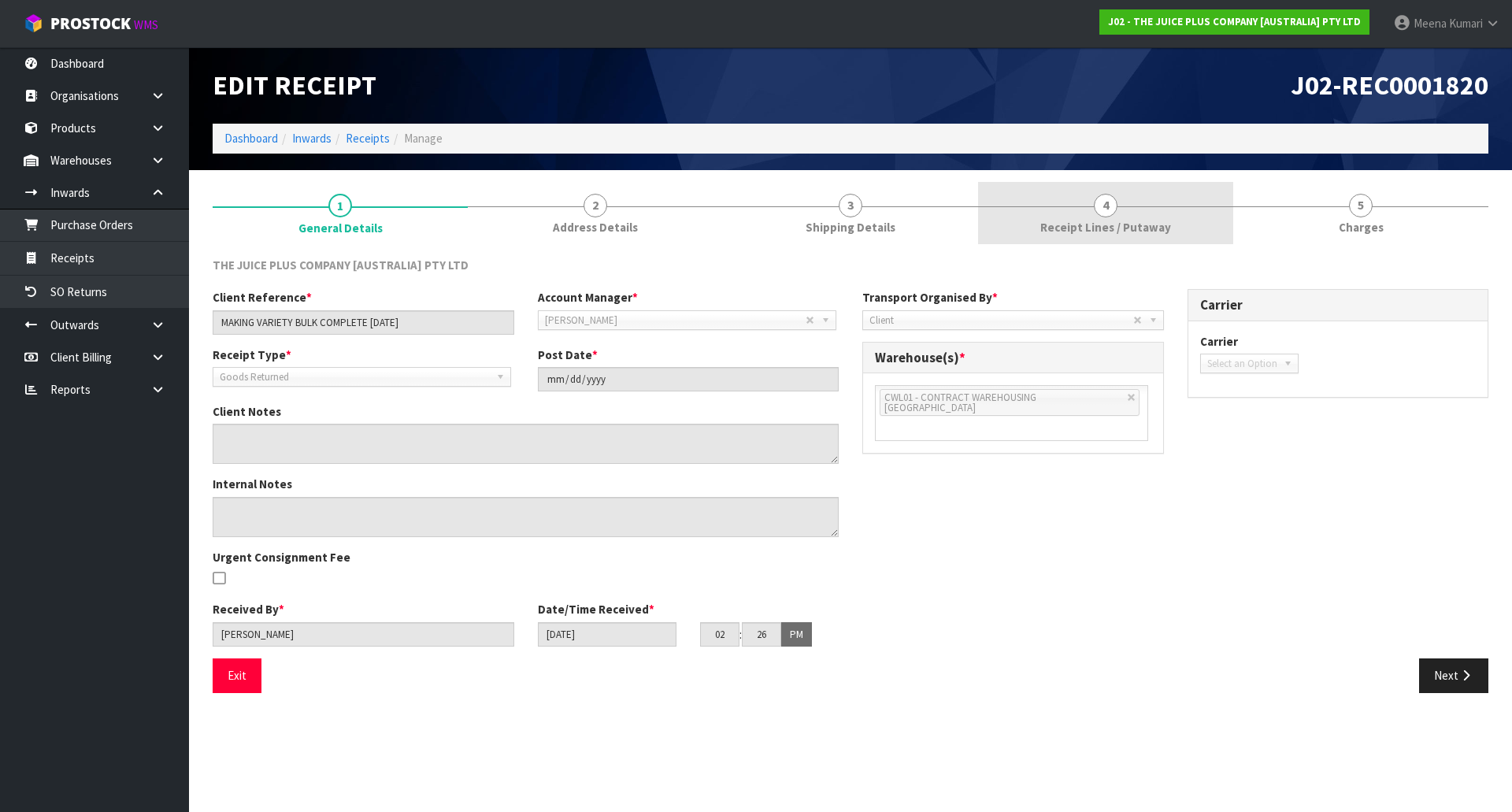
click at [1107, 202] on span "4" at bounding box center [1105, 205] width 24 height 24
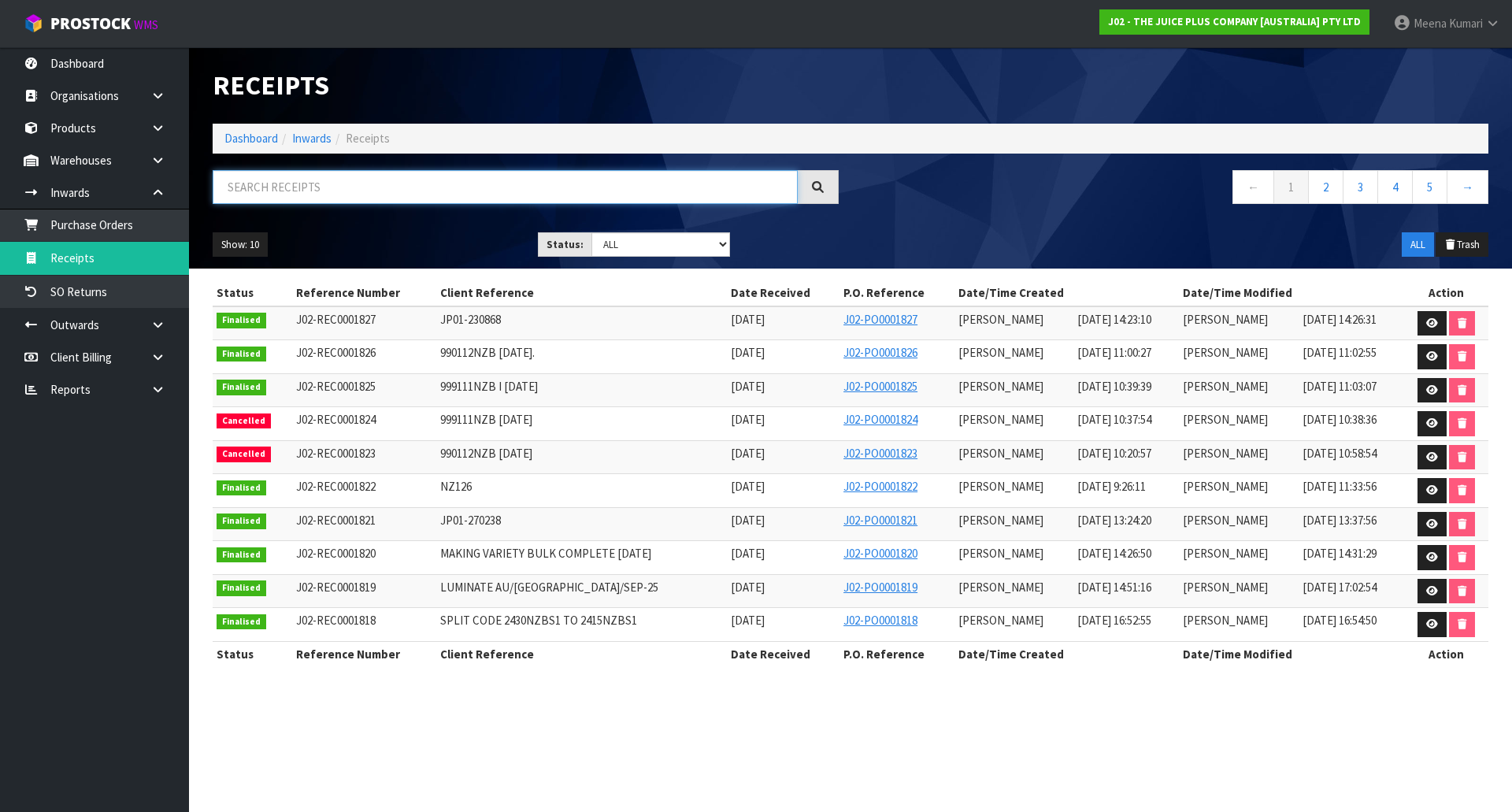
click at [343, 190] on input "text" at bounding box center [505, 187] width 585 height 34
type input "126"
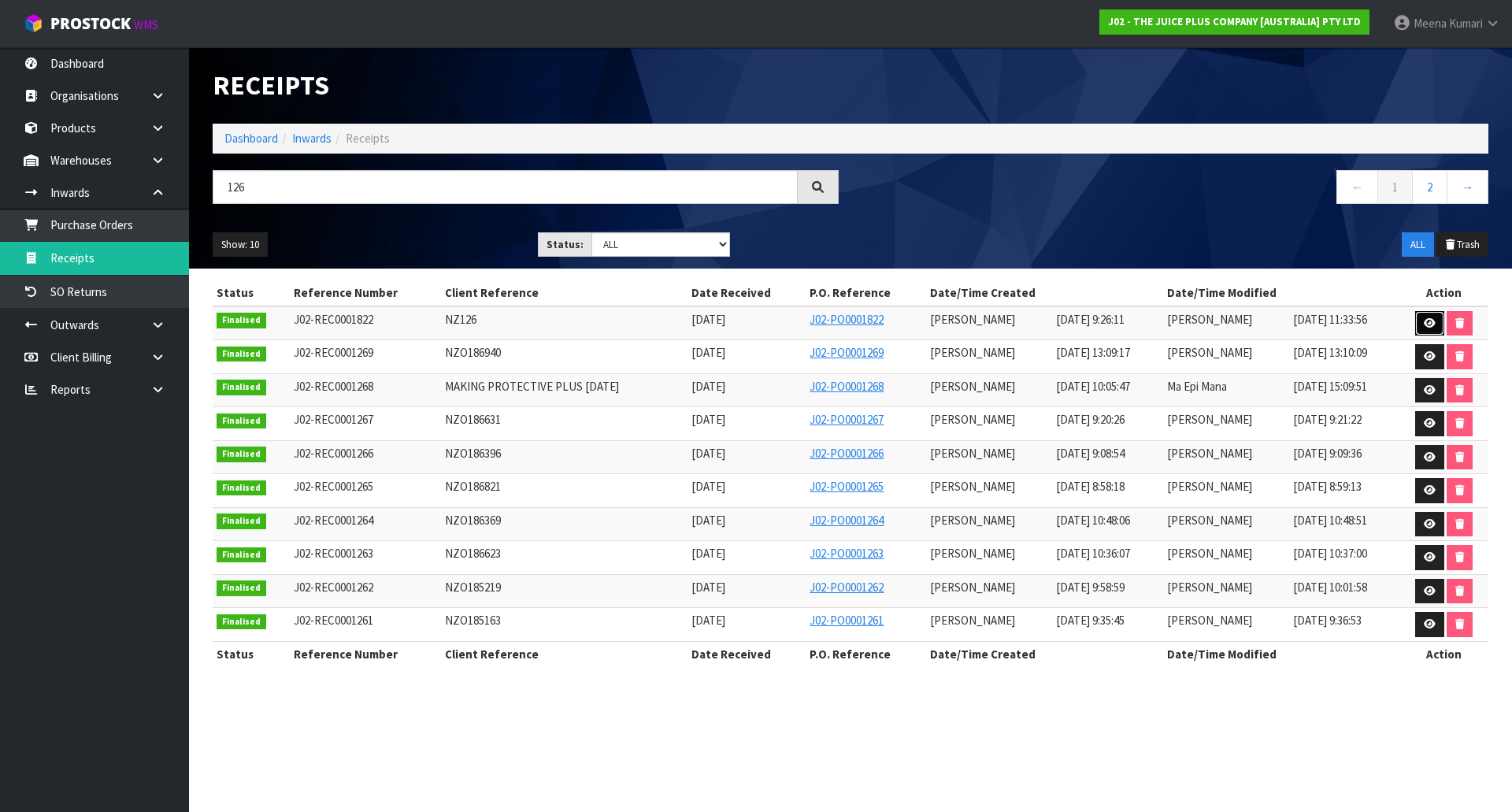
click at [1429, 321] on icon at bounding box center [1429, 323] width 12 height 10
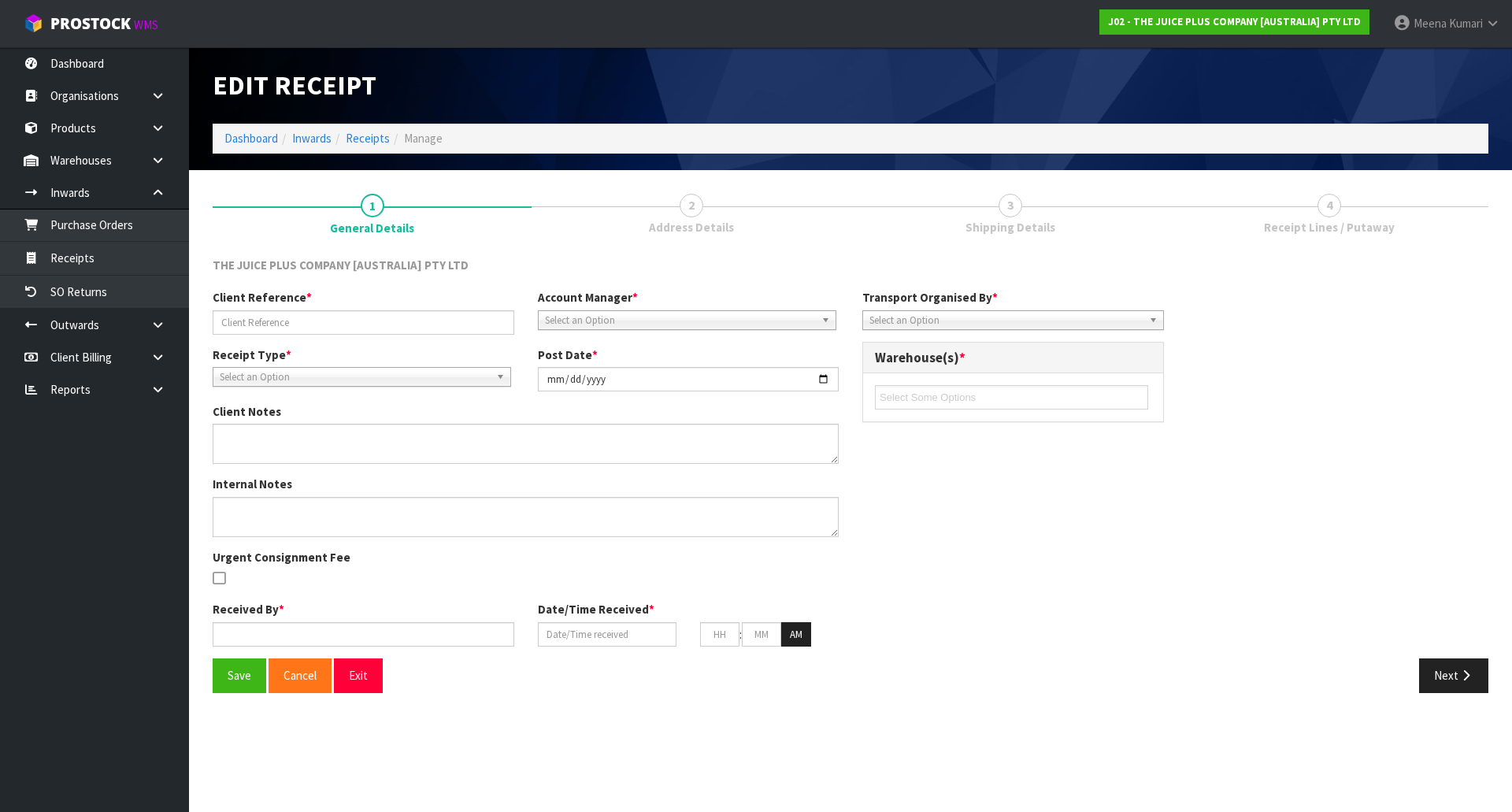
type input "NZ126"
type input "[DATE]"
type textarea "CHARGE MINIMUM FREIGHT"
type input "[PERSON_NAME]"
type input "[DATE]"
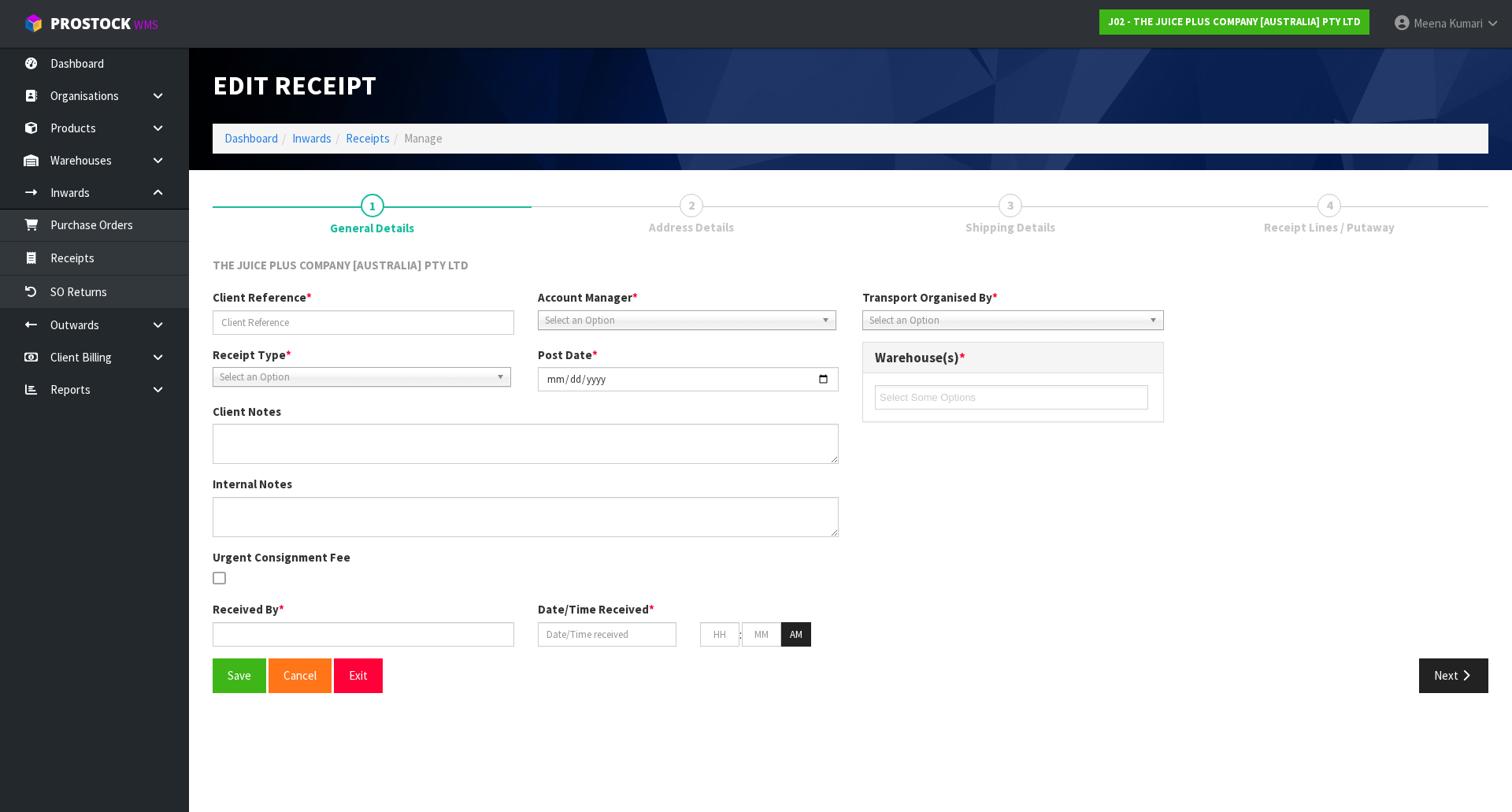
type input "09"
type input "26"
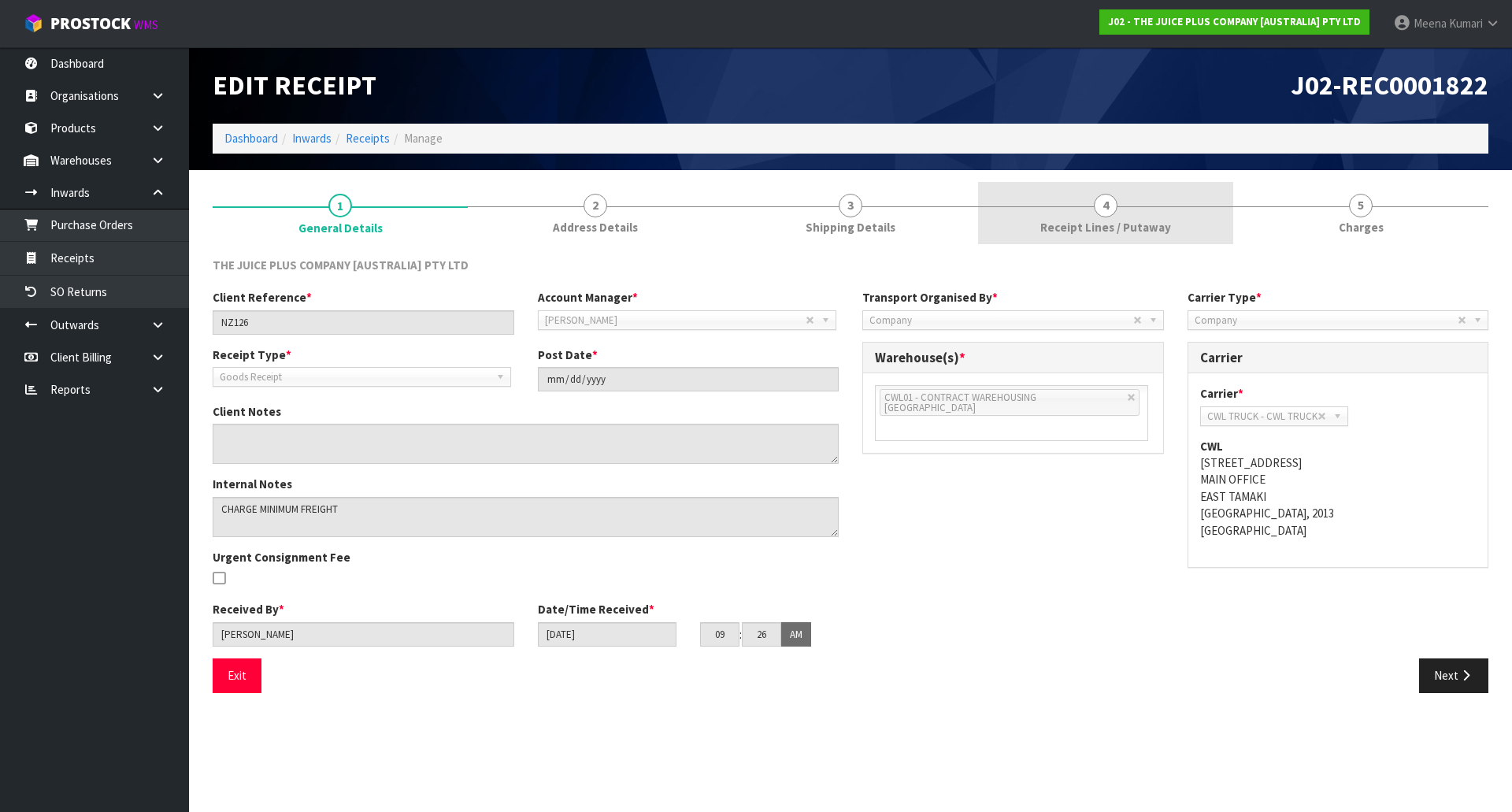
click at [1079, 229] on span "Receipt Lines / Putaway" at bounding box center [1105, 227] width 131 height 17
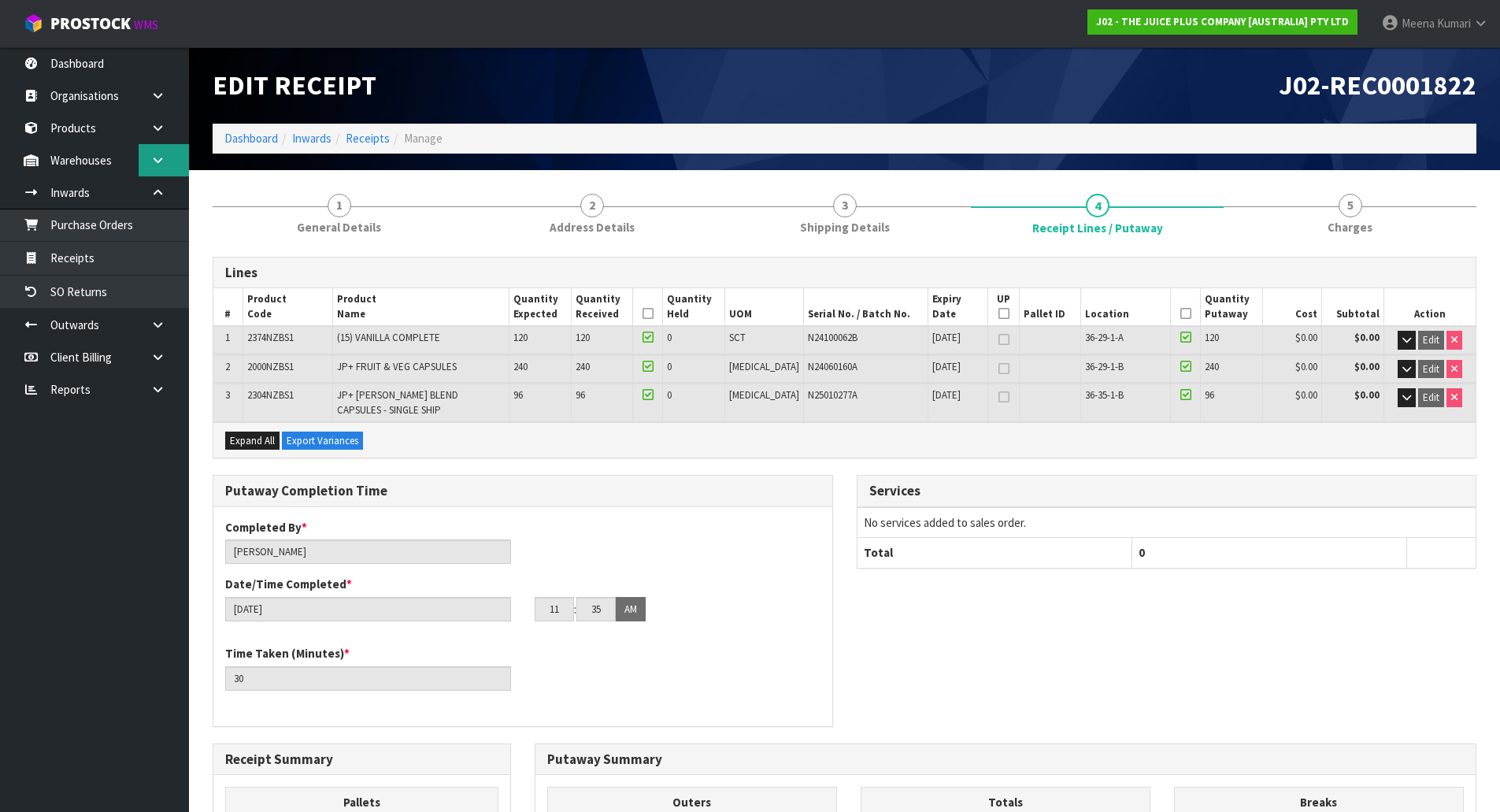
click at [160, 171] on link at bounding box center [164, 160] width 51 height 32
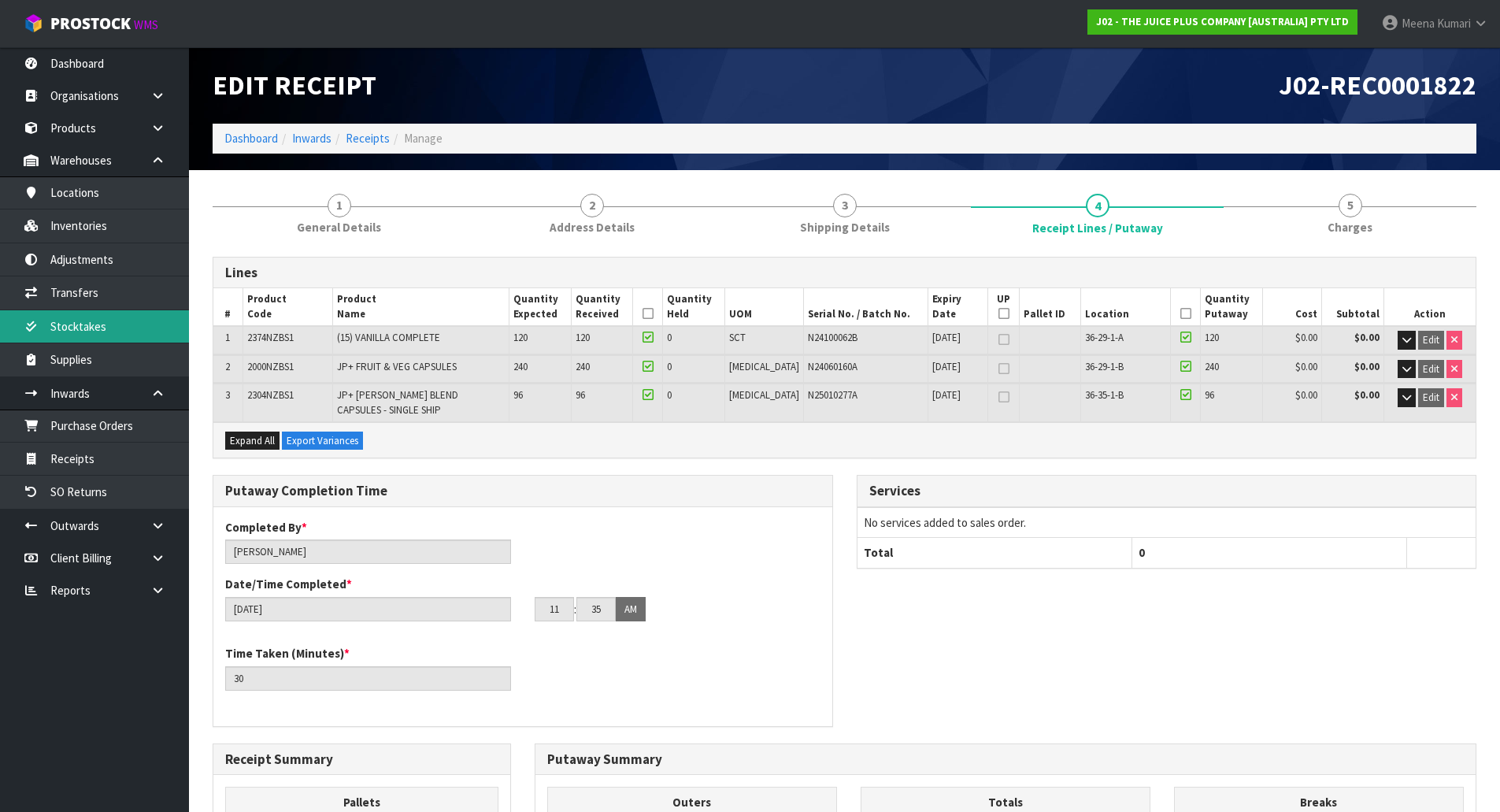
click at [134, 317] on link "Stocktakes" at bounding box center [95, 326] width 189 height 32
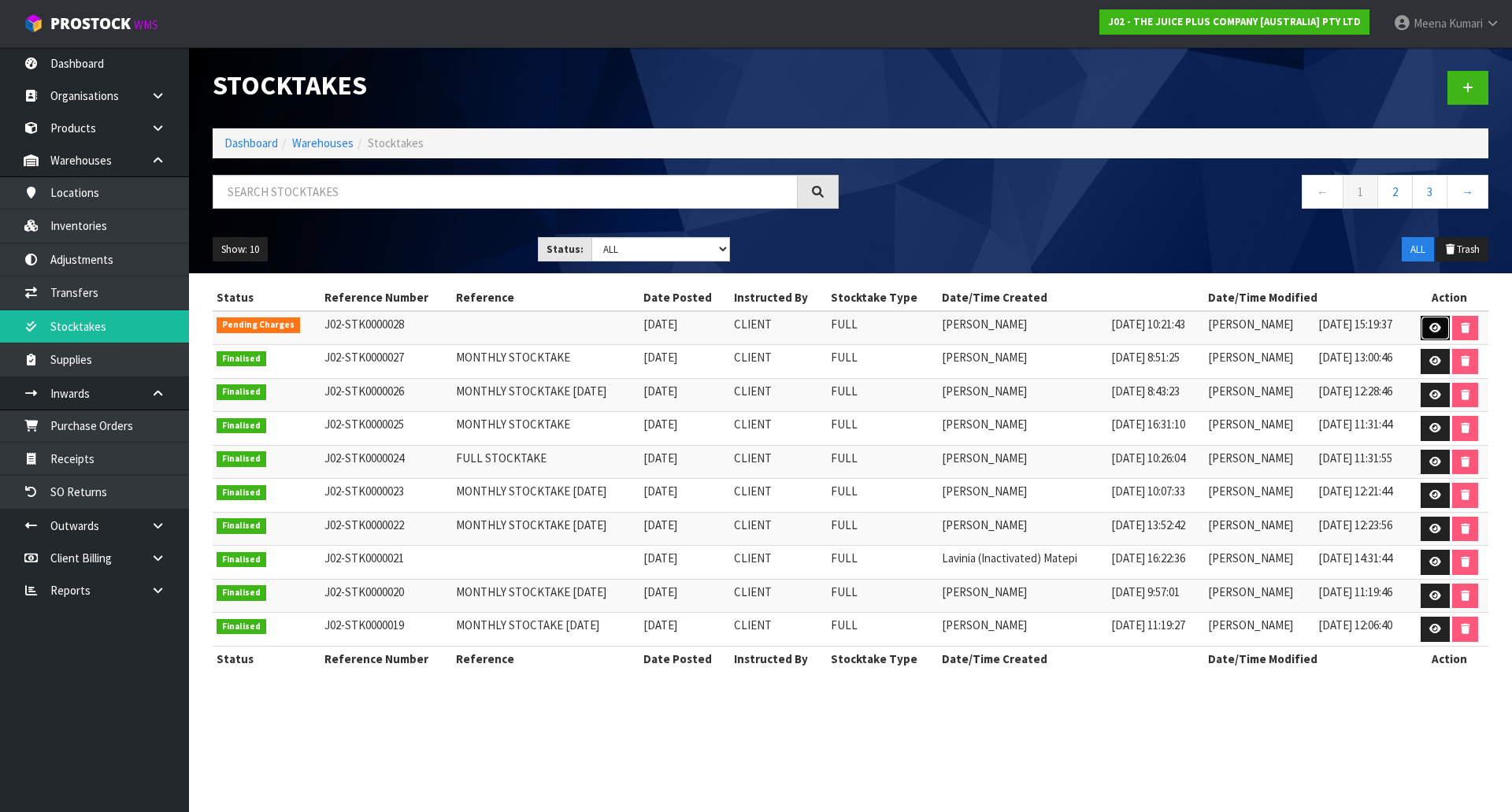
click at [1439, 331] on icon at bounding box center [1435, 328] width 12 height 10
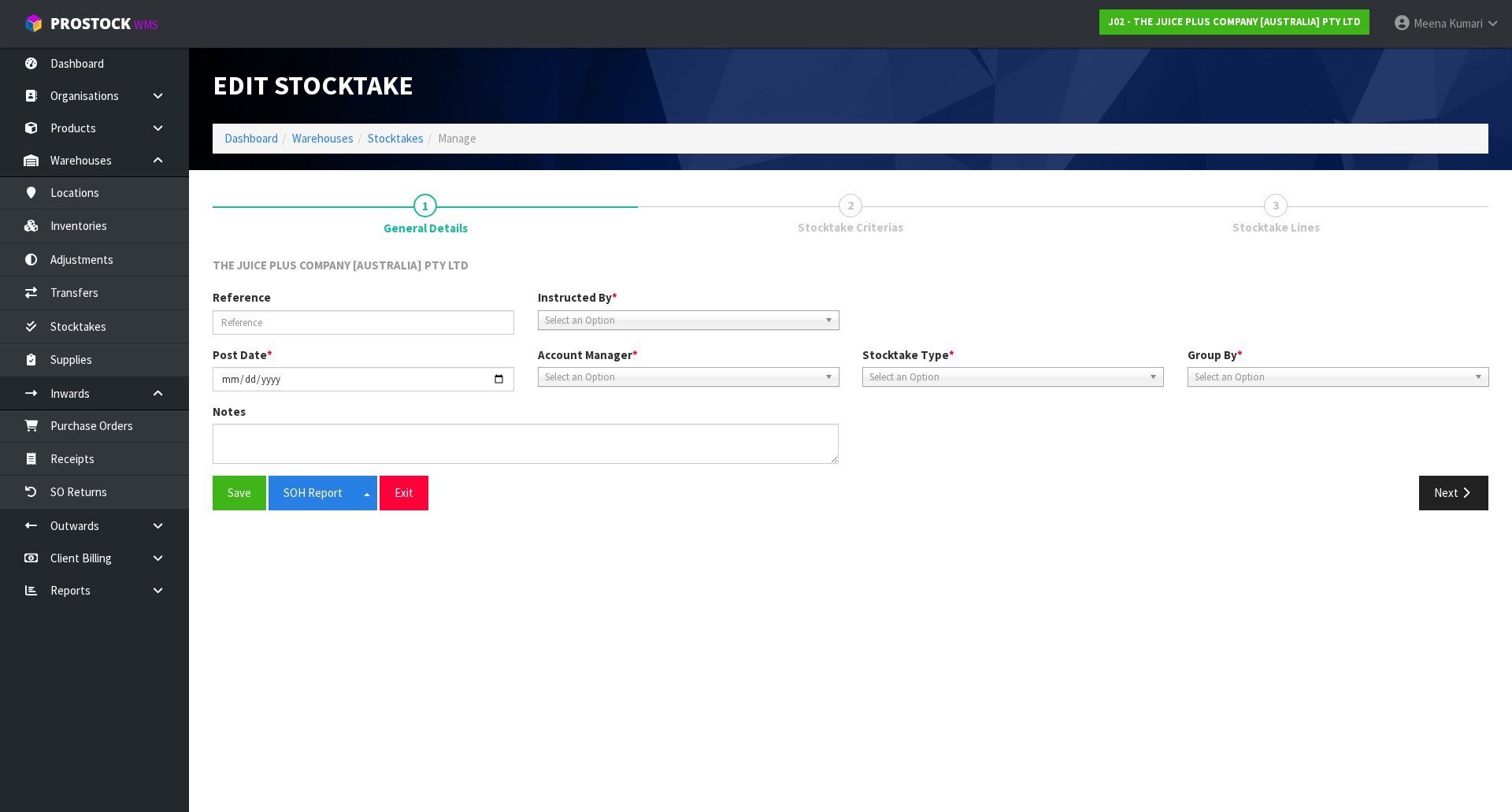
type input "2025-10-02"
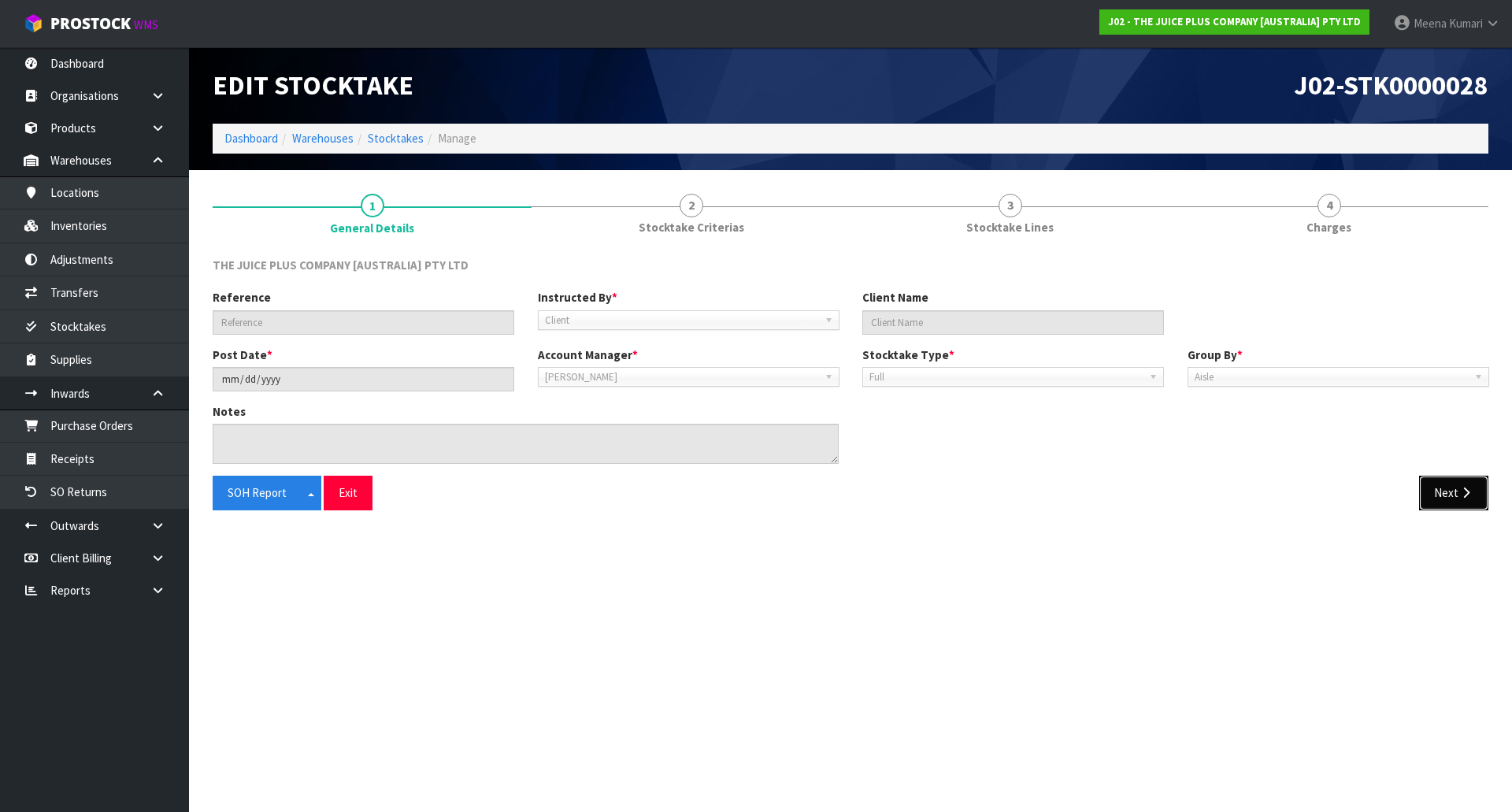
click at [1474, 487] on button "Next" at bounding box center [1454, 492] width 69 height 34
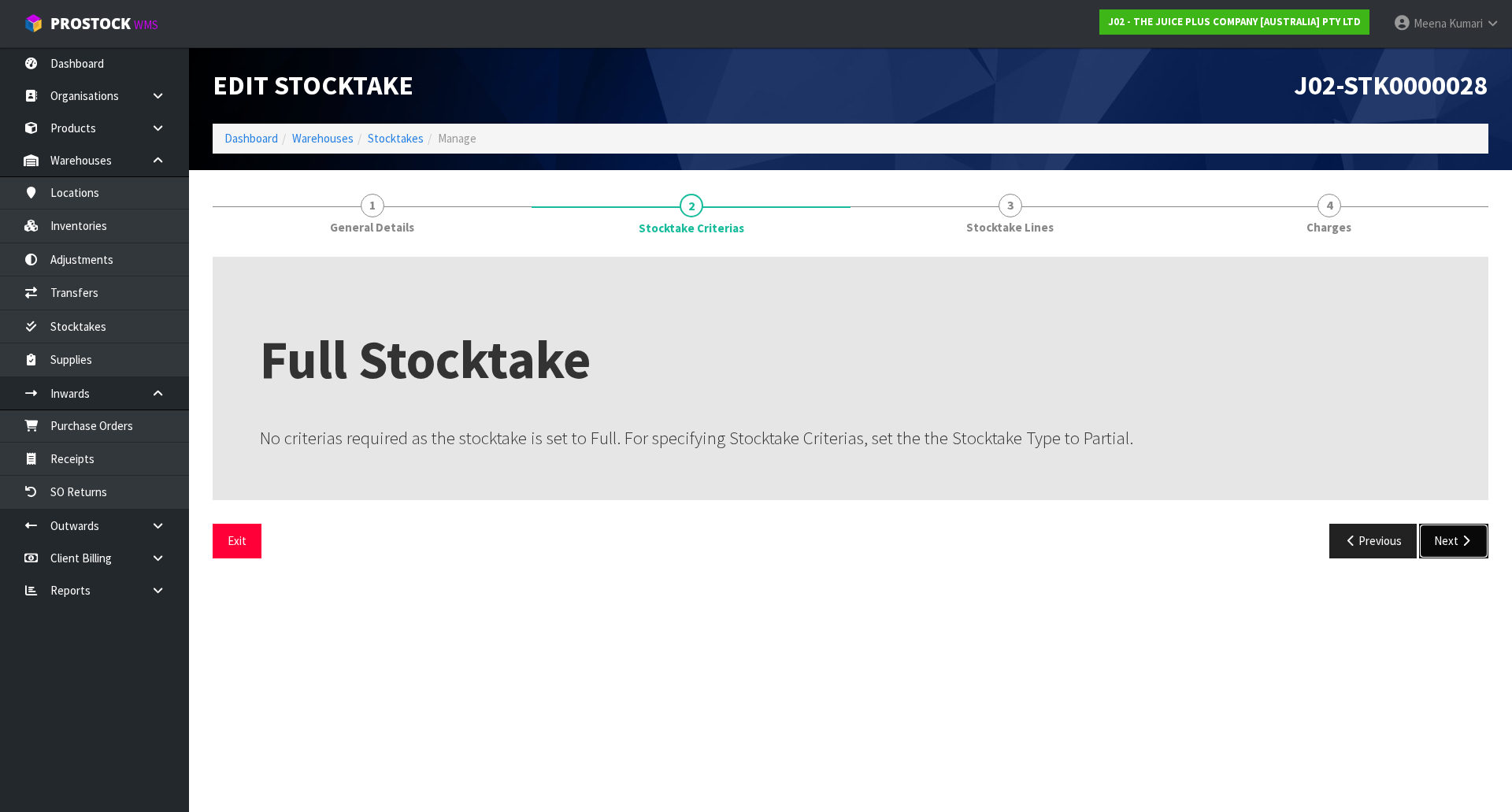
click at [1455, 540] on button "Next" at bounding box center [1454, 540] width 69 height 34
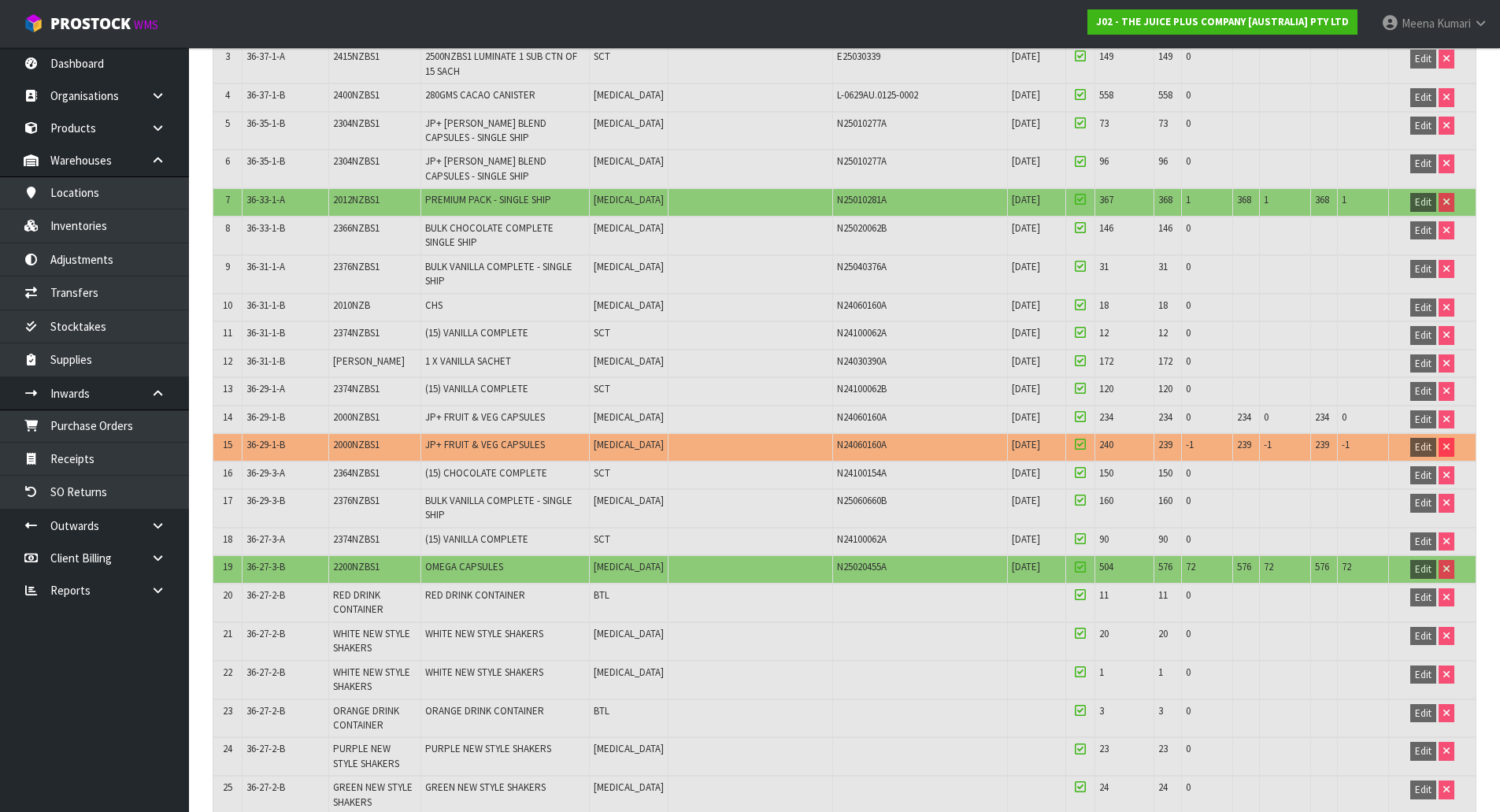
scroll to position [398, 0]
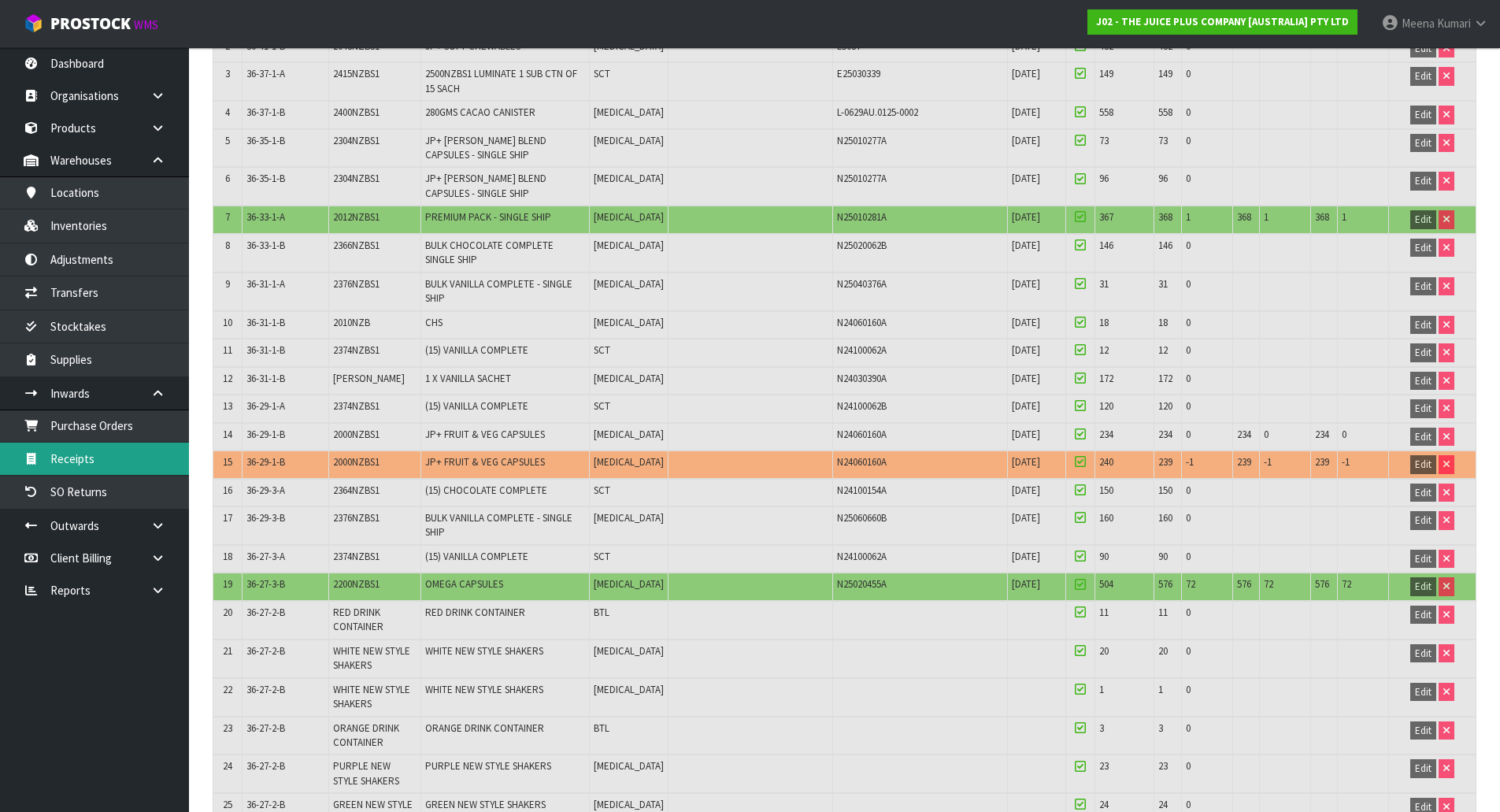
click at [99, 462] on link "Receipts" at bounding box center [95, 458] width 189 height 32
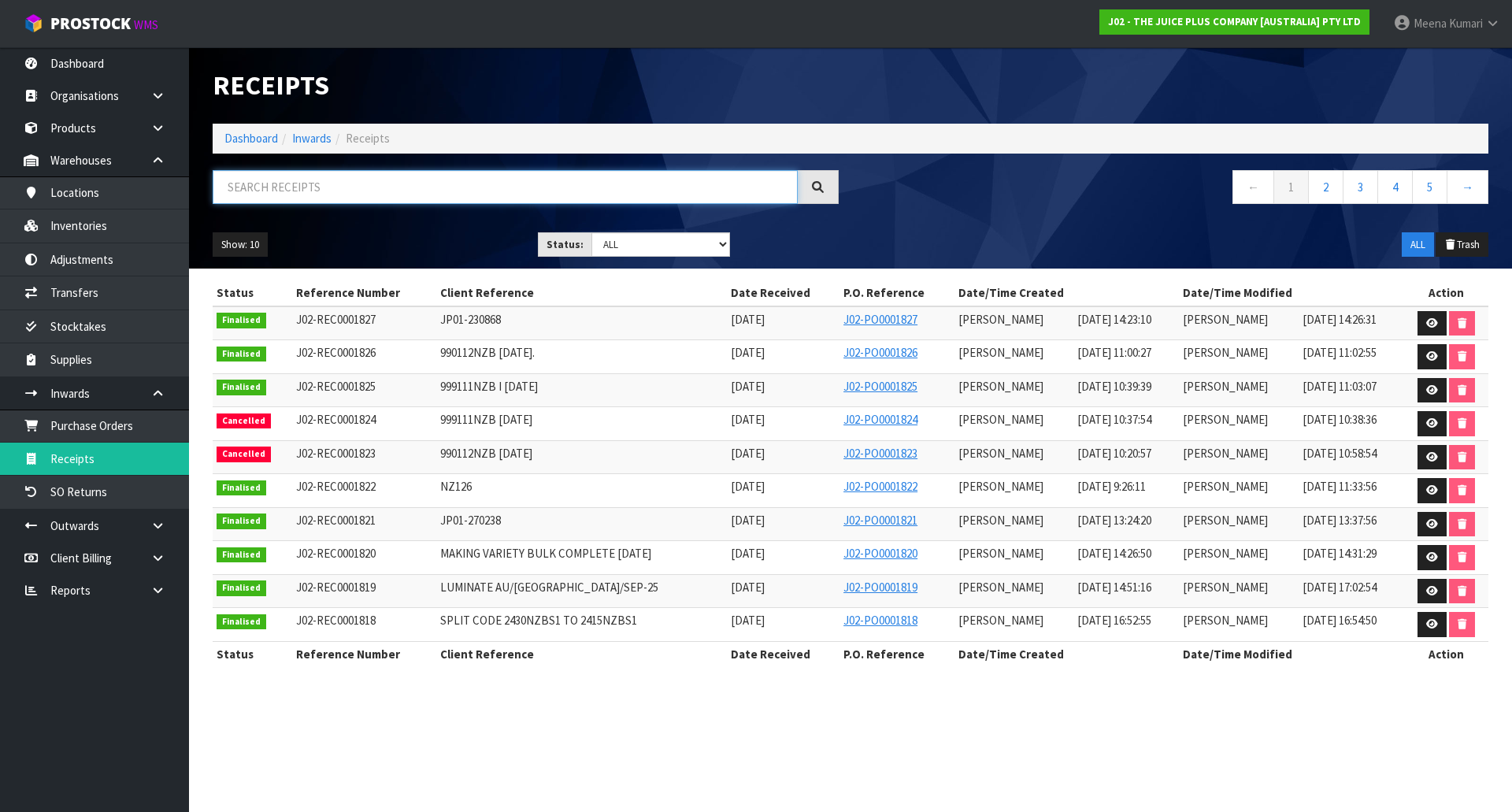
click at [413, 194] on input "text" at bounding box center [505, 187] width 585 height 34
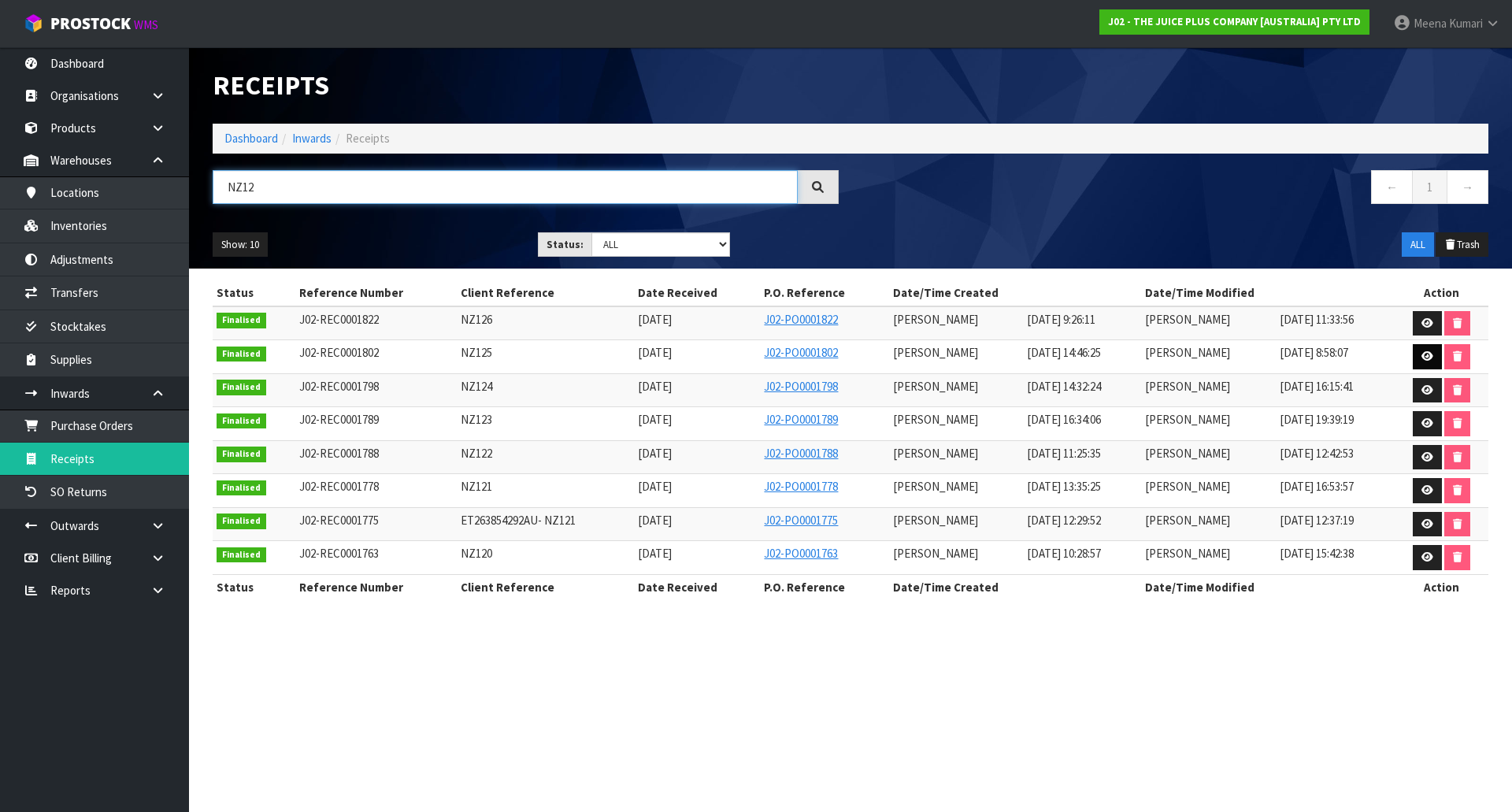
type input "NZ12"
click at [1425, 351] on icon at bounding box center [1427, 356] width 12 height 10
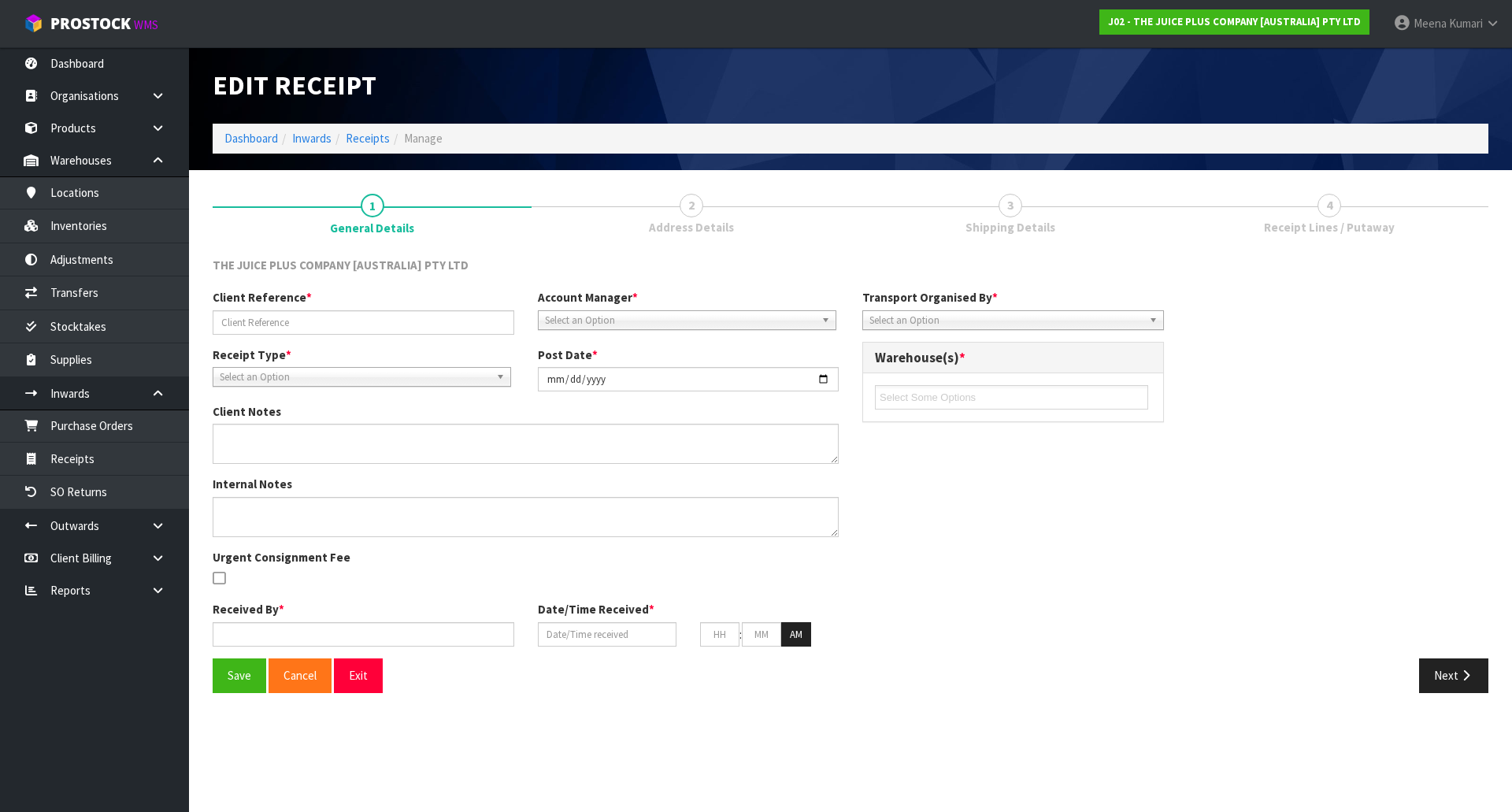
type input "NZ125"
type input "[DATE]"
type input "[PERSON_NAME]"
type input "[DATE]"
type input "02"
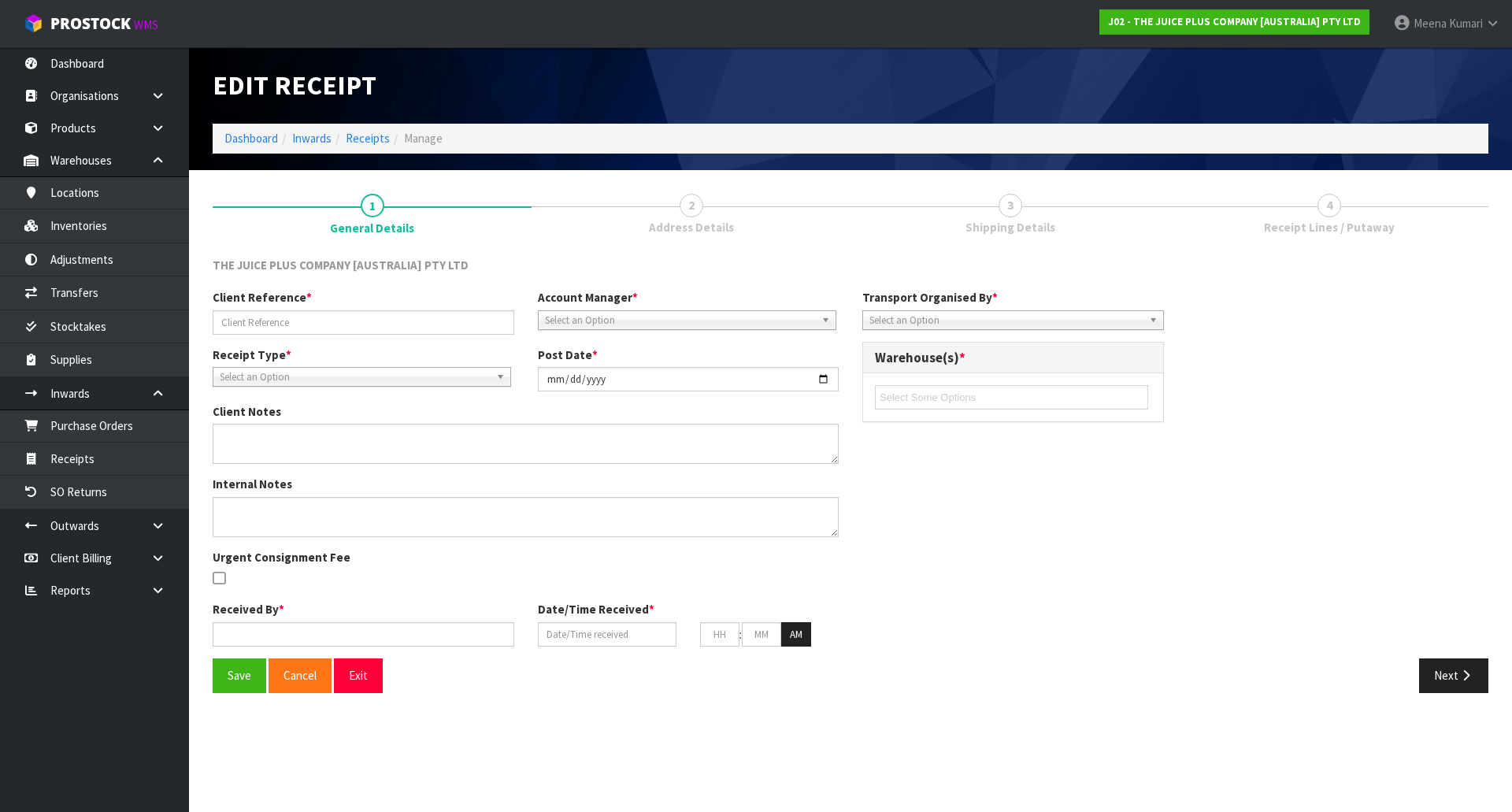
type input "46"
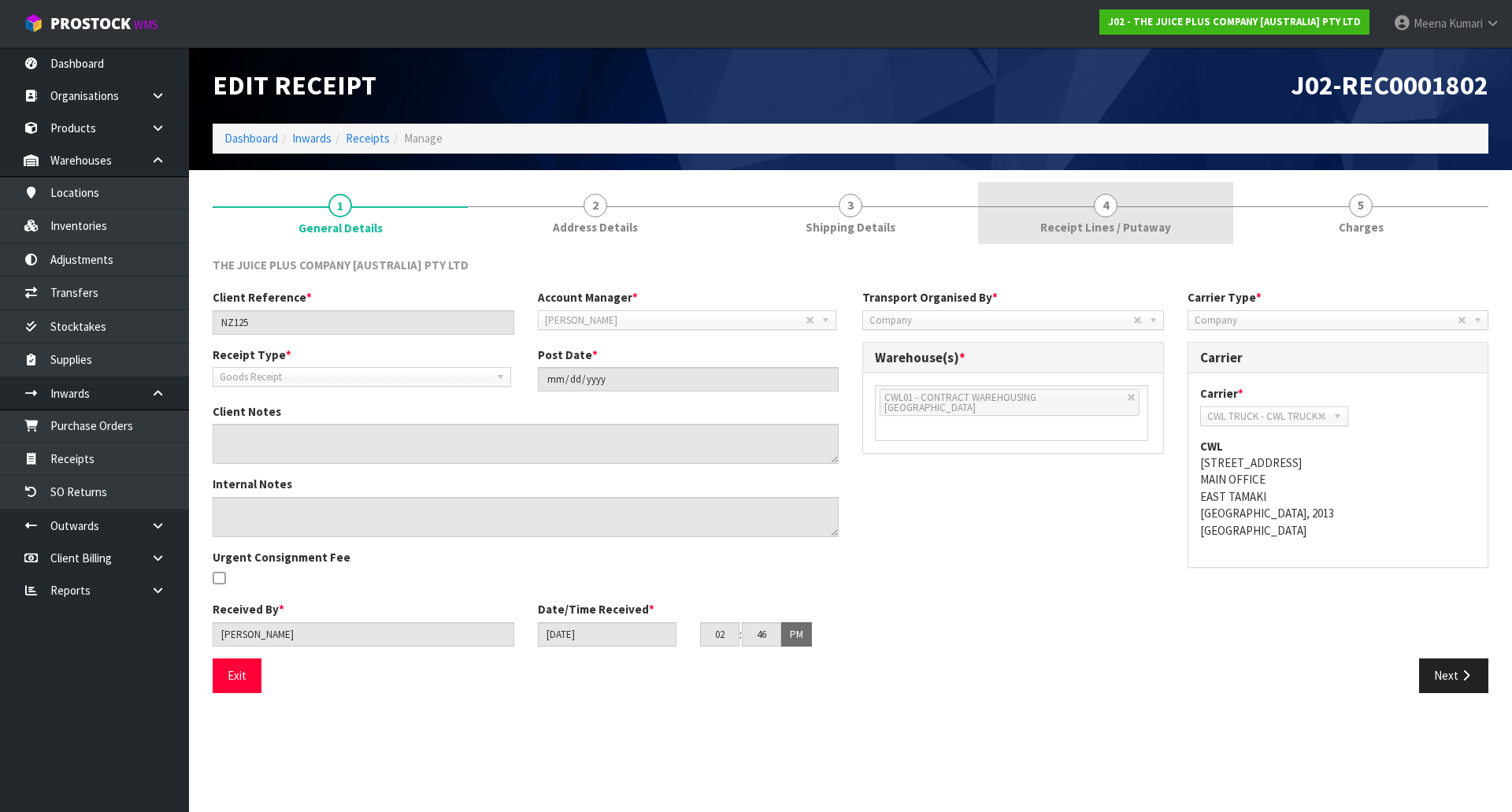
click at [1082, 218] on link "4 Receipt Lines / Putaway" at bounding box center [1105, 213] width 255 height 62
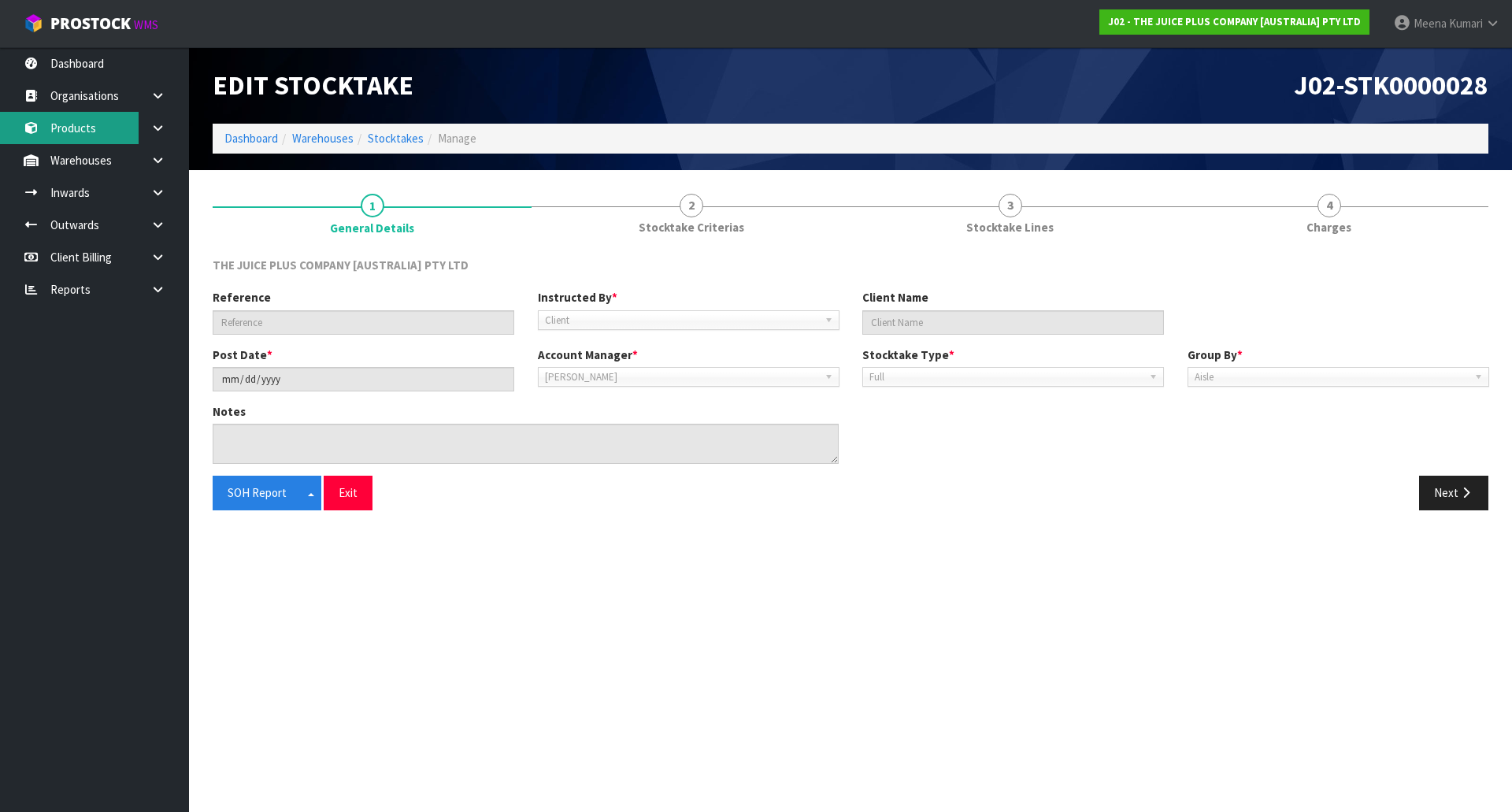
click at [73, 126] on link "Products" at bounding box center [95, 127] width 189 height 32
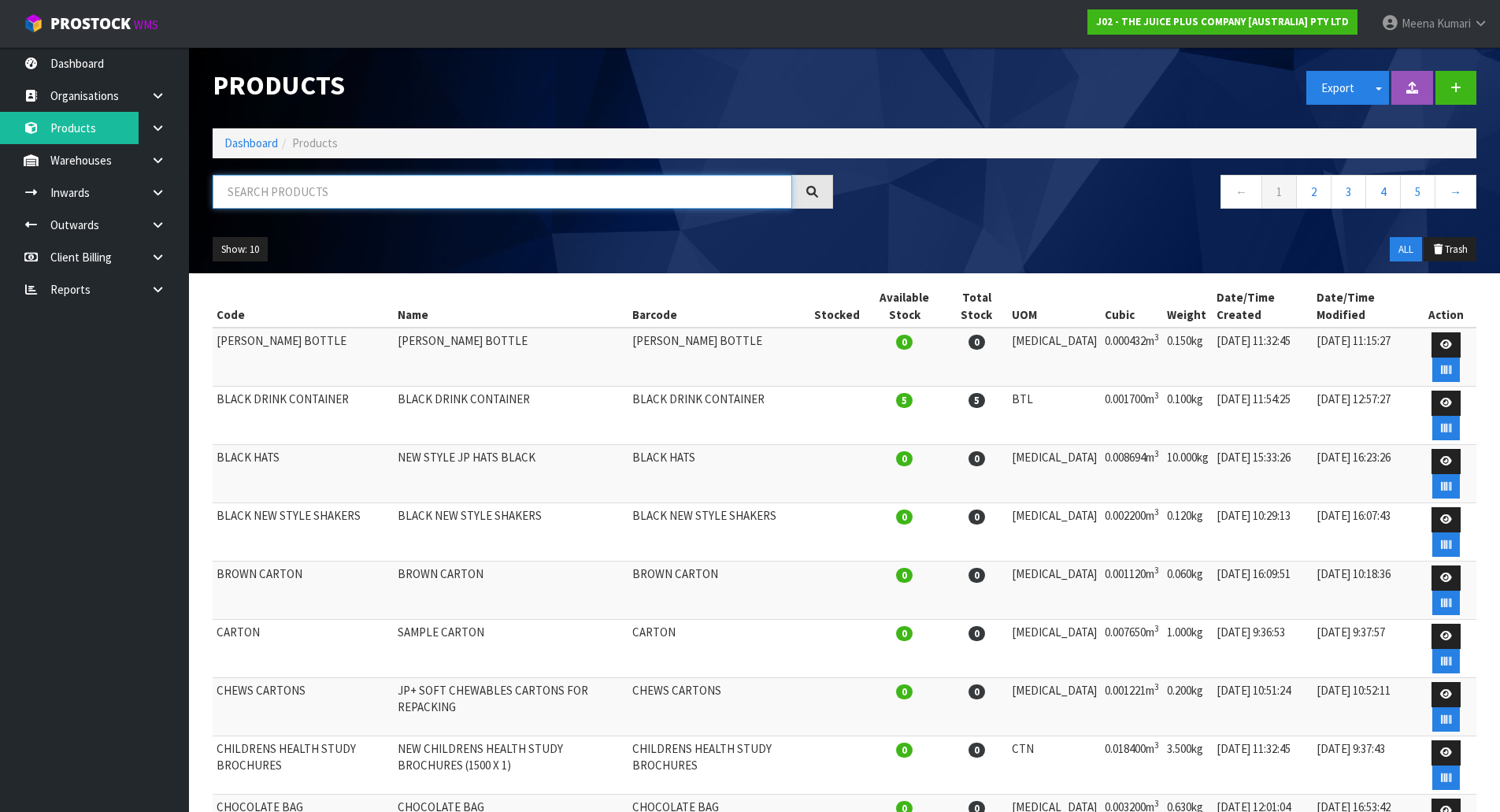
click at [286, 179] on input "text" at bounding box center [502, 192] width 579 height 34
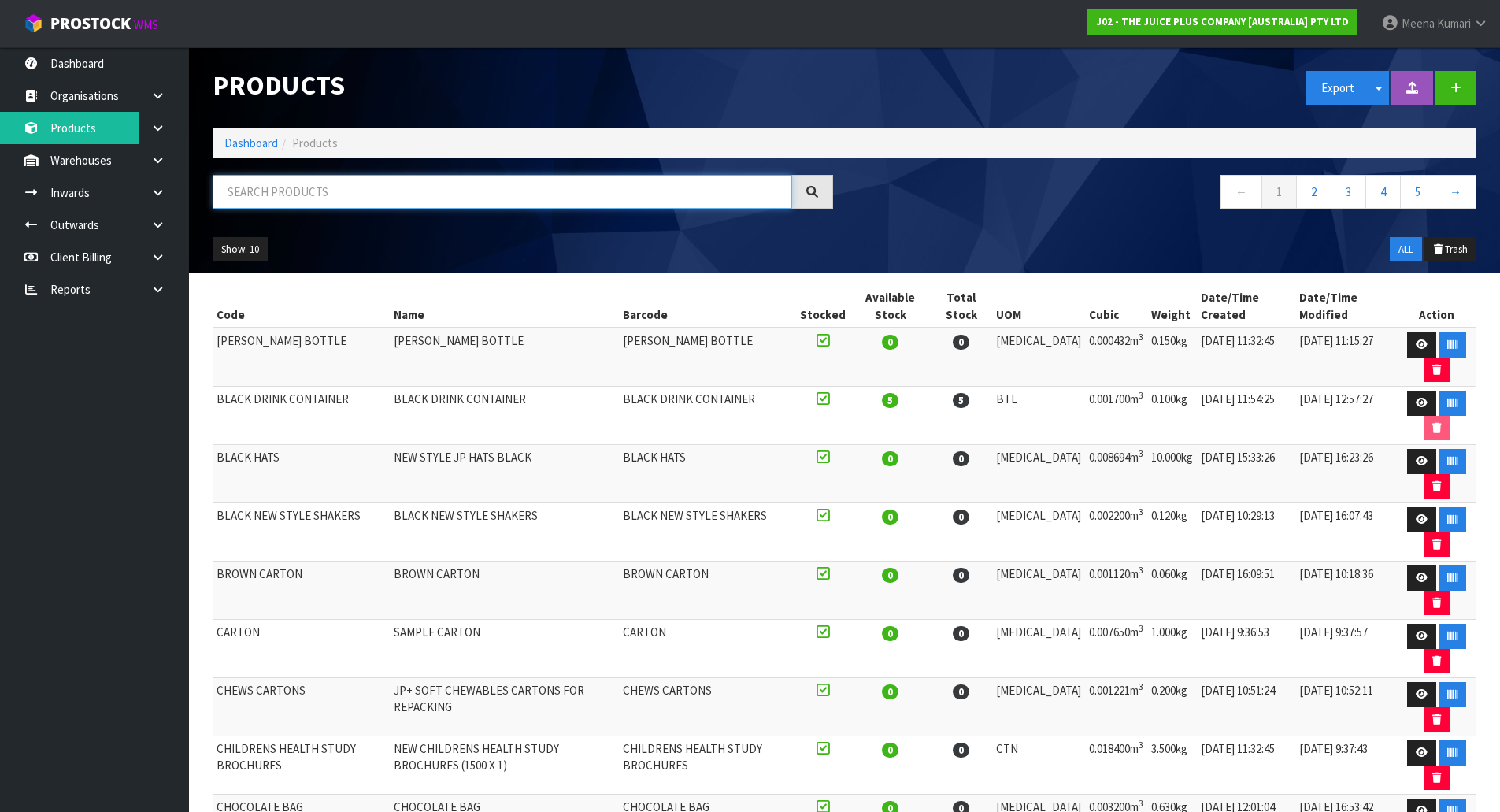
paste input "2000NZBS1"
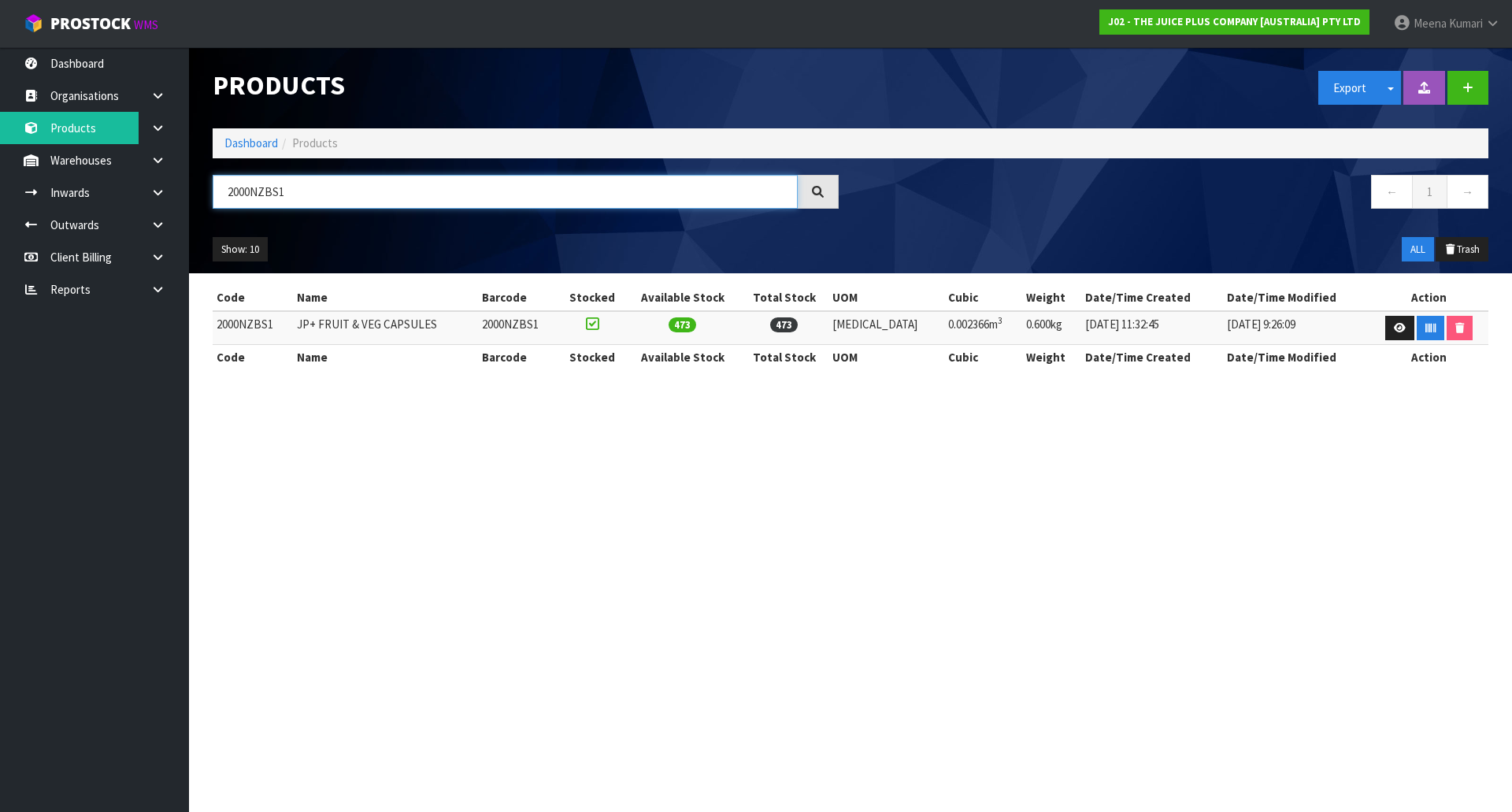
type input "2000NZBS1"
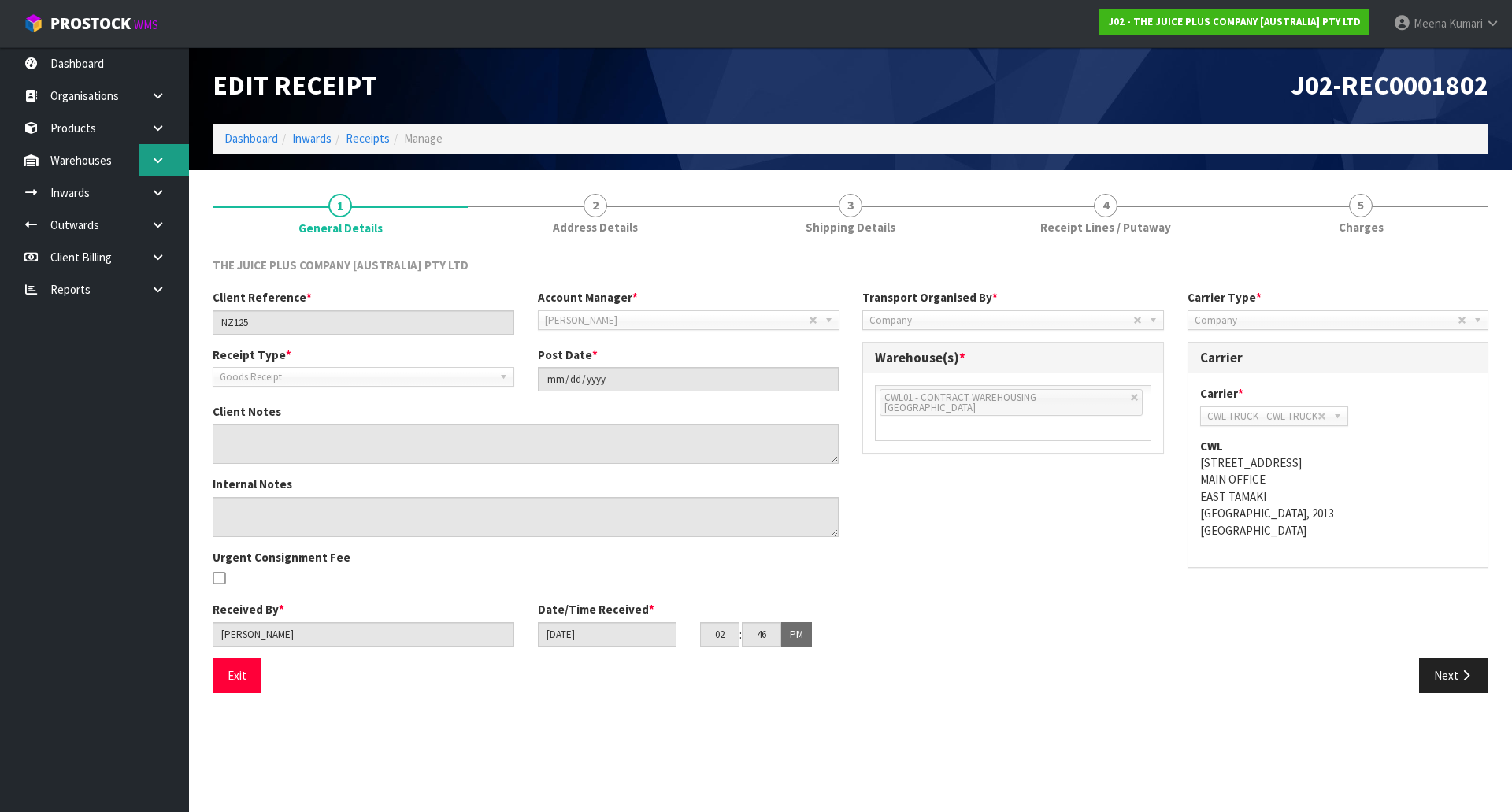
click at [157, 175] on link at bounding box center [164, 160] width 51 height 32
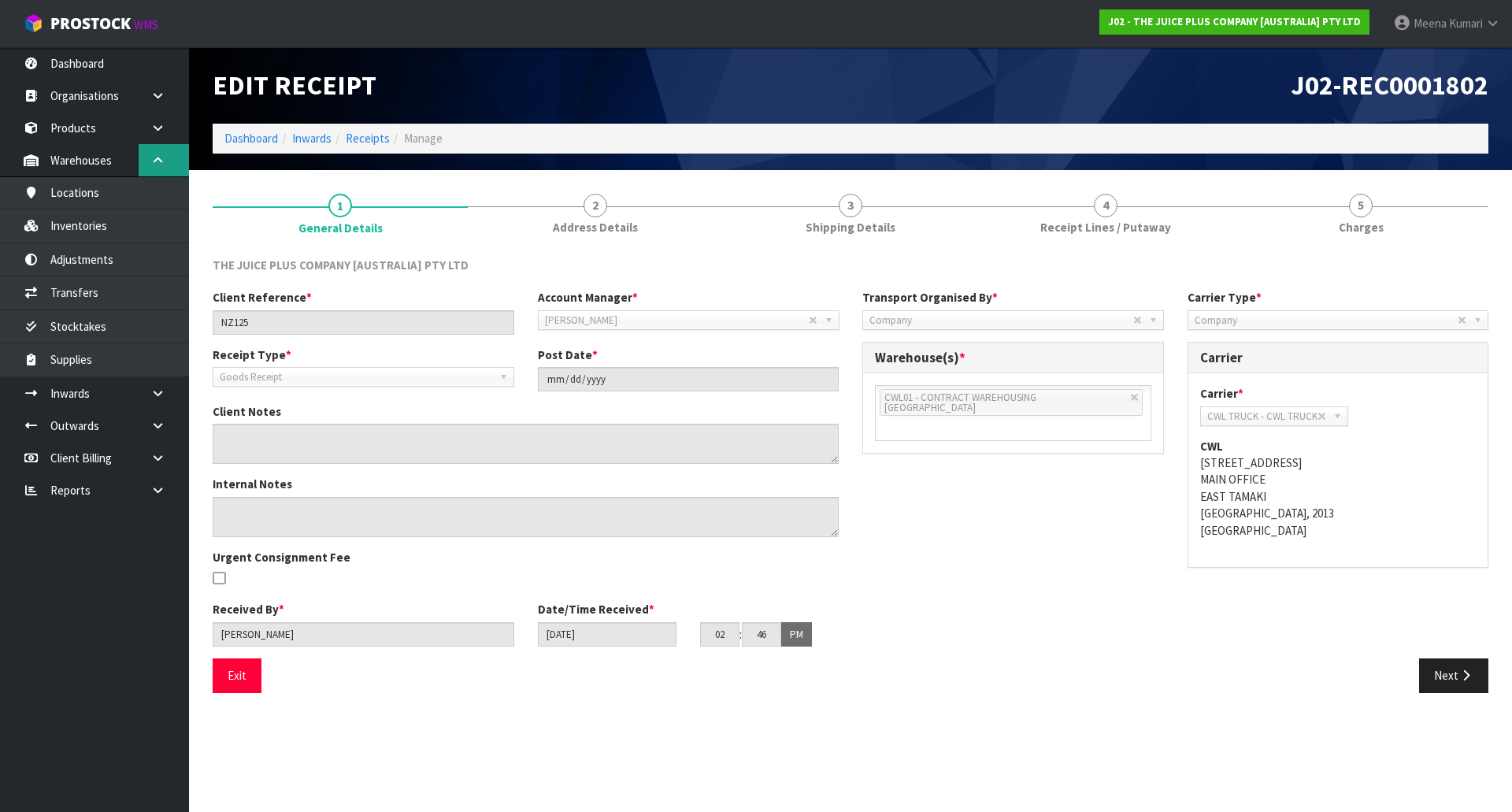
click at [158, 161] on icon at bounding box center [158, 160] width 15 height 12
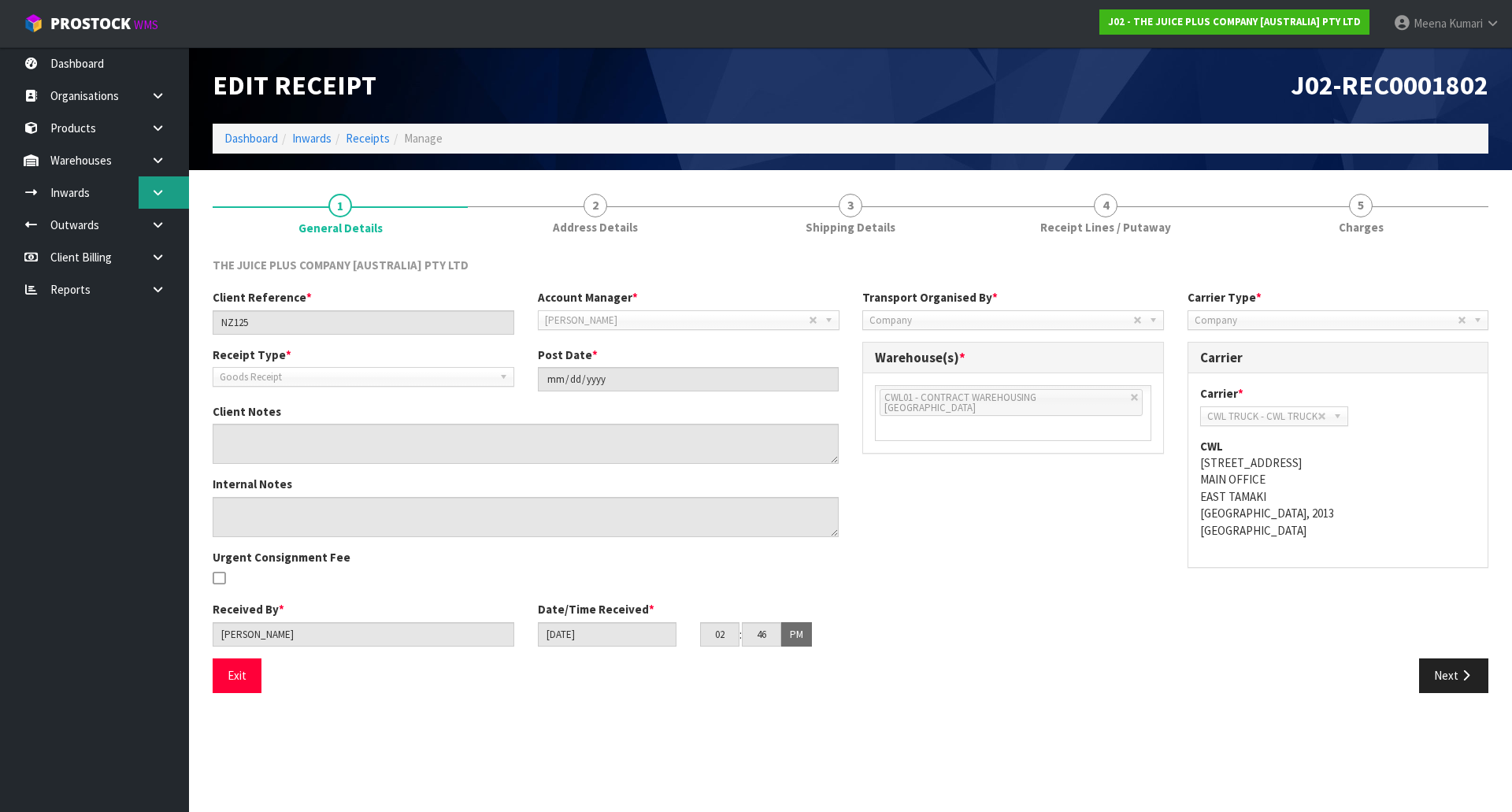
click at [162, 203] on link at bounding box center [164, 192] width 51 height 32
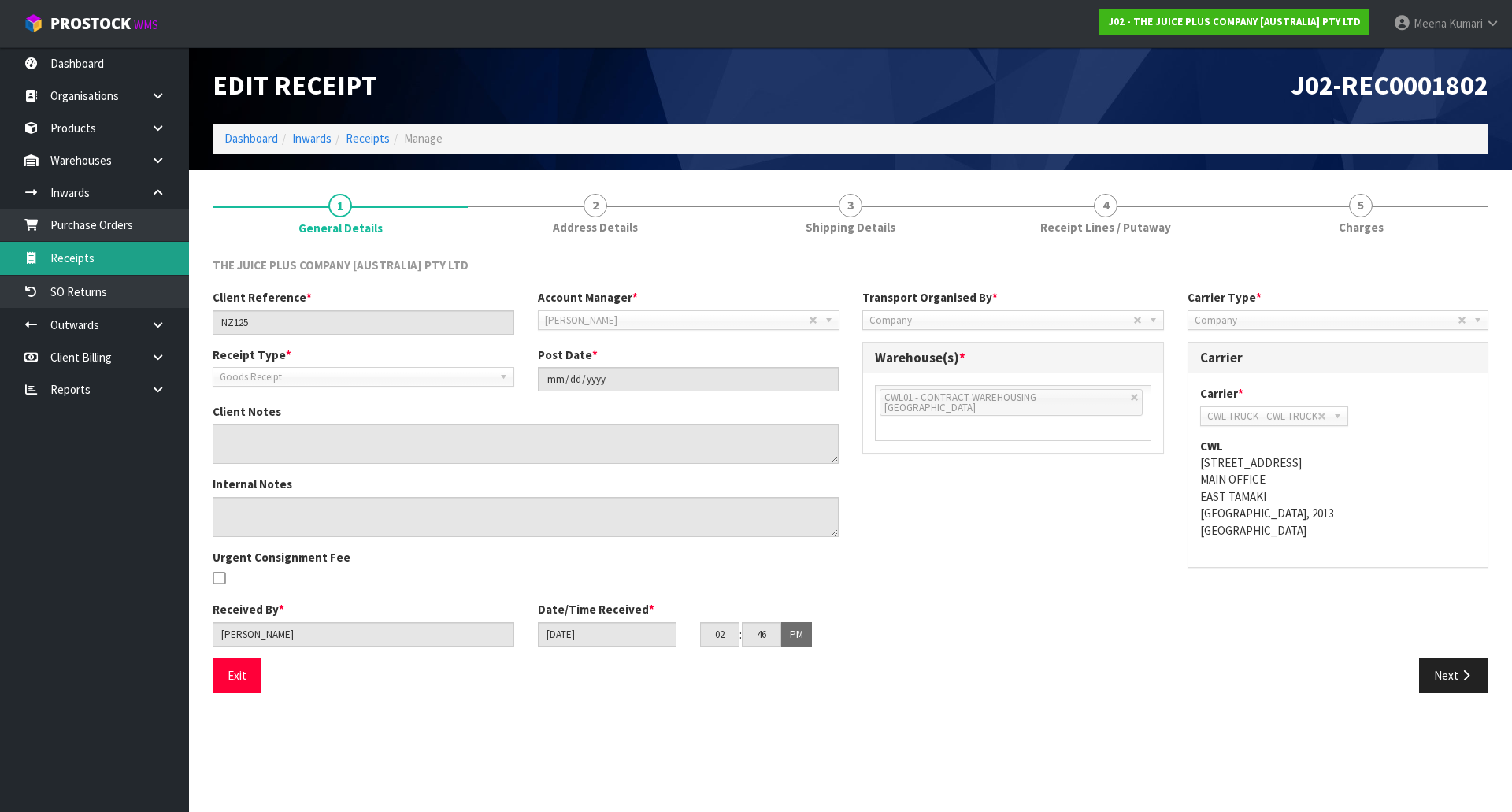
click at [157, 254] on link "Receipts" at bounding box center [95, 257] width 189 height 32
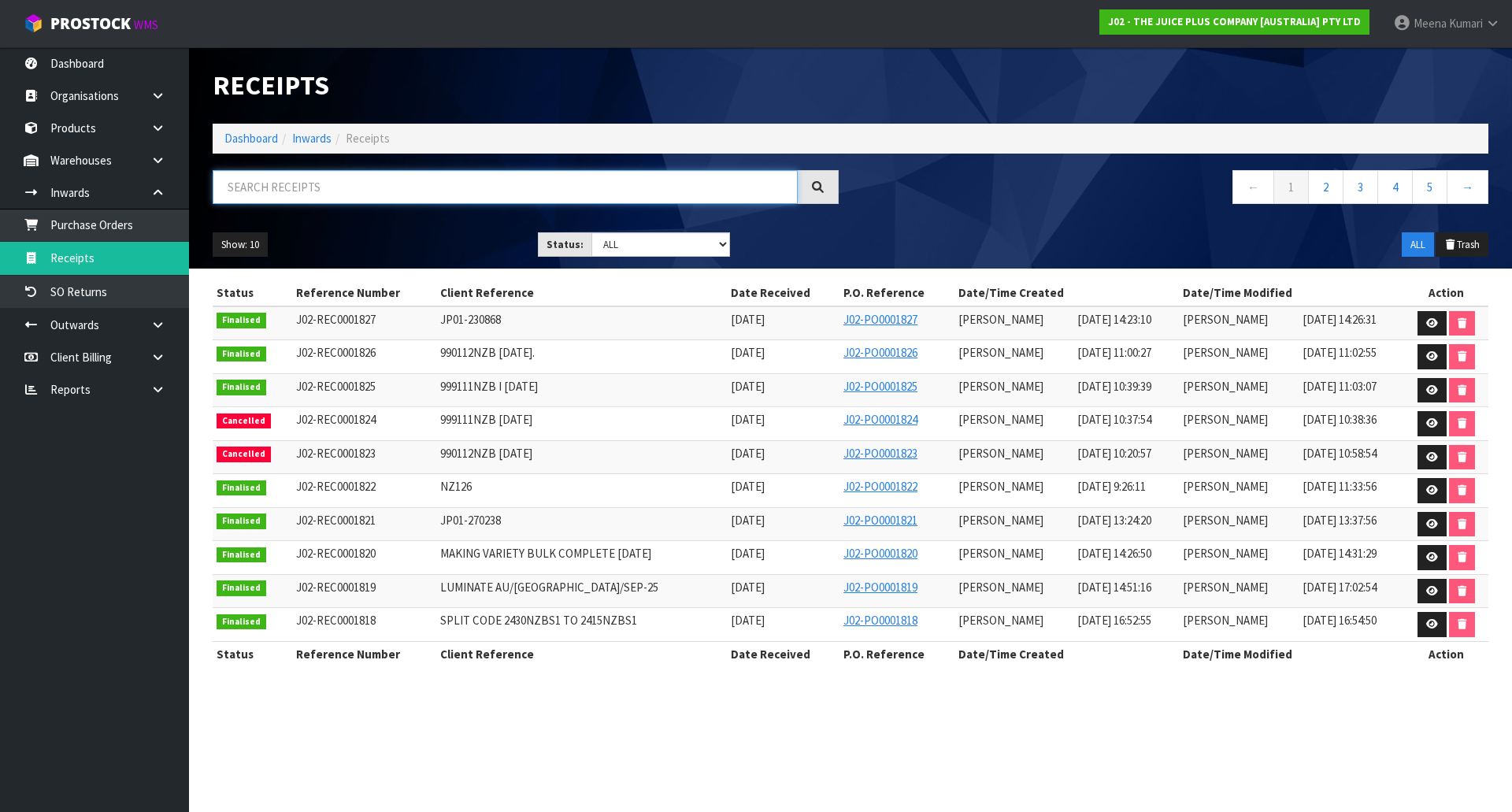
click at [337, 179] on input "text" at bounding box center [505, 187] width 585 height 34
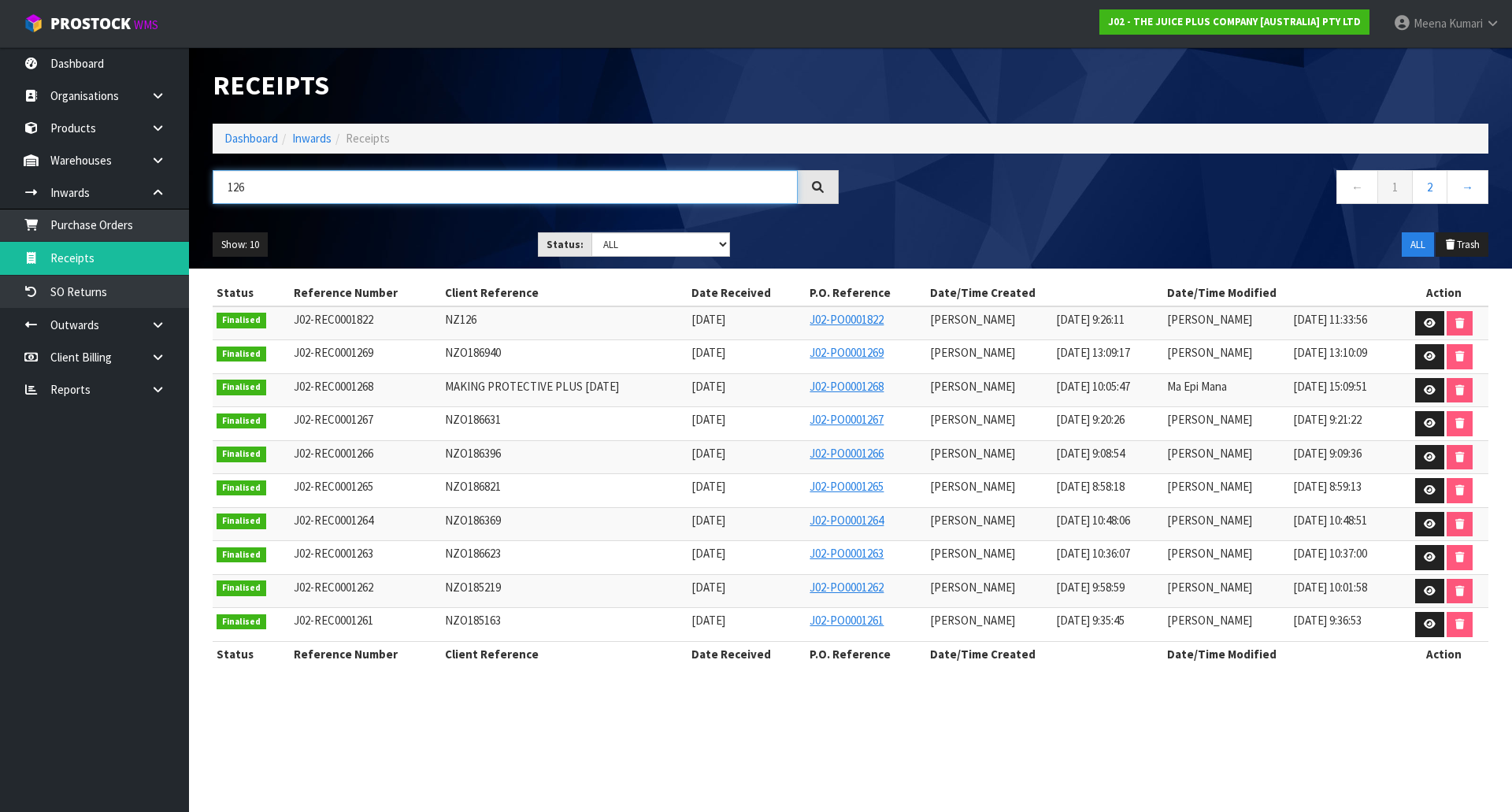
type input "126"
click at [1434, 322] on icon at bounding box center [1429, 323] width 12 height 10
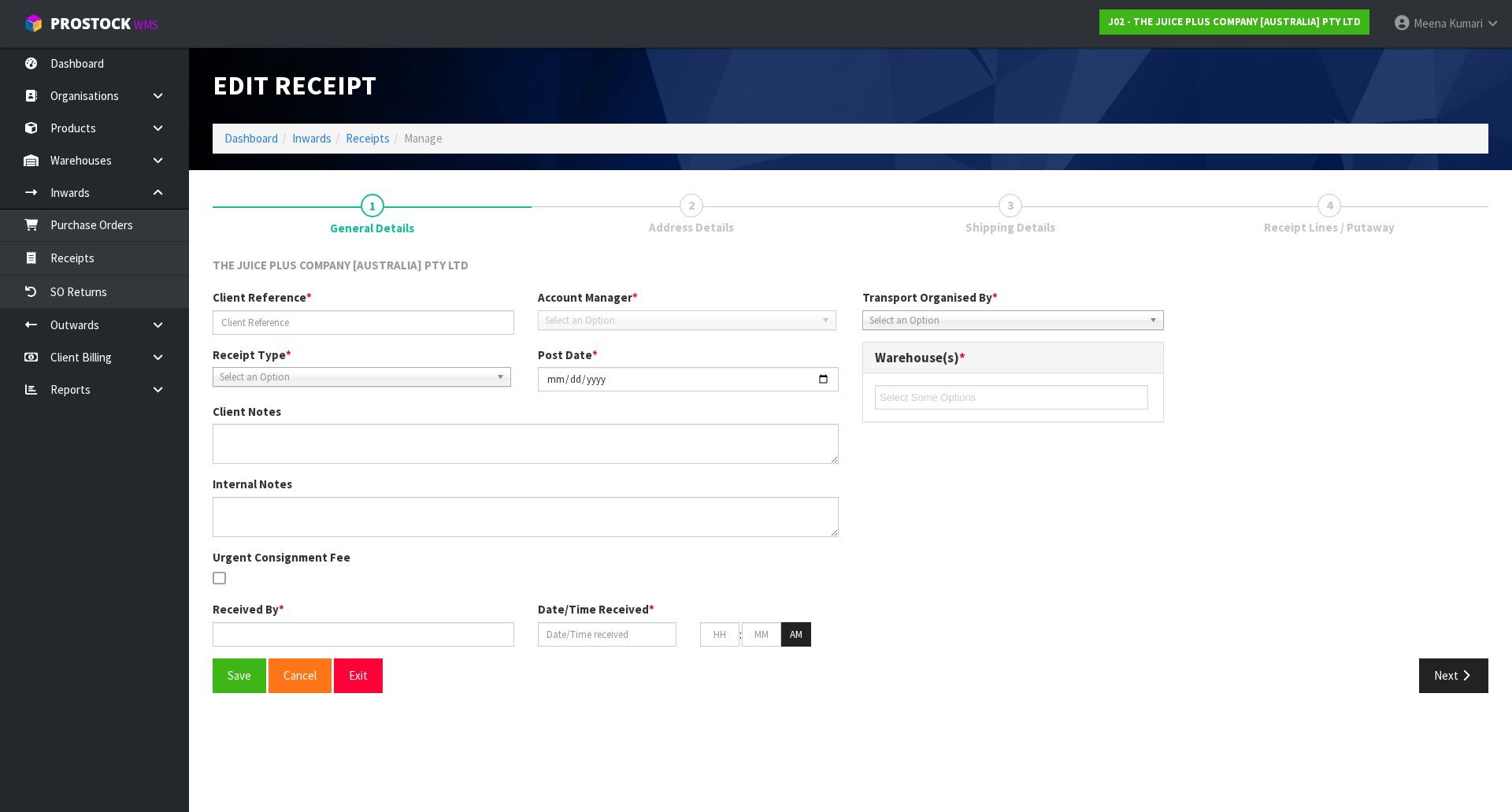
type input "NZ126"
type input "[DATE]"
type textarea "CHARGE MINIMUM FREIGHT"
type input "[PERSON_NAME]"
type input "[DATE]"
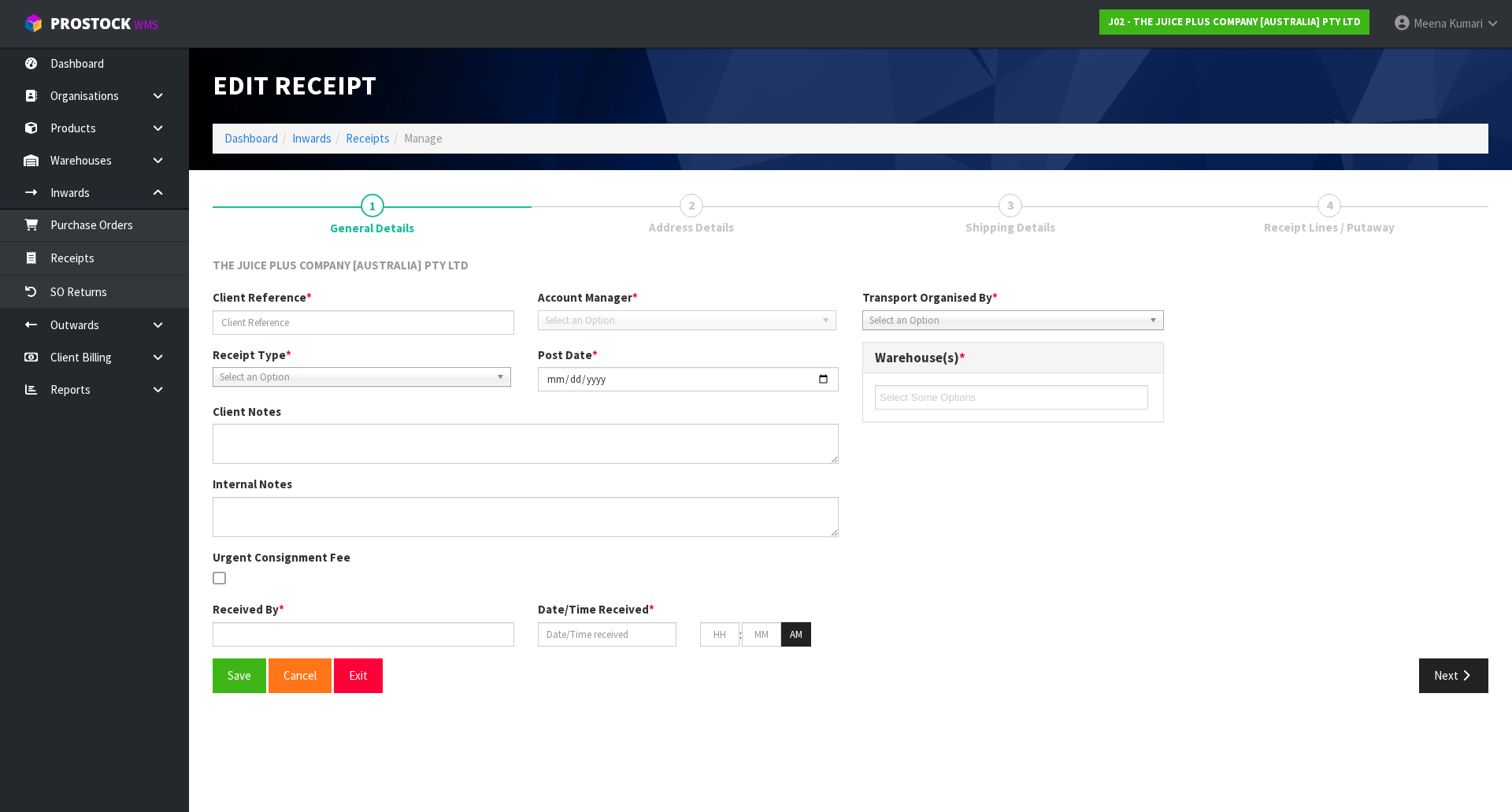
type input "09"
type input "26"
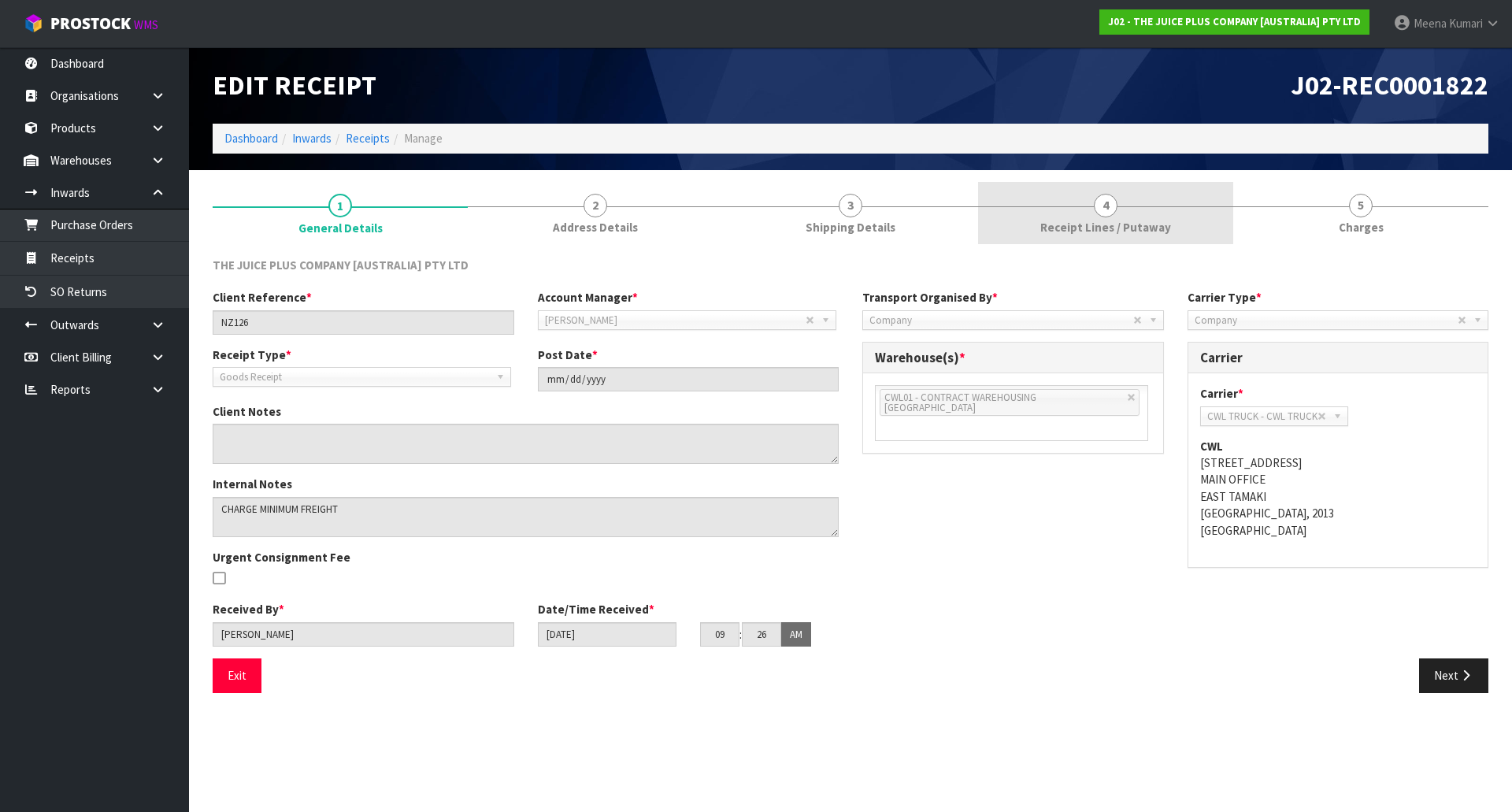
click at [1220, 215] on link "4 Receipt Lines / Putaway" at bounding box center [1105, 213] width 255 height 62
